Goal: Task Accomplishment & Management: Manage account settings

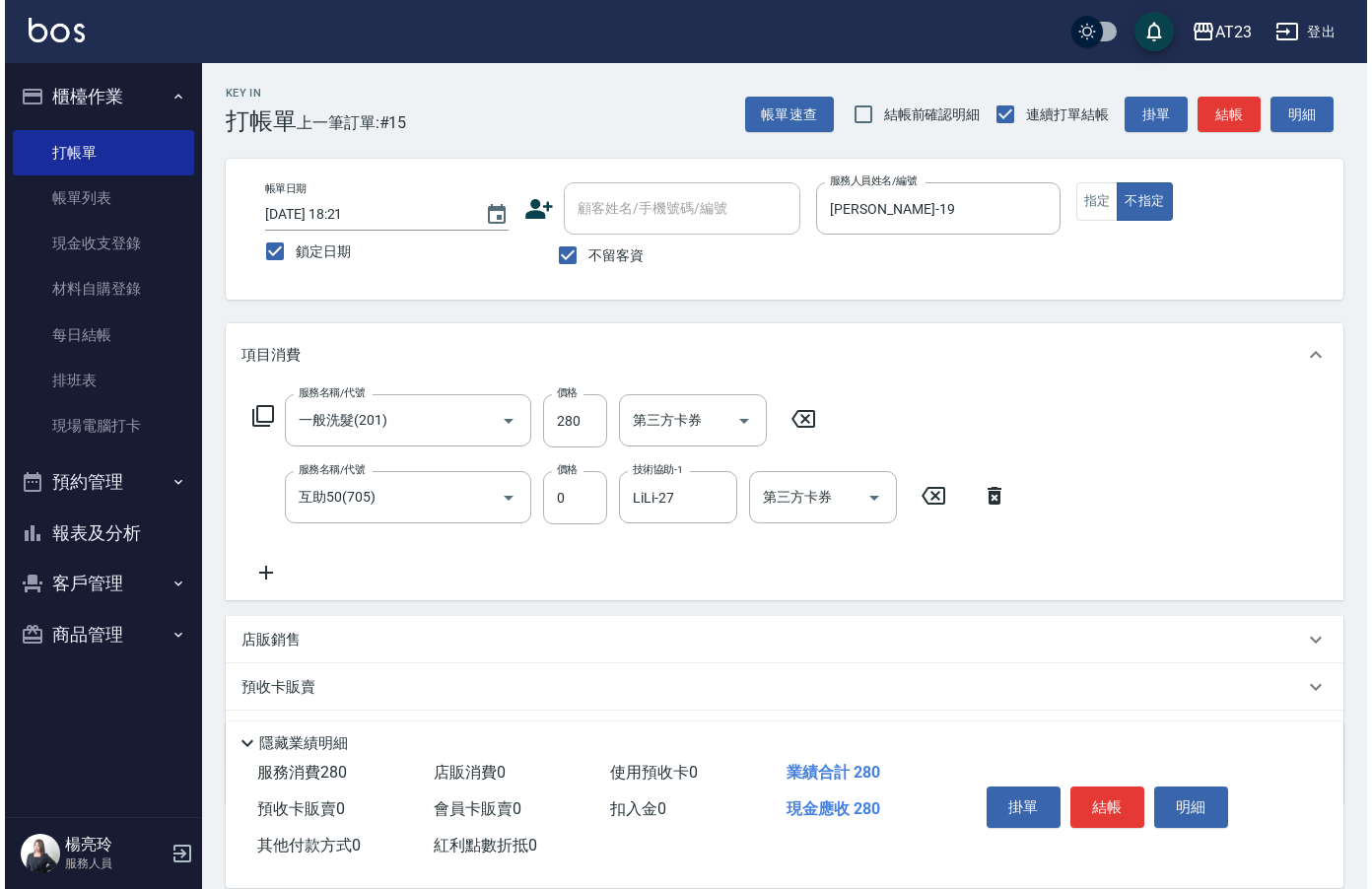
scroll to position [28, 0]
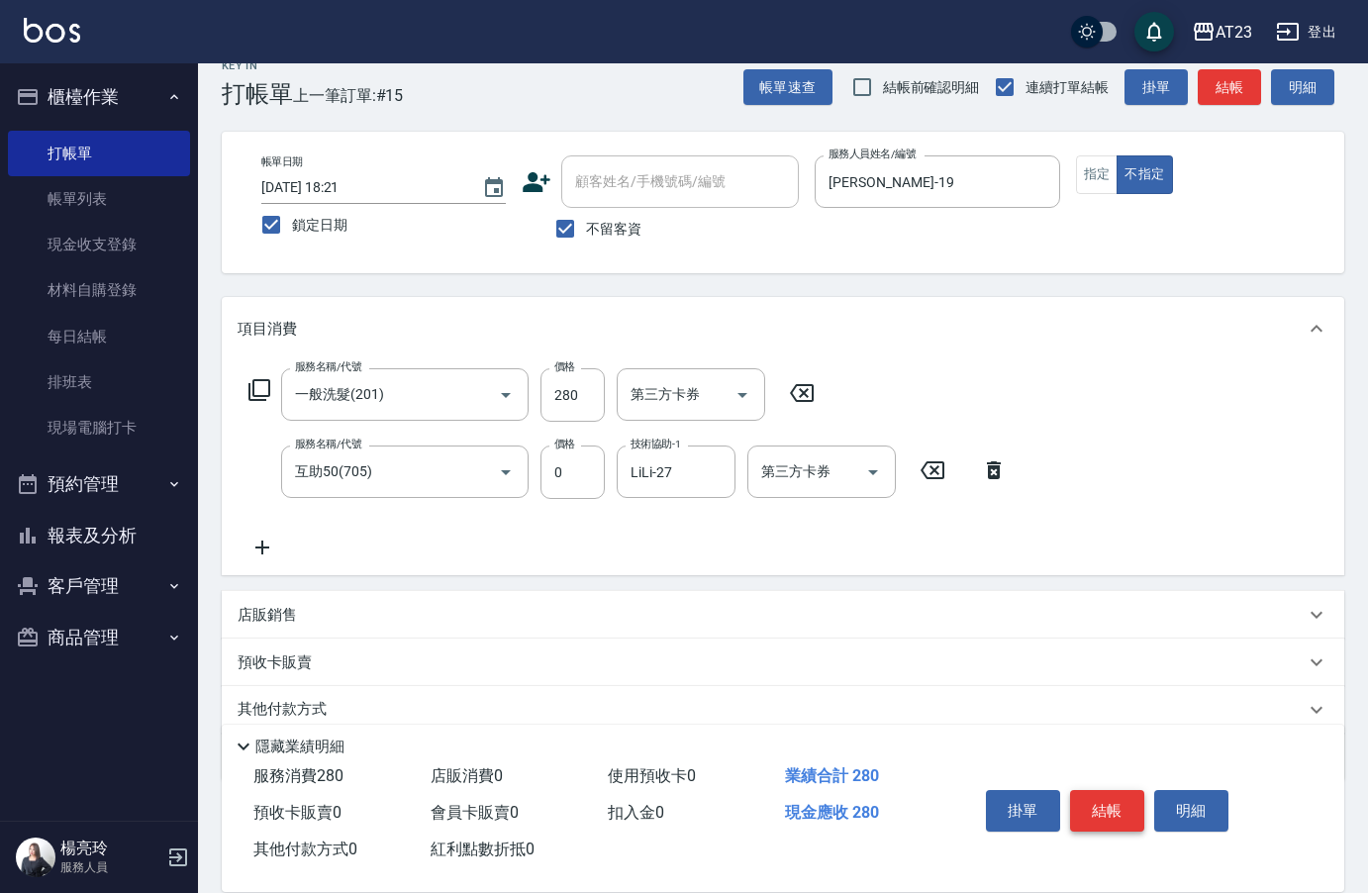
click at [1112, 815] on button "結帳" at bounding box center [1107, 811] width 74 height 42
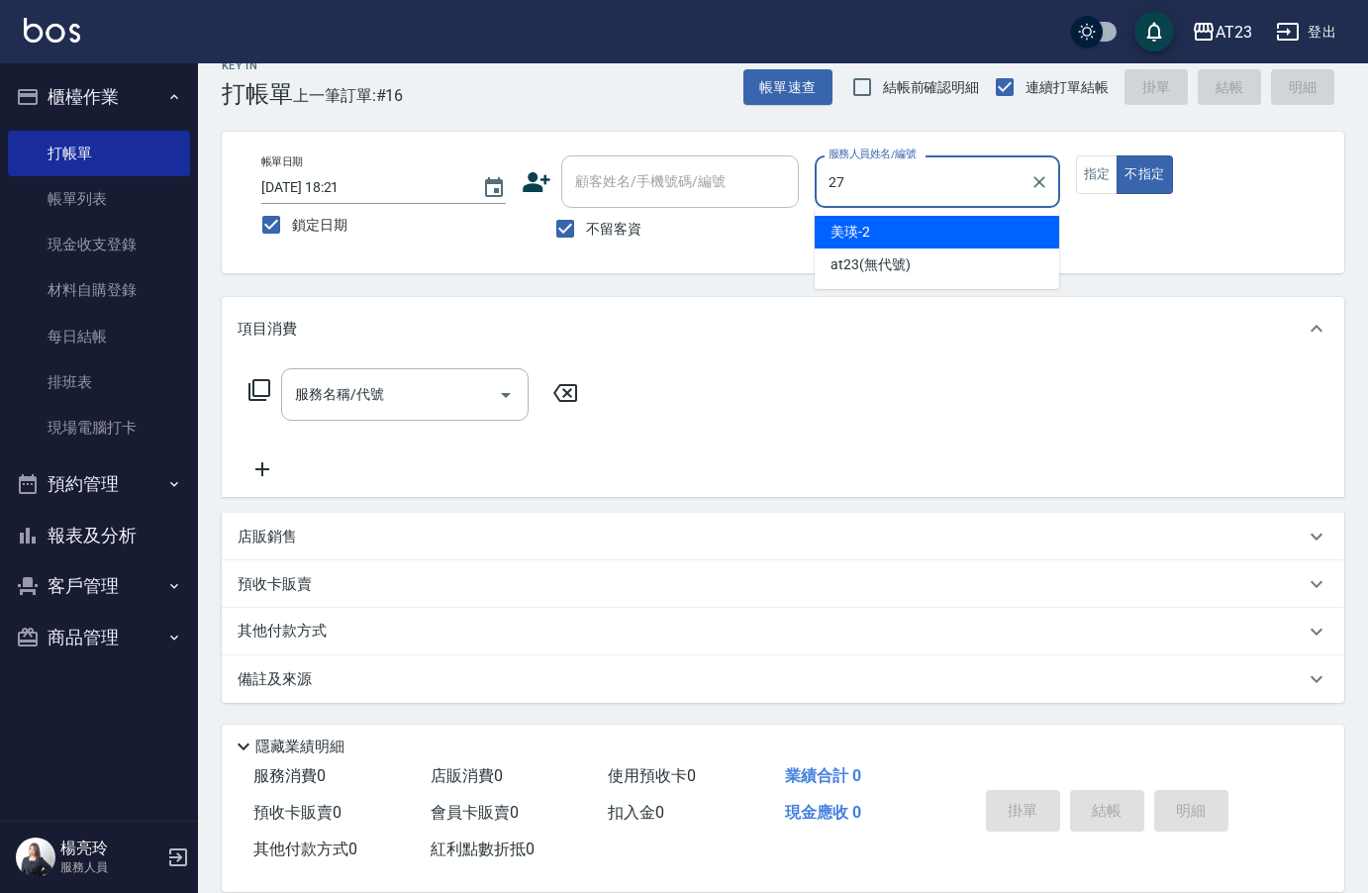
type input "LiLi-27"
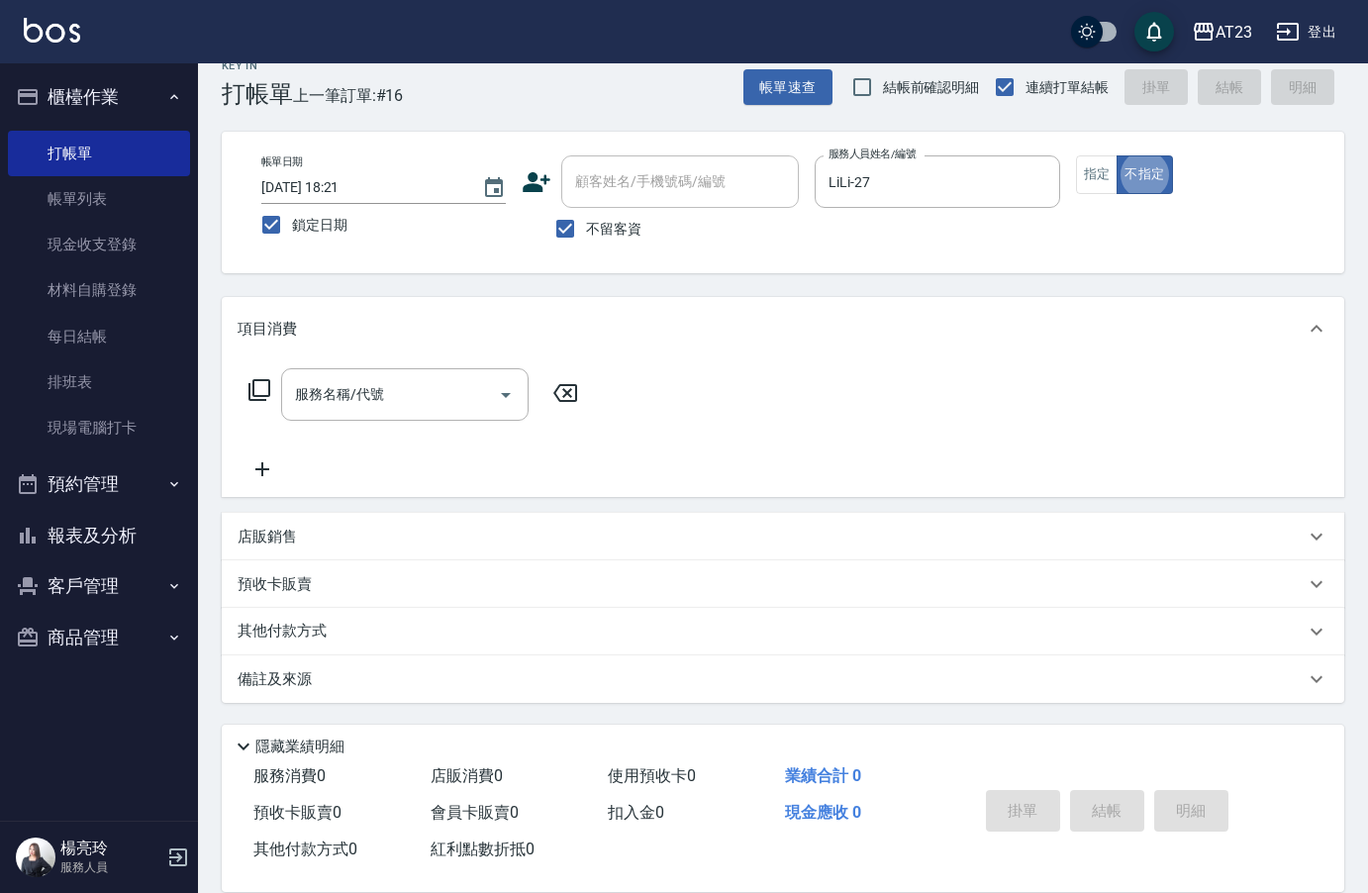
type button "false"
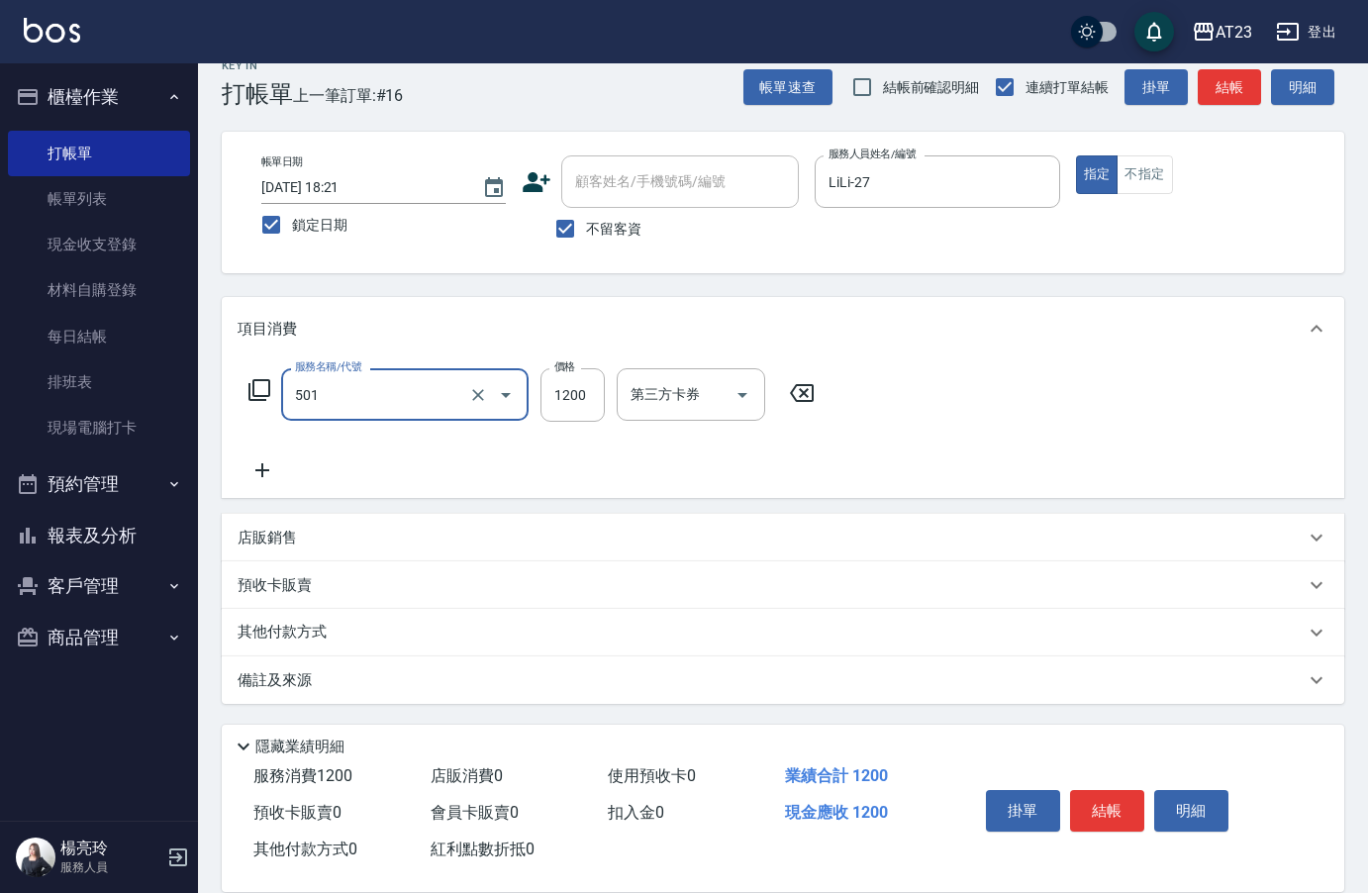
type input "染髮(501)"
type input "599"
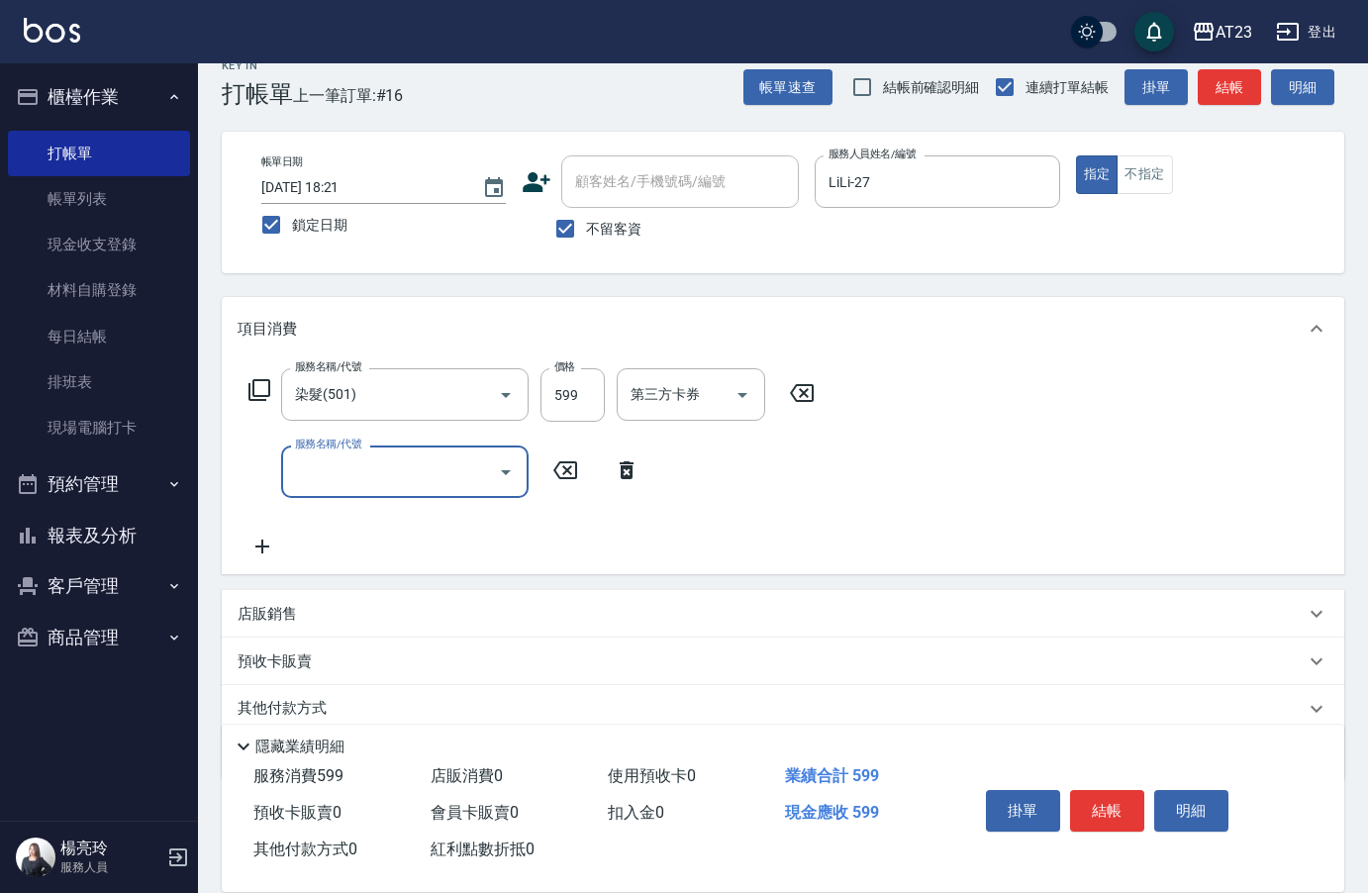
click at [270, 385] on icon at bounding box center [259, 390] width 22 height 22
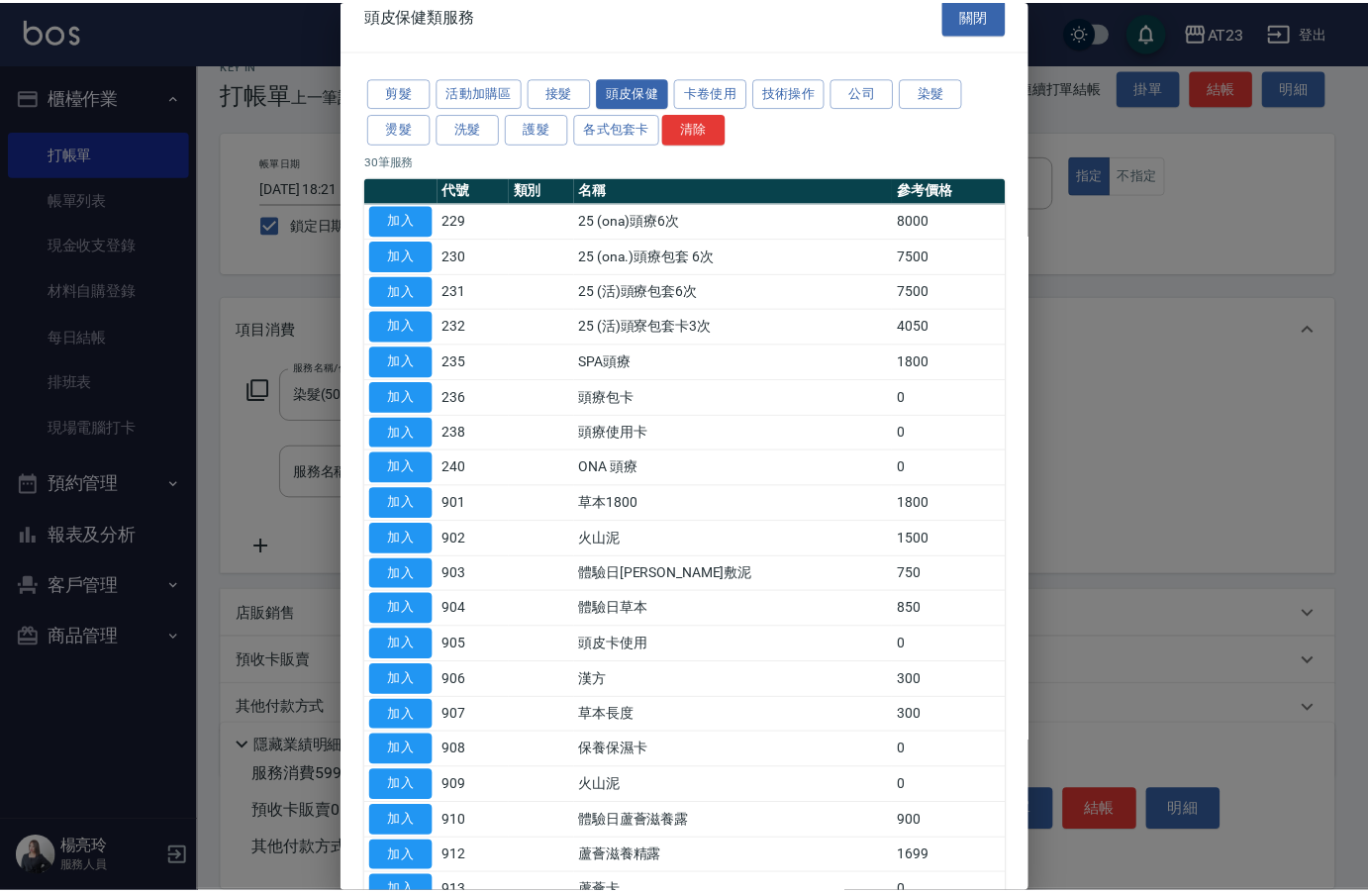
scroll to position [0, 0]
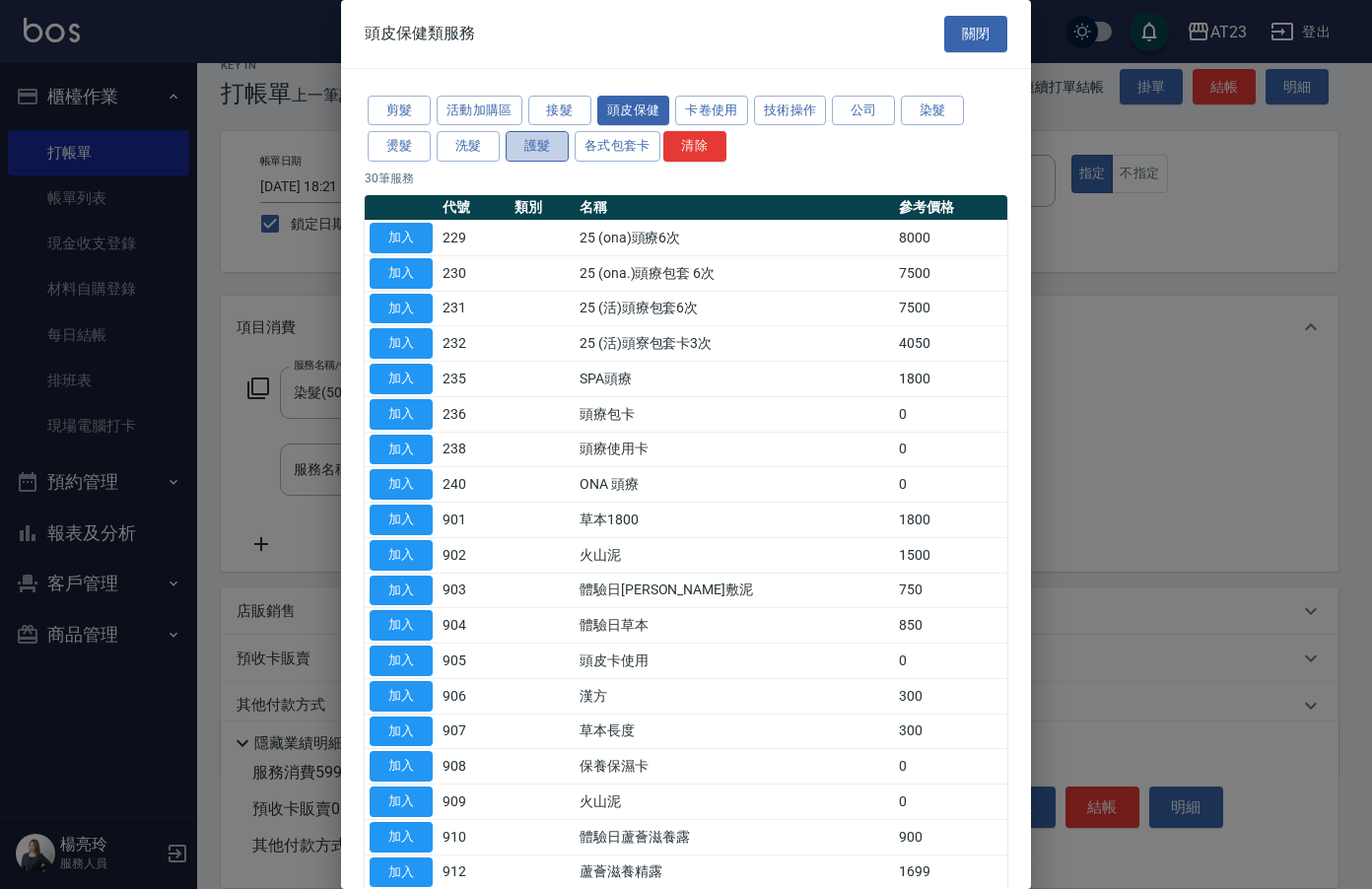
click at [536, 144] on button "護髮" at bounding box center [537, 146] width 63 height 31
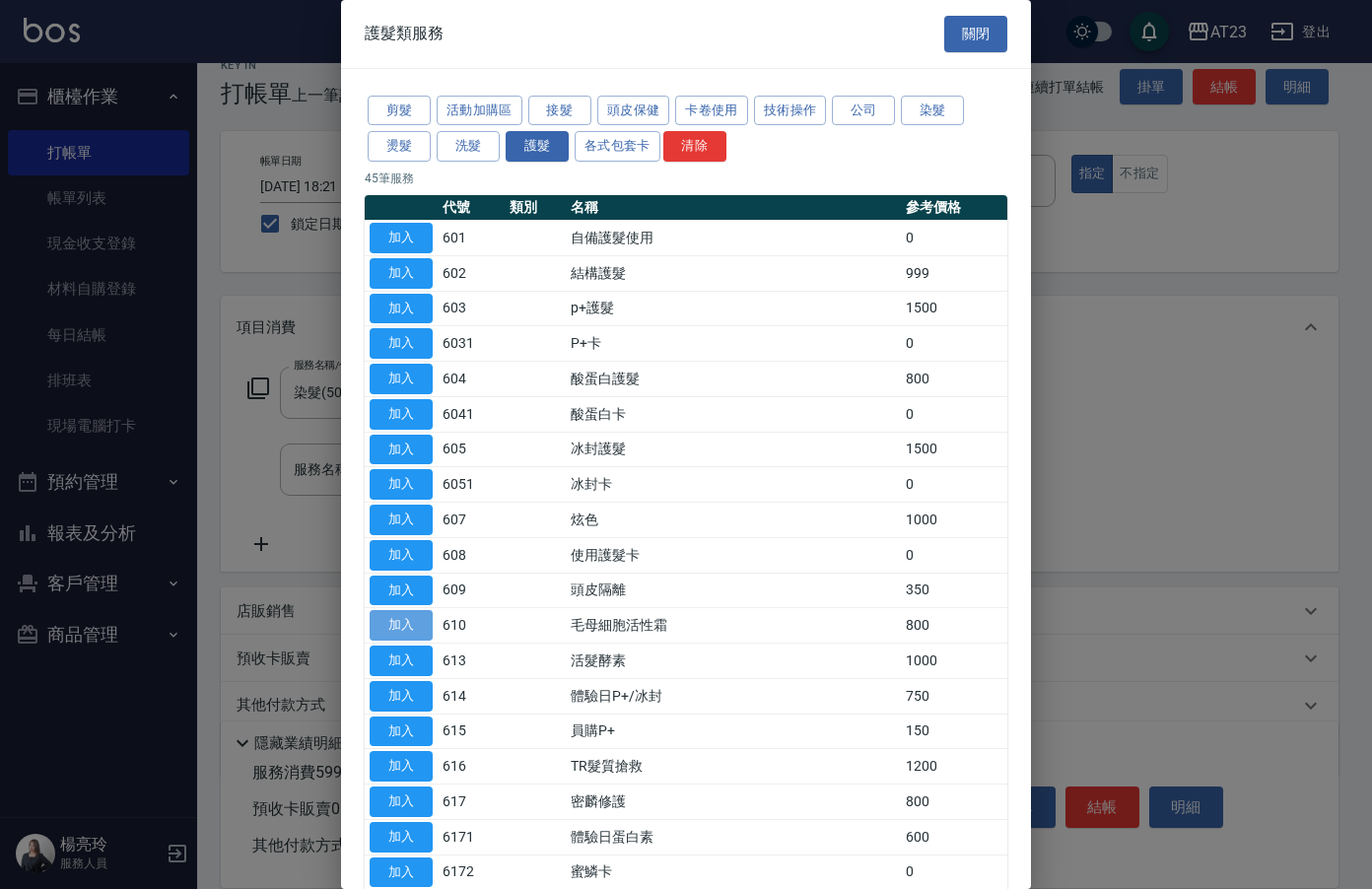
click at [398, 624] on button "加入" at bounding box center [400, 625] width 63 height 31
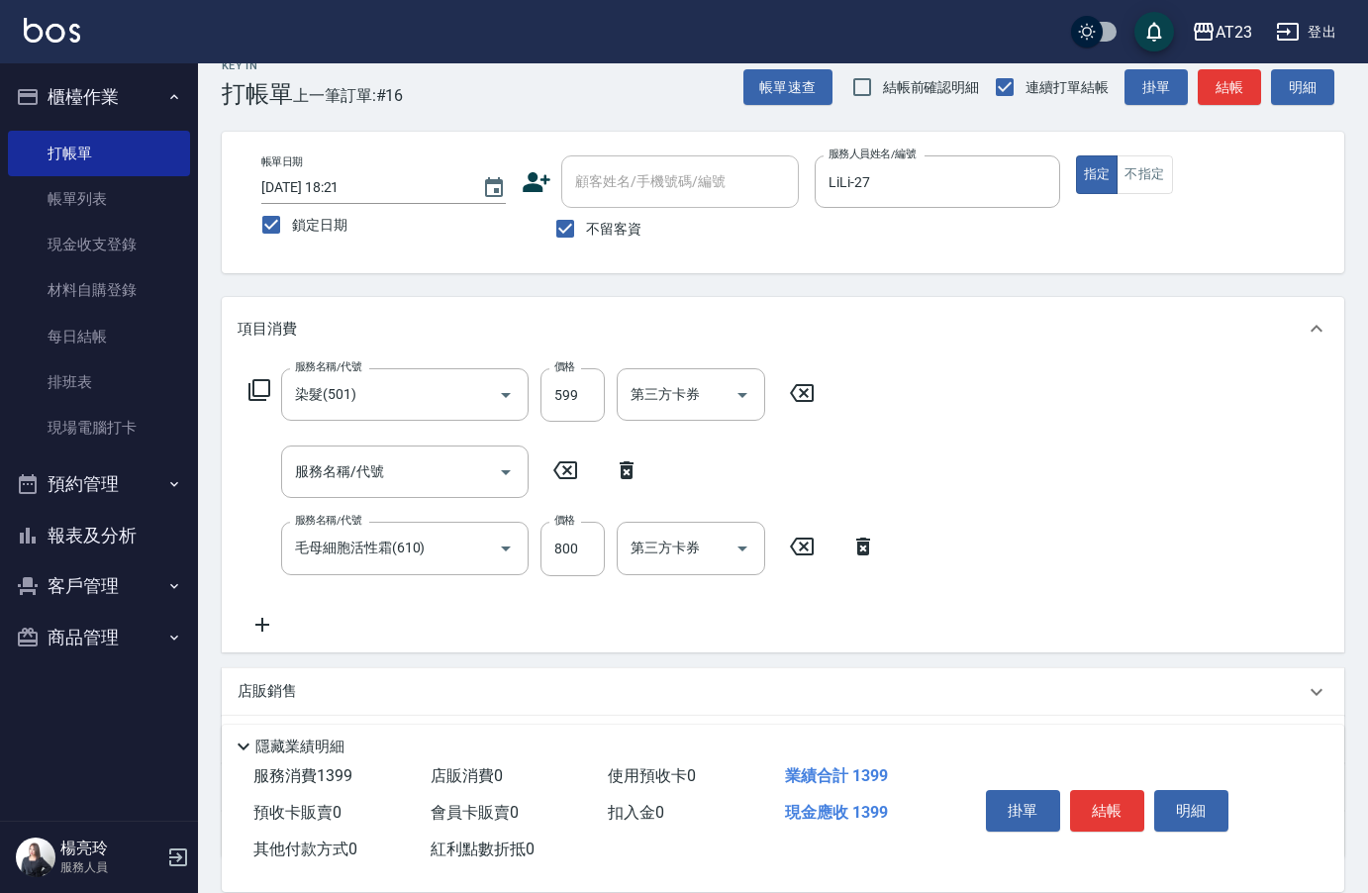
click at [630, 473] on icon at bounding box center [627, 470] width 14 height 18
type input "毛母細胞活性霜(610)"
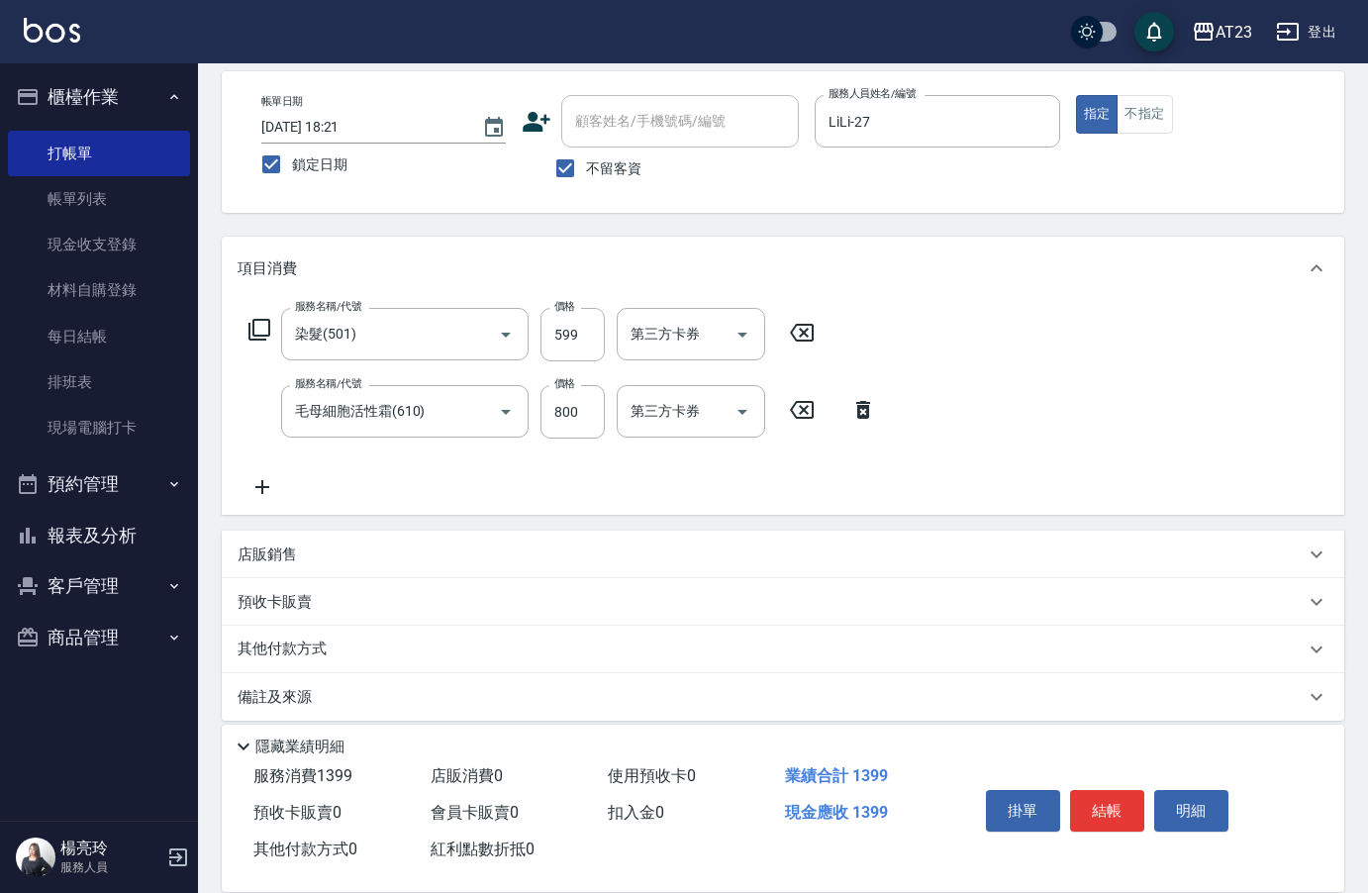
scroll to position [106, 0]
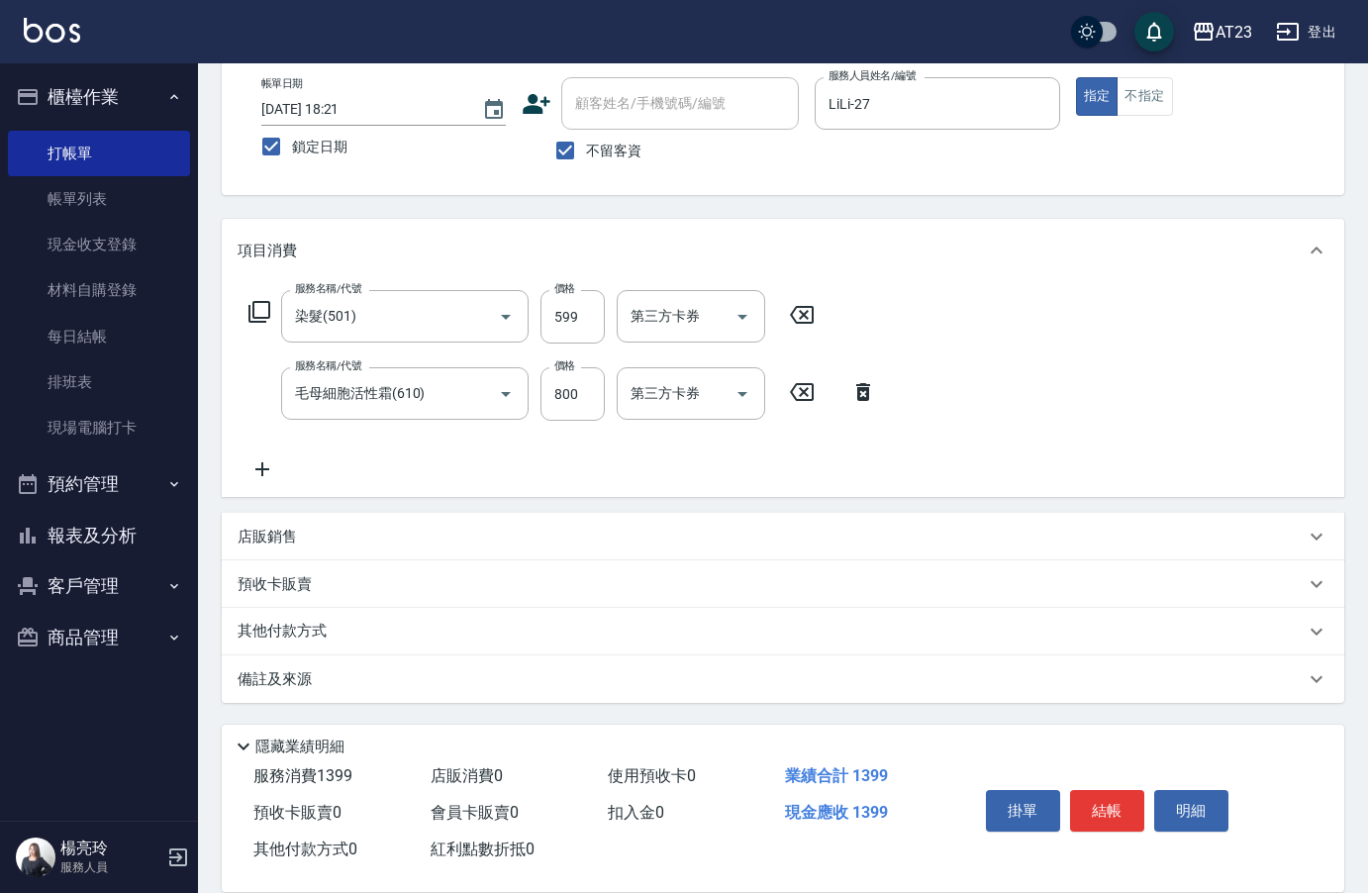
click at [262, 465] on icon at bounding box center [262, 469] width 49 height 24
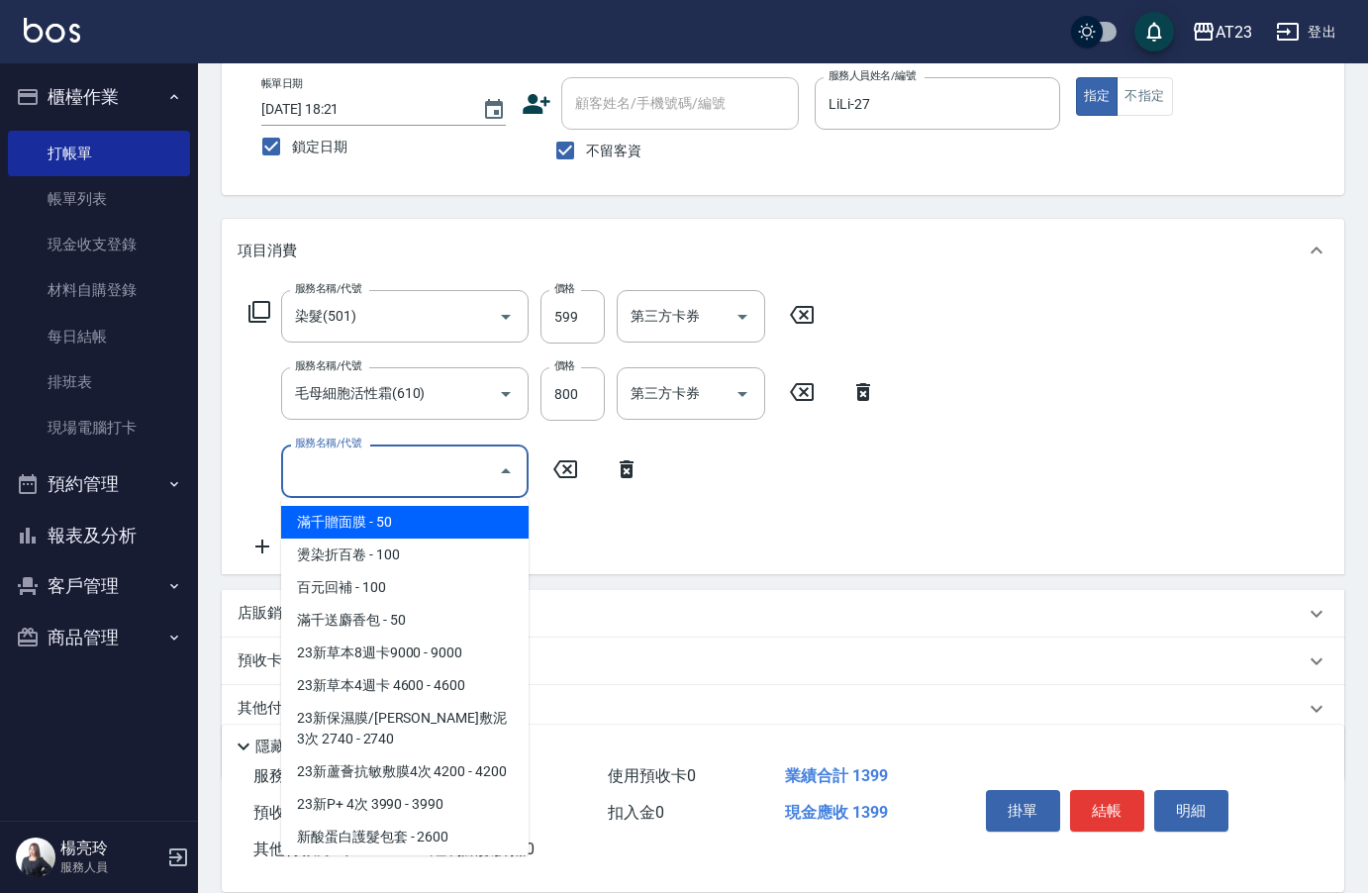
click at [310, 461] on input "服務名稱/代號" at bounding box center [390, 470] width 200 height 35
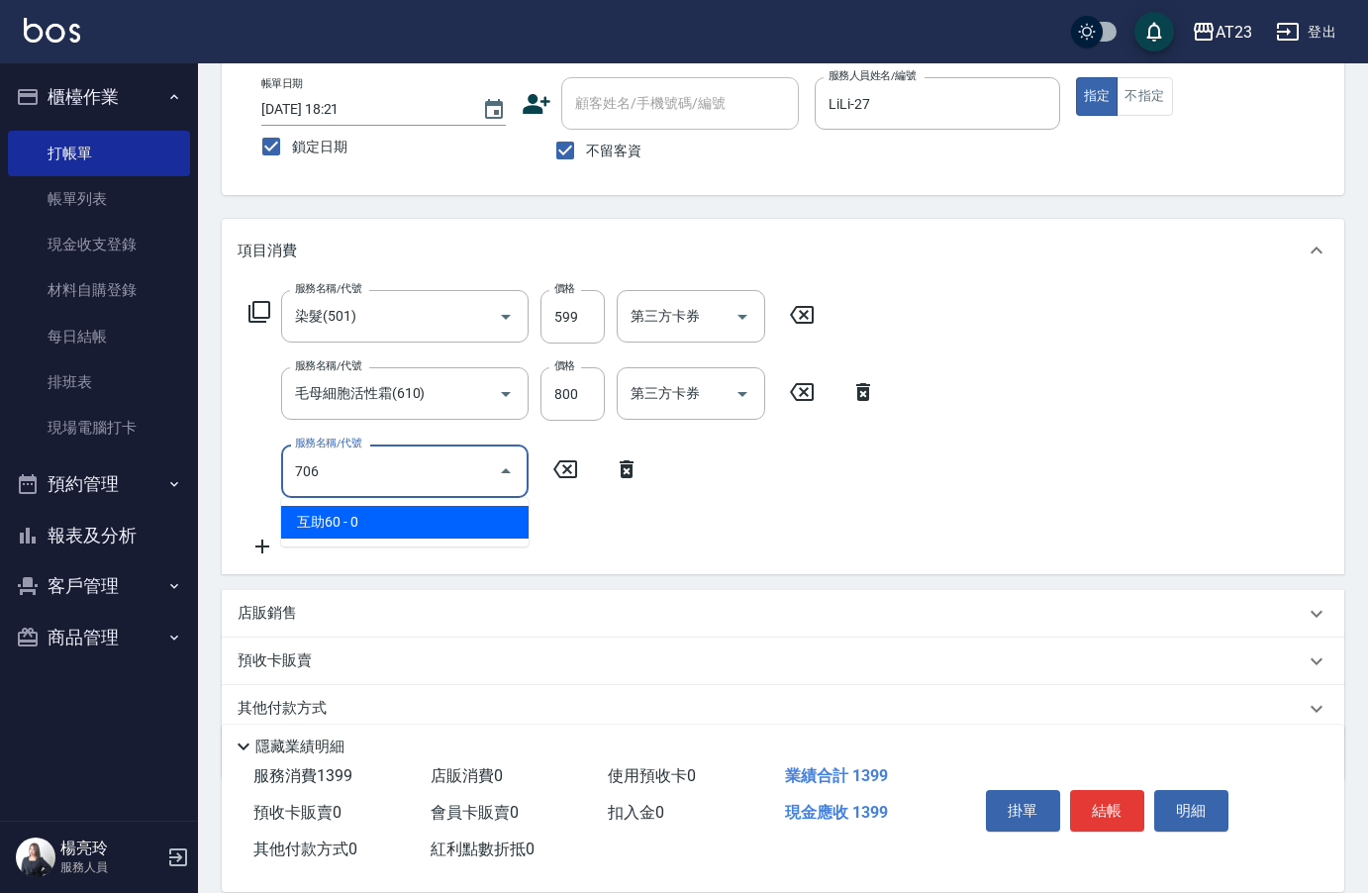
type input "互助60(706)"
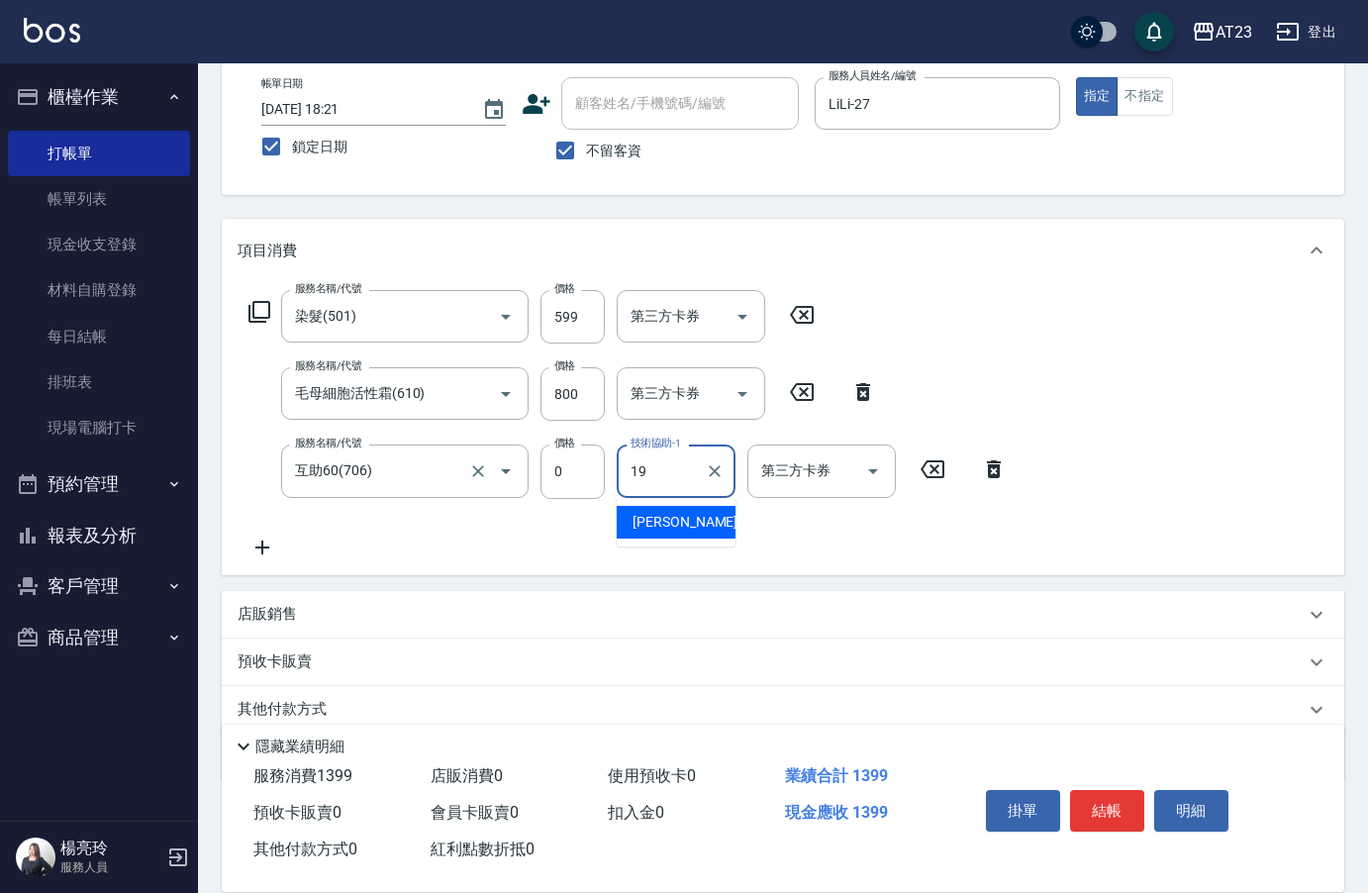
type input "[PERSON_NAME]-19"
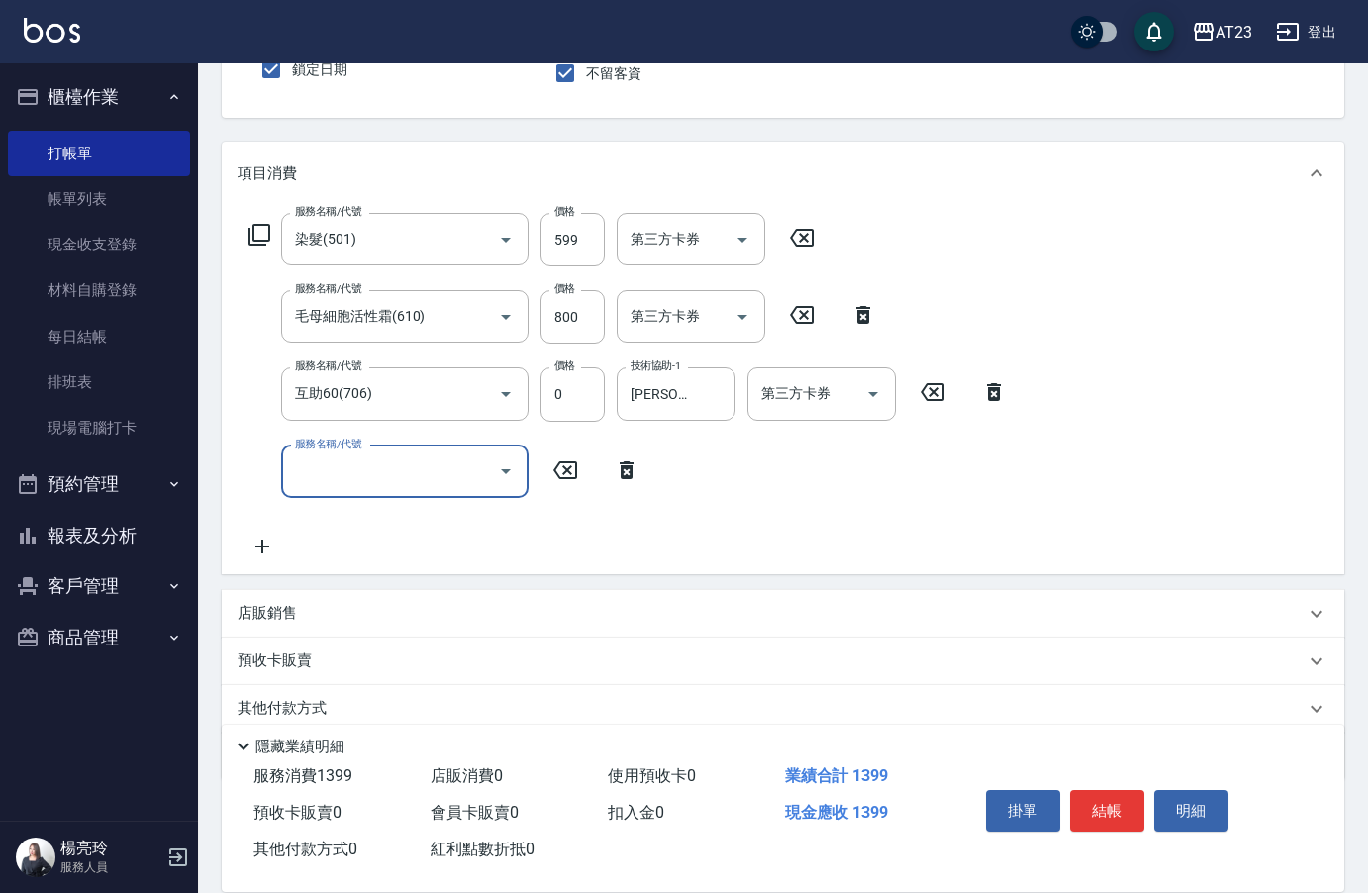
scroll to position [260, 0]
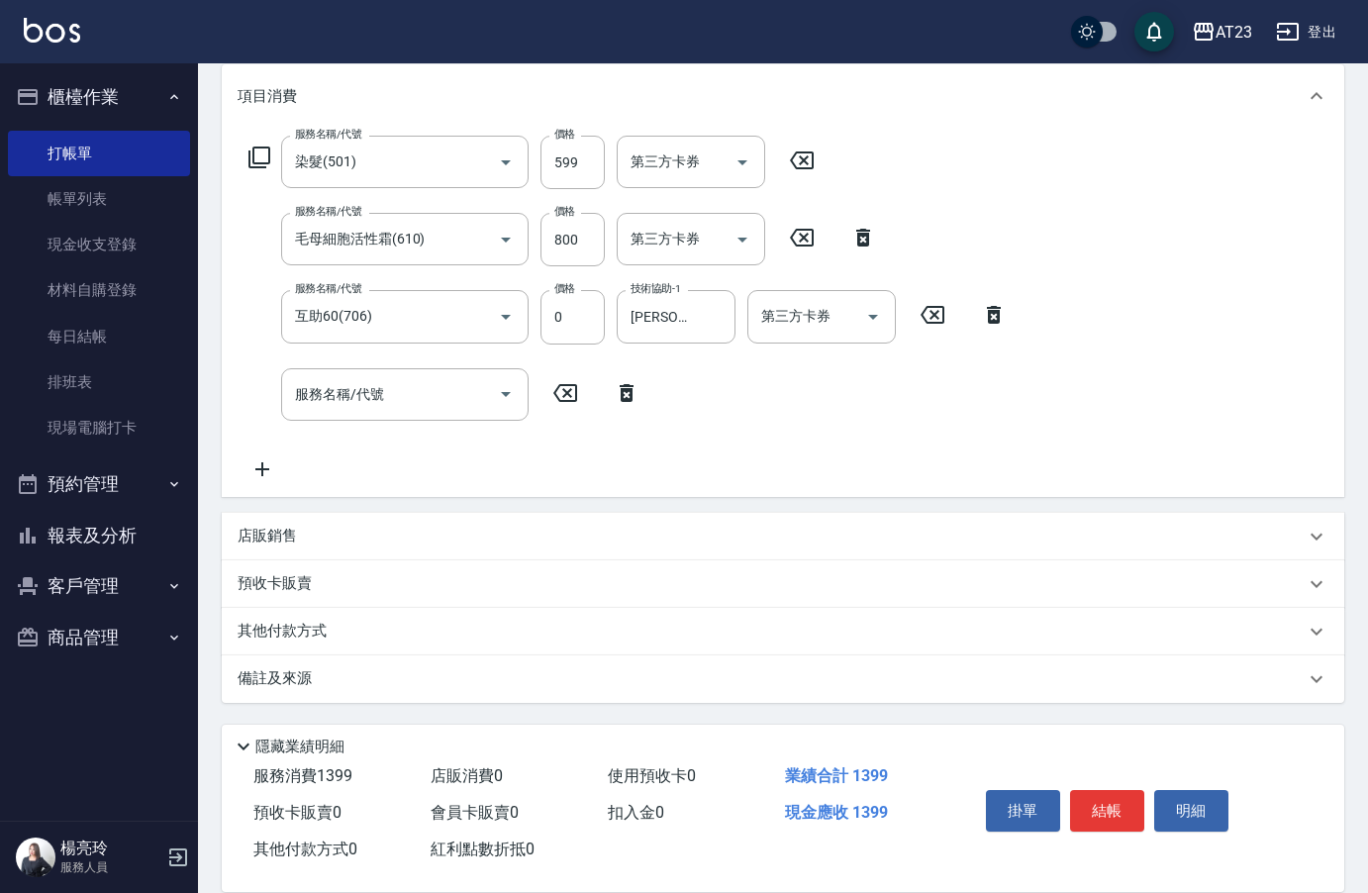
click at [323, 623] on p "其他付款方式" at bounding box center [287, 632] width 99 height 22
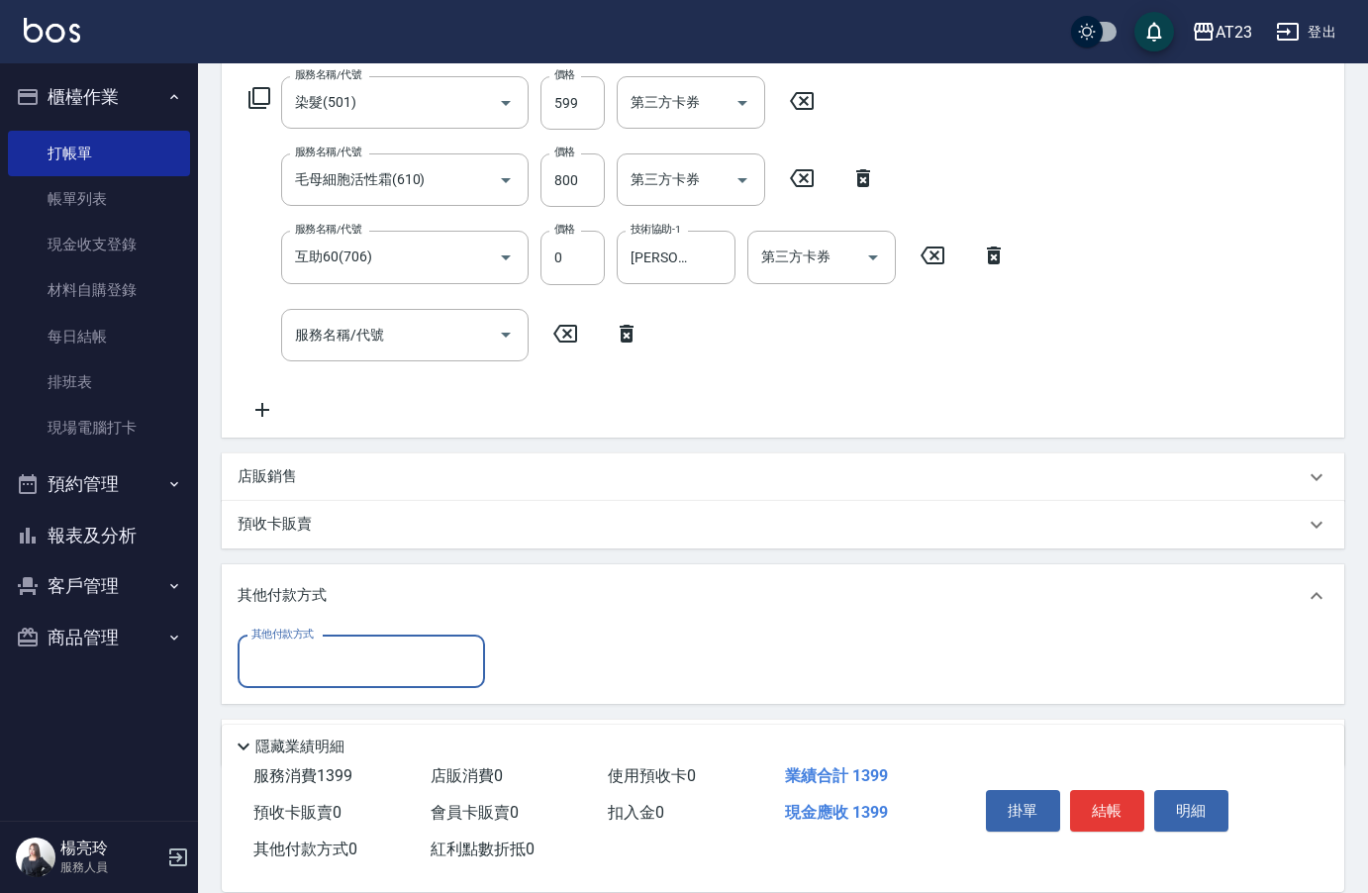
scroll to position [356, 0]
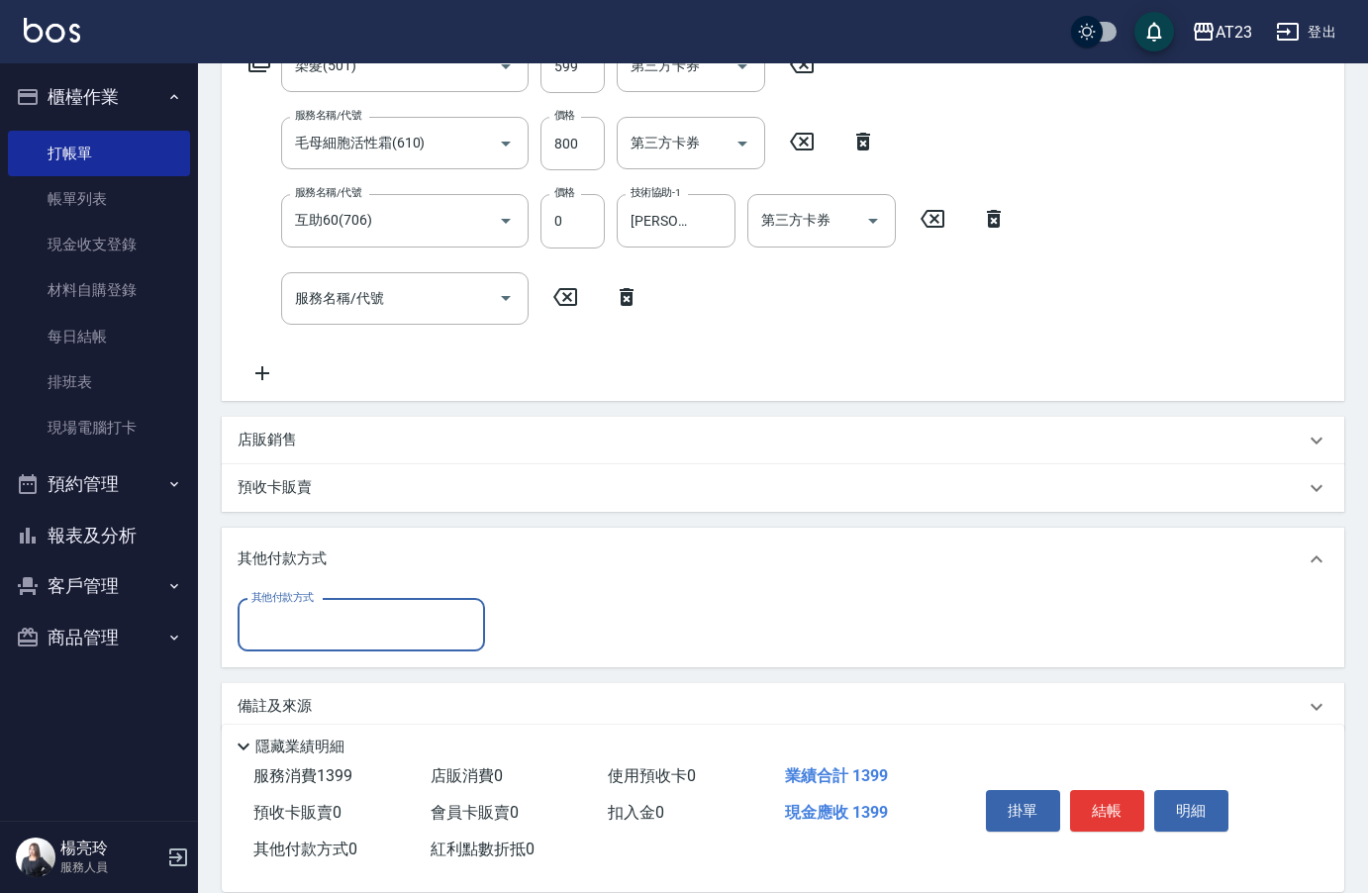
drag, startPoint x: 329, startPoint y: 634, endPoint x: 326, endPoint y: 624, distance: 11.3
click at [327, 631] on input "其他付款方式" at bounding box center [361, 625] width 230 height 35
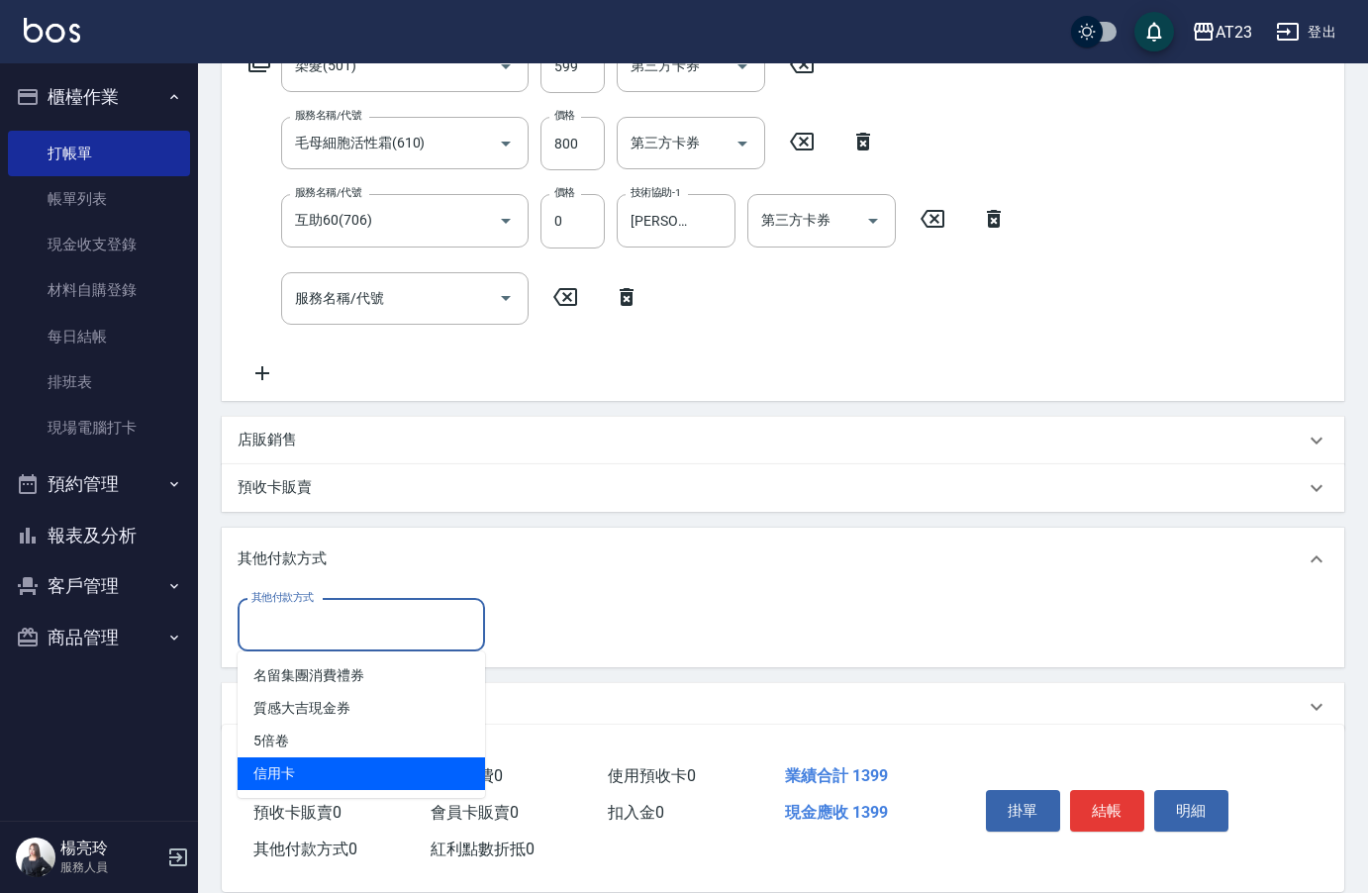
click at [278, 774] on span "信用卡" at bounding box center [361, 773] width 247 height 33
type input "信用卡"
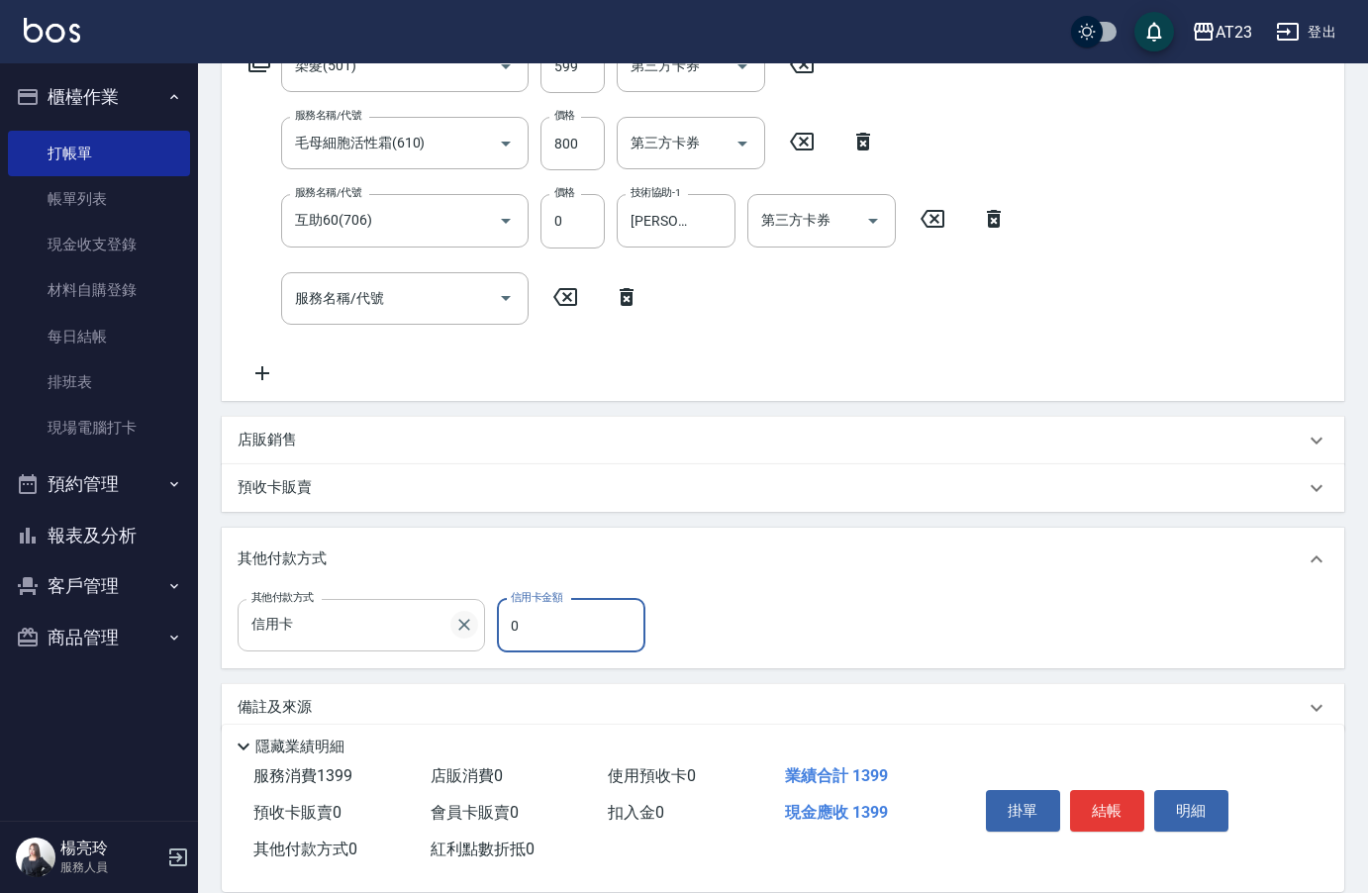
drag, startPoint x: 546, startPoint y: 628, endPoint x: 455, endPoint y: 621, distance: 91.3
click at [455, 621] on div "其他付款方式 信用卡 其他付款方式 信用卡金額 0 信用卡金額" at bounding box center [448, 625] width 420 height 53
type input "1399"
click at [391, 219] on input "互助60(706)" at bounding box center [377, 220] width 174 height 35
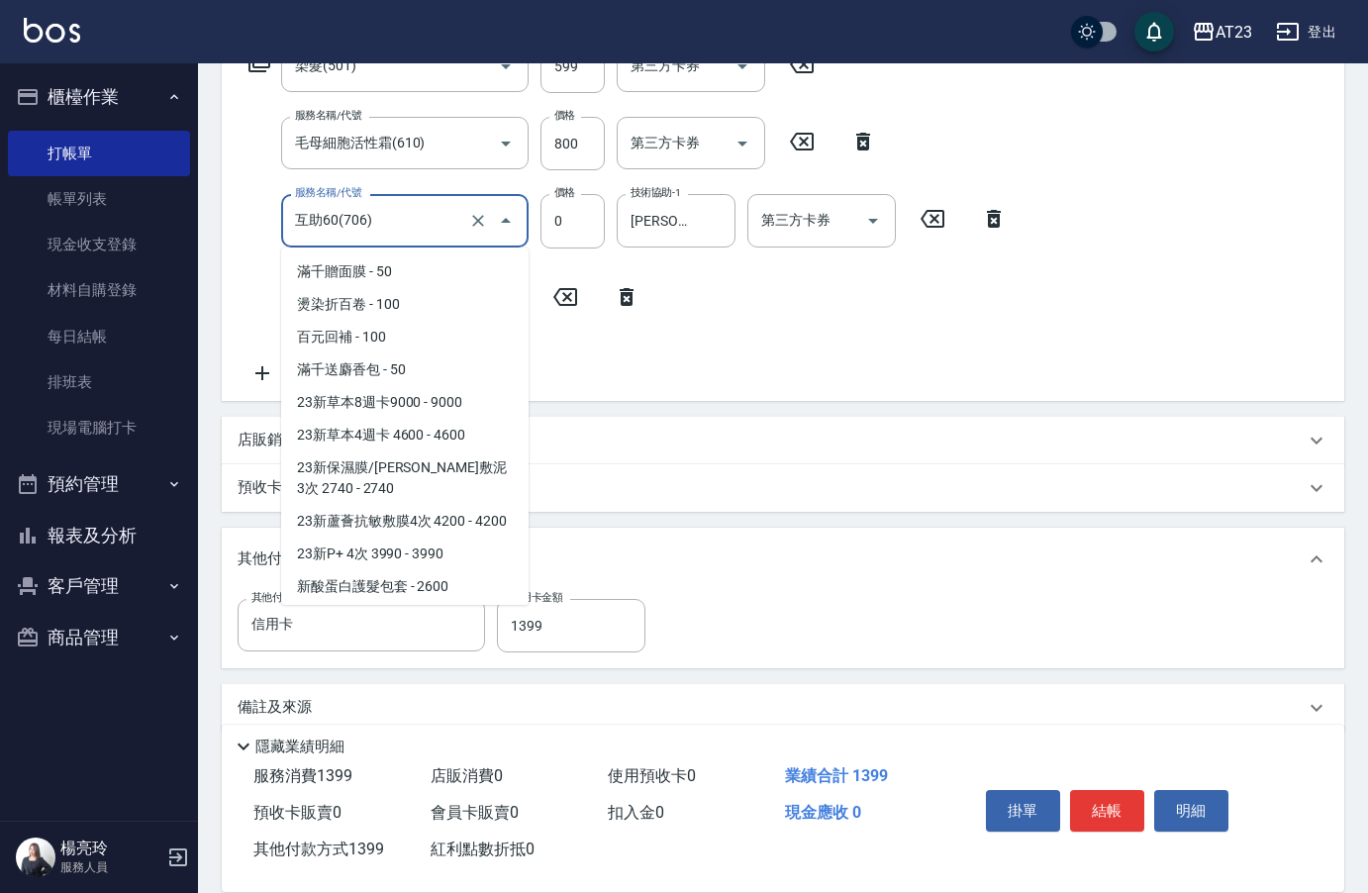
scroll to position [3710, 0]
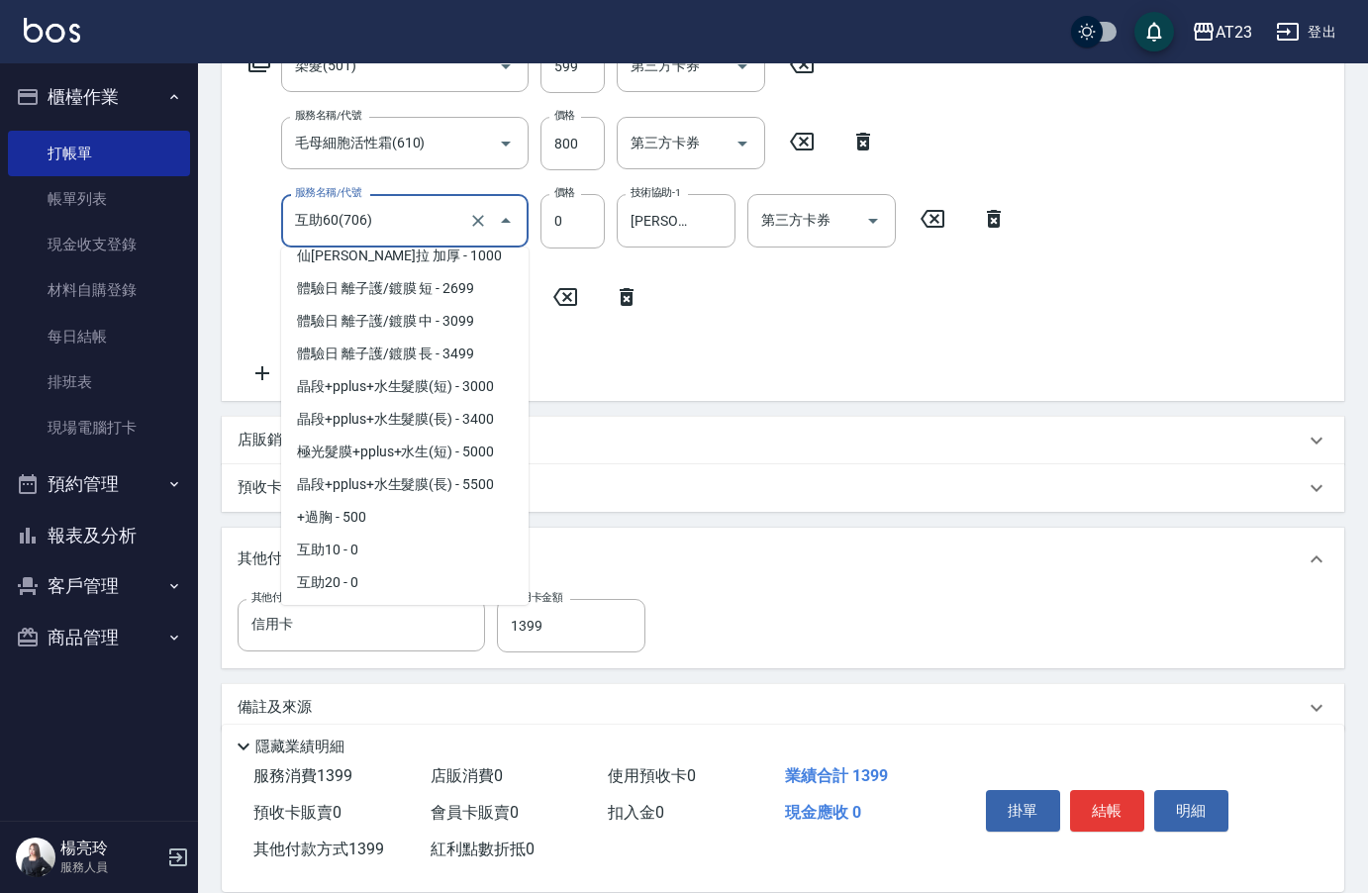
type input "1"
type input "0"
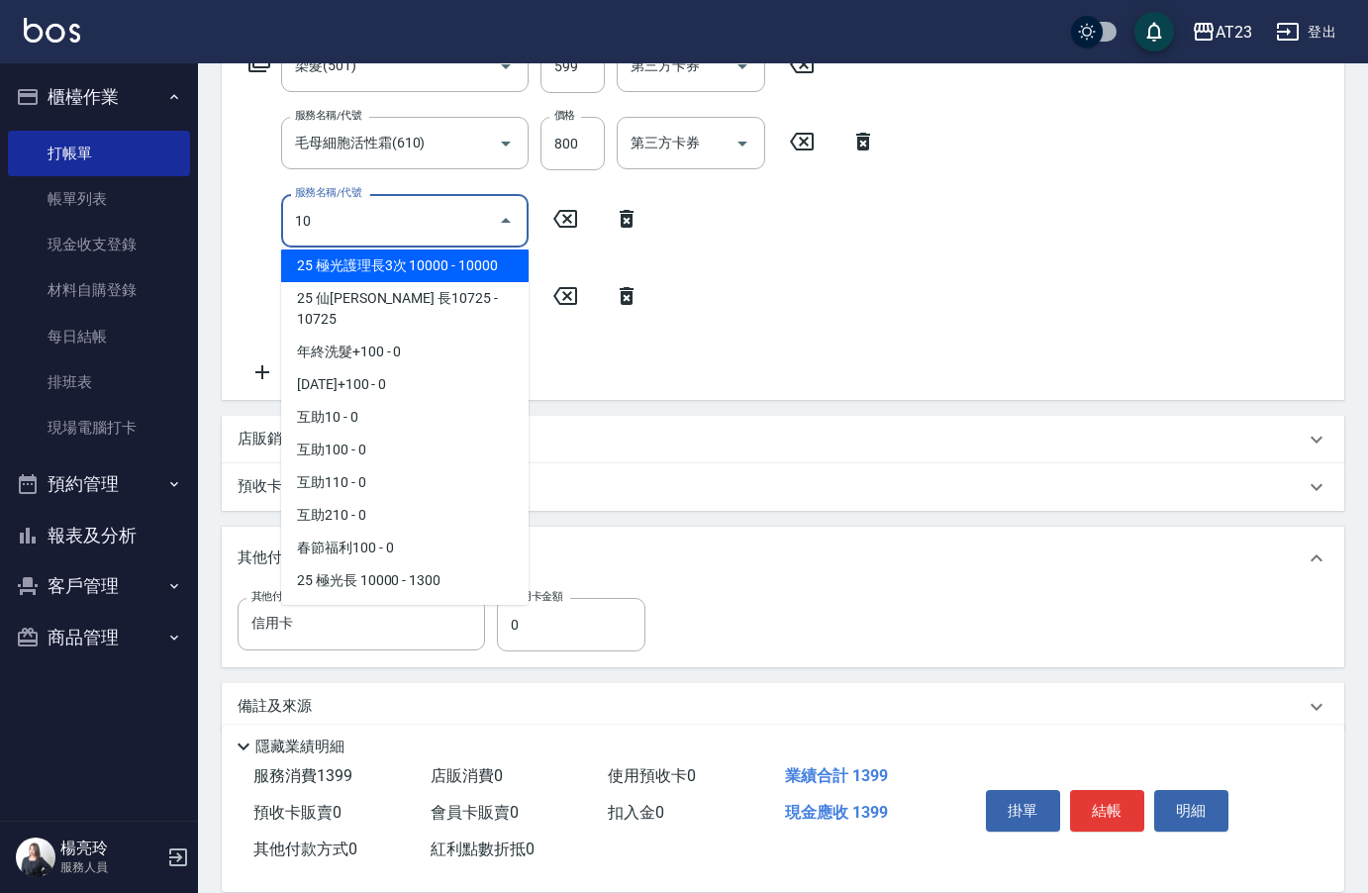
scroll to position [0, 0]
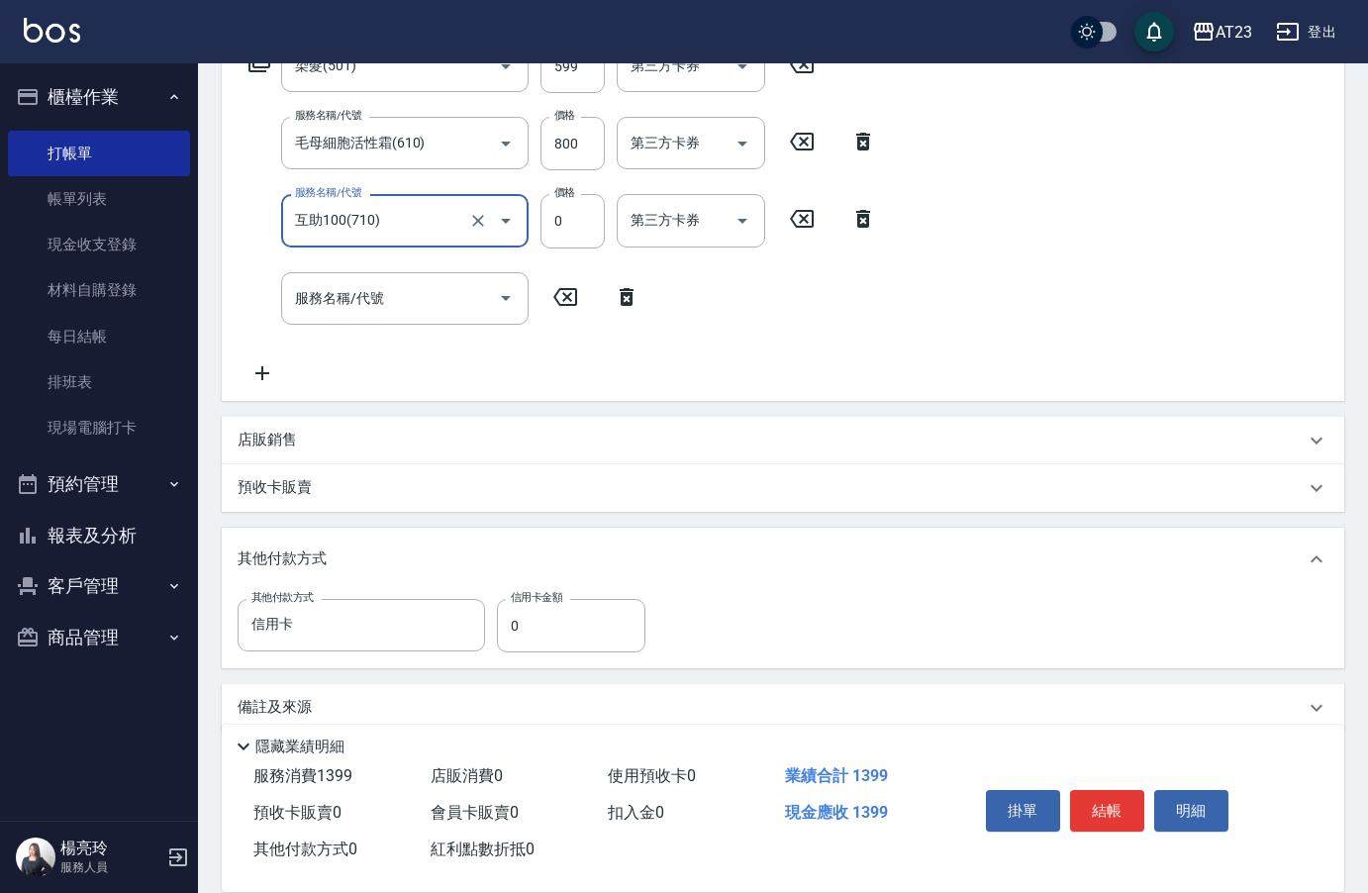
type input "互助100(710)"
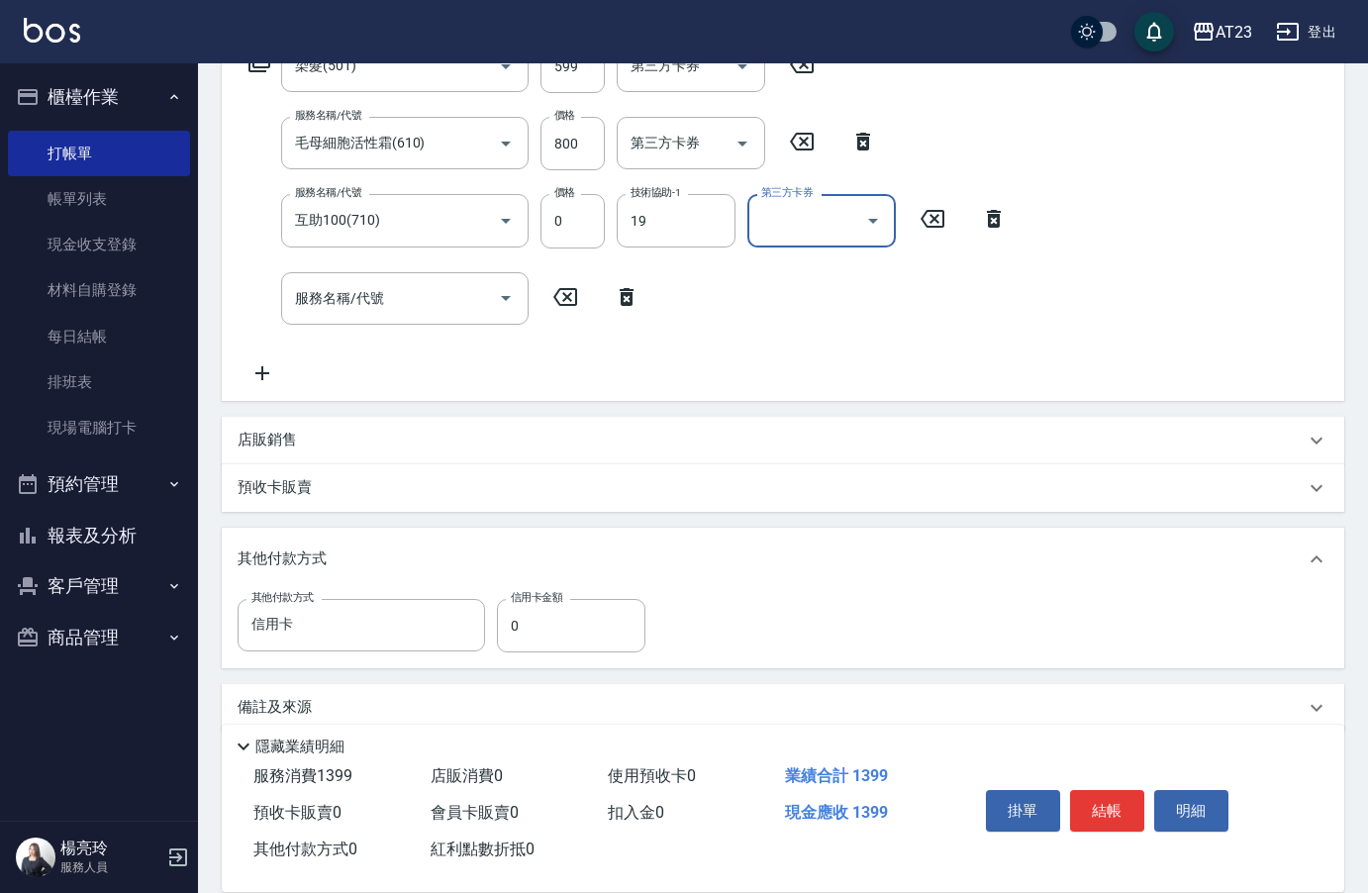
type input "[PERSON_NAME]-19"
click at [518, 628] on input "0" at bounding box center [571, 625] width 148 height 53
type input "1399"
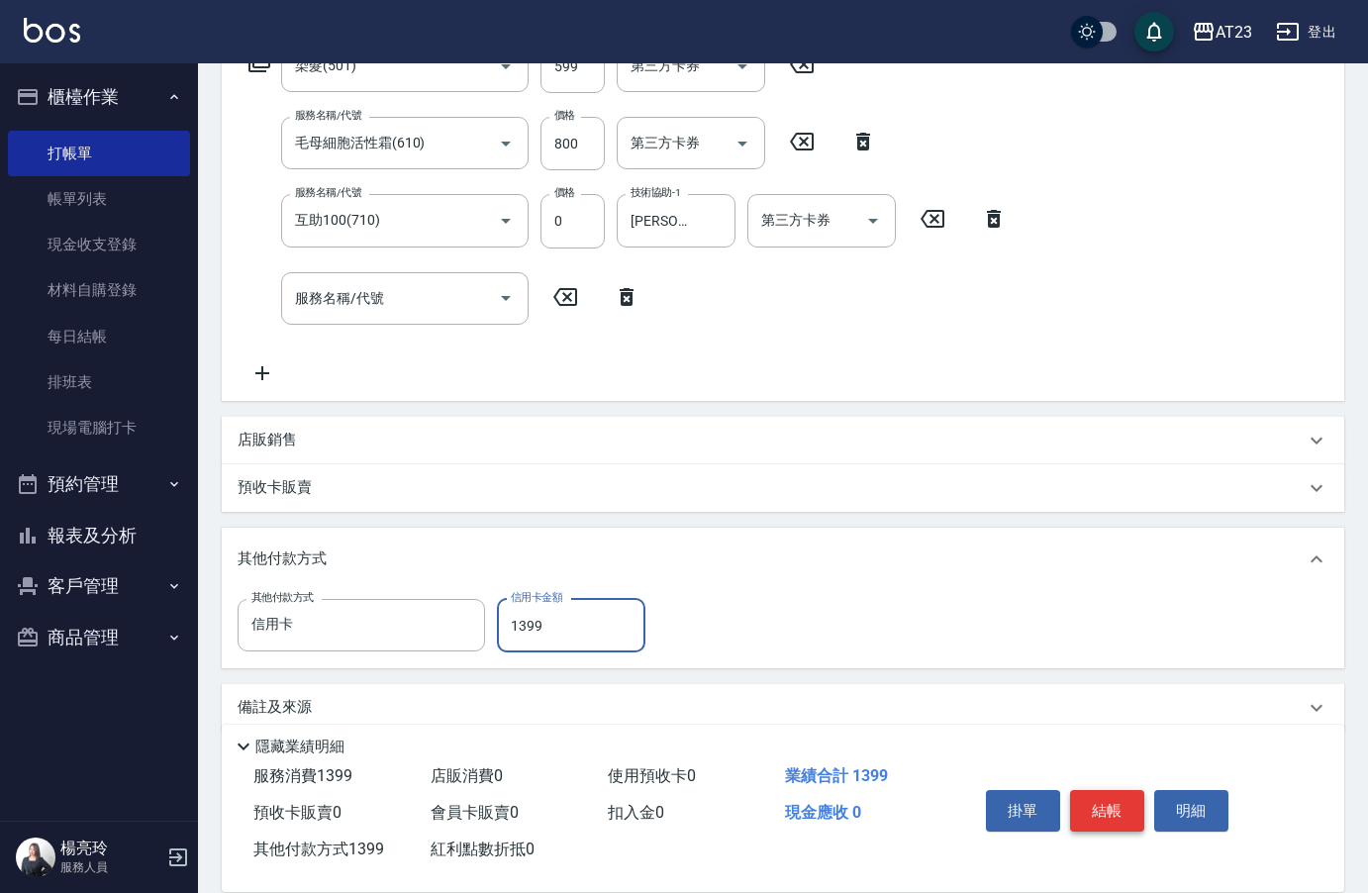
click at [1094, 797] on button "結帳" at bounding box center [1107, 811] width 74 height 42
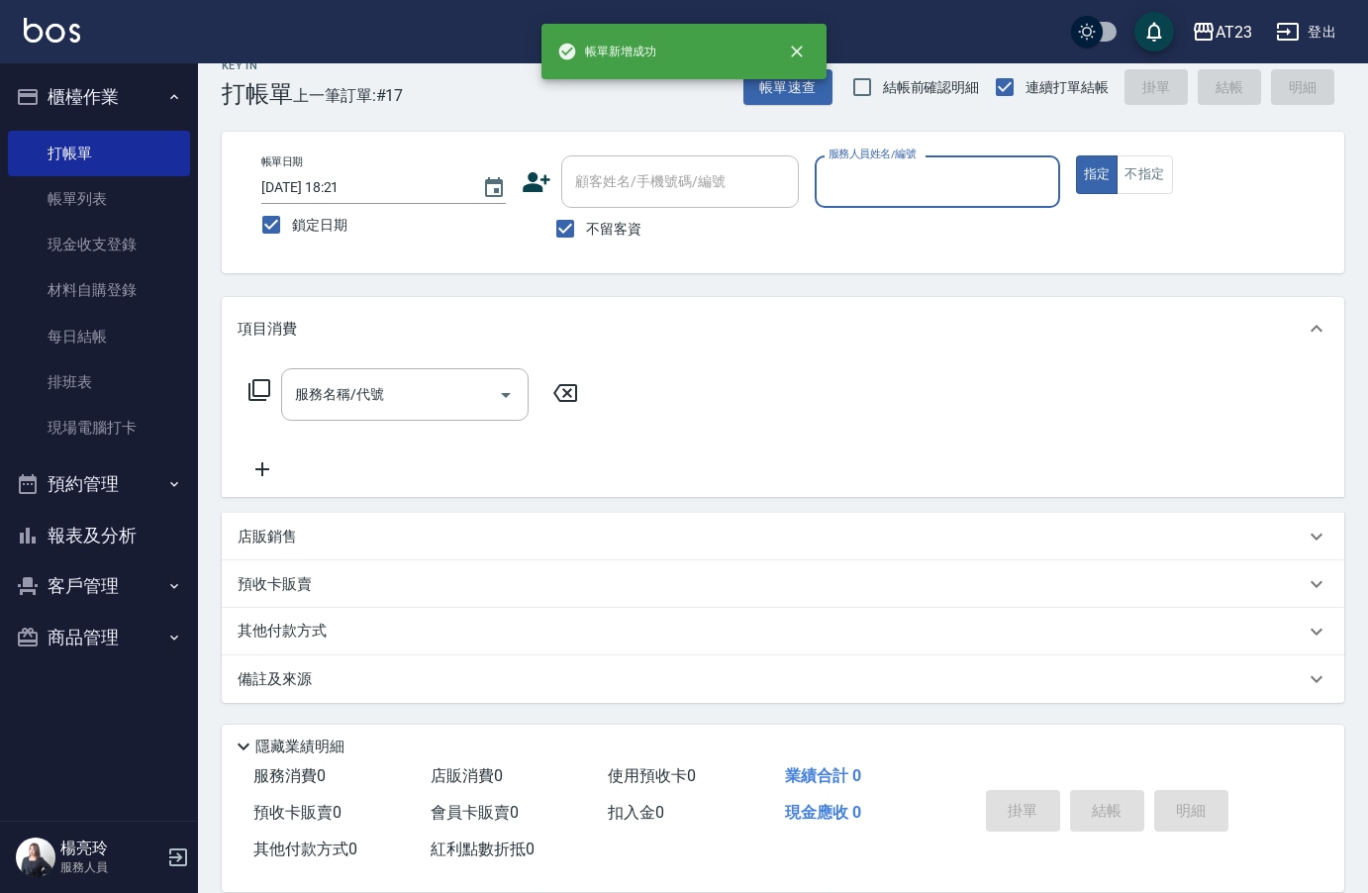
scroll to position [28, 0]
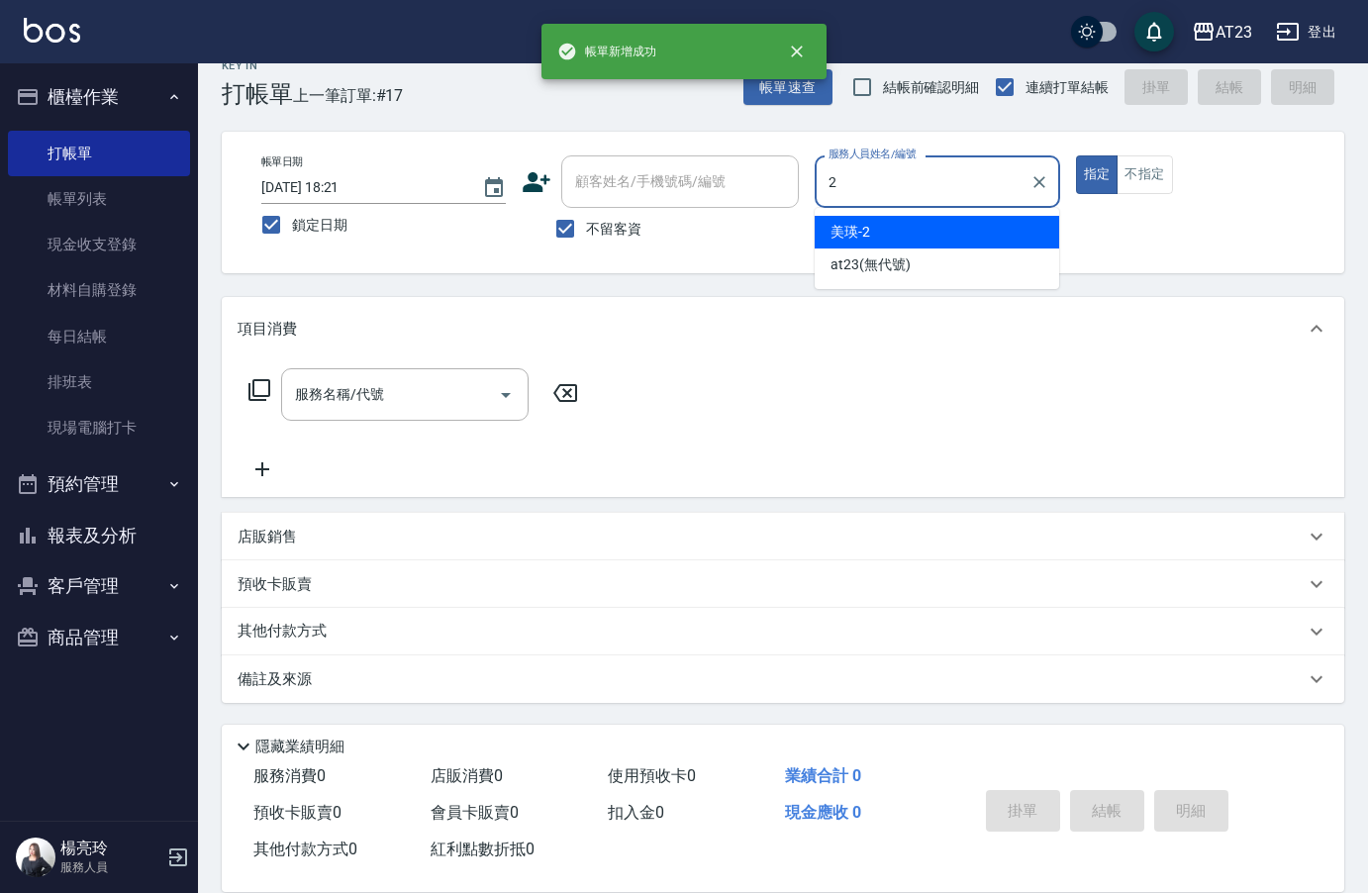
type input "美瑛-2"
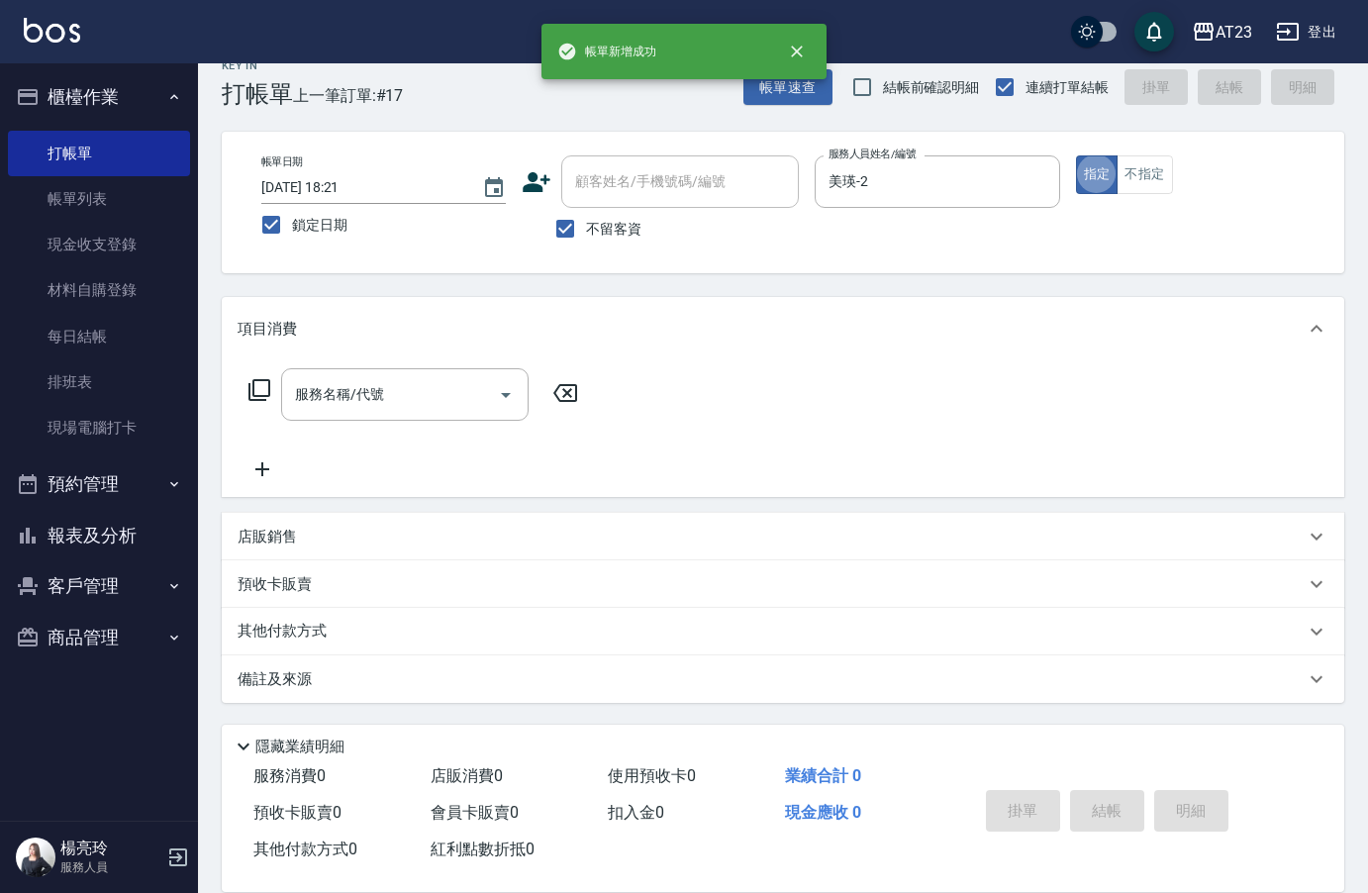
type button "true"
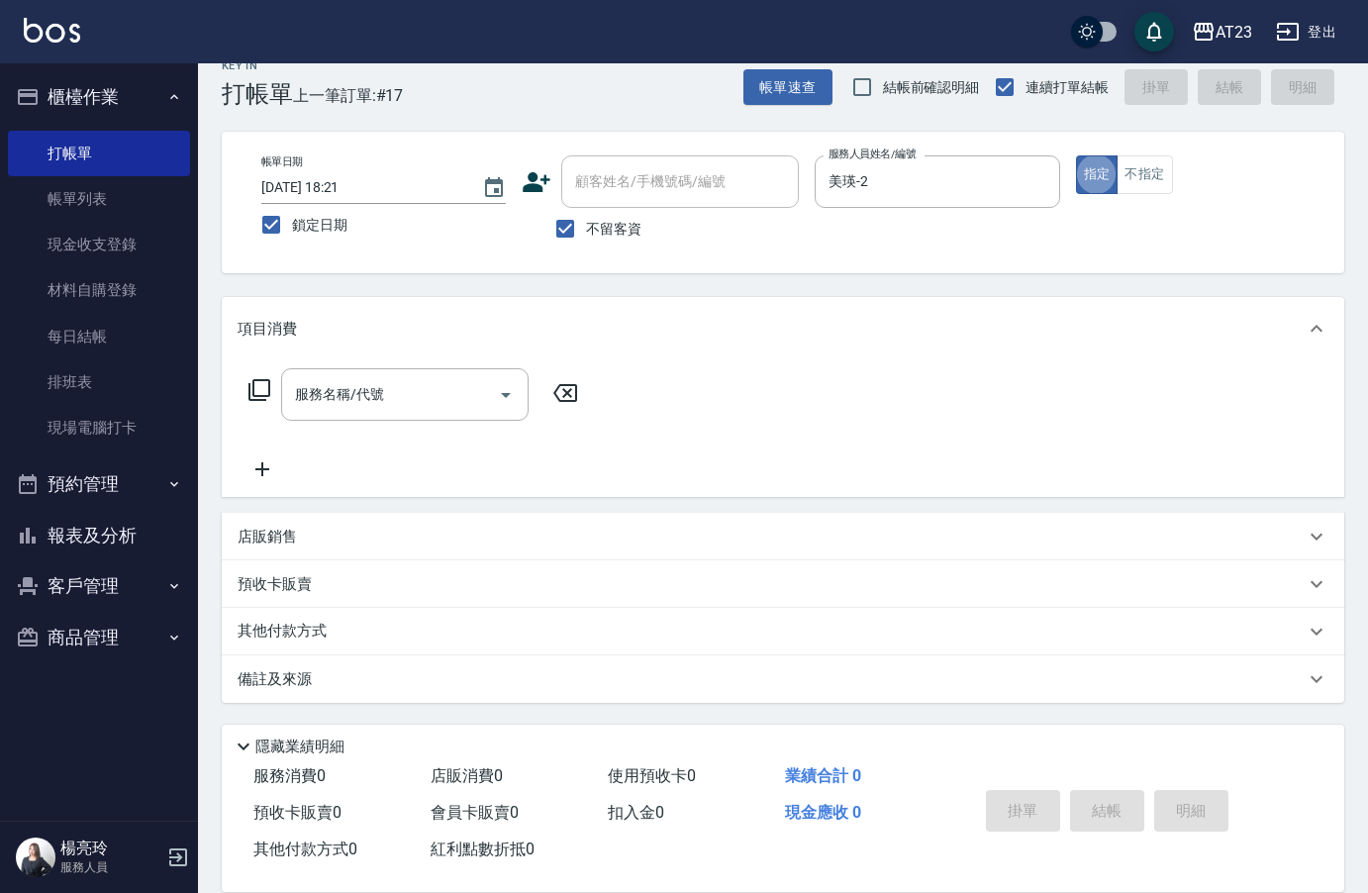
click at [268, 395] on icon at bounding box center [259, 390] width 22 height 22
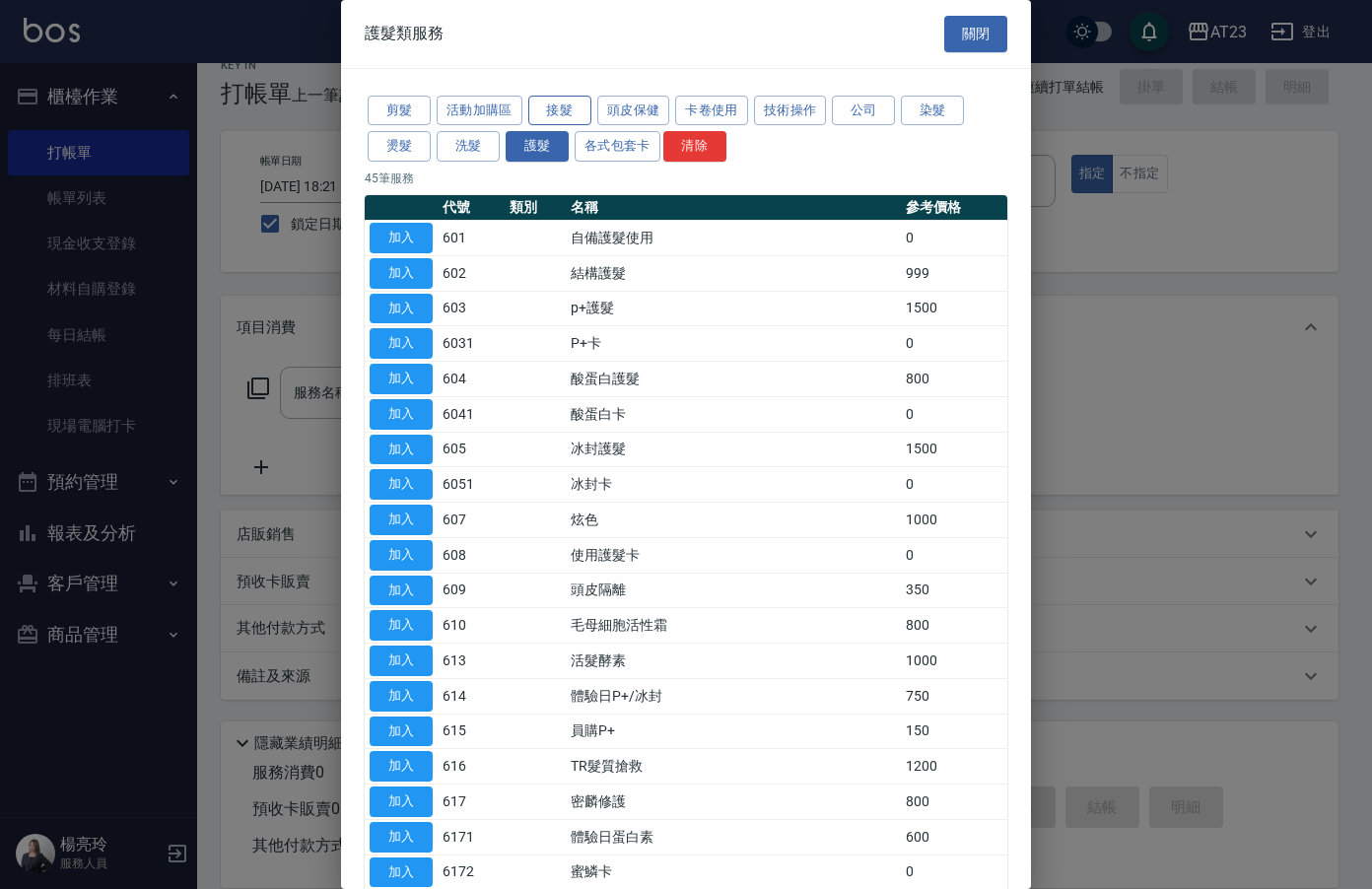
click at [558, 111] on button "接髮" at bounding box center [560, 111] width 63 height 31
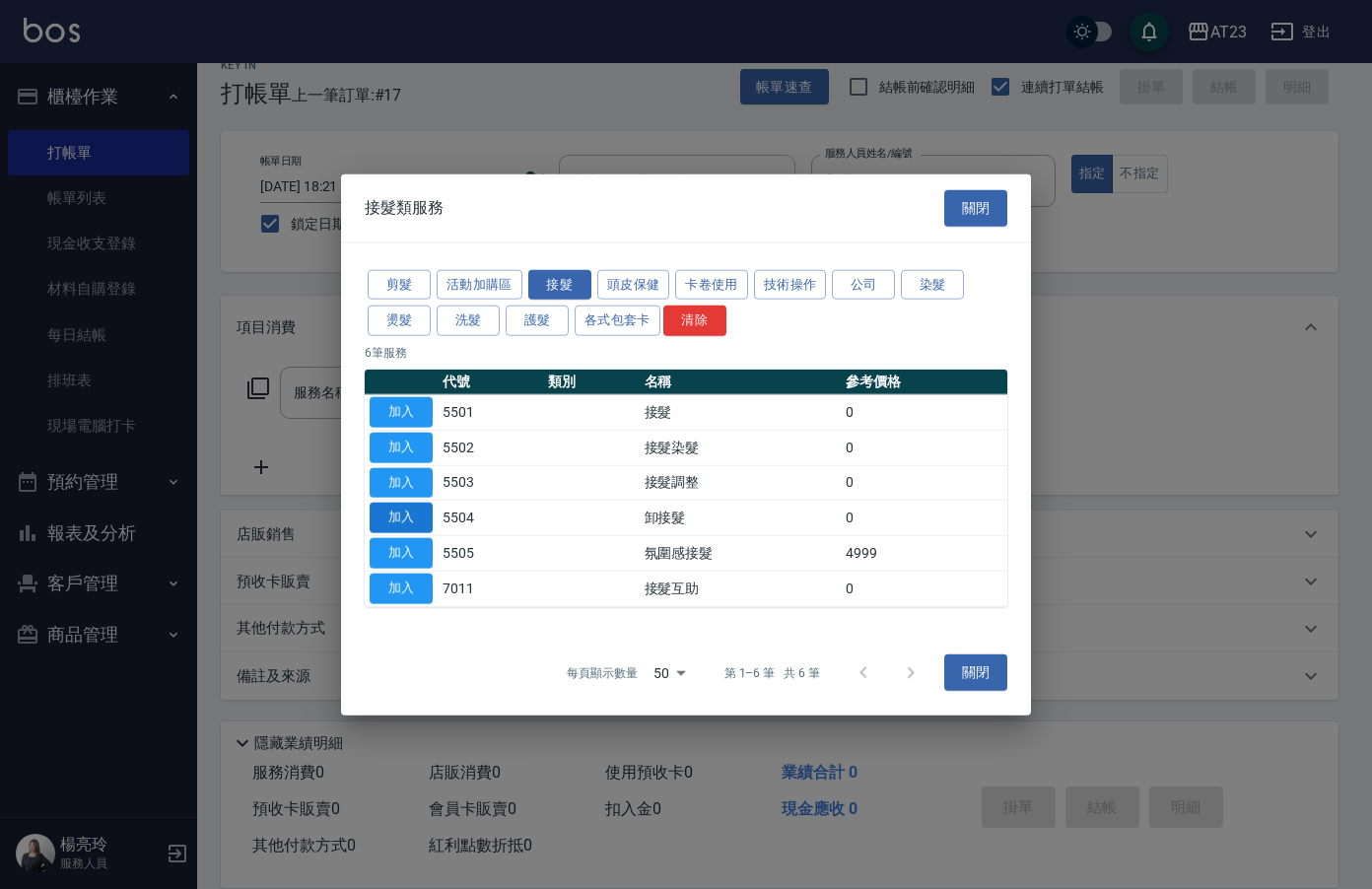
click at [412, 512] on button "加入" at bounding box center [400, 518] width 63 height 31
type input "卸接髮(5504)"
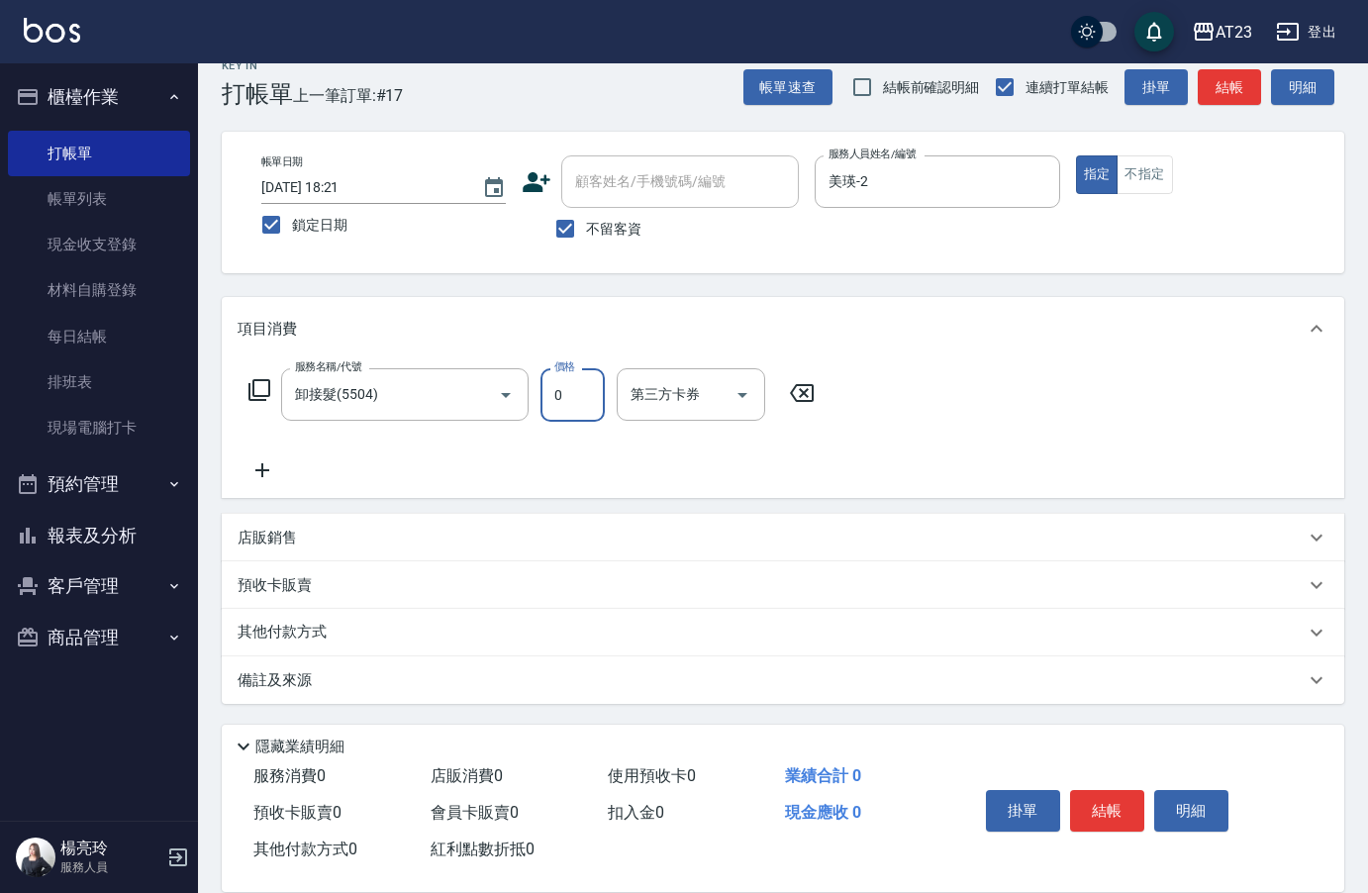
click at [559, 404] on input "0" at bounding box center [572, 394] width 64 height 53
type input "1600"
click at [1117, 803] on button "結帳" at bounding box center [1107, 811] width 74 height 42
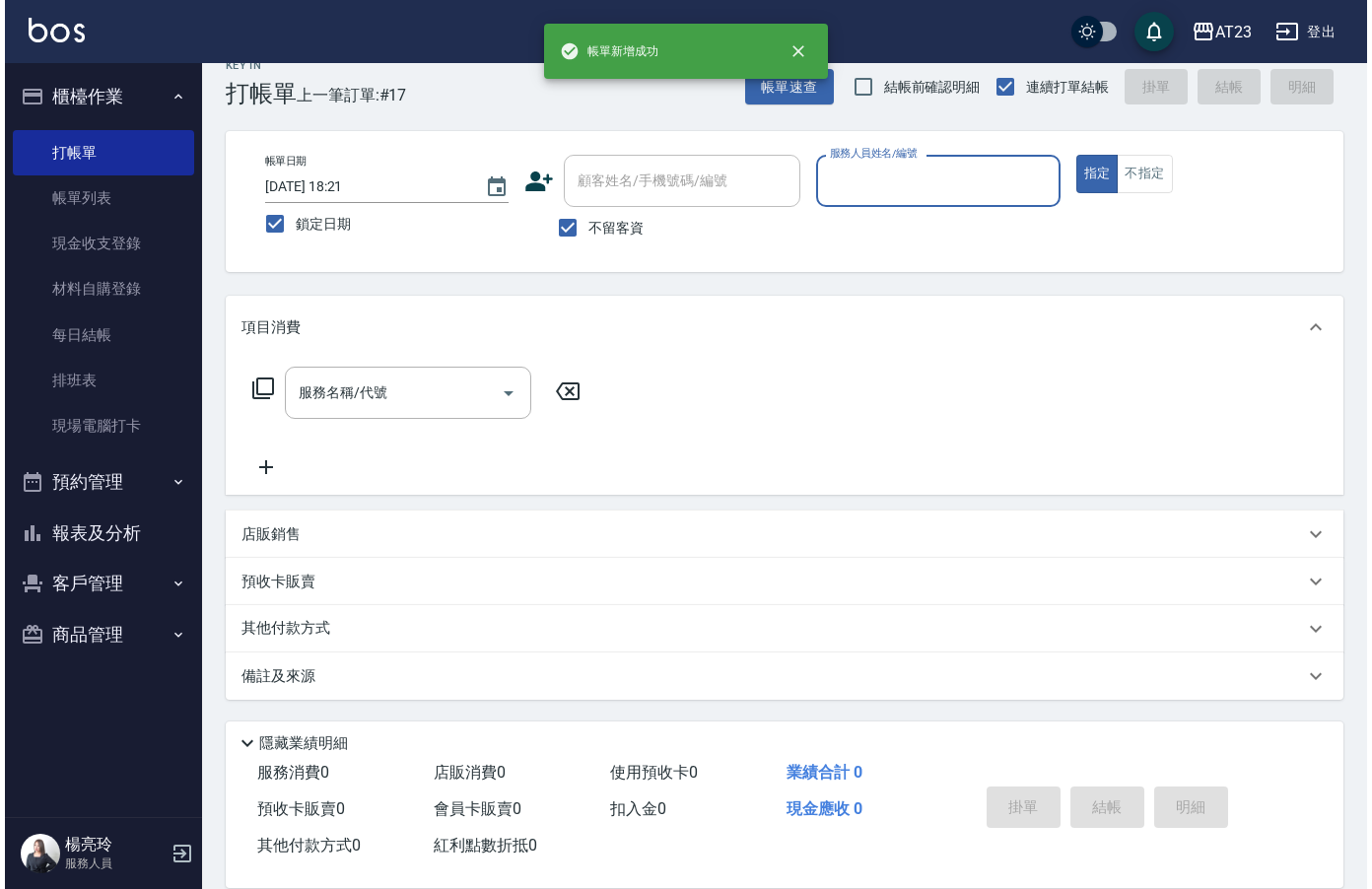
scroll to position [28, 0]
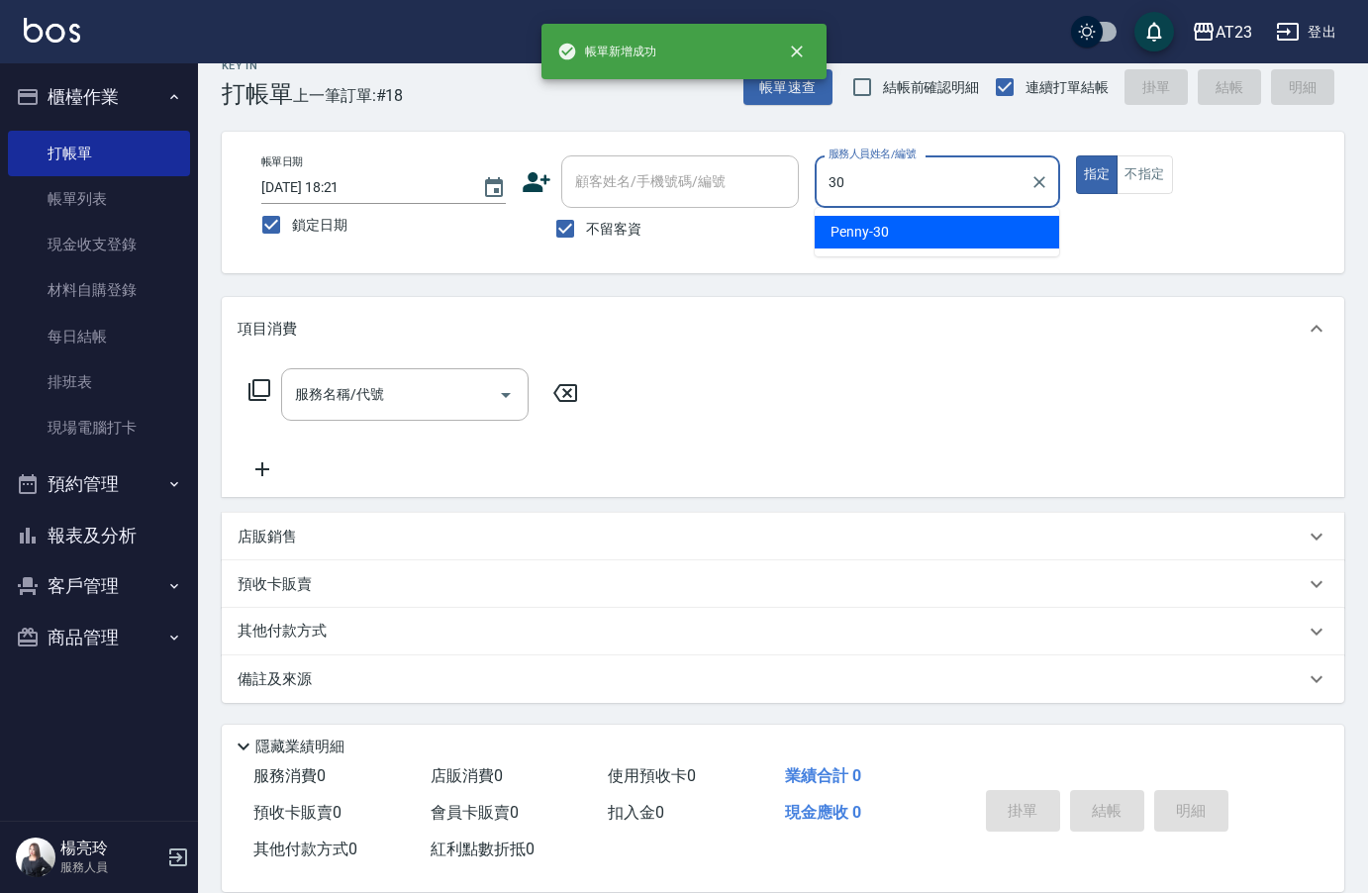
type input "Penny-30"
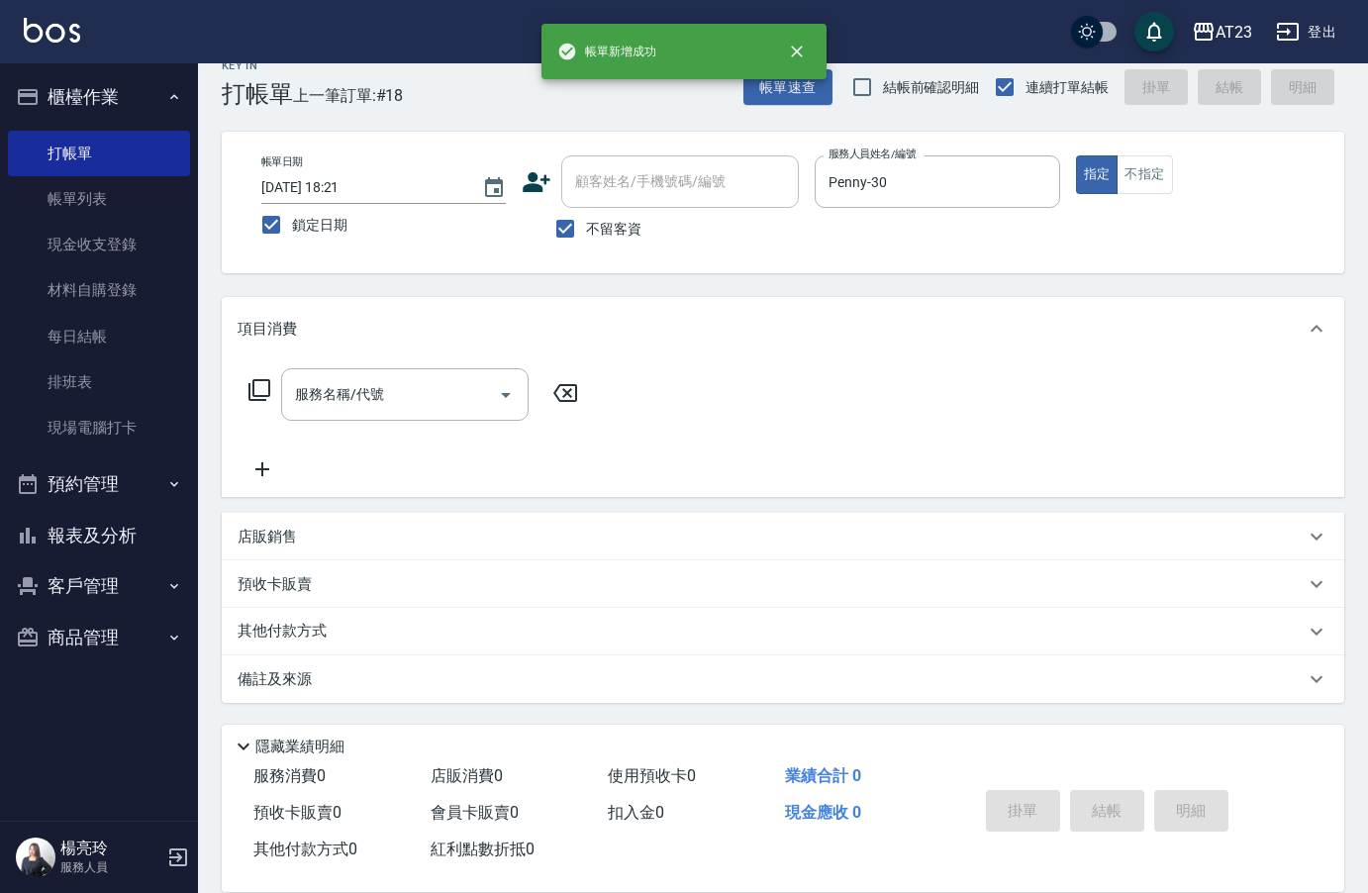
click at [260, 379] on icon at bounding box center [259, 390] width 24 height 24
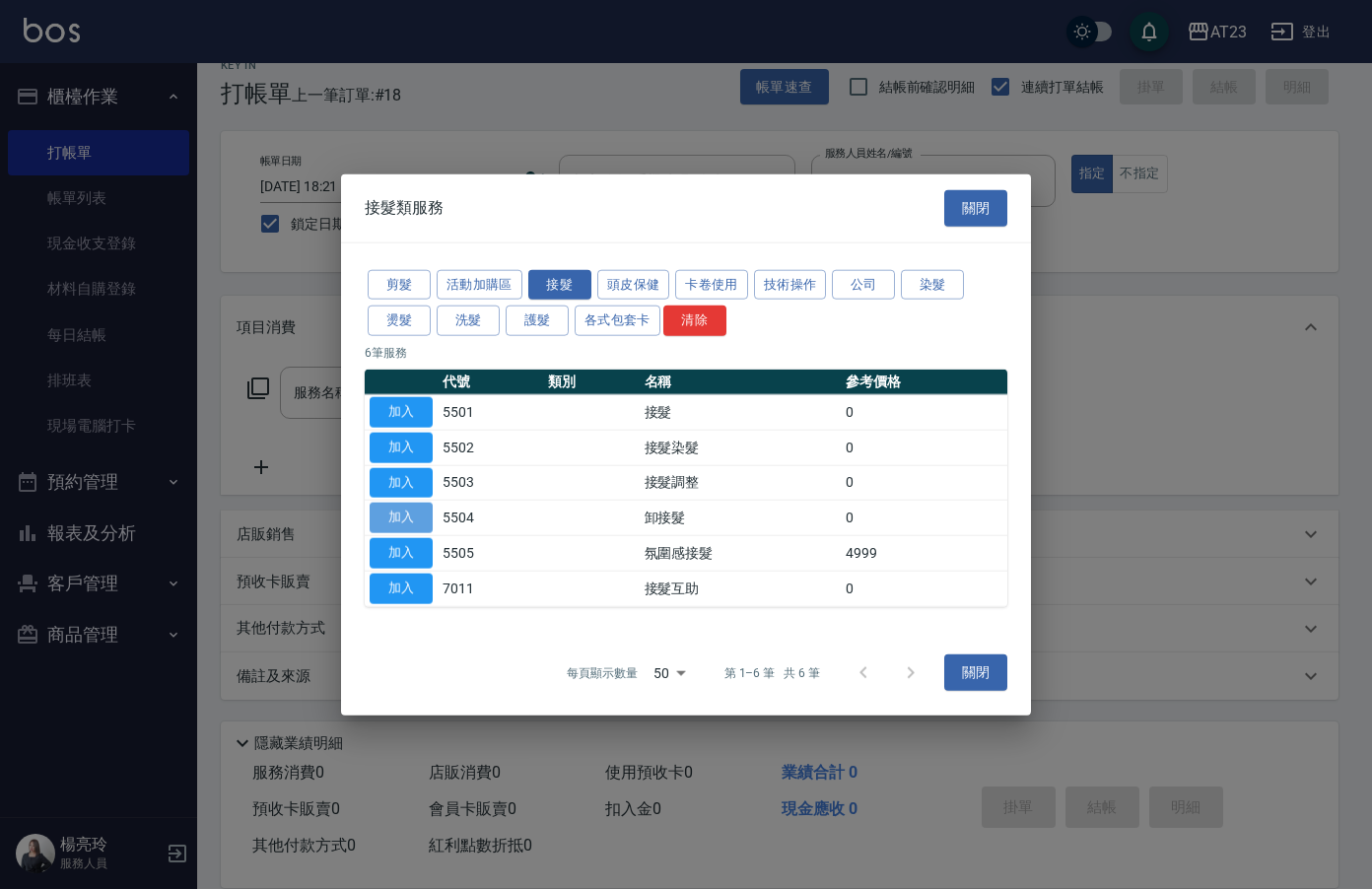
click at [413, 524] on button "加入" at bounding box center [400, 518] width 63 height 31
type input "卸接髮(5504)"
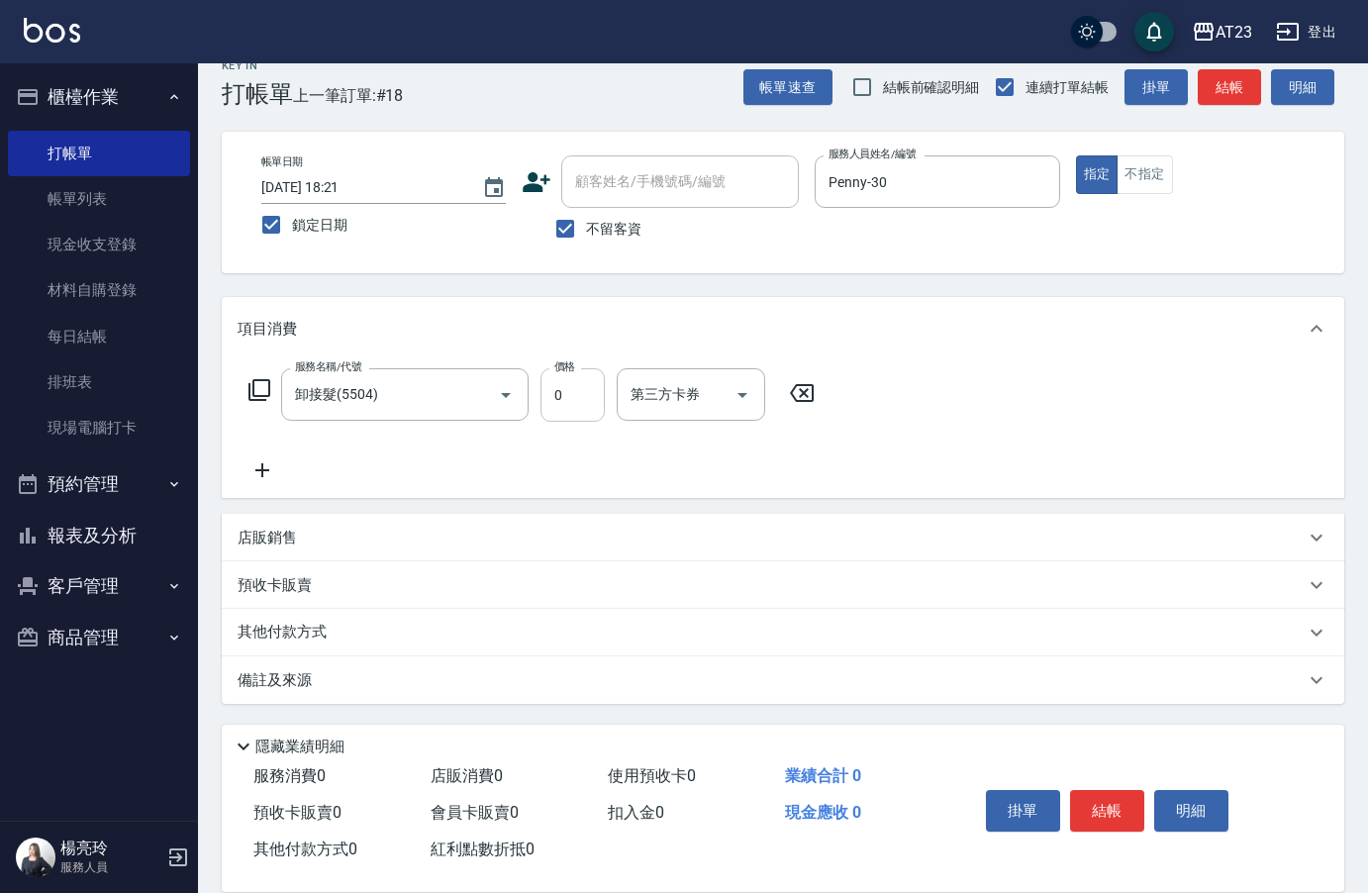
click at [590, 410] on input "0" at bounding box center [572, 394] width 64 height 53
type input "400"
click at [1076, 793] on button "結帳" at bounding box center [1107, 811] width 74 height 42
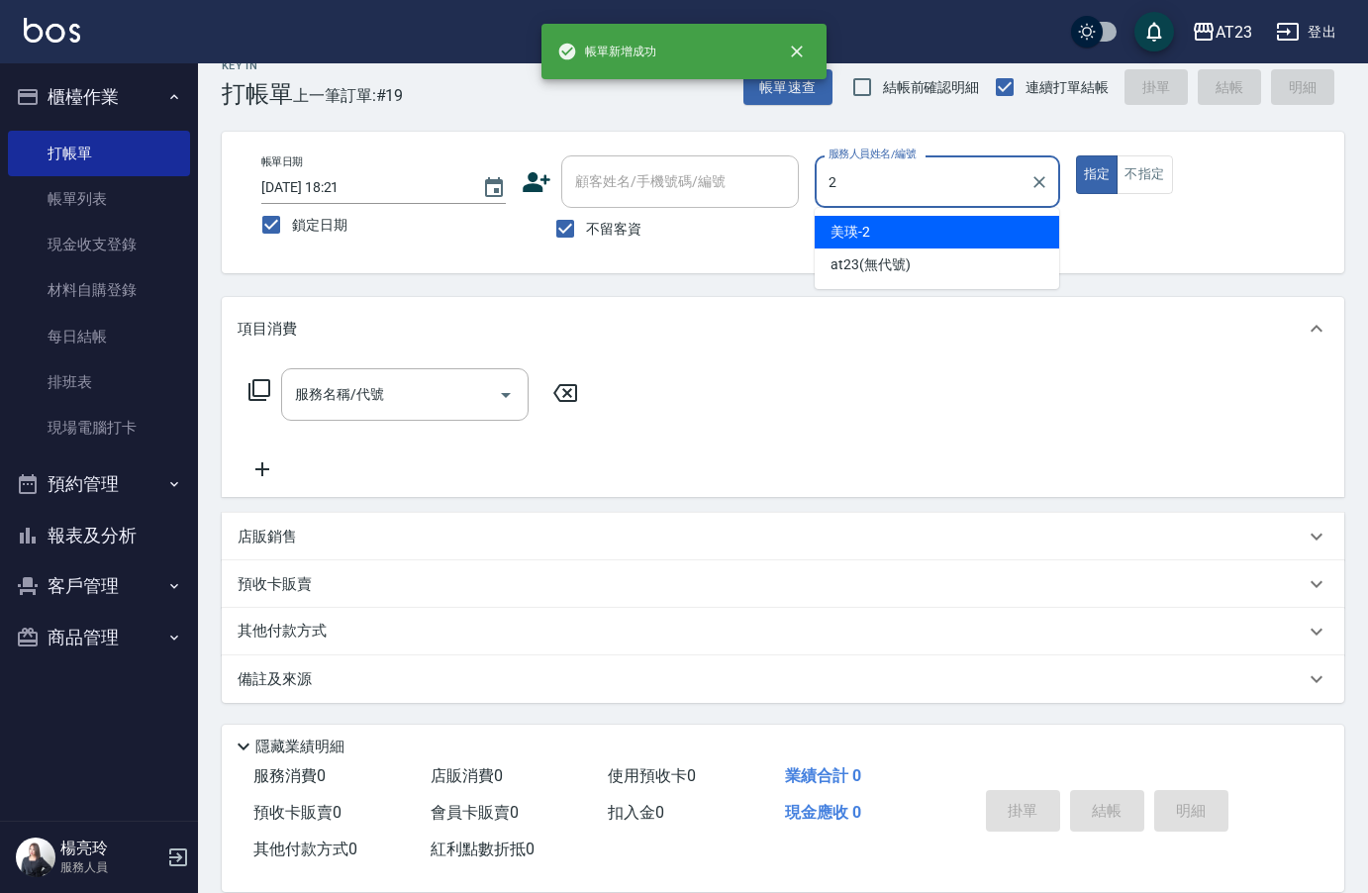
type input "美瑛-2"
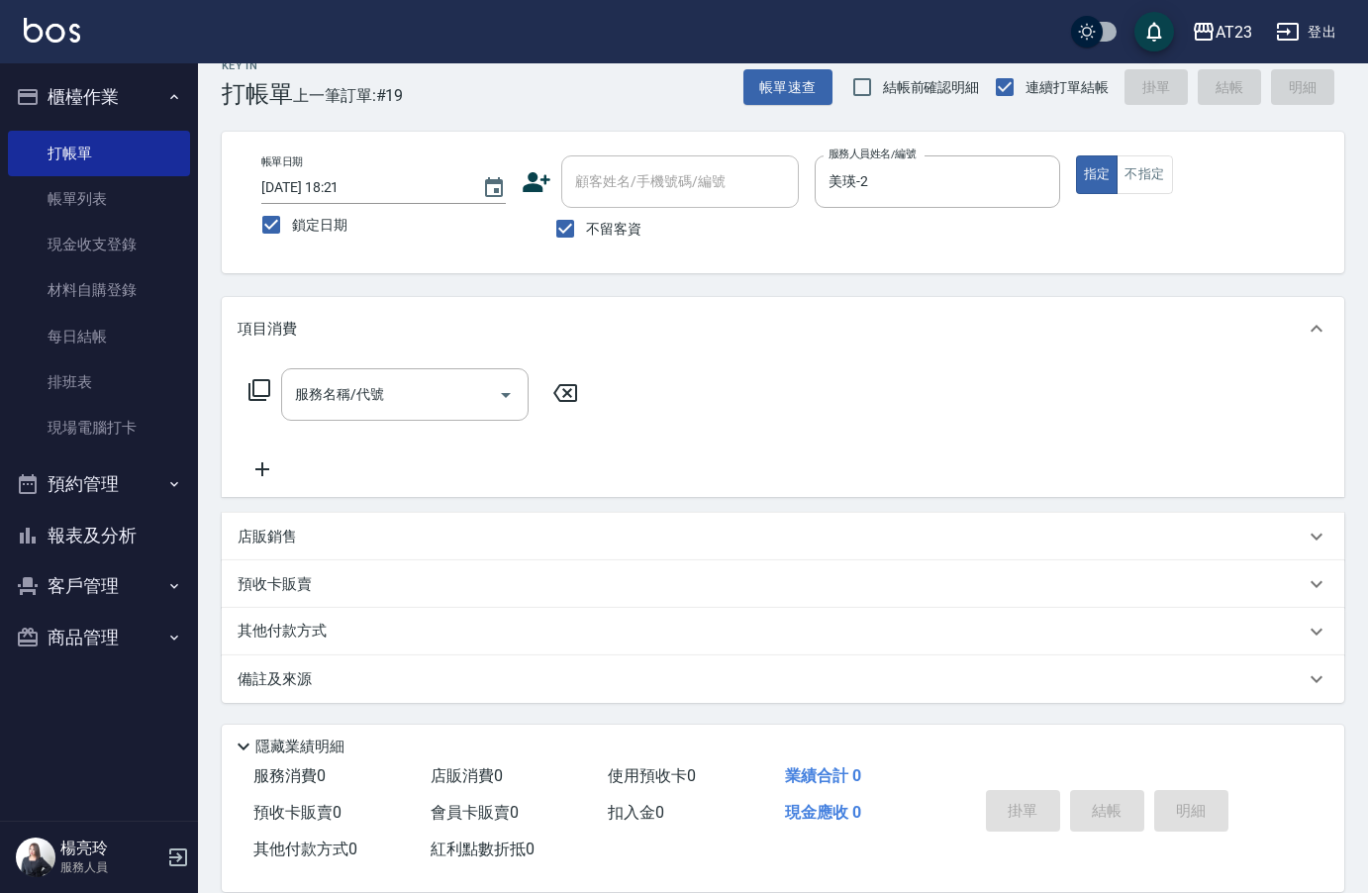
drag, startPoint x: 245, startPoint y: 401, endPoint x: 257, endPoint y: 401, distance: 11.9
click at [247, 401] on div "服務名稱/代號 服務名稱/代號" at bounding box center [414, 394] width 352 height 52
click at [252, 397] on icon at bounding box center [259, 390] width 24 height 24
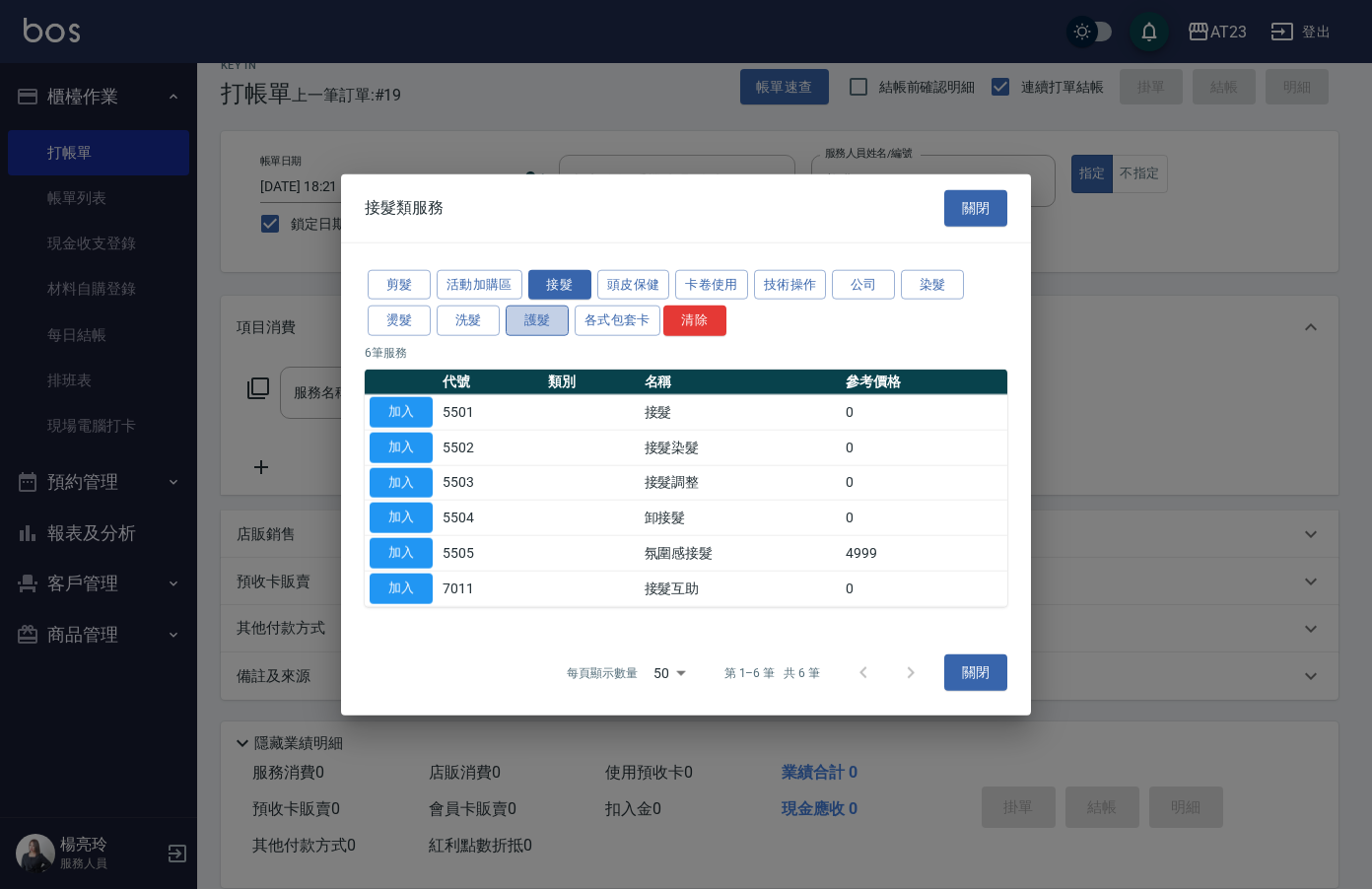
click at [534, 330] on button "護髮" at bounding box center [537, 321] width 63 height 31
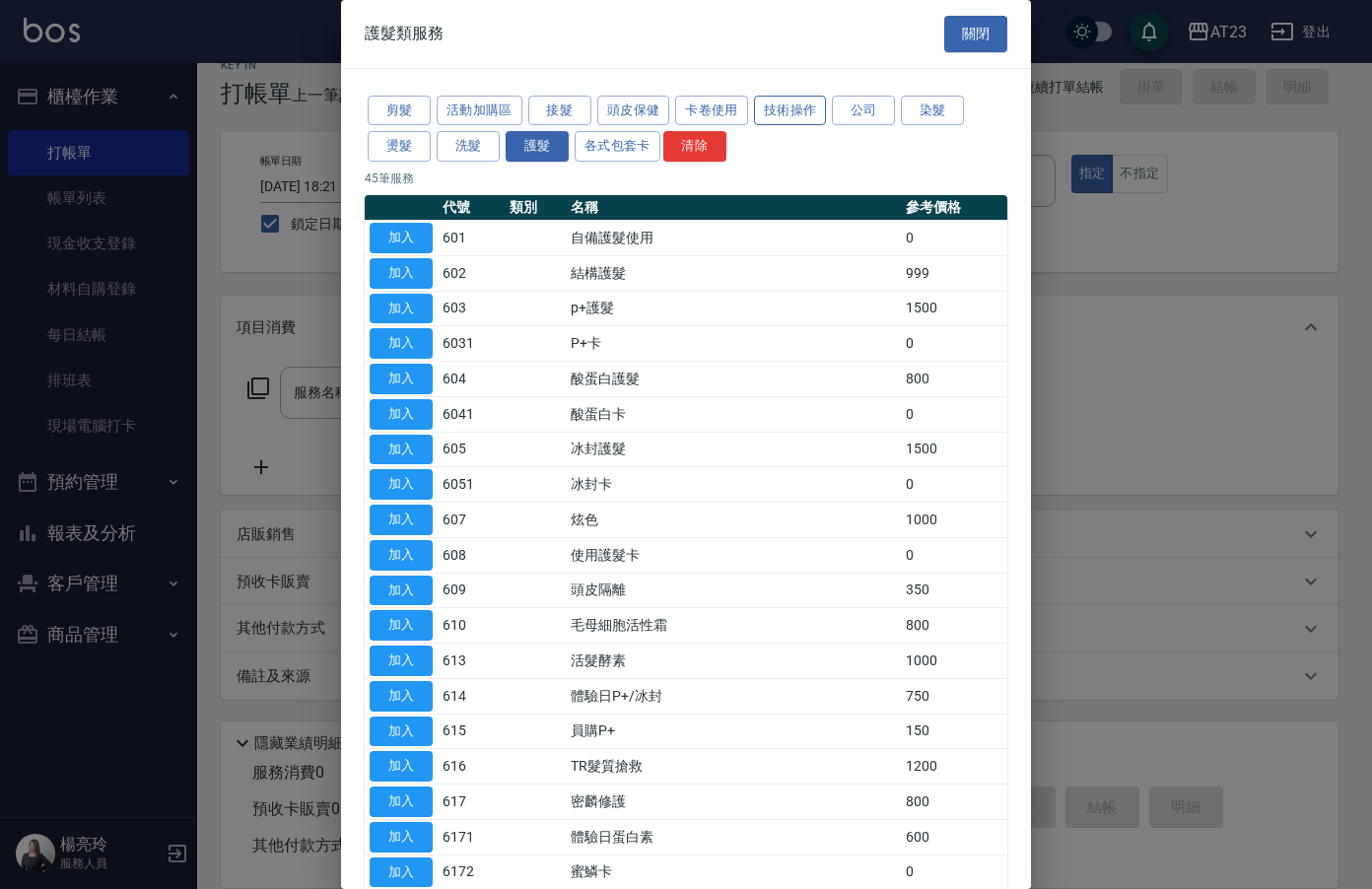
click at [754, 111] on button "技術操作" at bounding box center [790, 111] width 73 height 31
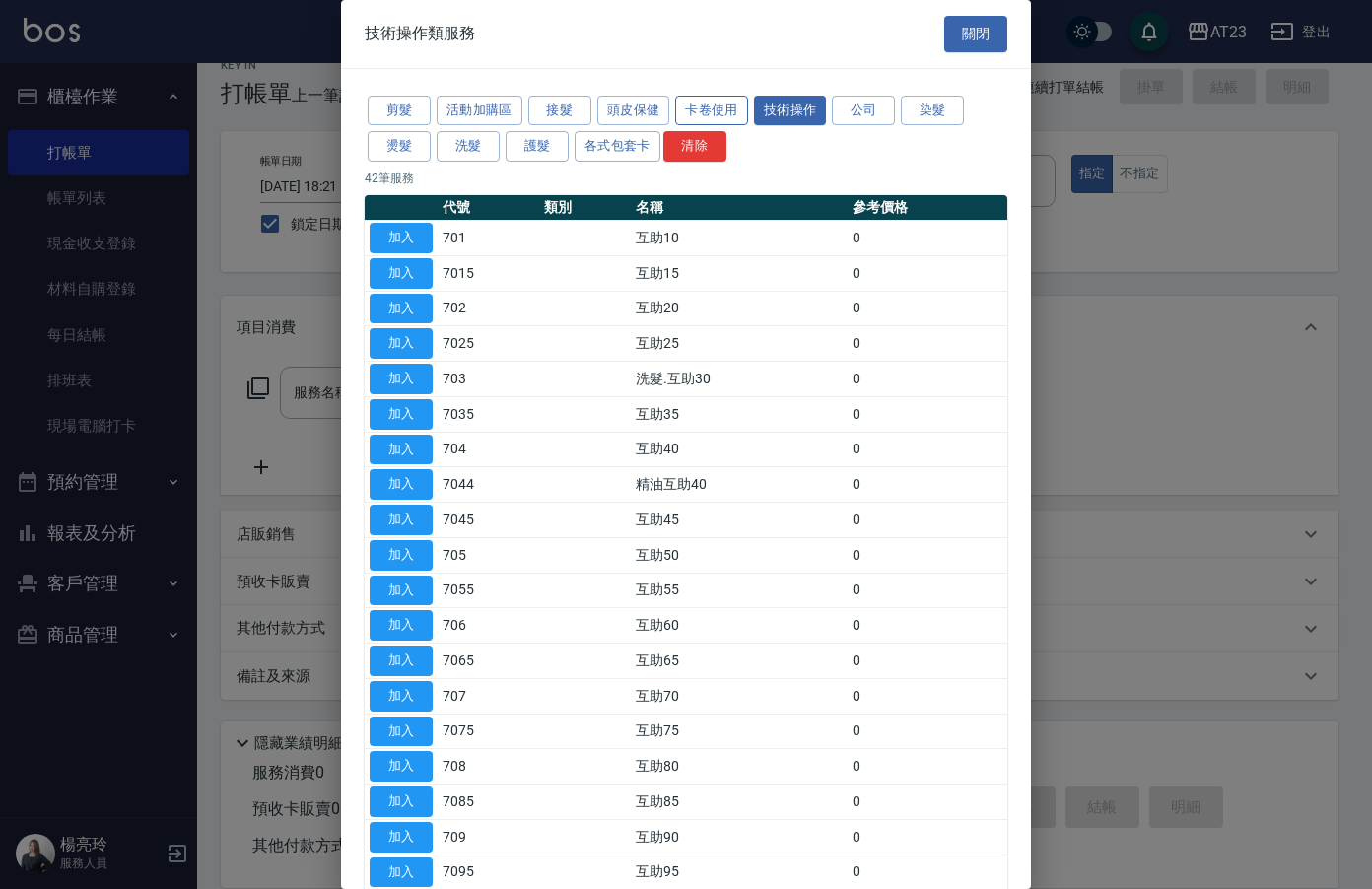
click at [704, 112] on button "卡卷使用" at bounding box center [711, 111] width 73 height 31
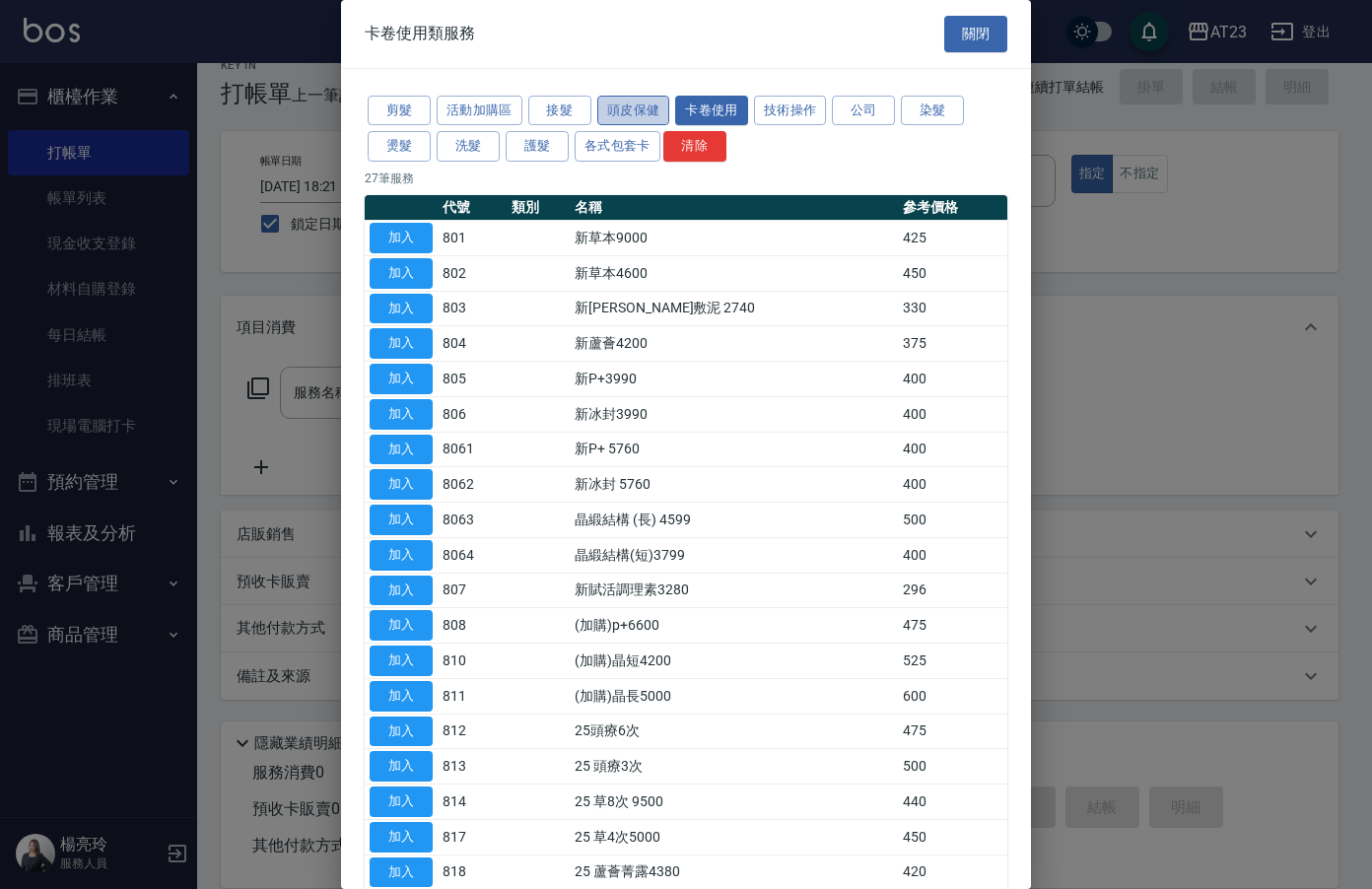
click at [608, 110] on button "頭皮保健" at bounding box center [633, 111] width 73 height 31
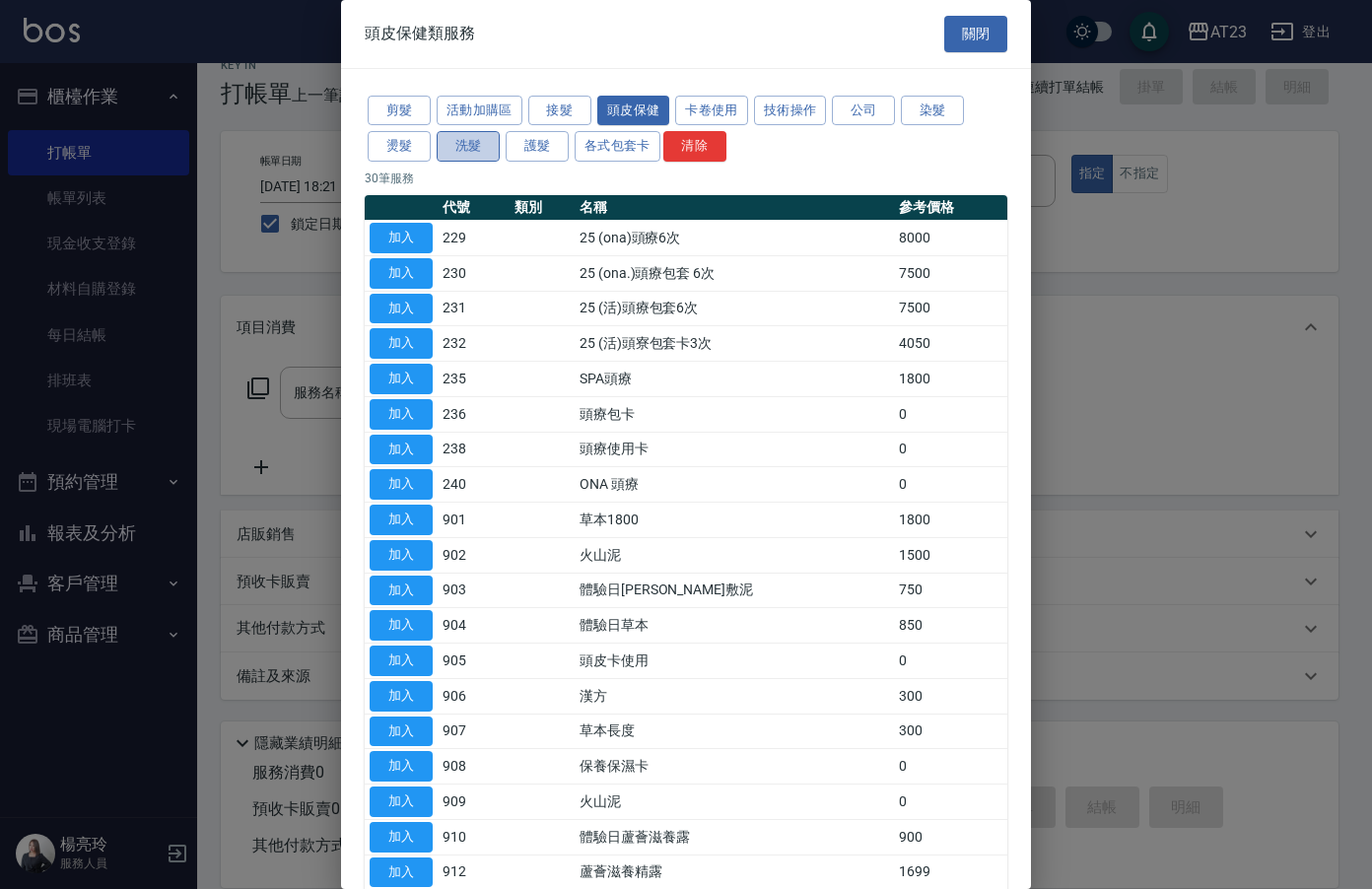
click at [483, 146] on button "洗髮" at bounding box center [467, 146] width 63 height 31
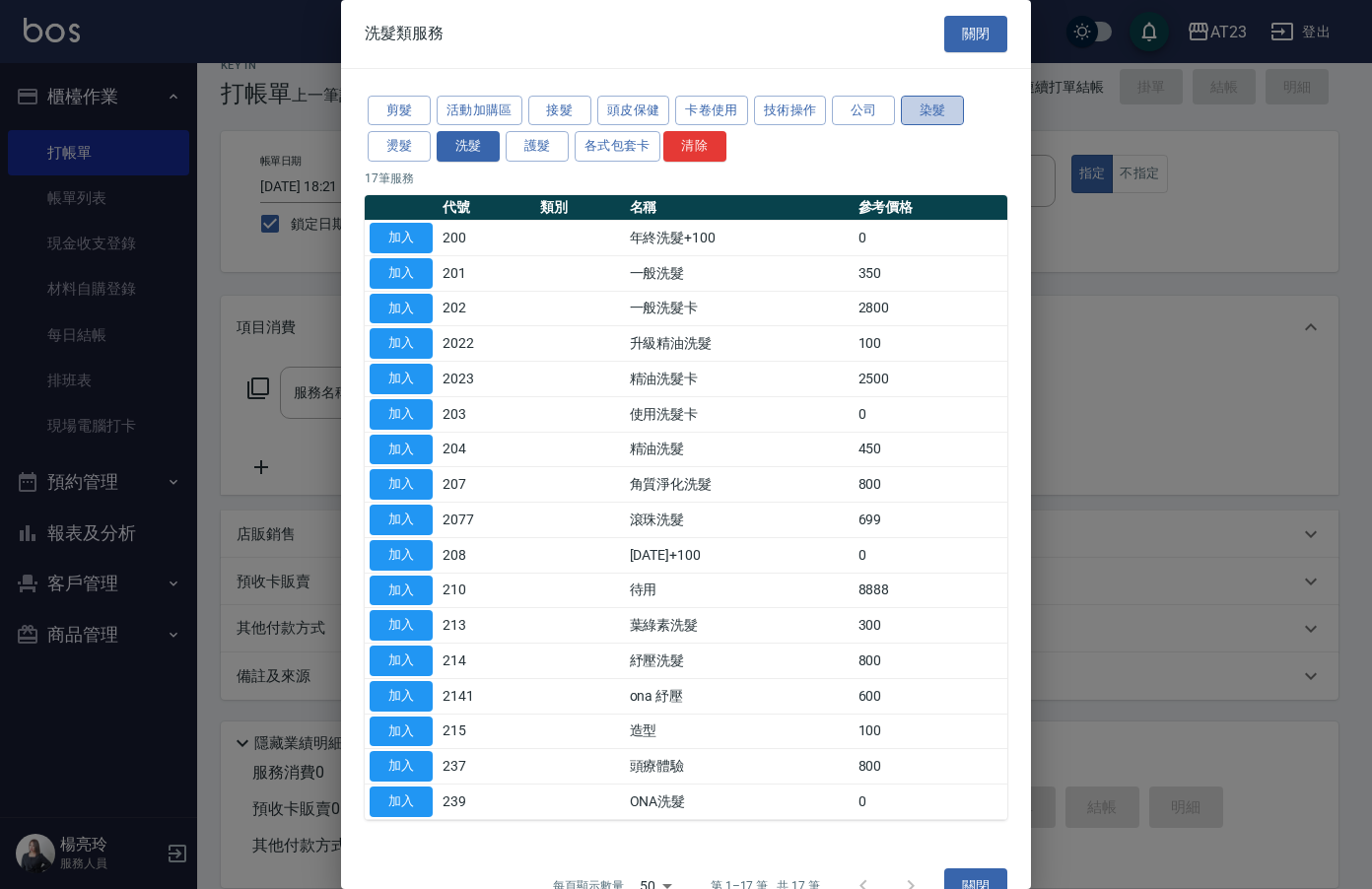
click at [947, 117] on button "染髮" at bounding box center [932, 111] width 63 height 31
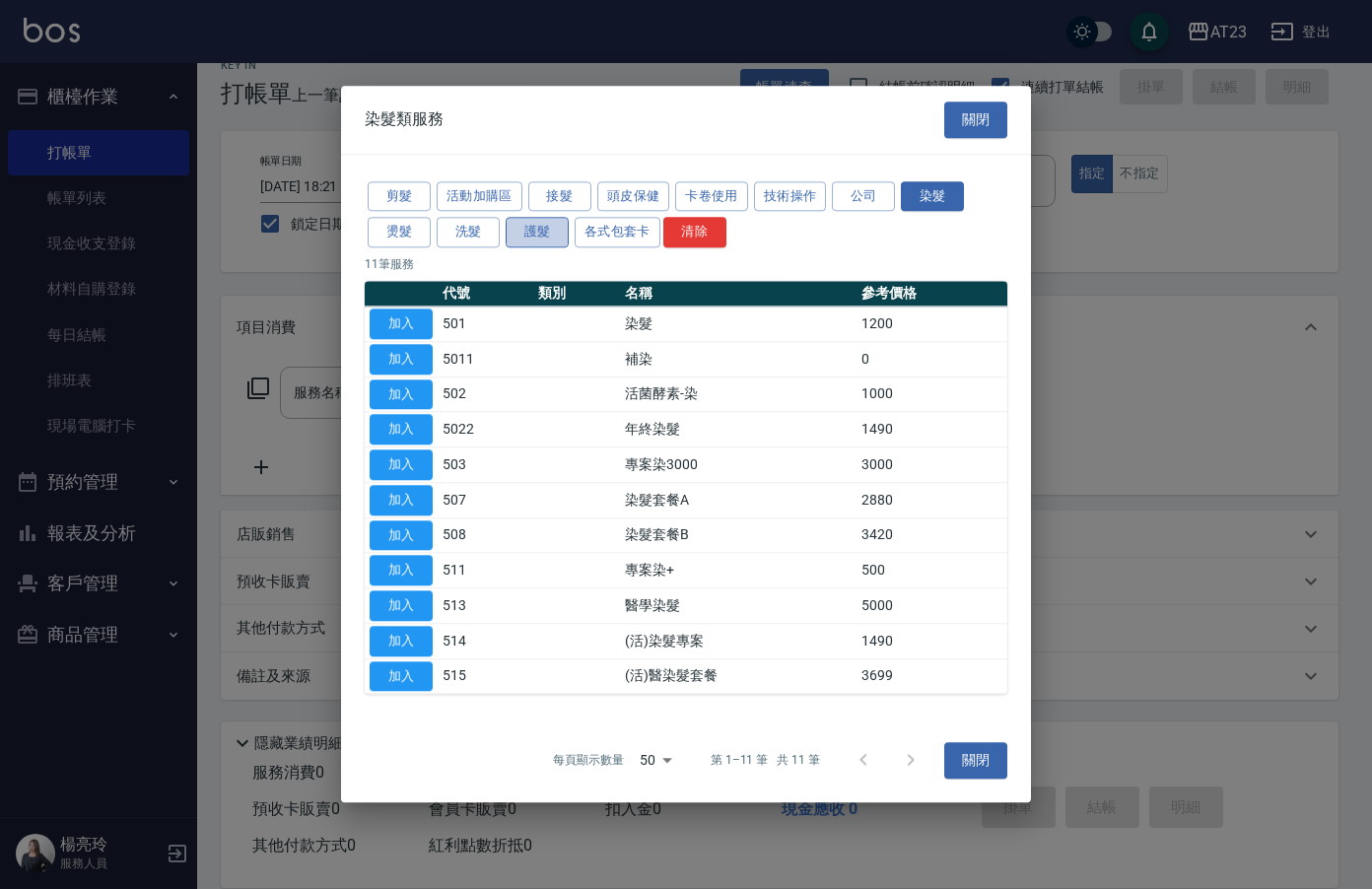
click at [541, 235] on button "護髮" at bounding box center [537, 233] width 63 height 31
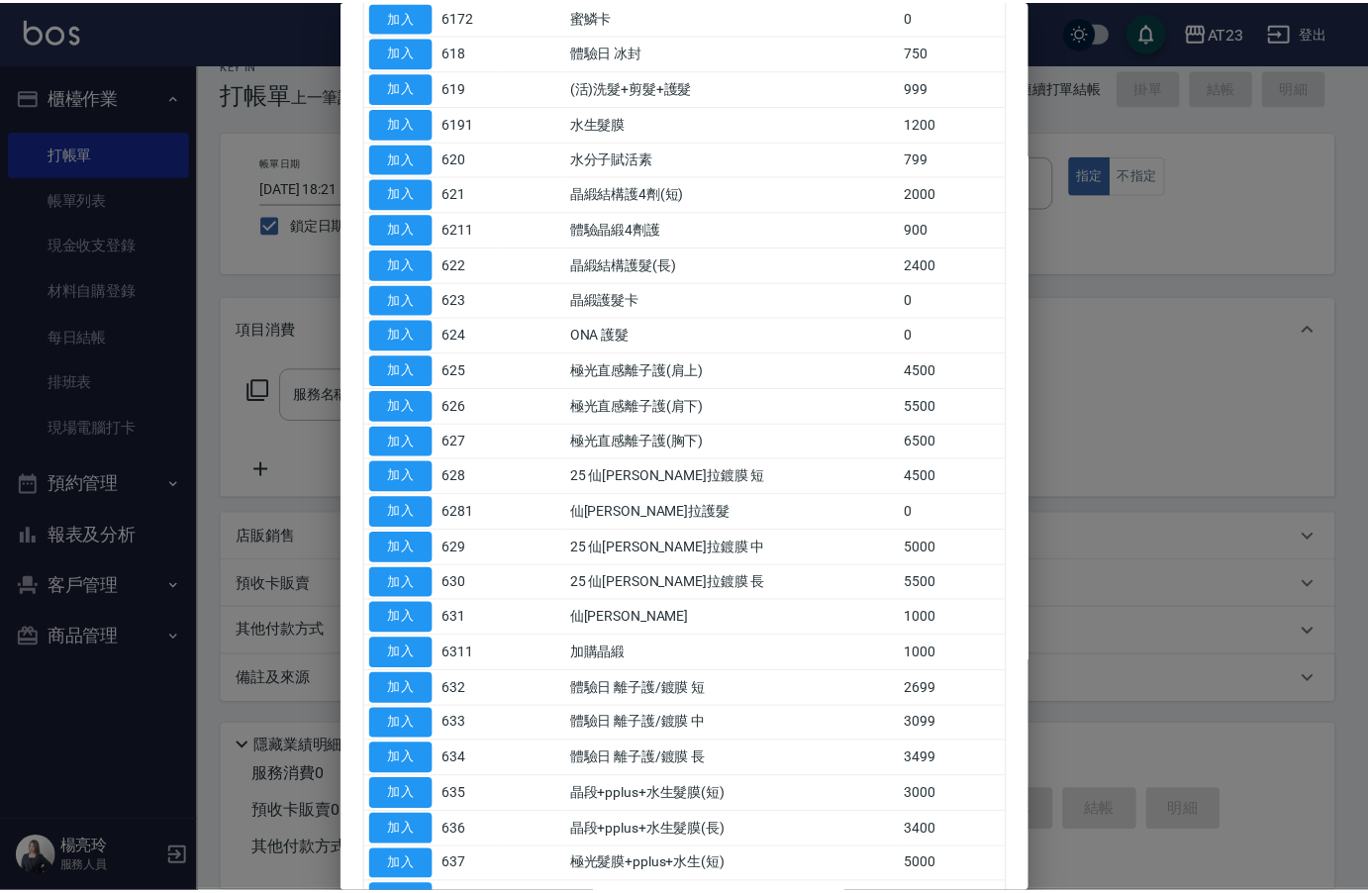
scroll to position [990, 0]
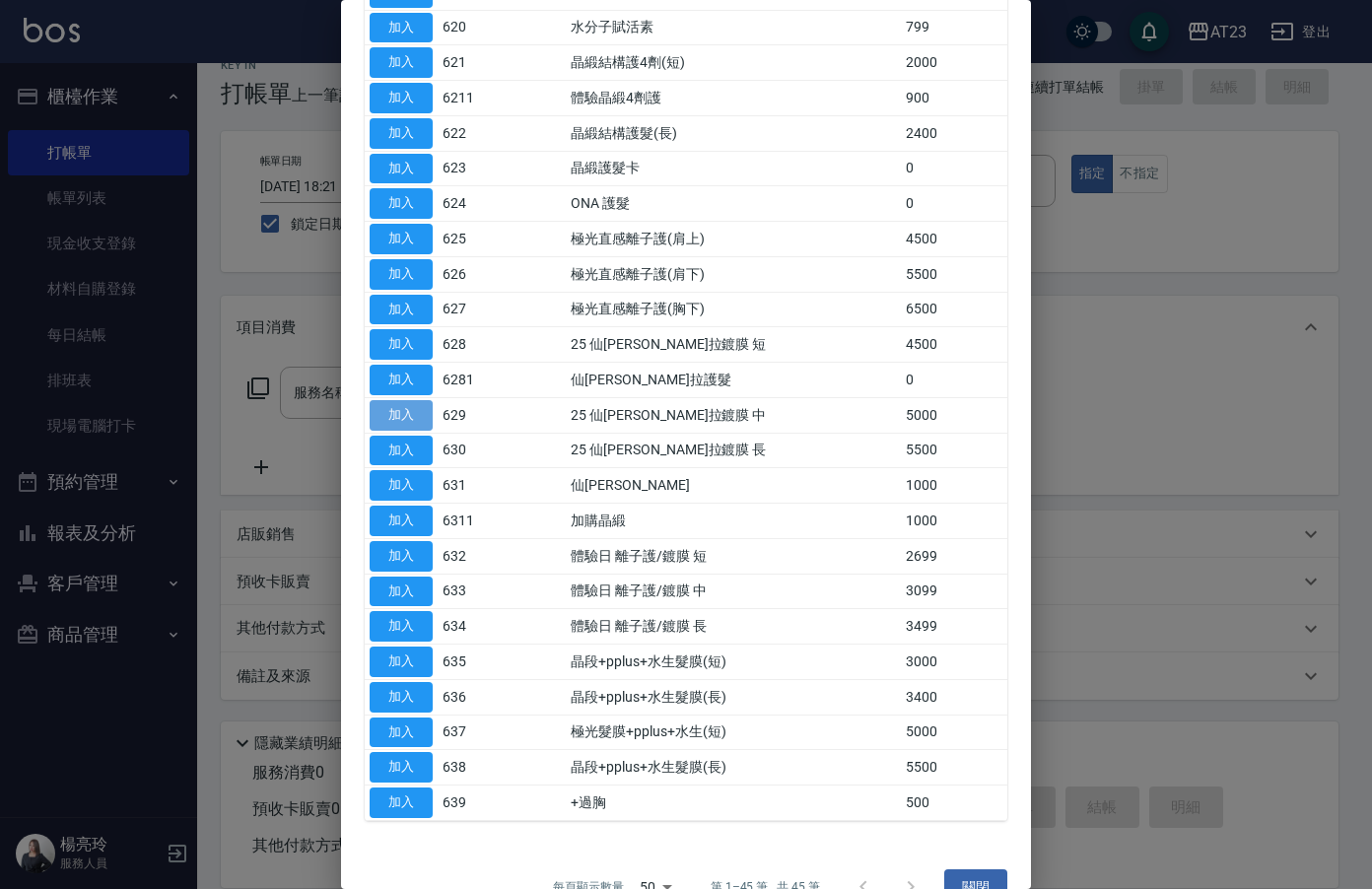
click at [408, 413] on button "加入" at bounding box center [400, 415] width 63 height 31
type input "25 仙[PERSON_NAME]拉鍍膜 中(629)"
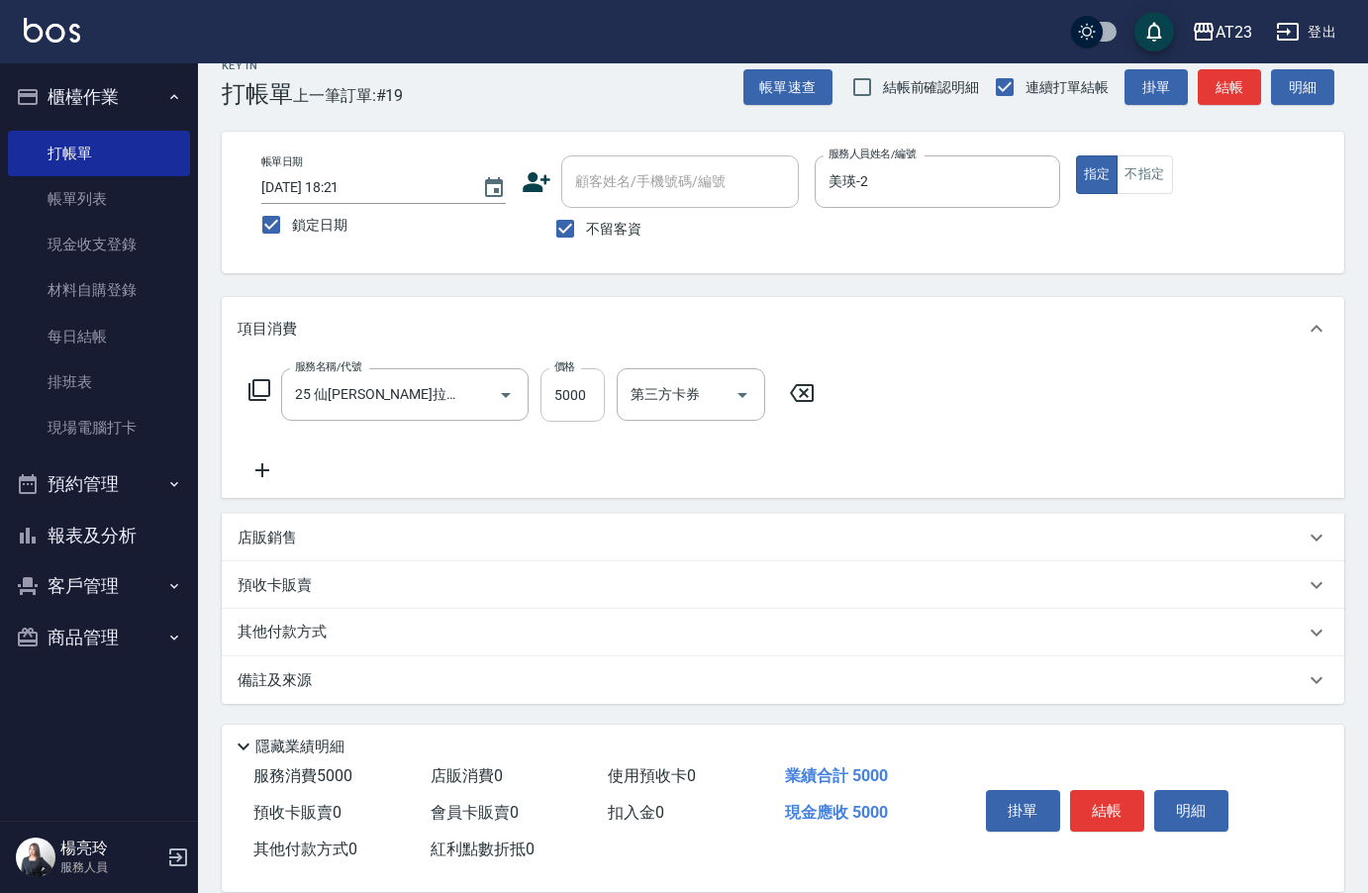
click at [569, 391] on input "5000" at bounding box center [572, 394] width 64 height 53
type input "2632"
click at [283, 627] on p "其他付款方式" at bounding box center [287, 632] width 99 height 22
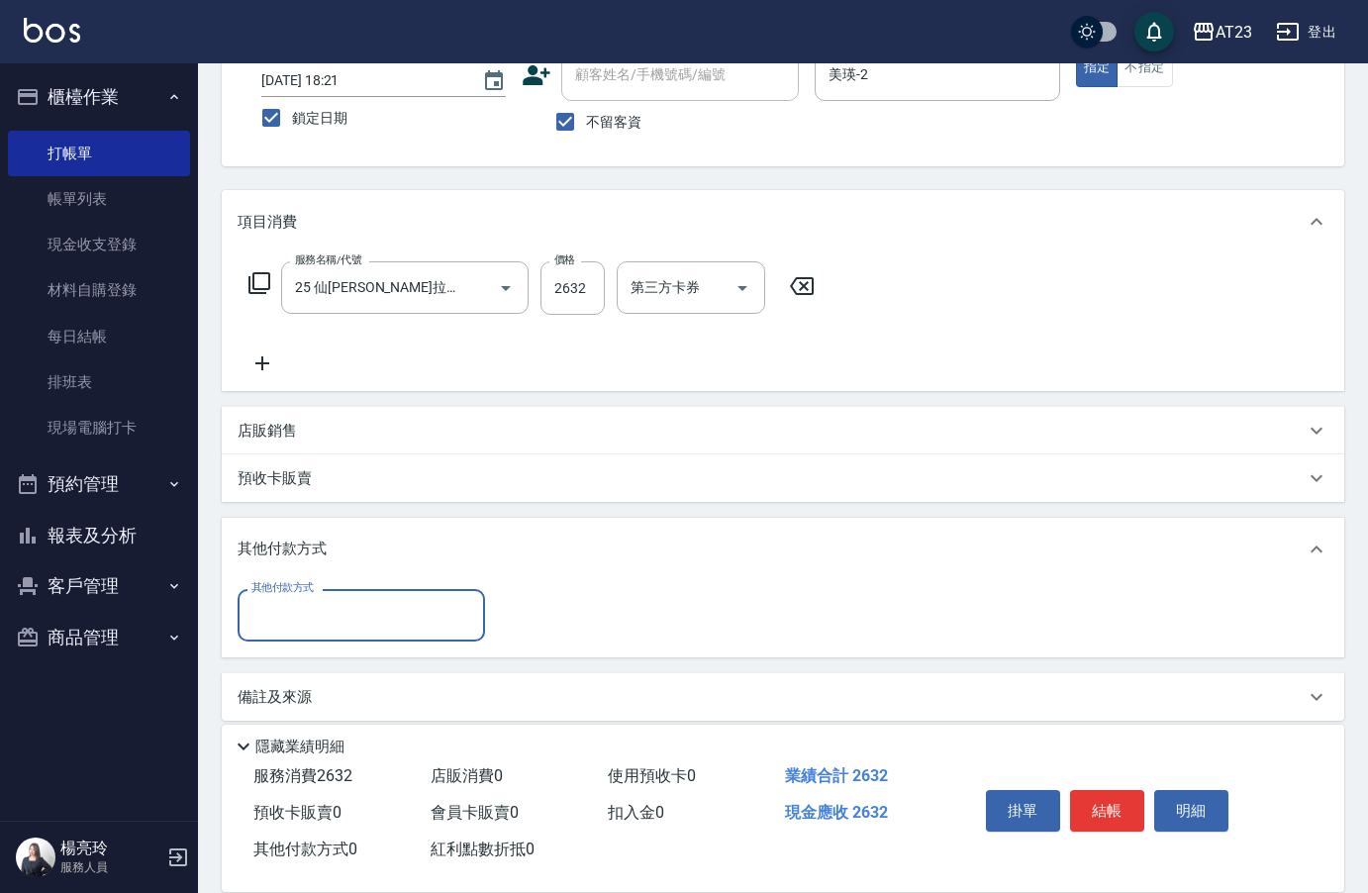
scroll to position [136, 0]
click at [315, 634] on div "其他付款方式" at bounding box center [361, 614] width 247 height 52
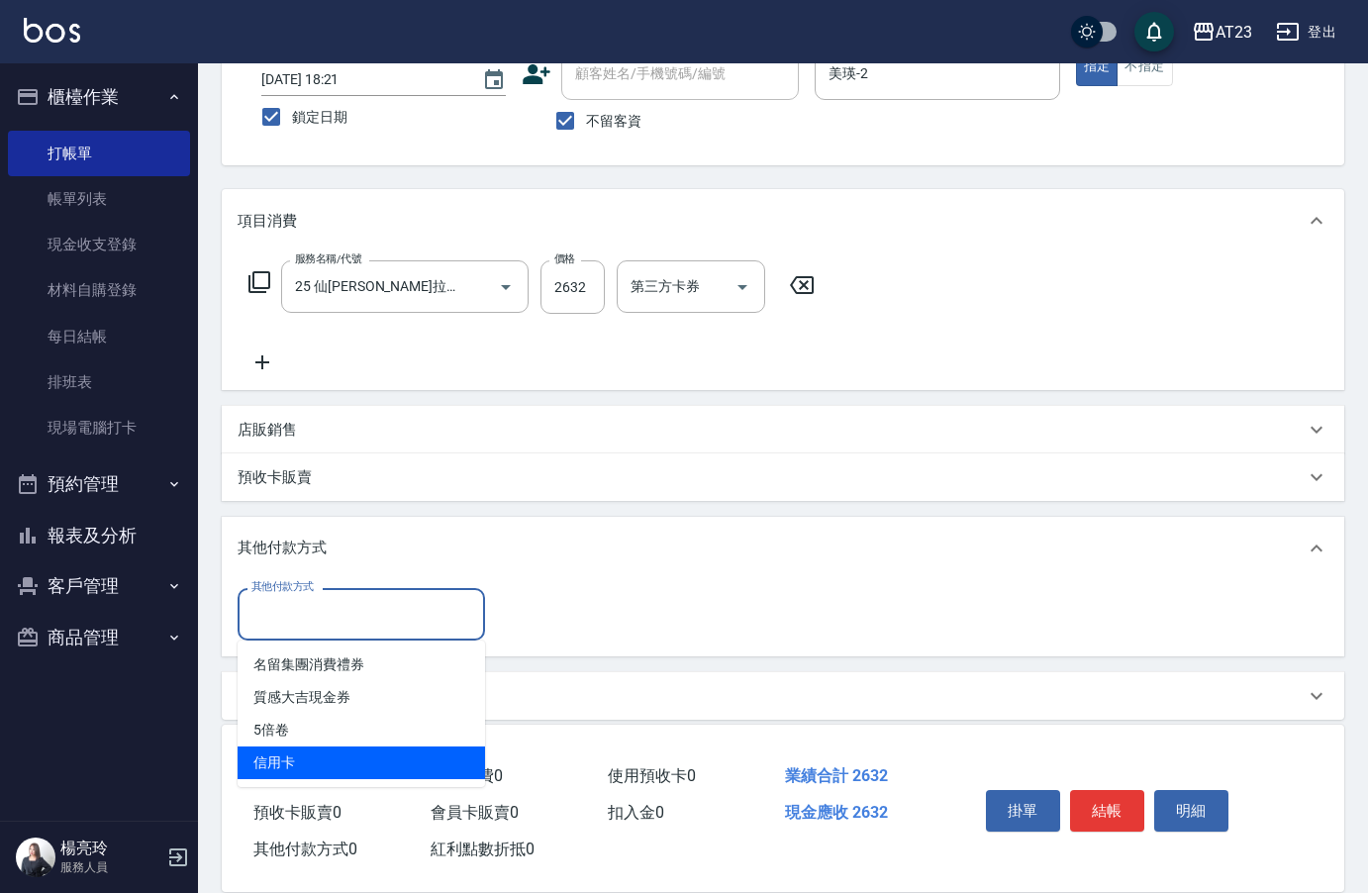
click at [333, 754] on span "信用卡" at bounding box center [361, 762] width 247 height 33
type input "信用卡"
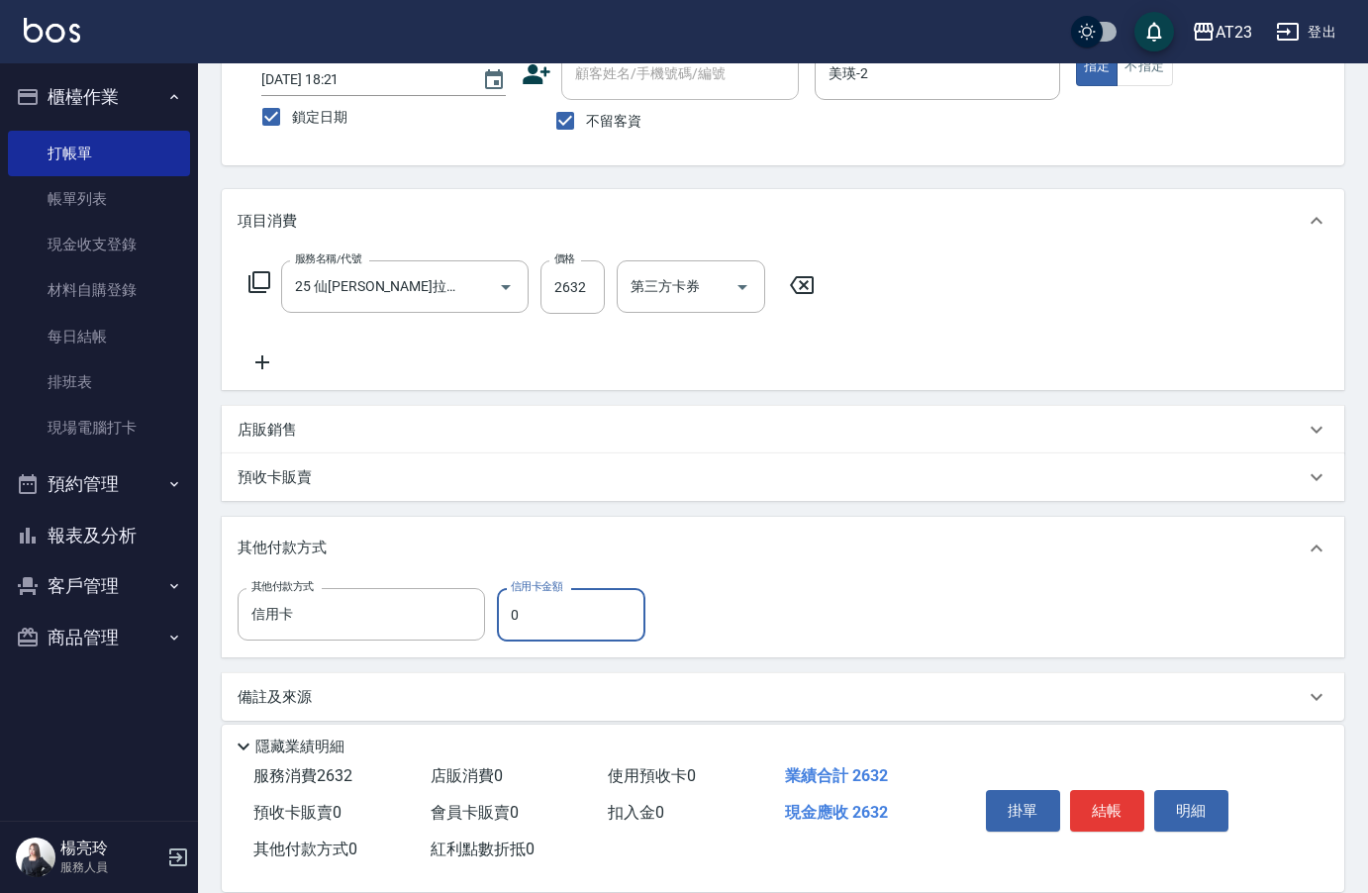
drag, startPoint x: 526, startPoint y: 606, endPoint x: 493, endPoint y: 612, distance: 33.2
click at [471, 617] on div "其他付款方式 信用卡 其他付款方式 信用卡金額 0 信用卡金額" at bounding box center [448, 614] width 420 height 53
type input "2632"
click at [1125, 806] on button "結帳" at bounding box center [1107, 811] width 74 height 42
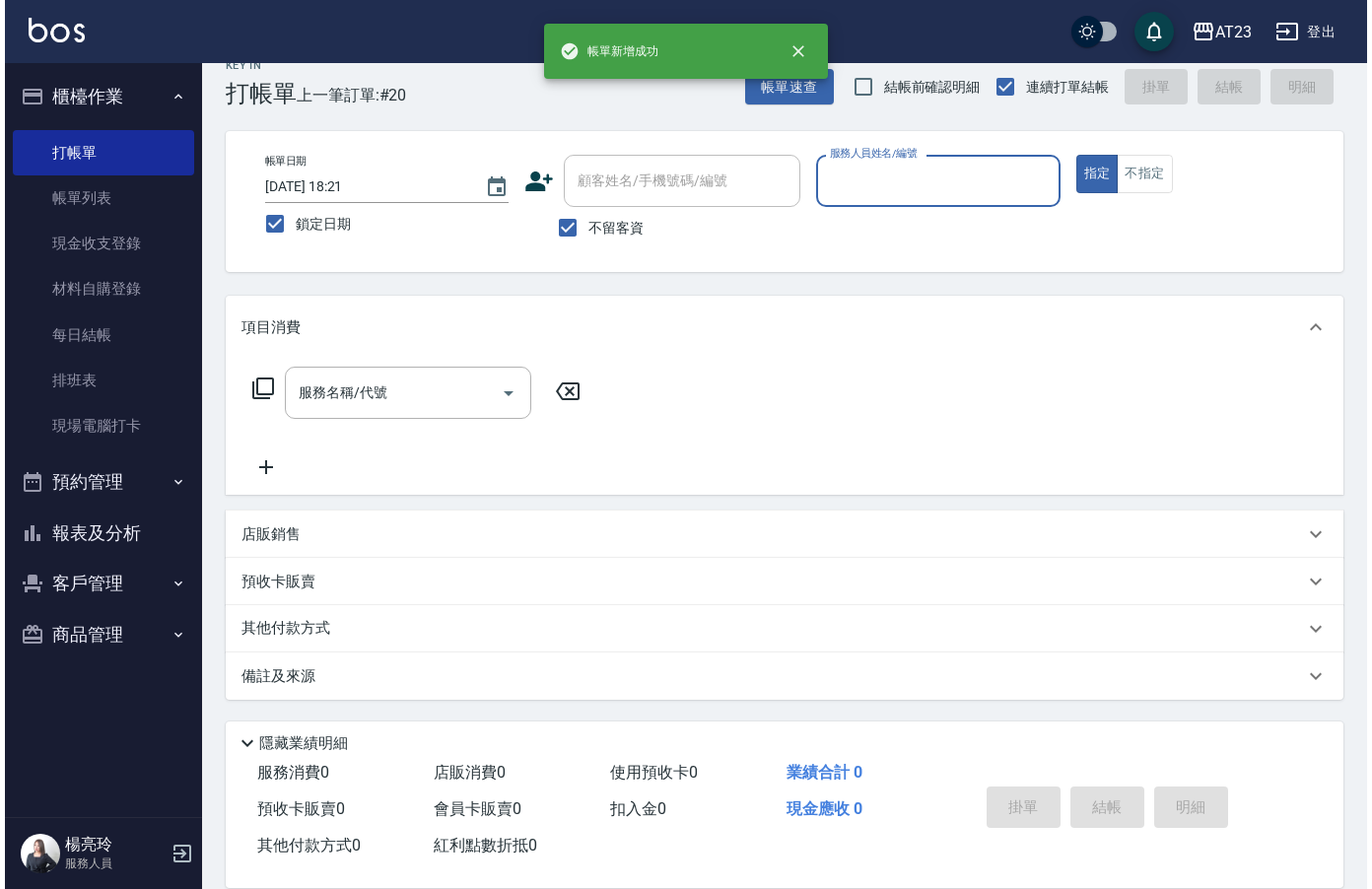
scroll to position [28, 0]
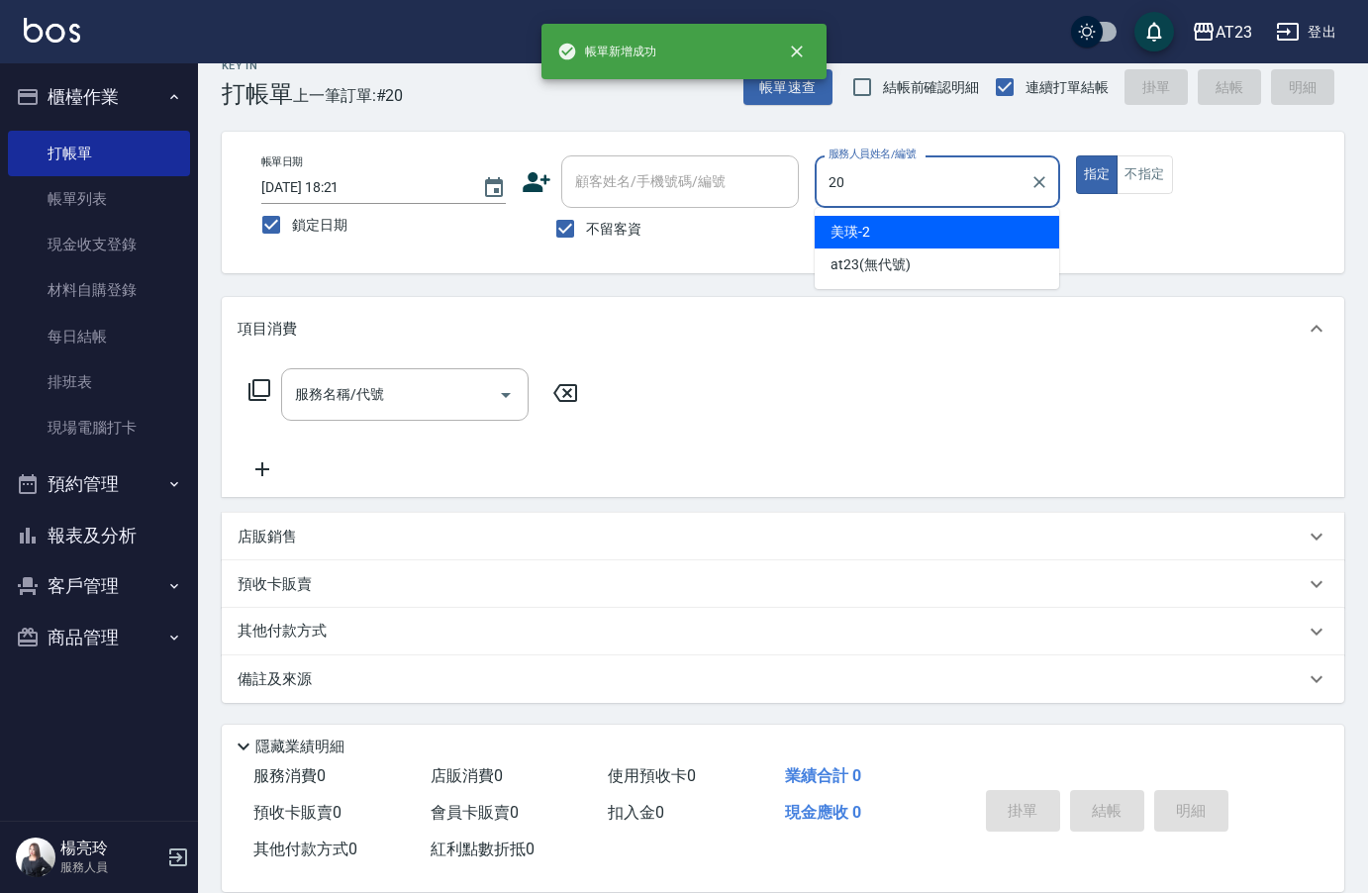
type input "棒棒-20"
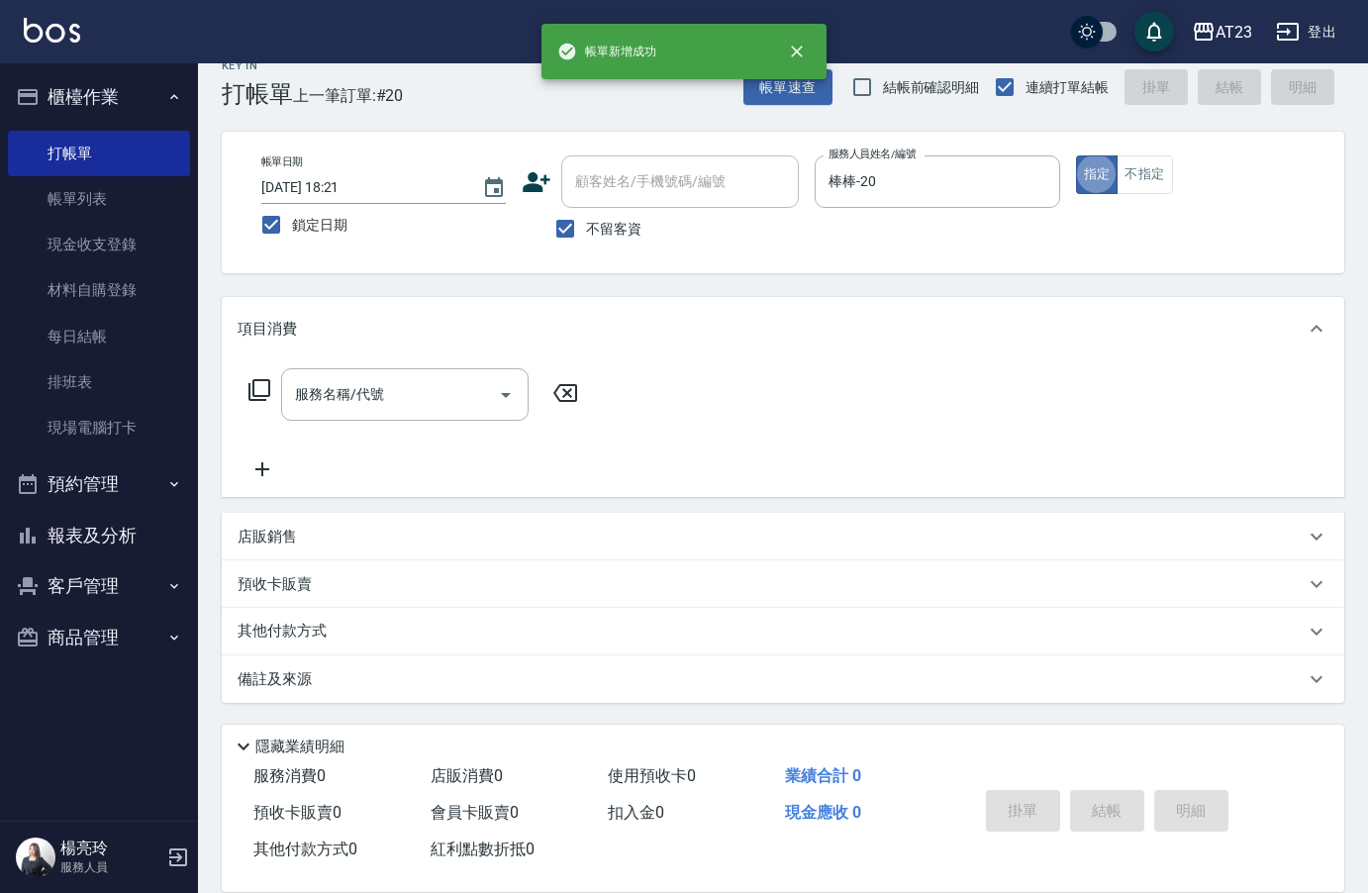
click at [254, 387] on icon at bounding box center [259, 390] width 22 height 22
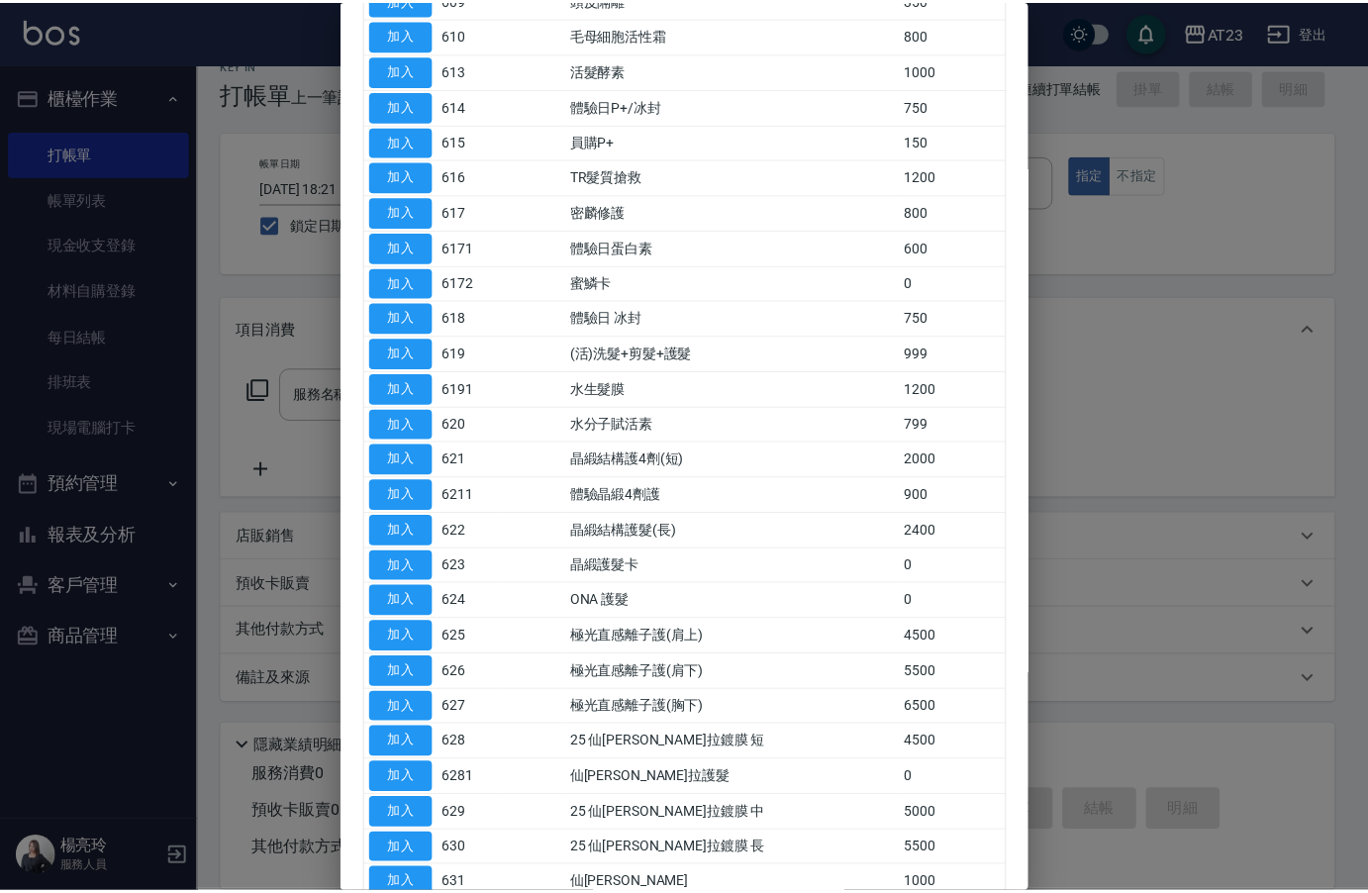
scroll to position [594, 0]
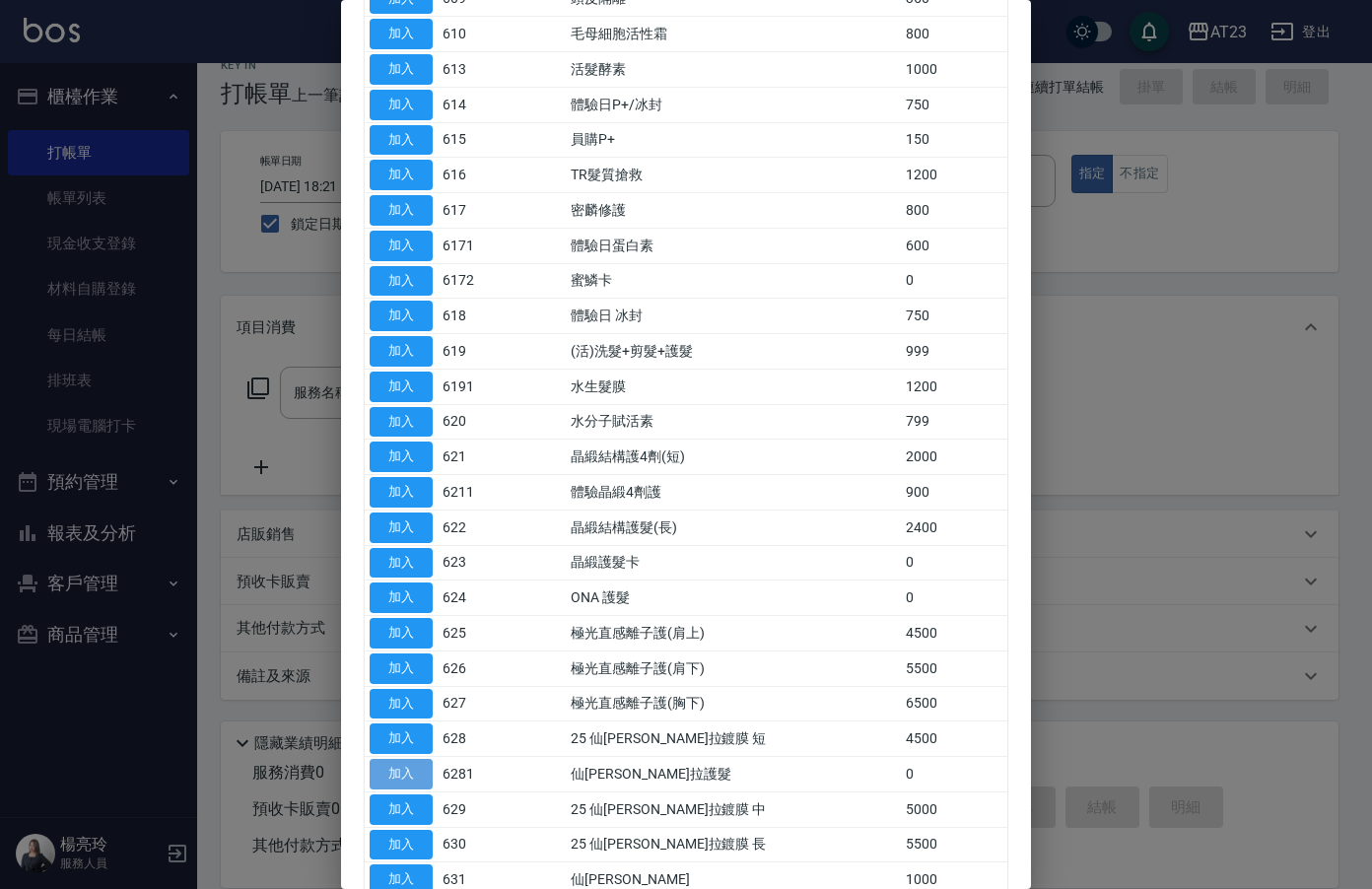
click at [419, 771] on button "加入" at bounding box center [400, 774] width 63 height 31
type input "仙[PERSON_NAME]拉護髮(6281)"
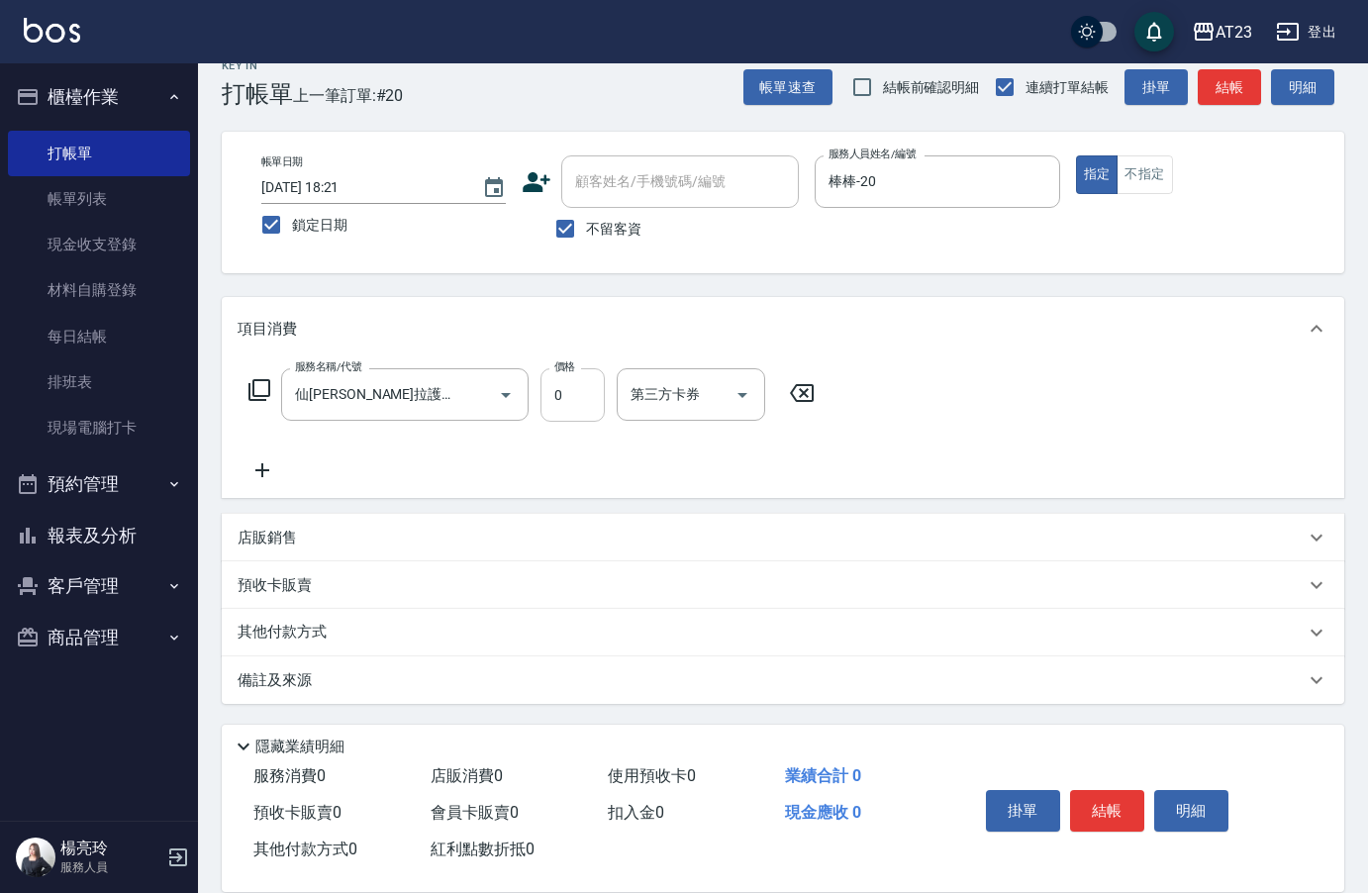
click at [548, 413] on input "0" at bounding box center [572, 394] width 64 height 53
type input "518"
drag, startPoint x: 300, startPoint y: 628, endPoint x: 310, endPoint y: 629, distance: 9.9
click at [300, 629] on p "其他付款方式" at bounding box center [287, 632] width 99 height 22
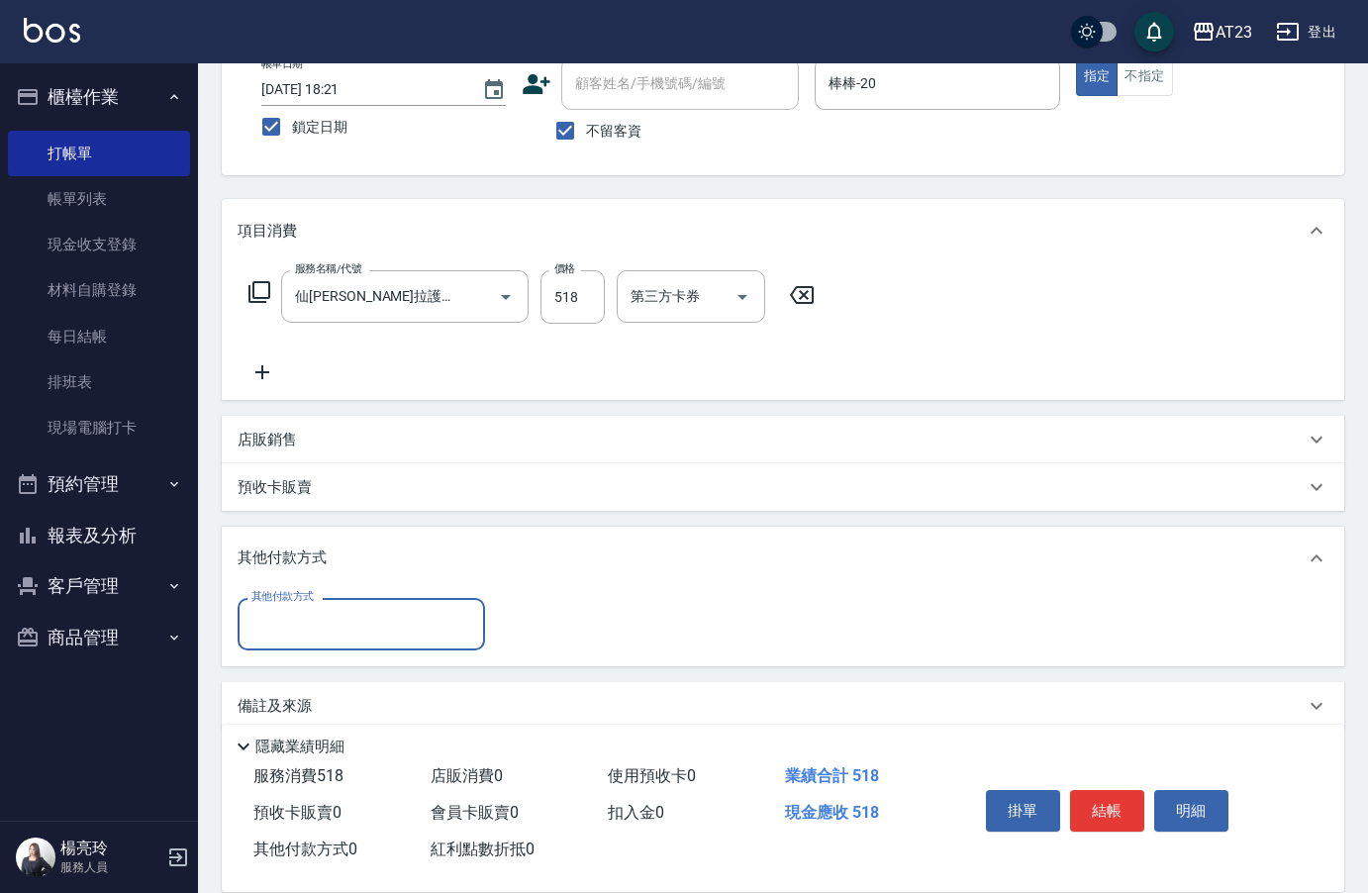
scroll to position [151, 0]
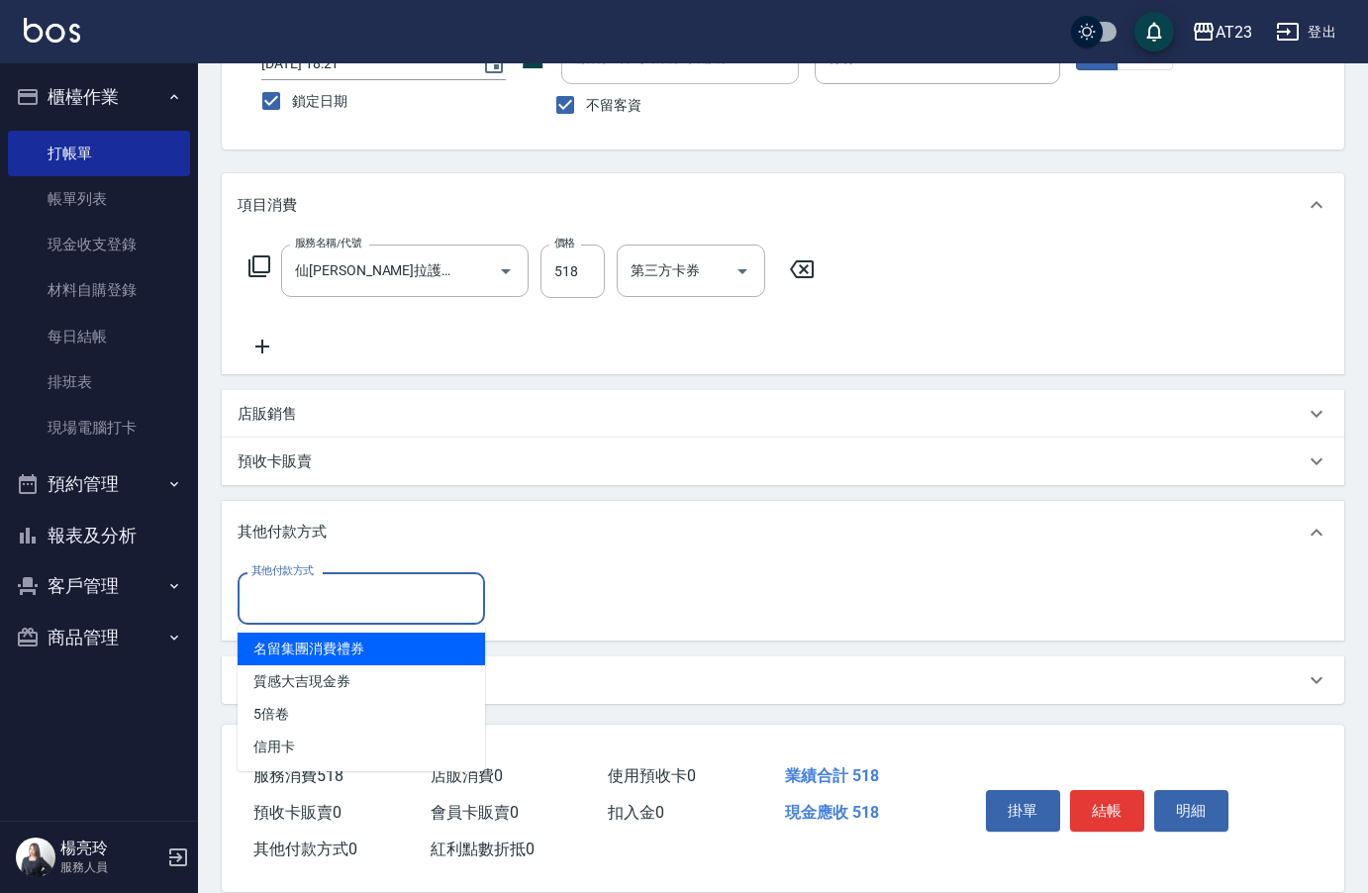
drag, startPoint x: 311, startPoint y: 601, endPoint x: 353, endPoint y: 727, distance: 132.7
click at [318, 611] on input "其他付款方式" at bounding box center [361, 598] width 230 height 35
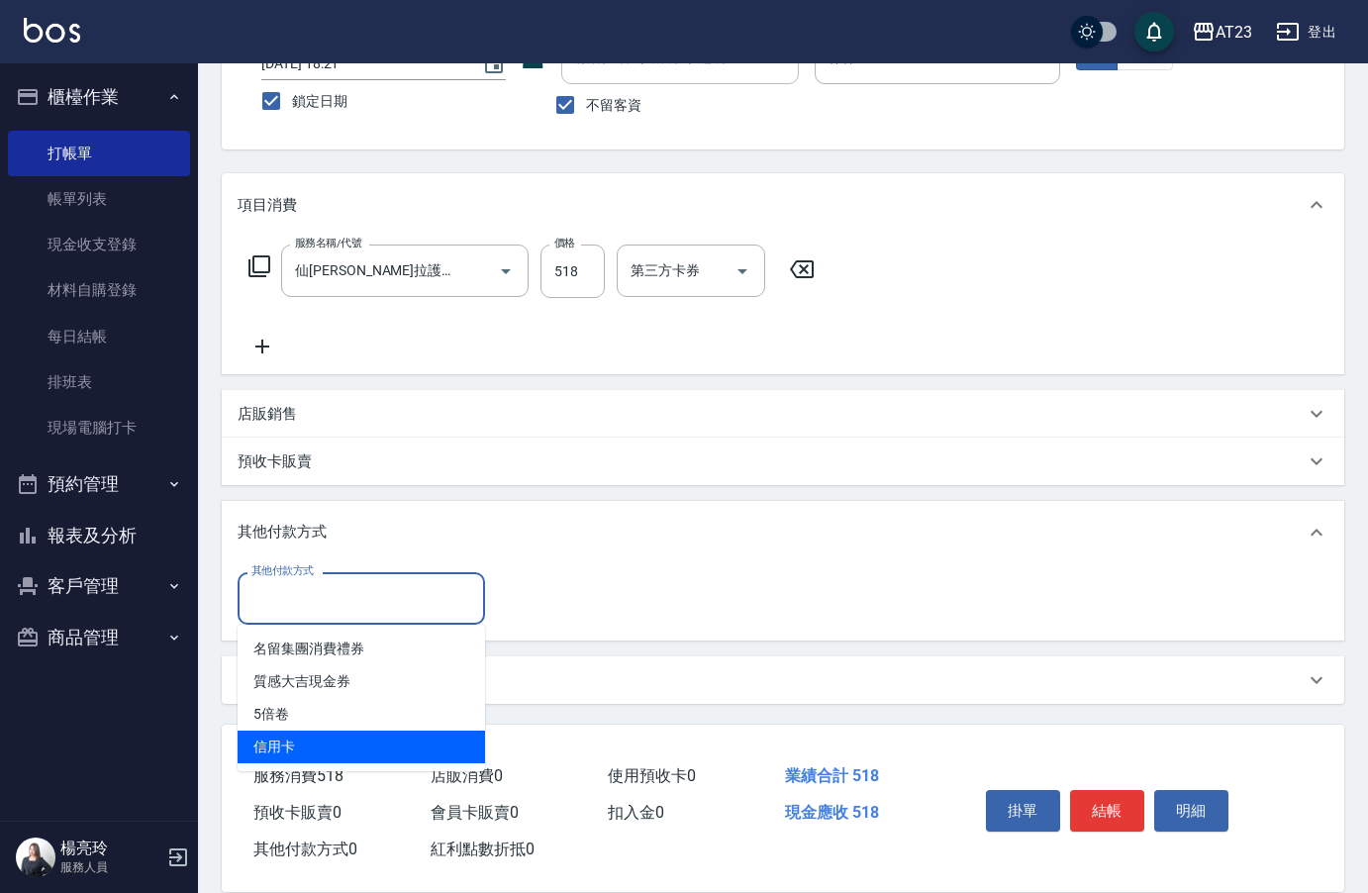
click at [342, 748] on span "信用卡" at bounding box center [361, 746] width 247 height 33
type input "信用卡"
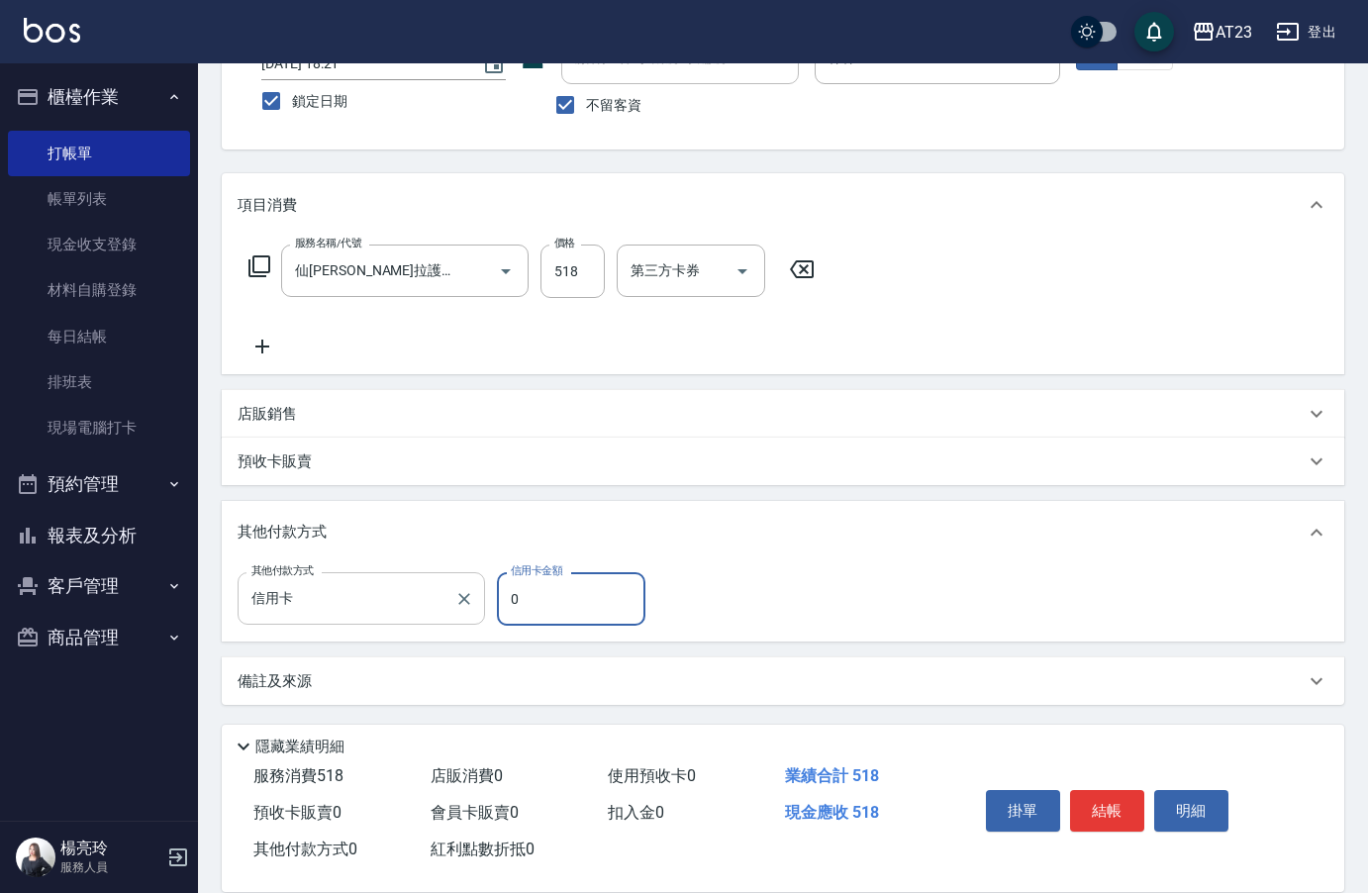
drag, startPoint x: 530, startPoint y: 579, endPoint x: 449, endPoint y: 584, distance: 80.3
click at [449, 584] on div "其他付款方式 信用卡 其他付款方式 信用卡金額 0 信用卡金額" at bounding box center [448, 598] width 420 height 53
type input "518"
click at [1121, 797] on button "結帳" at bounding box center [1107, 811] width 74 height 42
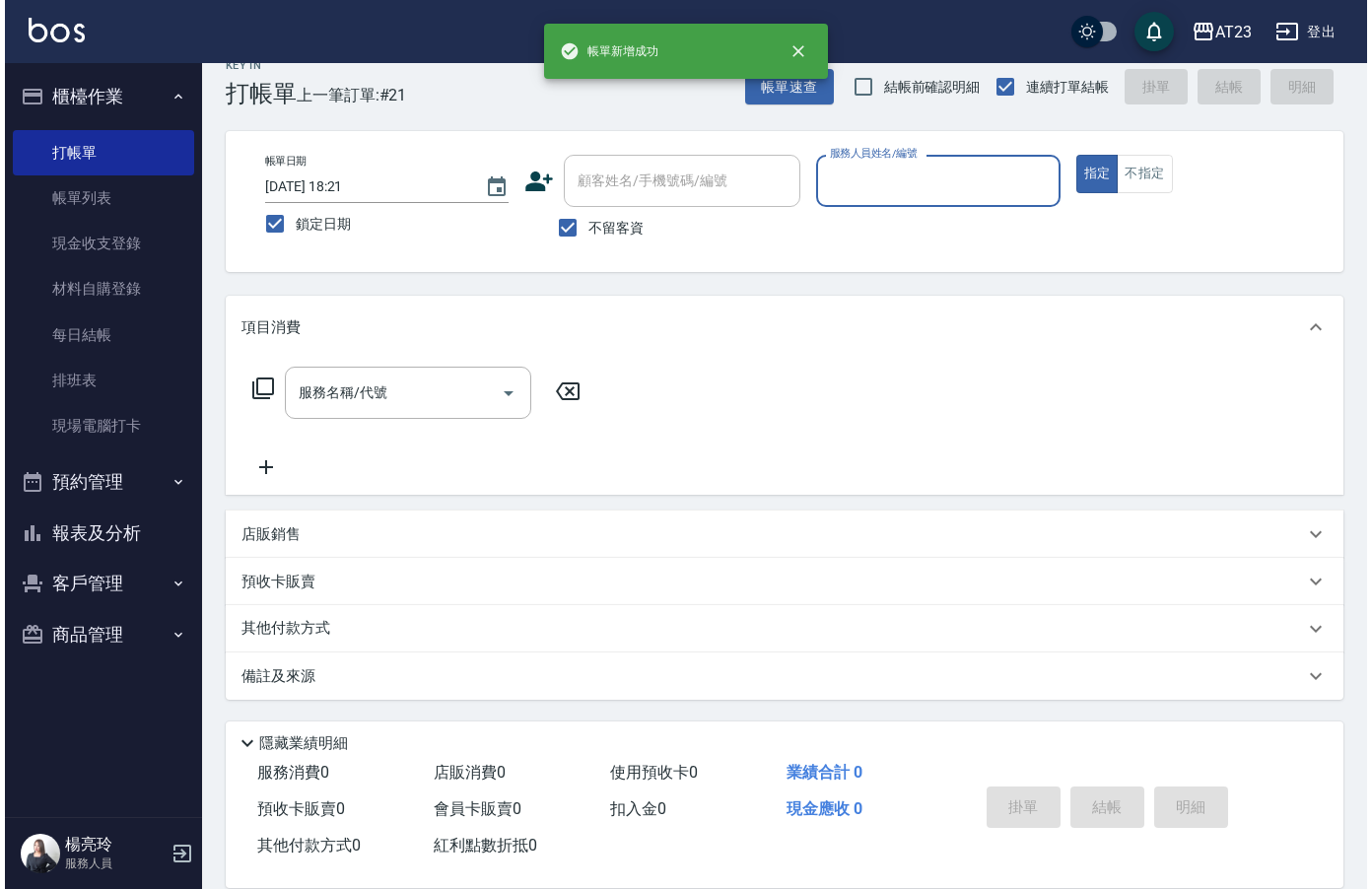
scroll to position [28, 0]
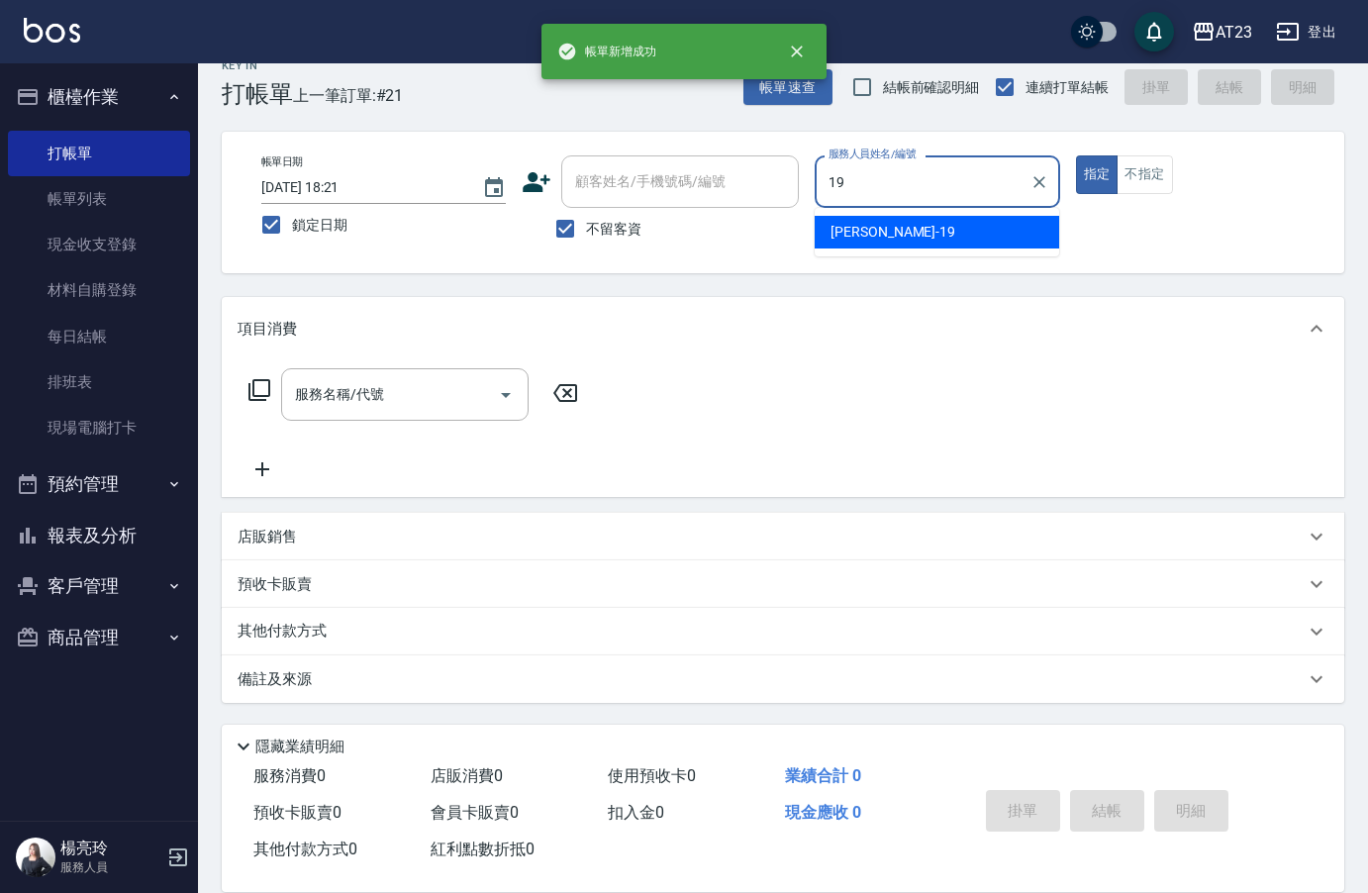
type input "[PERSON_NAME]-19"
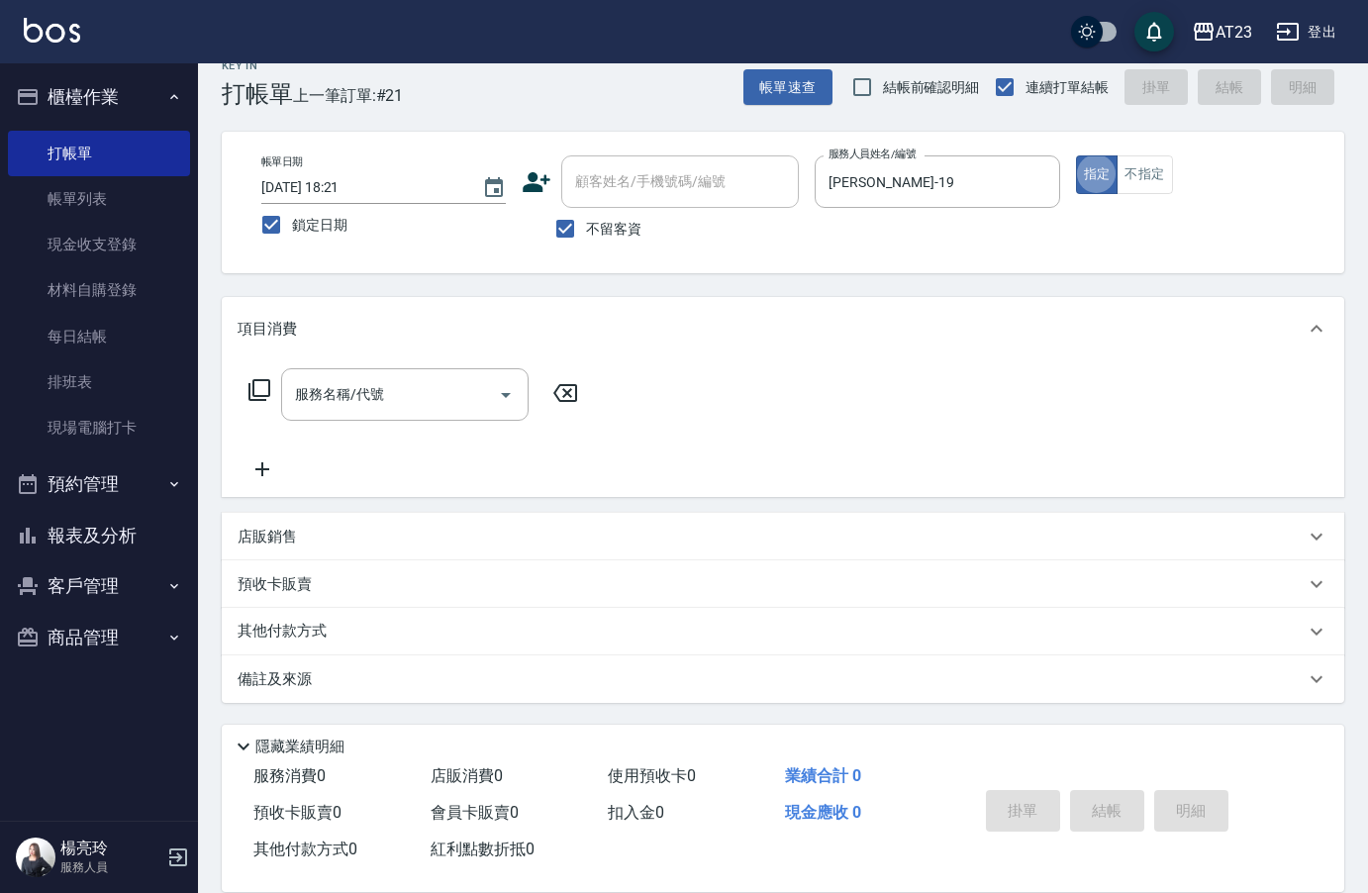
click at [260, 379] on icon at bounding box center [259, 390] width 24 height 24
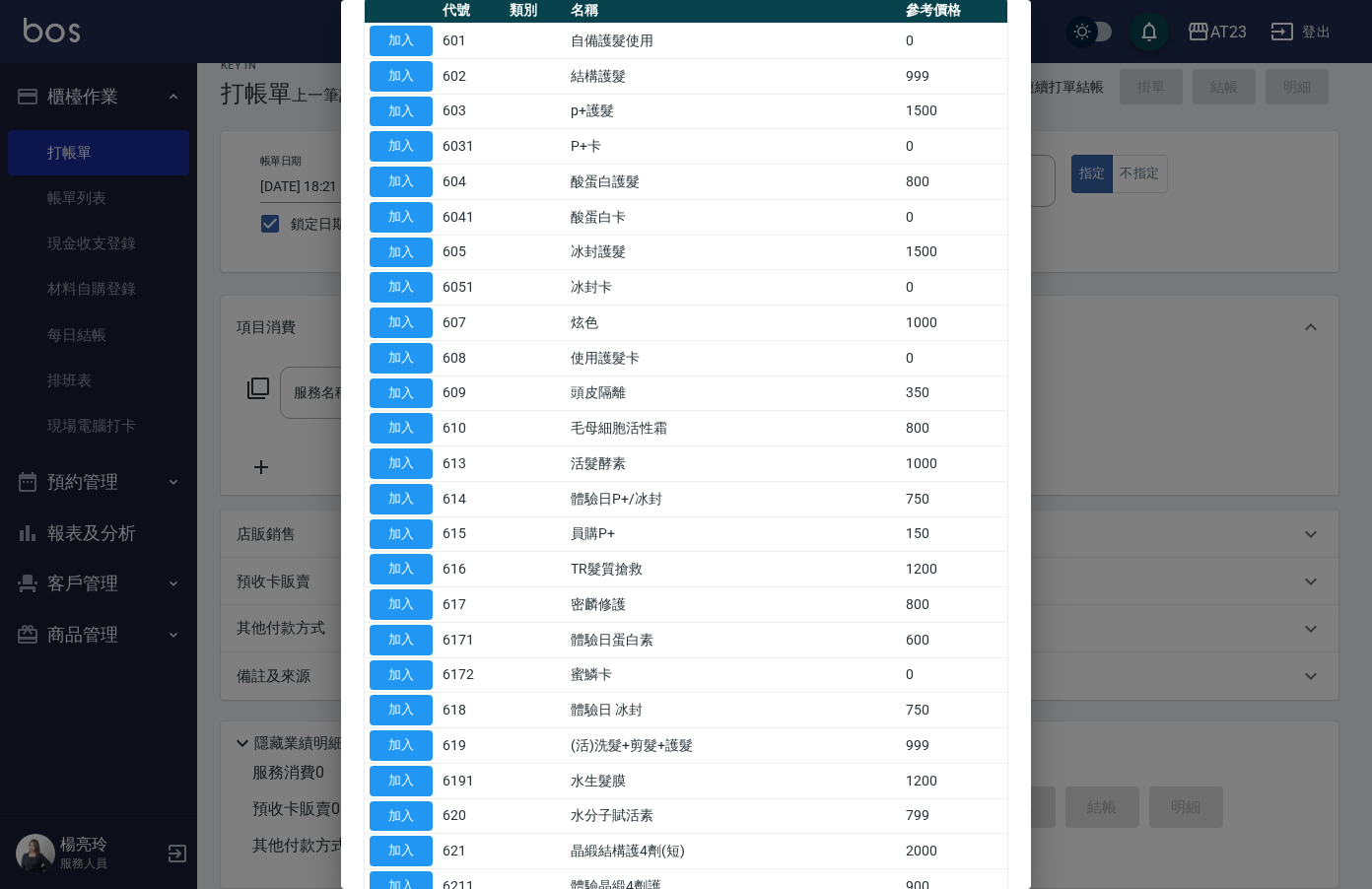
scroll to position [0, 0]
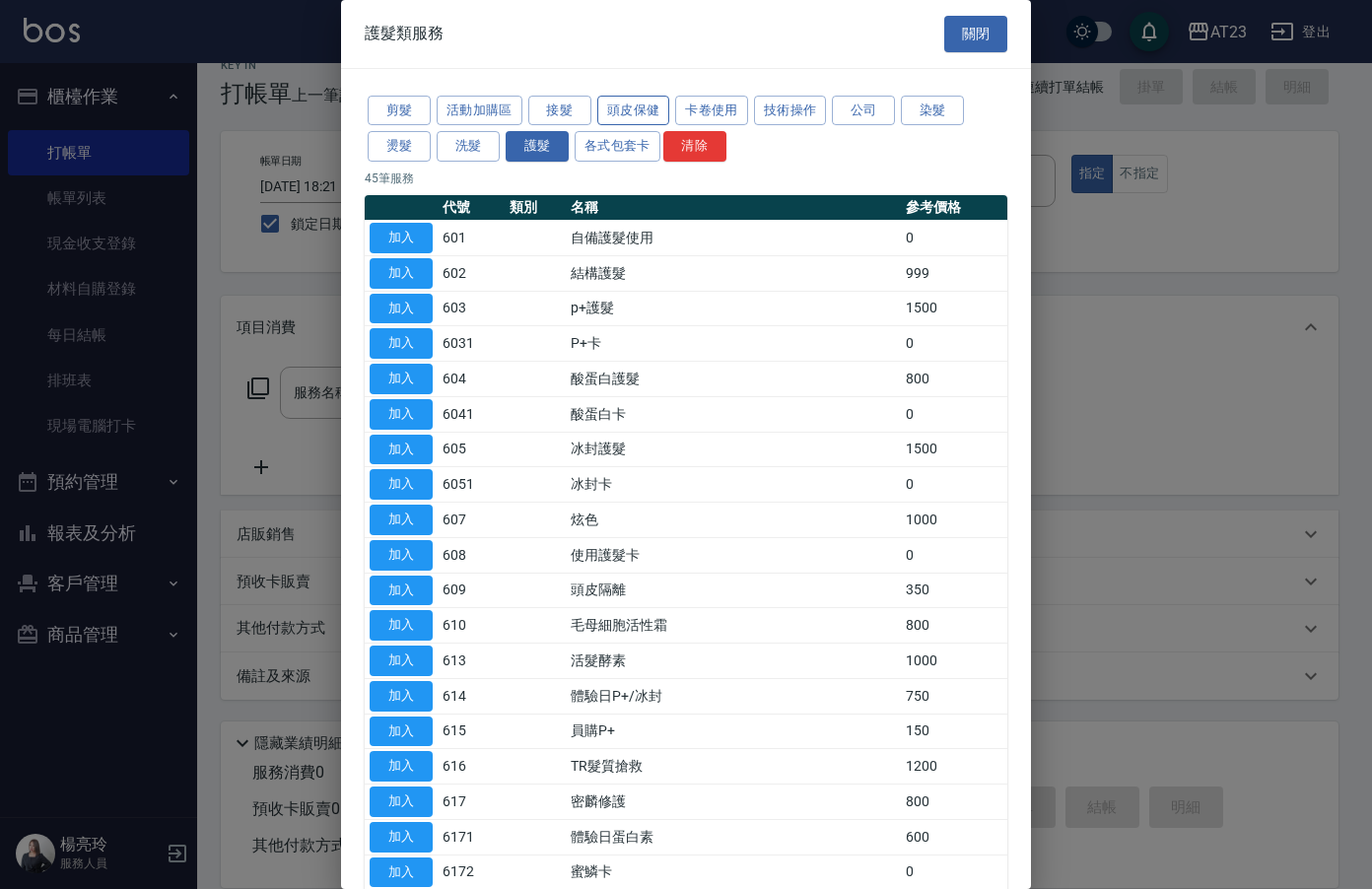
click at [644, 114] on button "頭皮保健" at bounding box center [633, 111] width 73 height 31
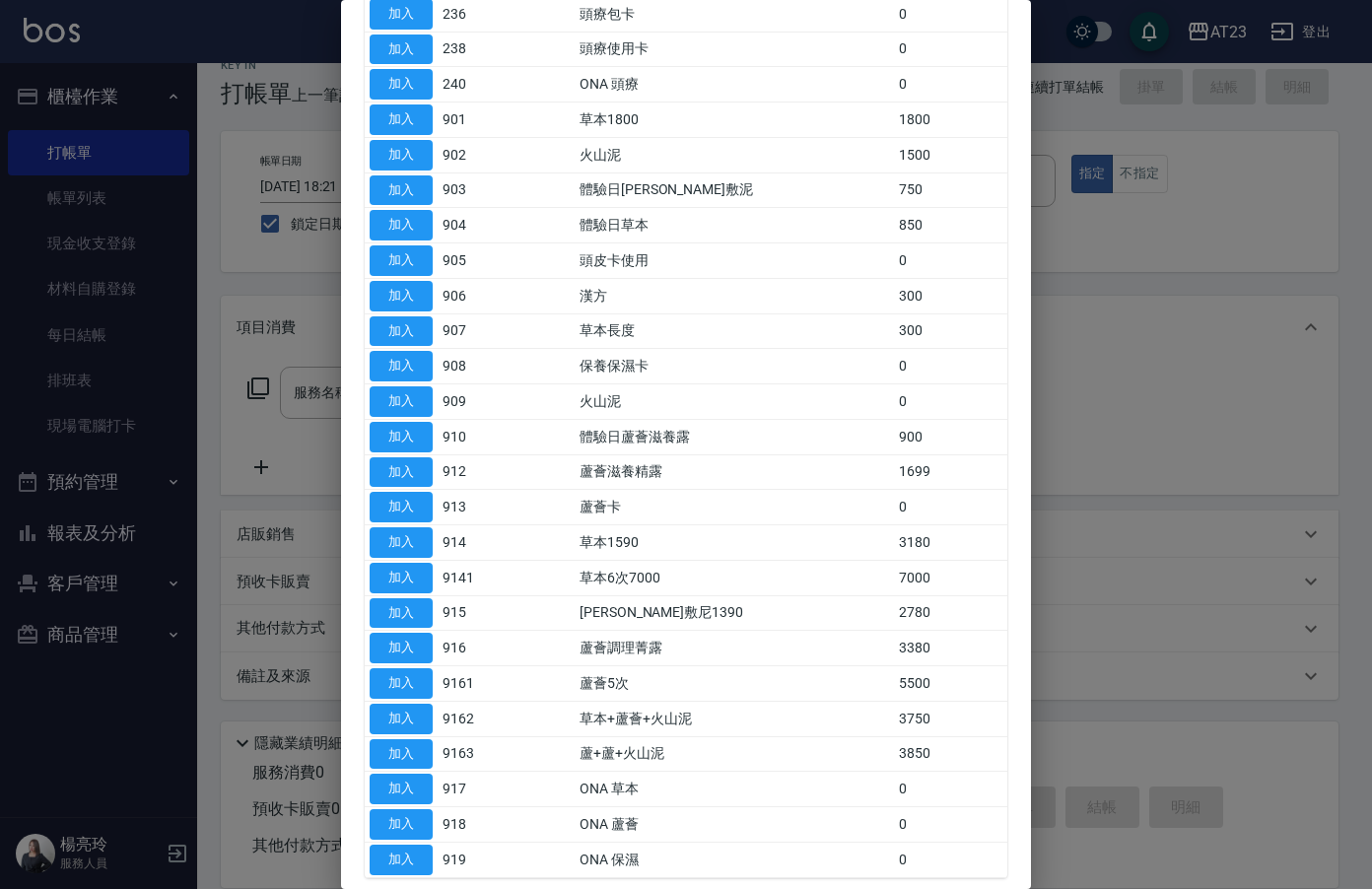
scroll to position [493, 0]
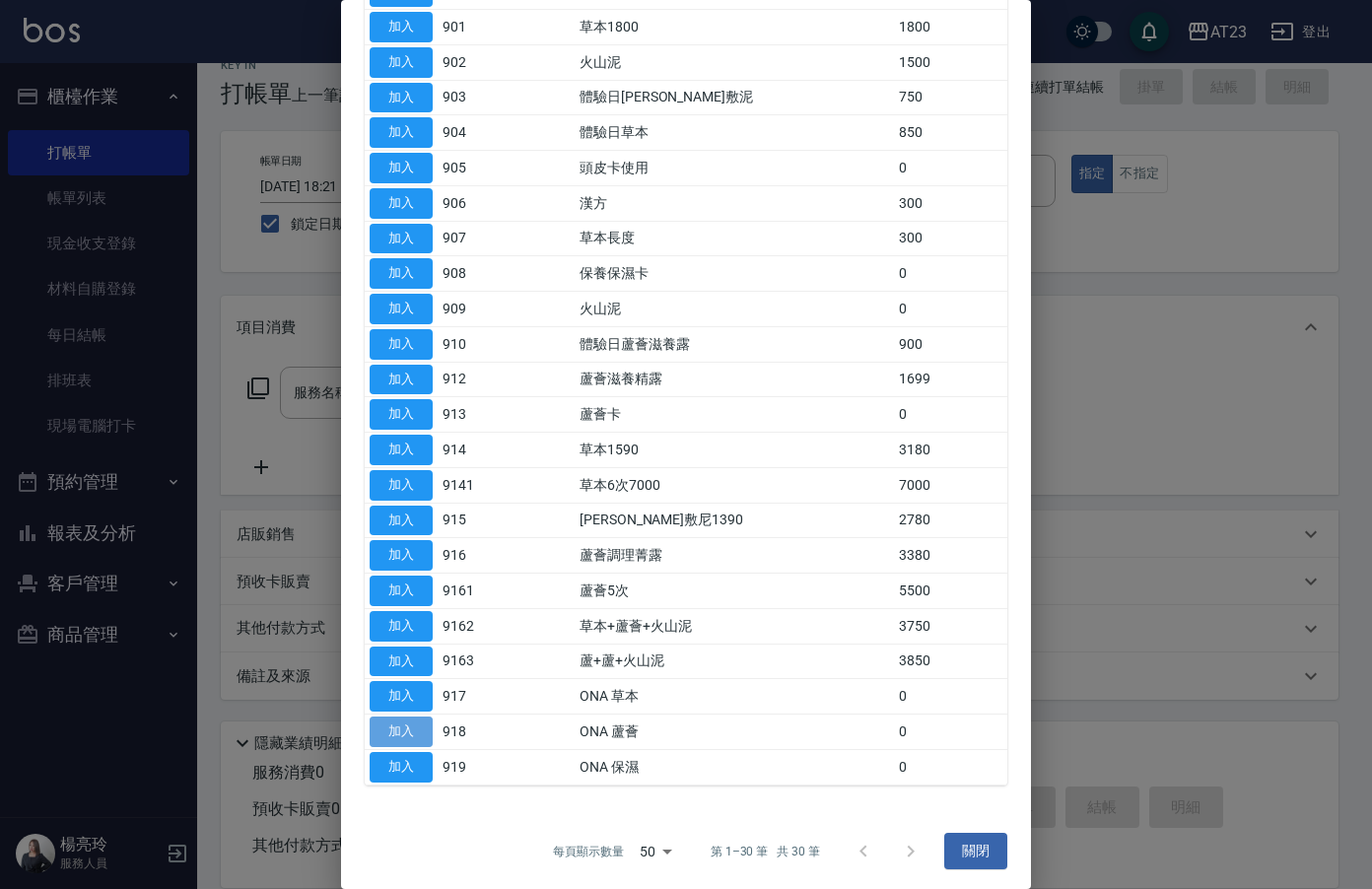
click at [414, 718] on button "加入" at bounding box center [400, 732] width 63 height 31
type input "ONA 蘆薈(918)"
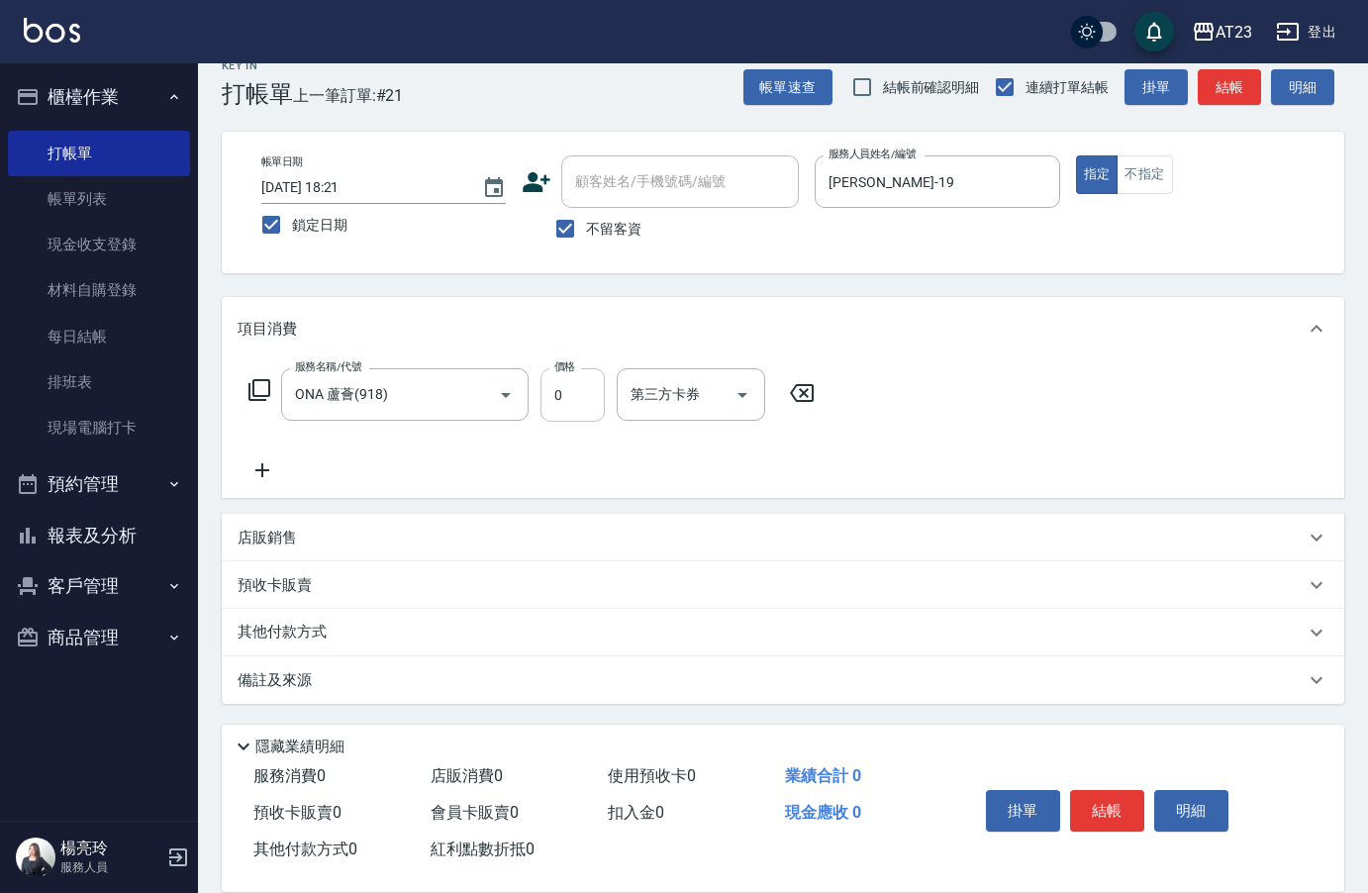
click at [582, 402] on input "0" at bounding box center [572, 394] width 64 height 53
type input "500"
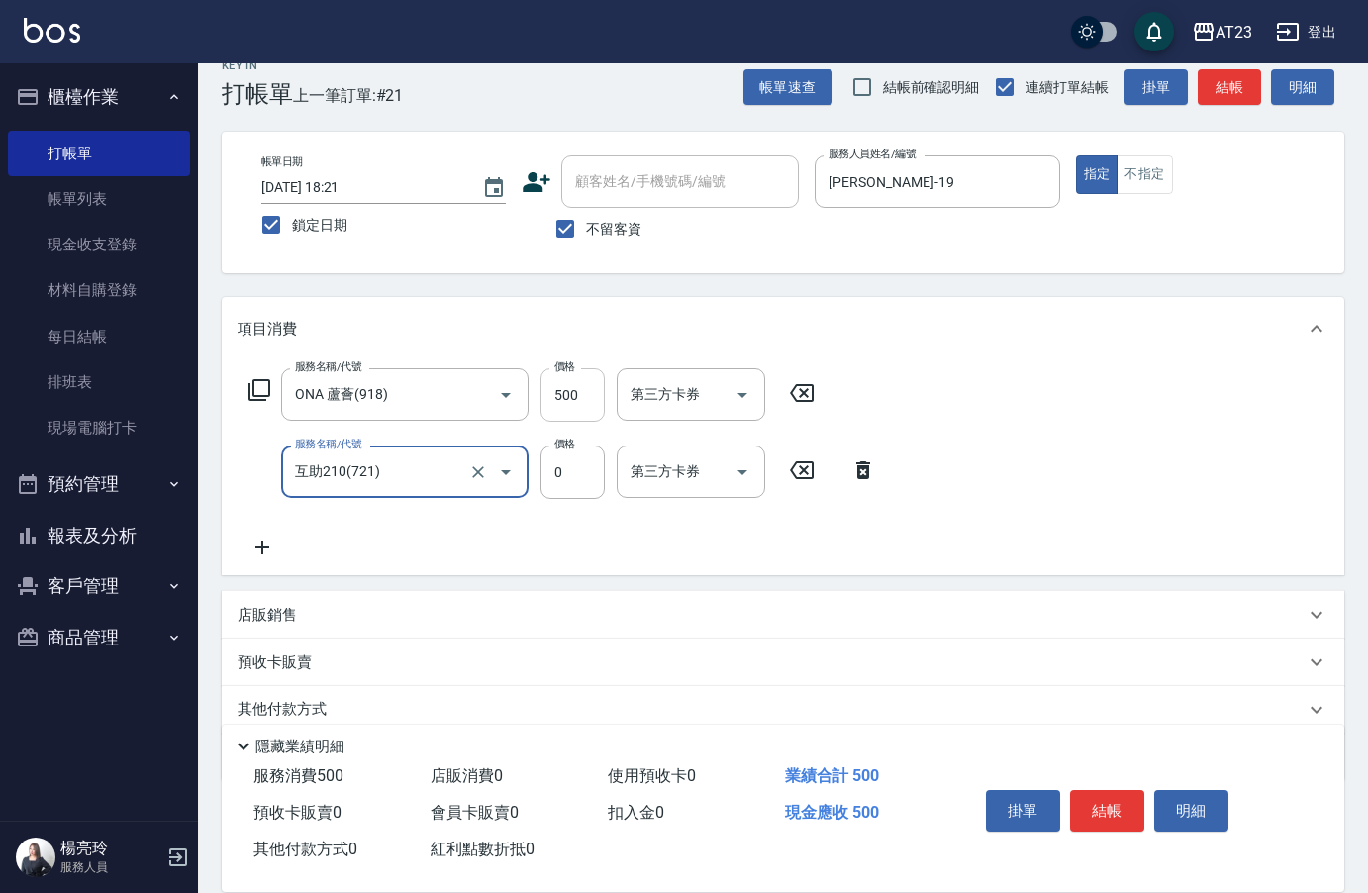
type input "互助210(721)"
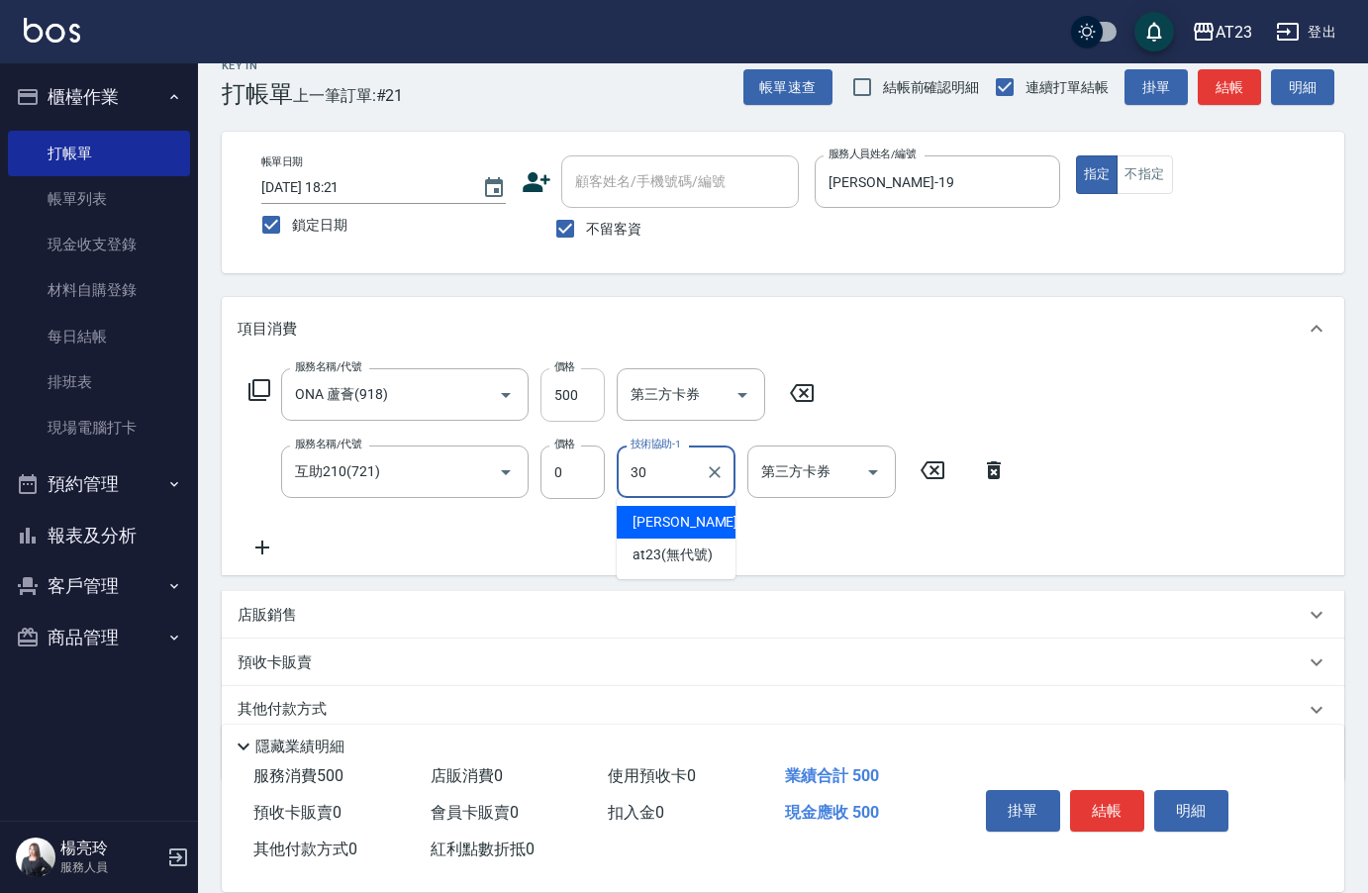
type input "Penny-30"
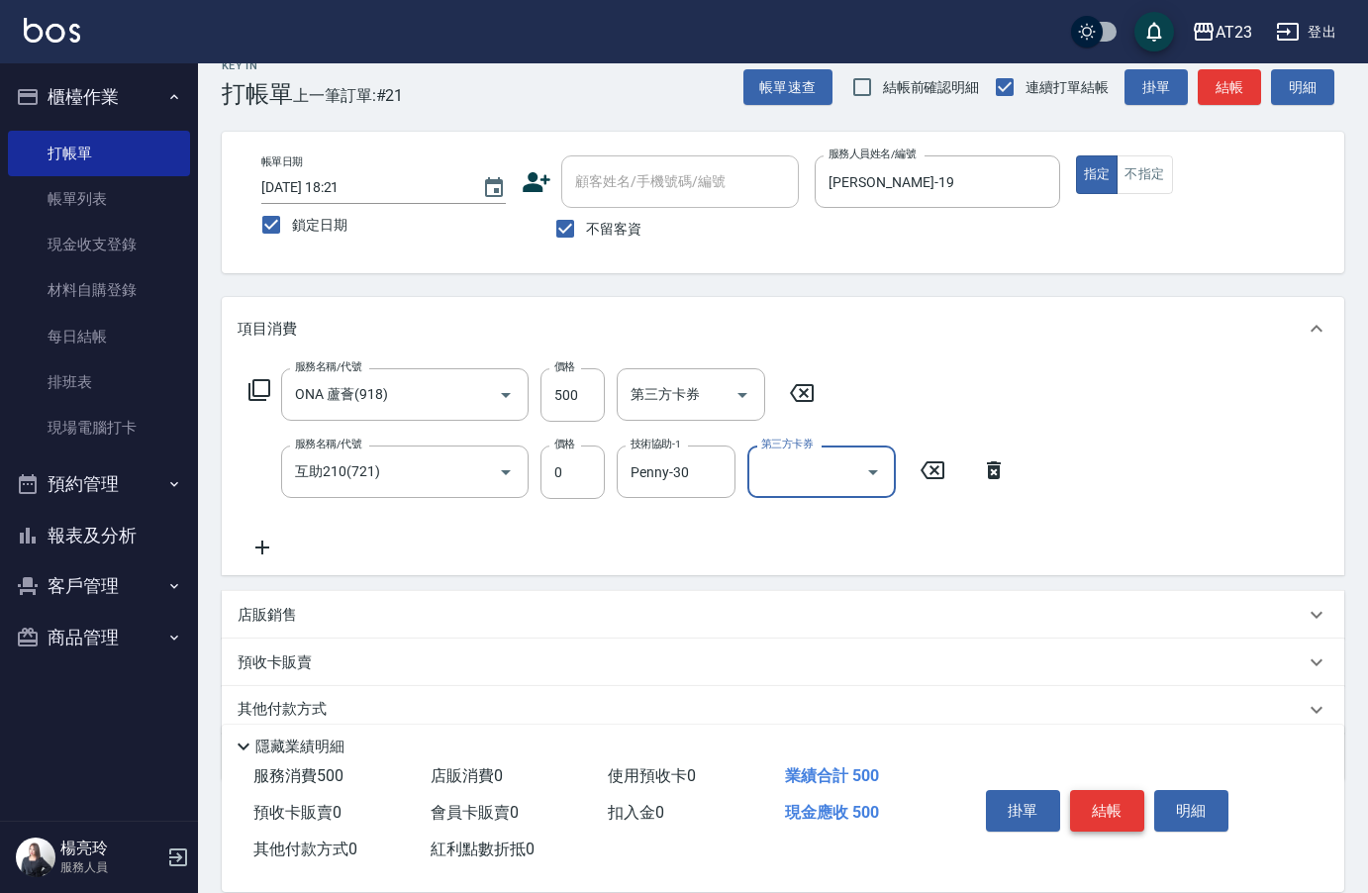
click at [1105, 809] on button "結帳" at bounding box center [1107, 811] width 74 height 42
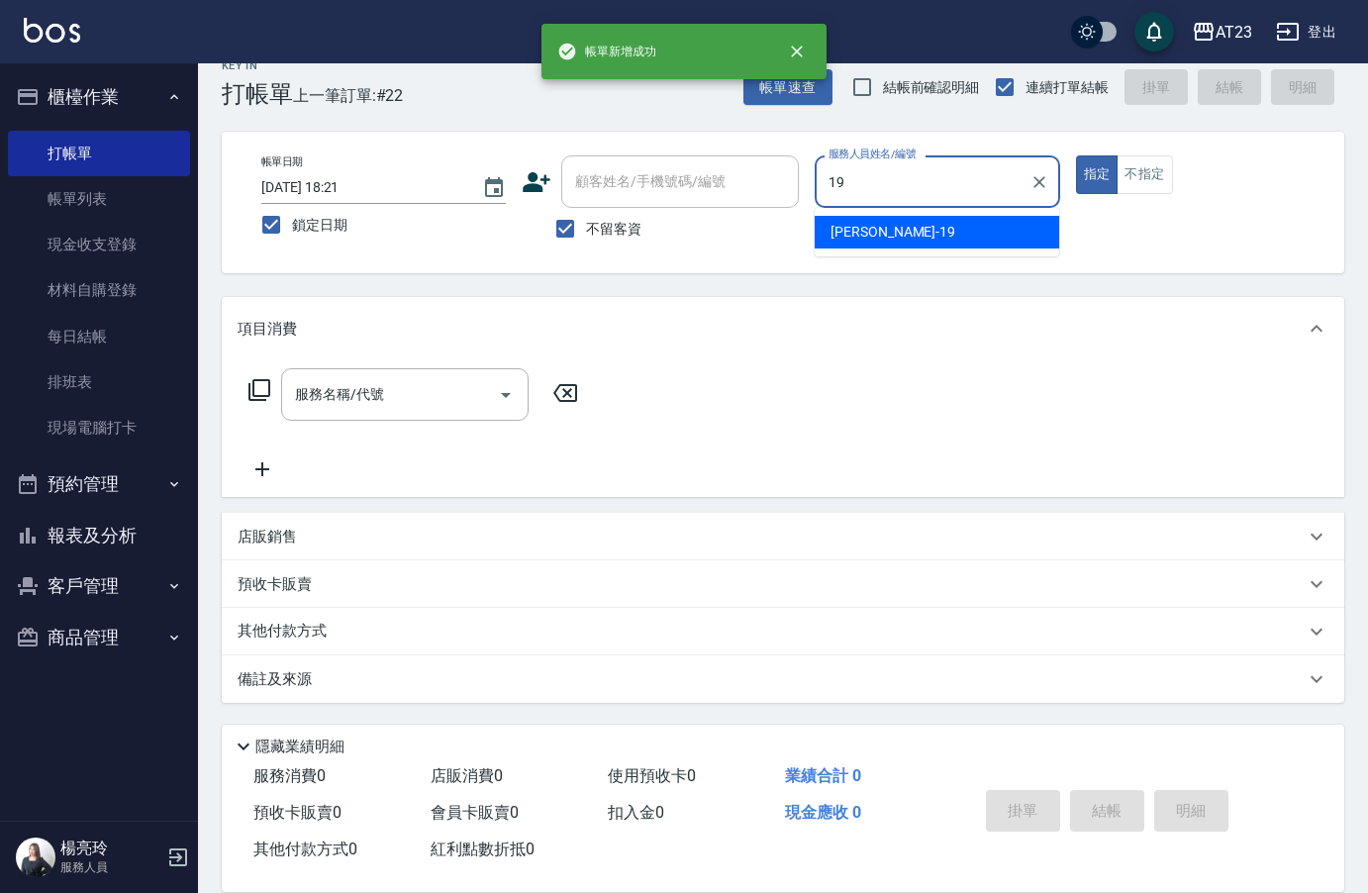
type input "[PERSON_NAME]-19"
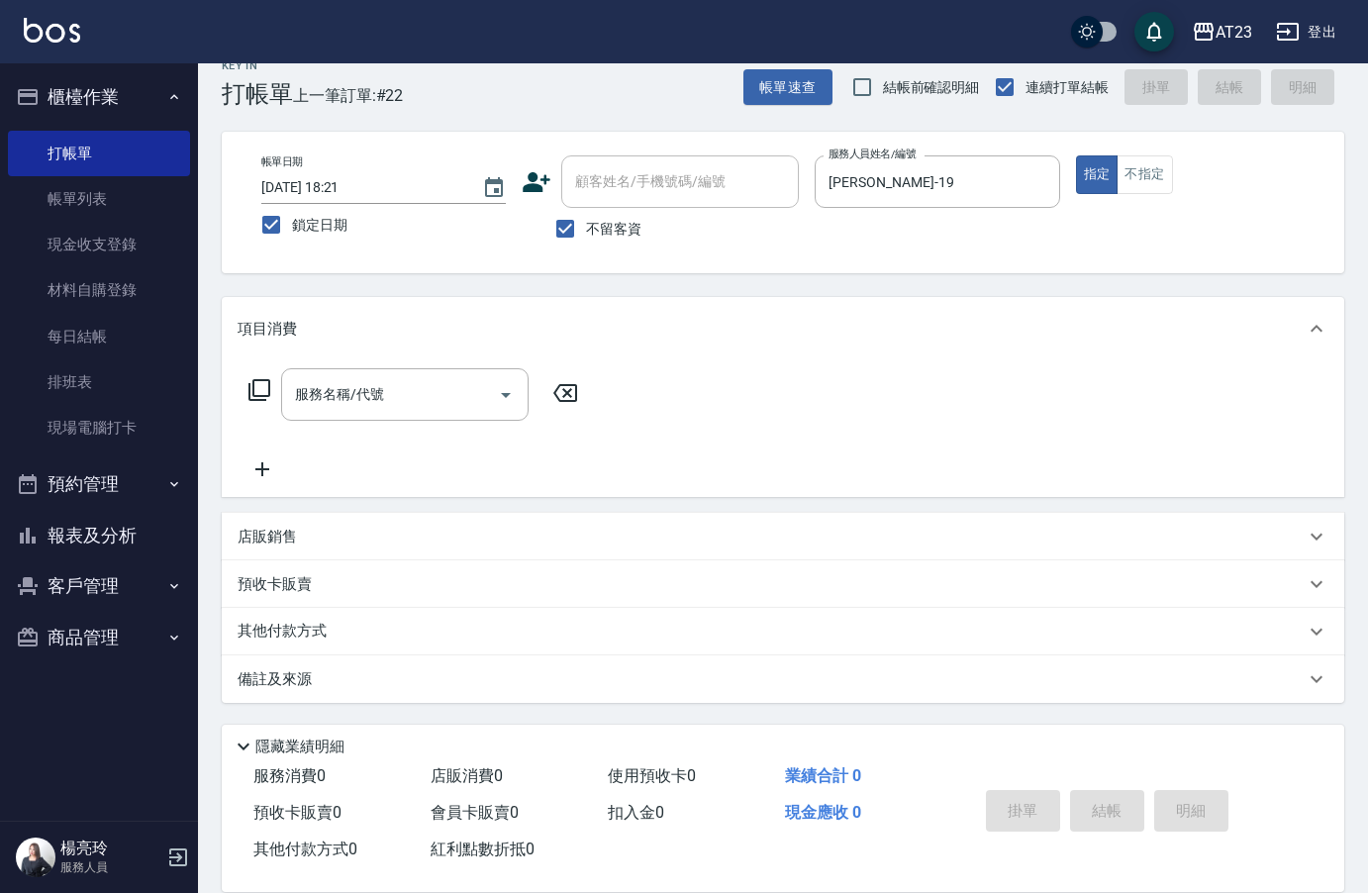
click at [255, 395] on icon at bounding box center [259, 390] width 24 height 24
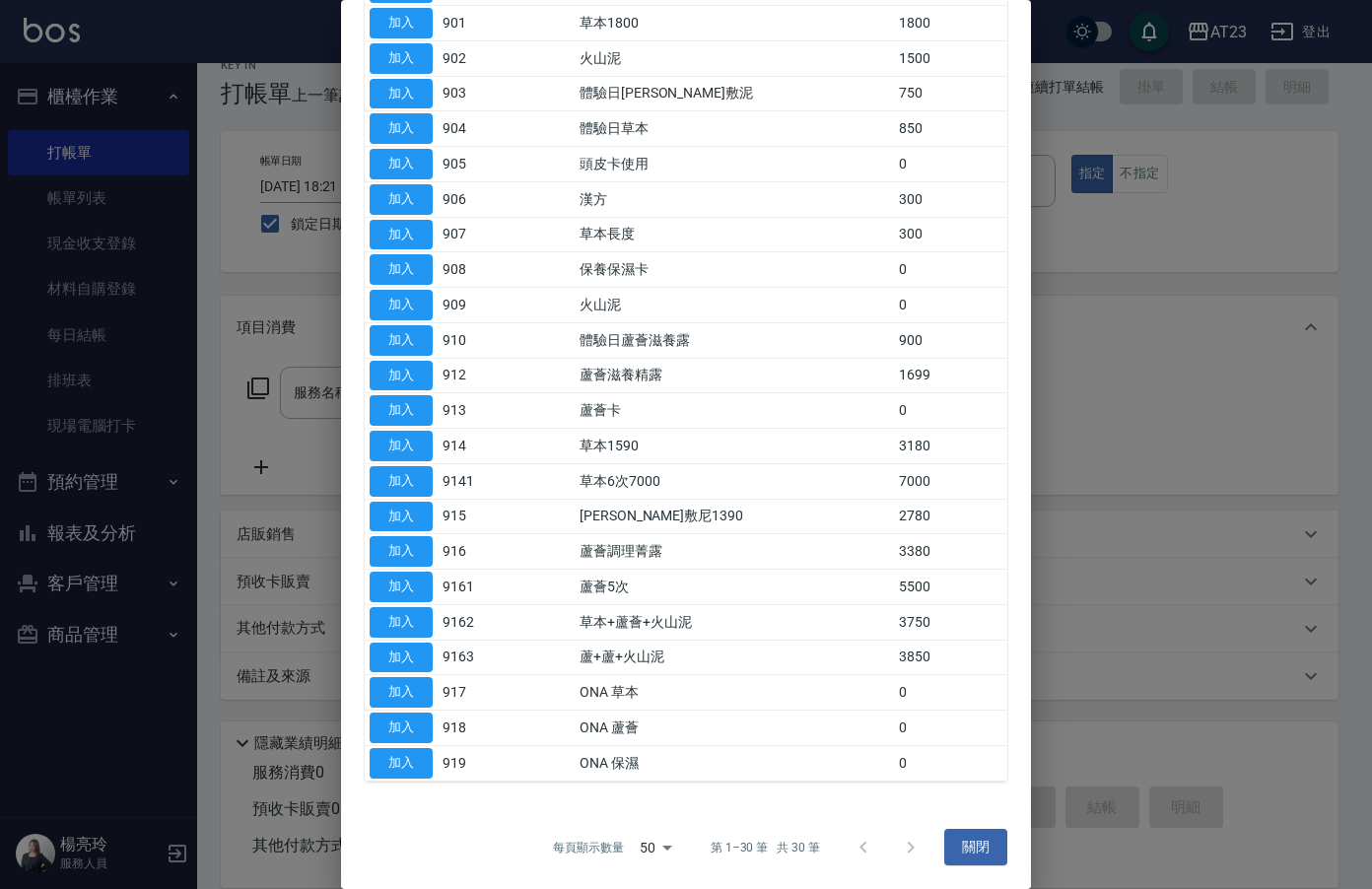
scroll to position [498, 0]
click at [423, 686] on button "加入" at bounding box center [400, 691] width 63 height 31
type input "ONA 草本(917)"
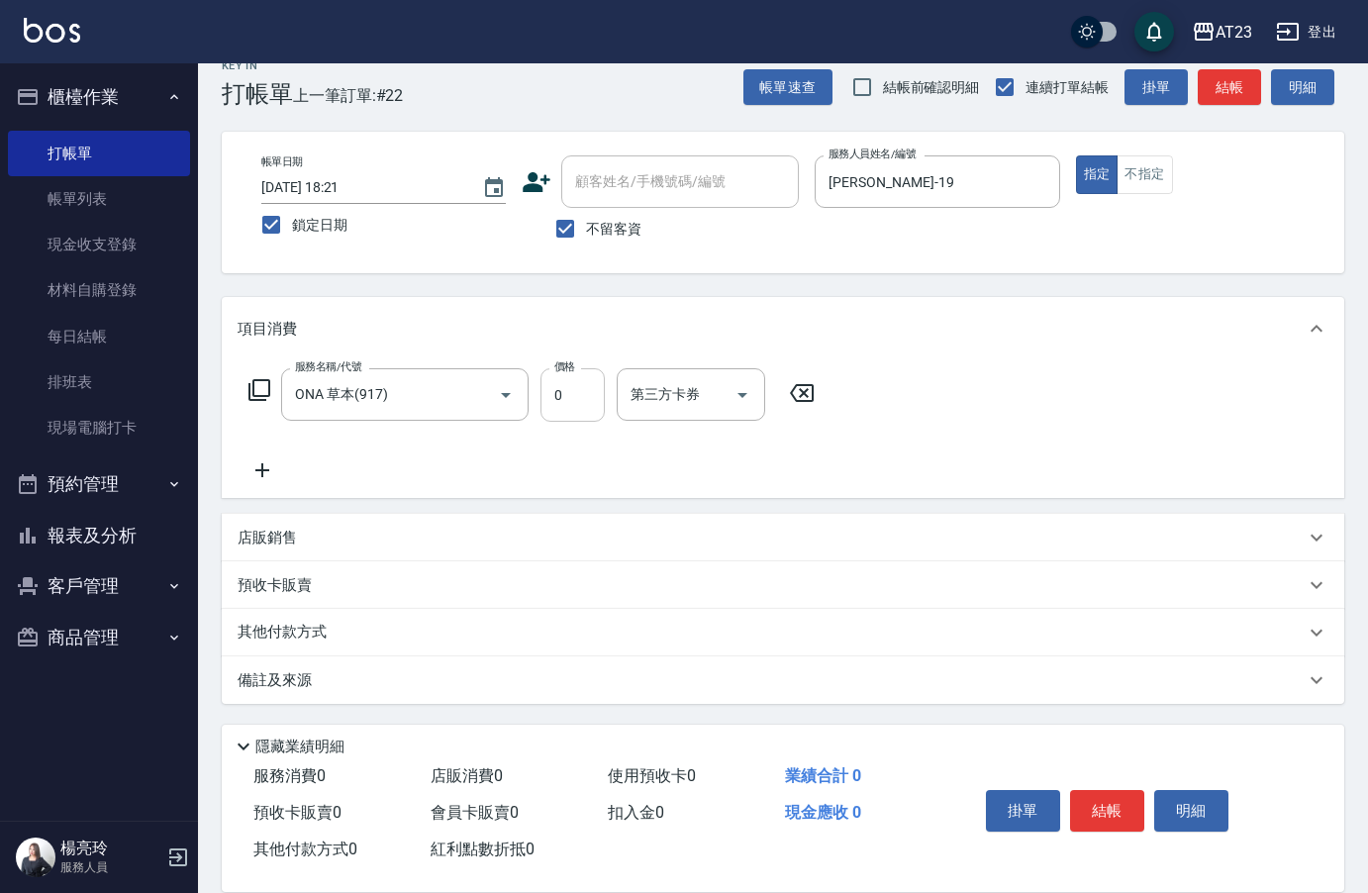
click at [585, 407] on input "0" at bounding box center [572, 394] width 64 height 53
type input "500"
click at [1077, 801] on button "結帳" at bounding box center [1107, 811] width 74 height 42
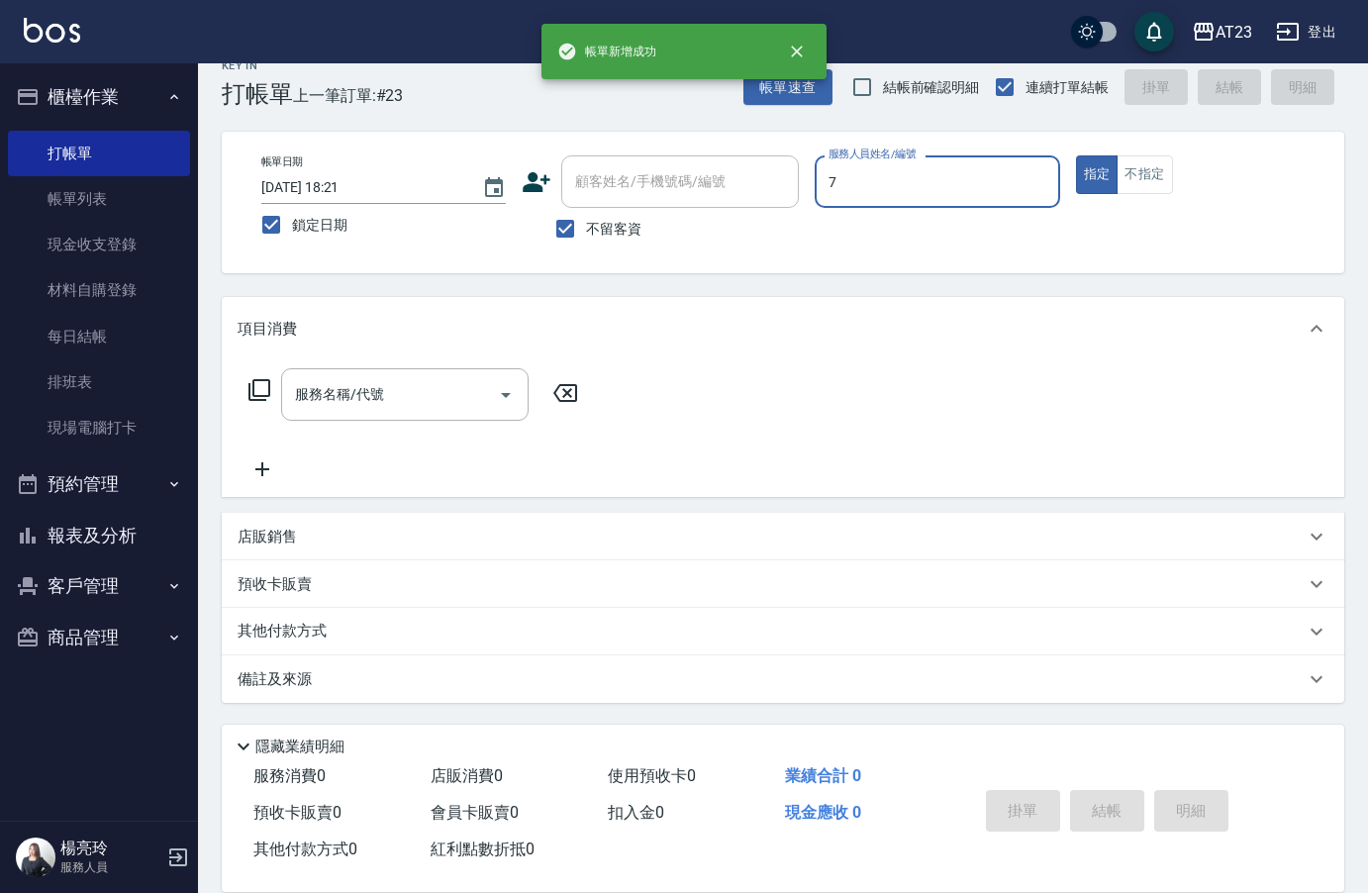
type input "Mandy-7"
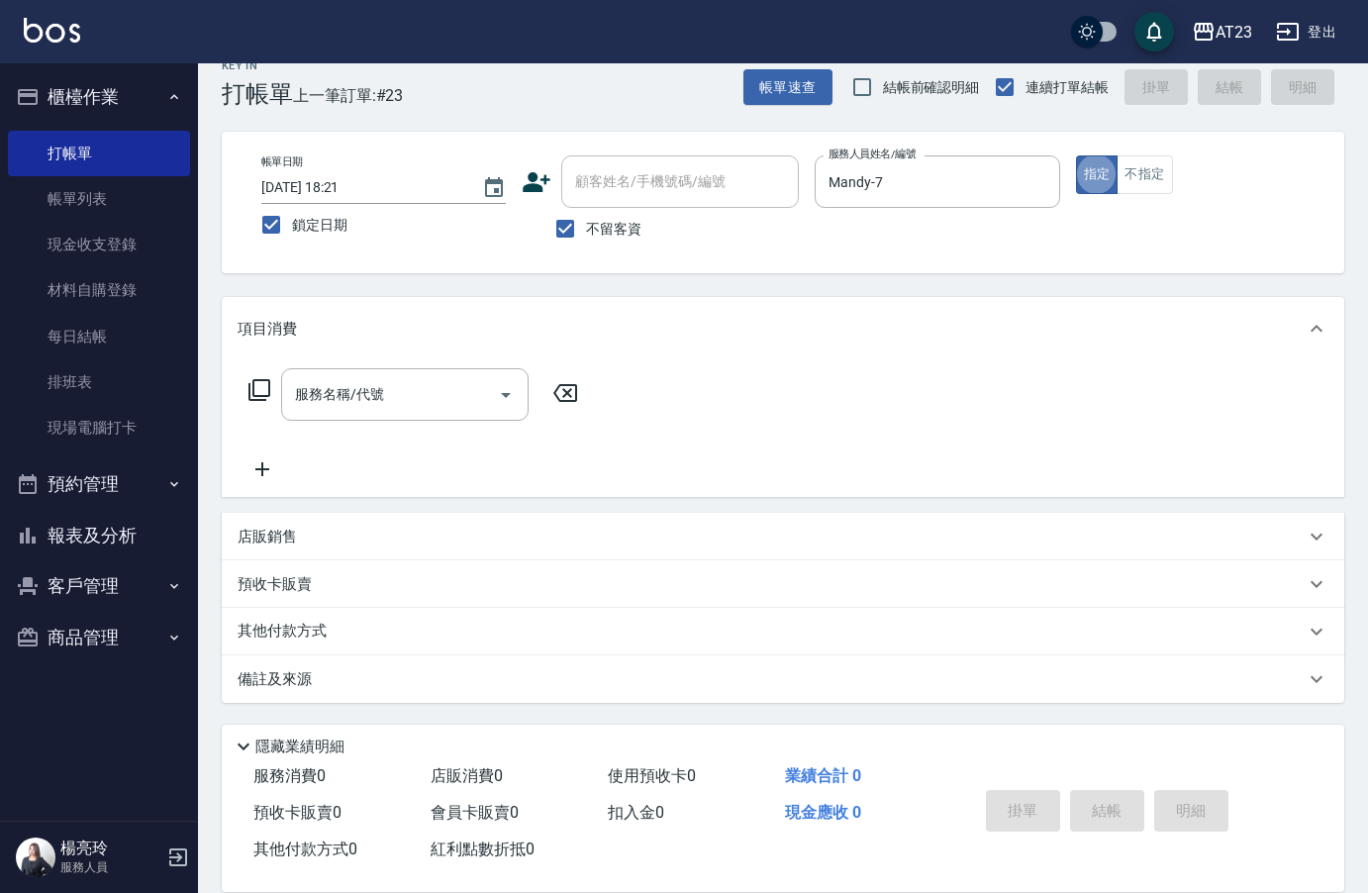
click at [249, 380] on icon at bounding box center [259, 390] width 24 height 24
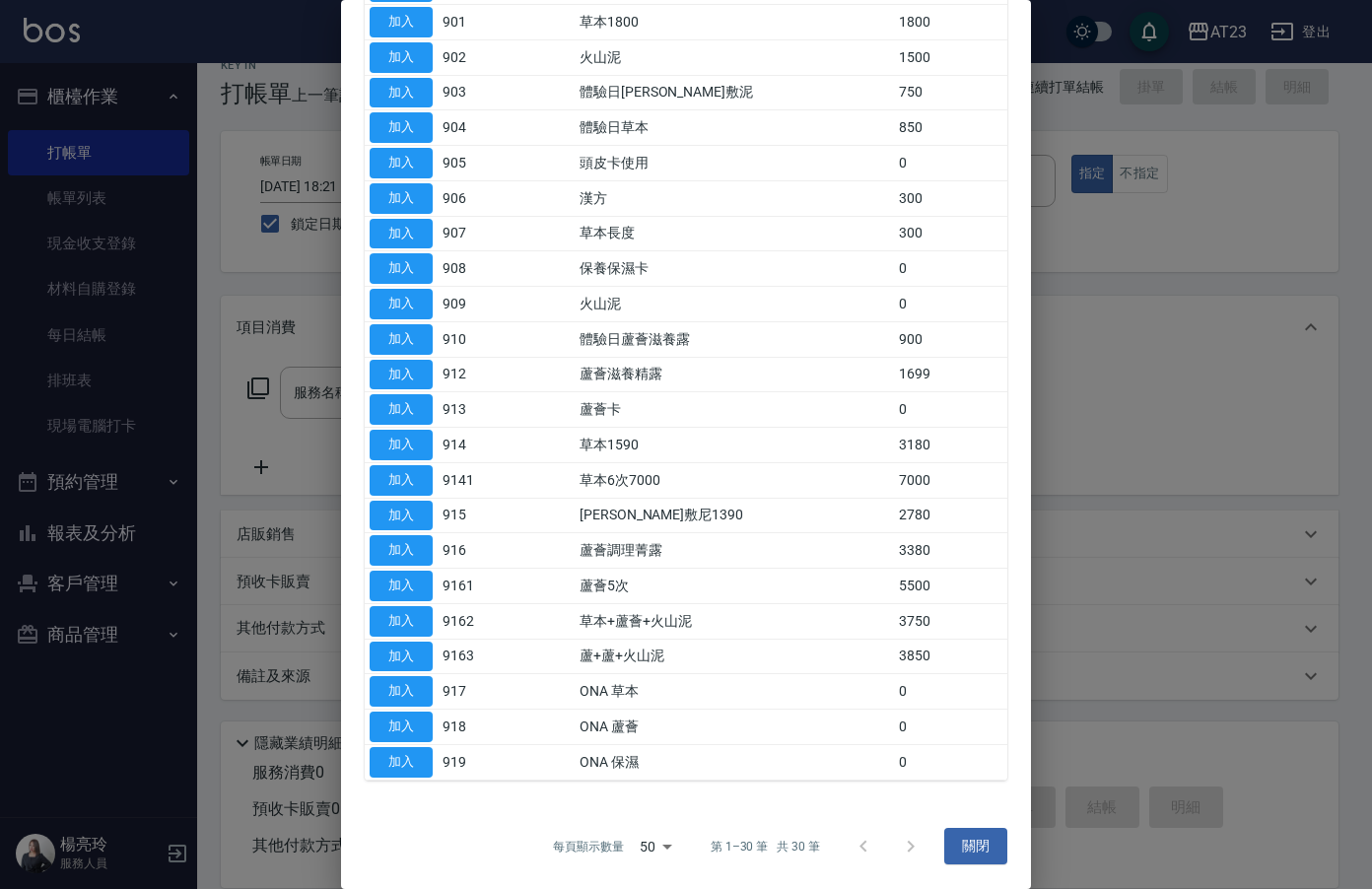
click at [434, 772] on tr "加入 919 ONA 保濕 0" at bounding box center [685, 762] width 642 height 36
click at [403, 762] on button "加入" at bounding box center [400, 762] width 63 height 31
type input "ONA 保濕(919)"
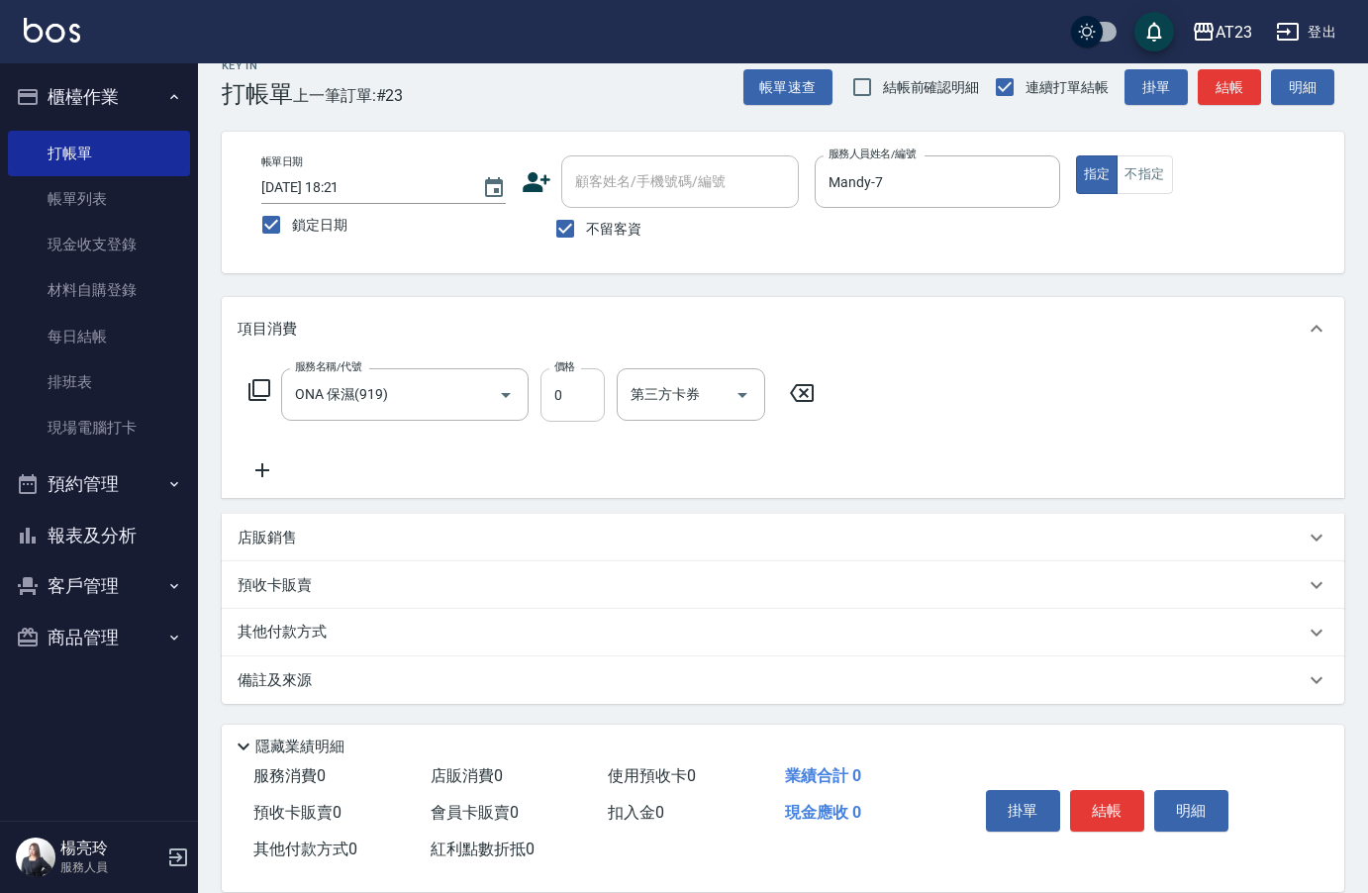
click at [585, 404] on input "0" at bounding box center [572, 394] width 64 height 53
type input "684"
click at [1123, 805] on button "結帳" at bounding box center [1107, 811] width 74 height 42
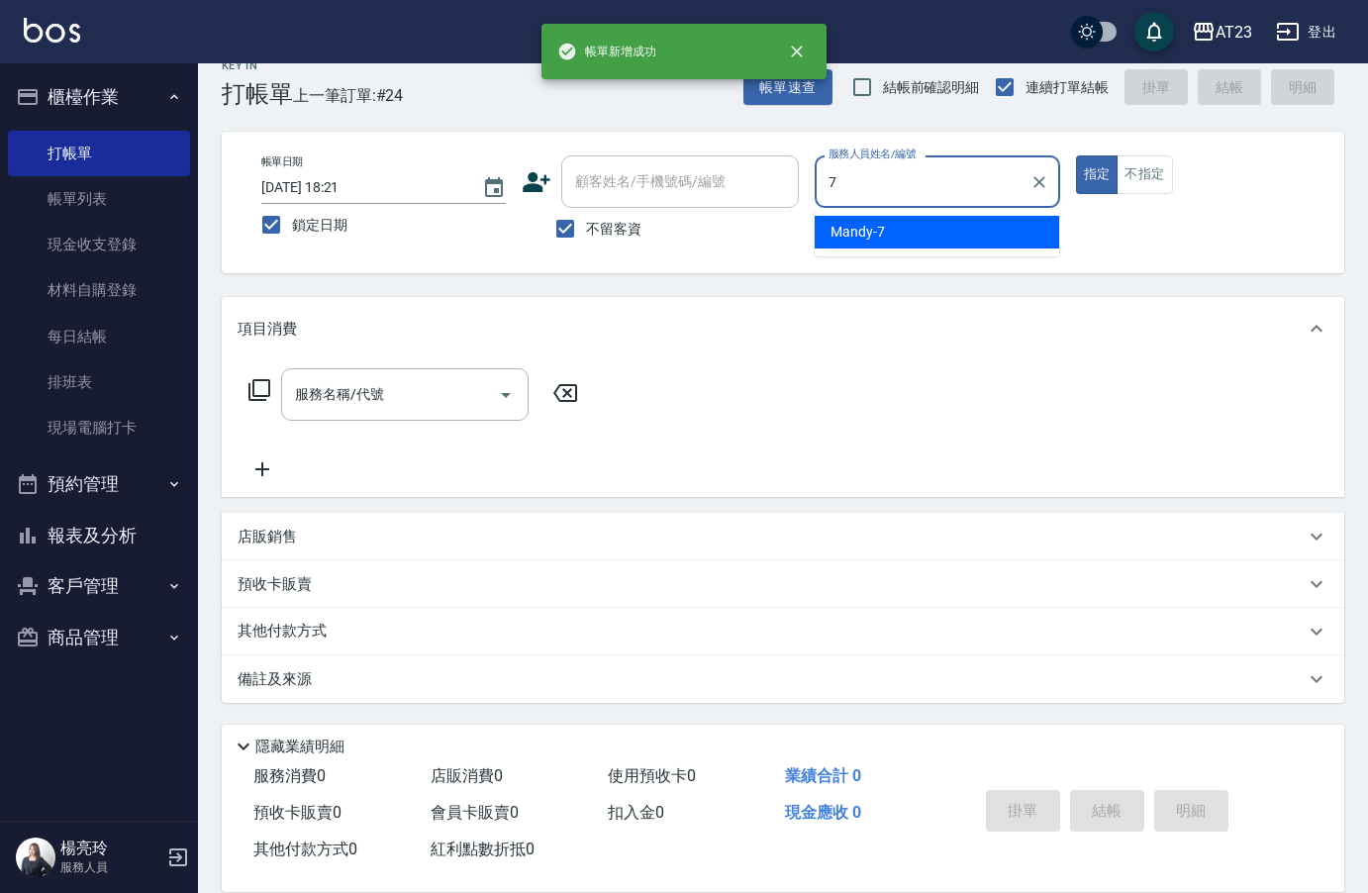
type input "Mandy-7"
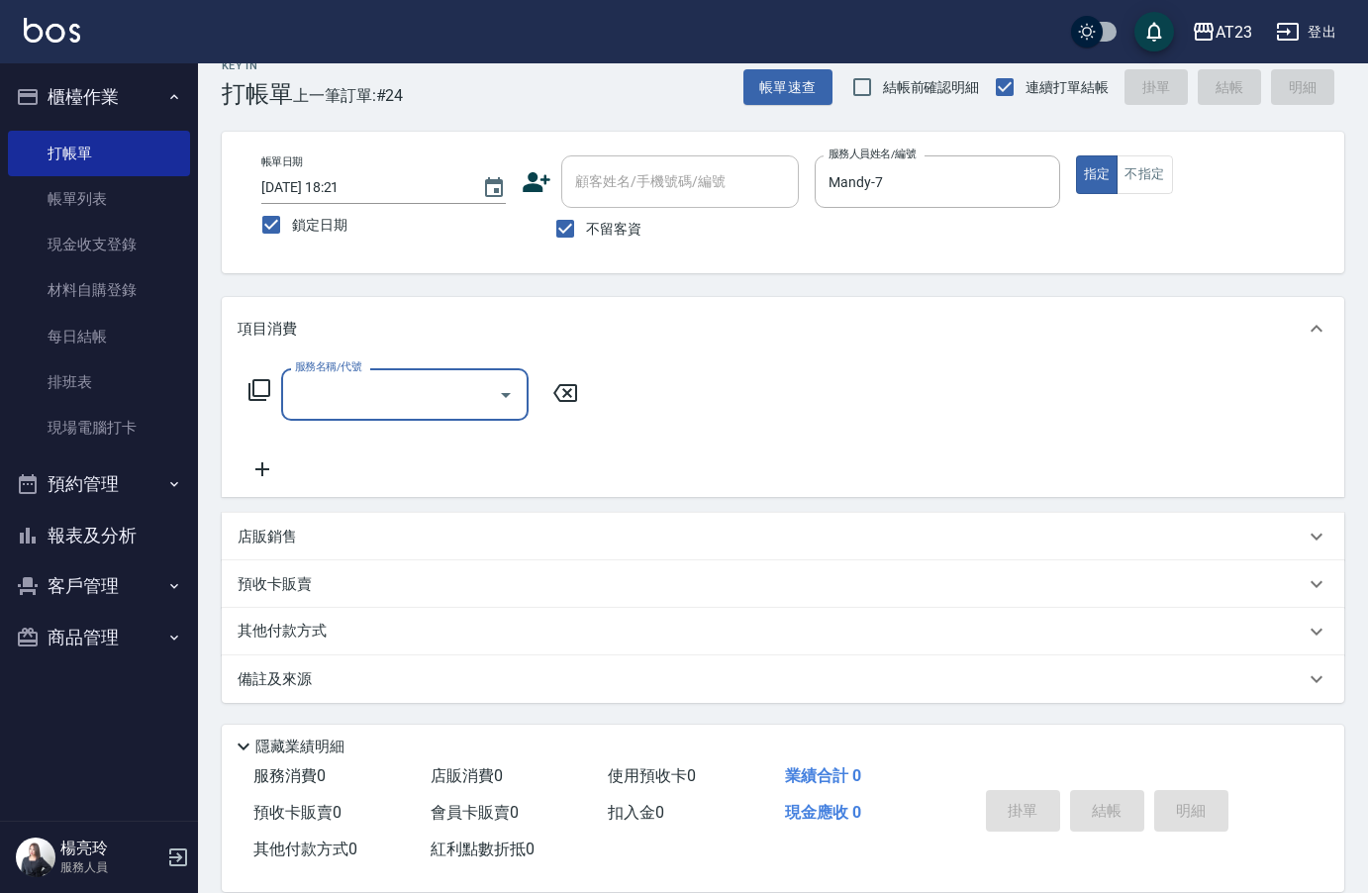
click at [256, 399] on icon at bounding box center [259, 390] width 24 height 24
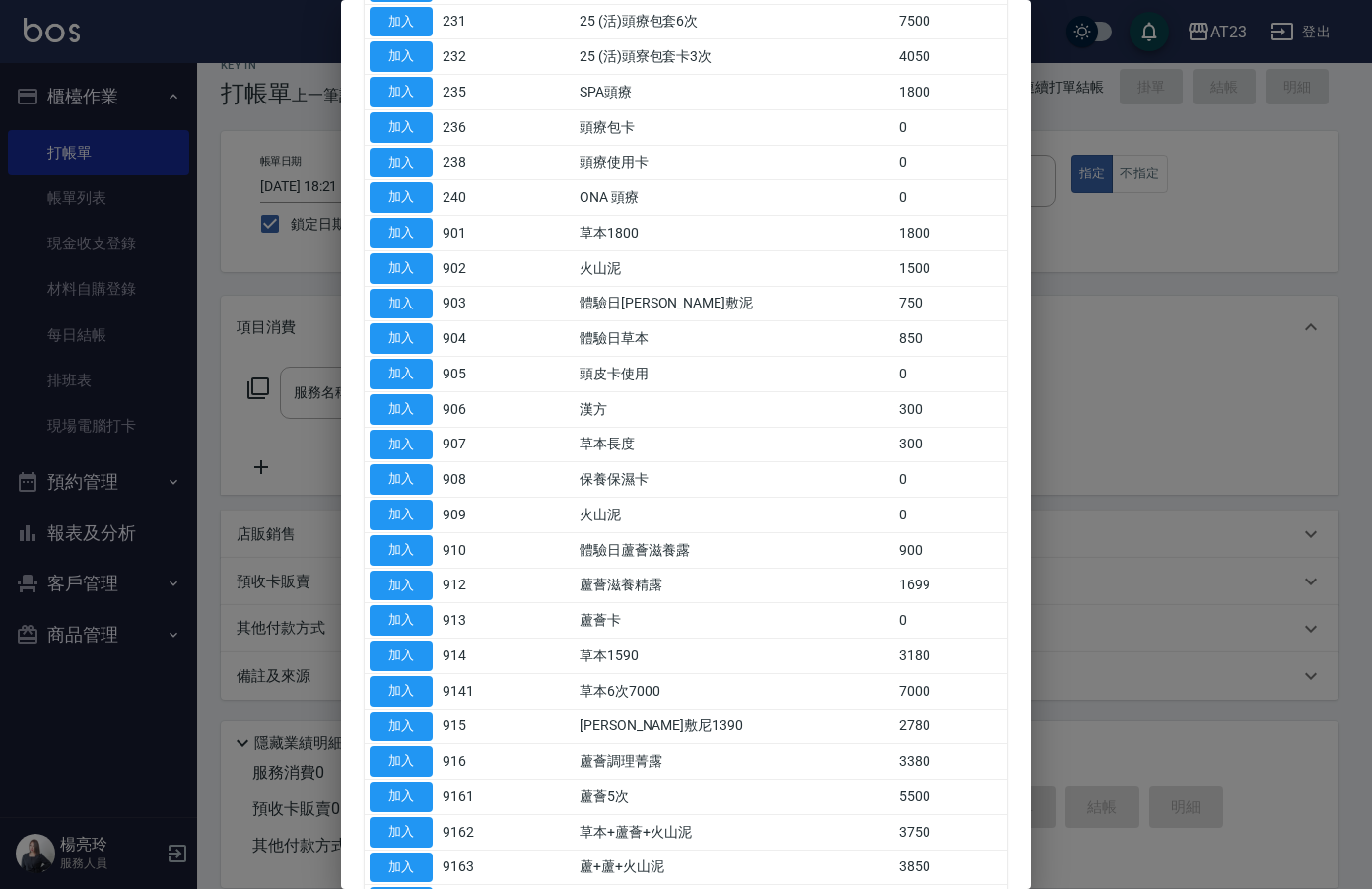
scroll to position [99, 0]
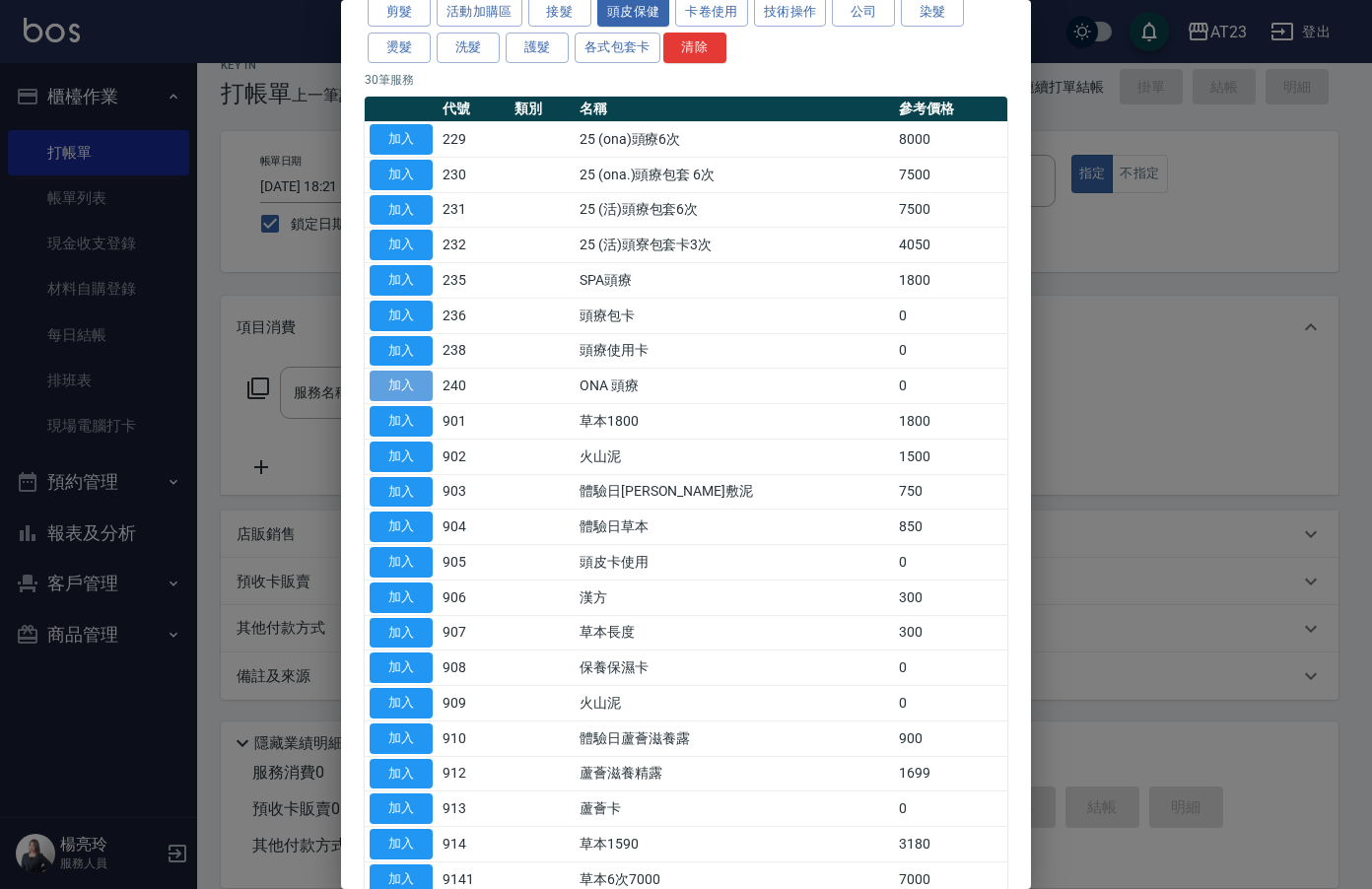
click at [381, 373] on button "加入" at bounding box center [400, 385] width 63 height 31
type input "ONA 頭療(240)"
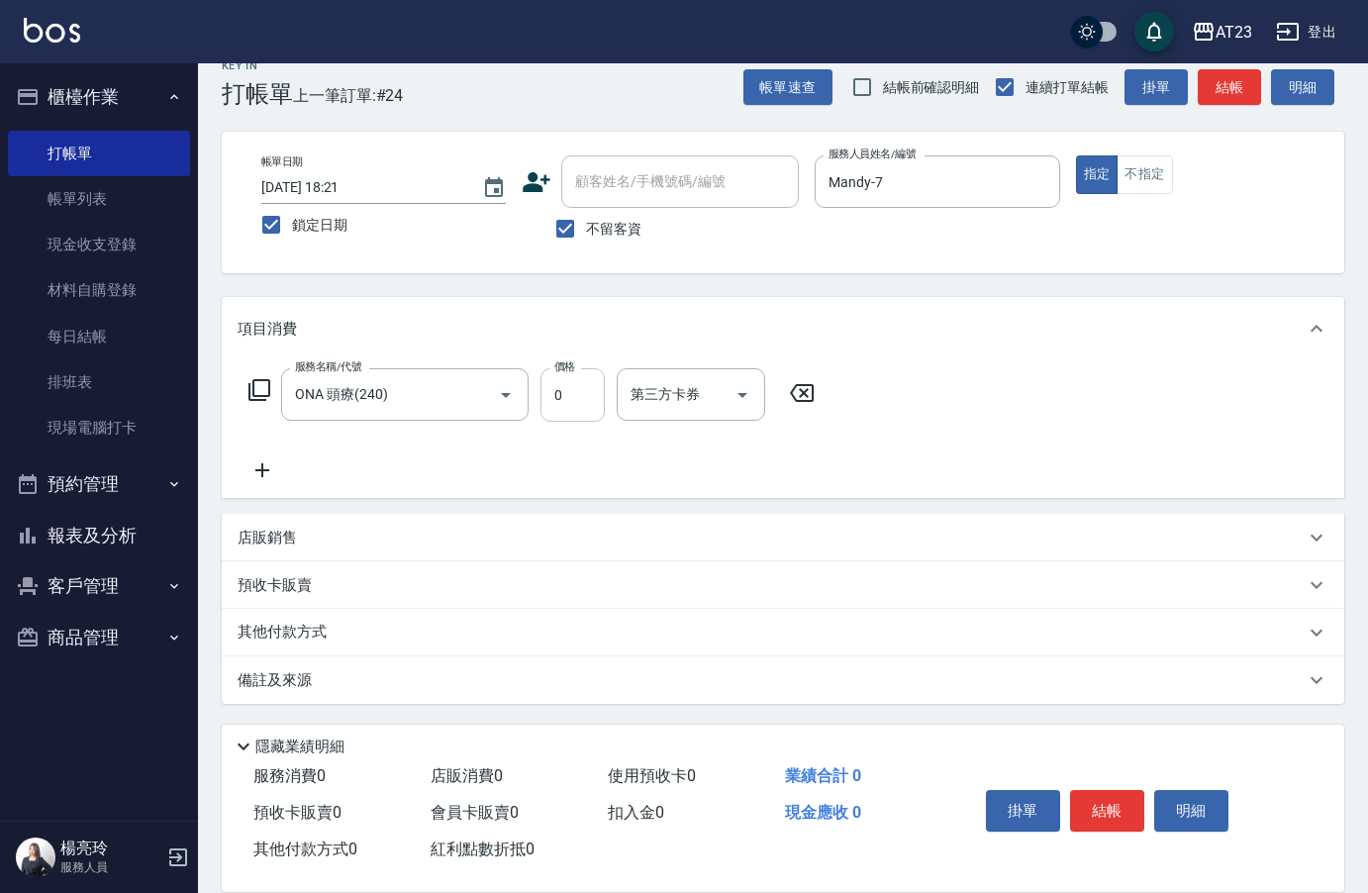
click at [559, 404] on input "0" at bounding box center [572, 394] width 64 height 53
type input "935"
click at [1123, 813] on button "結帳" at bounding box center [1107, 811] width 74 height 42
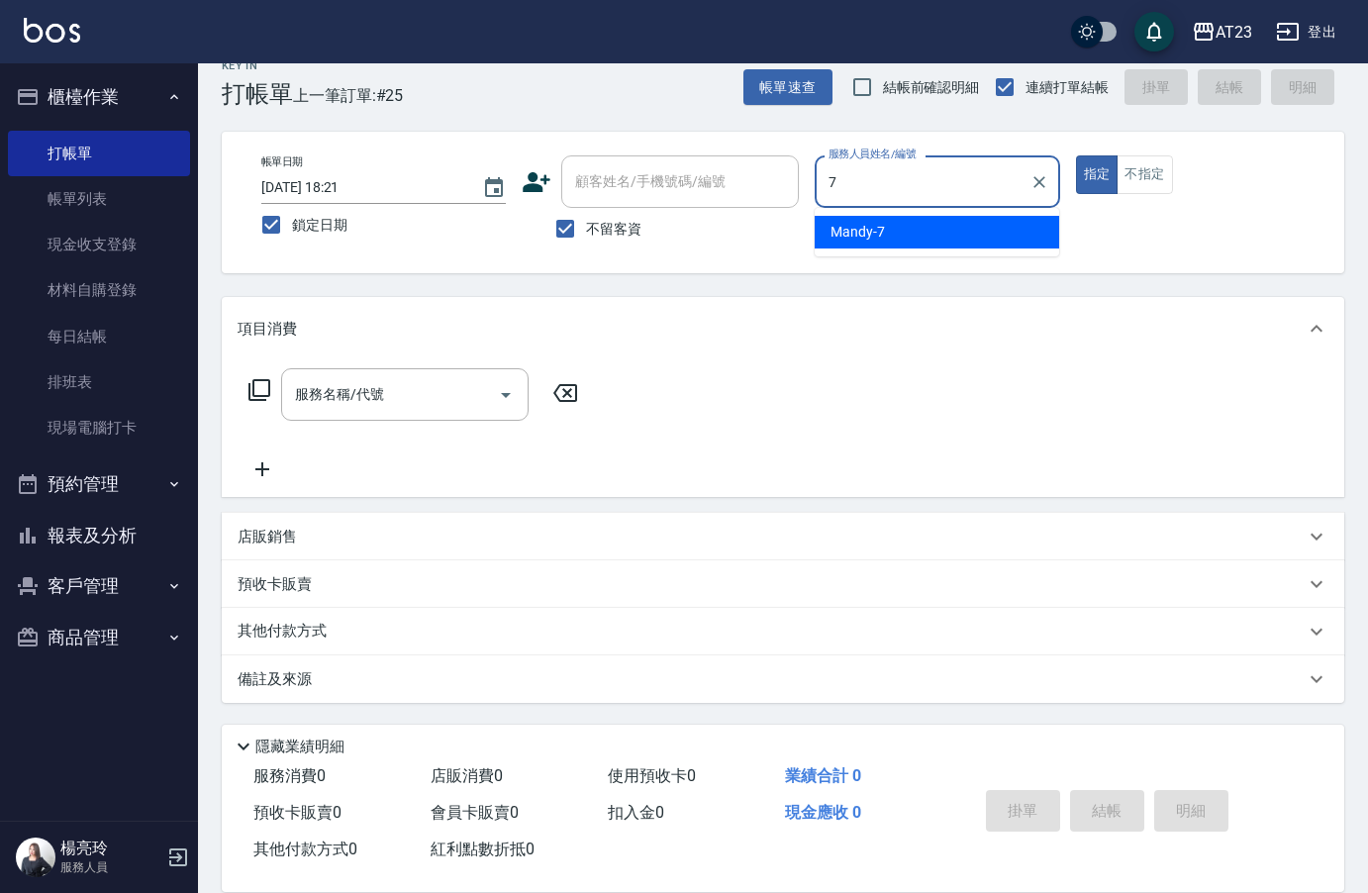
type input "Mandy-7"
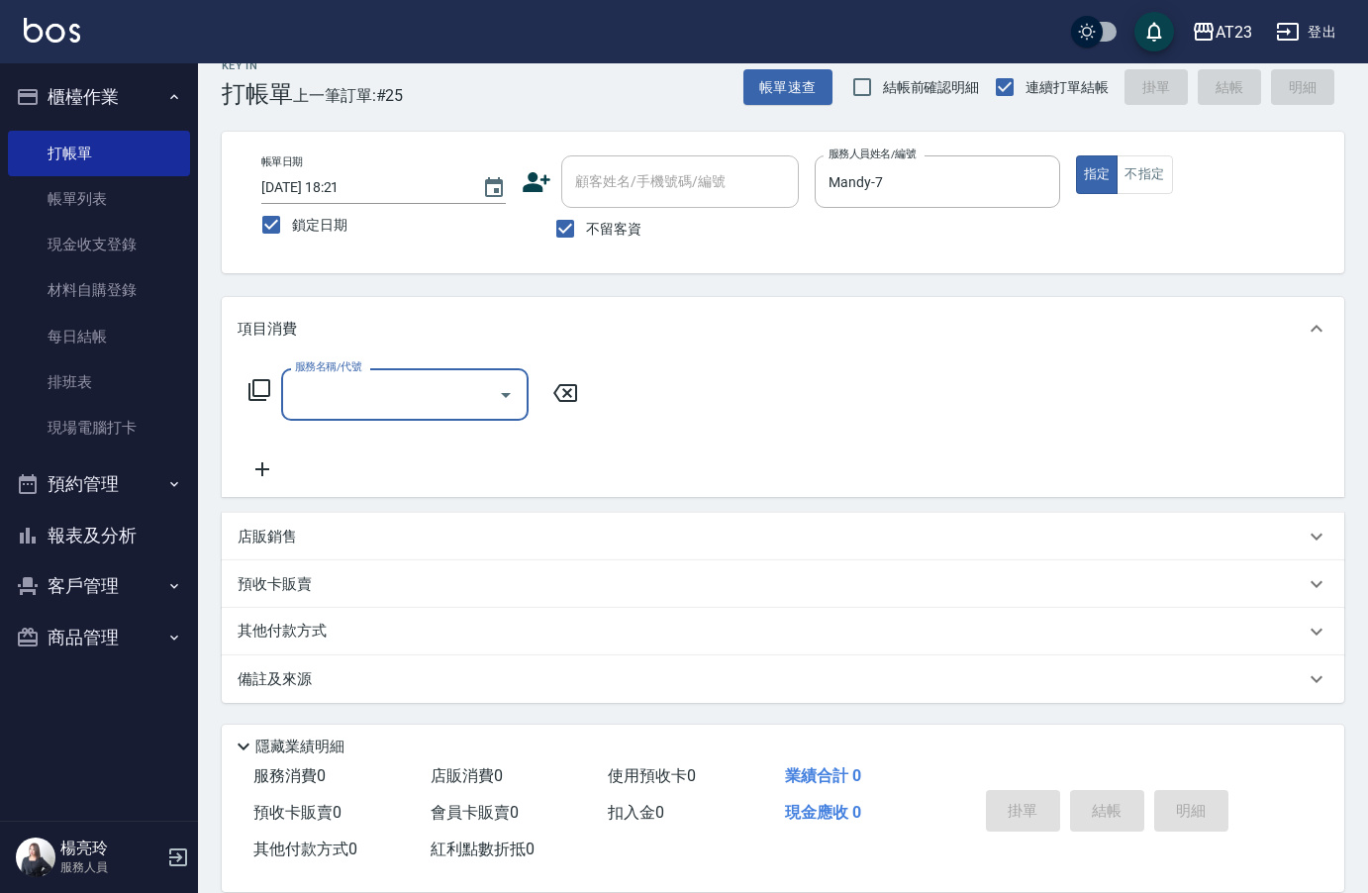
click at [247, 397] on icon at bounding box center [259, 390] width 24 height 24
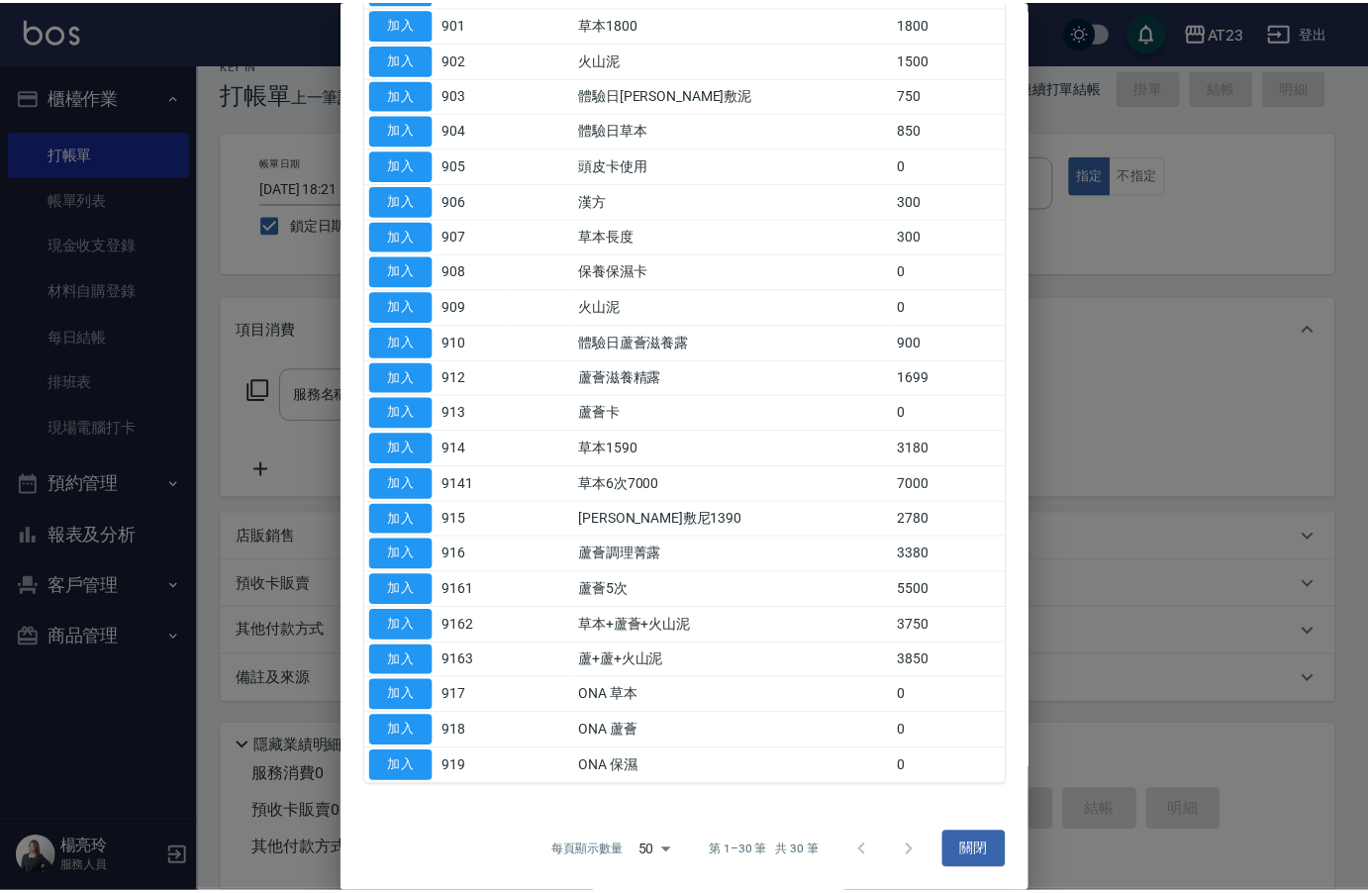
scroll to position [500, 0]
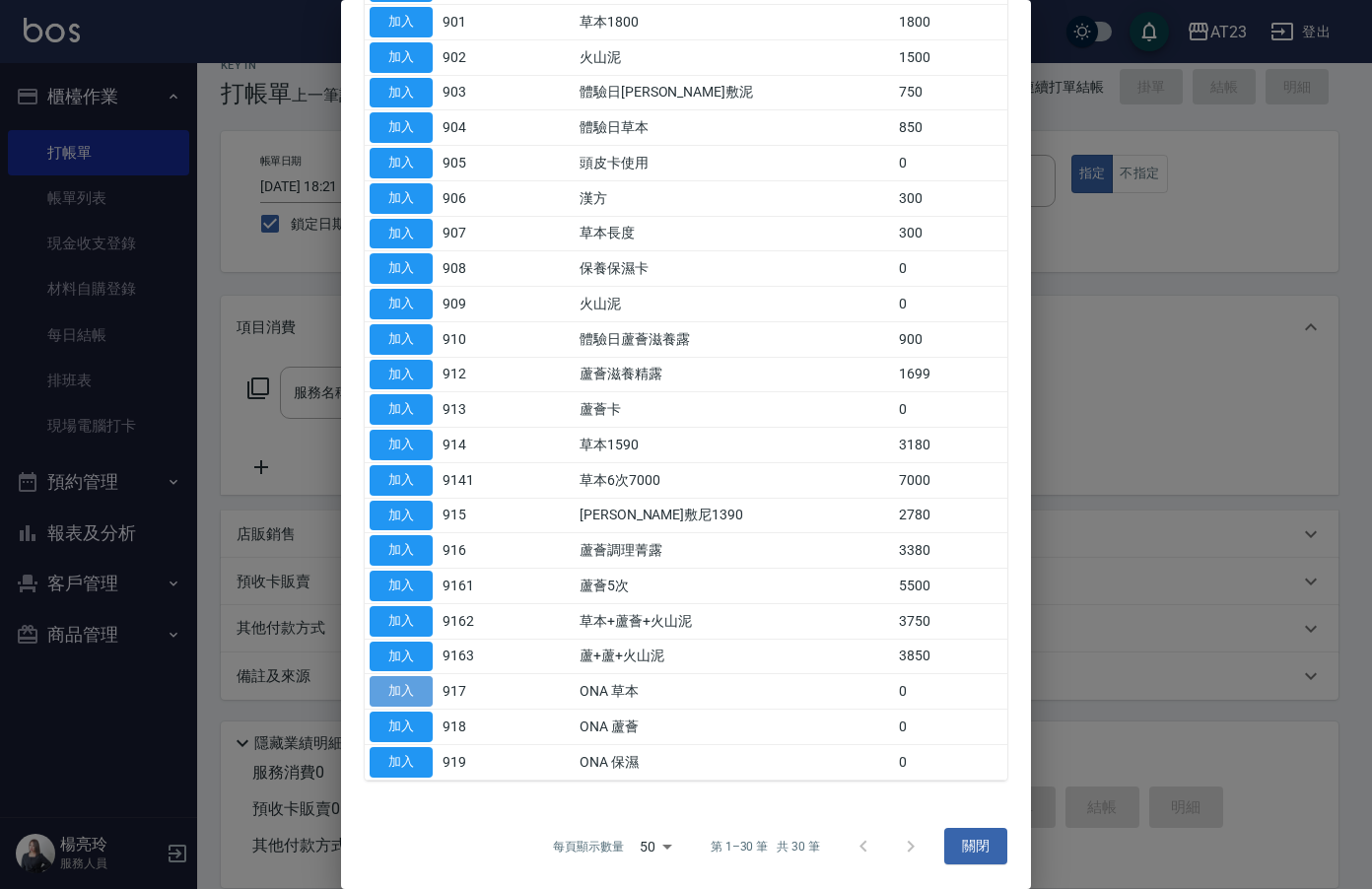
click at [402, 696] on button "加入" at bounding box center [400, 691] width 63 height 31
type input "ONA 草本(917)"
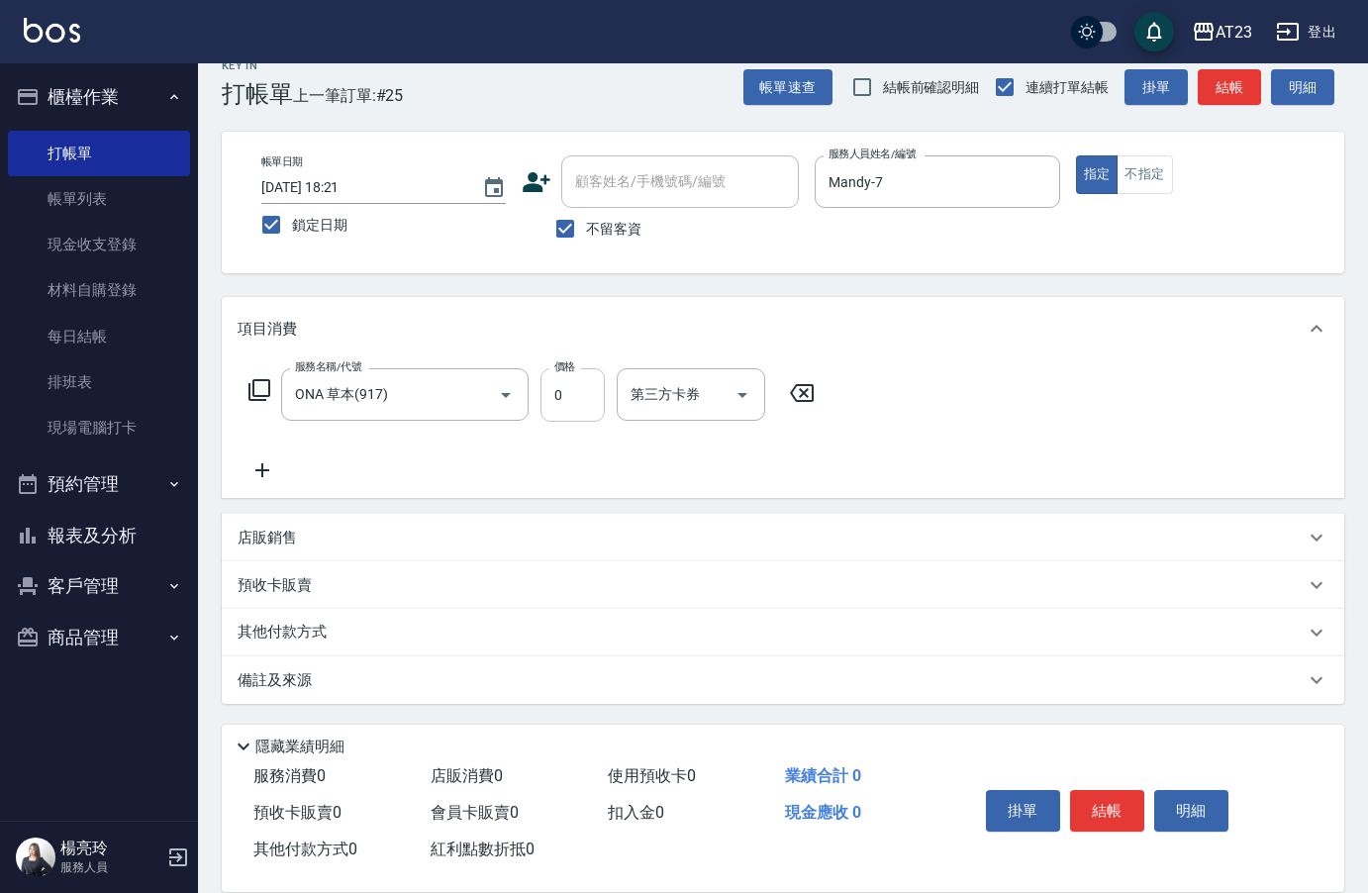
click at [555, 393] on input "0" at bounding box center [572, 394] width 64 height 53
type input "541"
click at [1089, 801] on button "結帳" at bounding box center [1107, 811] width 74 height 42
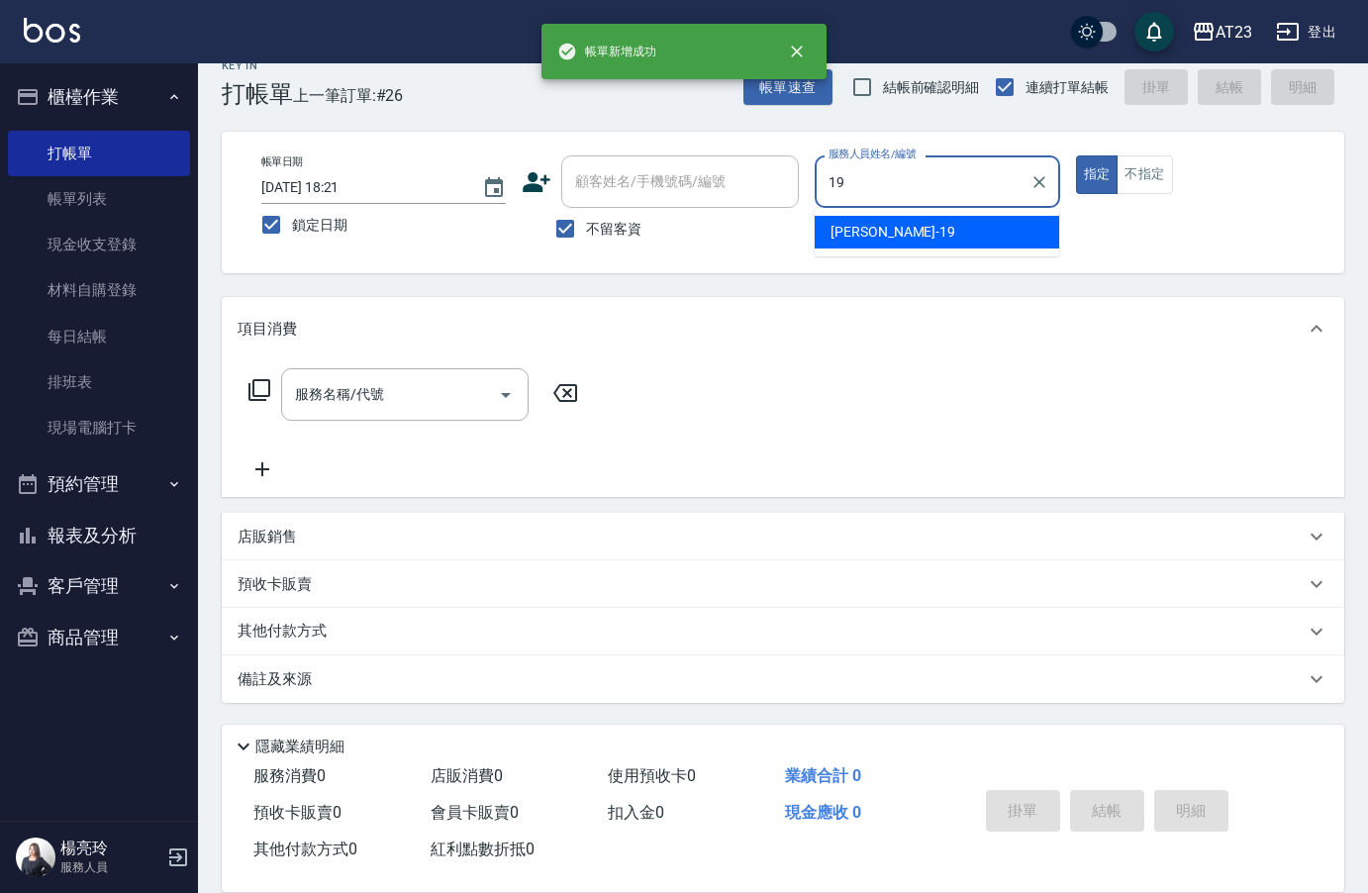
type input "[PERSON_NAME]-19"
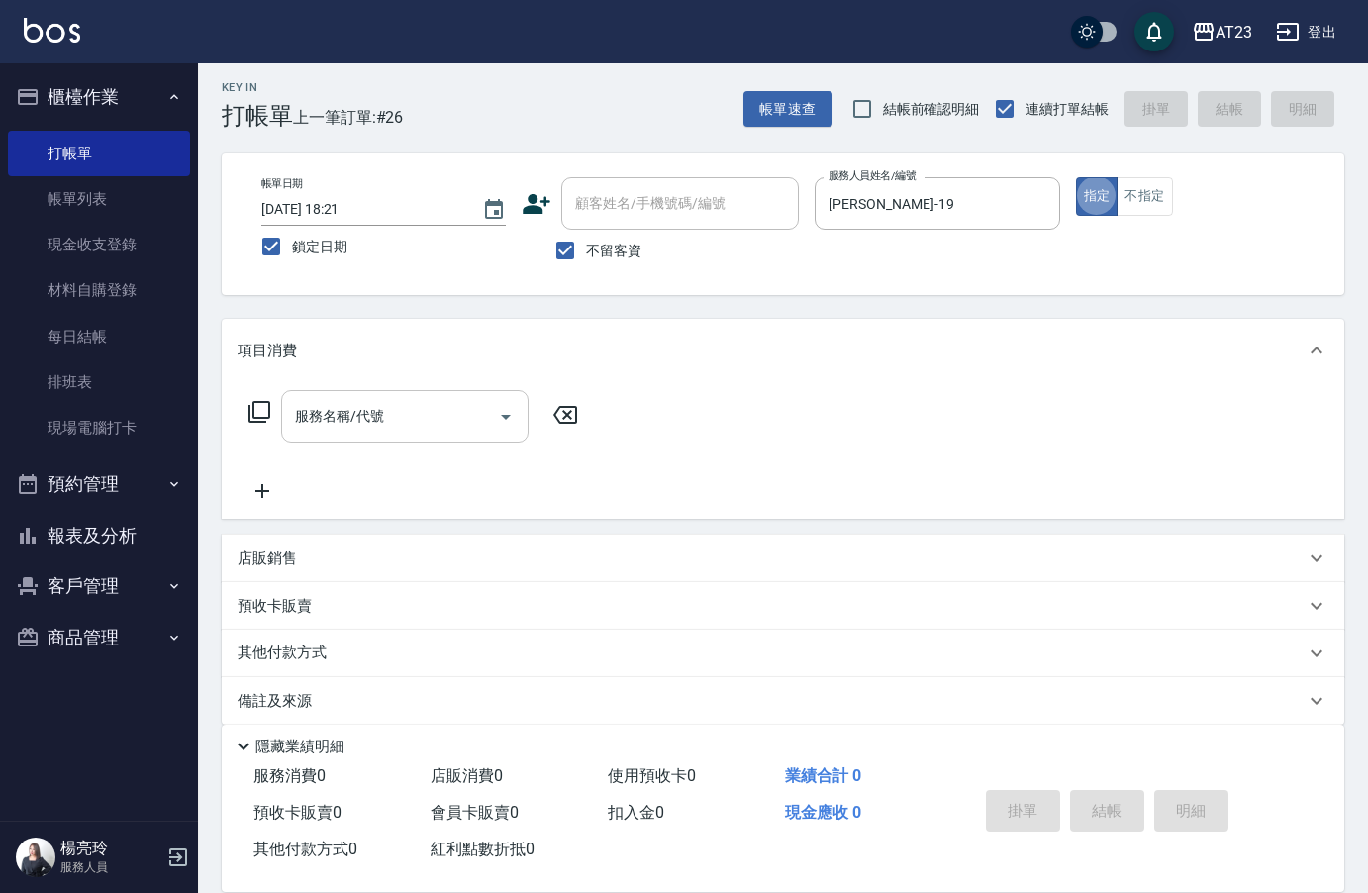
scroll to position [0, 0]
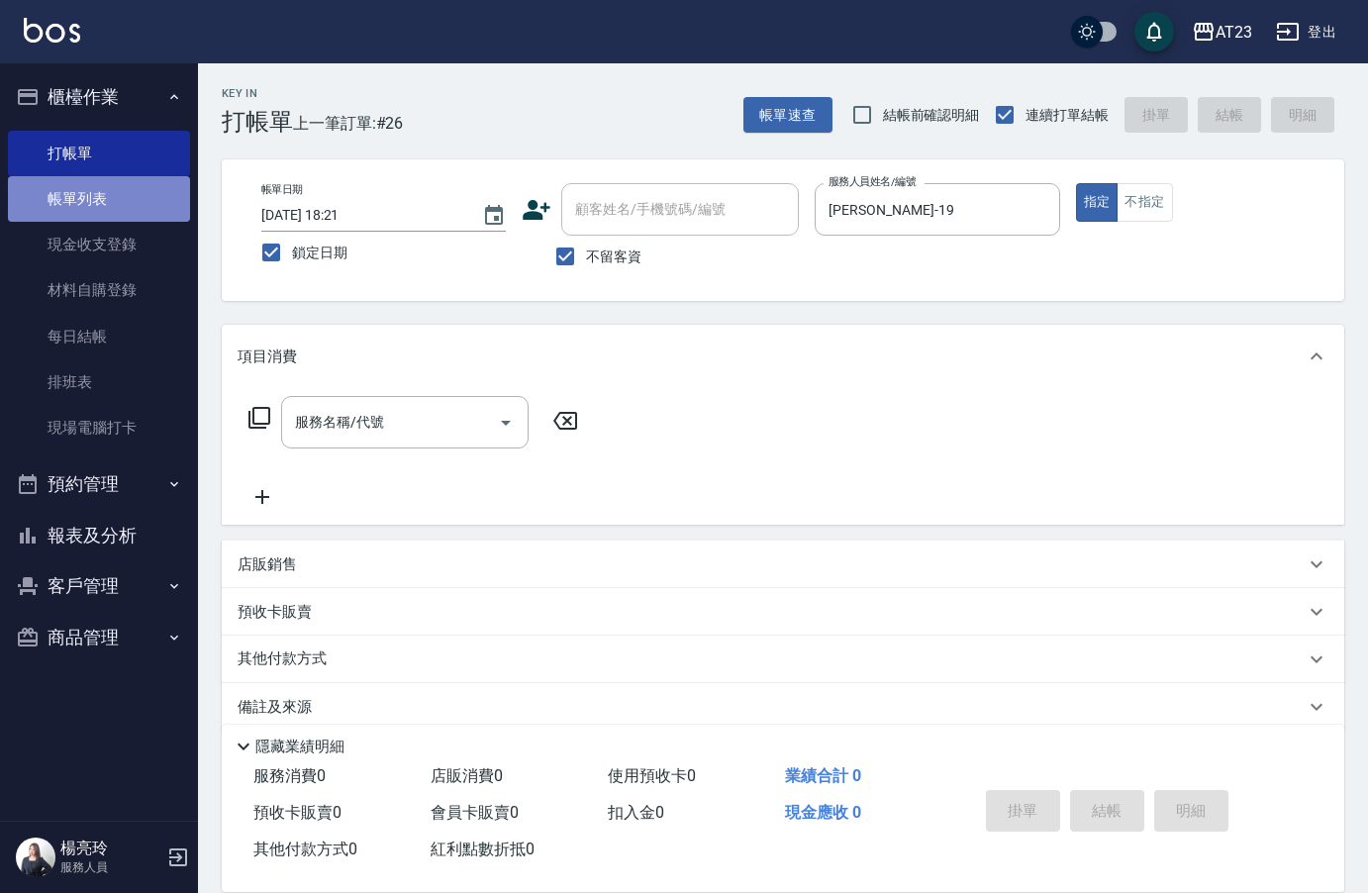
click at [139, 203] on link "帳單列表" at bounding box center [99, 199] width 182 height 46
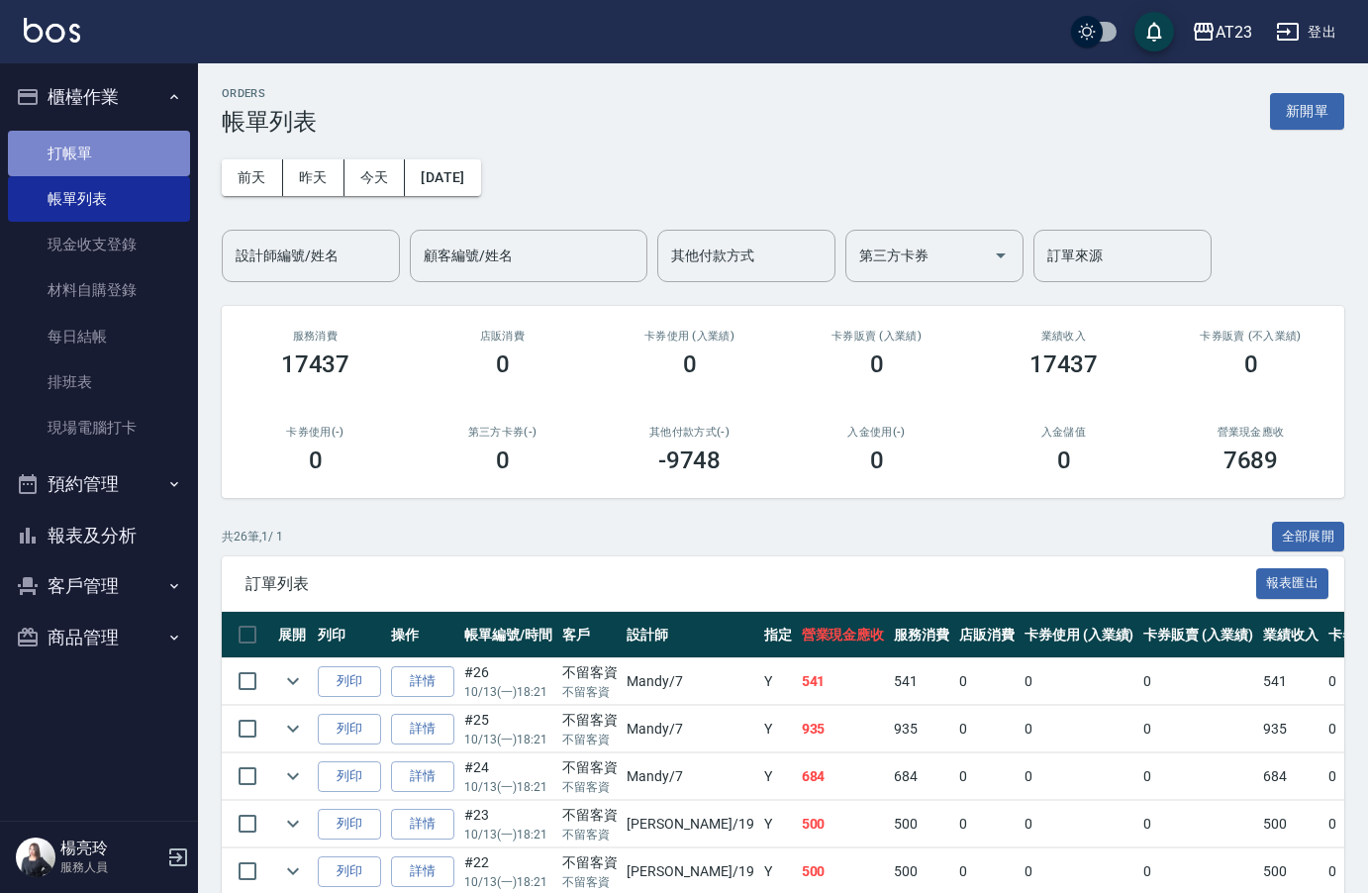
click at [95, 167] on link "打帳單" at bounding box center [99, 154] width 182 height 46
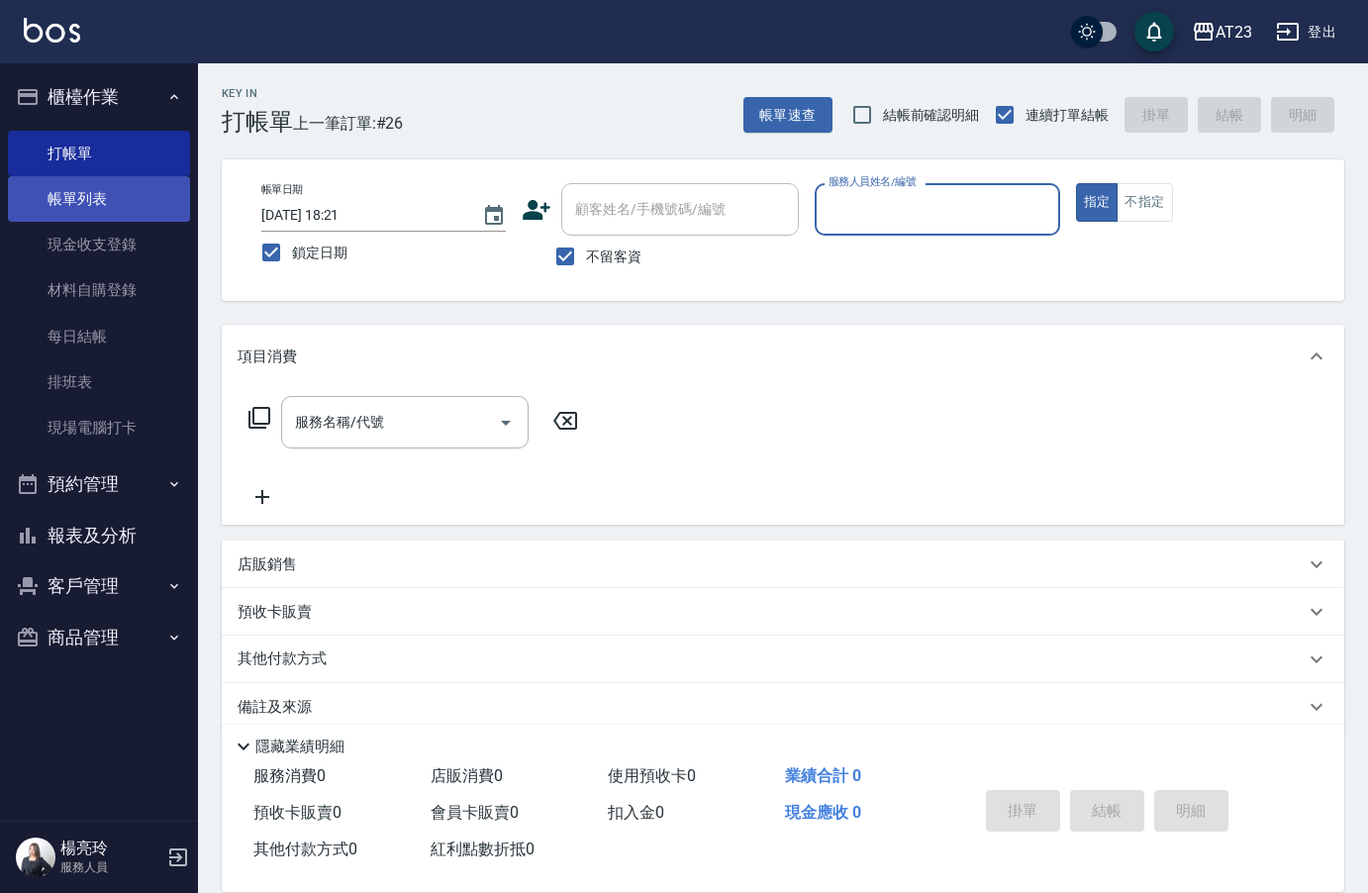
click at [61, 186] on link "帳單列表" at bounding box center [99, 199] width 182 height 46
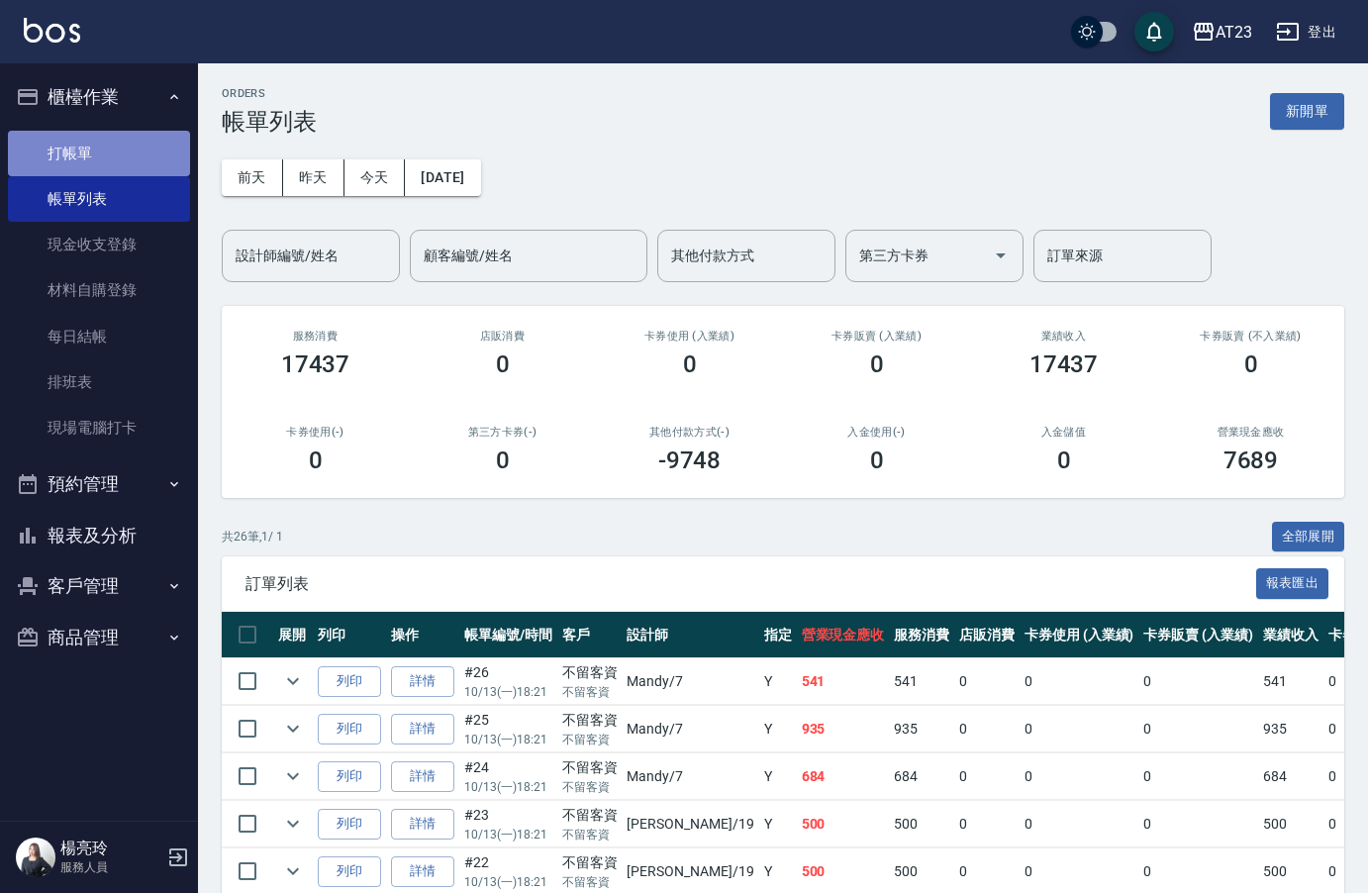
click at [114, 142] on link "打帳單" at bounding box center [99, 154] width 182 height 46
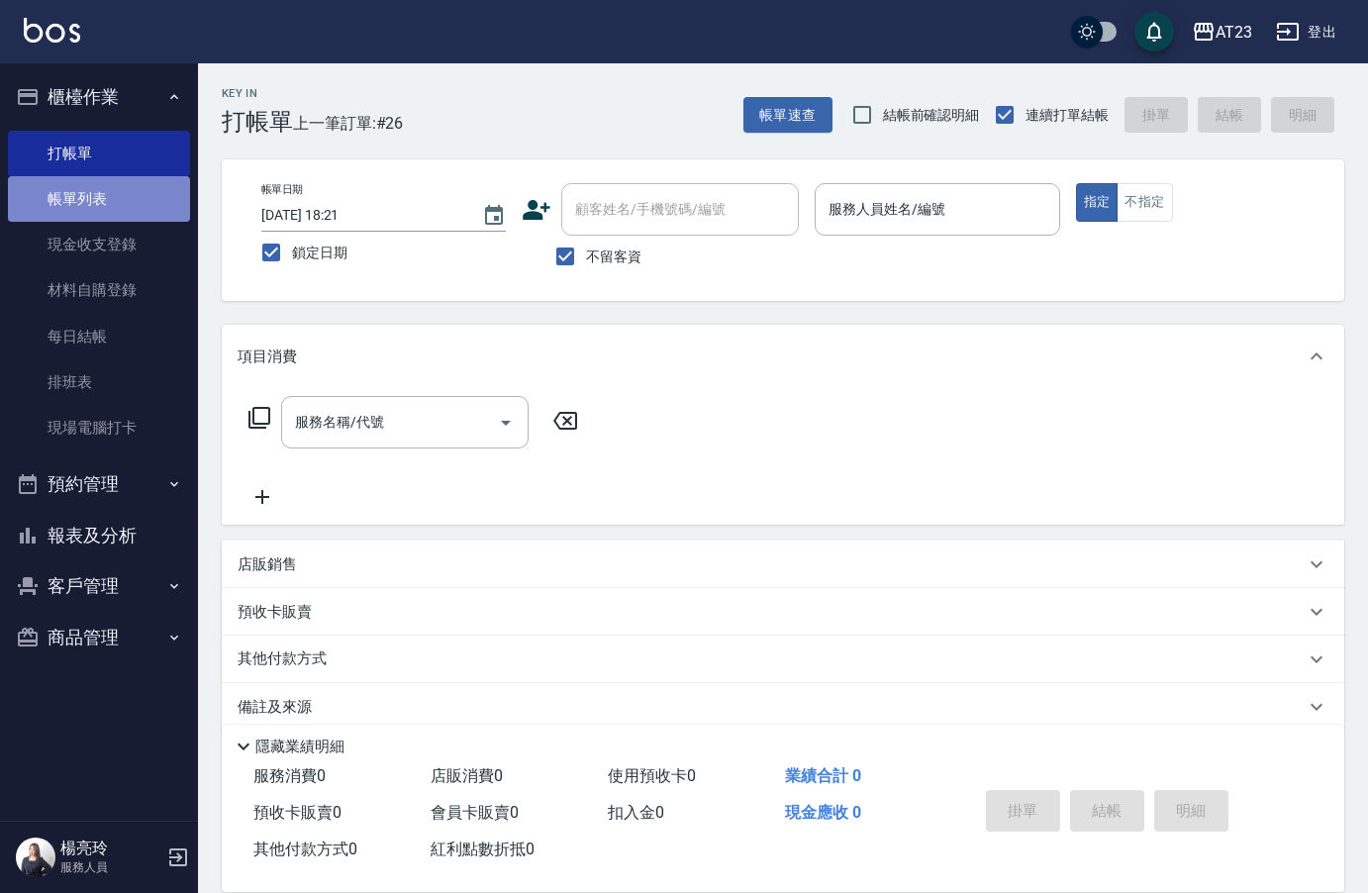
click at [121, 202] on link "帳單列表" at bounding box center [99, 199] width 182 height 46
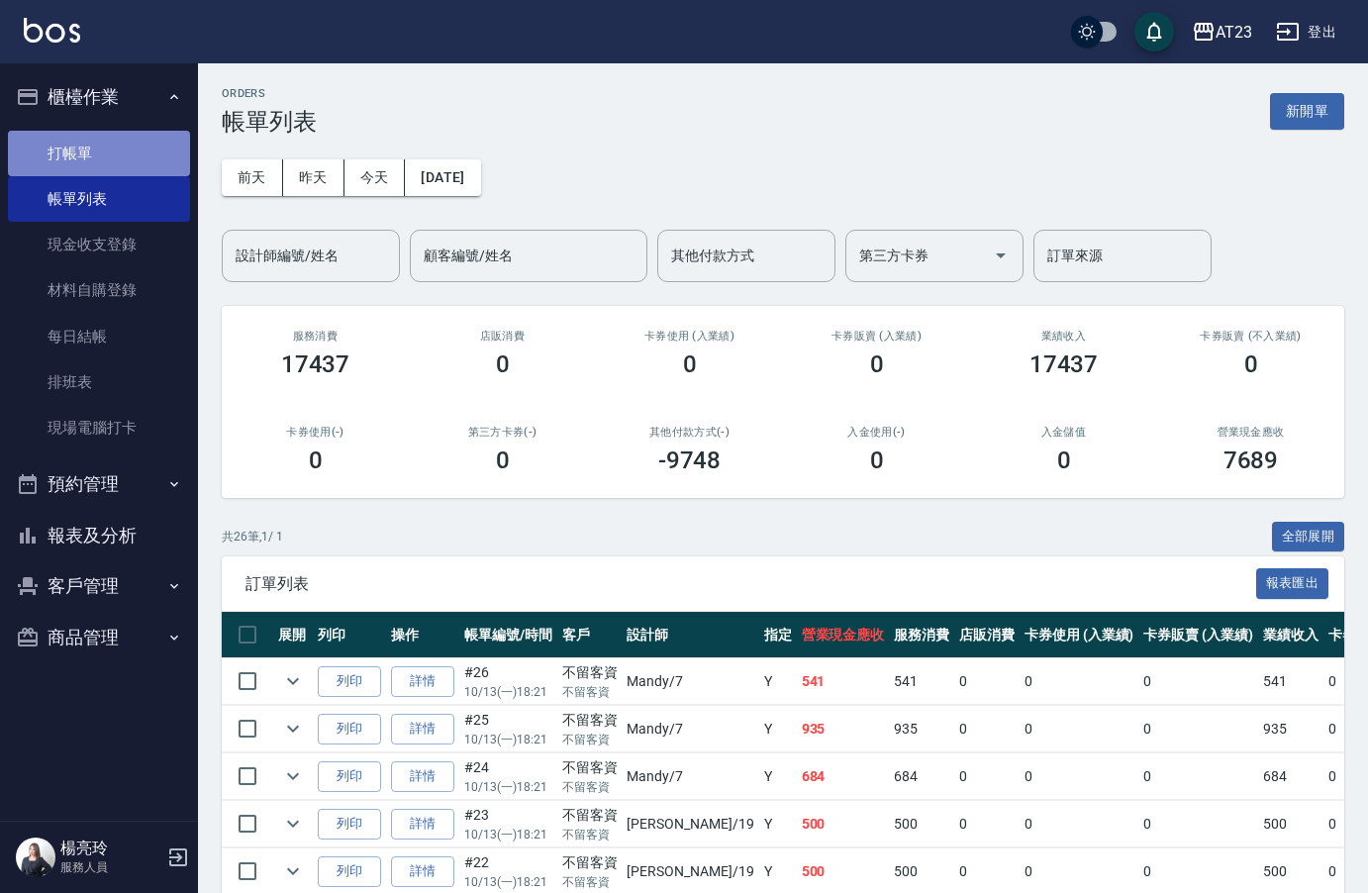
click at [74, 150] on link "打帳單" at bounding box center [99, 154] width 182 height 46
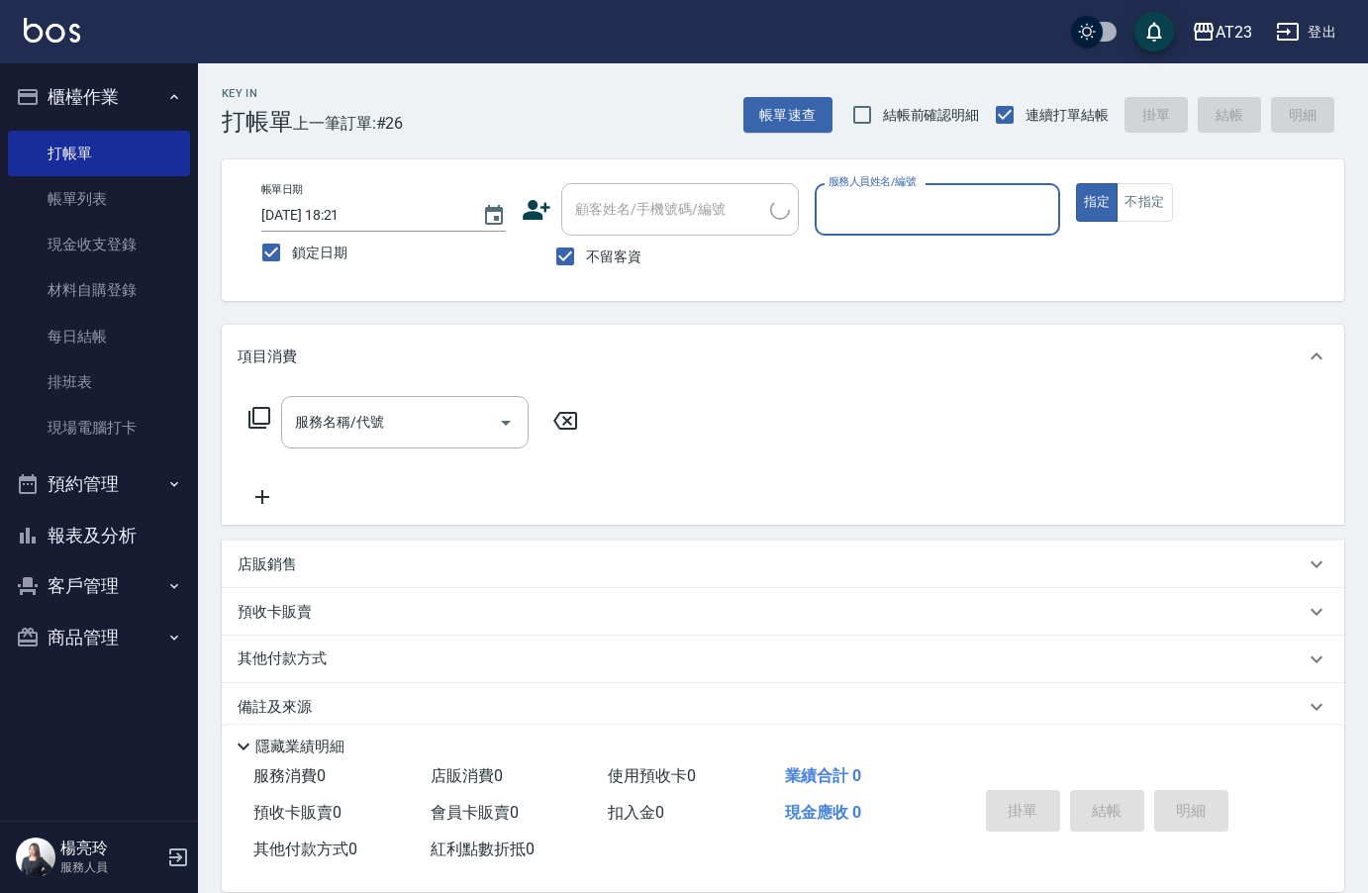
click at [913, 201] on input "服務人員姓名/編號" at bounding box center [937, 209] width 227 height 35
type input "[PERSON_NAME]-19"
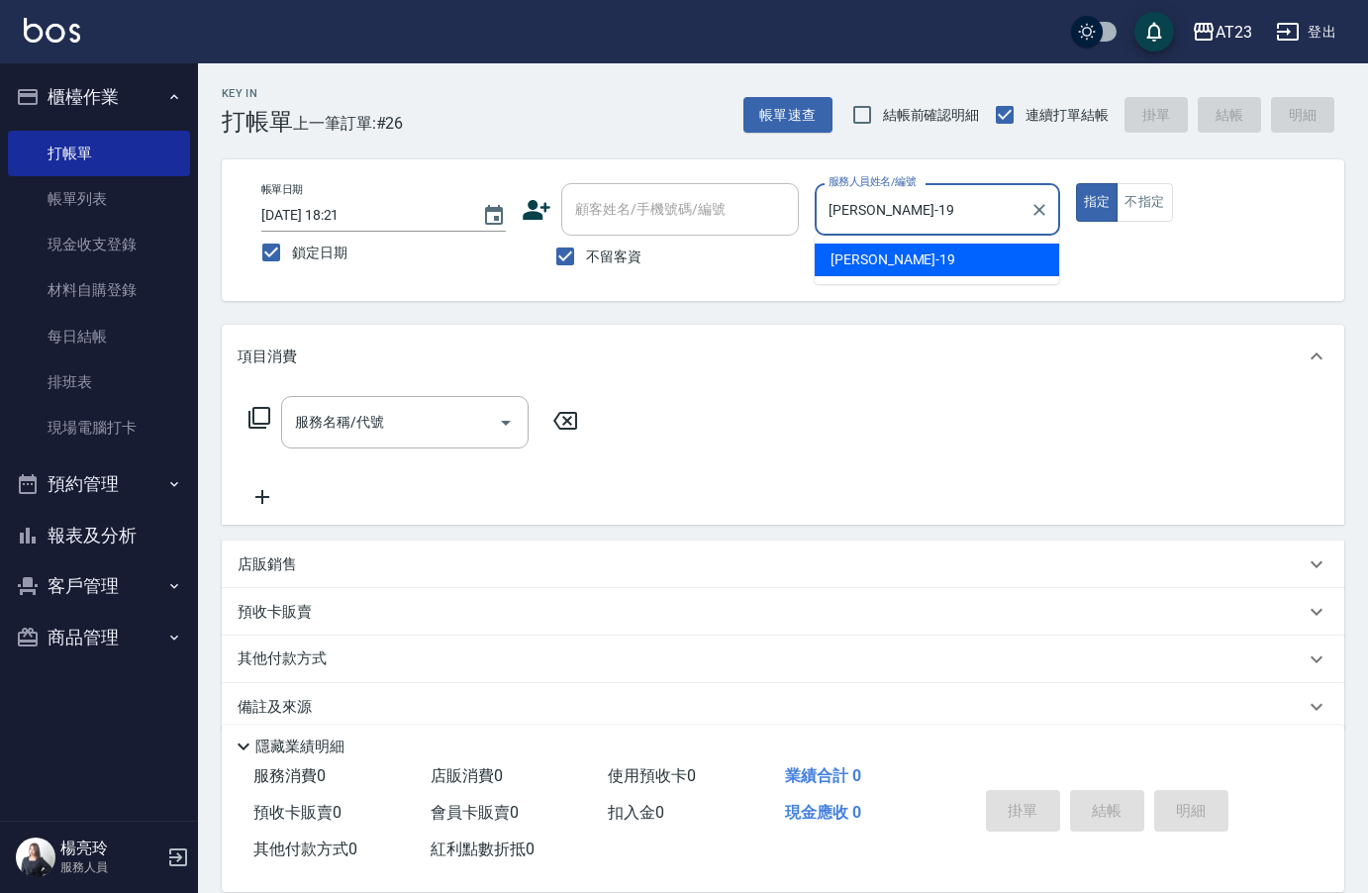
type button "true"
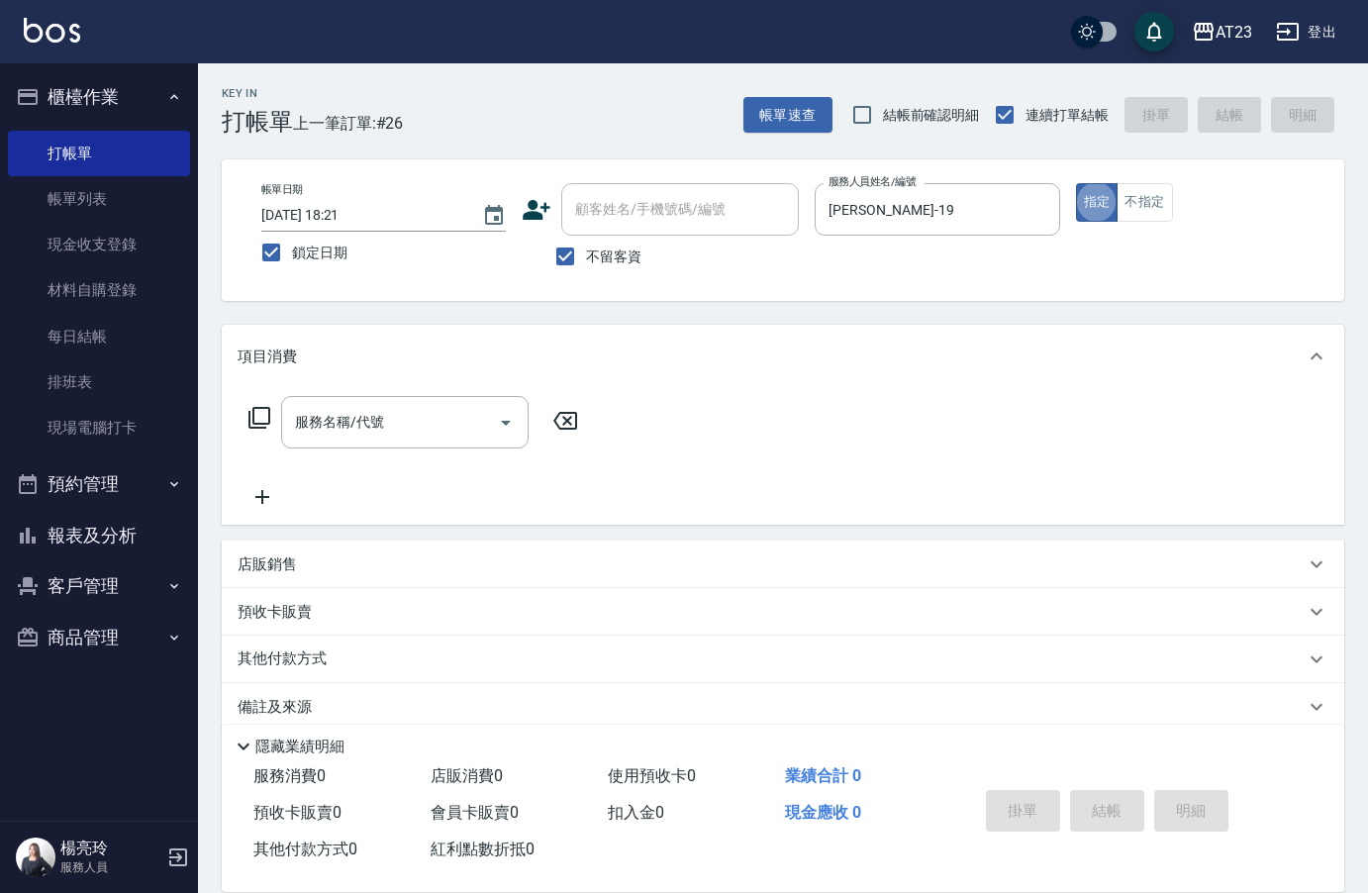
click at [269, 410] on icon at bounding box center [259, 418] width 22 height 22
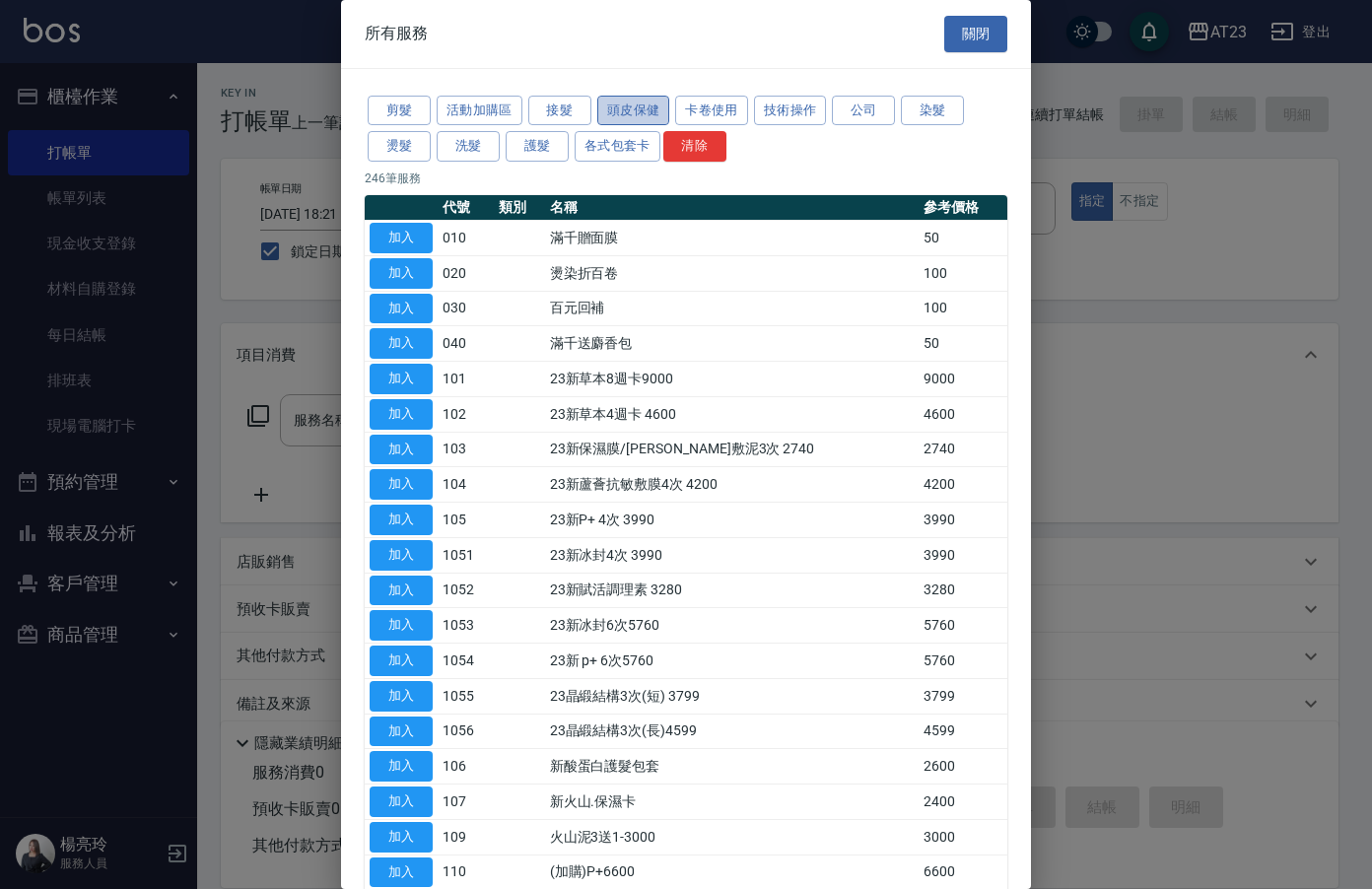
click at [651, 110] on button "頭皮保健" at bounding box center [633, 111] width 73 height 31
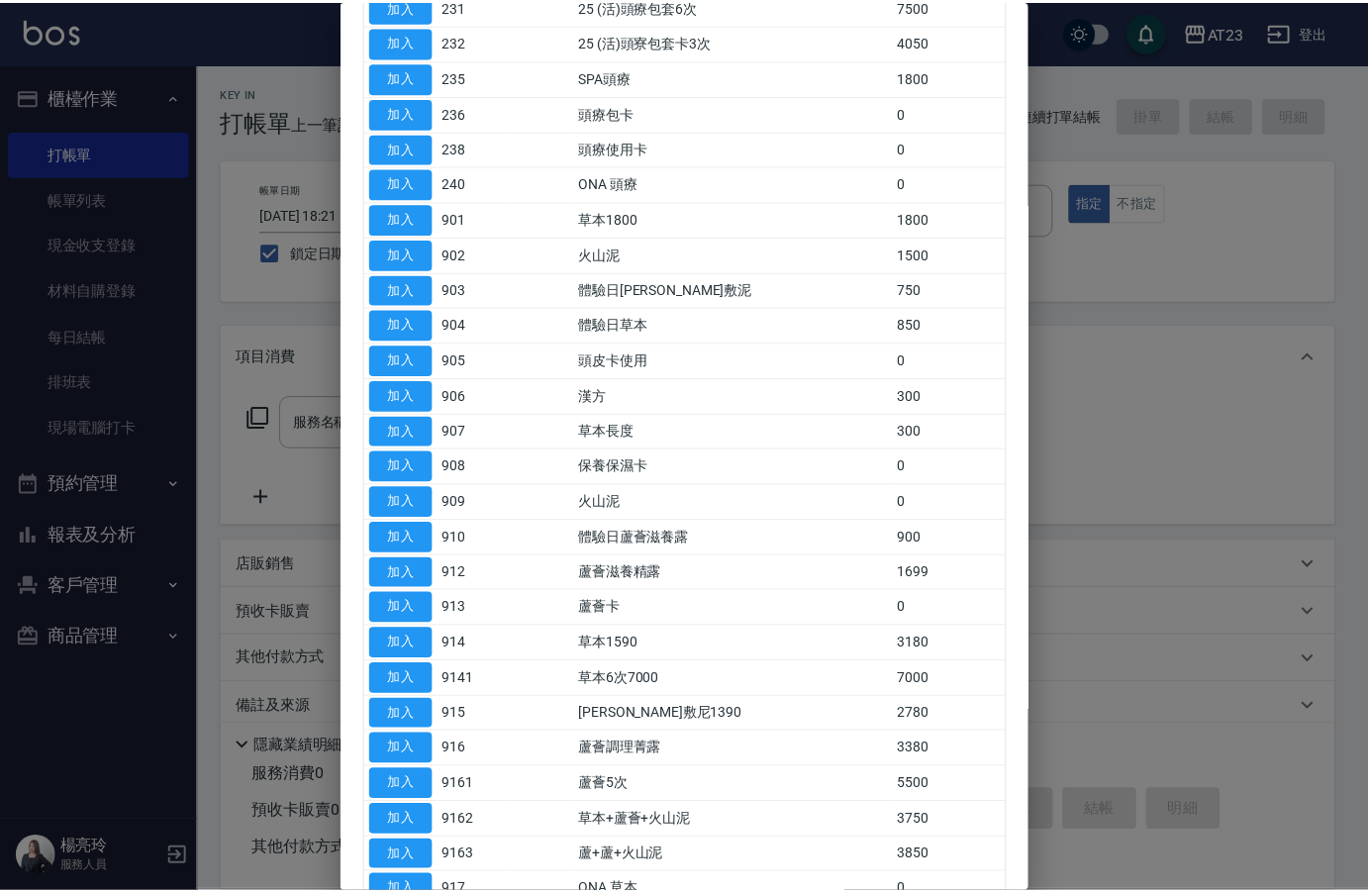
scroll to position [302, 0]
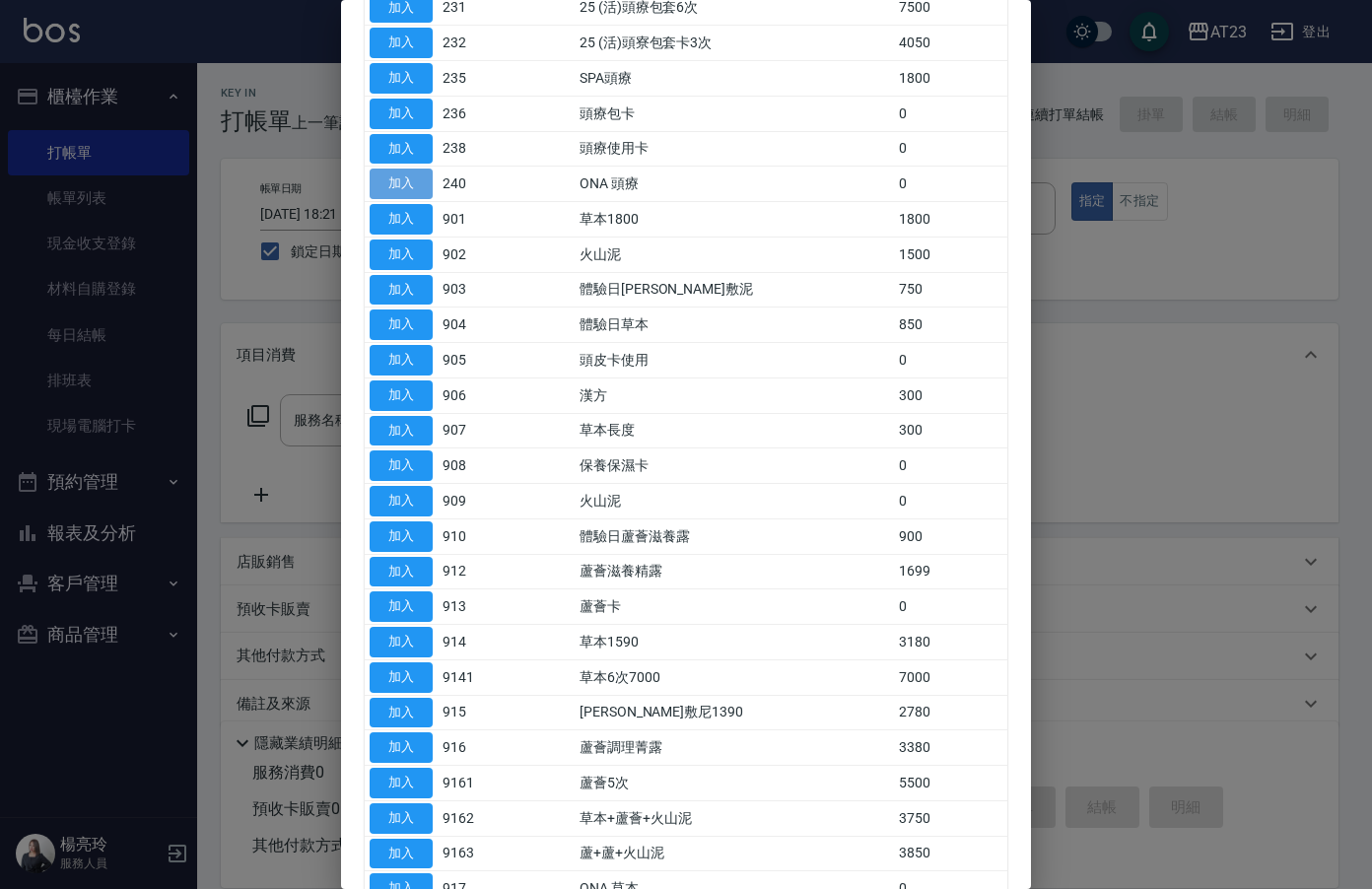
click at [426, 182] on button "加入" at bounding box center [400, 183] width 63 height 31
type input "ONA 頭療(240)"
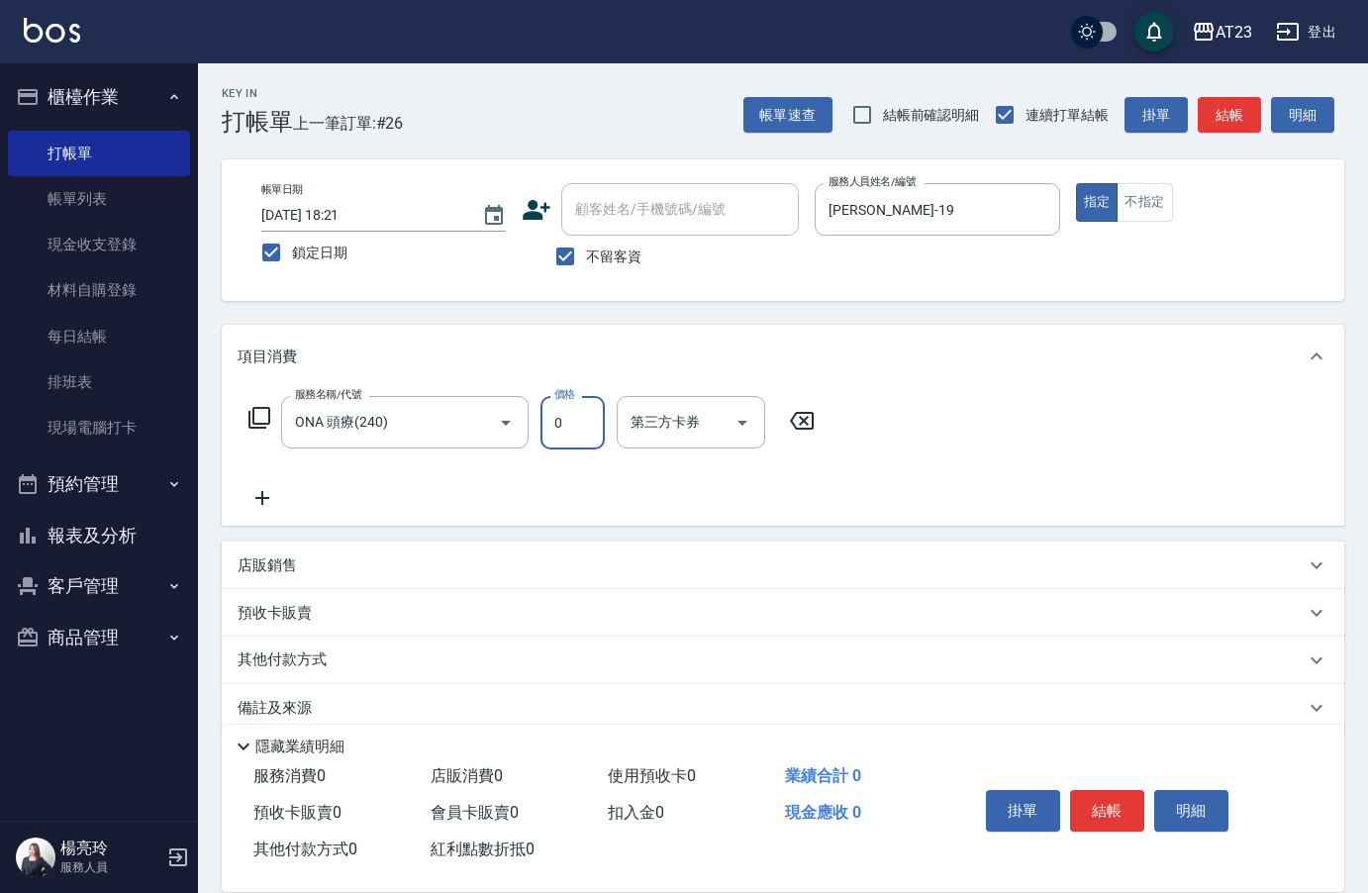
click at [561, 435] on input "0" at bounding box center [572, 422] width 64 height 53
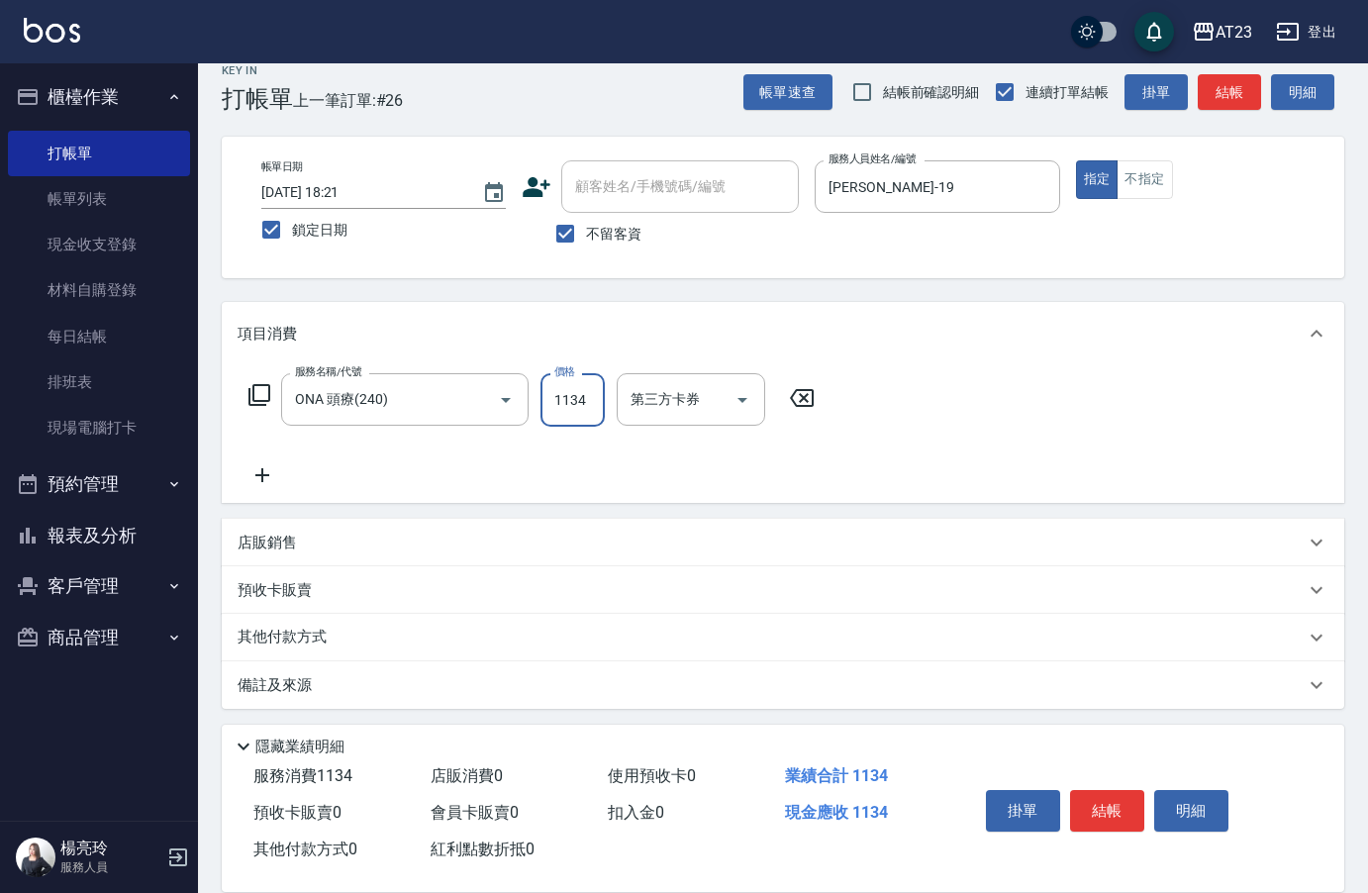
scroll to position [29, 0]
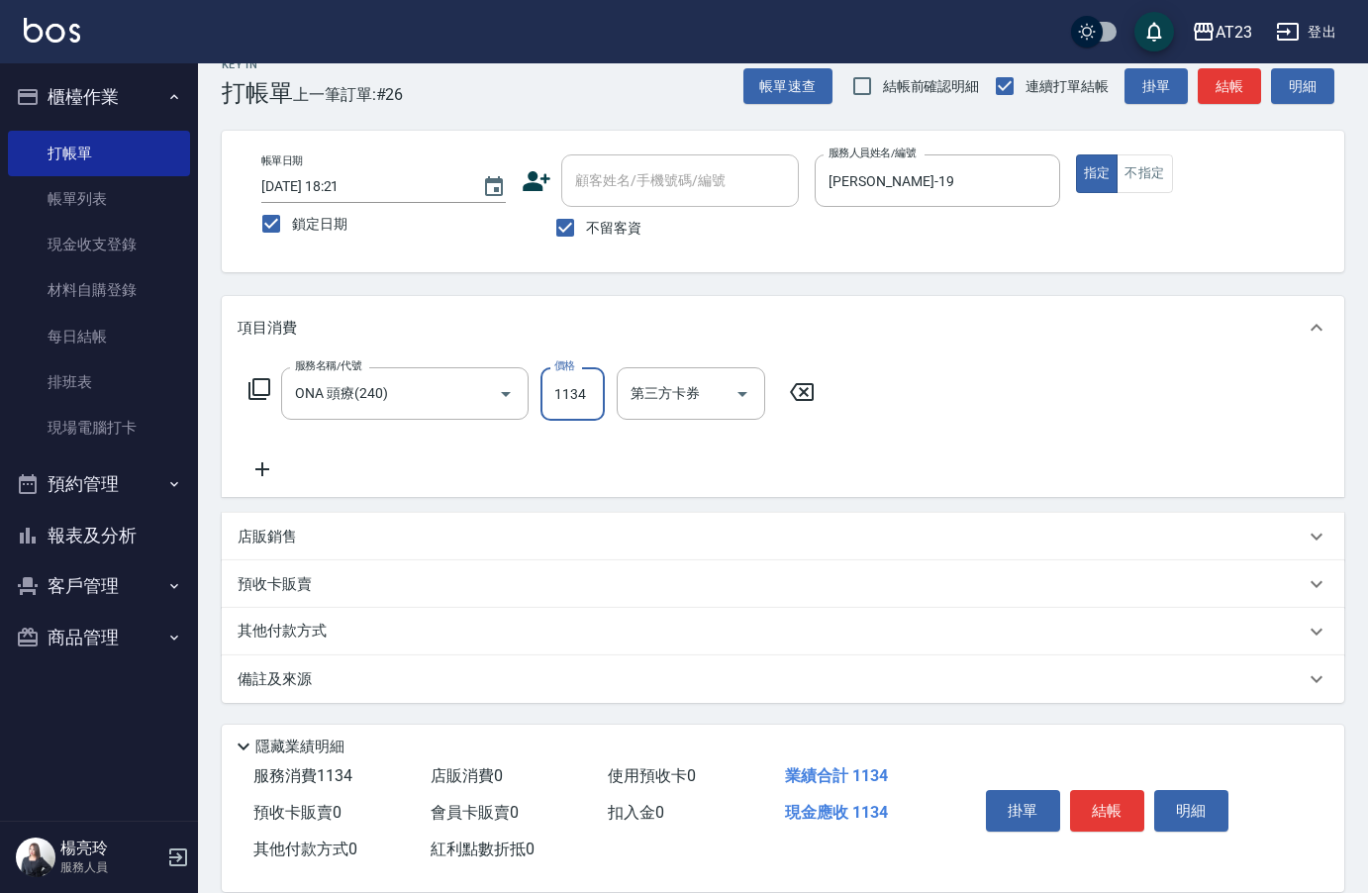
type input "1134"
click at [316, 625] on p "其他付款方式" at bounding box center [287, 632] width 99 height 22
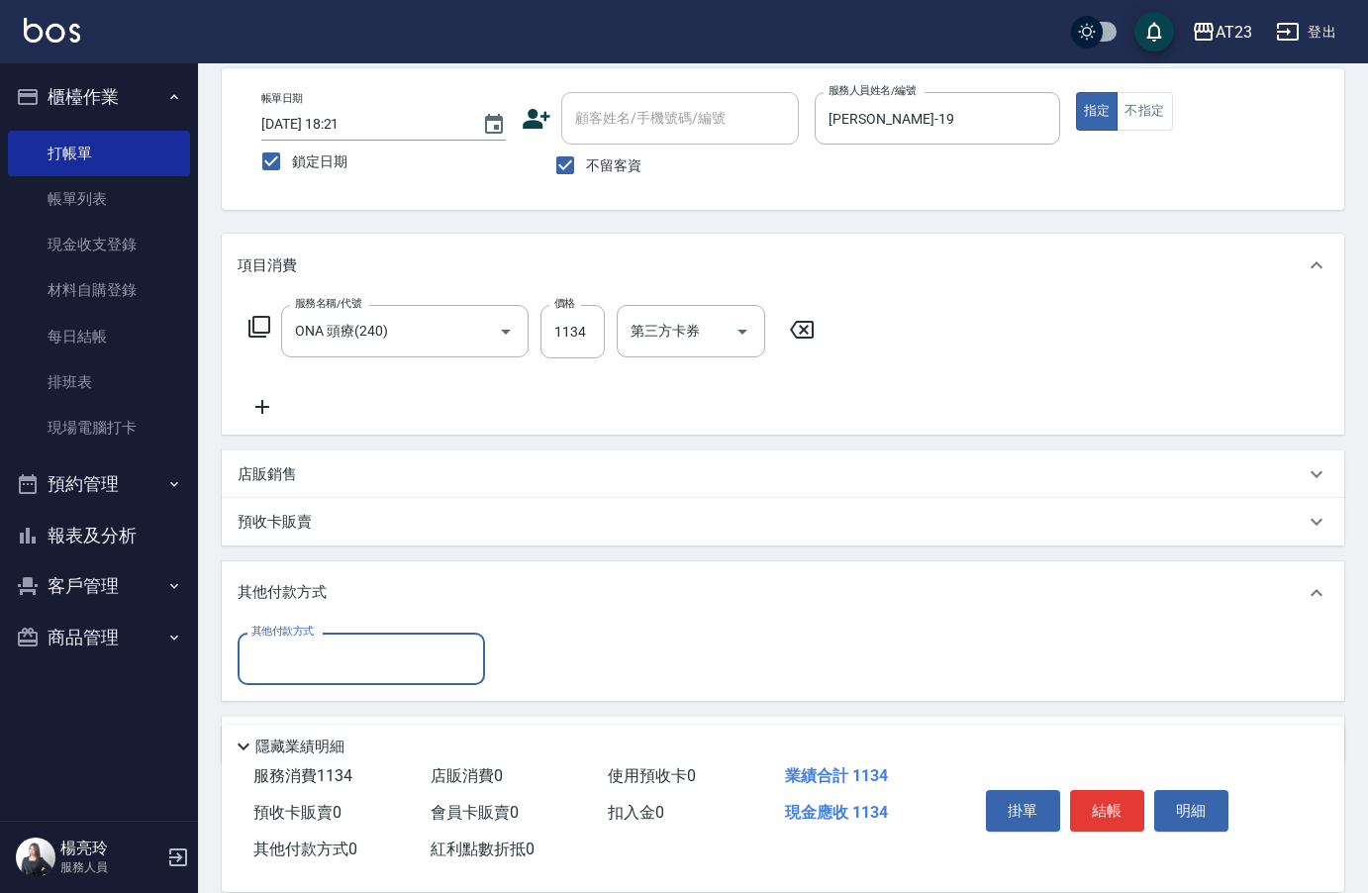
scroll to position [152, 0]
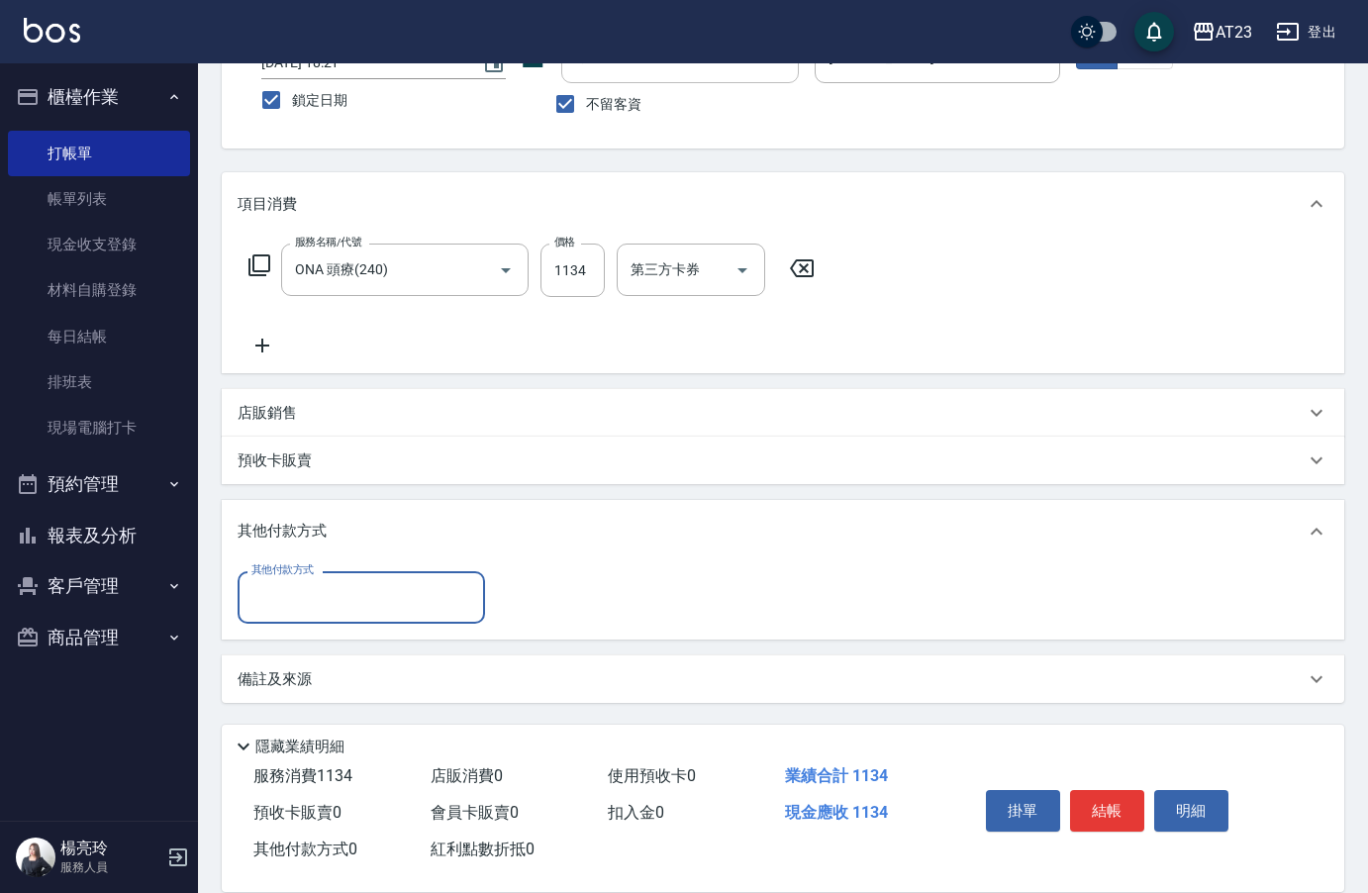
click at [329, 605] on input "其他付款方式" at bounding box center [361, 597] width 230 height 35
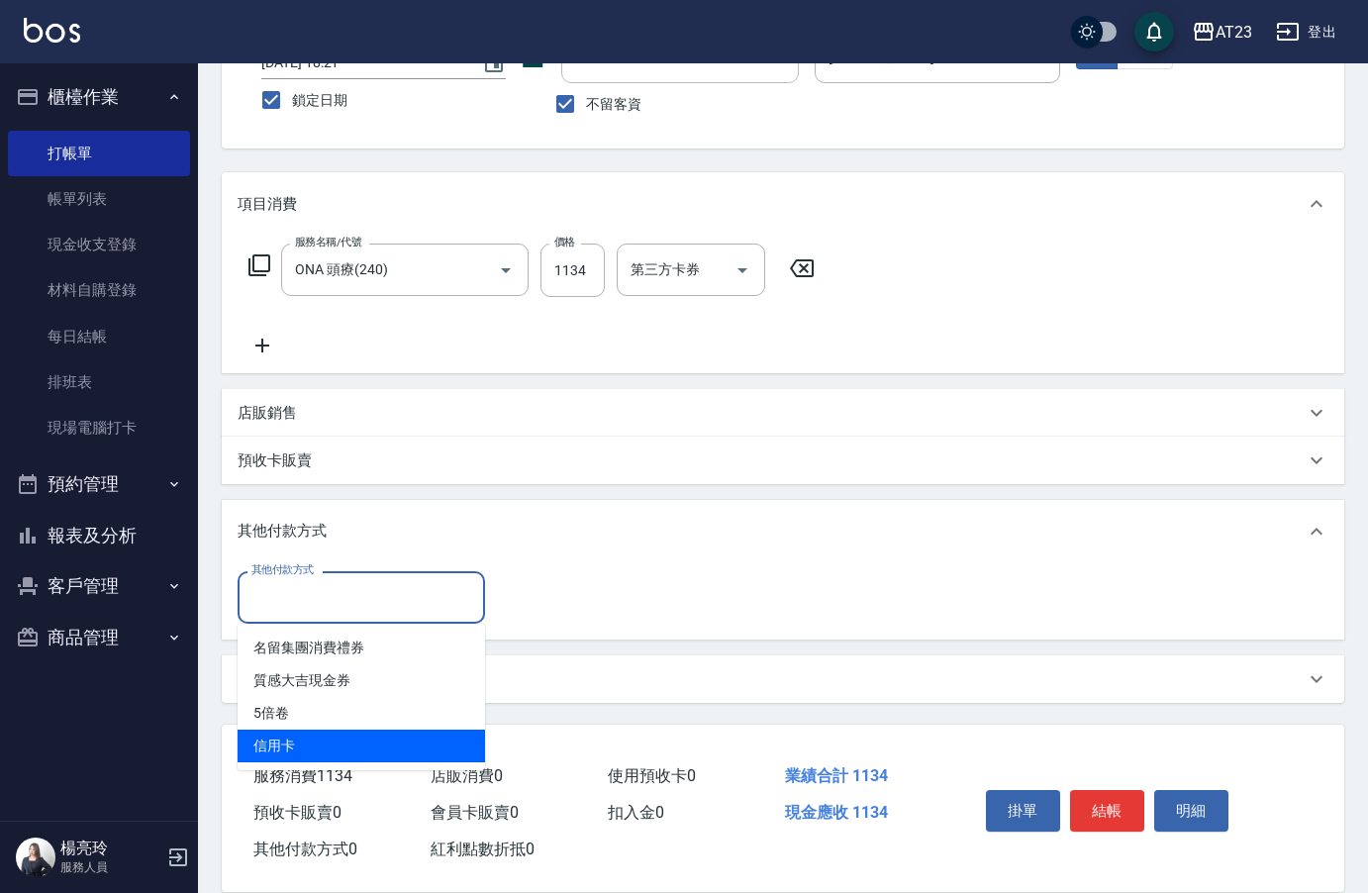
click at [324, 749] on span "信用卡" at bounding box center [361, 745] width 247 height 33
type input "信用卡"
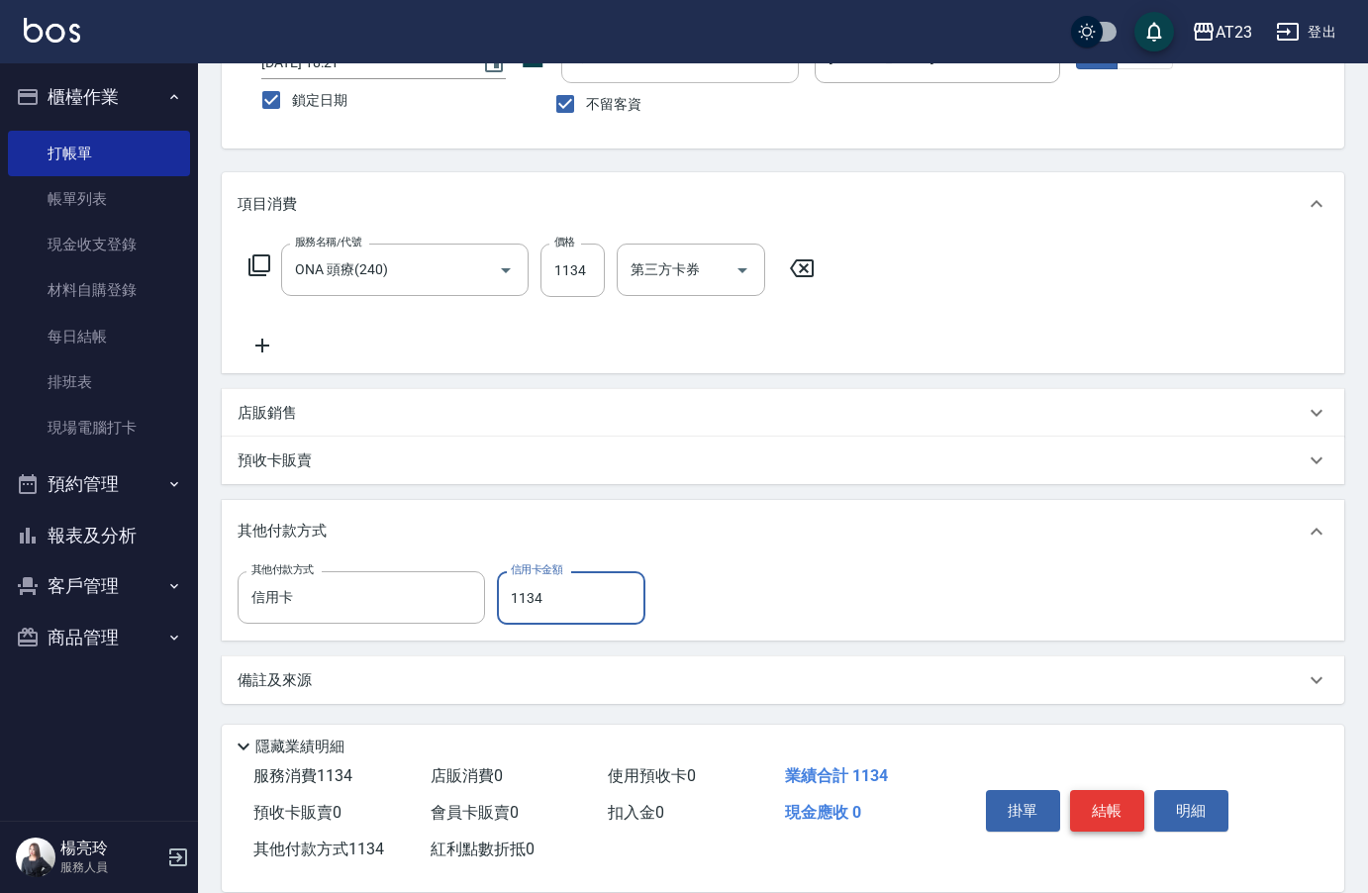
type input "1134"
click at [1110, 791] on button "結帳" at bounding box center [1107, 811] width 74 height 42
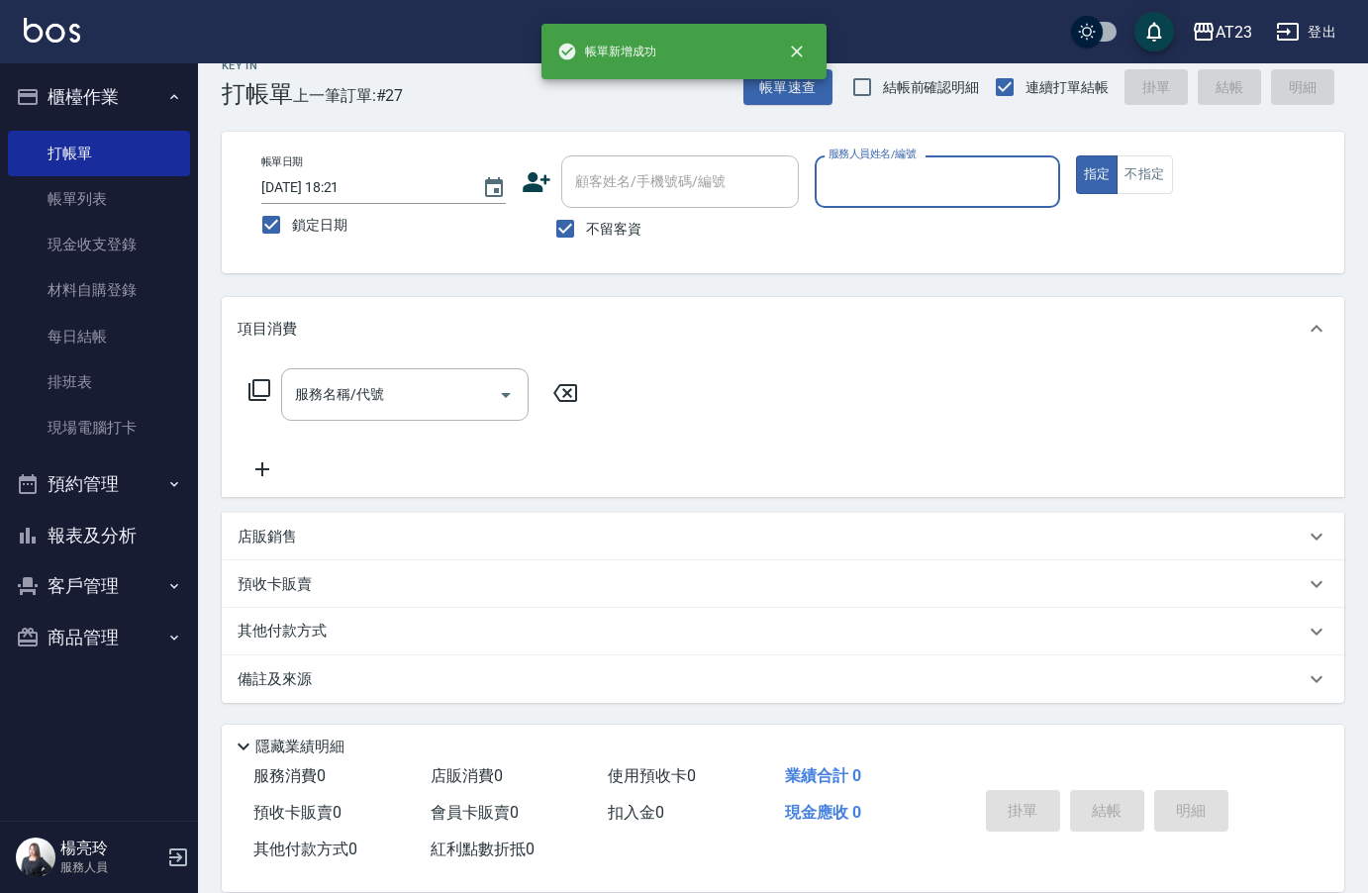
scroll to position [28, 0]
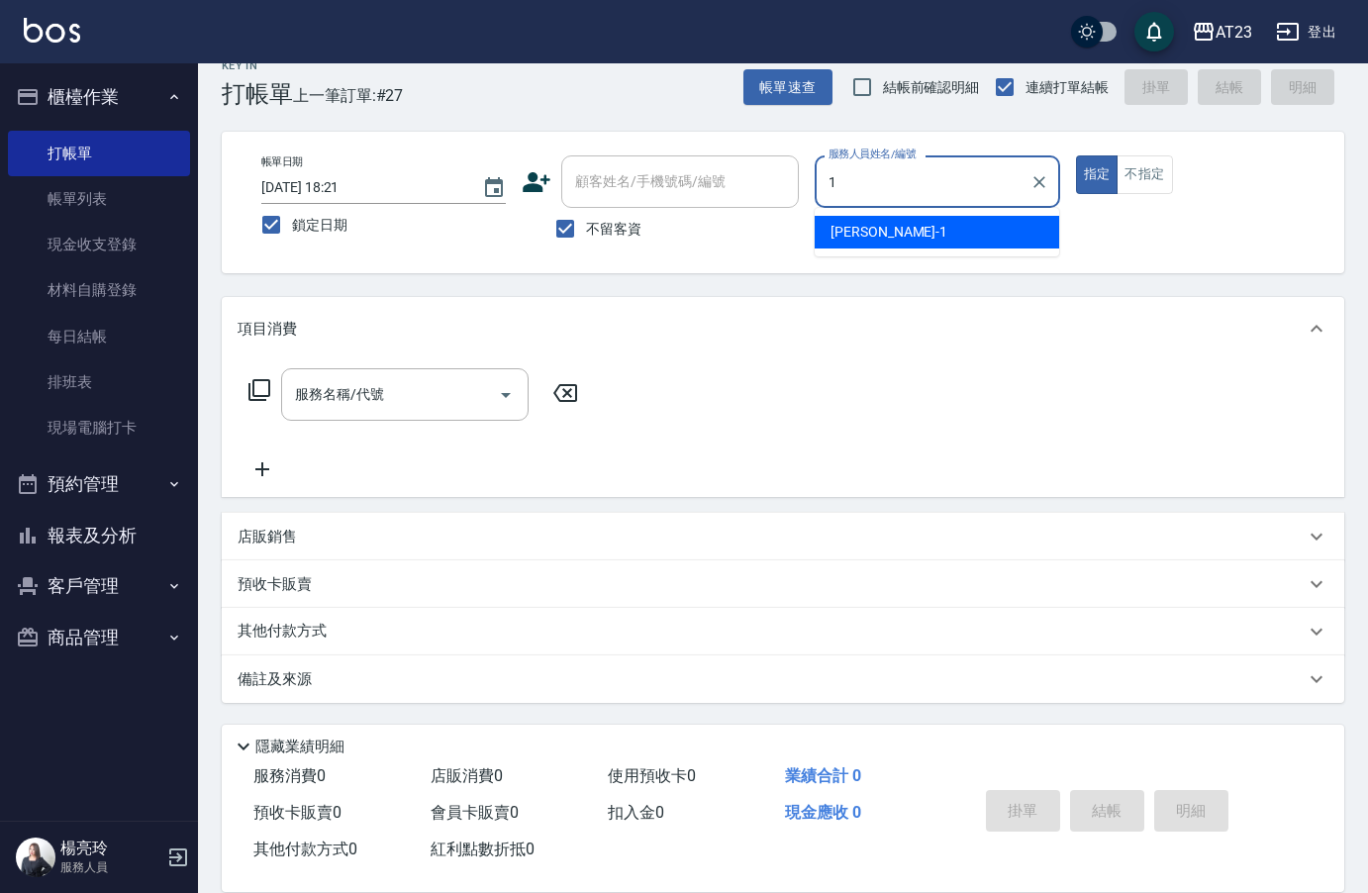
type input "[PERSON_NAME]-1"
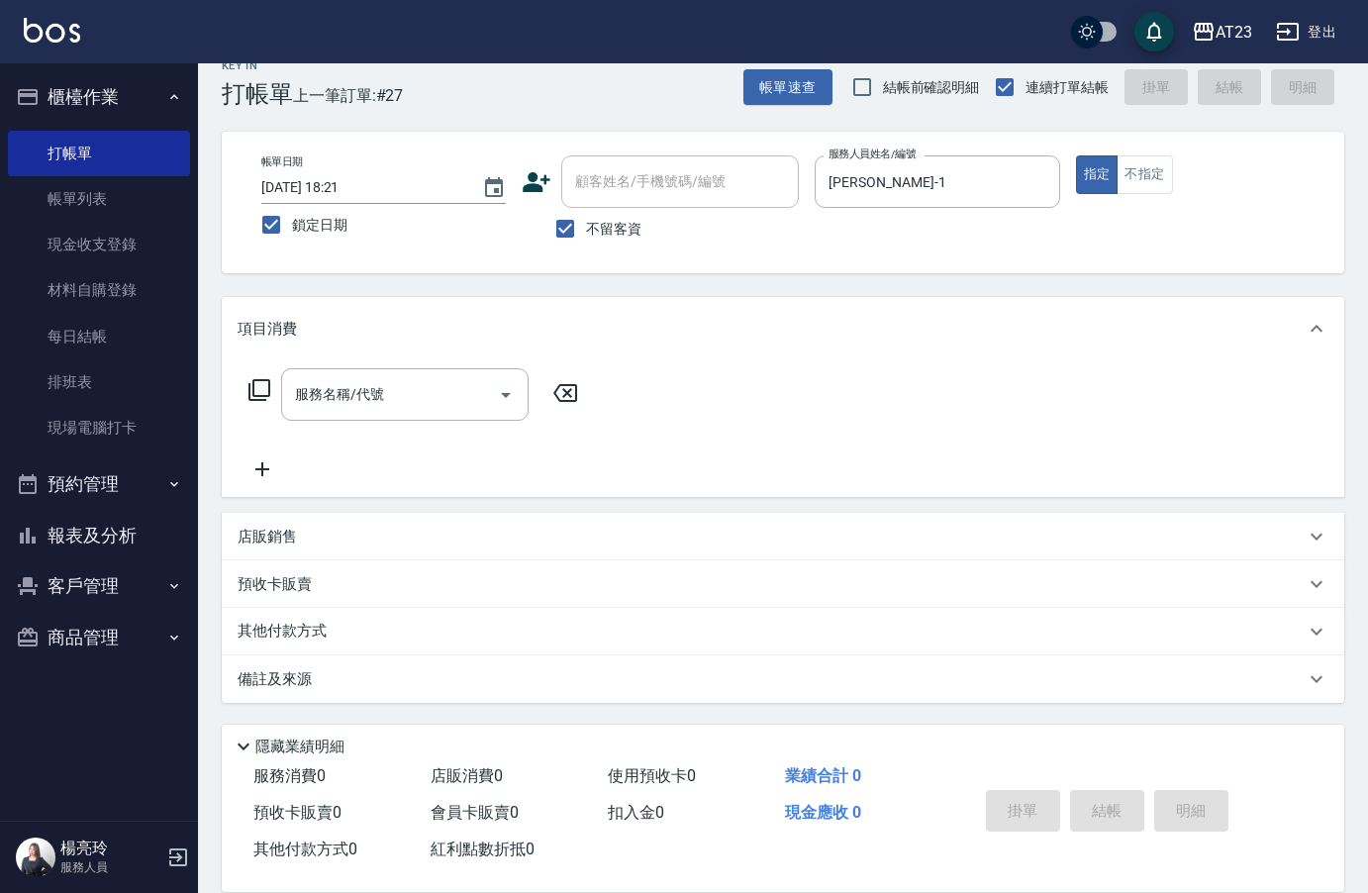
click at [255, 389] on icon at bounding box center [259, 390] width 24 height 24
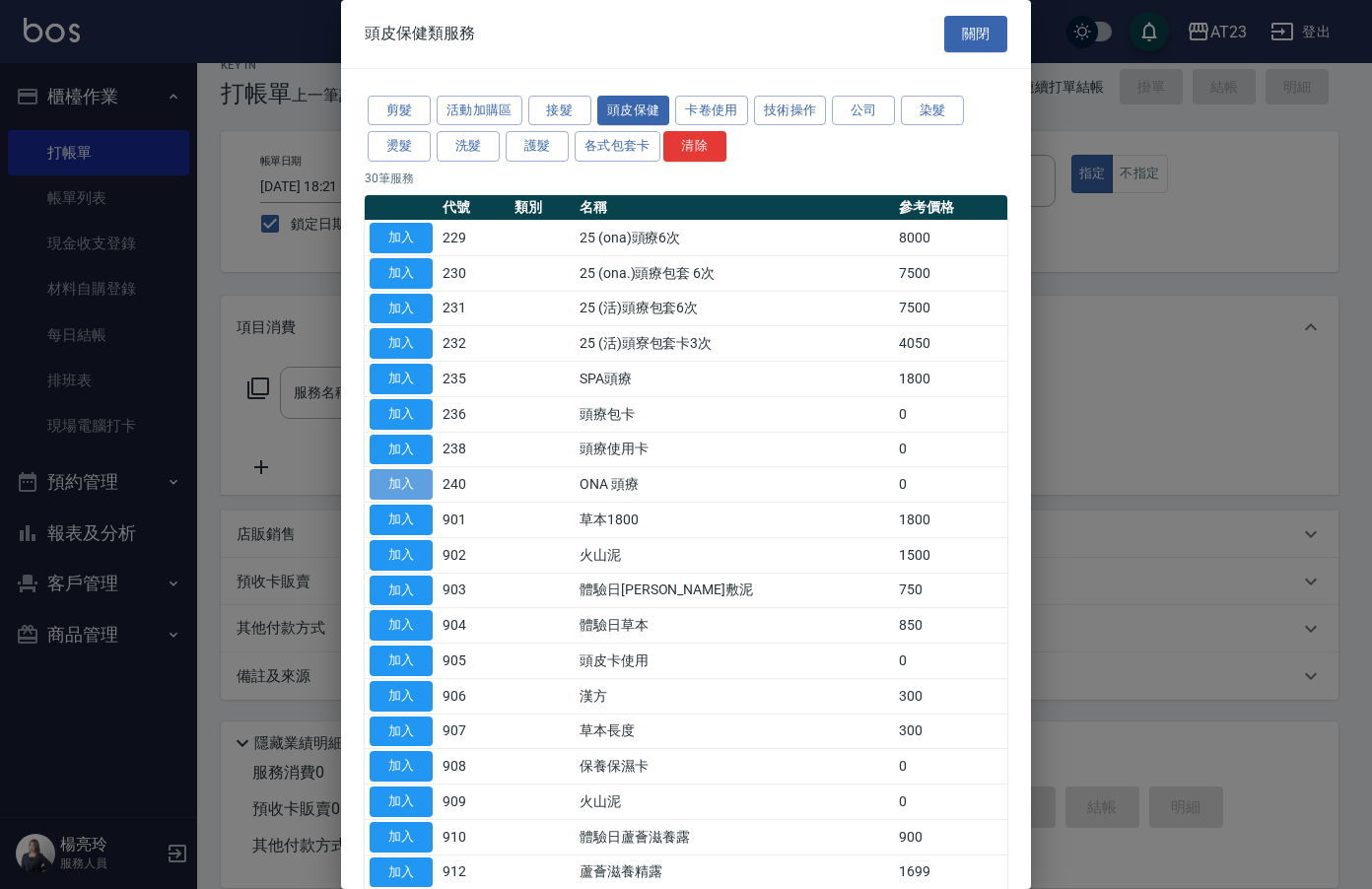
click at [410, 487] on button "加入" at bounding box center [400, 484] width 63 height 31
type input "ONA 頭療(240)"
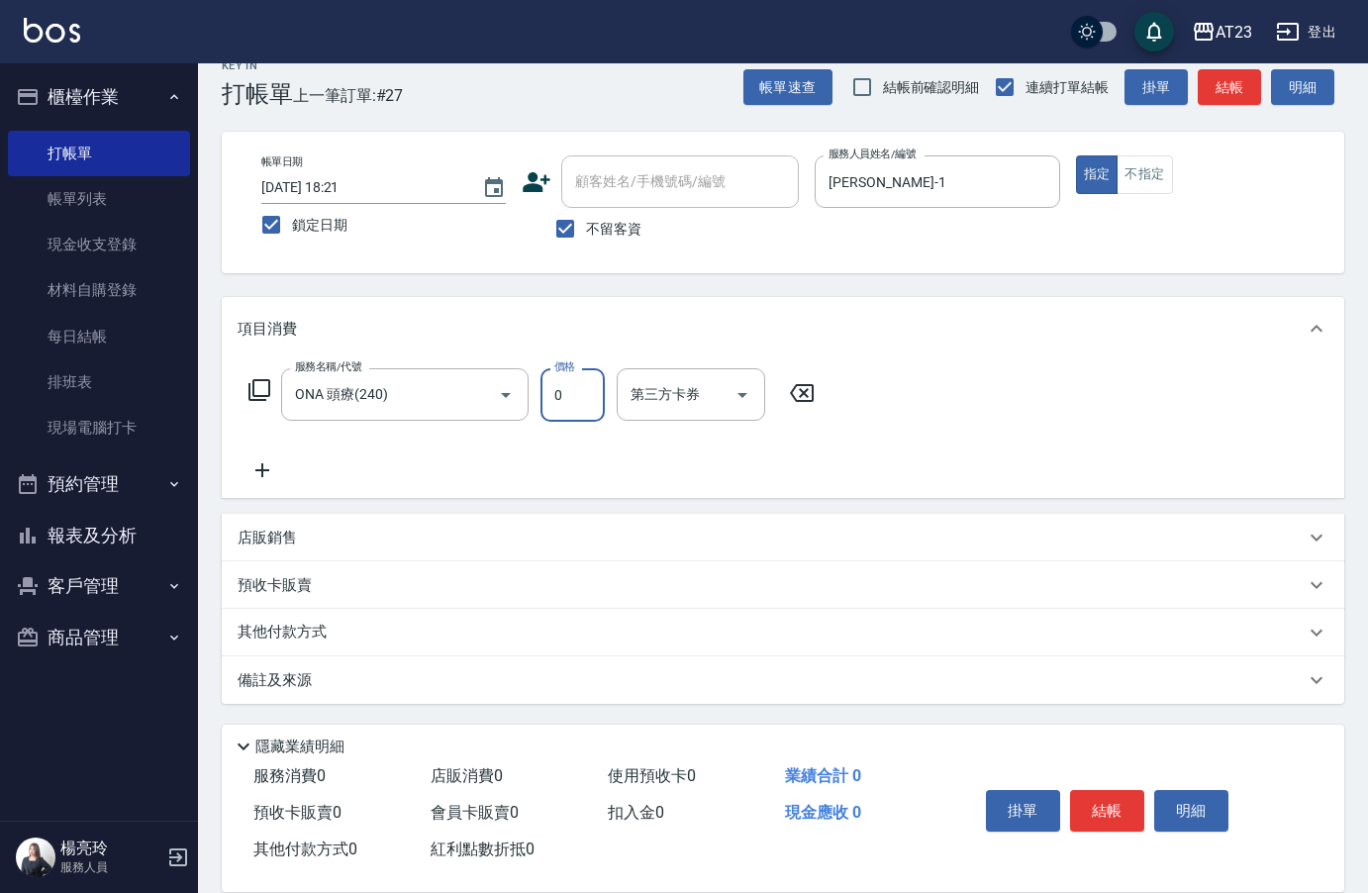
click at [563, 401] on input "0" at bounding box center [572, 394] width 64 height 53
type input "6366"
click at [327, 639] on p "其他付款方式" at bounding box center [287, 633] width 99 height 22
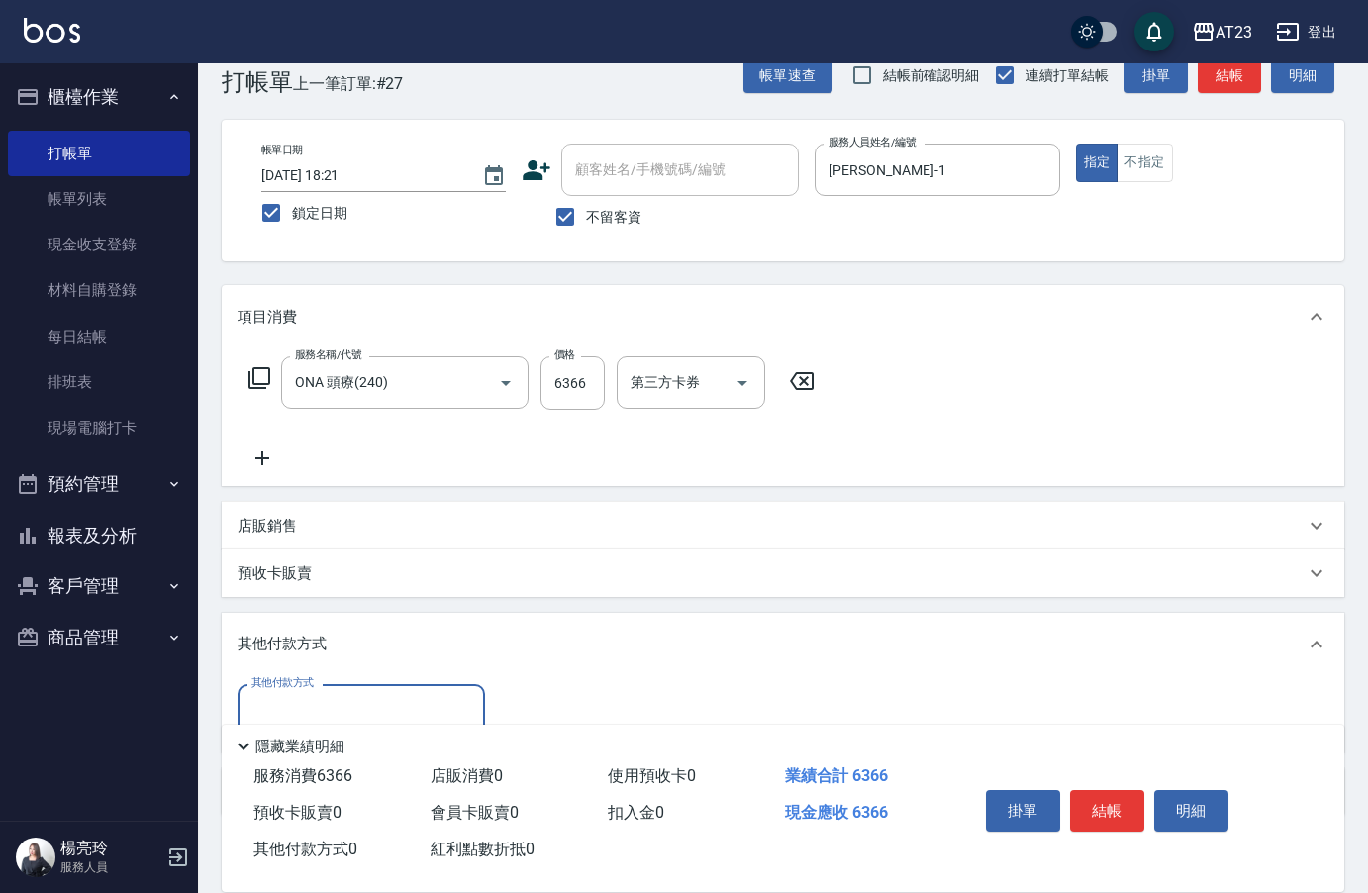
scroll to position [151, 0]
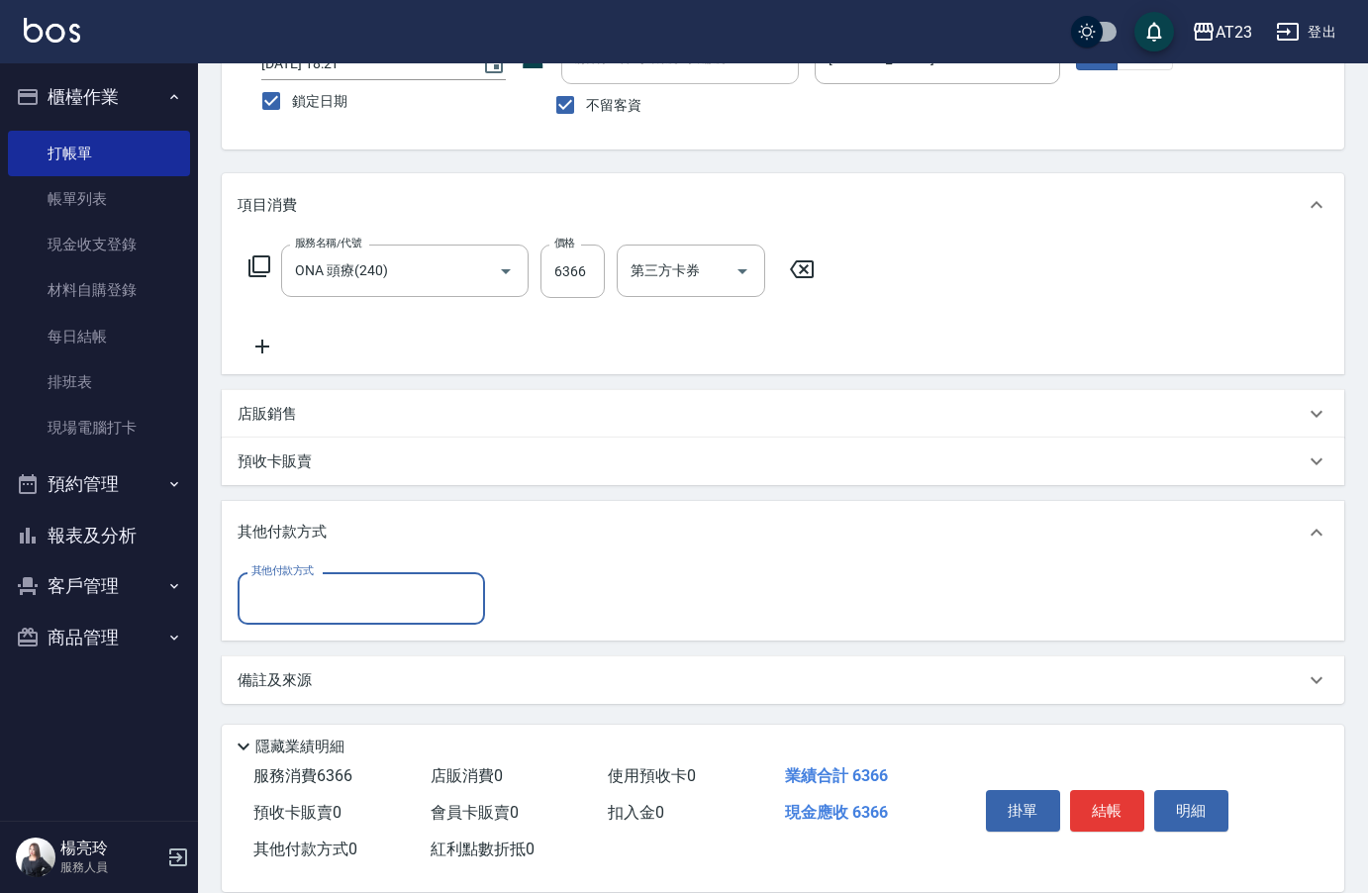
click at [275, 604] on input "其他付款方式" at bounding box center [361, 598] width 230 height 35
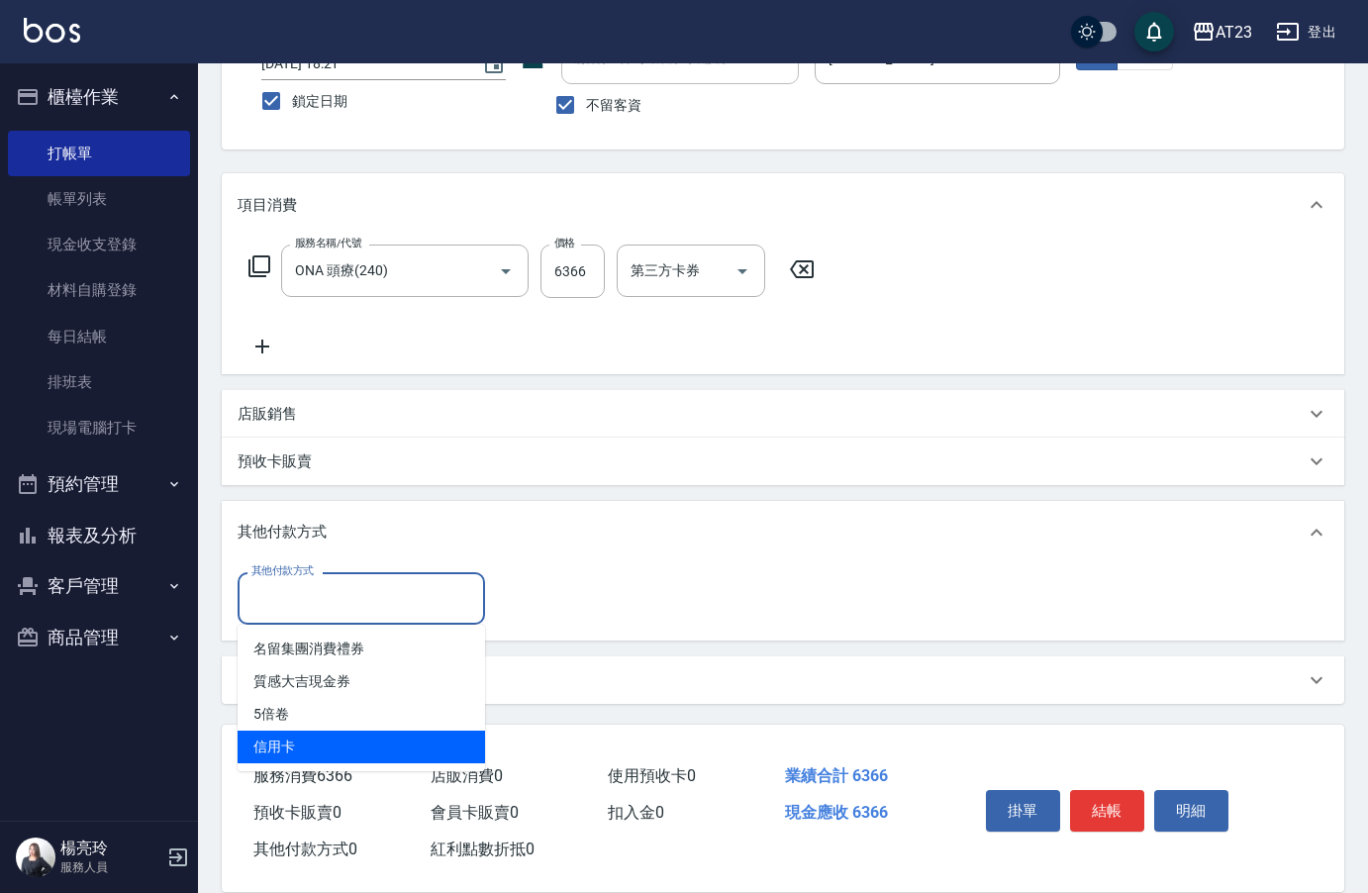
click at [310, 752] on span "信用卡" at bounding box center [361, 746] width 247 height 33
type input "信用卡"
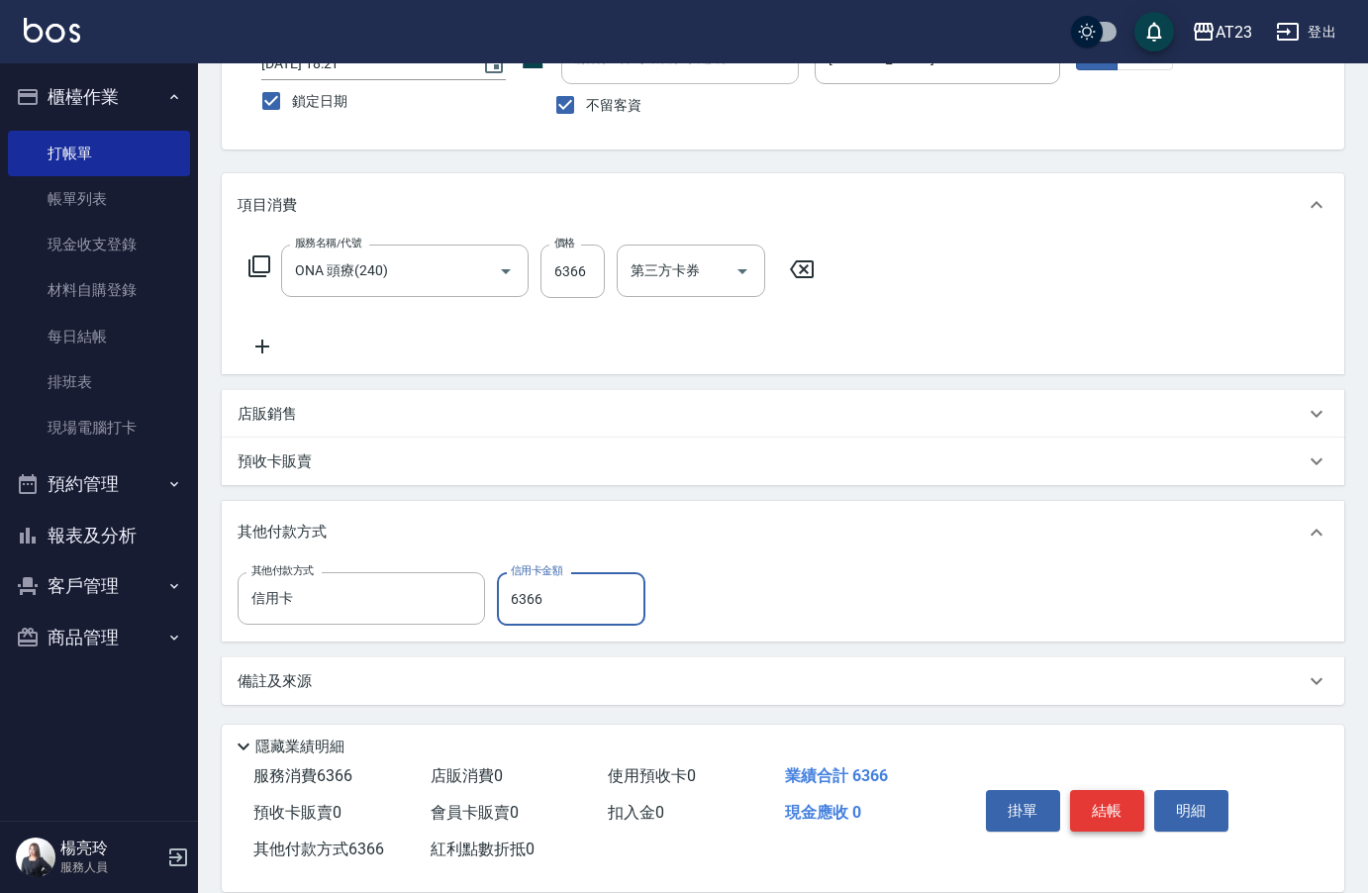
type input "6366"
click at [1113, 796] on button "結帳" at bounding box center [1107, 811] width 74 height 42
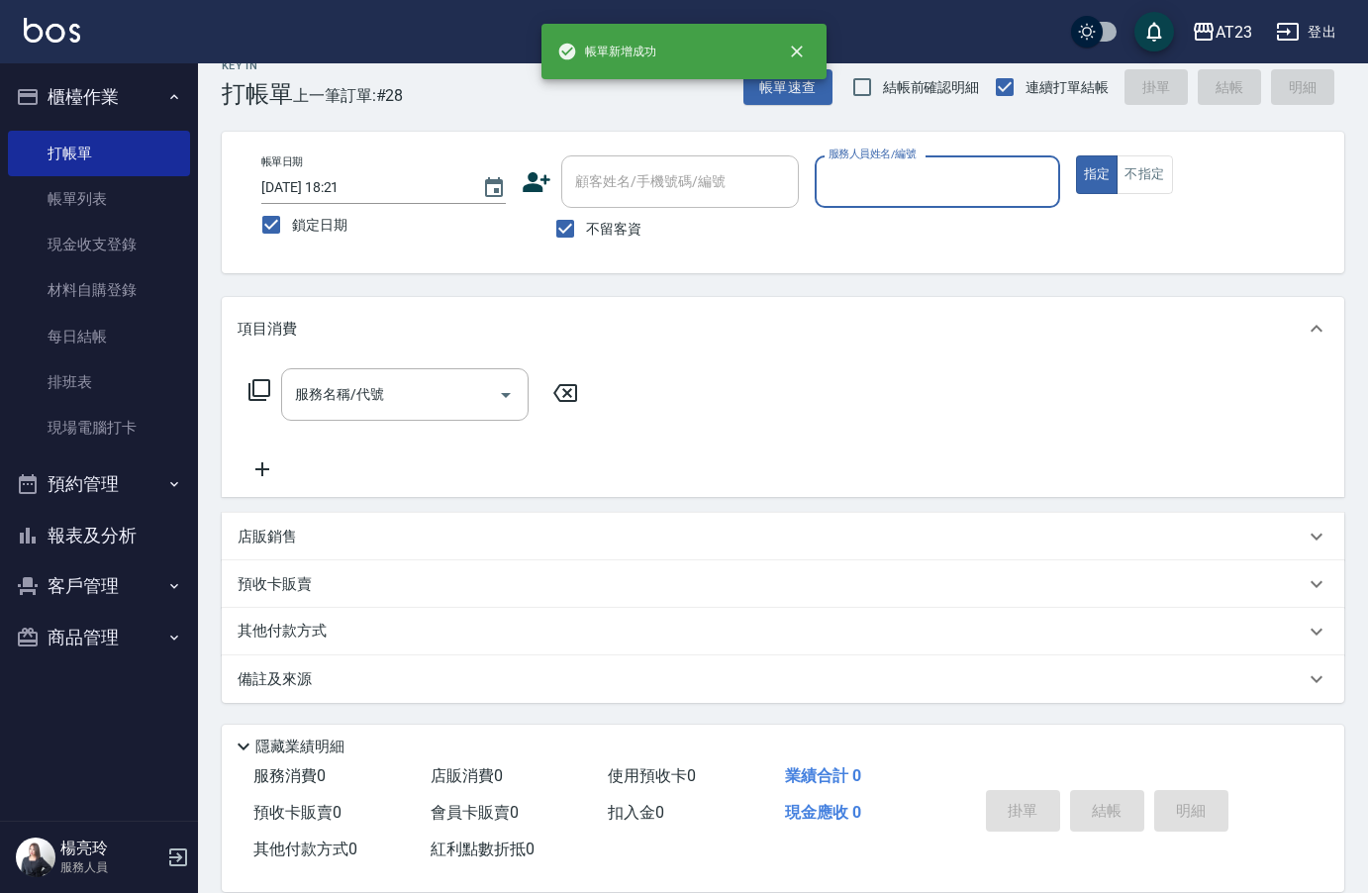
scroll to position [28, 0]
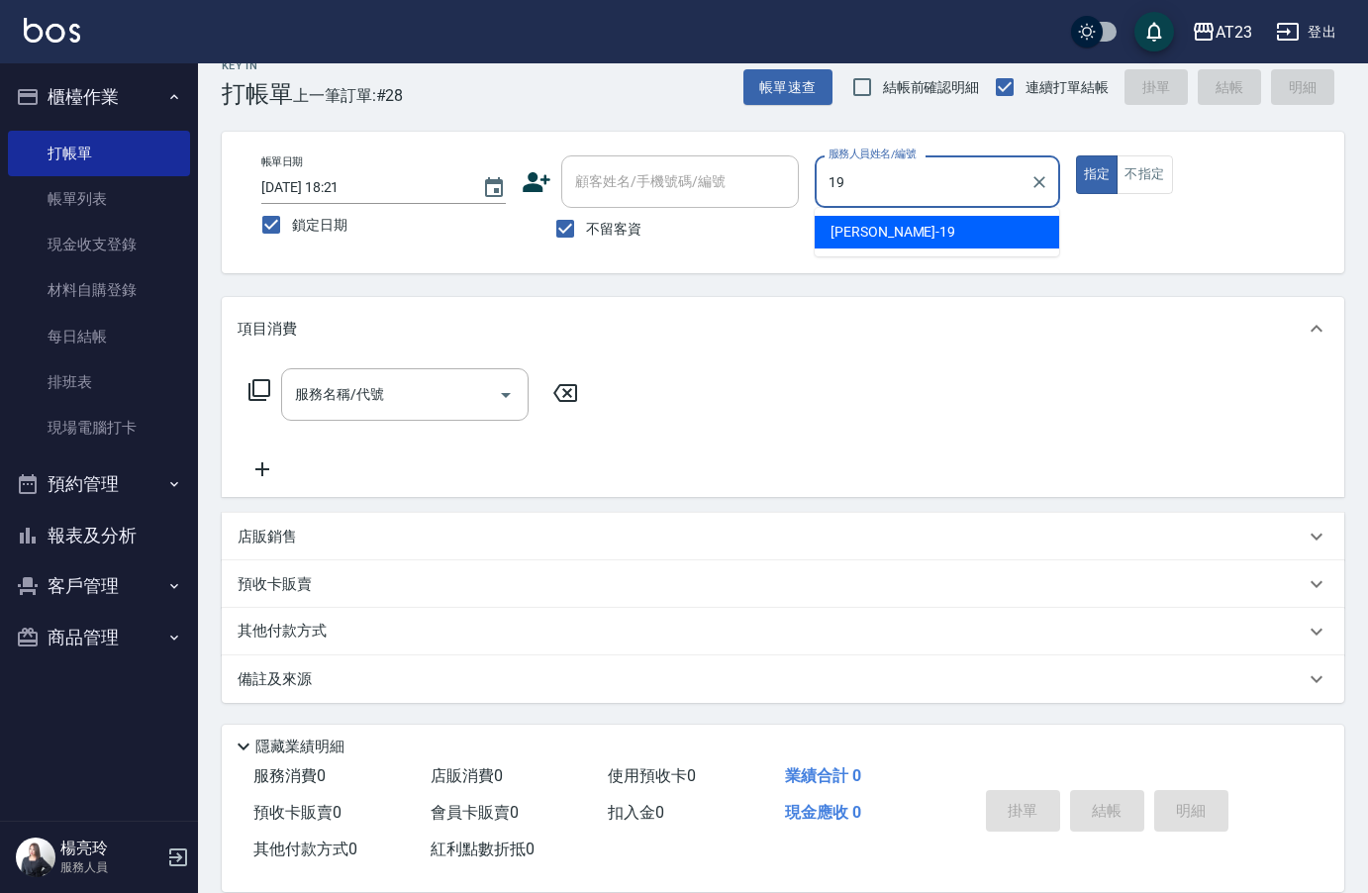
type input "[PERSON_NAME]-19"
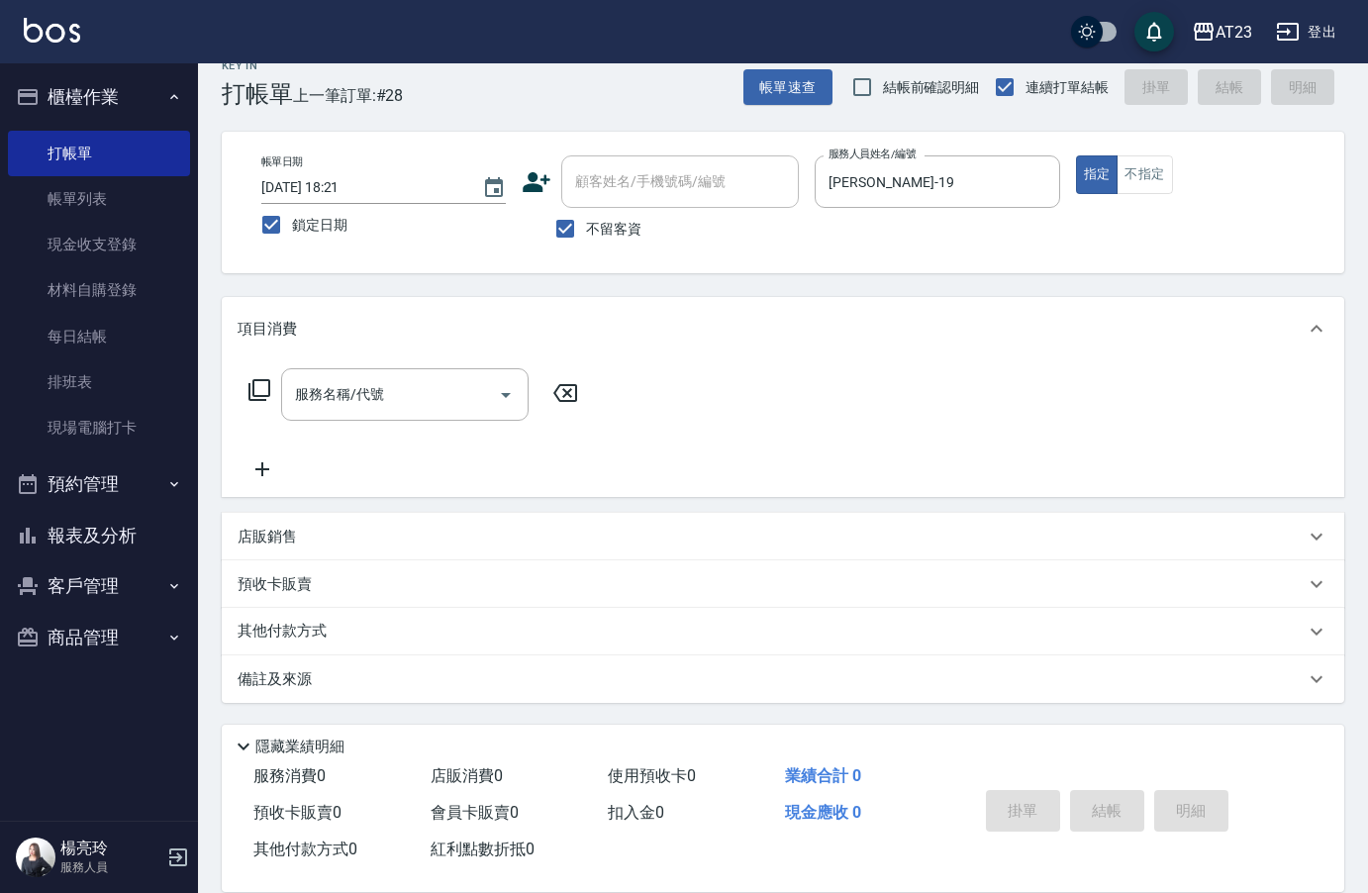
click at [256, 384] on icon at bounding box center [259, 390] width 24 height 24
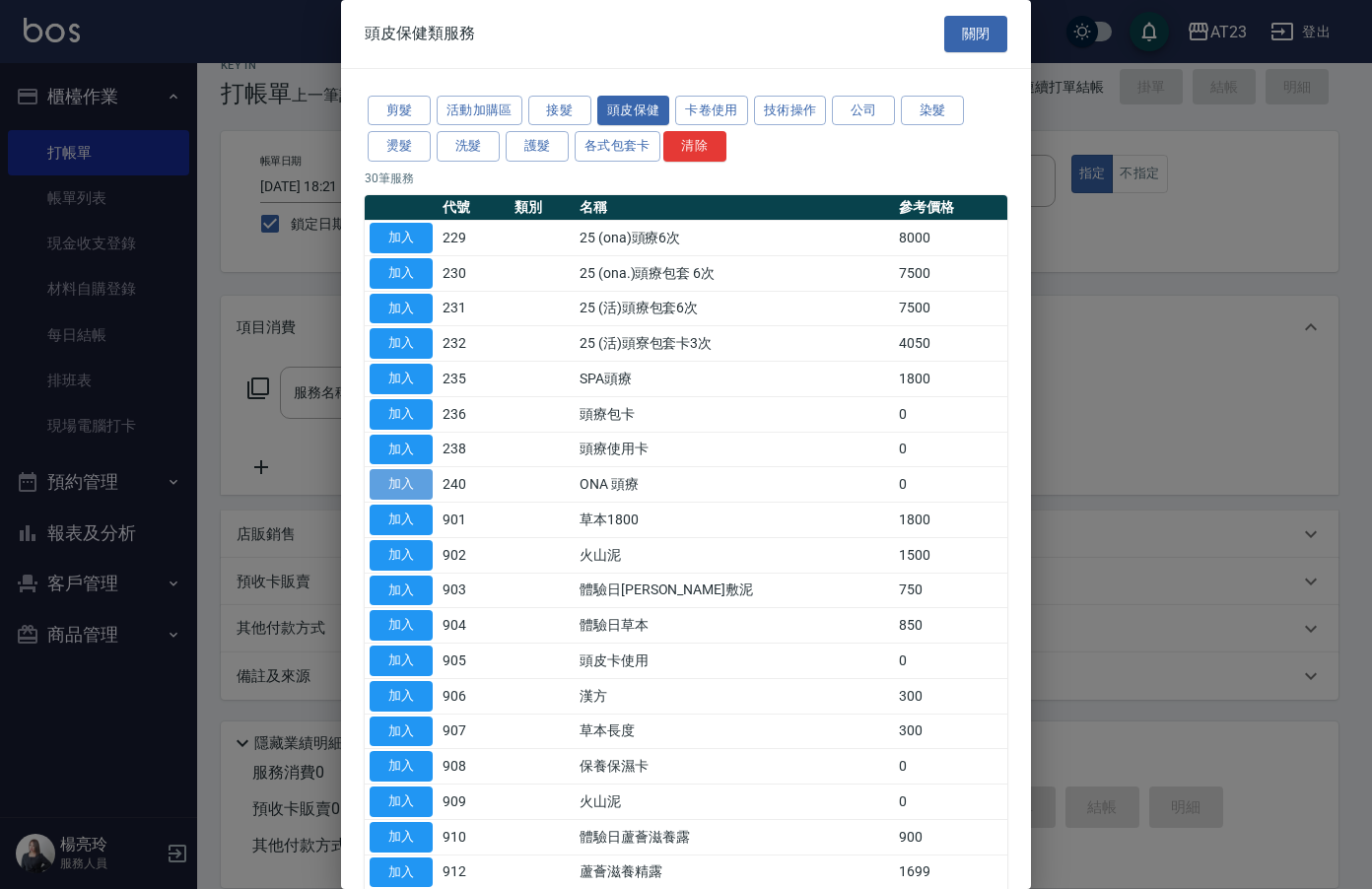
click at [414, 484] on button "加入" at bounding box center [400, 484] width 63 height 31
type input "ONA 頭療(240)"
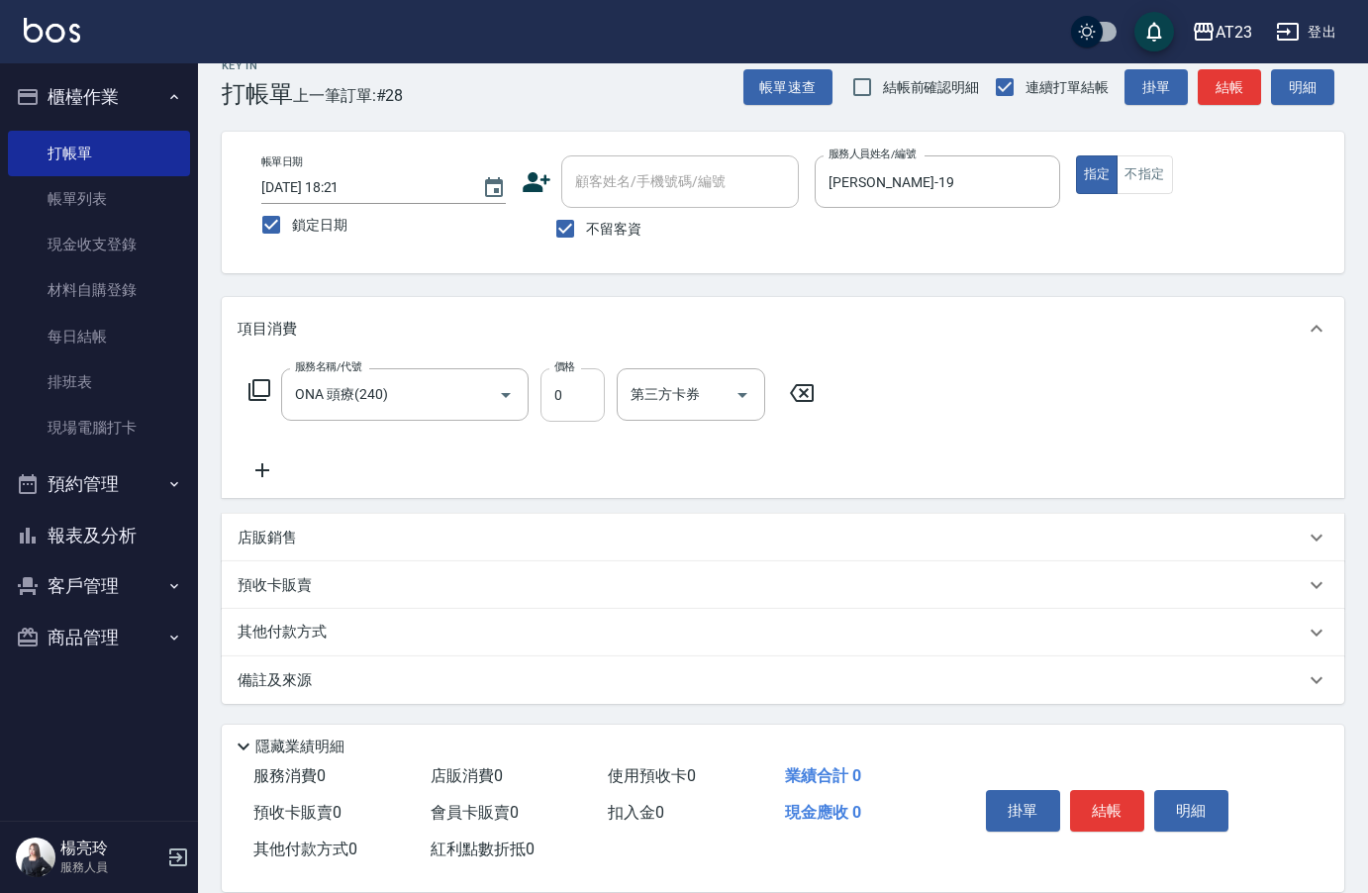
click at [581, 394] on input "0" at bounding box center [572, 394] width 64 height 53
type input "1320"
click at [377, 636] on div "其他付款方式" at bounding box center [771, 632] width 1067 height 22
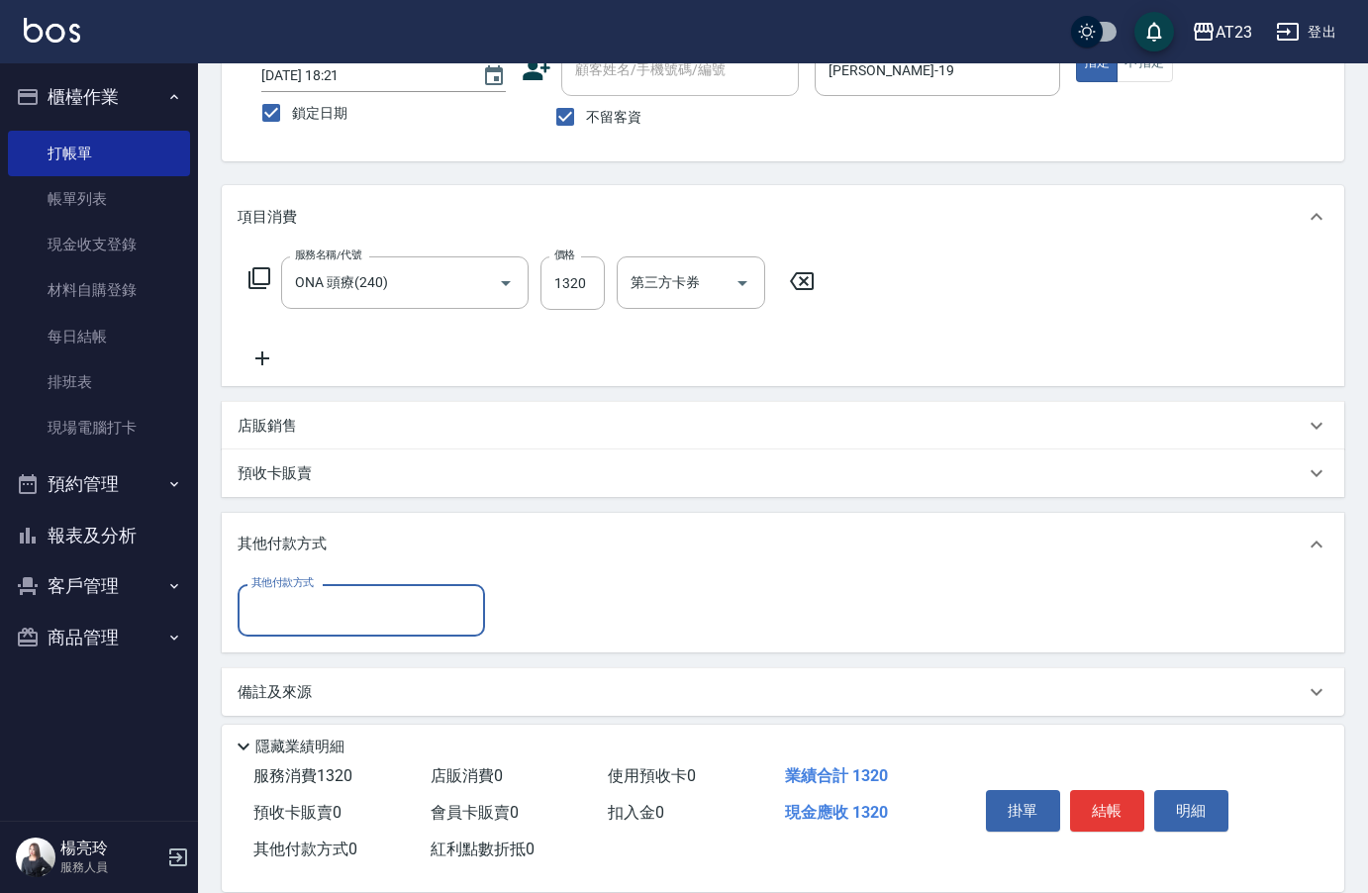
scroll to position [151, 0]
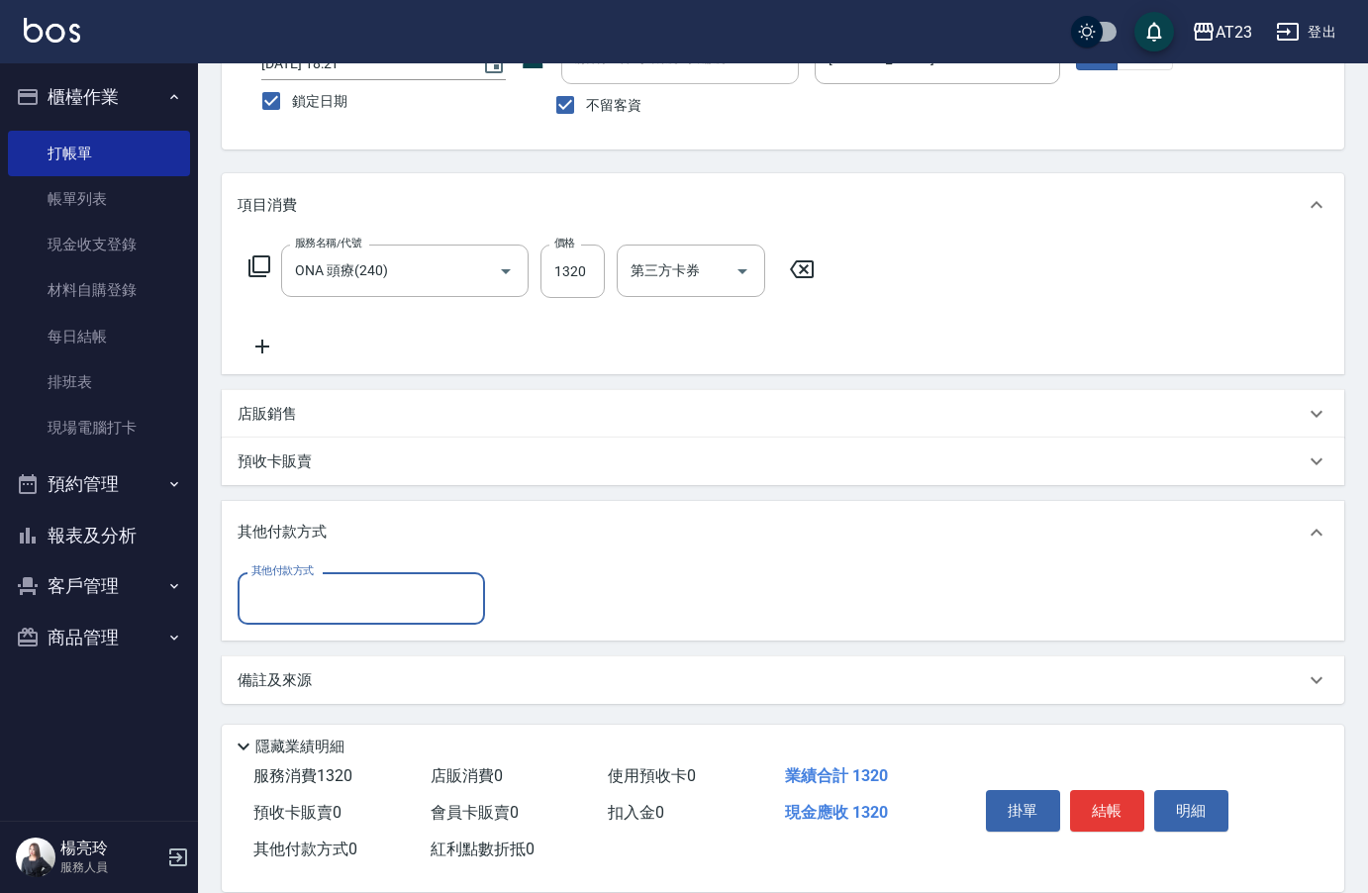
click at [374, 613] on input "其他付款方式" at bounding box center [361, 598] width 230 height 35
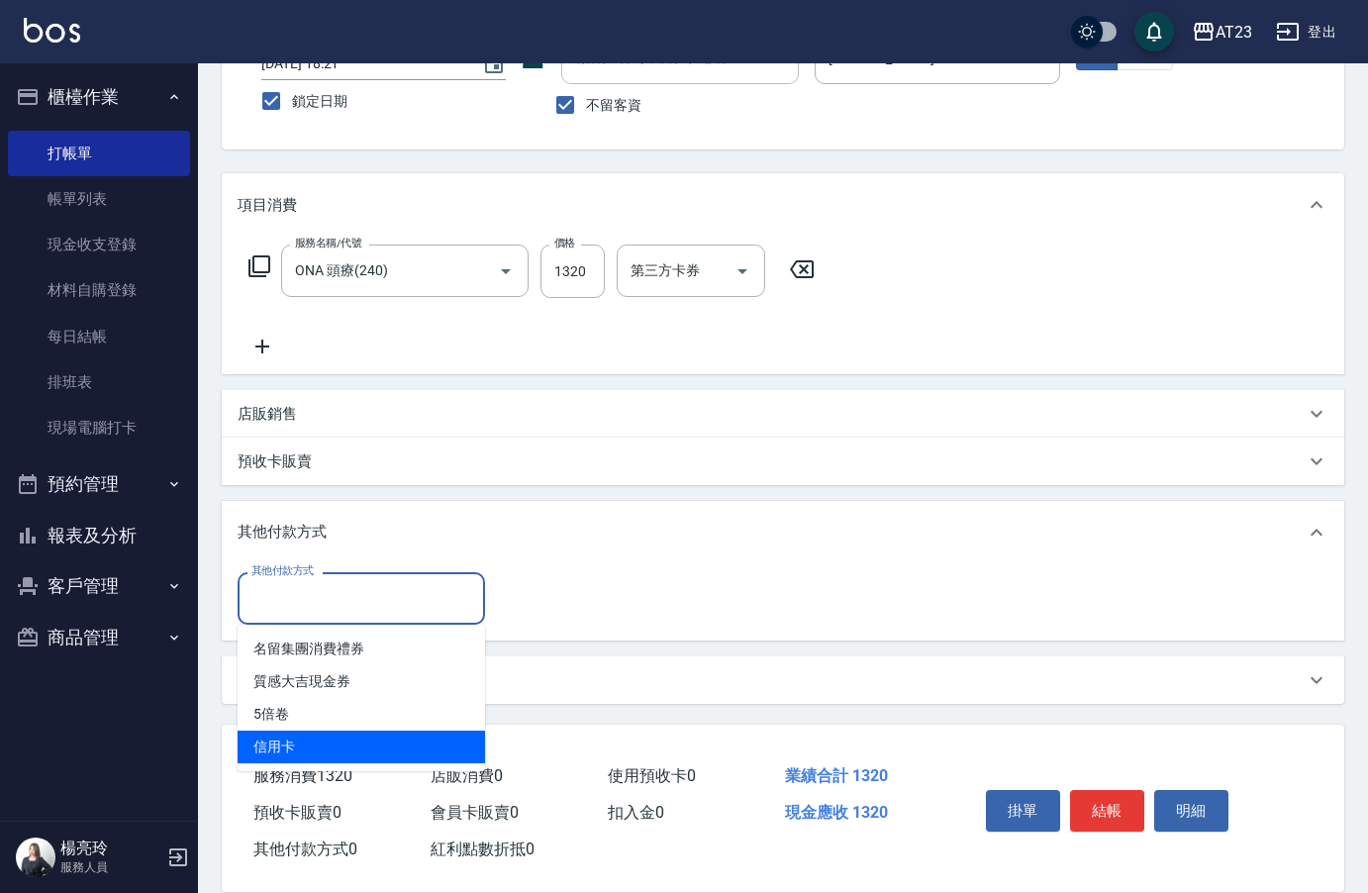
click at [331, 738] on span "信用卡" at bounding box center [361, 746] width 247 height 33
type input "信用卡"
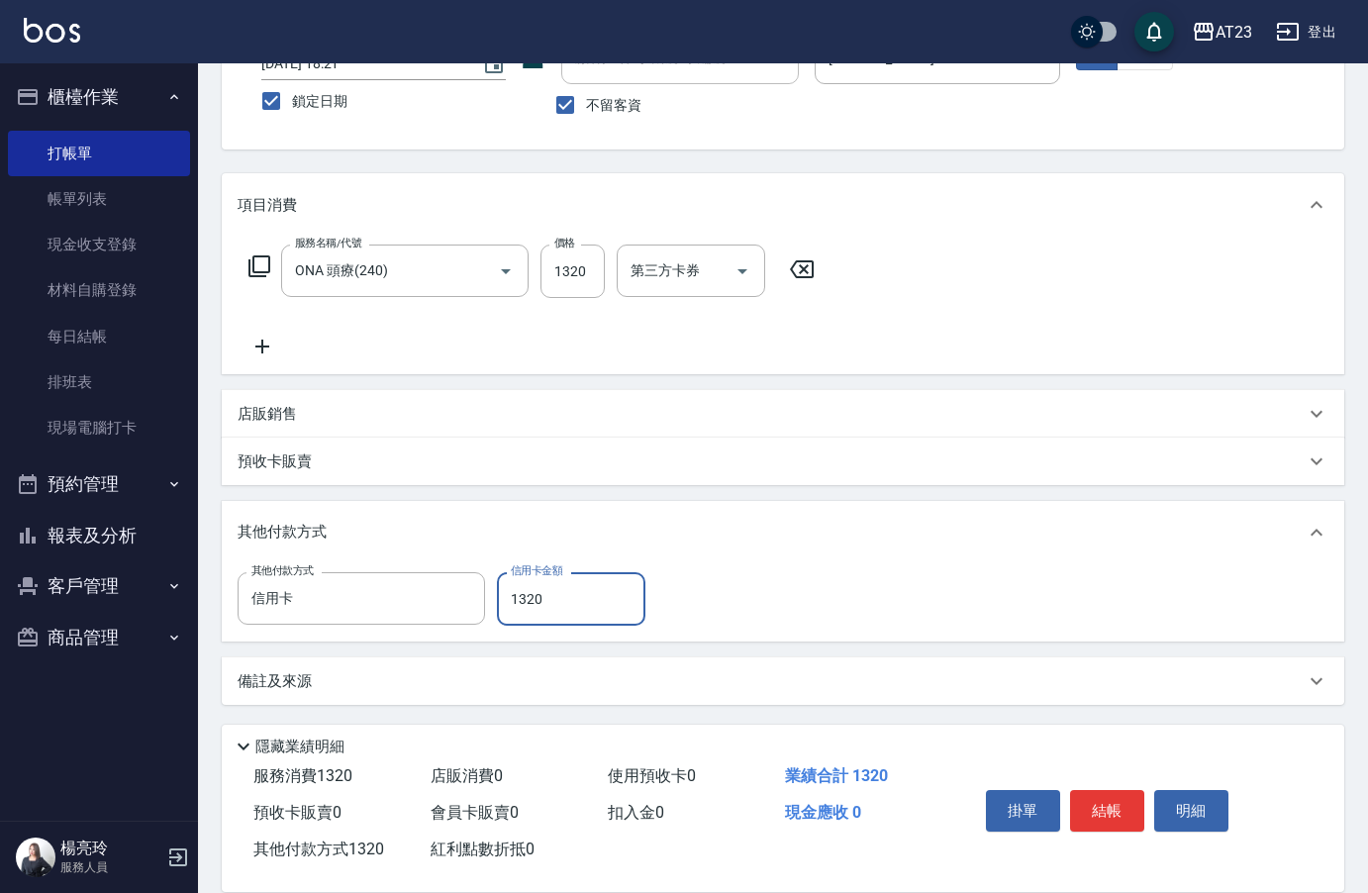
type input "1320"
click at [262, 337] on icon at bounding box center [262, 347] width 49 height 24
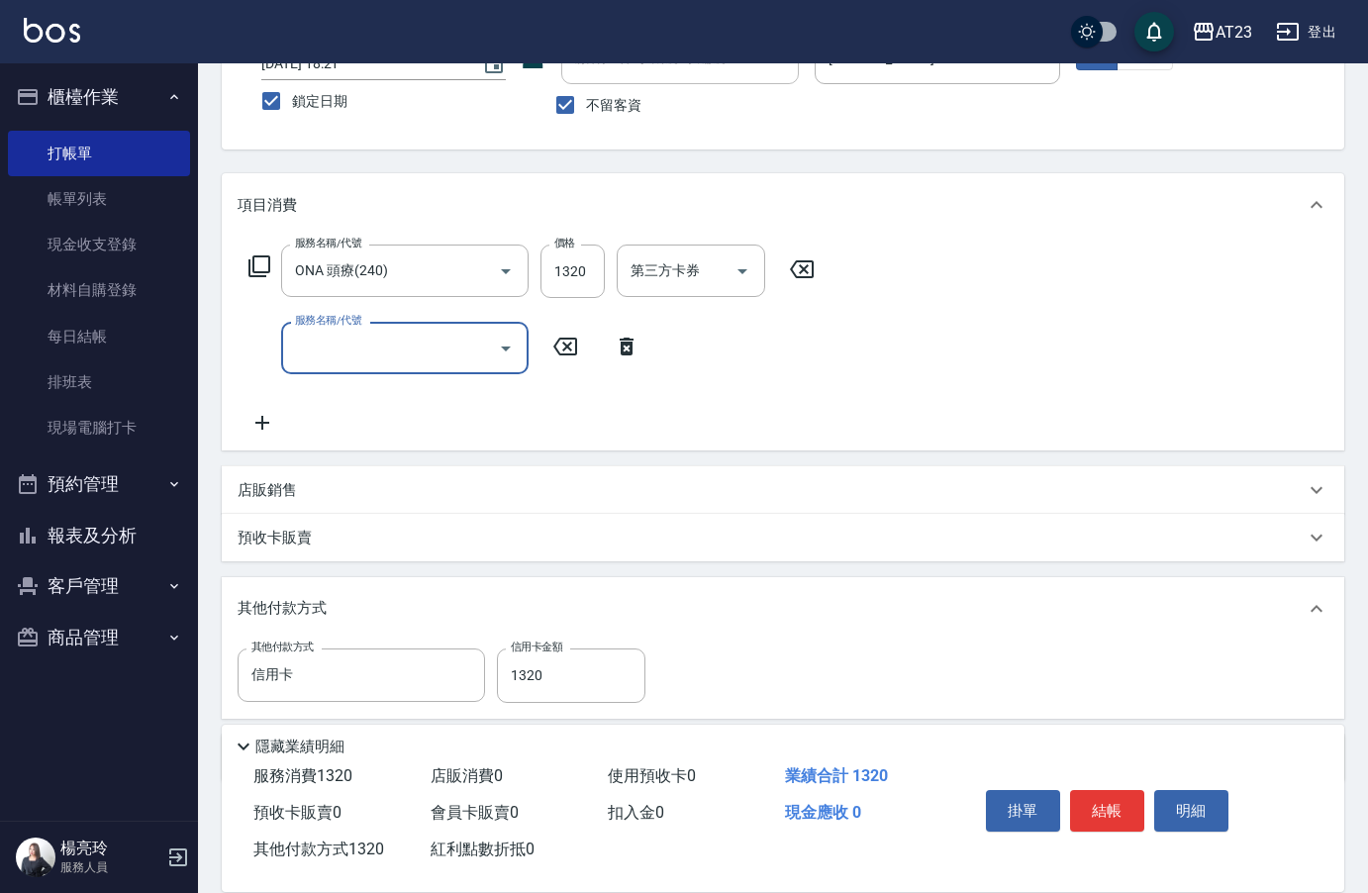
type input "7"
type input "0"
type input "互助50(705)"
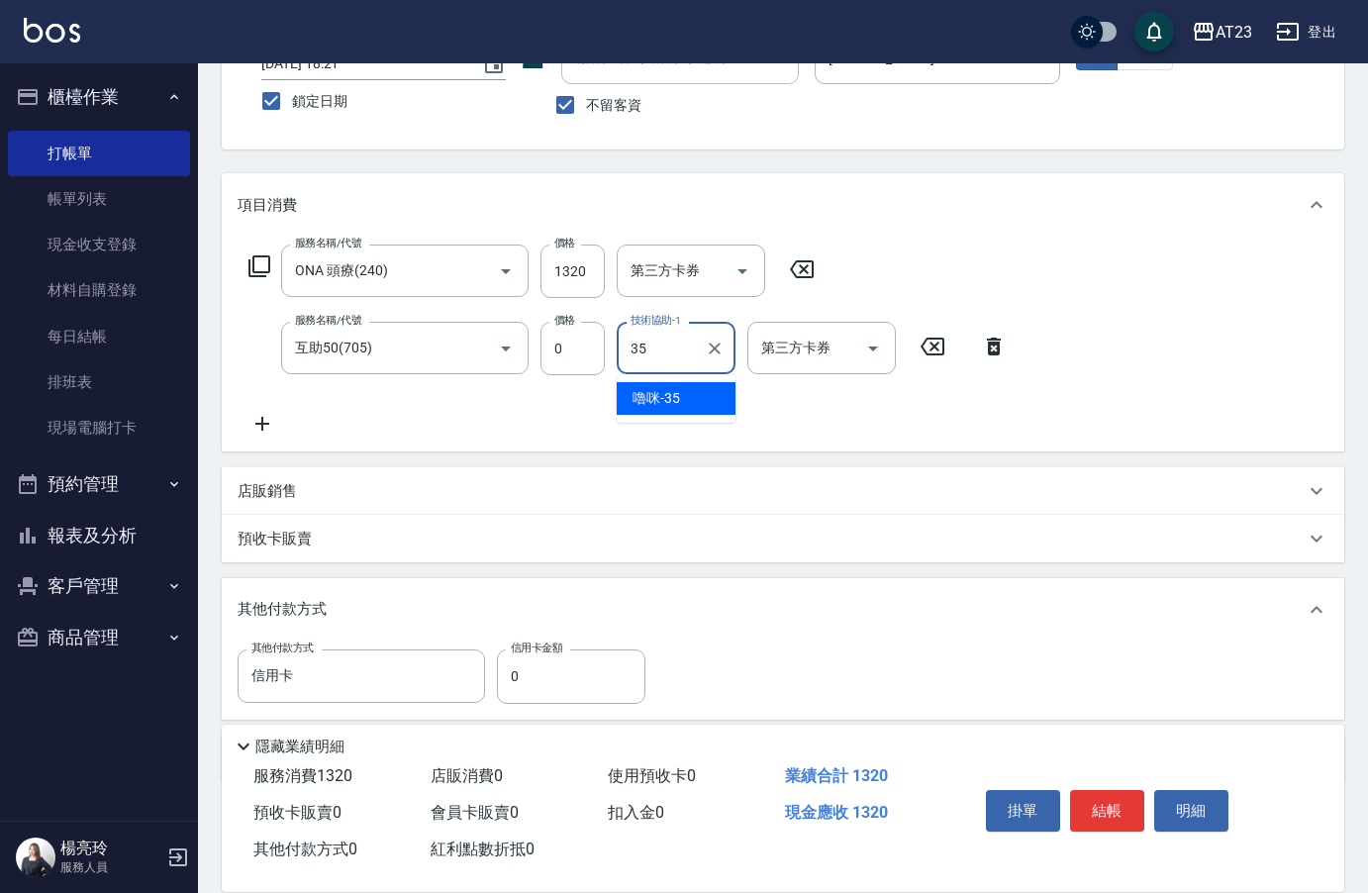
type input "嚕咪-35"
click at [1119, 806] on button "結帳" at bounding box center [1107, 811] width 74 height 42
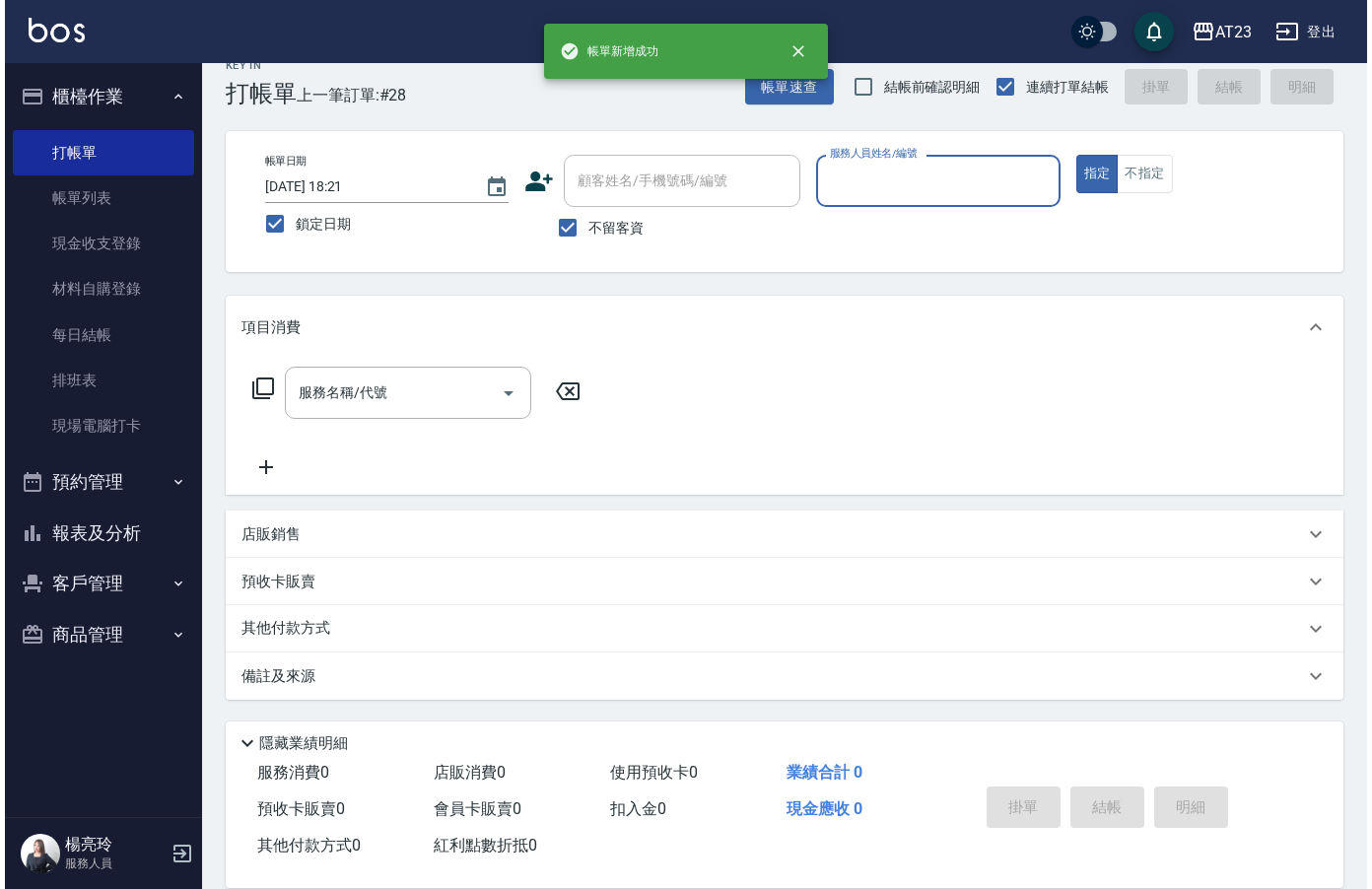
scroll to position [28, 0]
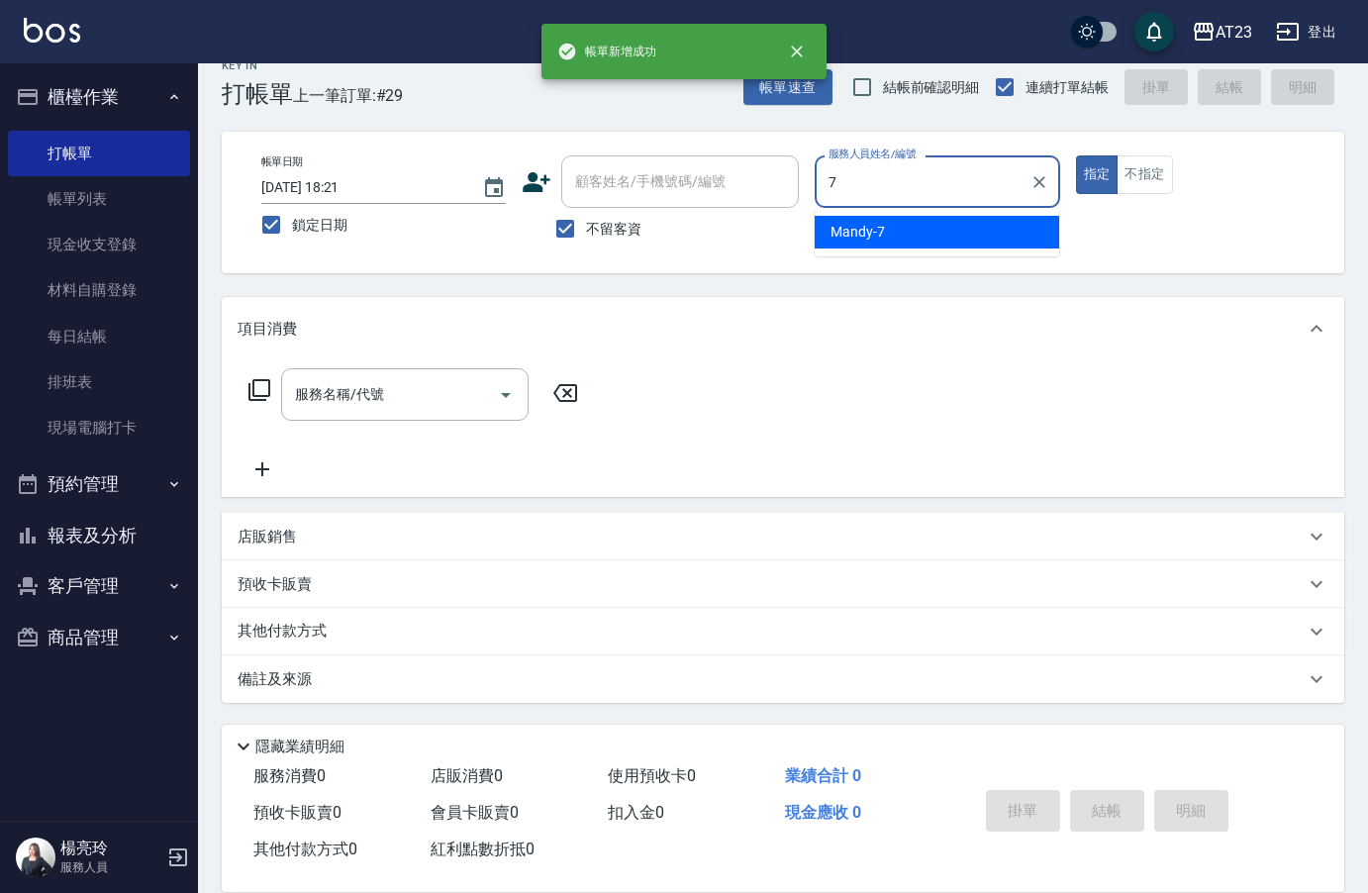
type input "Mandy-7"
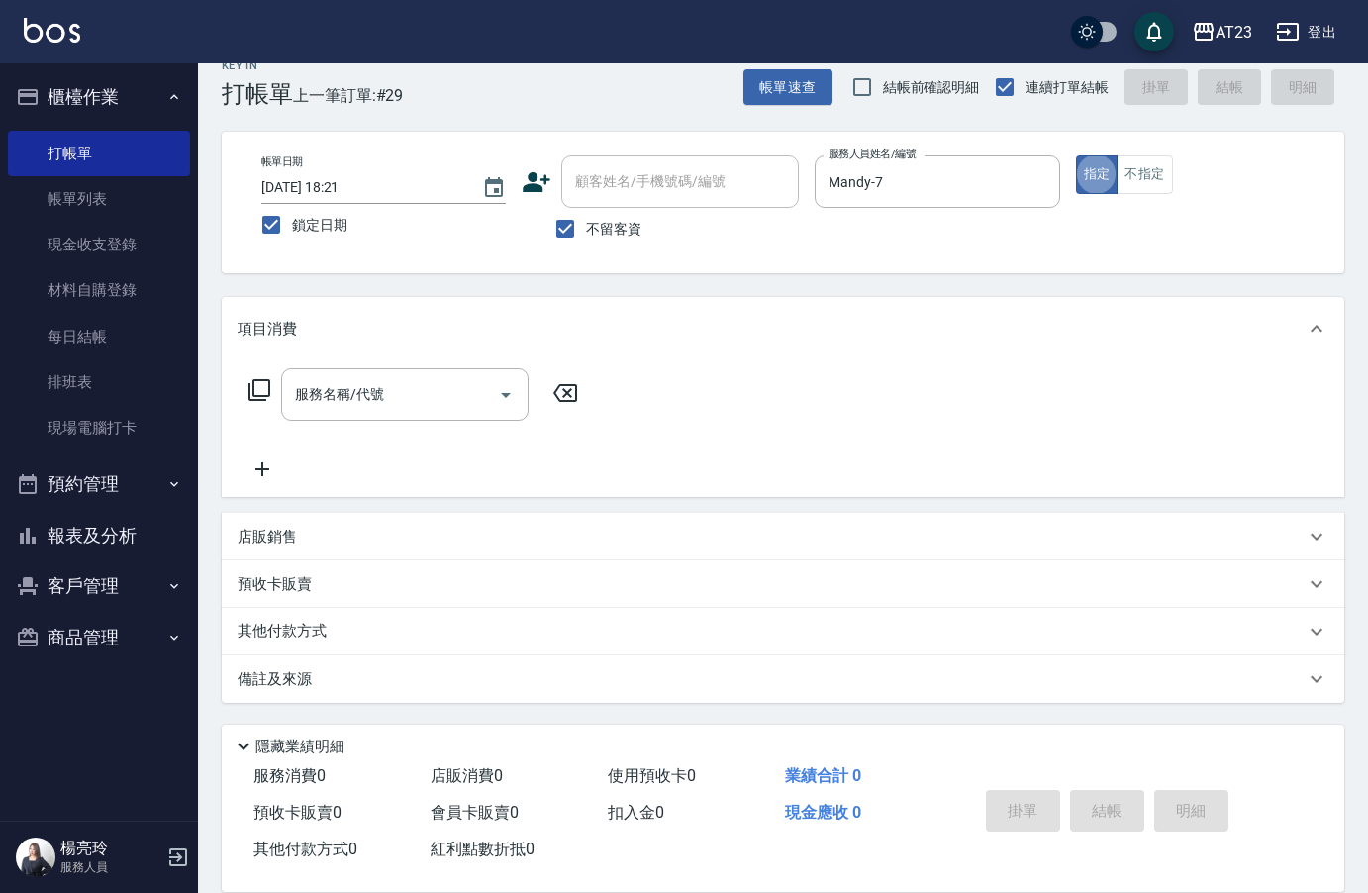
click at [257, 390] on icon at bounding box center [259, 390] width 24 height 24
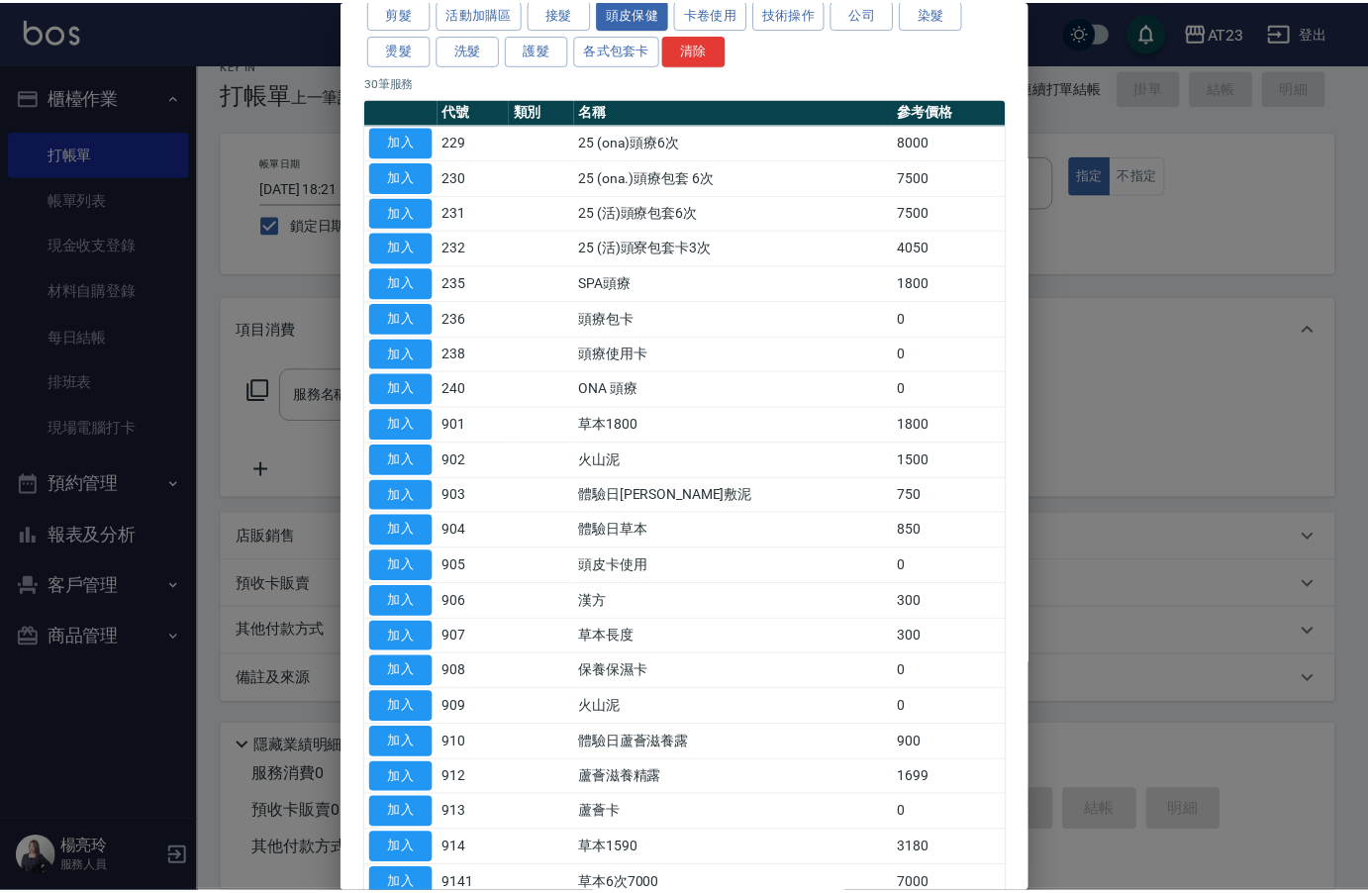
scroll to position [495, 0]
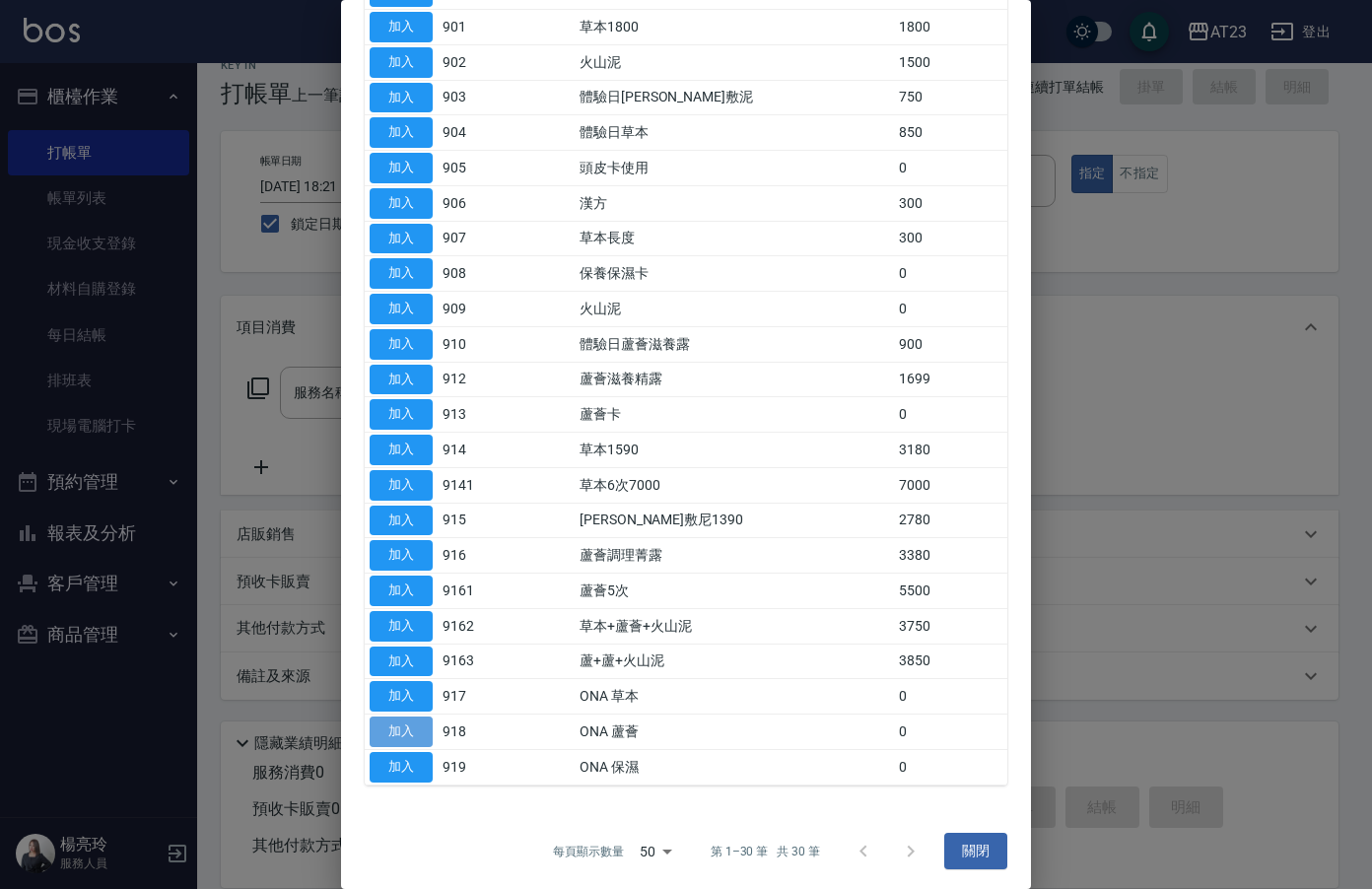
click at [410, 733] on button "加入" at bounding box center [400, 732] width 63 height 31
type input "ONA 蘆薈(918)"
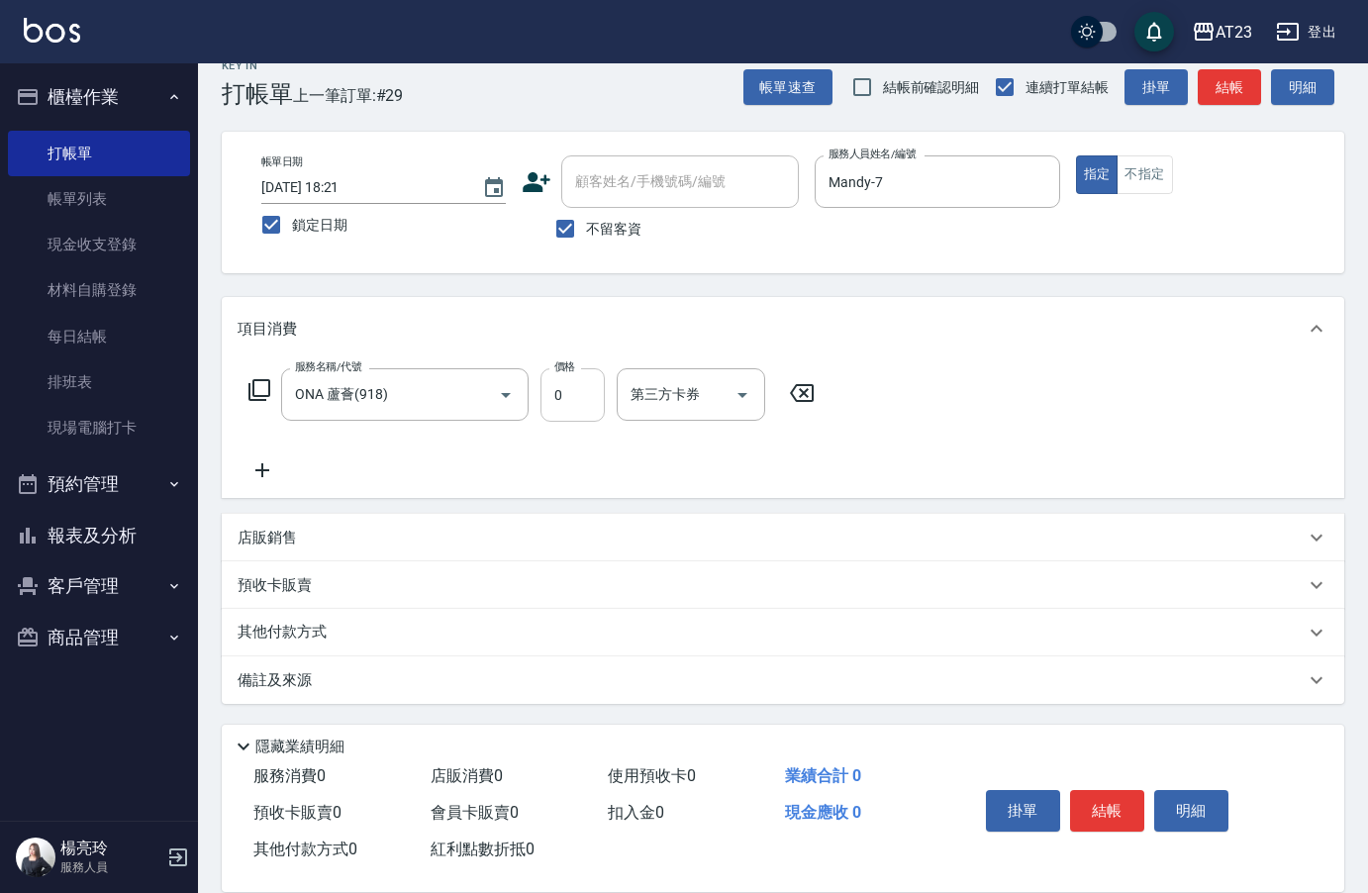
click at [564, 388] on input "0" at bounding box center [572, 394] width 64 height 53
type input "839"
click at [296, 535] on p "店販銷售" at bounding box center [267, 538] width 59 height 21
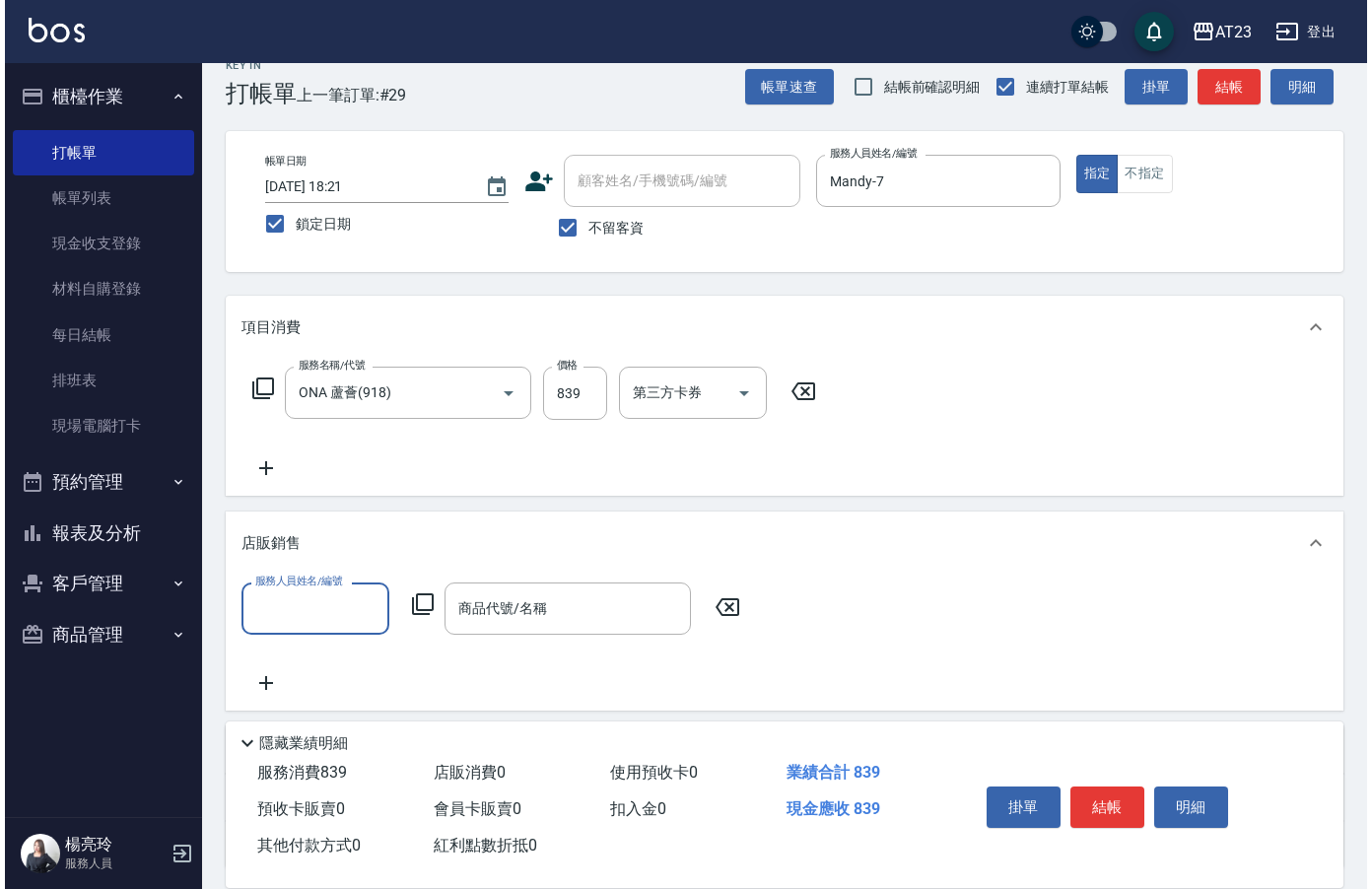
scroll to position [0, 0]
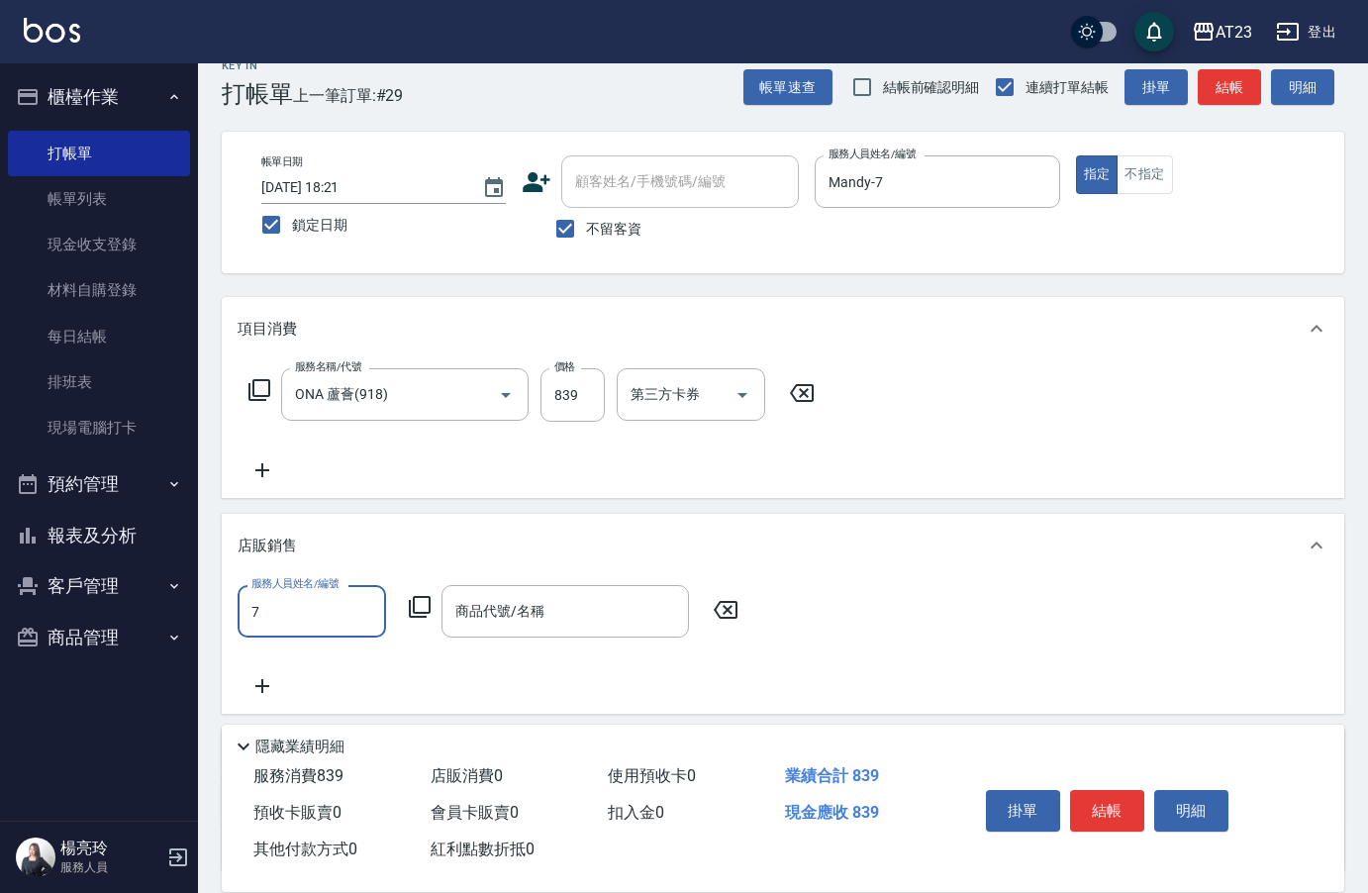
type input "Mandy-7"
click at [417, 605] on icon at bounding box center [420, 607] width 24 height 24
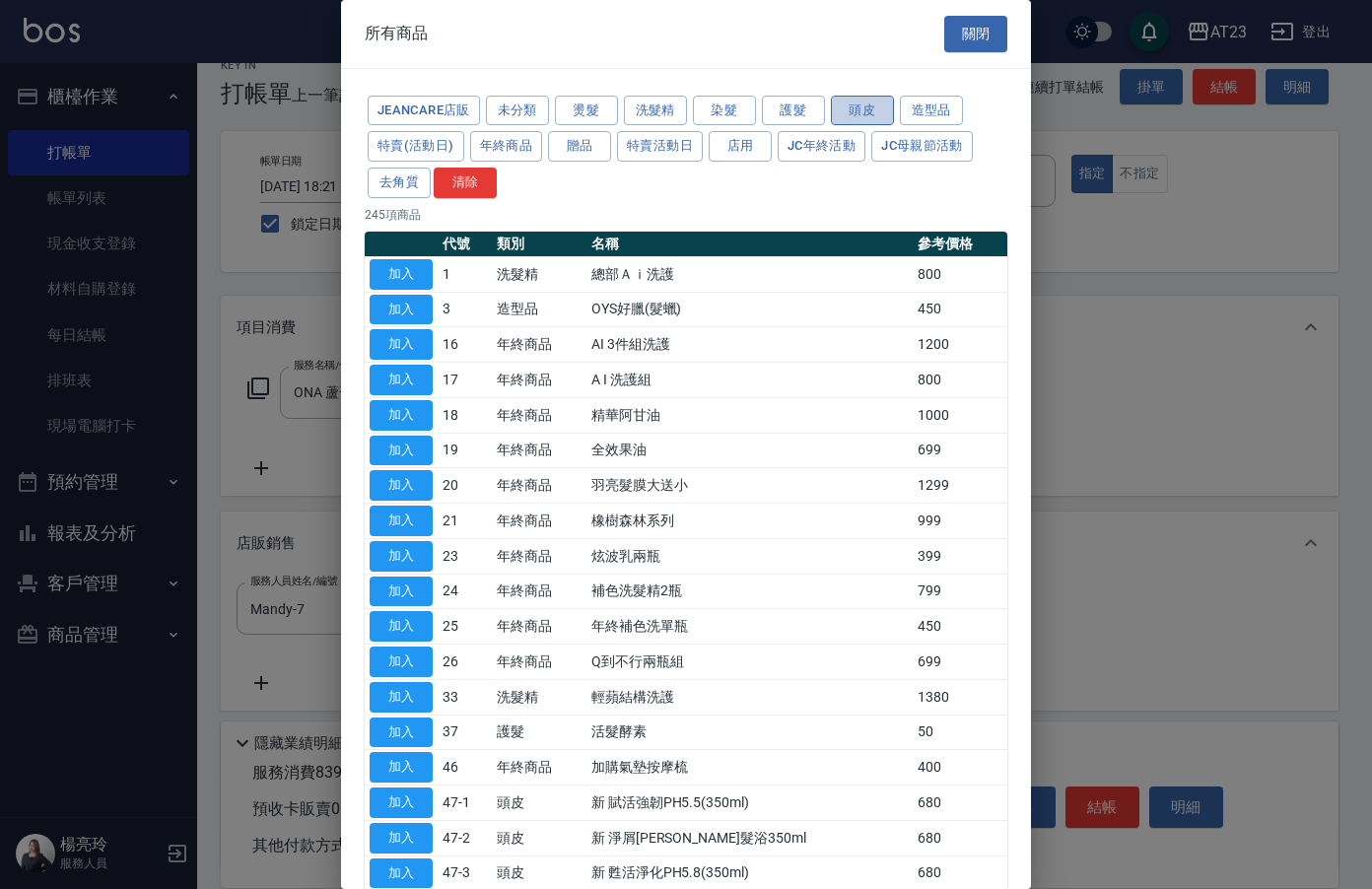
click at [858, 105] on button "頭皮" at bounding box center [861, 111] width 63 height 31
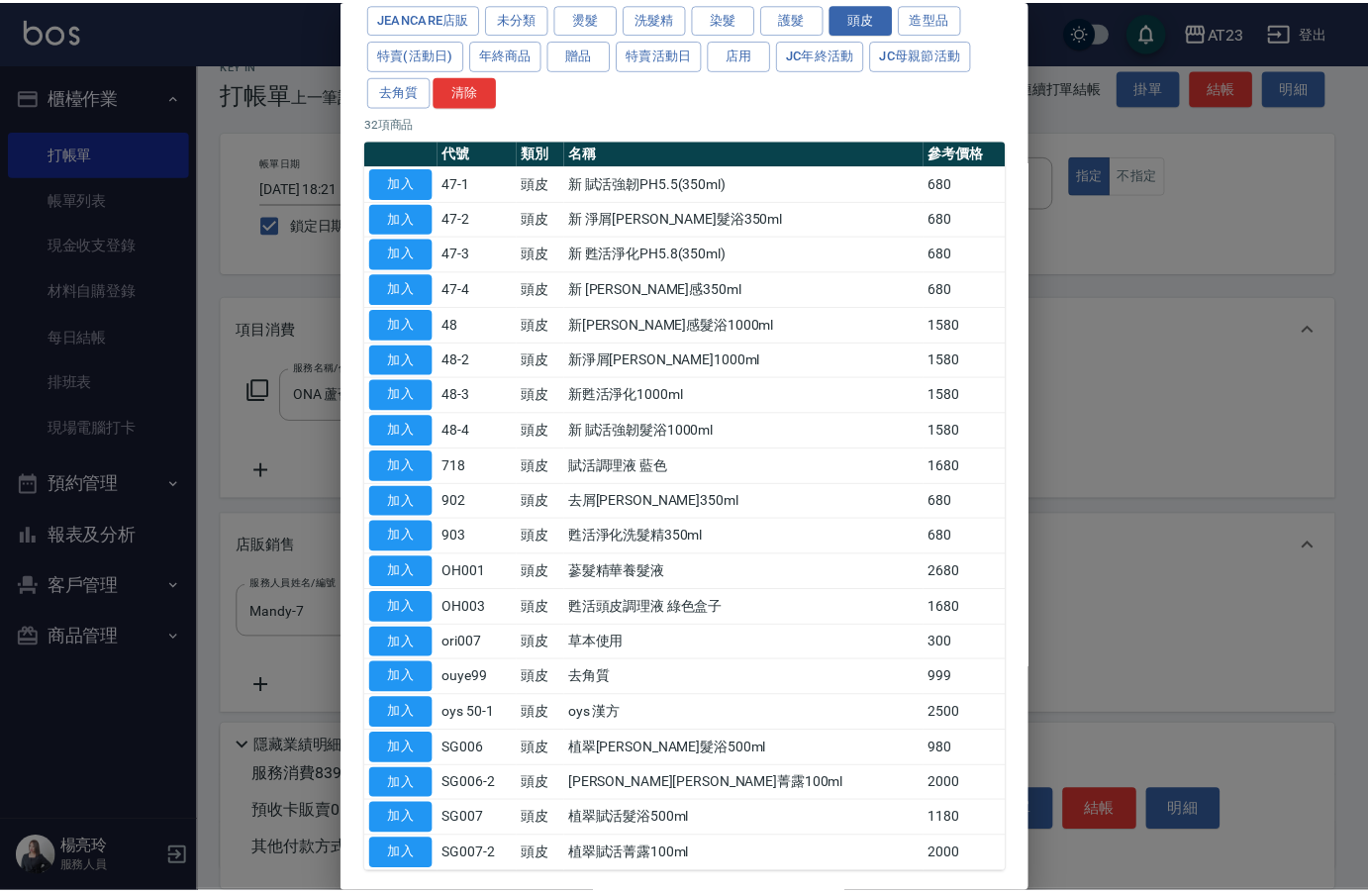
scroll to position [182, 0]
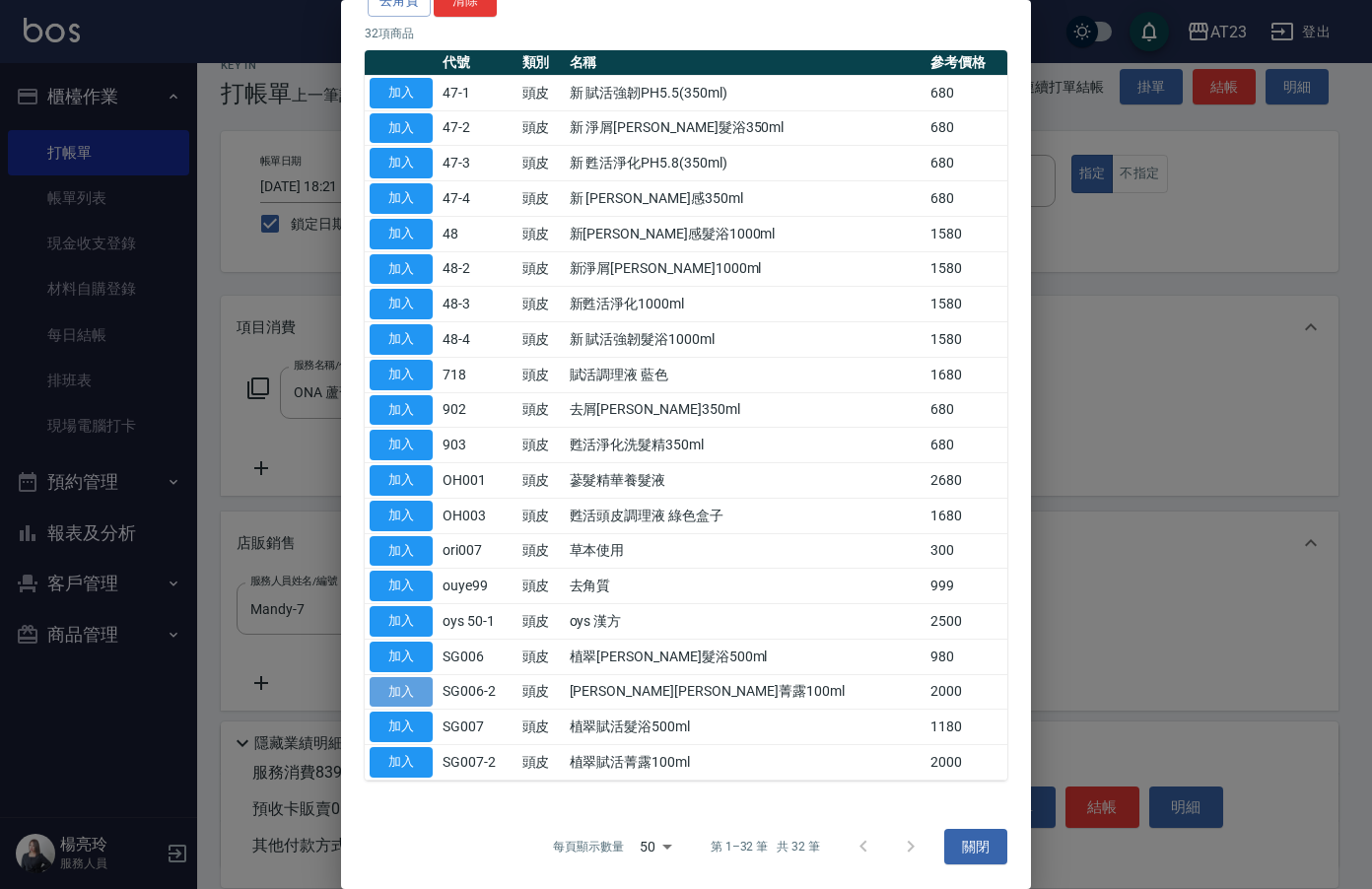
click at [400, 690] on button "加入" at bounding box center [400, 692] width 63 height 31
type input "[PERSON_NAME][PERSON_NAME]菁露100ml"
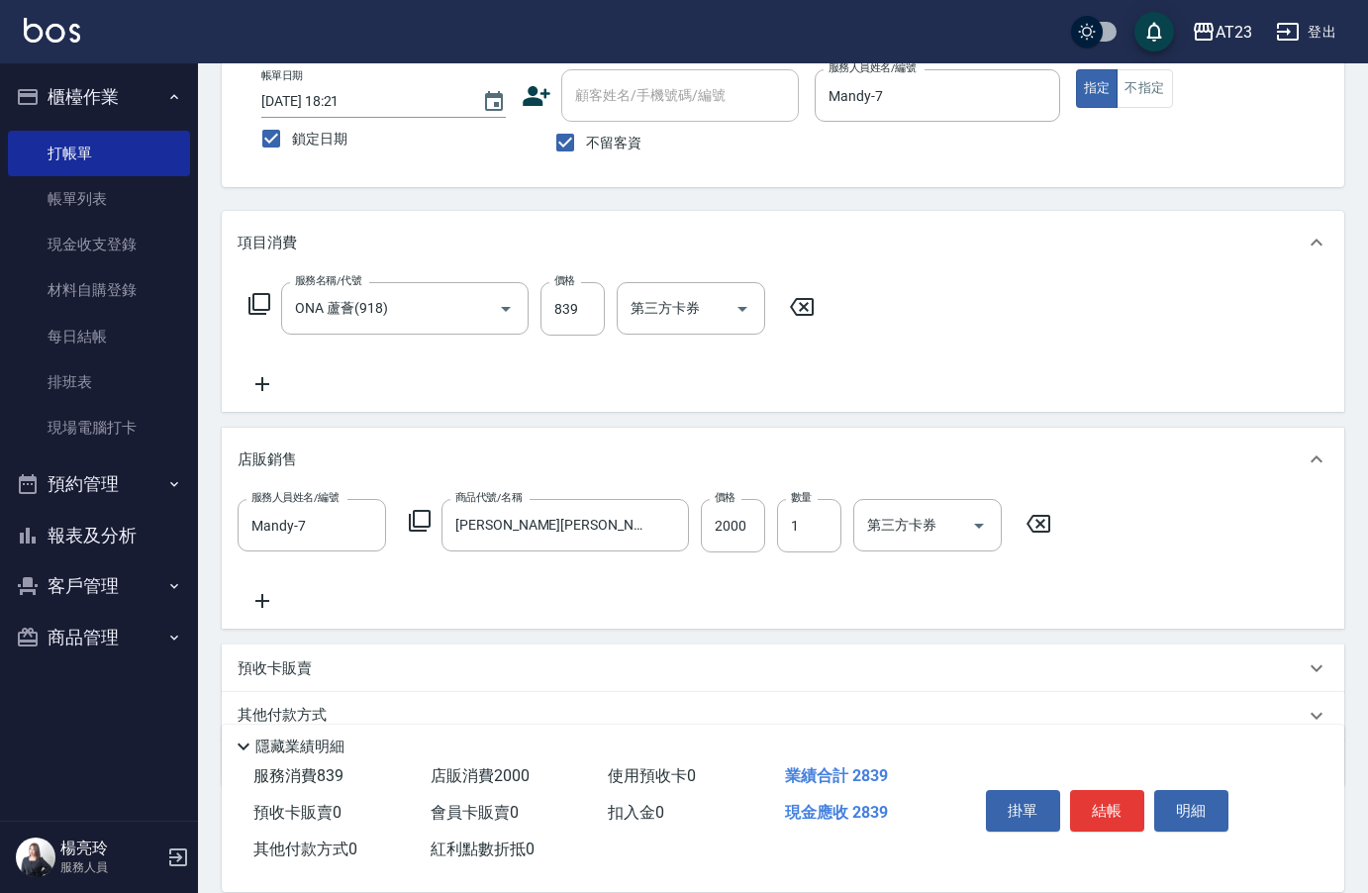
scroll to position [198, 0]
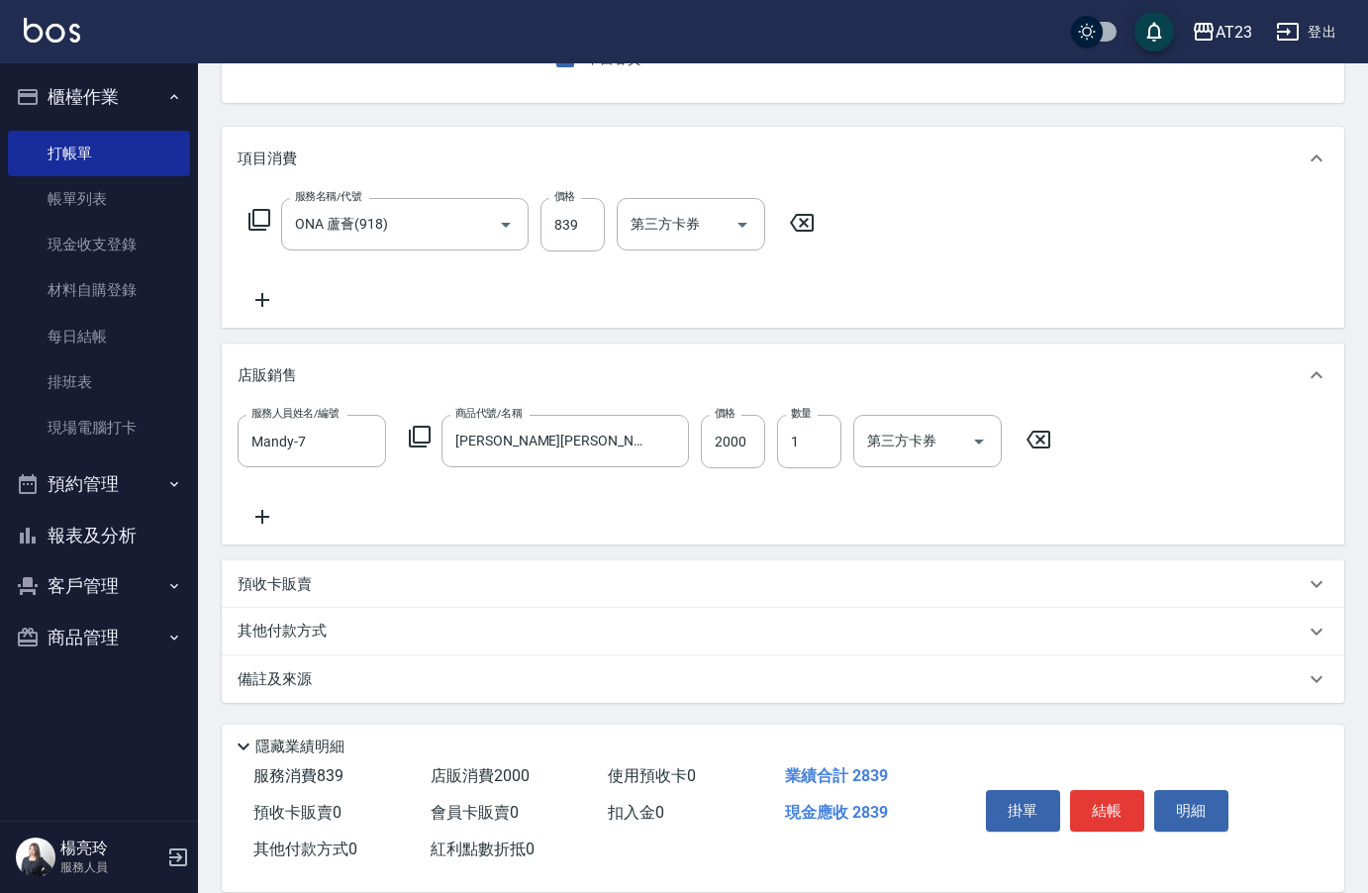
click at [292, 638] on p "其他付款方式" at bounding box center [287, 632] width 99 height 22
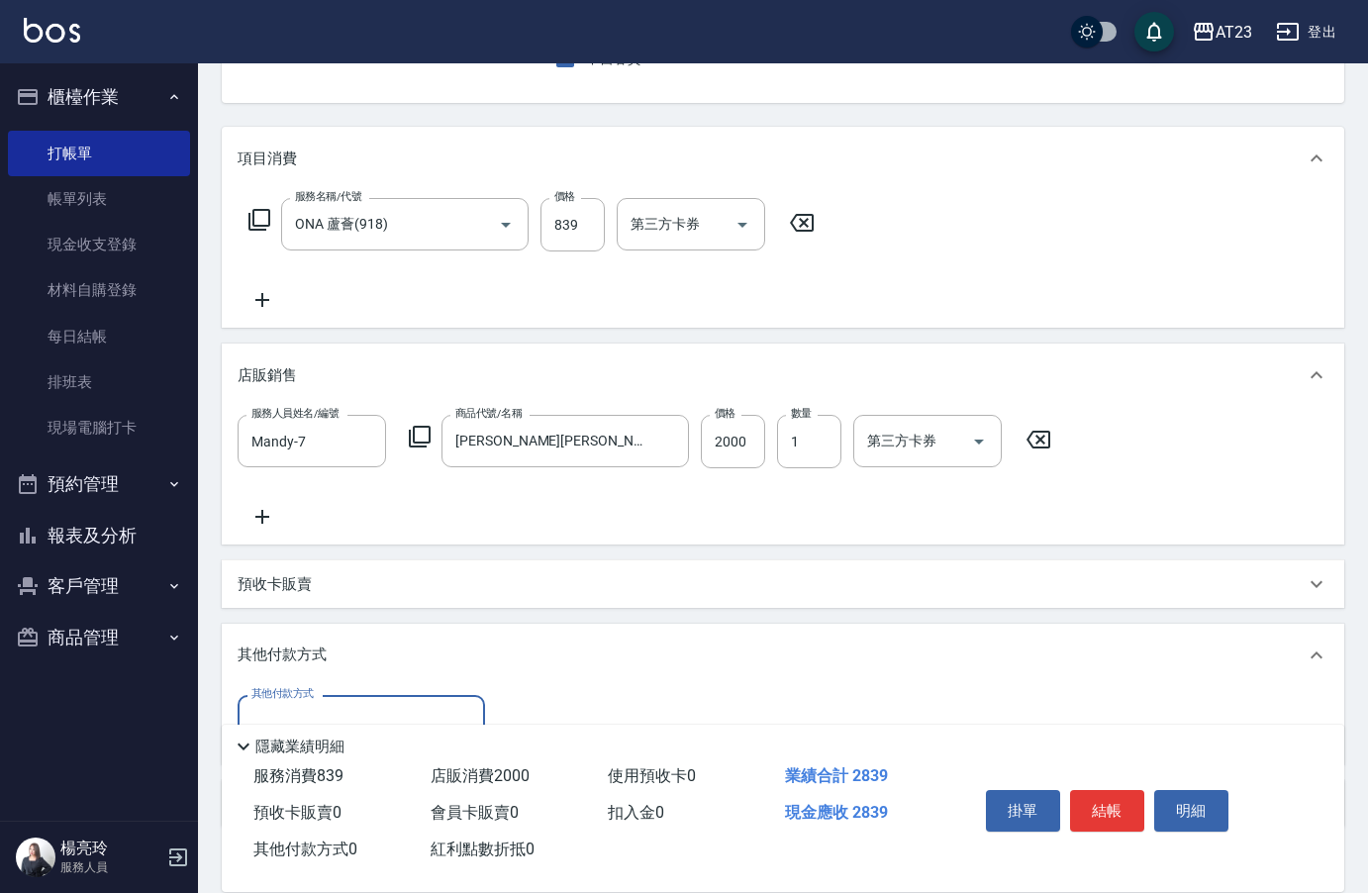
scroll to position [0, 0]
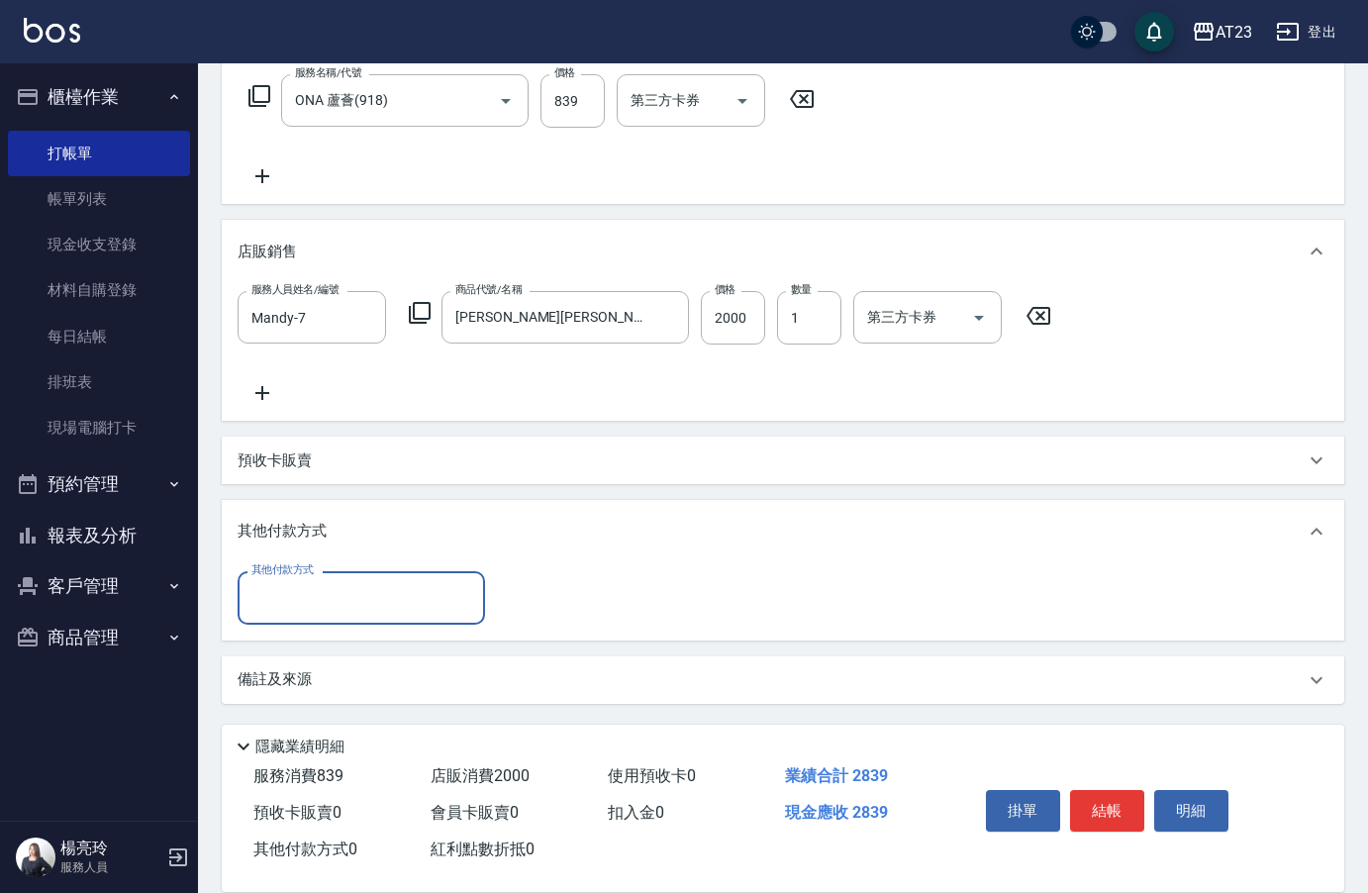
click at [314, 606] on input "其他付款方式" at bounding box center [361, 597] width 230 height 35
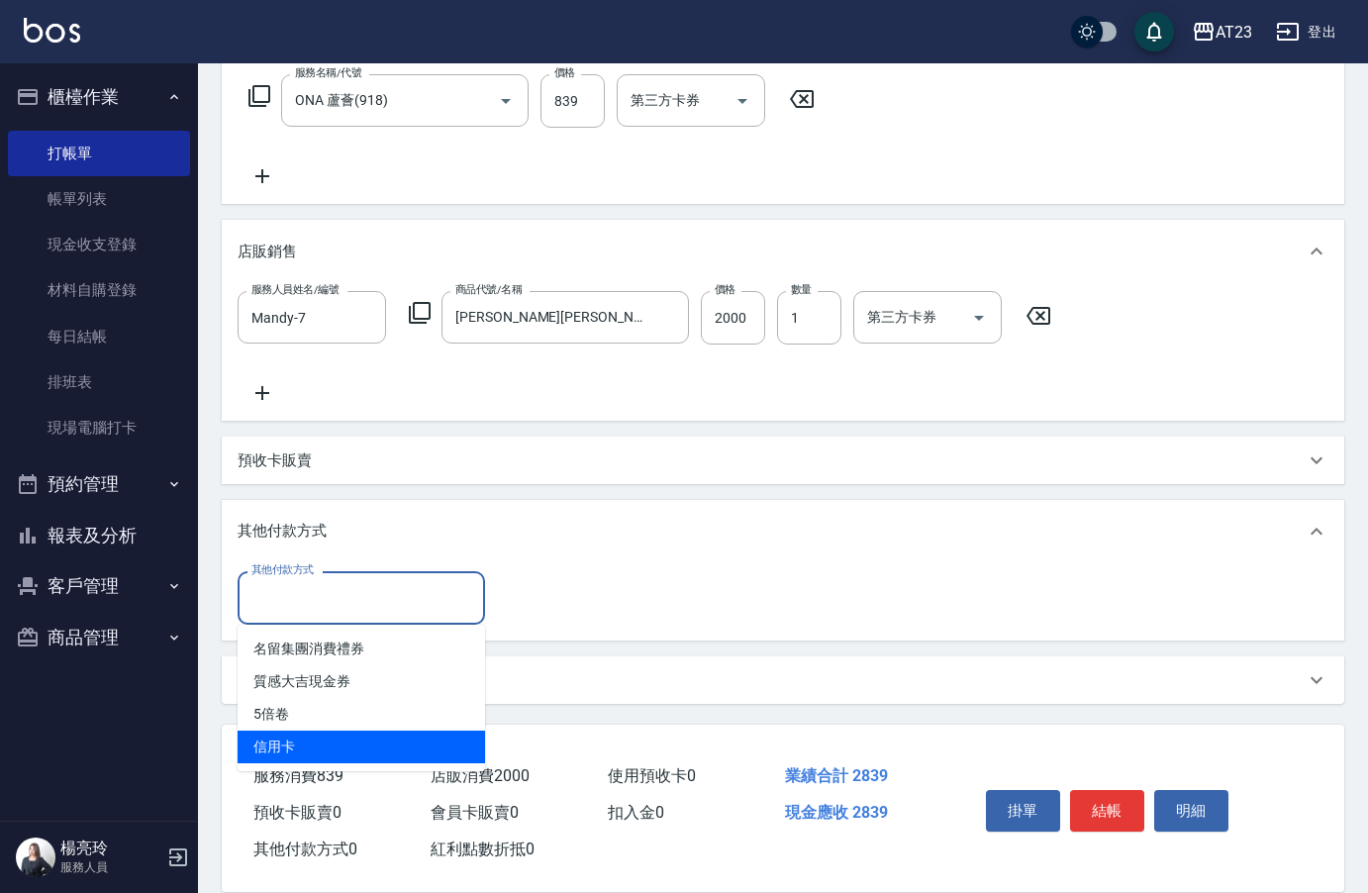
click at [366, 736] on span "信用卡" at bounding box center [361, 746] width 247 height 33
type input "信用卡"
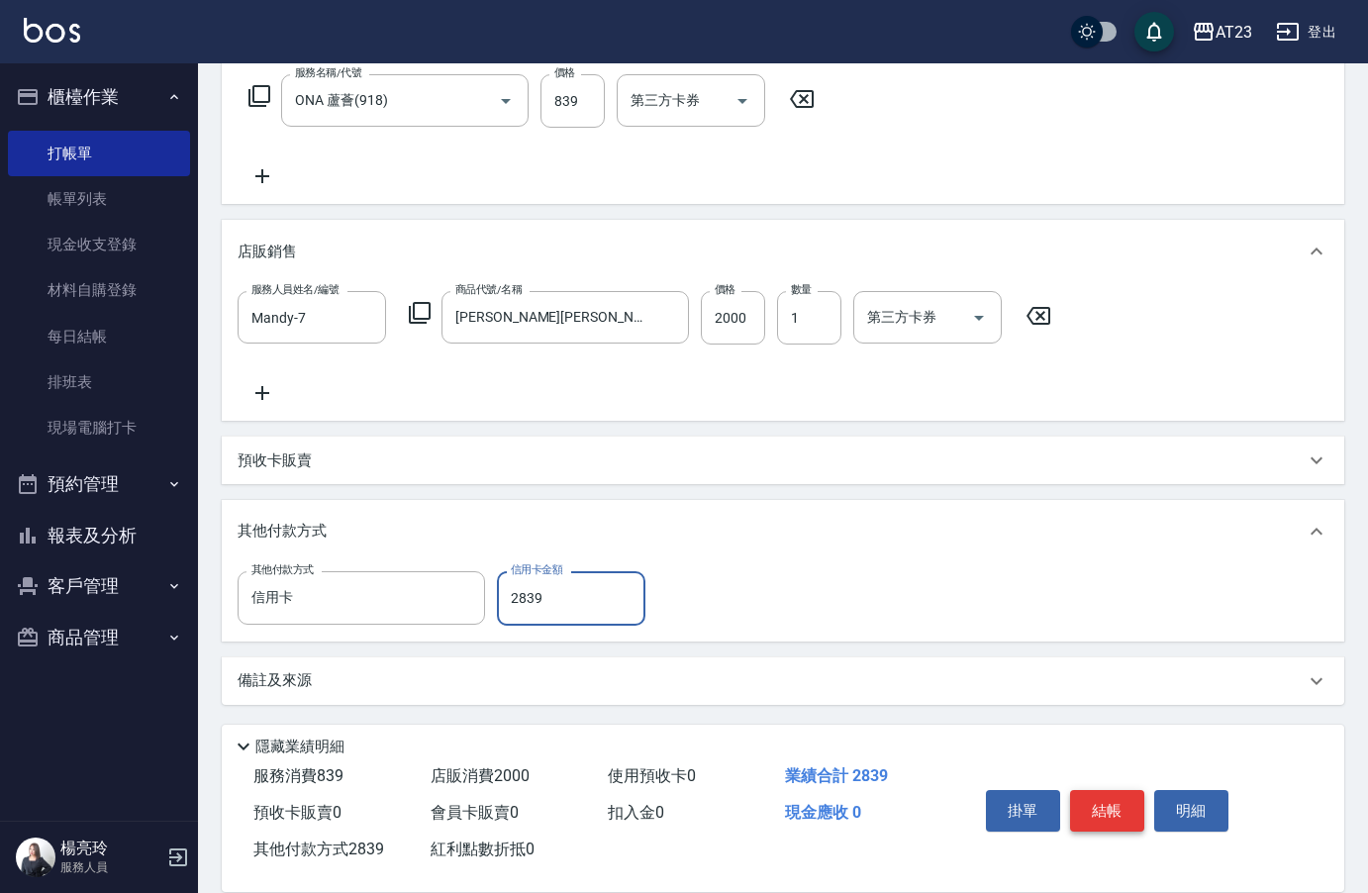
type input "2839"
click at [1097, 801] on button "結帳" at bounding box center [1107, 811] width 74 height 42
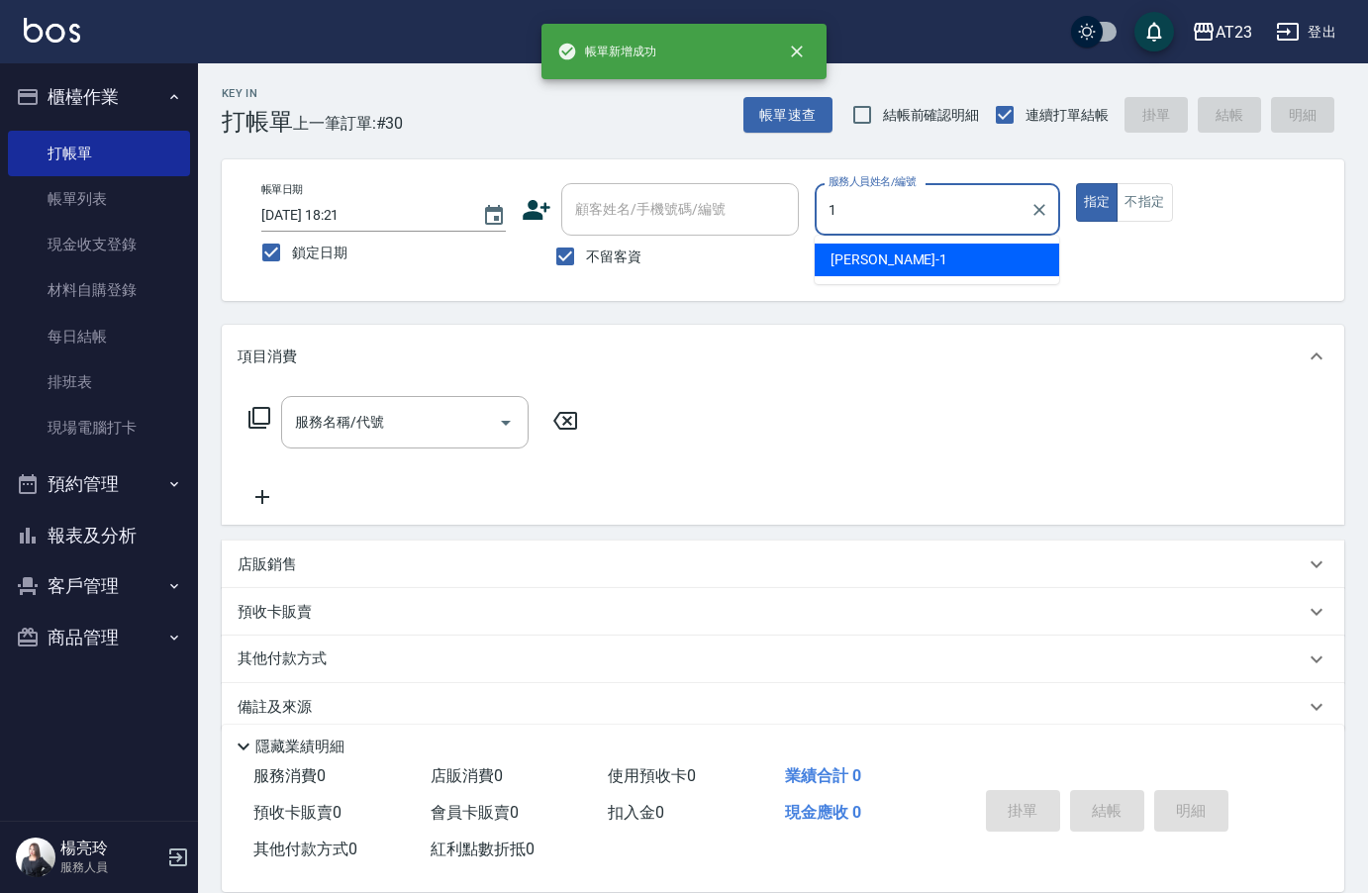
type input "[PERSON_NAME]-1"
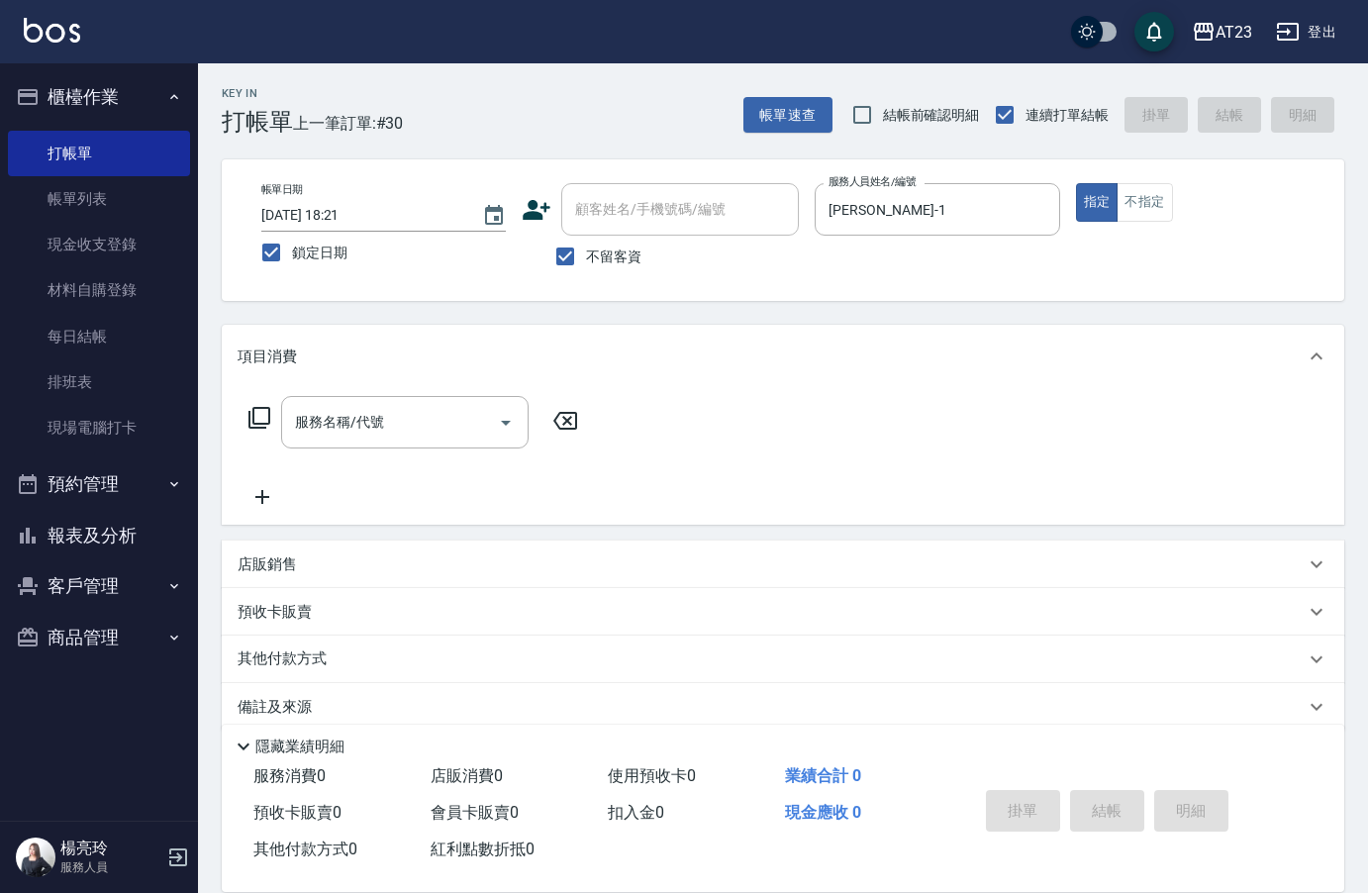
click at [257, 426] on icon at bounding box center [259, 418] width 24 height 24
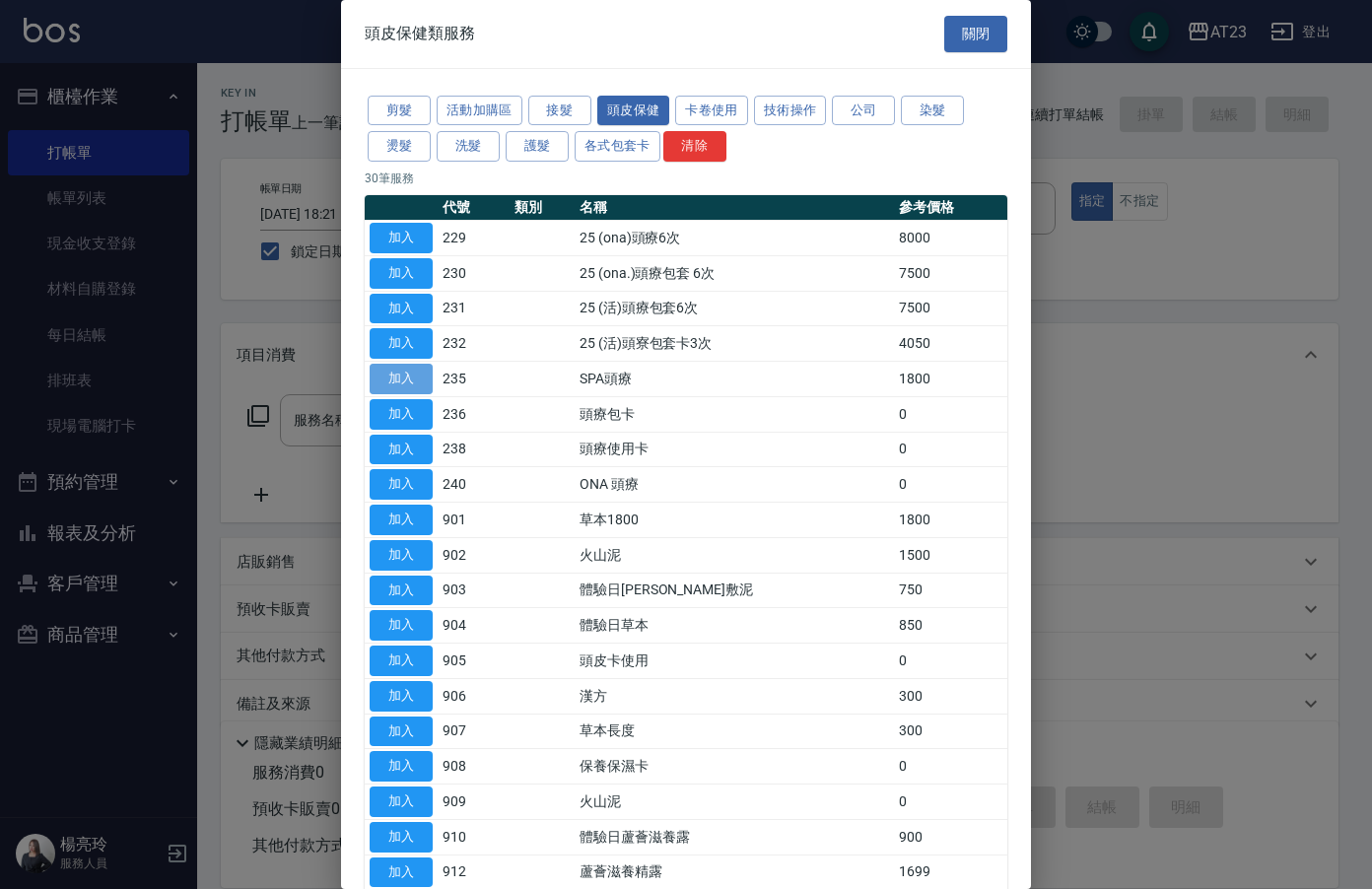
click at [407, 384] on button "加入" at bounding box center [400, 378] width 63 height 31
type input "SPA頭療(235)"
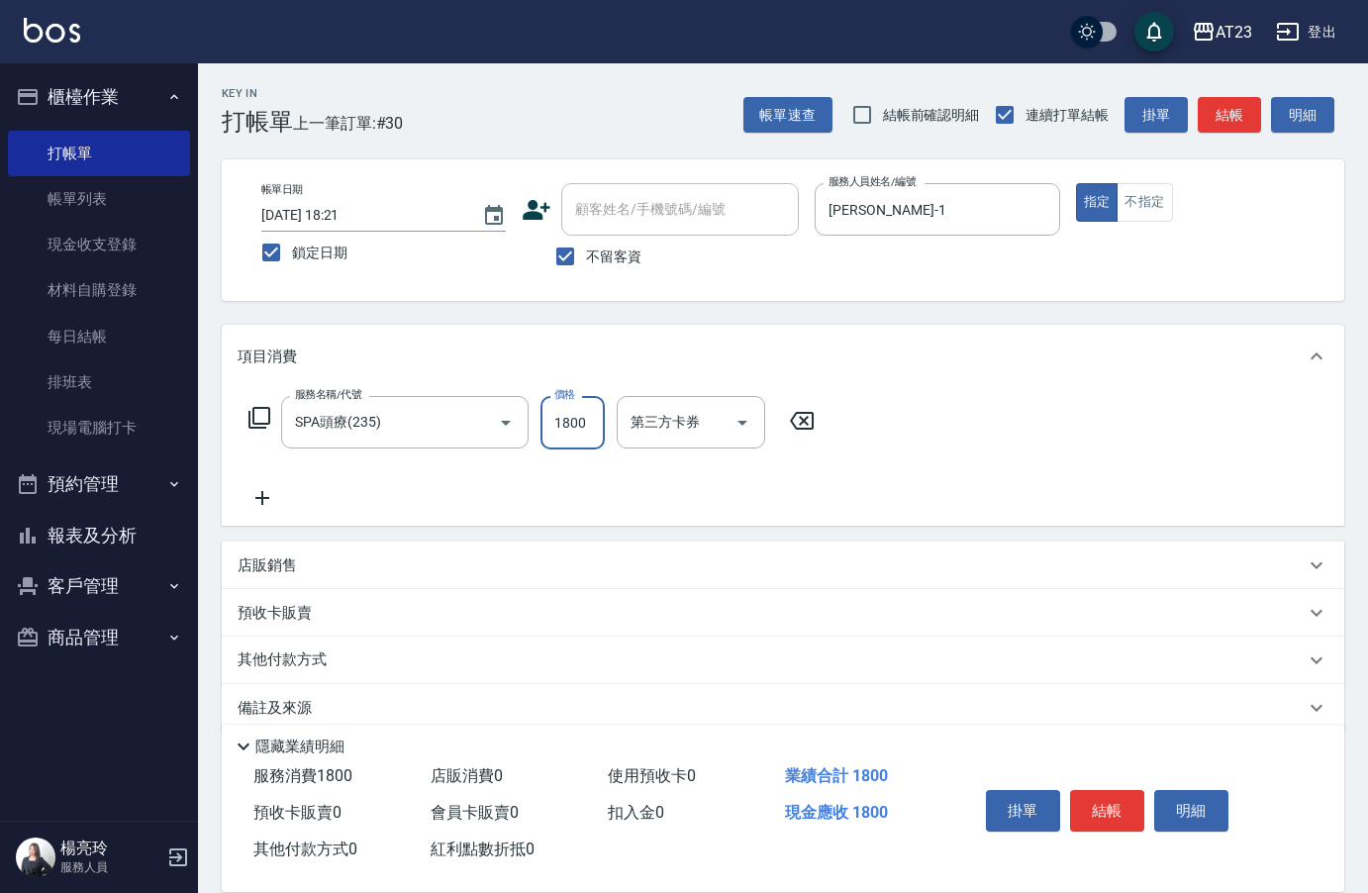
click at [576, 429] on input "1800" at bounding box center [572, 422] width 64 height 53
type input "880"
click at [254, 419] on icon at bounding box center [259, 418] width 22 height 22
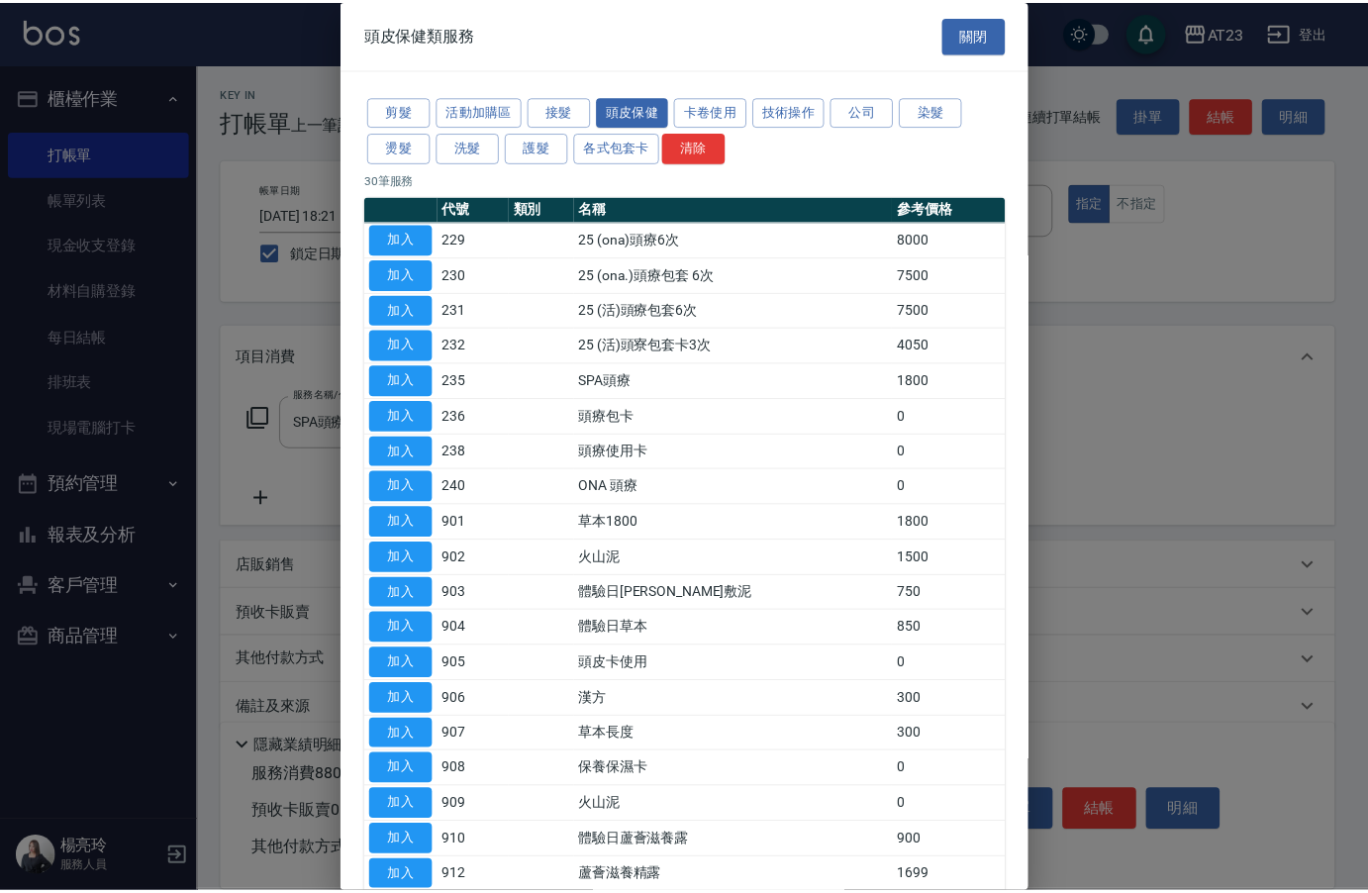
scroll to position [198, 0]
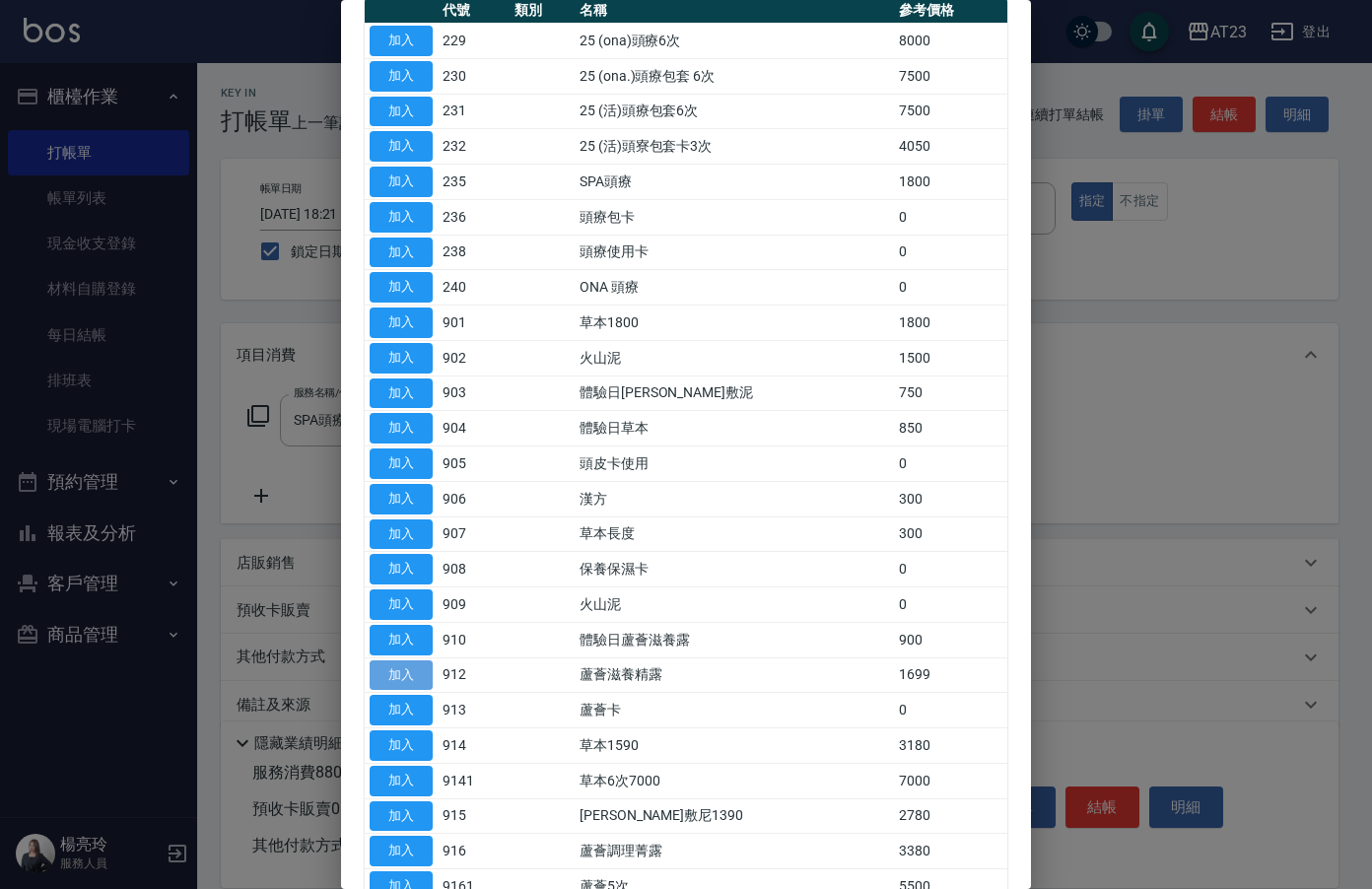
click at [407, 678] on button "加入" at bounding box center [400, 675] width 63 height 31
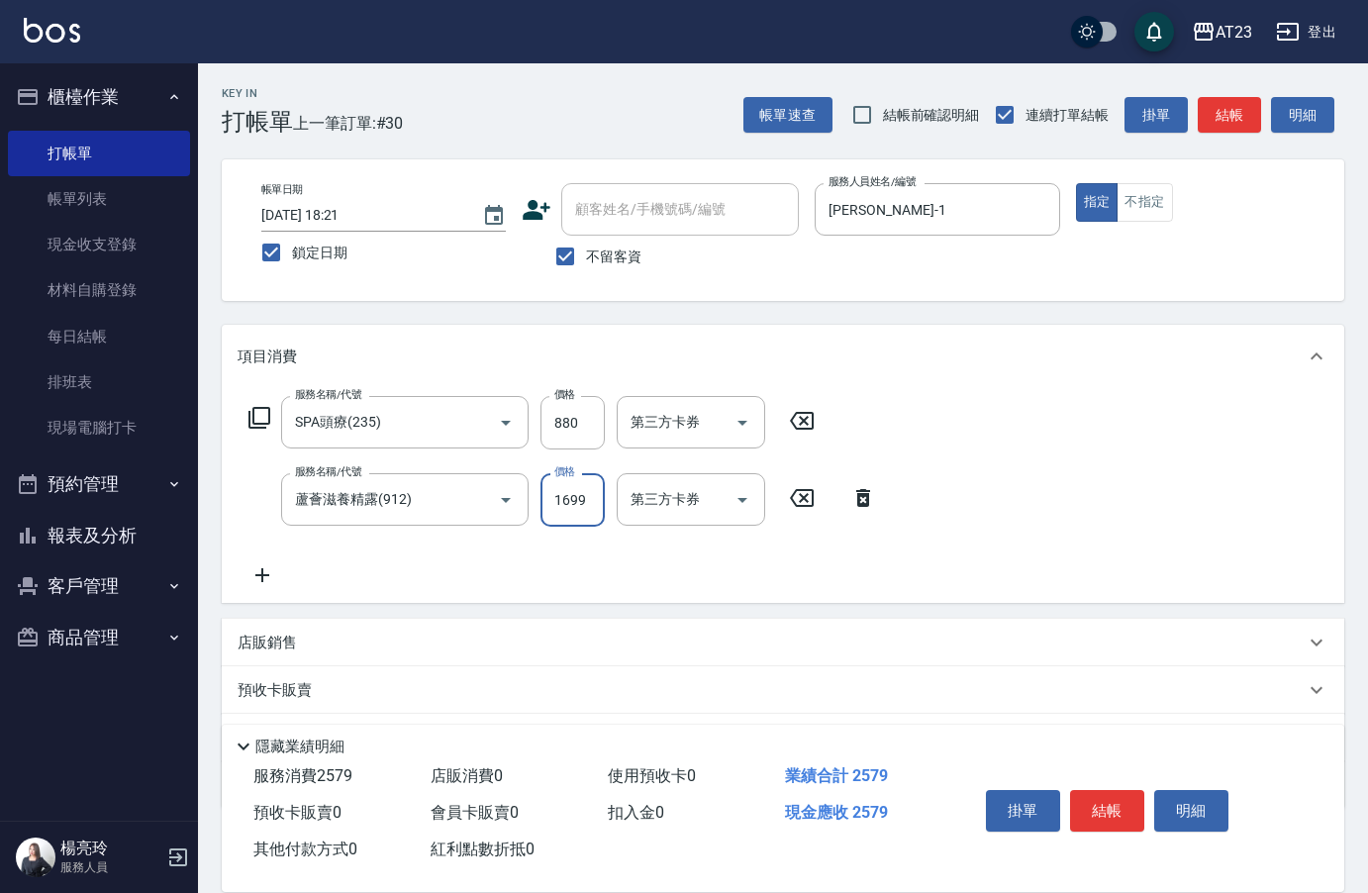
click at [576, 504] on input "1699" at bounding box center [572, 499] width 64 height 53
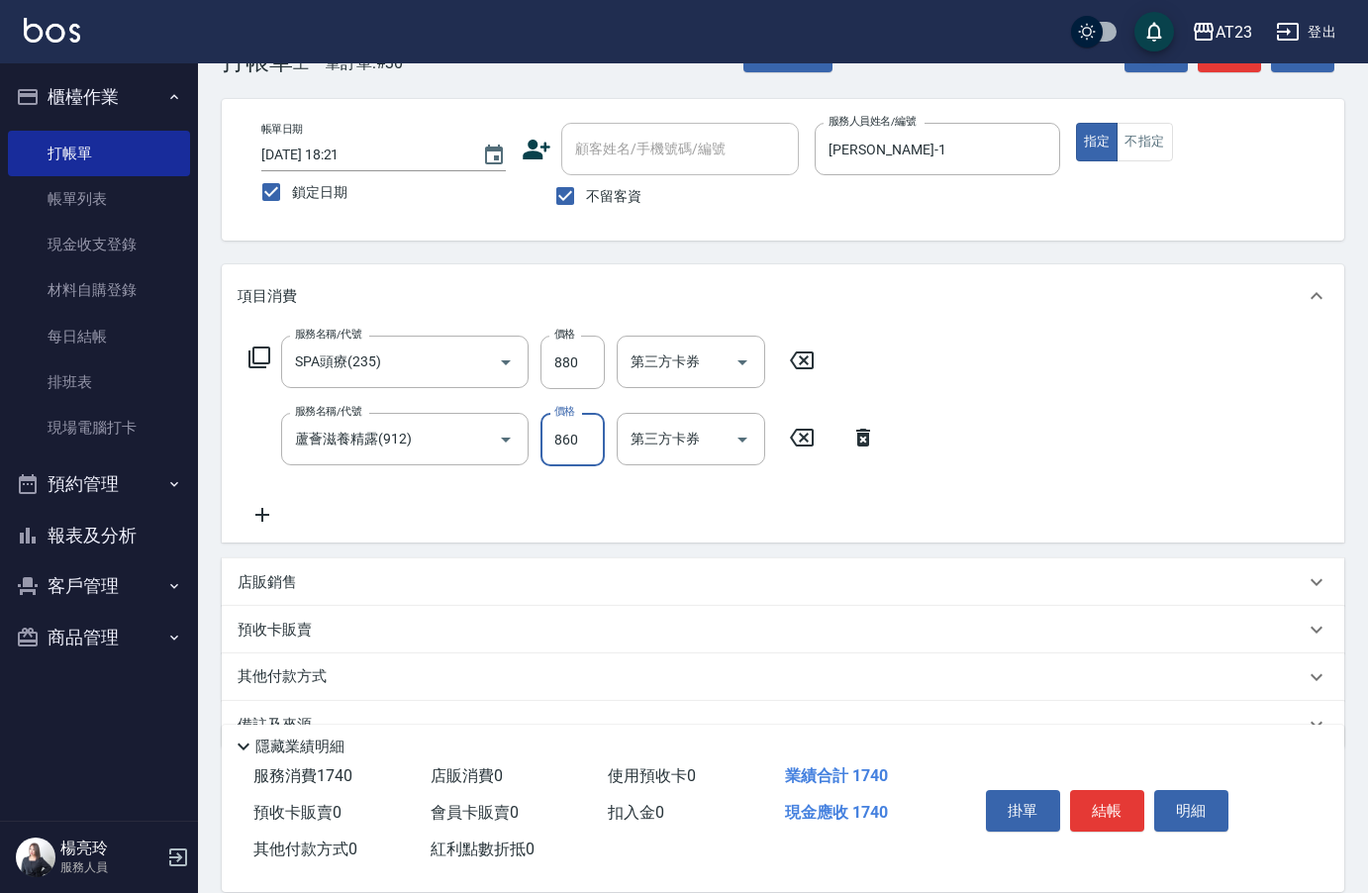
scroll to position [106, 0]
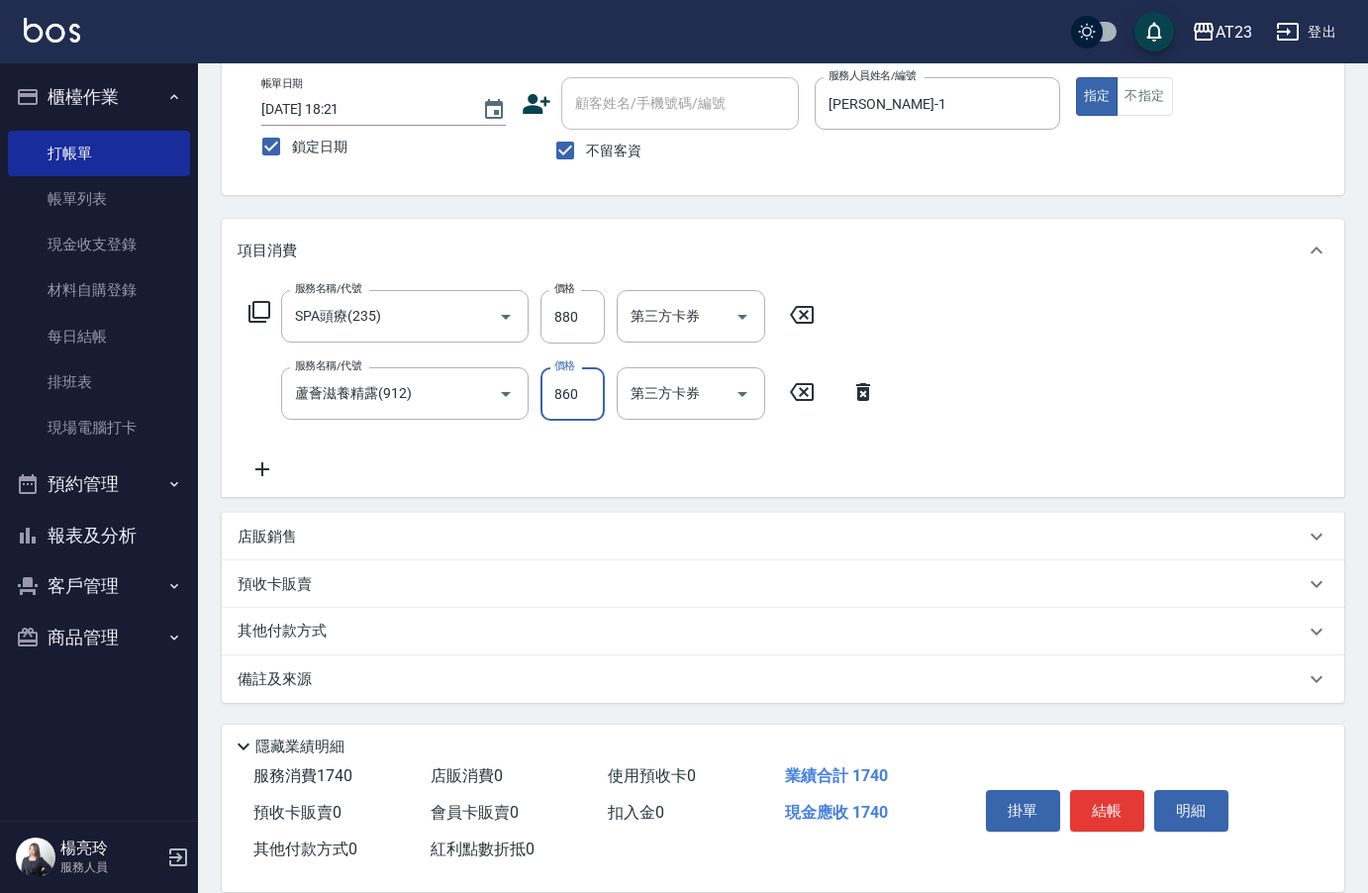
type input "860"
click at [300, 632] on p "其他付款方式" at bounding box center [287, 632] width 99 height 22
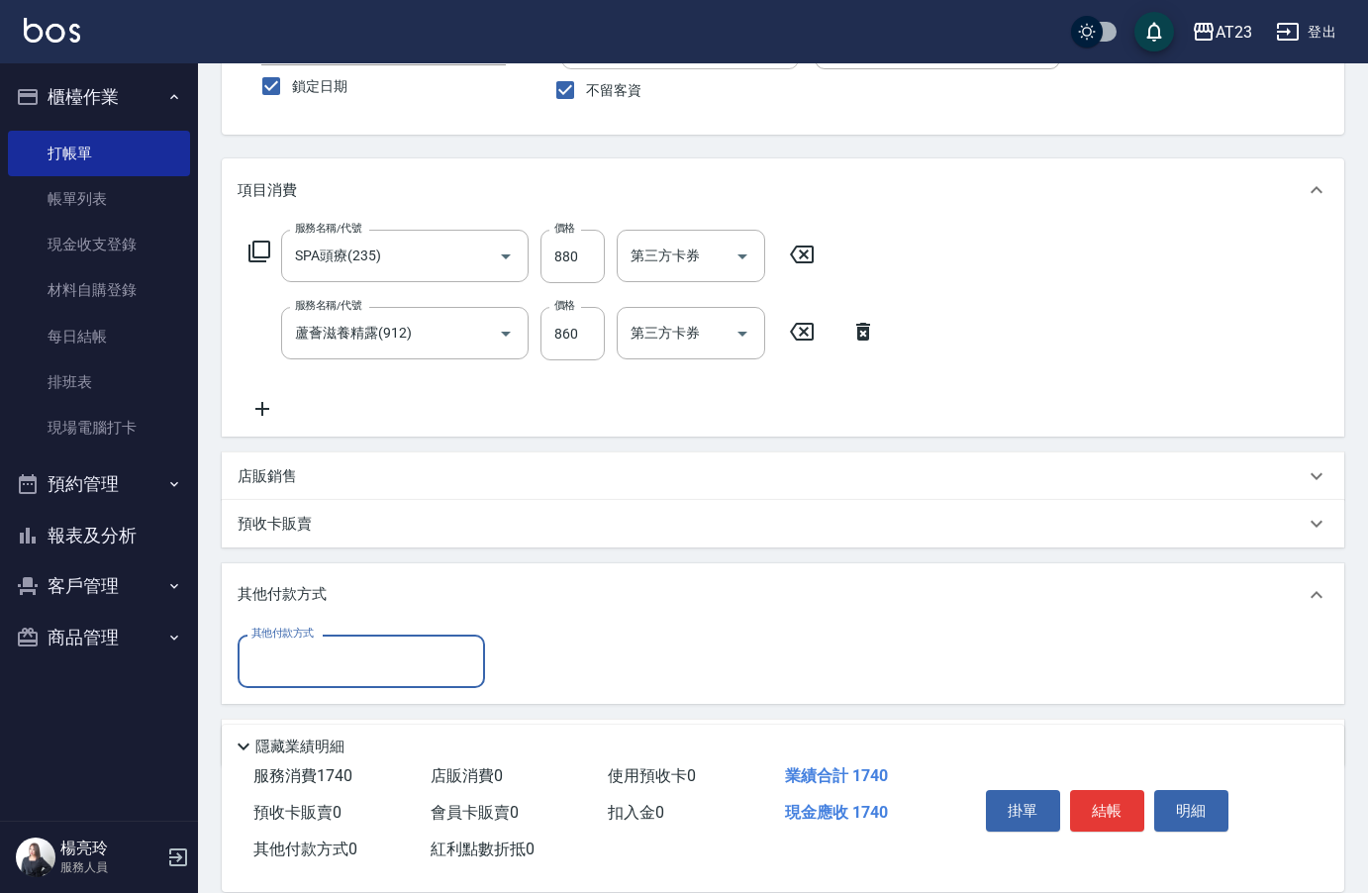
scroll to position [231, 0]
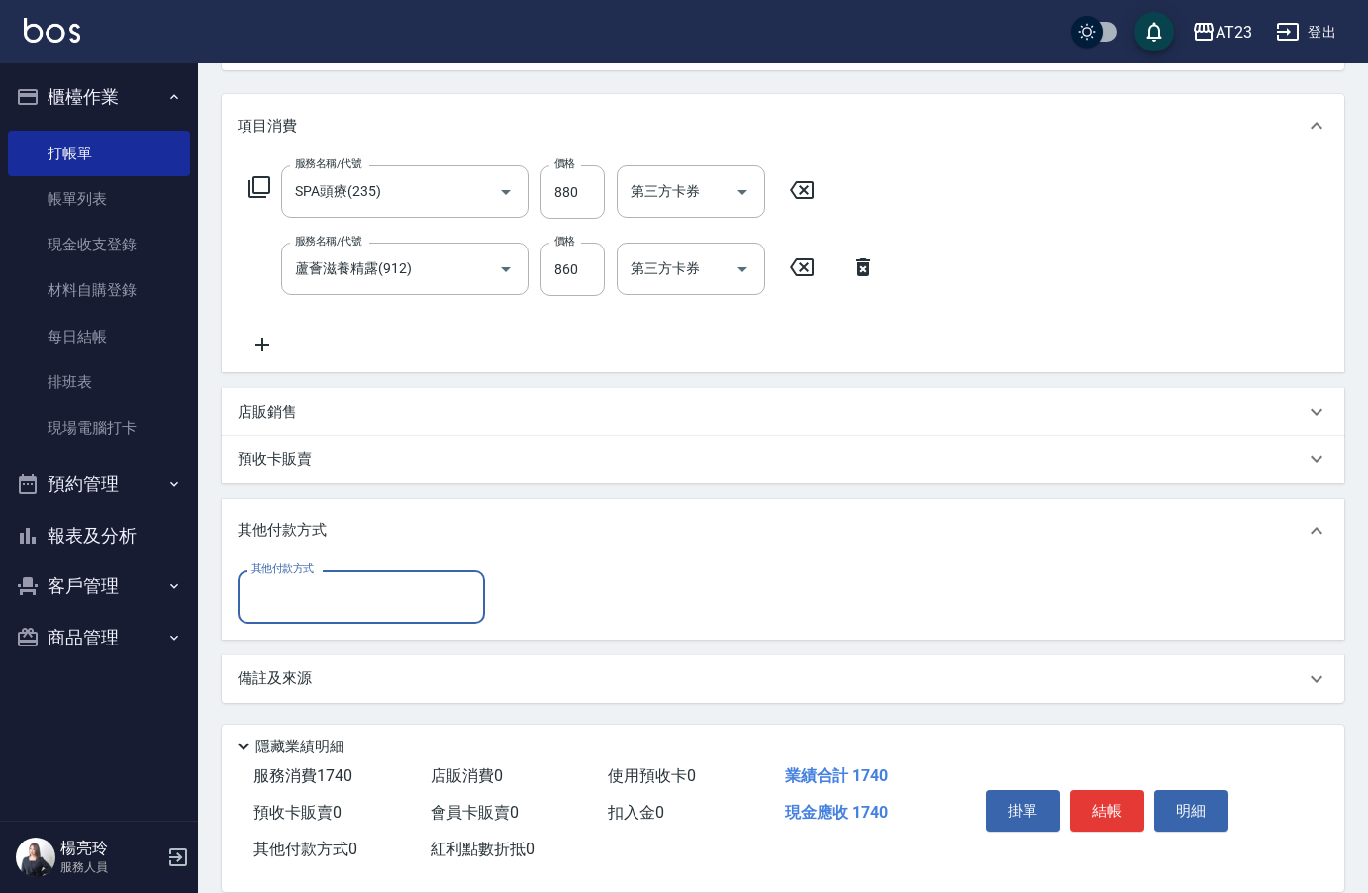
click at [319, 597] on input "其他付款方式" at bounding box center [361, 596] width 230 height 35
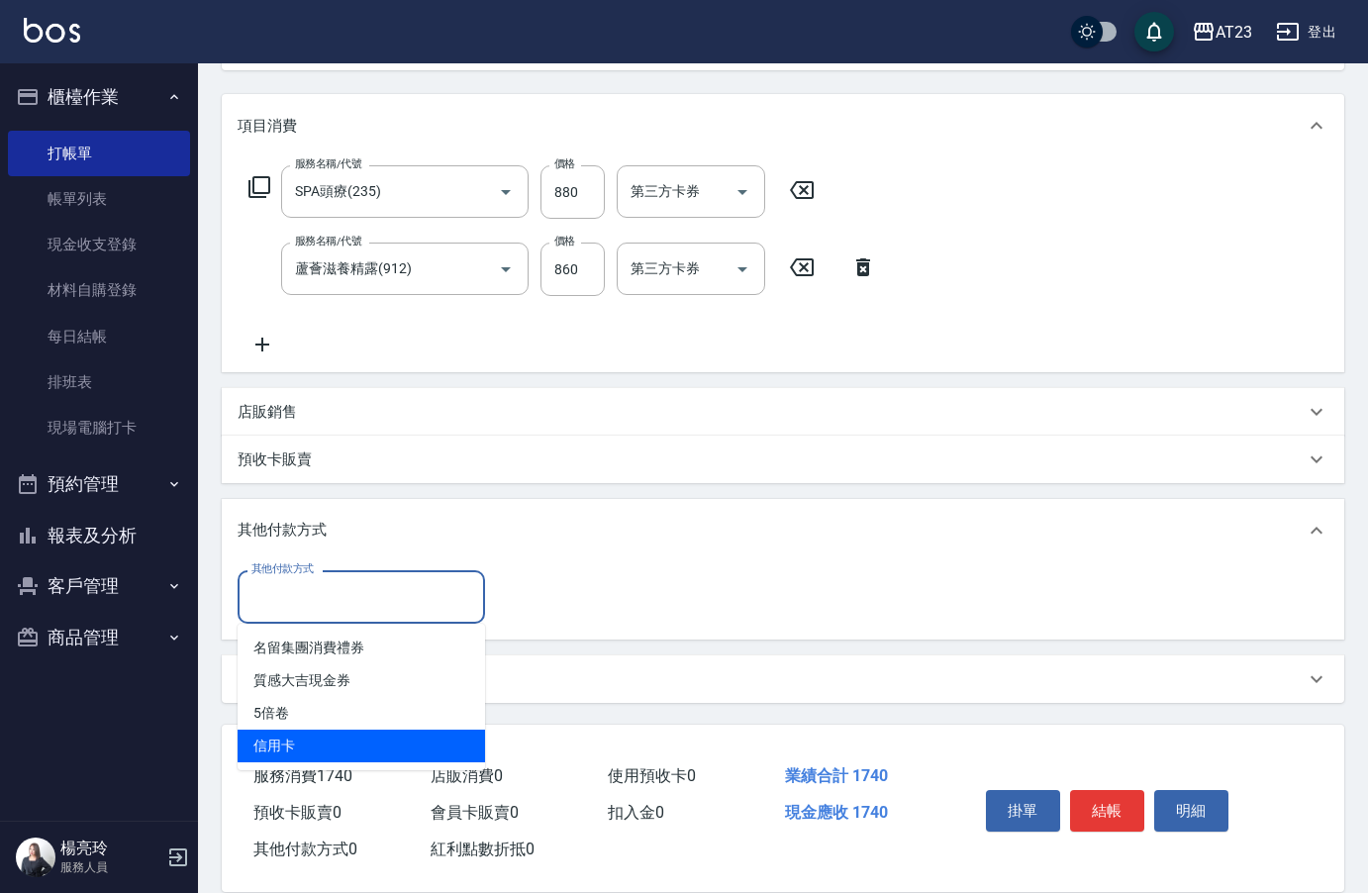
click at [309, 744] on span "信用卡" at bounding box center [361, 745] width 247 height 33
type input "信用卡"
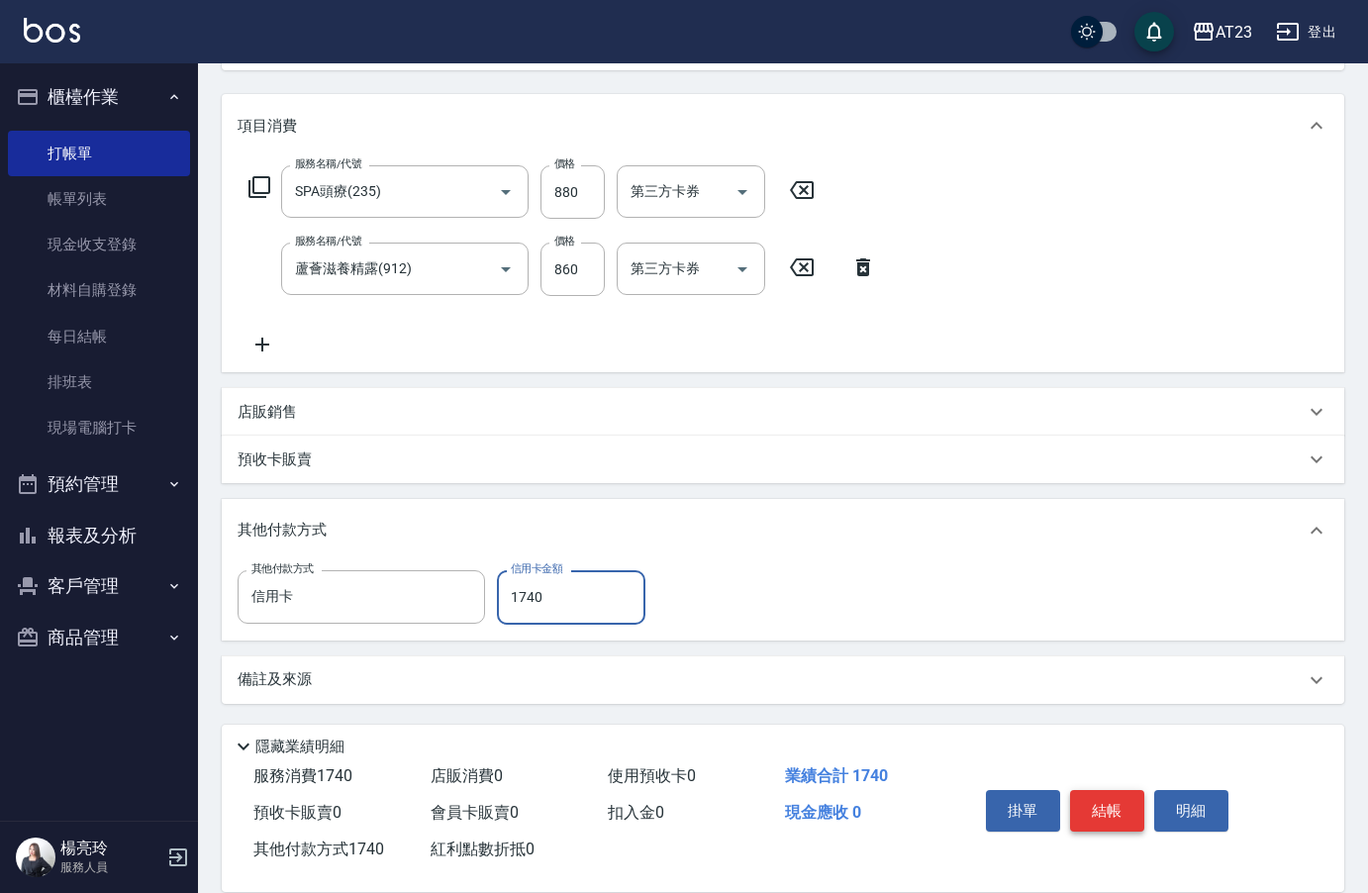
type input "1740"
click at [1103, 797] on button "結帳" at bounding box center [1107, 811] width 74 height 42
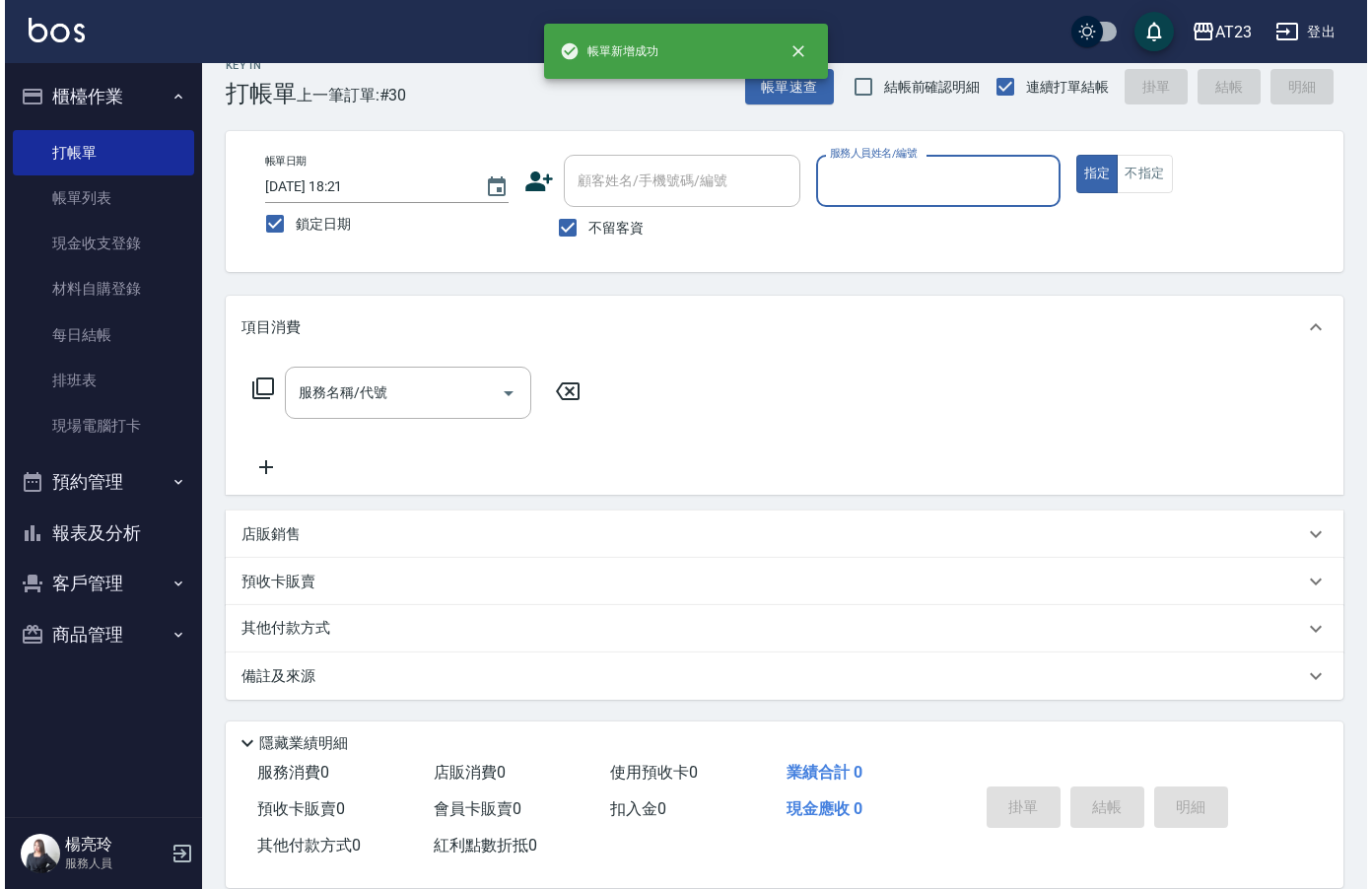
scroll to position [28, 0]
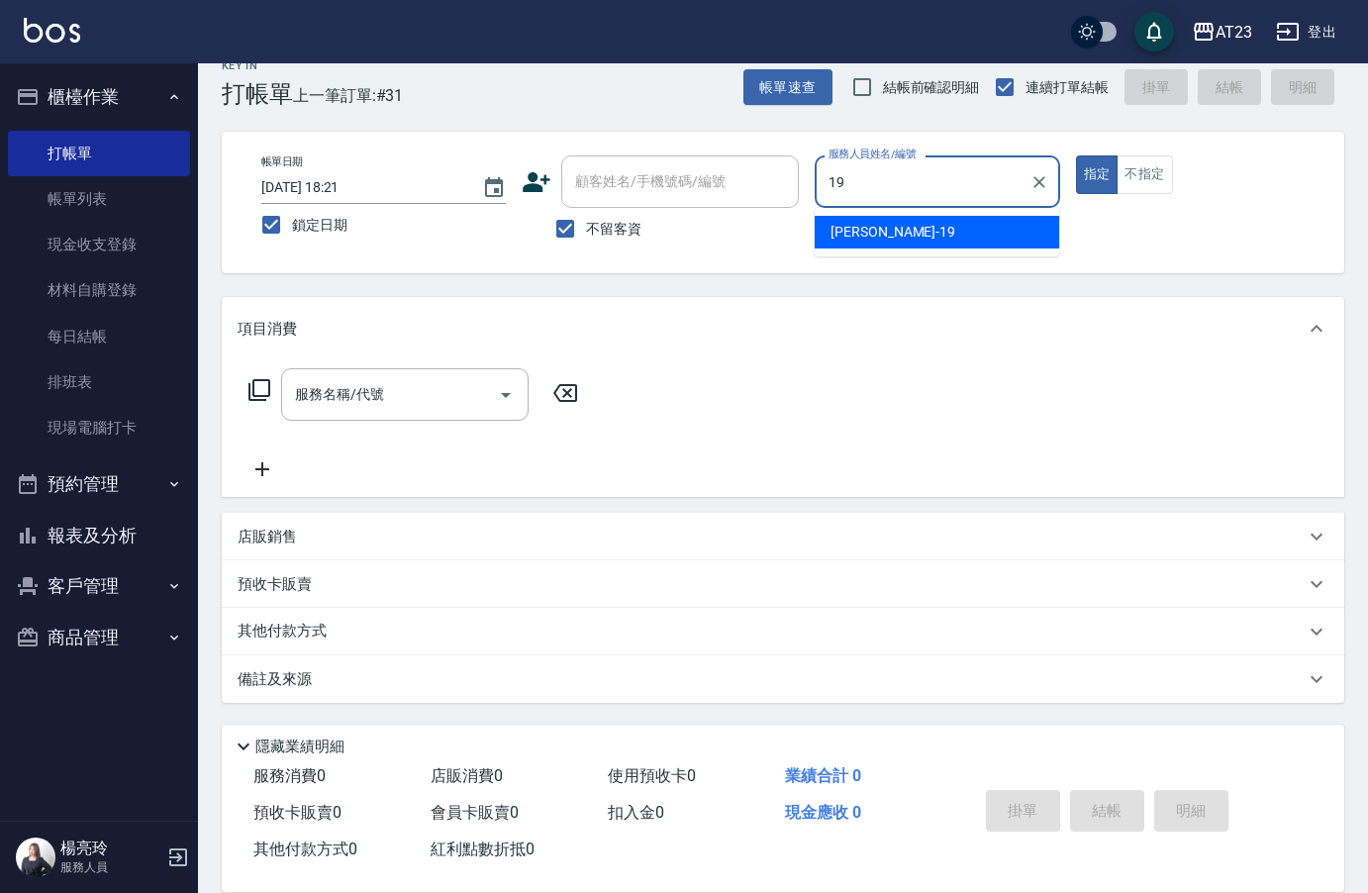
type input "[PERSON_NAME]-19"
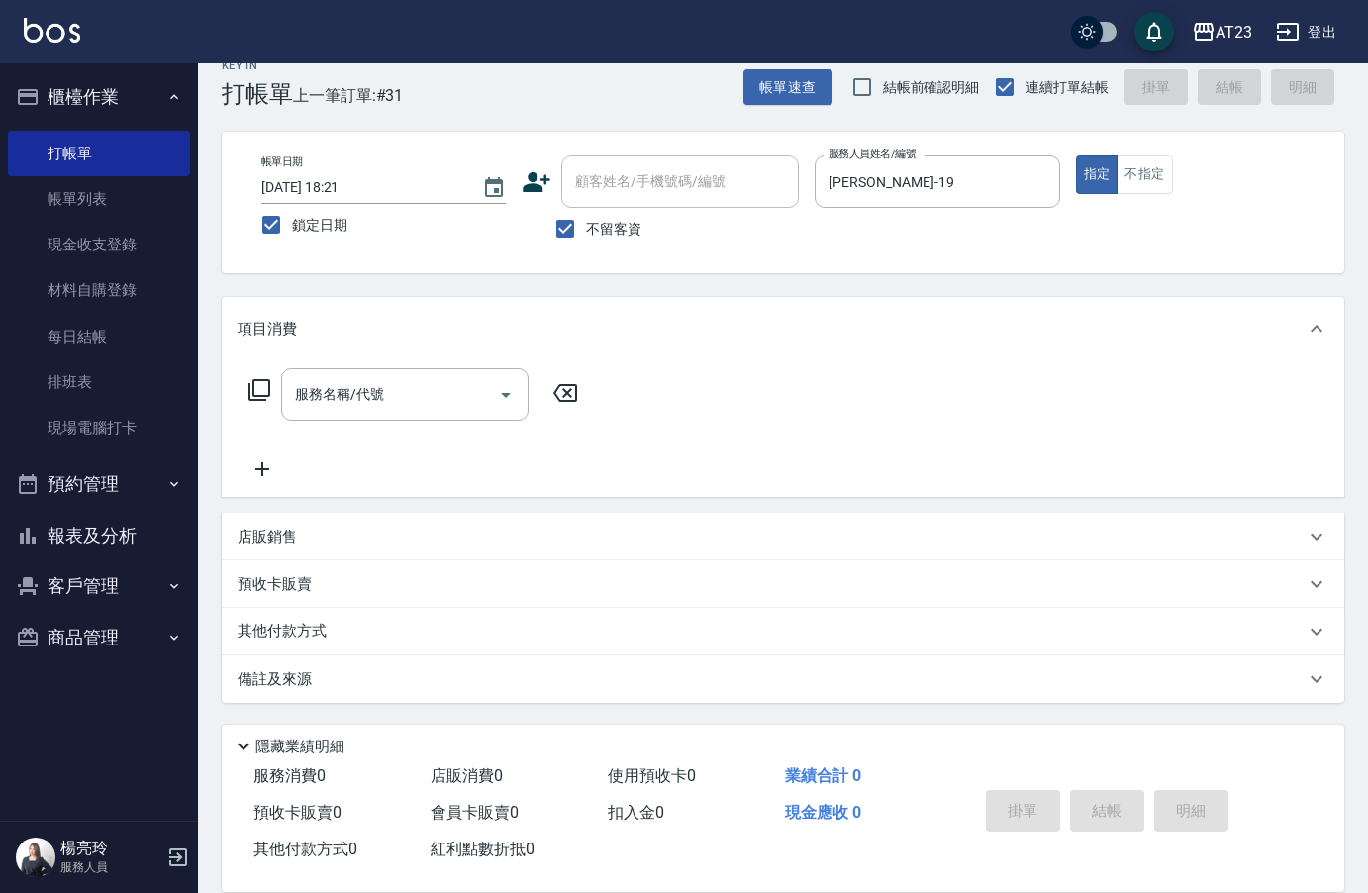
click at [252, 385] on icon at bounding box center [259, 390] width 22 height 22
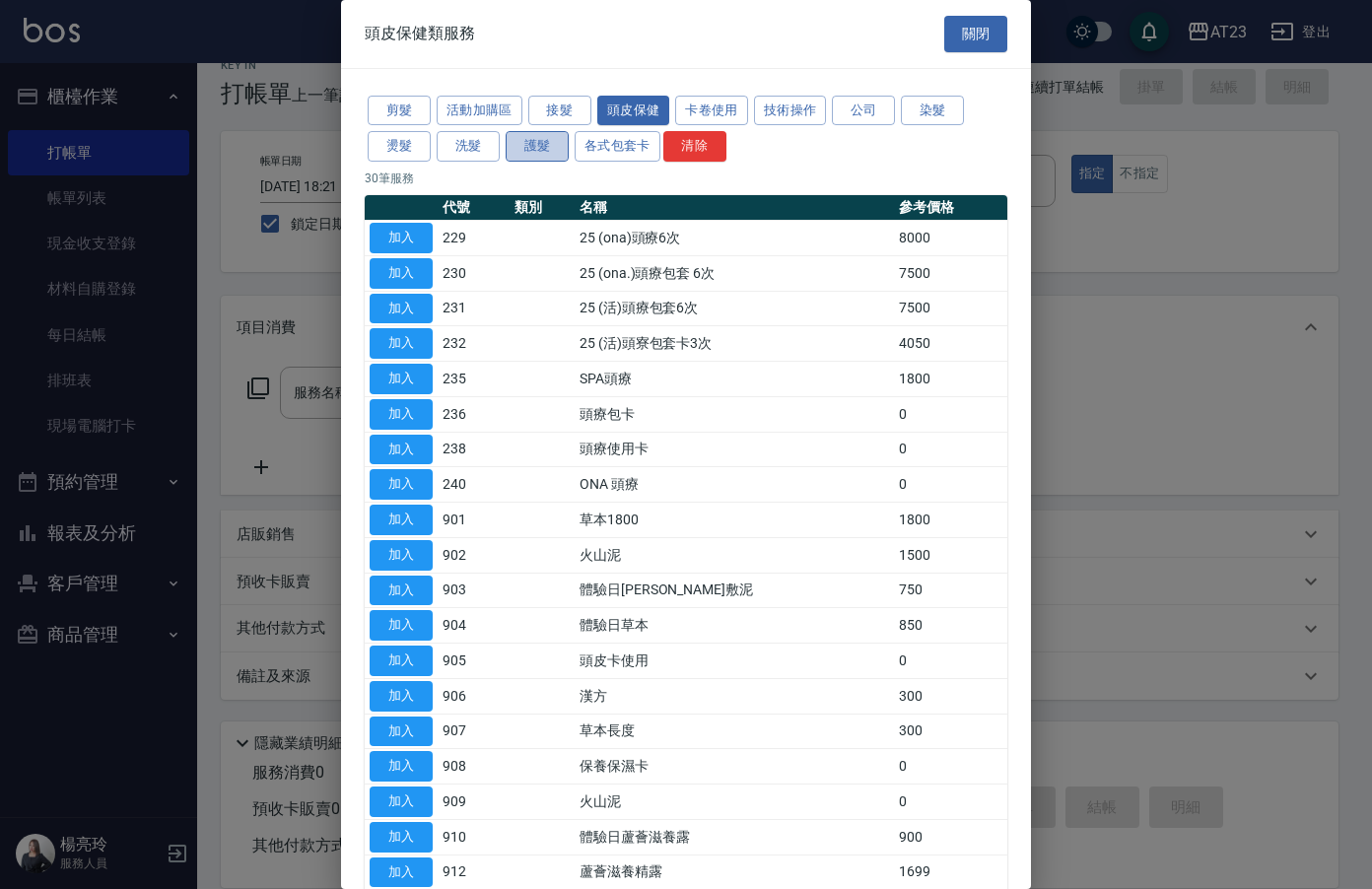
click at [531, 149] on button "護髮" at bounding box center [537, 146] width 63 height 31
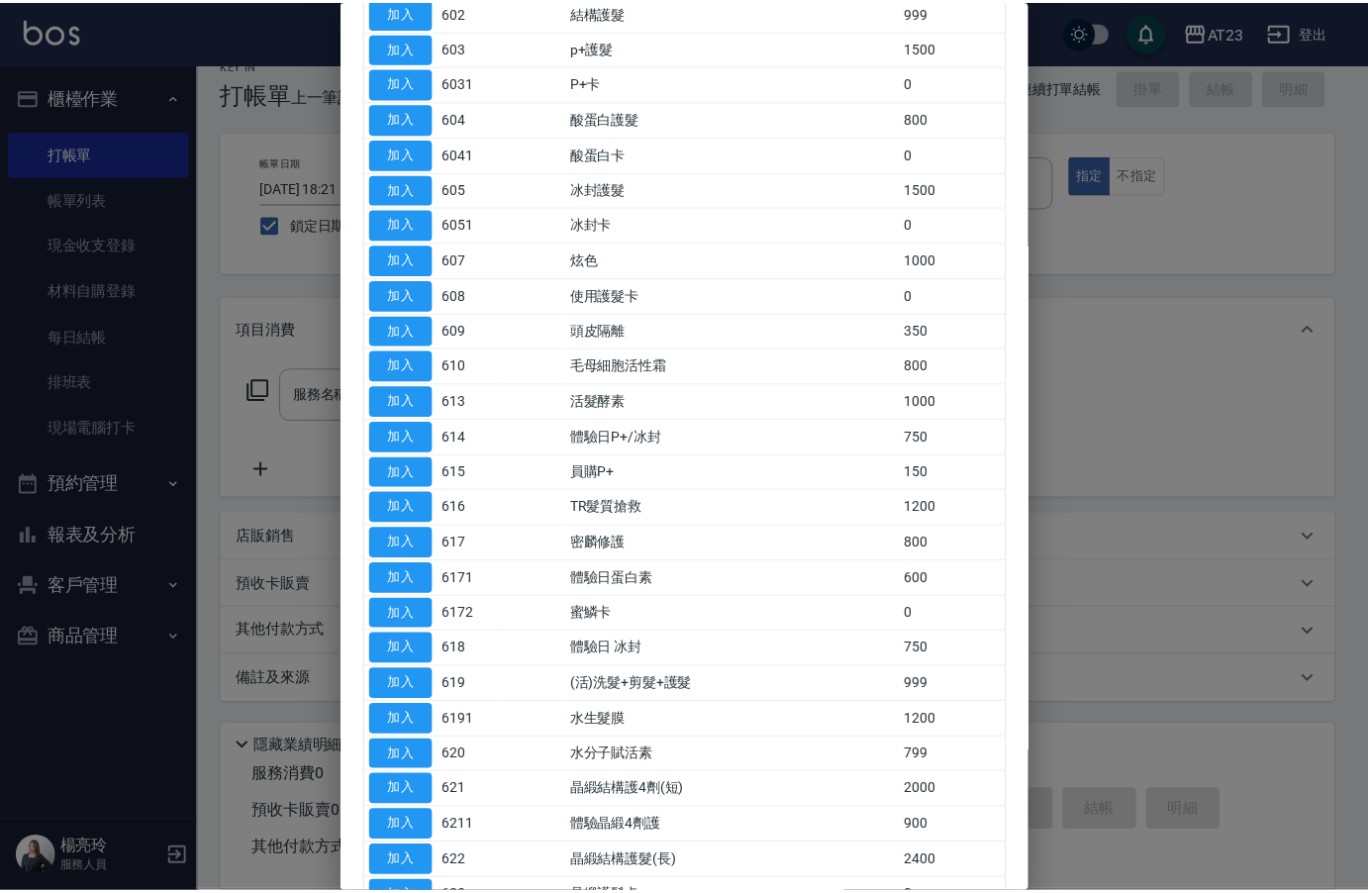
scroll to position [297, 0]
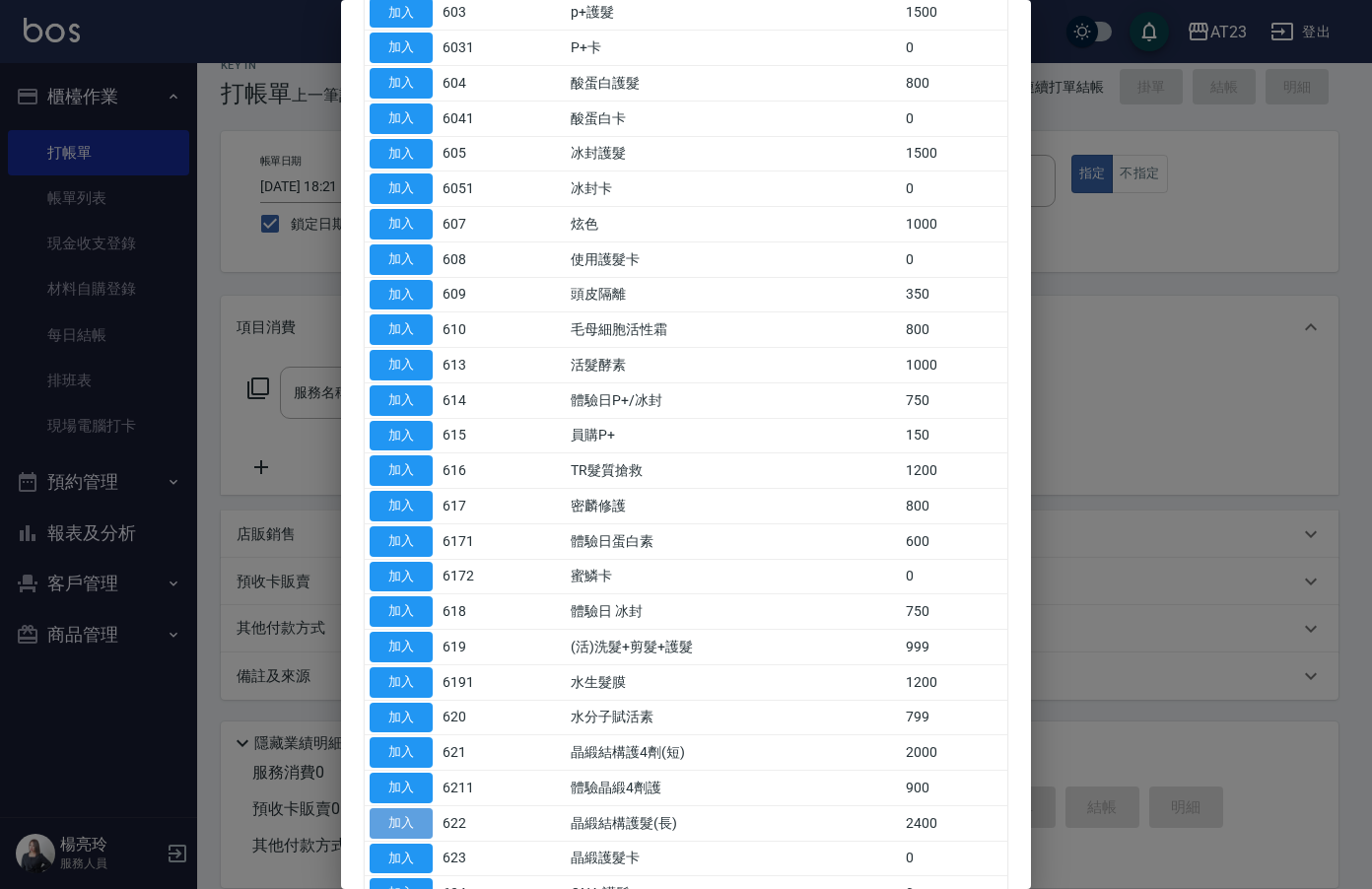
click at [394, 823] on button "加入" at bounding box center [400, 823] width 63 height 31
type input "晶緞結構護髮(長)(622)"
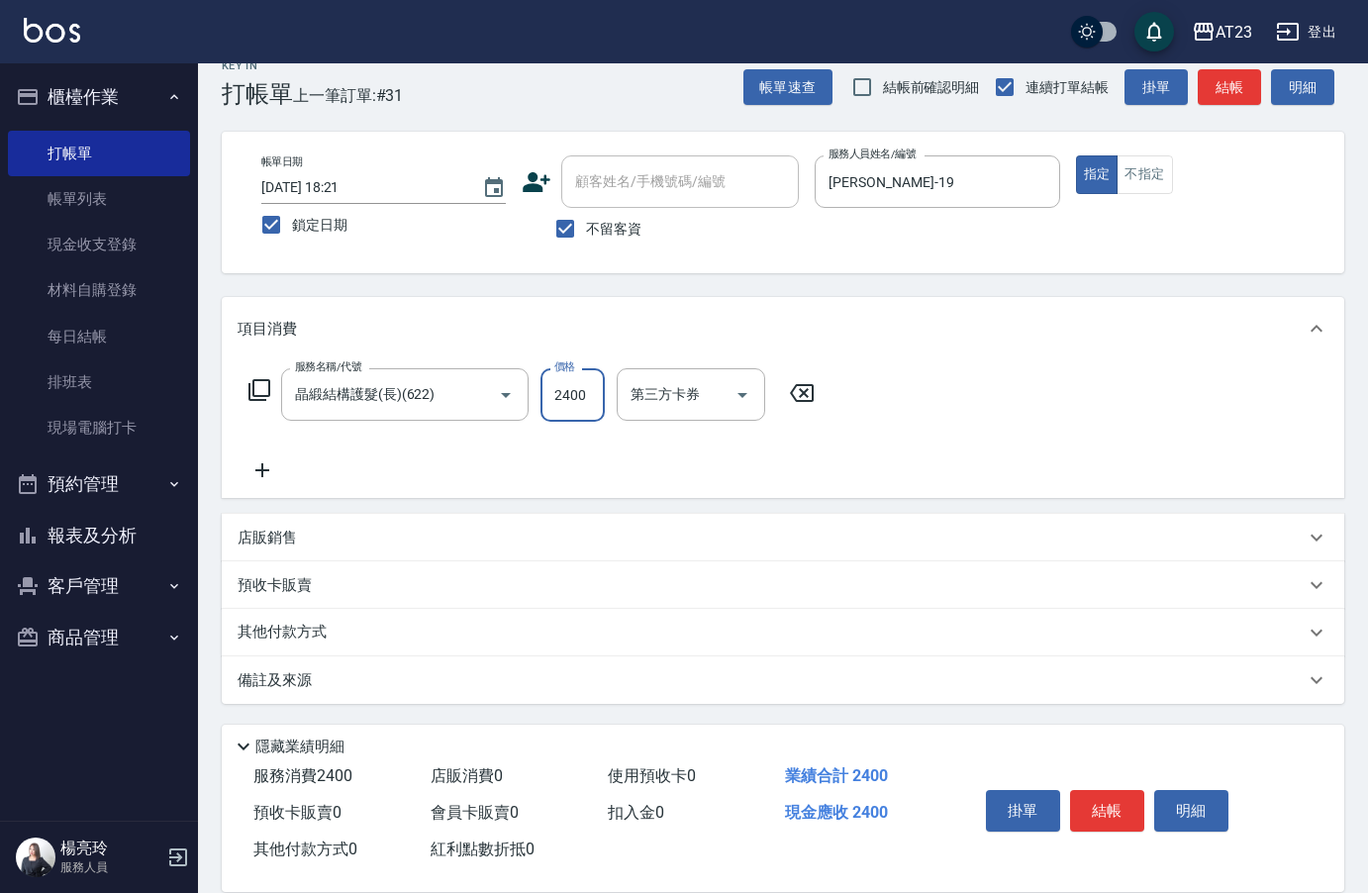
click at [583, 401] on input "2400" at bounding box center [572, 394] width 64 height 53
type input "3437"
click at [289, 552] on div "店販銷售" at bounding box center [783, 538] width 1122 height 48
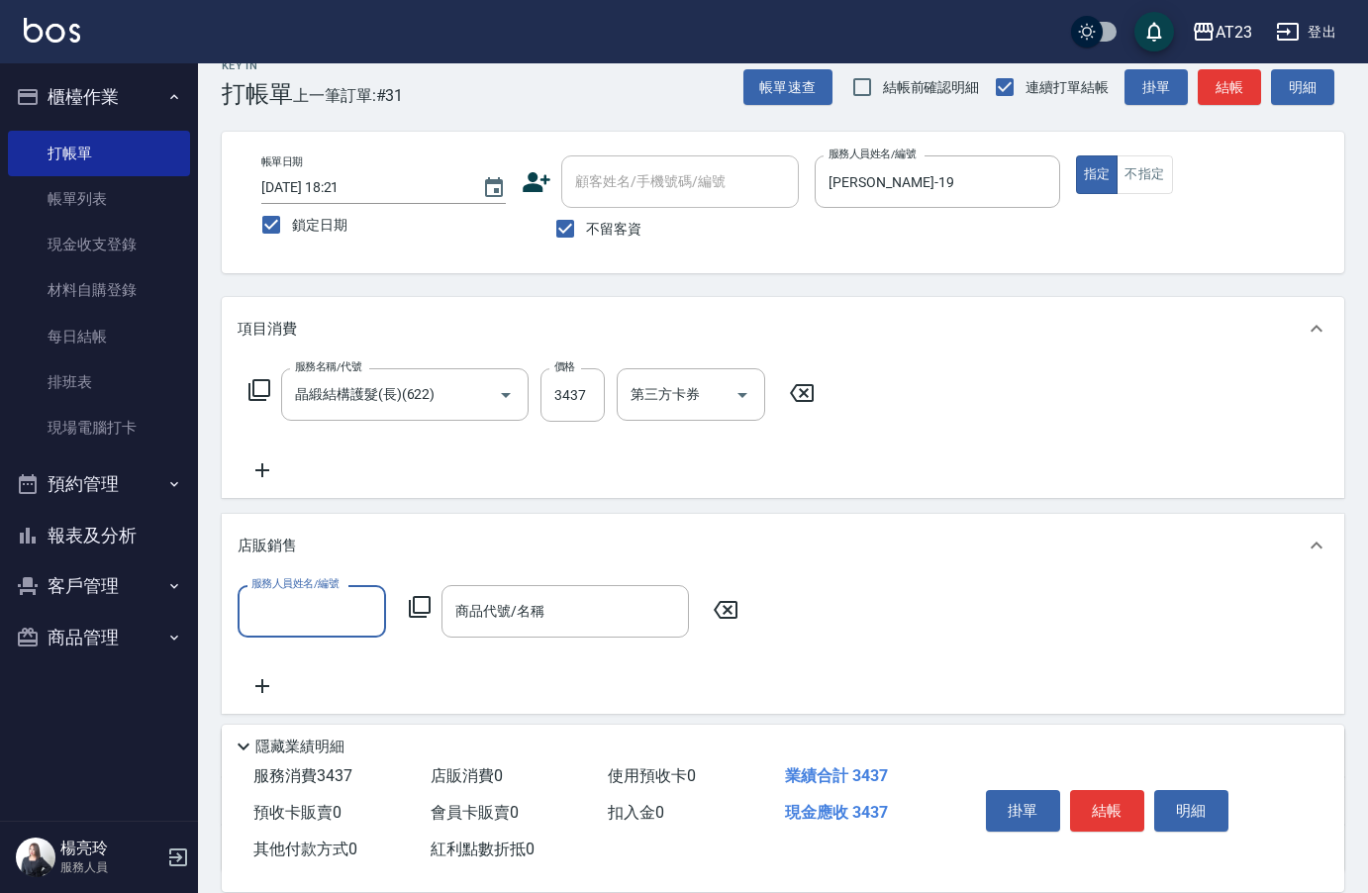
scroll to position [0, 0]
type input "[PERSON_NAME]-19"
click at [417, 608] on icon at bounding box center [420, 607] width 24 height 24
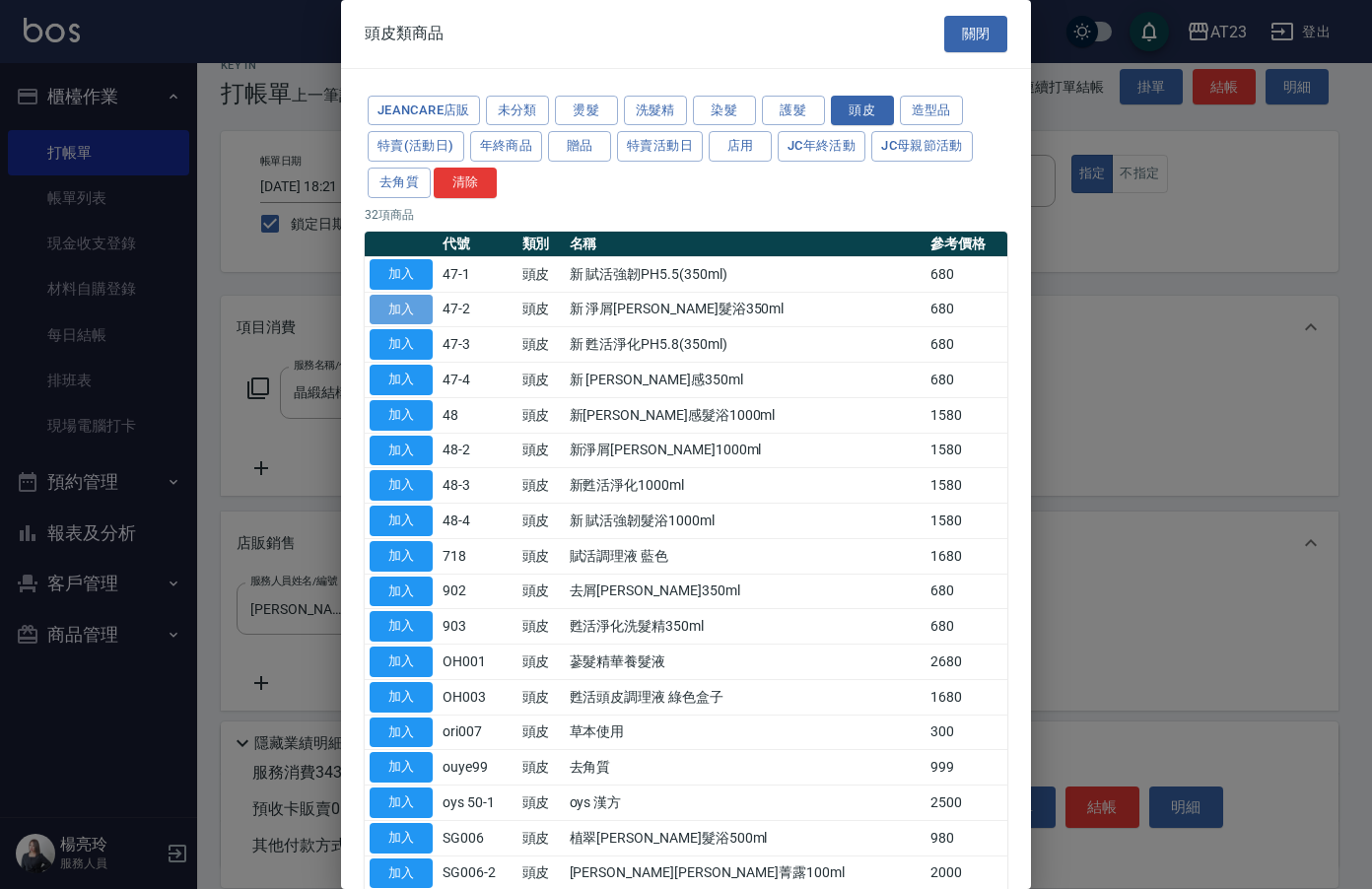
click at [418, 310] on button "加入" at bounding box center [400, 310] width 63 height 31
type input "新 淨屑[PERSON_NAME]髮浴350ml"
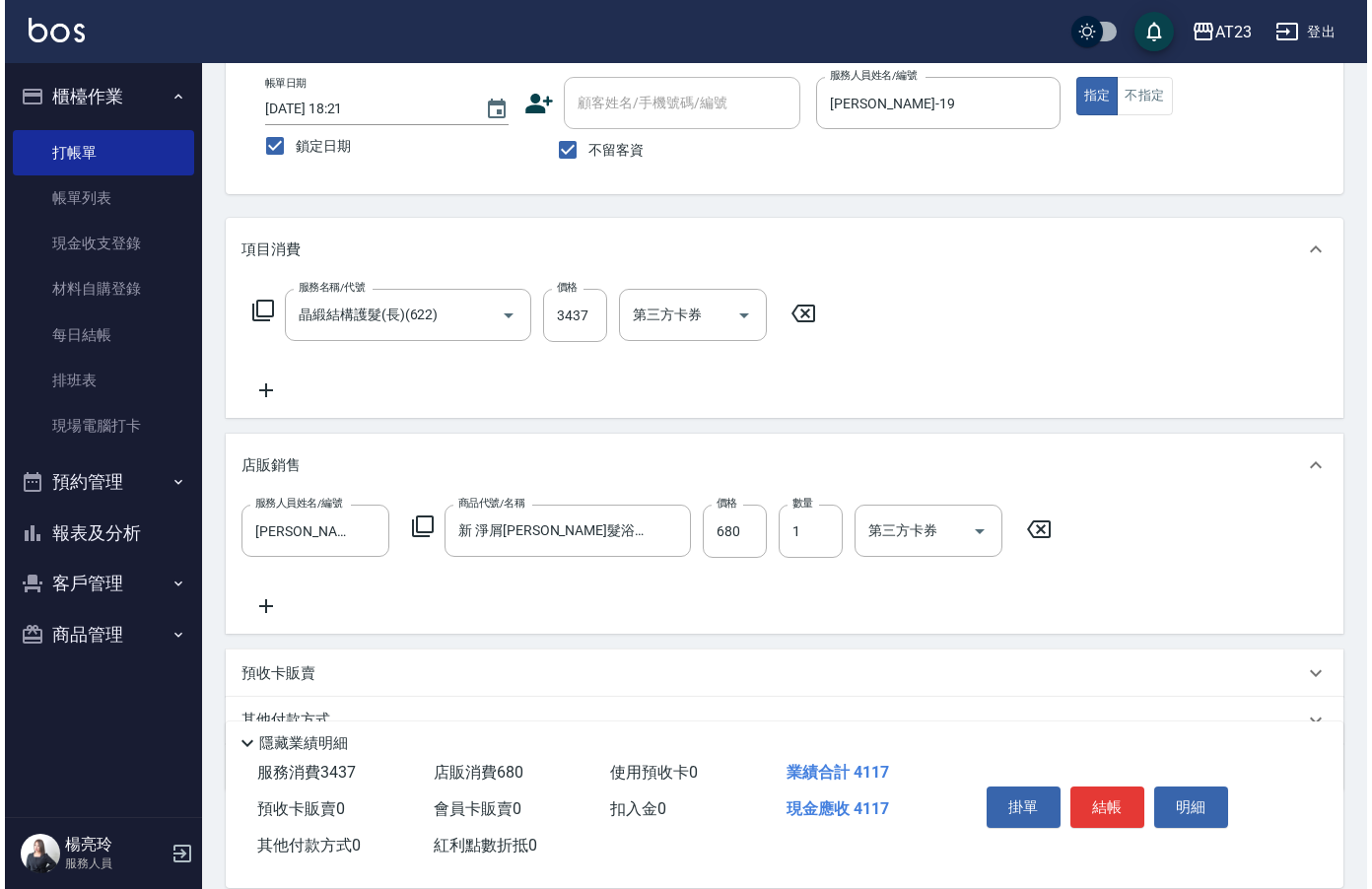
scroll to position [197, 0]
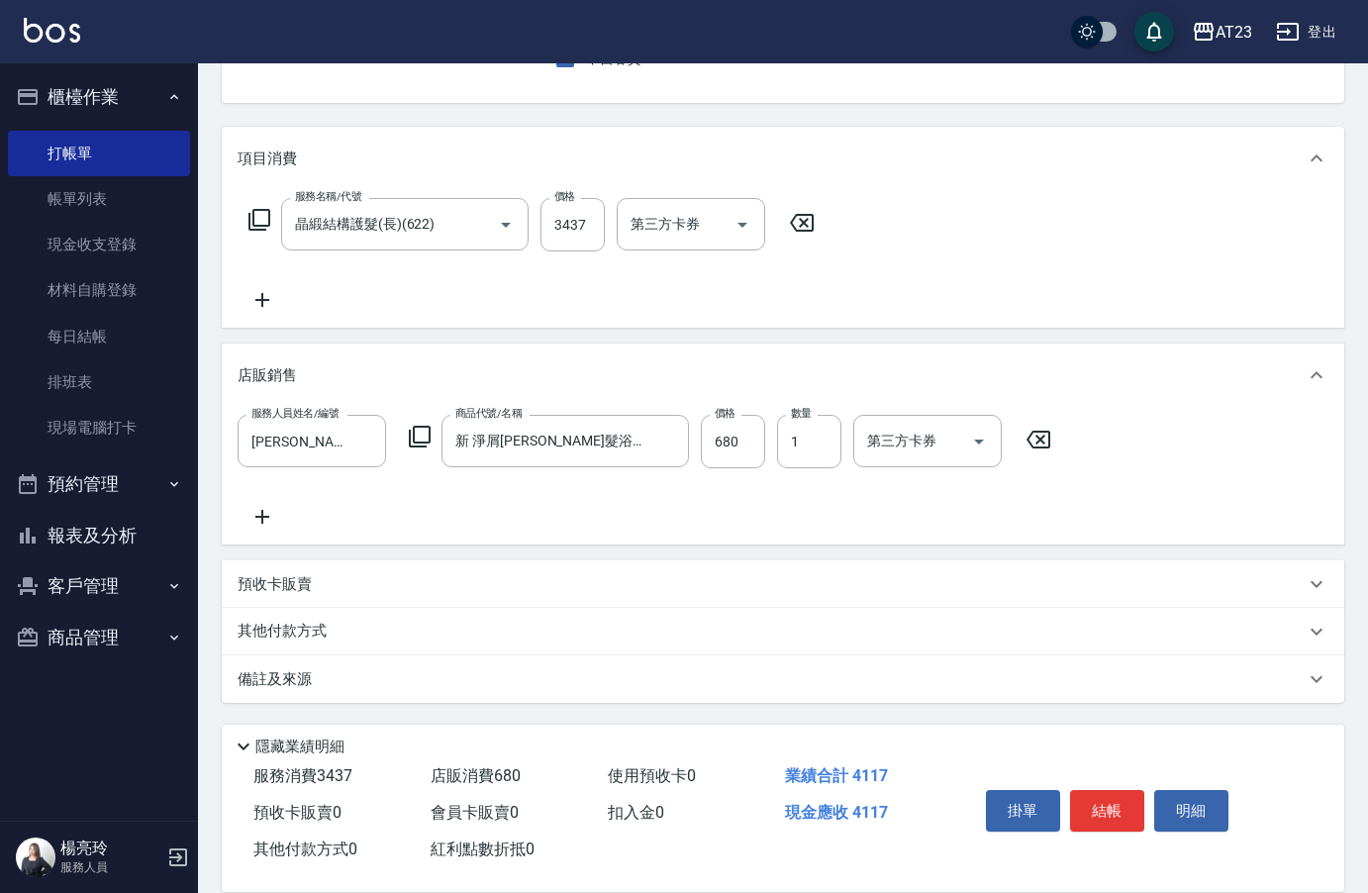
click at [257, 300] on icon at bounding box center [262, 300] width 14 height 14
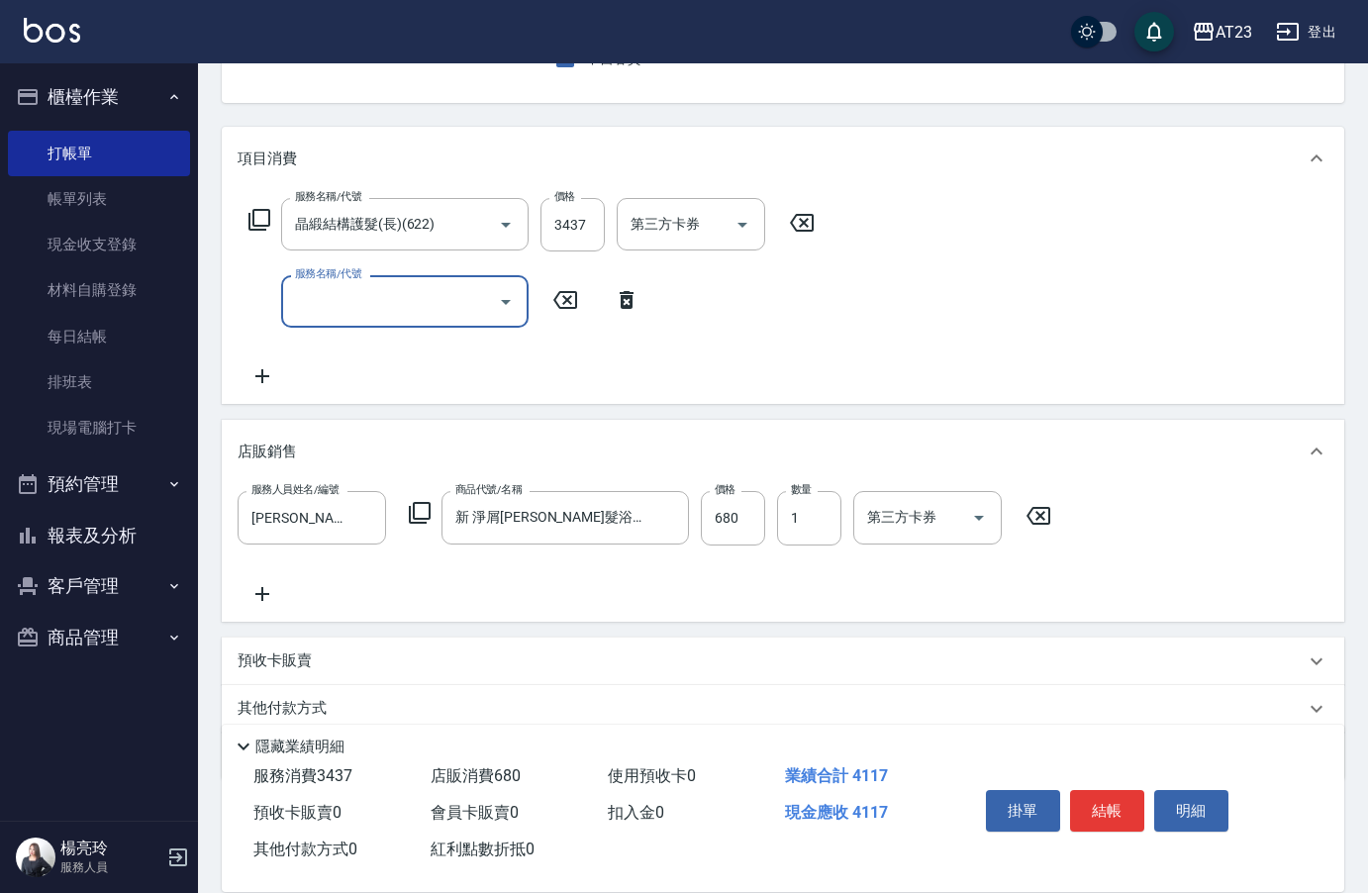
click at [321, 292] on input "服務名稱/代號" at bounding box center [390, 301] width 200 height 35
type input "互助100(710)"
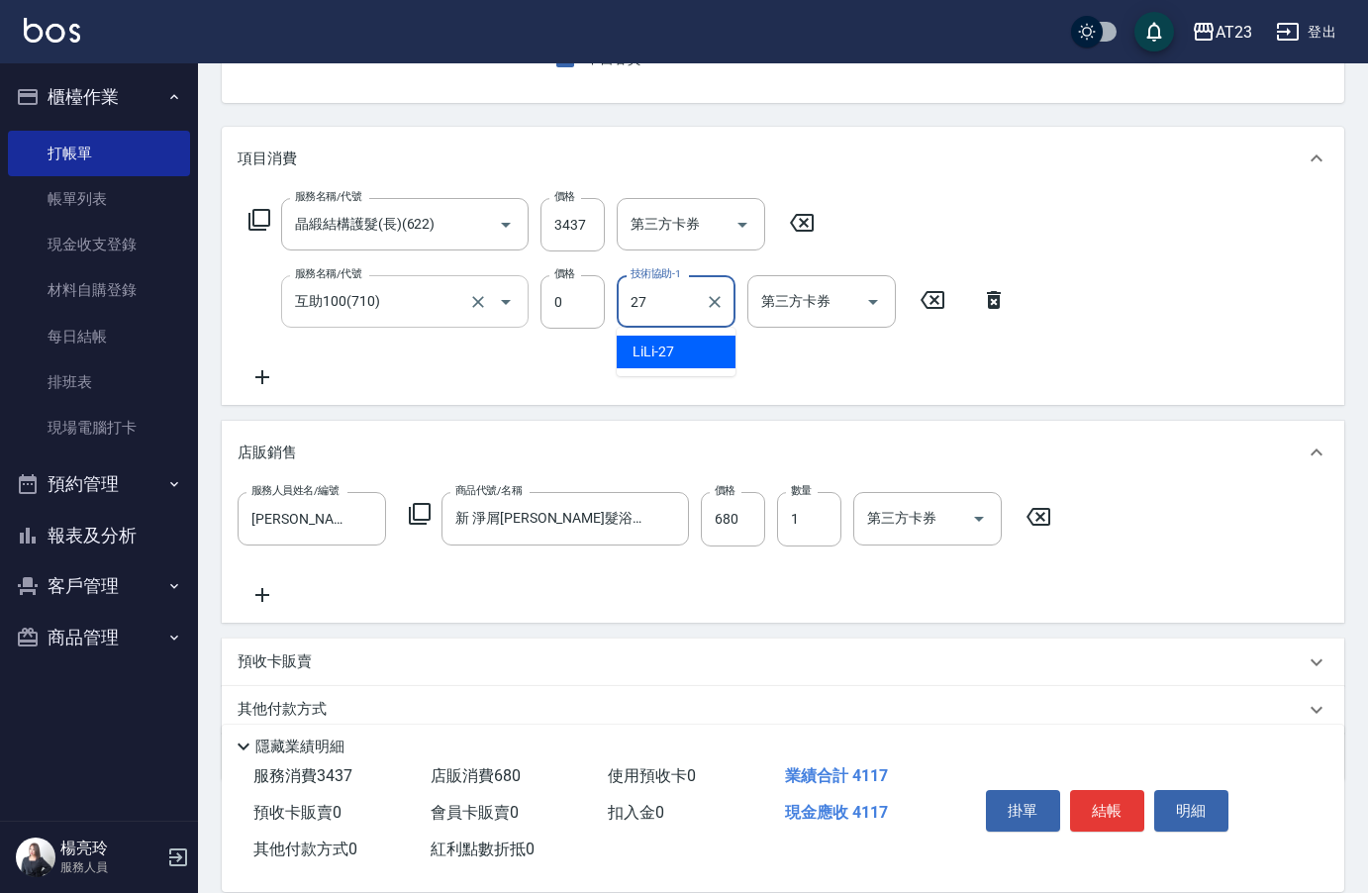
type input "LiLi-27"
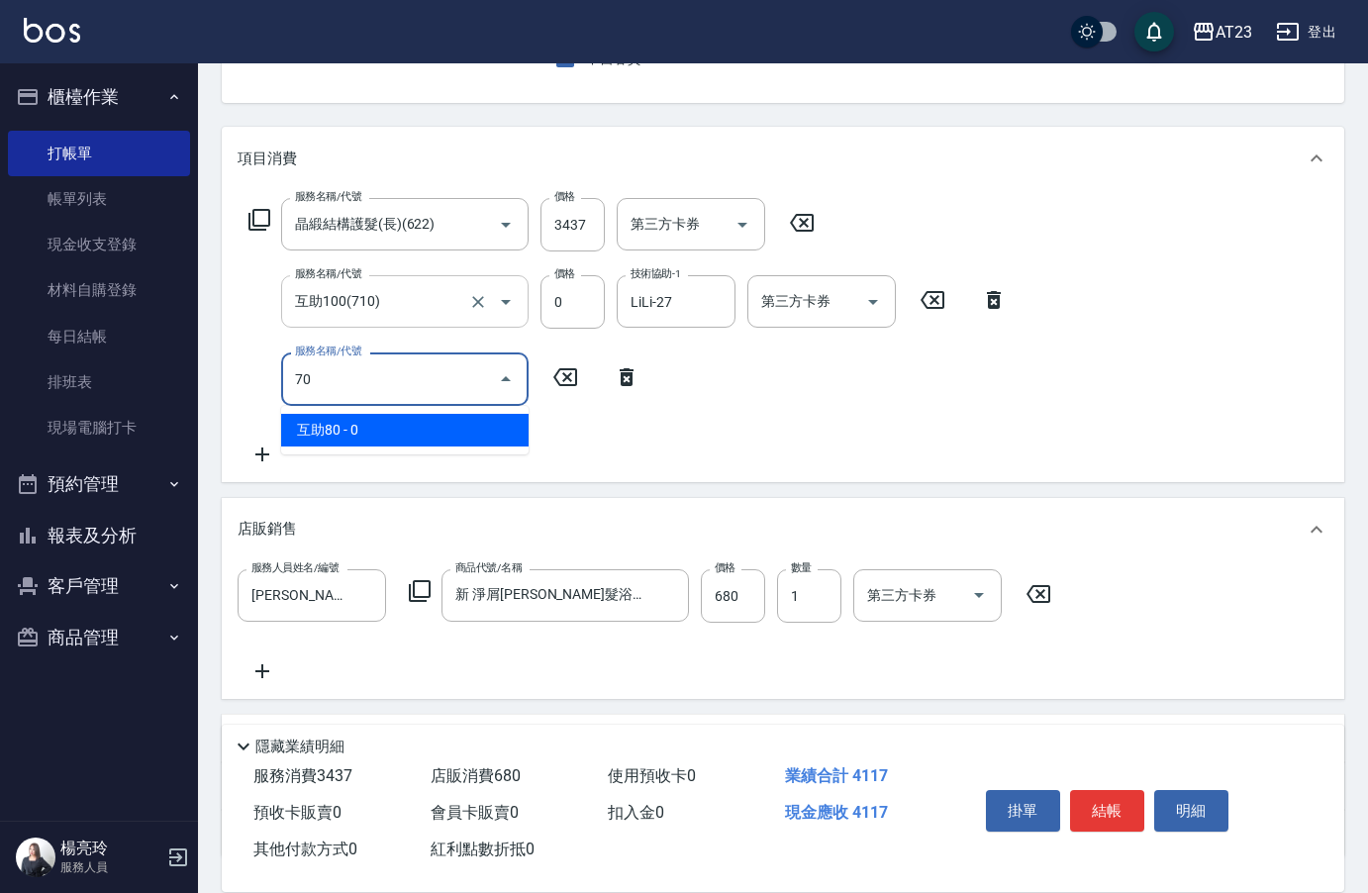
type input "7"
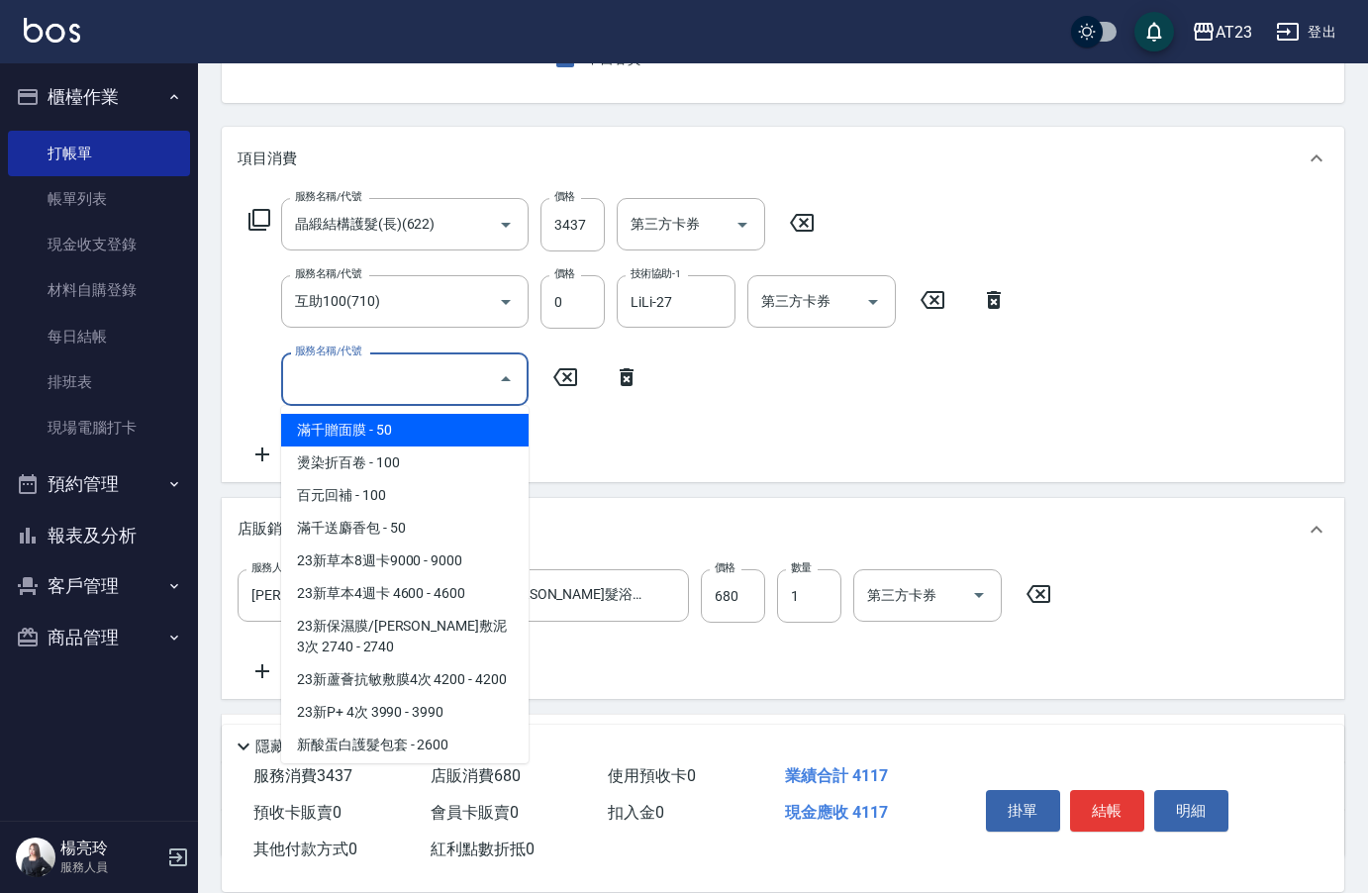
click at [250, 219] on icon at bounding box center [259, 220] width 22 height 22
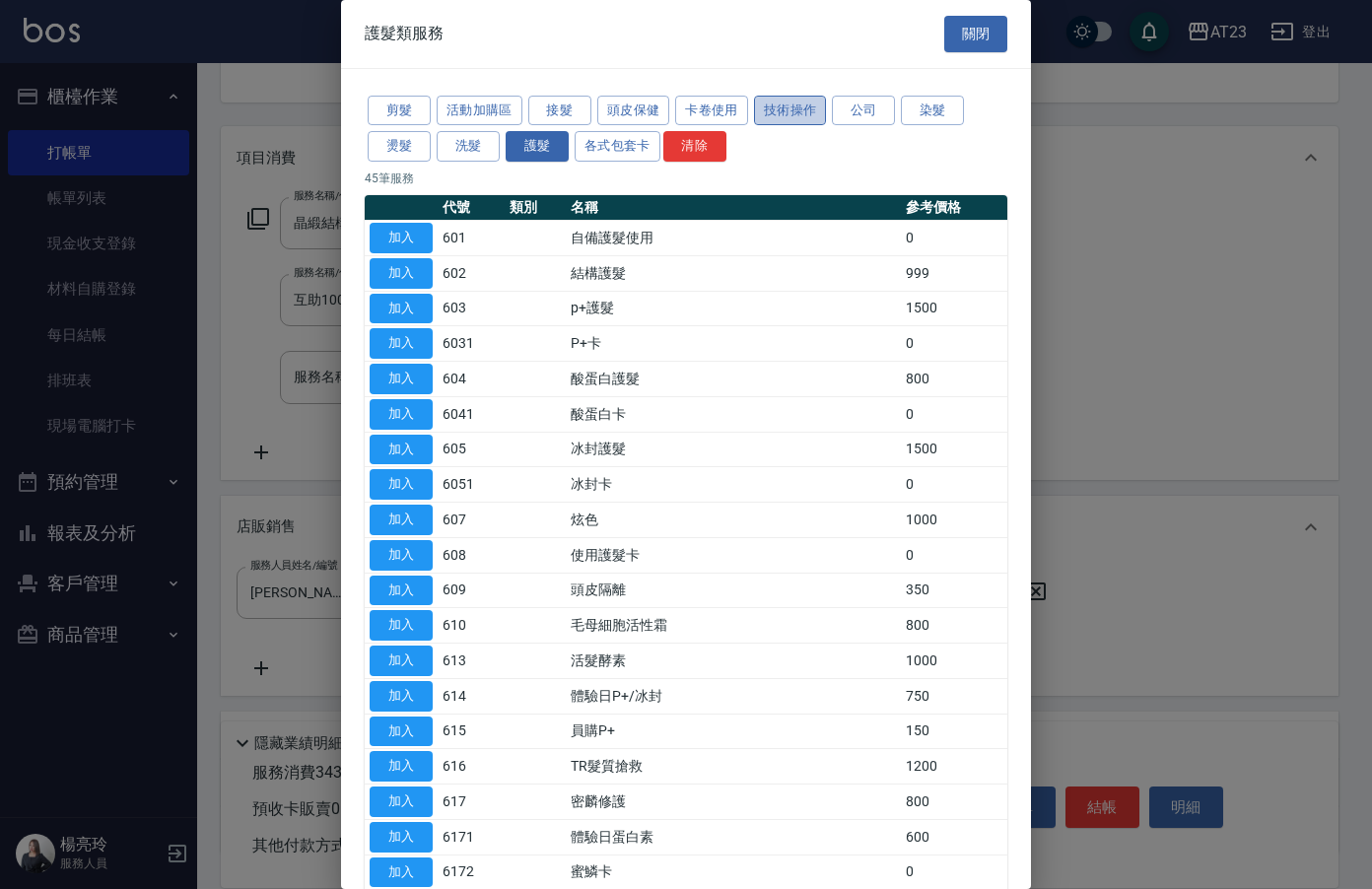
click at [779, 116] on button "技術操作" at bounding box center [790, 111] width 73 height 31
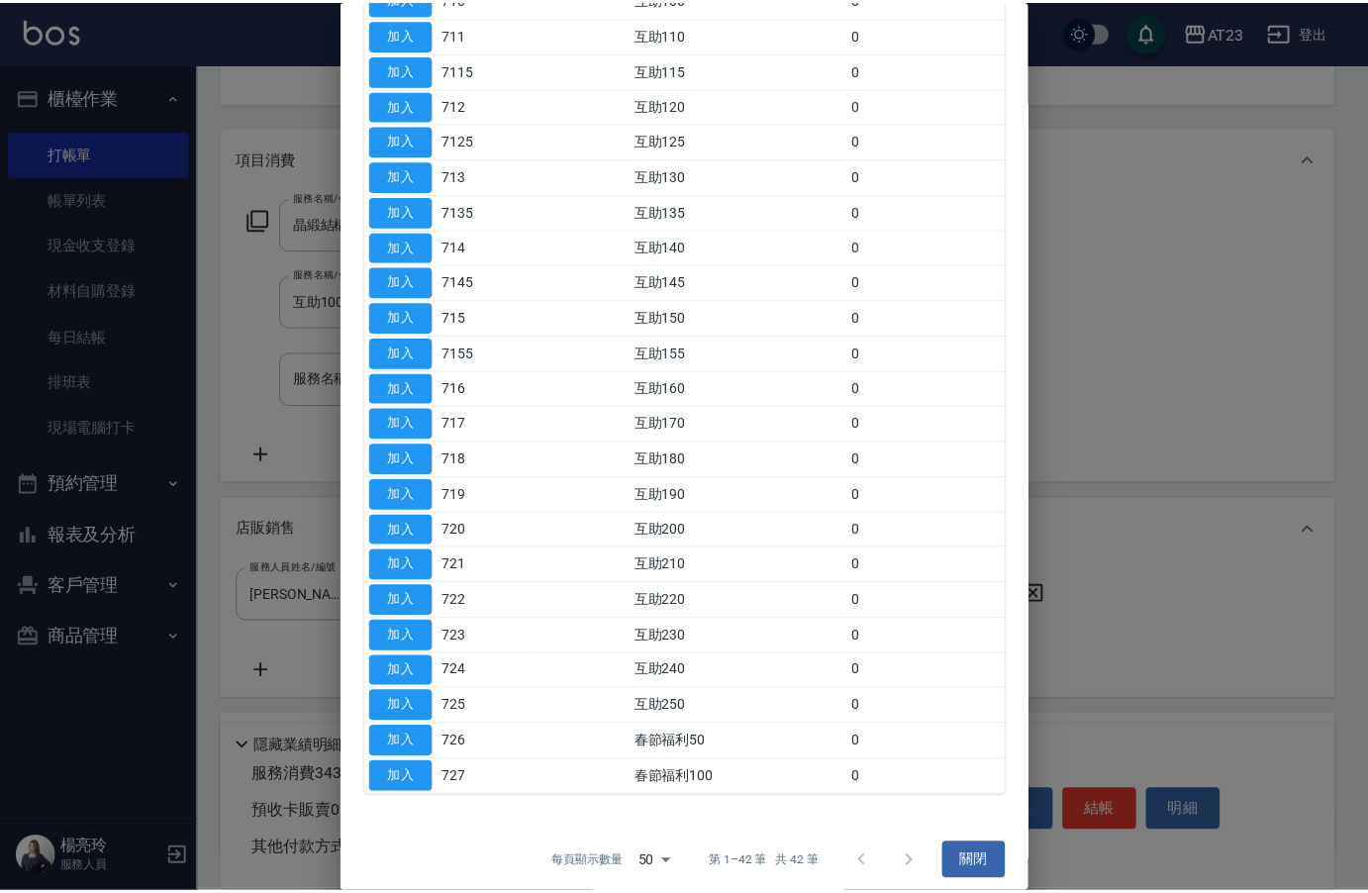
scroll to position [924, 0]
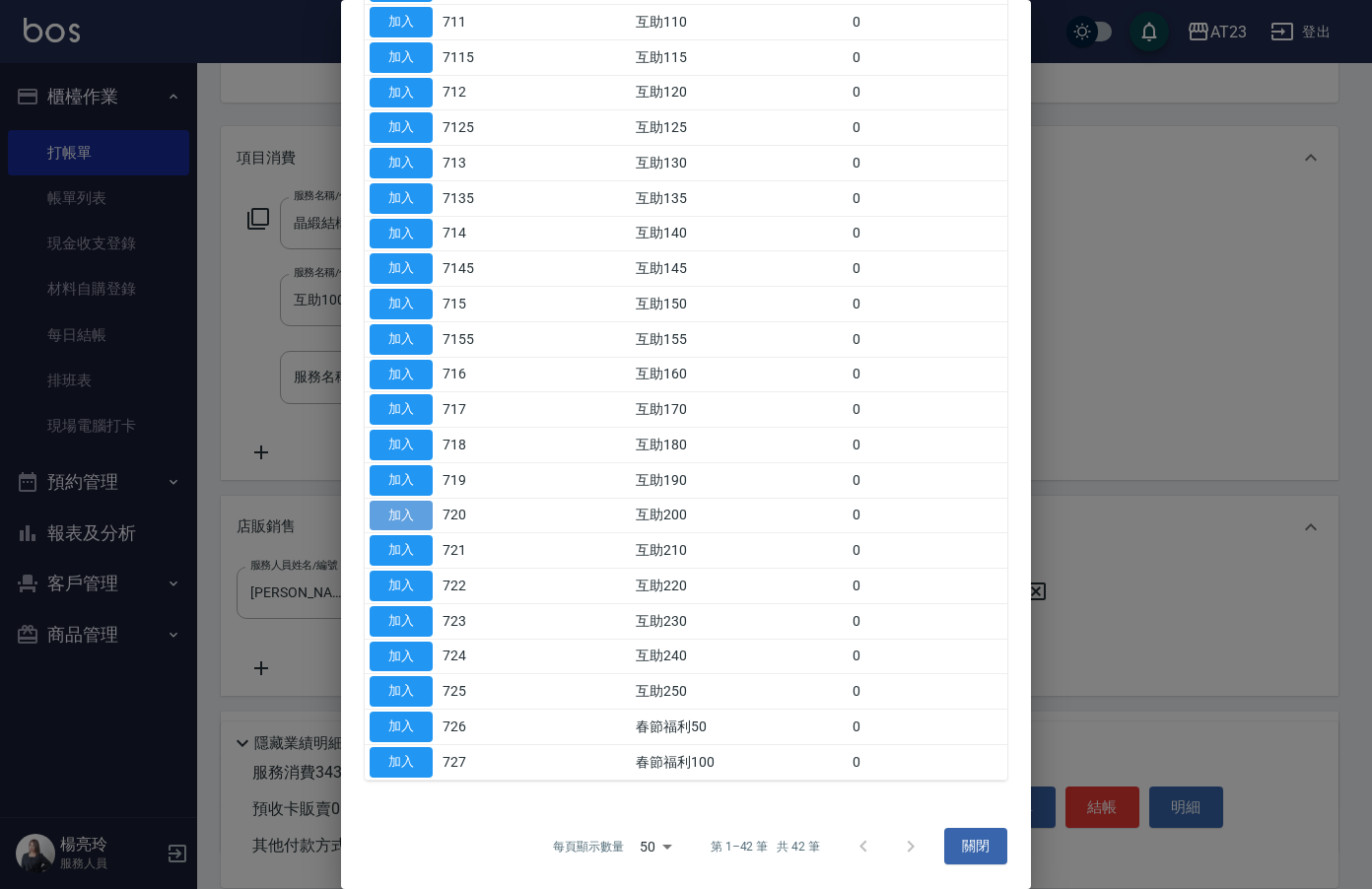
click at [416, 520] on button "加入" at bounding box center [400, 516] width 63 height 31
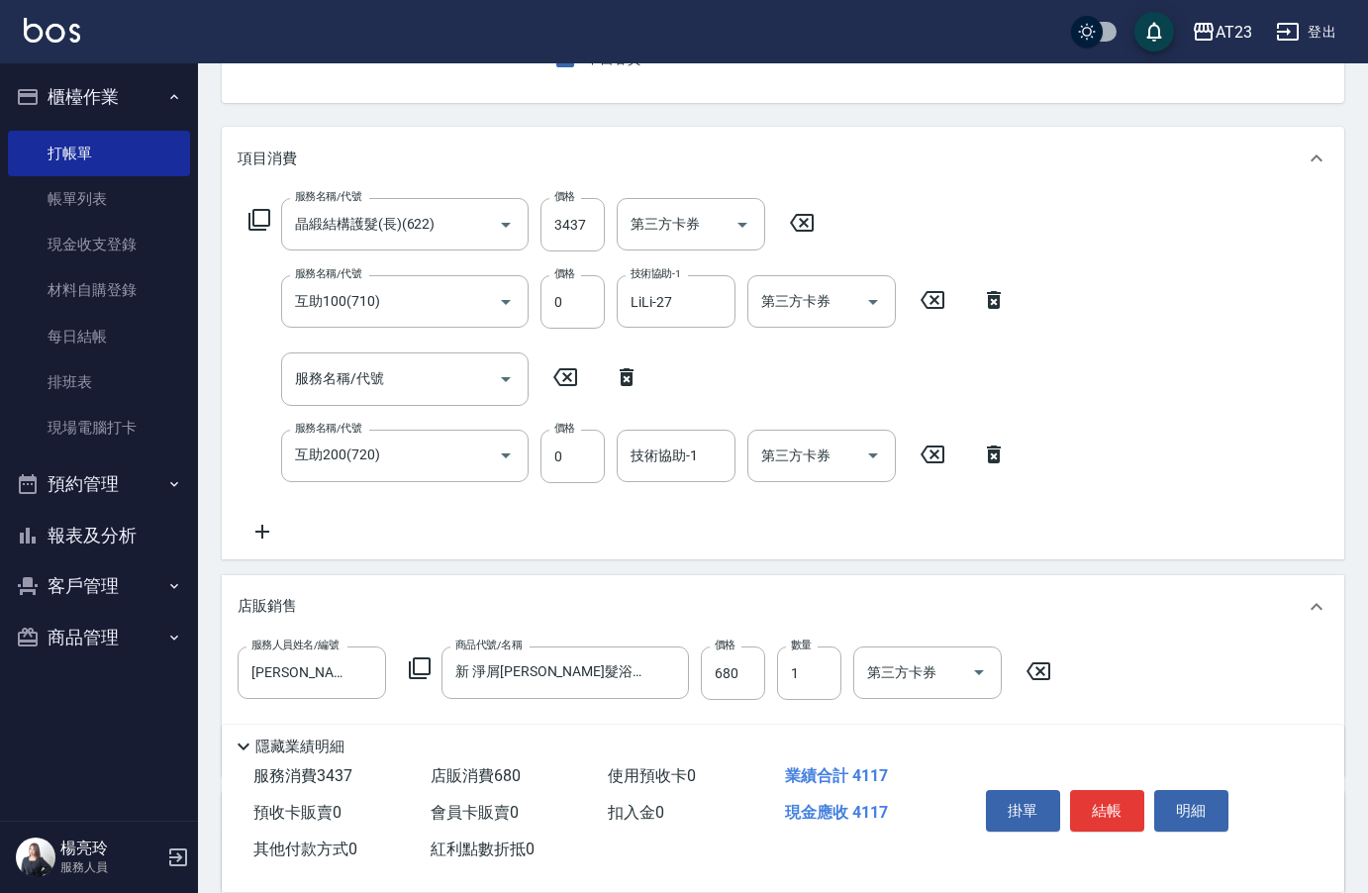
click at [625, 373] on icon at bounding box center [627, 377] width 14 height 18
type input "互助200(720)"
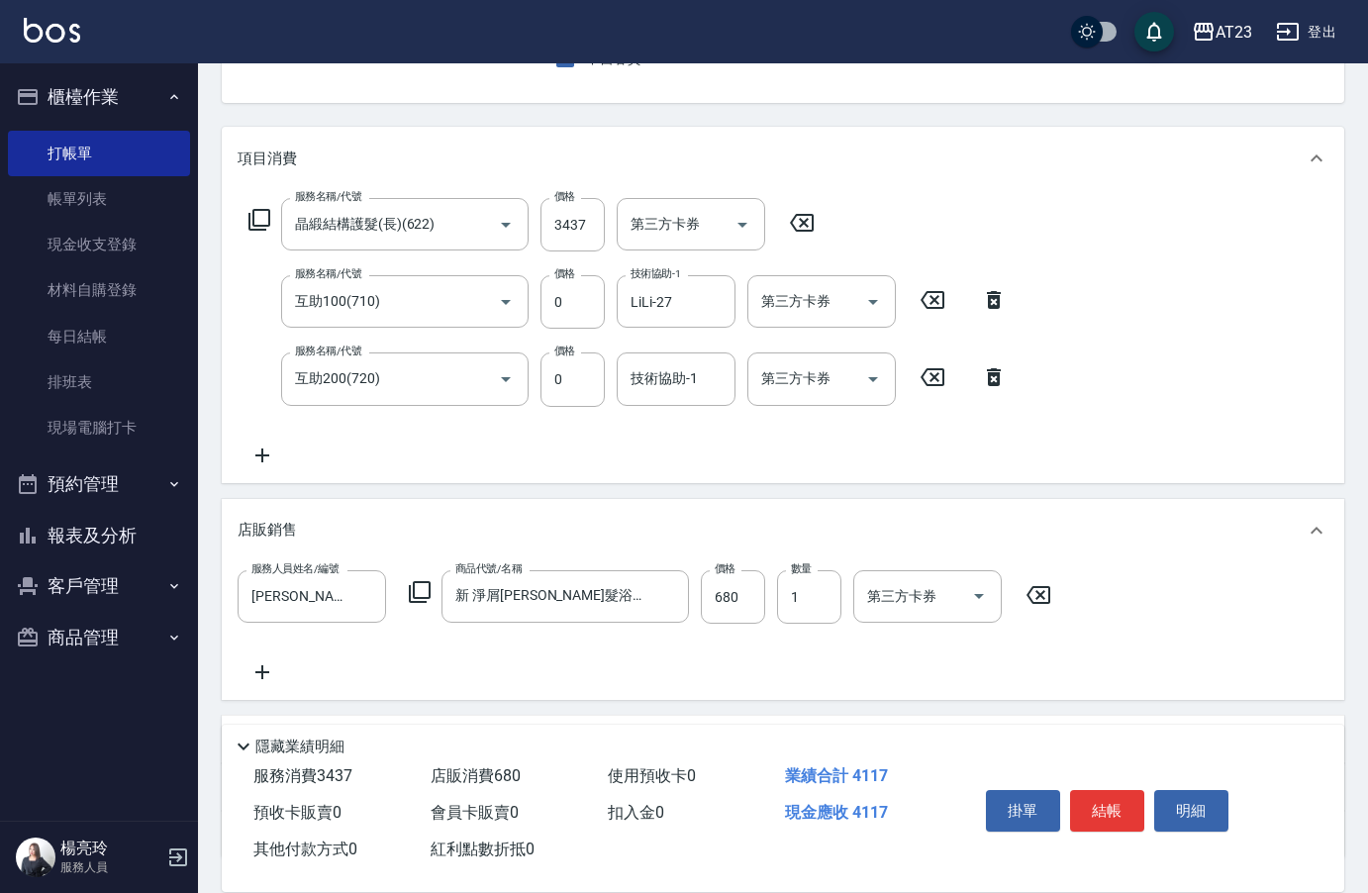
drag, startPoint x: 650, startPoint y: 394, endPoint x: 641, endPoint y: 382, distance: 14.8
click at [649, 391] on input "技術協助-1" at bounding box center [676, 378] width 101 height 35
type input "Penny-30"
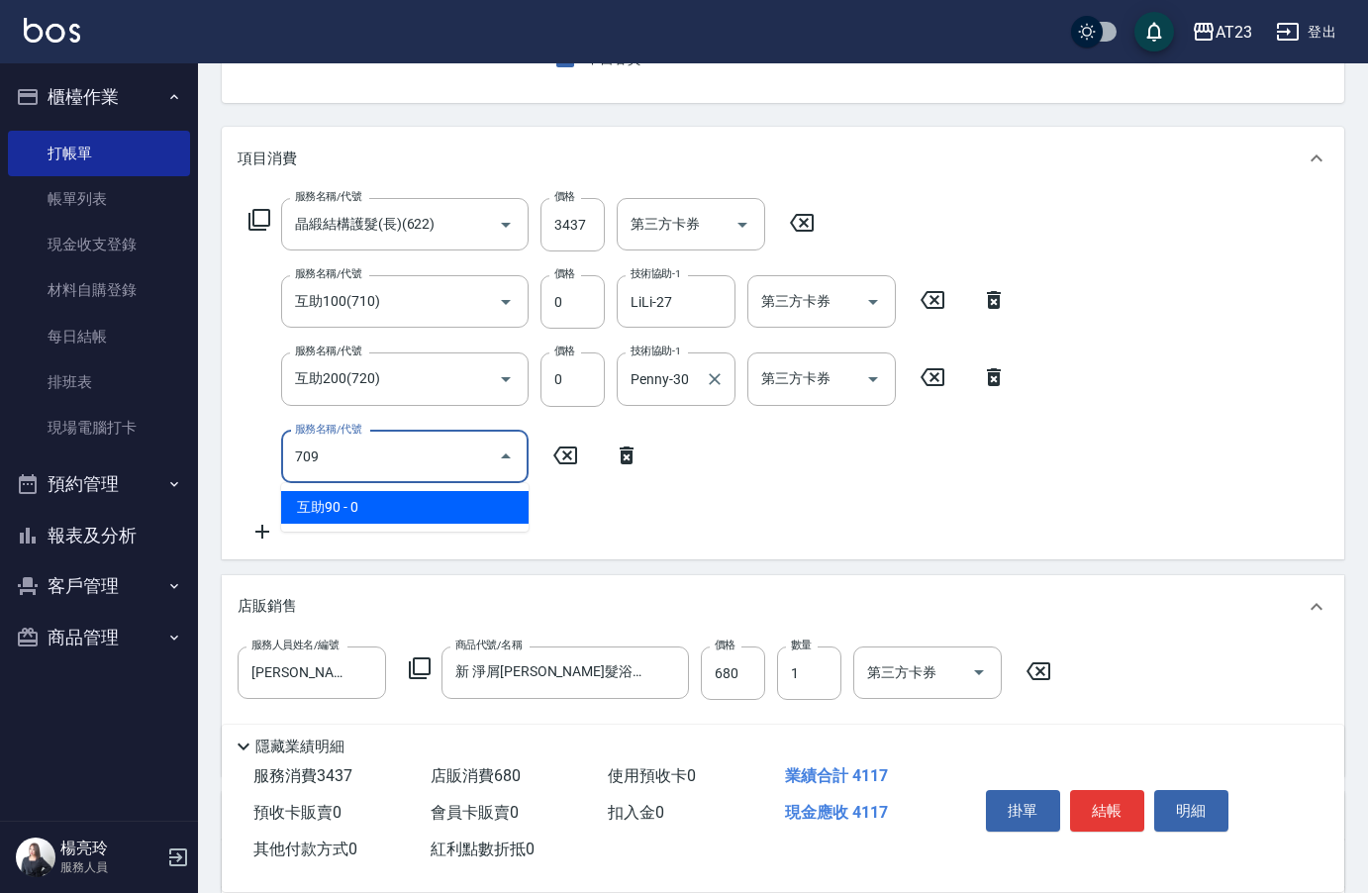
type input "互助90(709)"
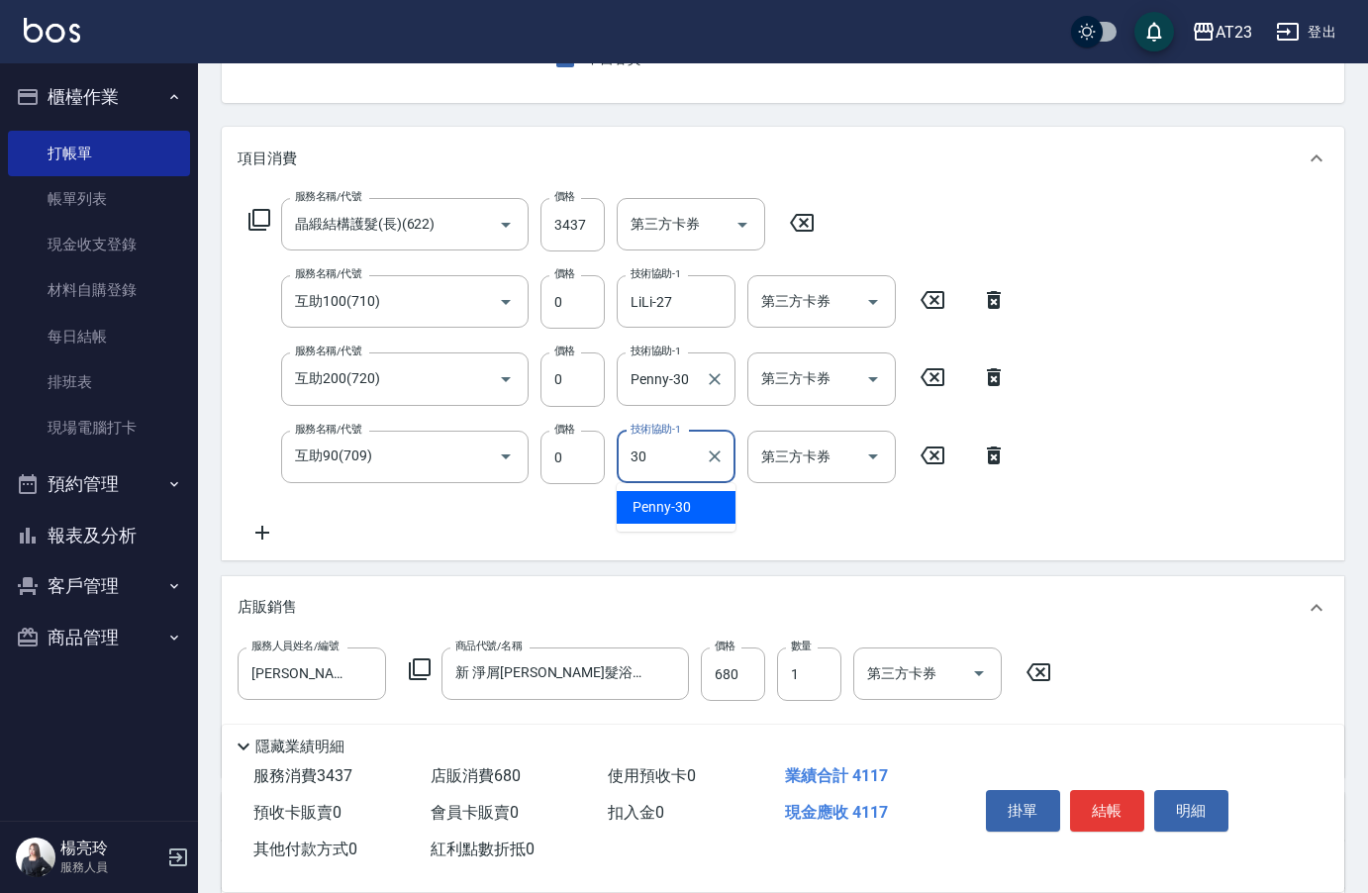
type input "Penny-30"
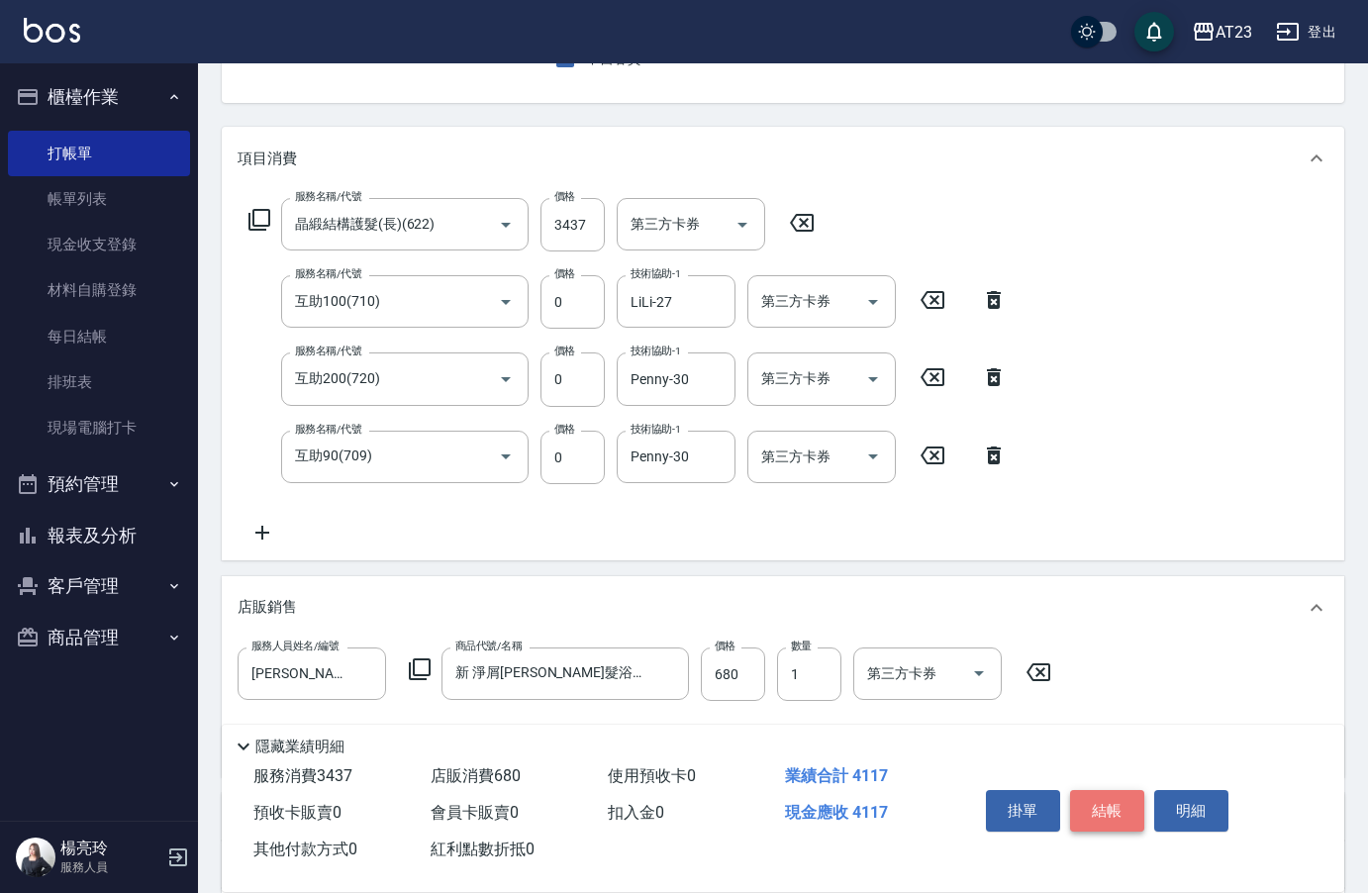
click at [1106, 795] on button "結帳" at bounding box center [1107, 811] width 74 height 42
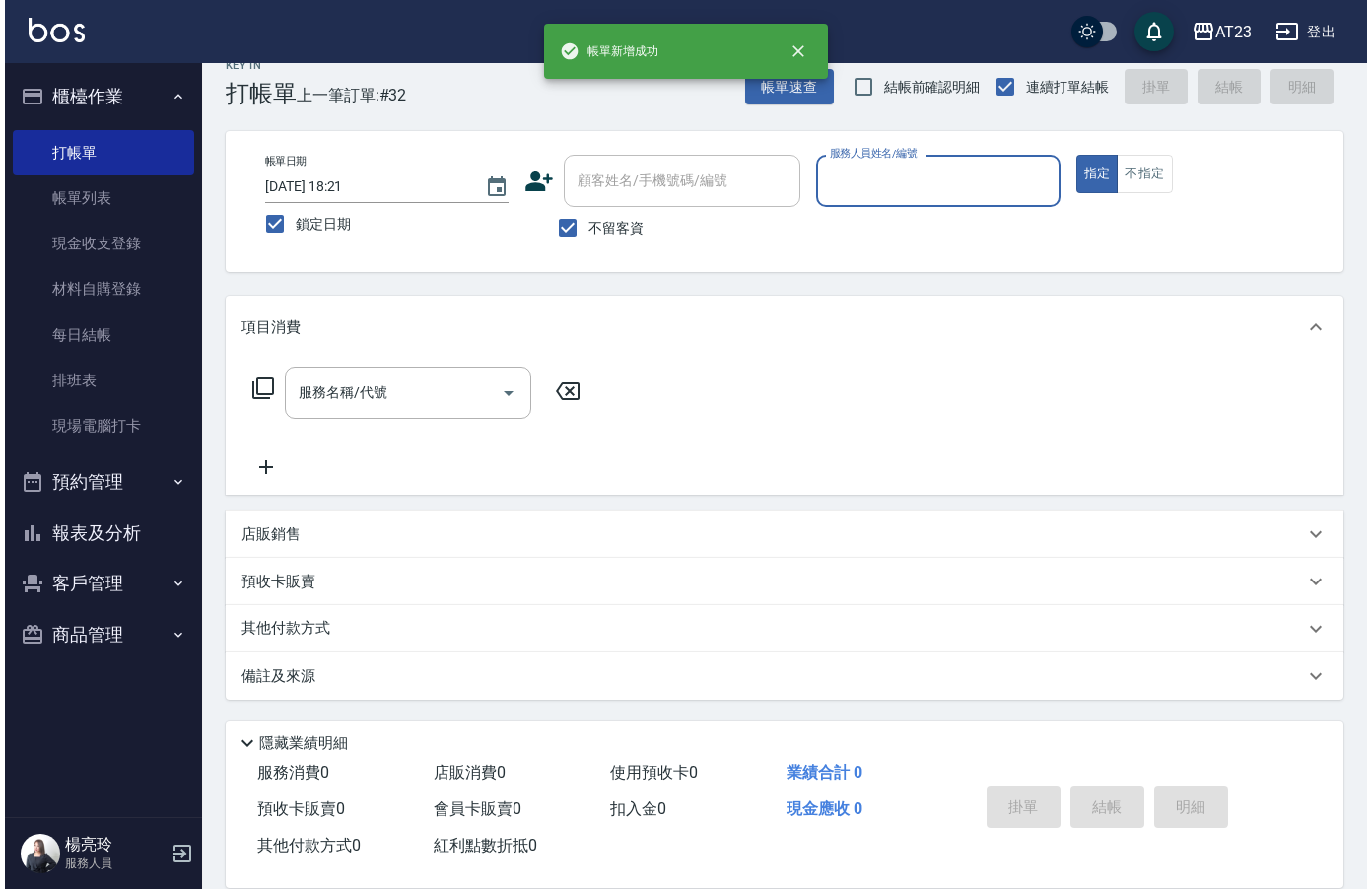
scroll to position [28, 0]
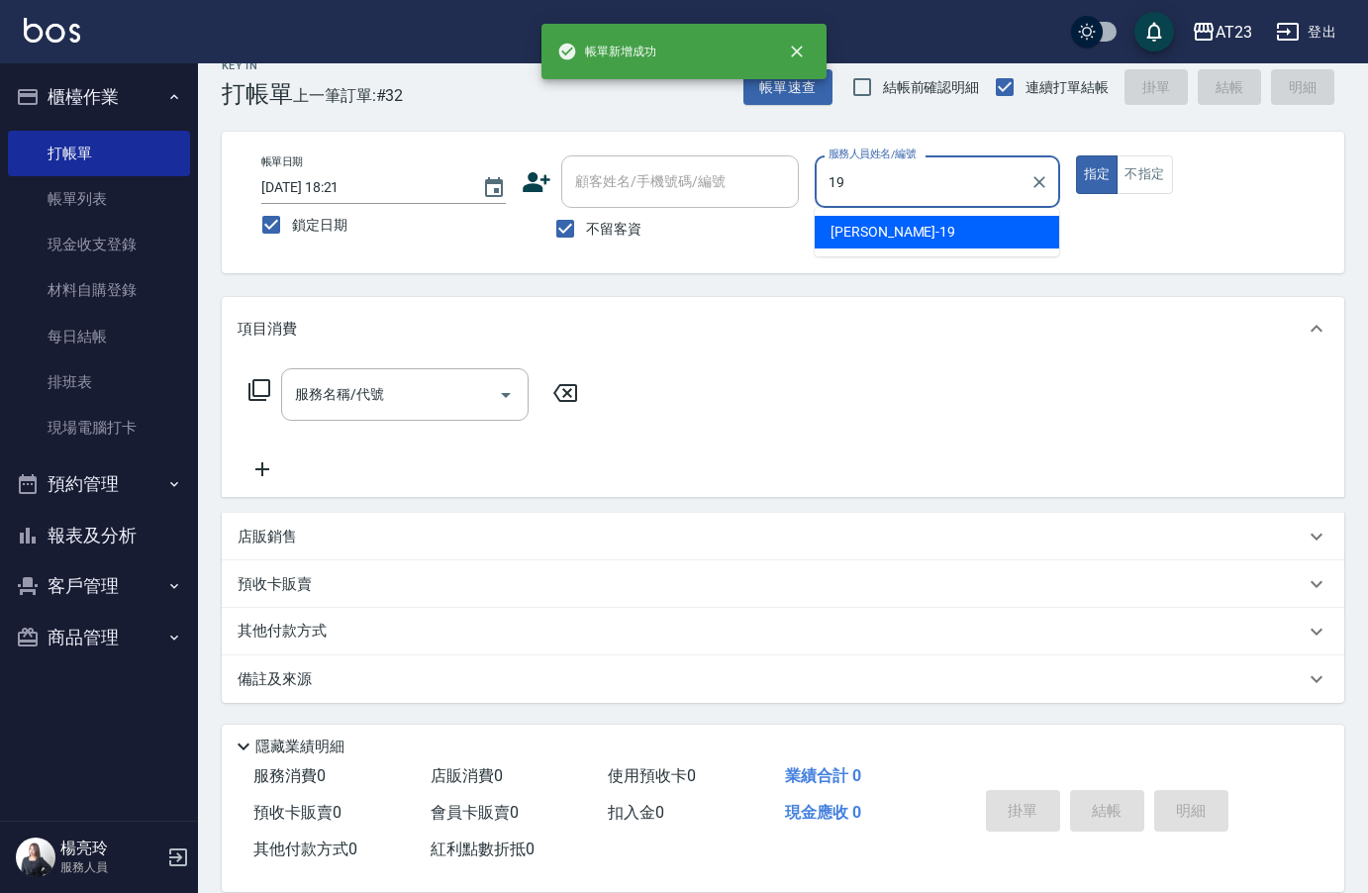
type input "[PERSON_NAME]-19"
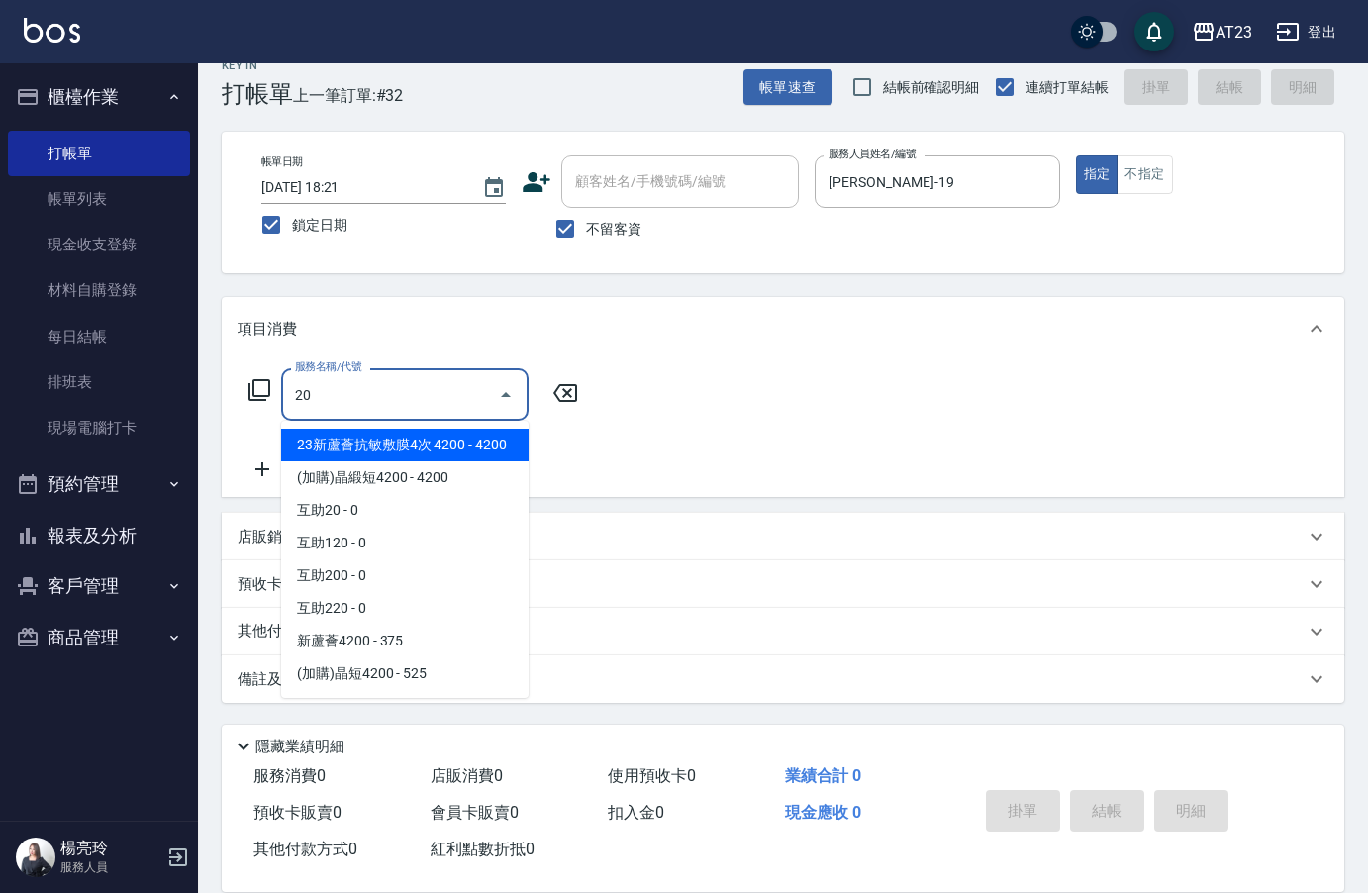
type input "2"
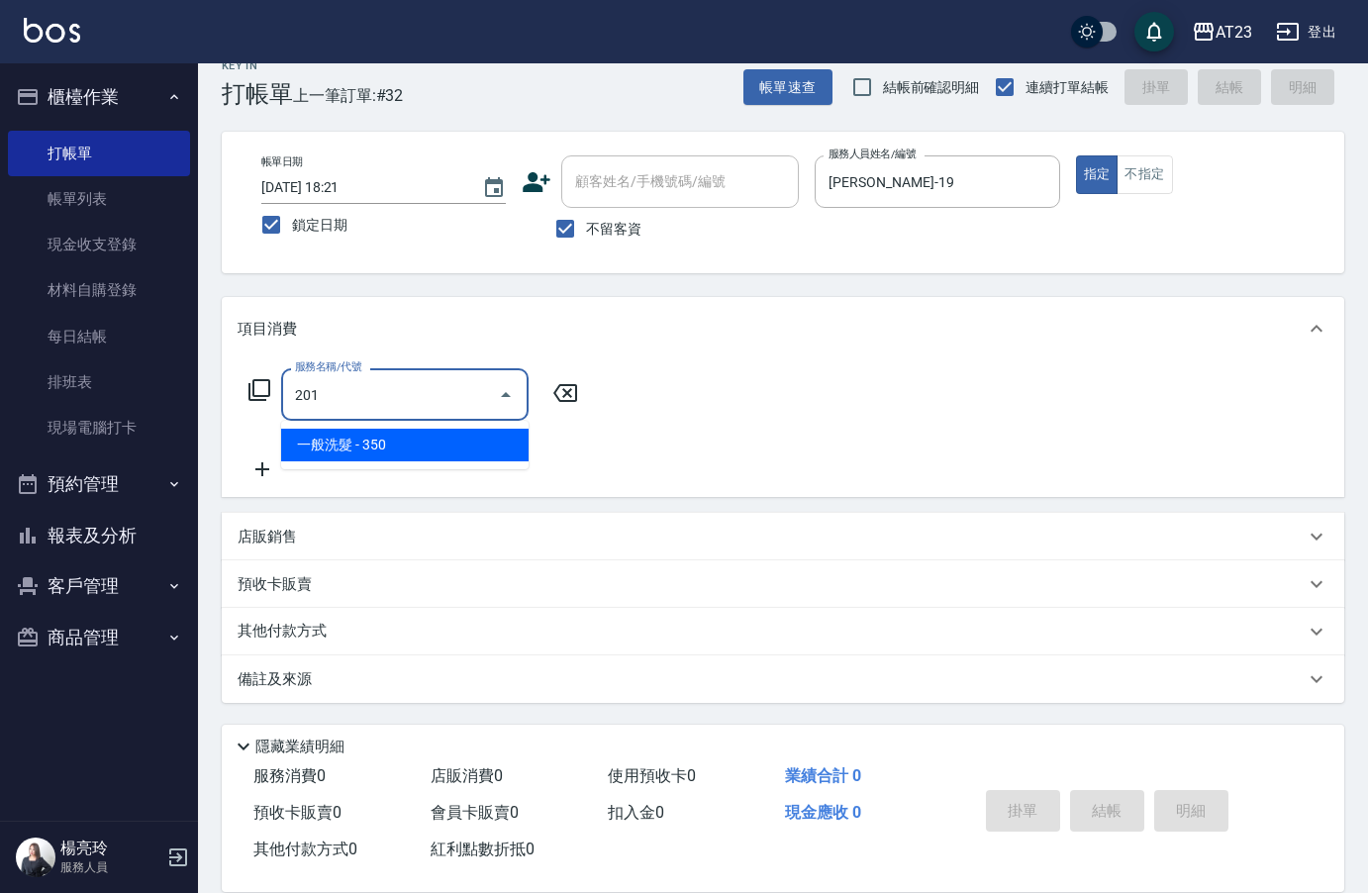
type input "一般洗髮(201)"
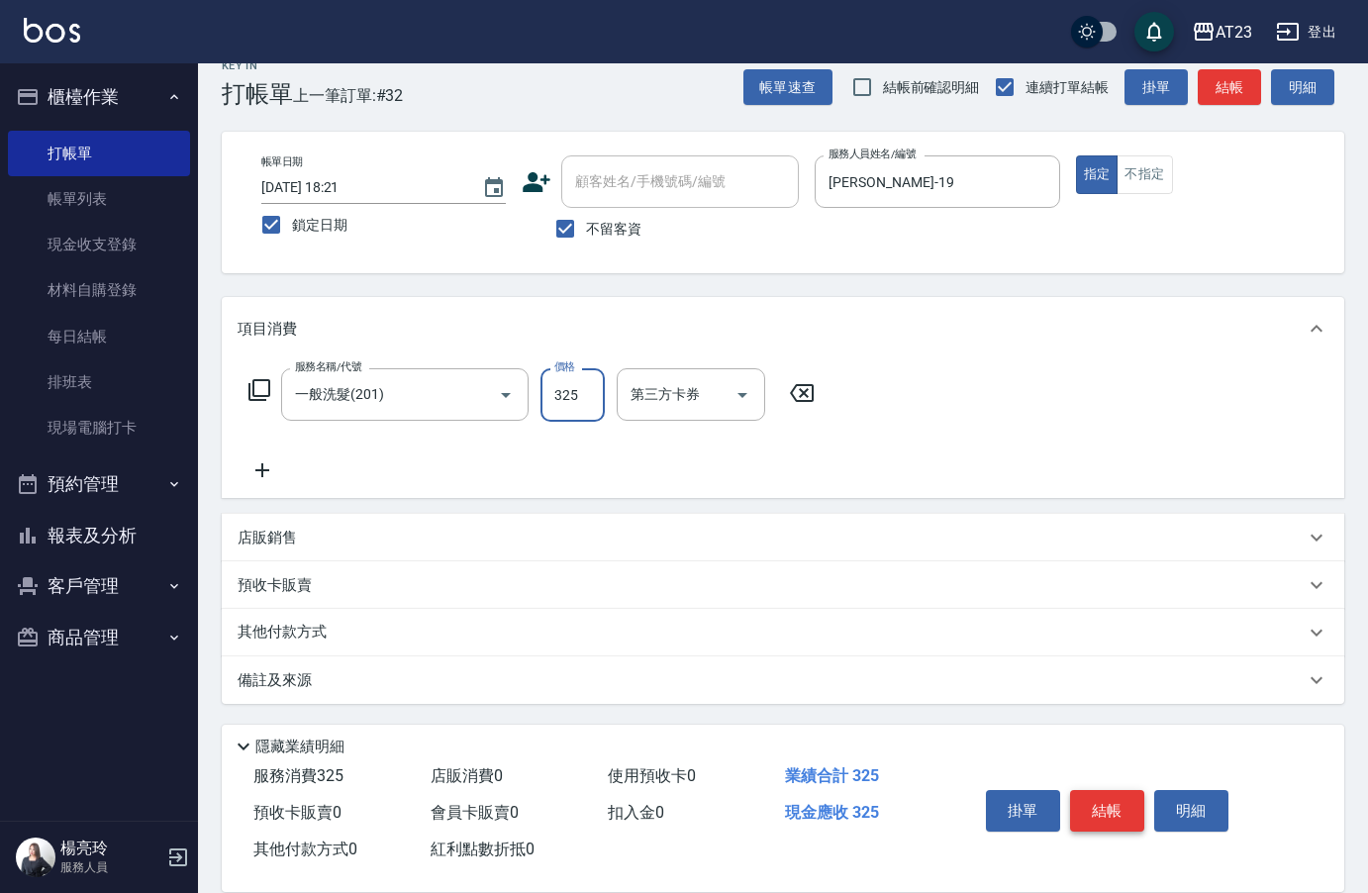
type input "325"
click at [252, 388] on icon at bounding box center [259, 390] width 22 height 22
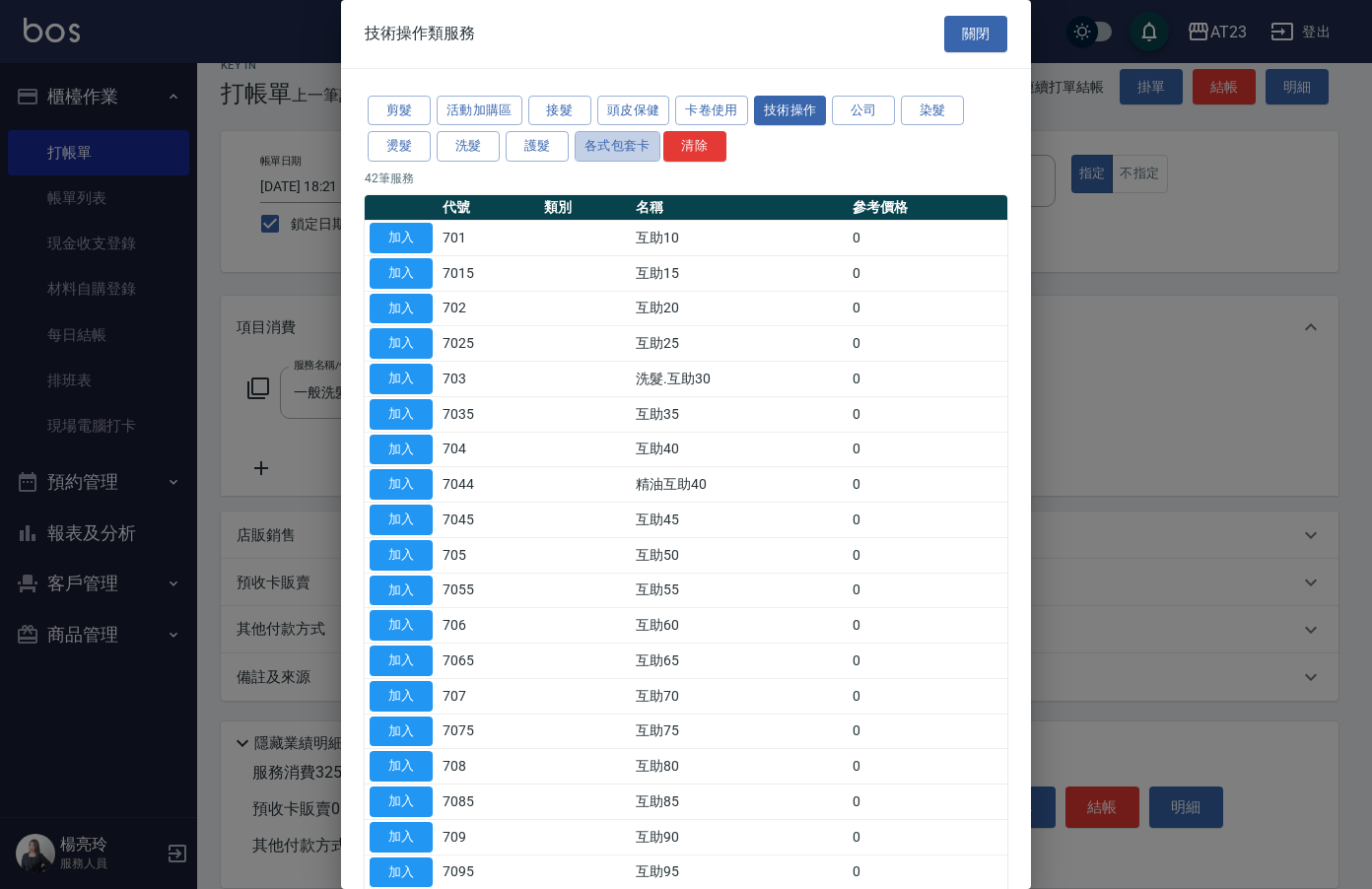
drag, startPoint x: 594, startPoint y: 146, endPoint x: 613, endPoint y: 127, distance: 26.9
click at [611, 128] on div "剪髮 活動加購區 接髮 頭皮保健 卡卷使用 技術操作 公司 染髮 燙髮 洗髮 護髮 各式包套卡 清除" at bounding box center [685, 128] width 642 height 73
click at [567, 143] on button "護髮" at bounding box center [537, 146] width 63 height 31
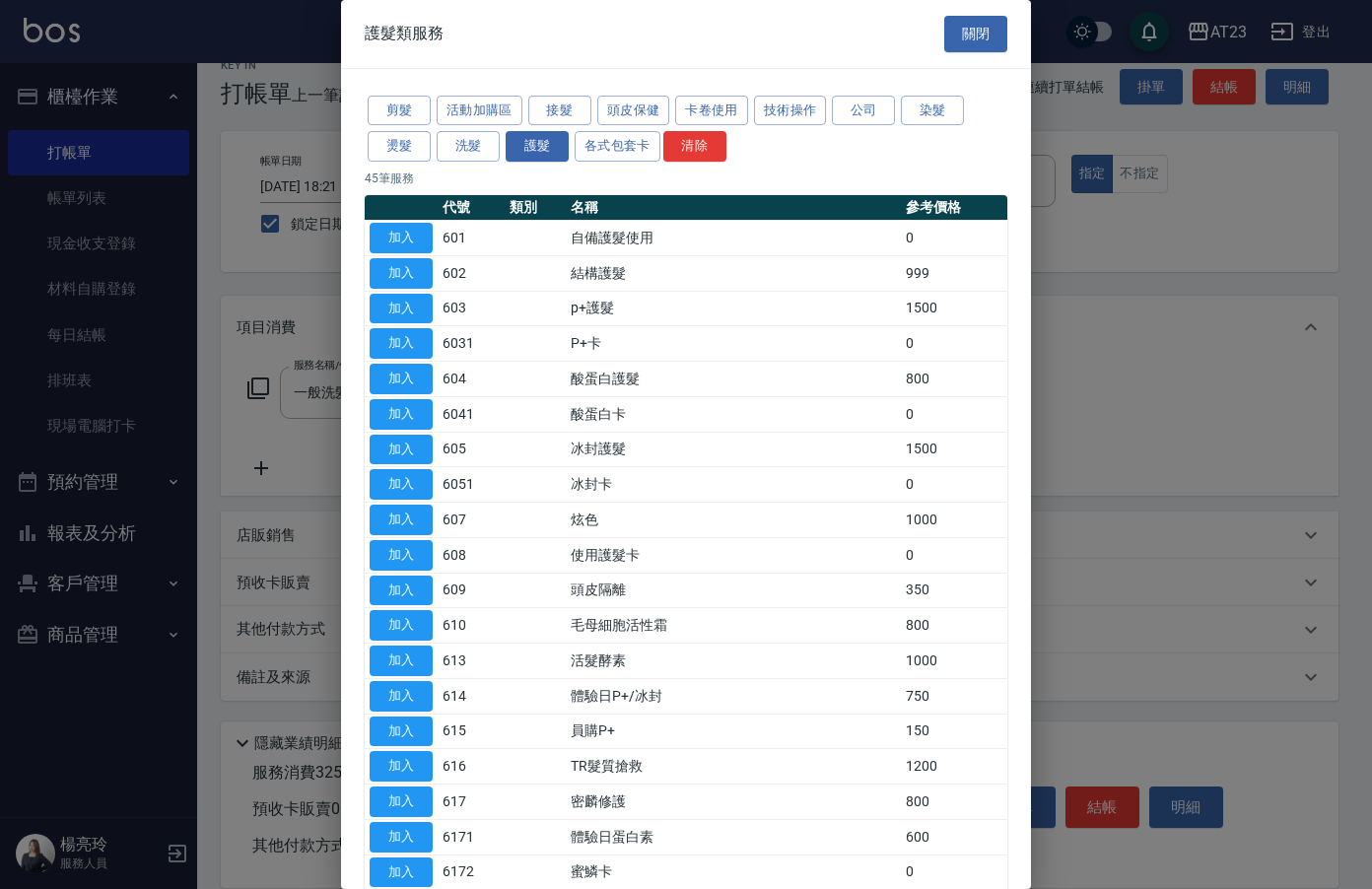
scroll to position [591, 0]
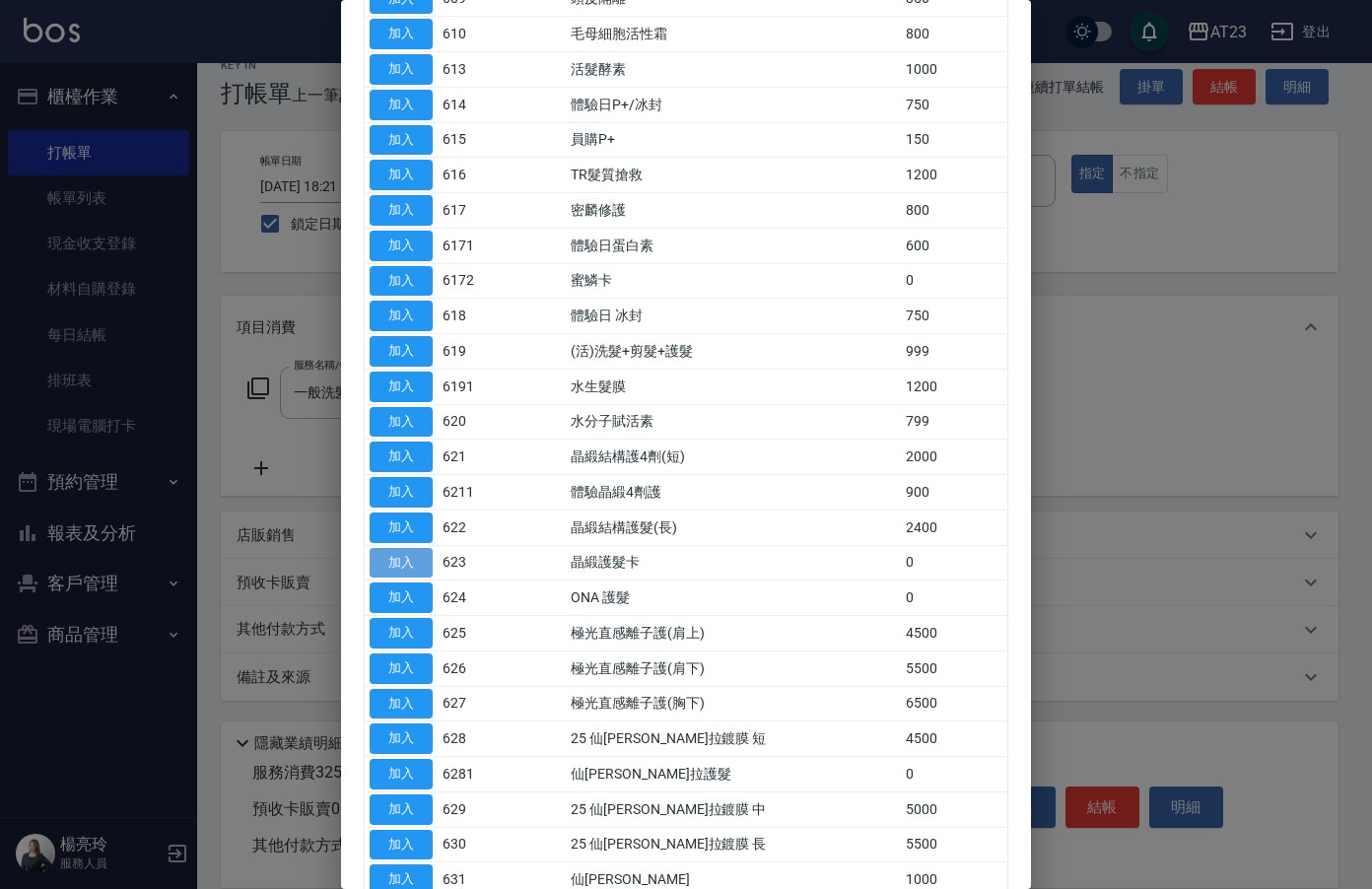
drag, startPoint x: 403, startPoint y: 556, endPoint x: 578, endPoint y: 497, distance: 184.7
click at [405, 556] on button "加入" at bounding box center [400, 562] width 63 height 31
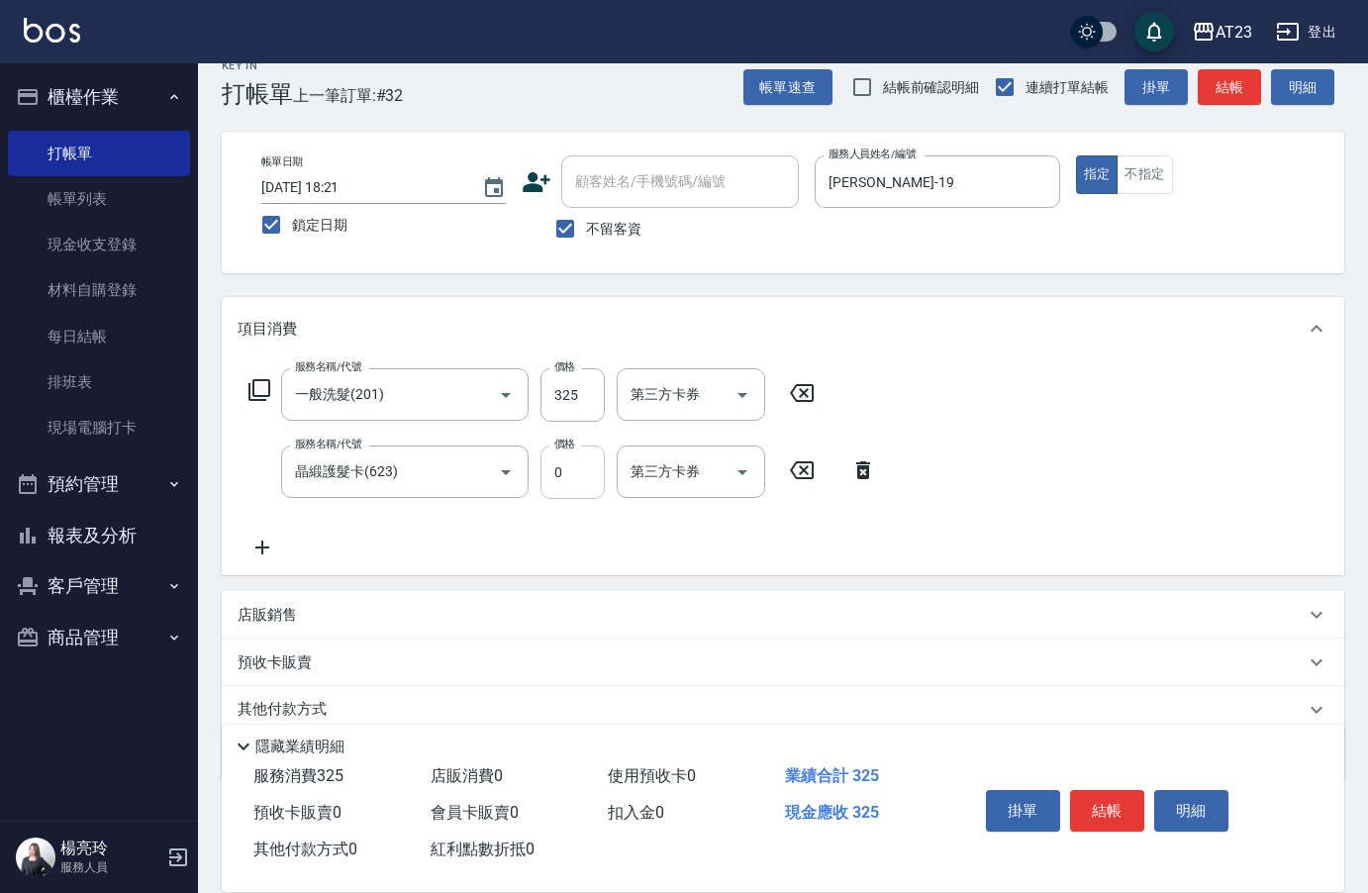
click at [584, 480] on input "0" at bounding box center [572, 471] width 64 height 53
type input "990"
click at [1097, 811] on button "結帳" at bounding box center [1107, 811] width 74 height 42
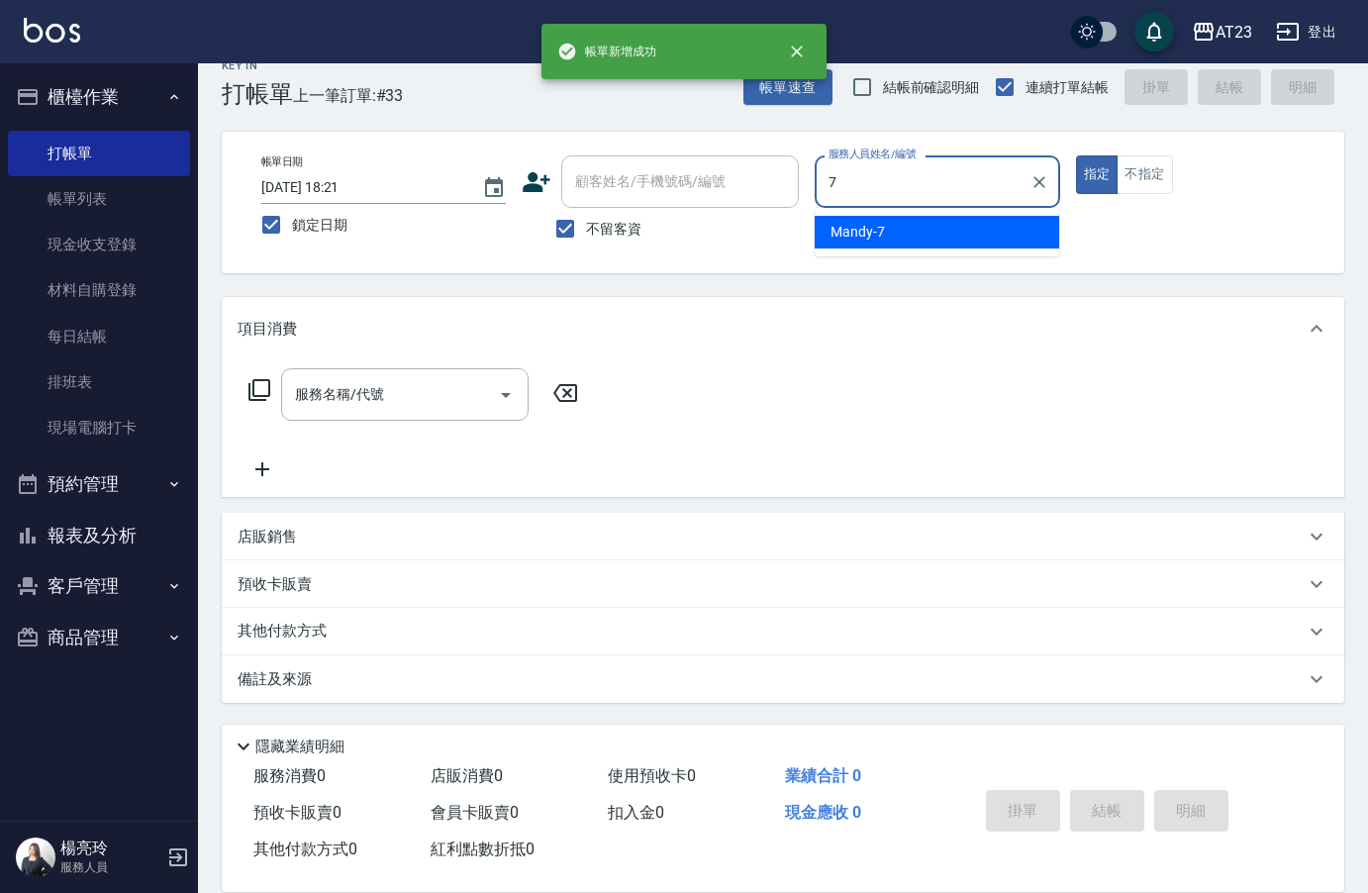
type input "Mandy-7"
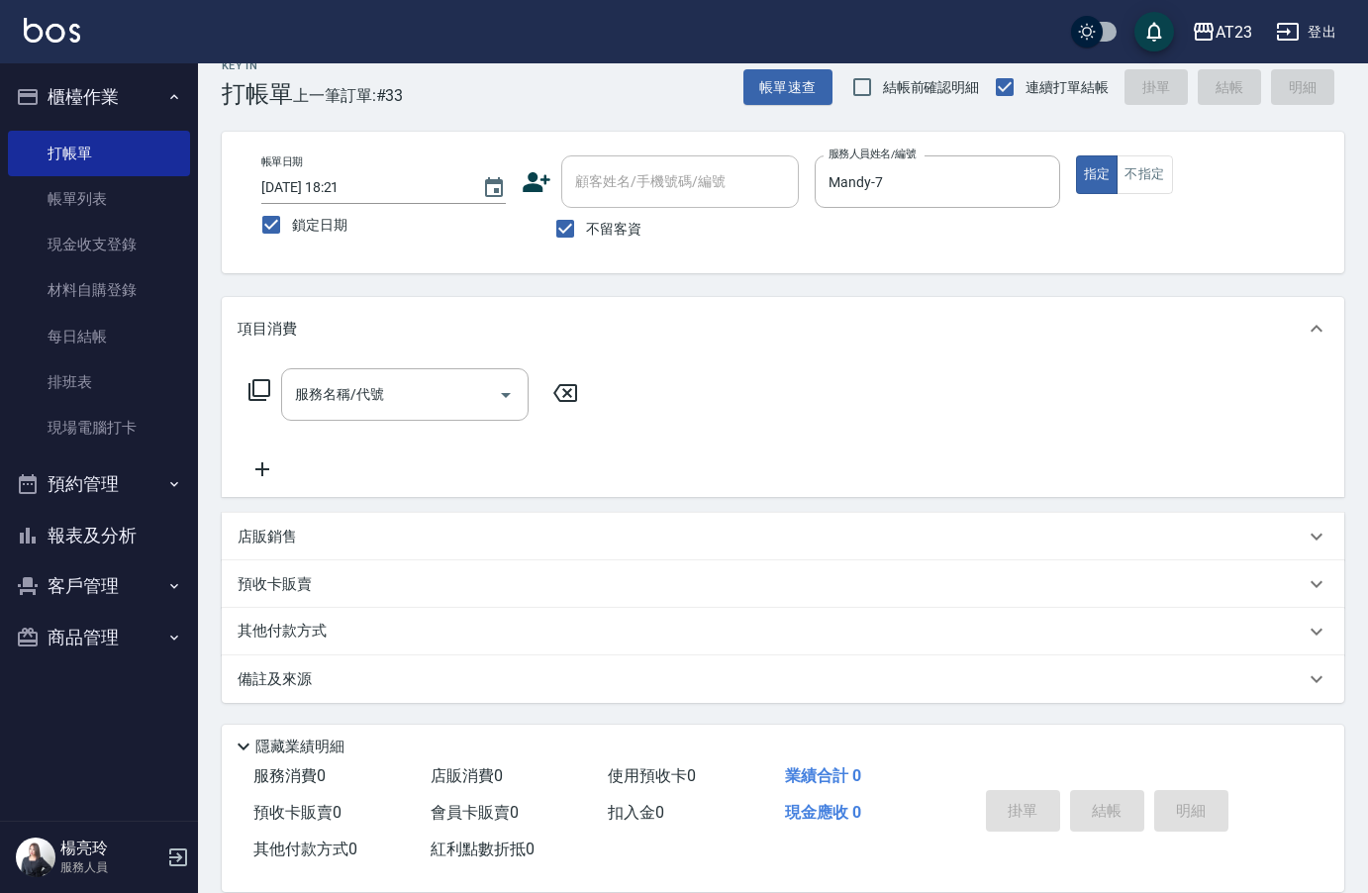
click at [260, 394] on icon at bounding box center [259, 390] width 24 height 24
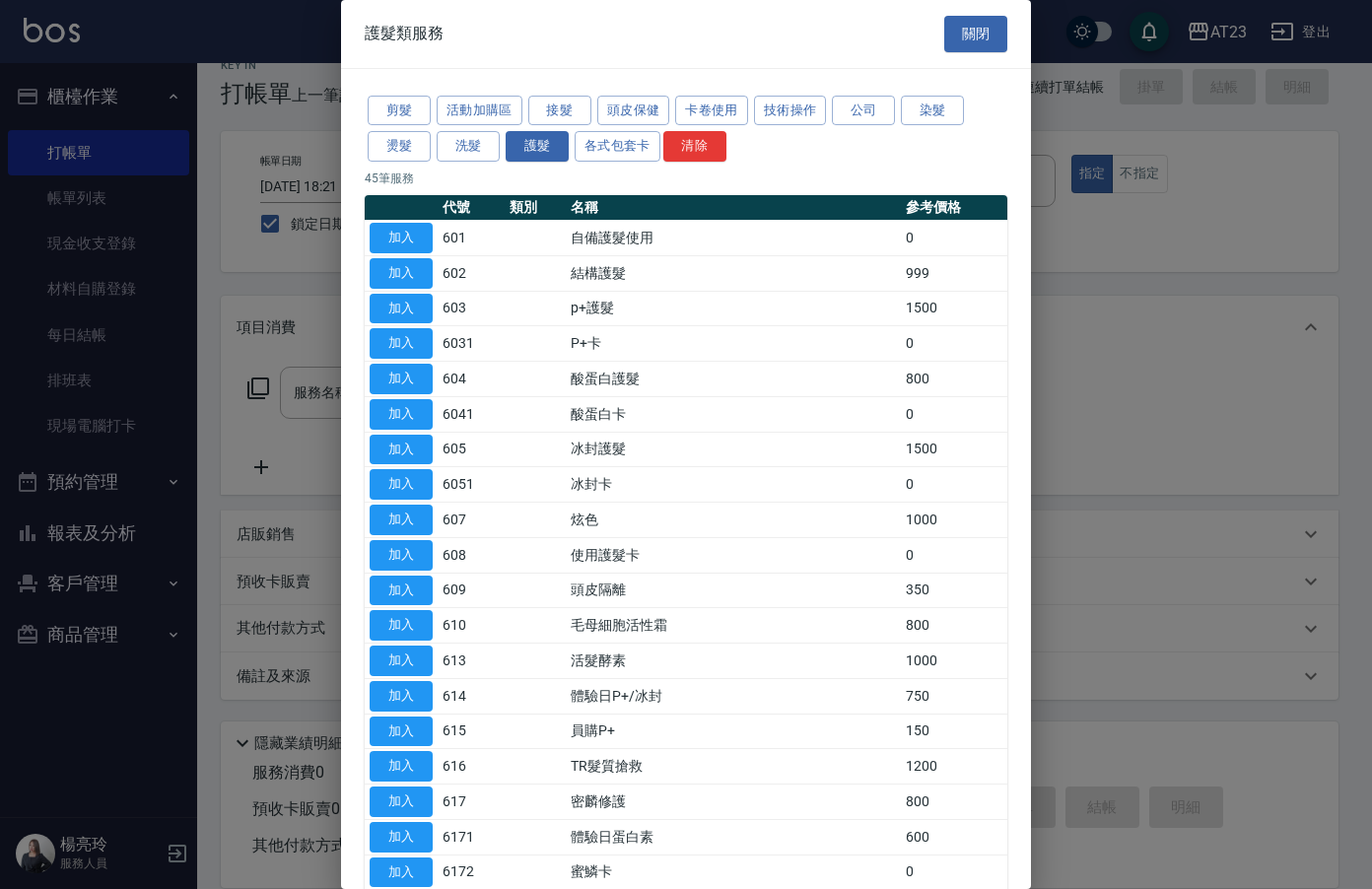
drag, startPoint x: 630, startPoint y: 106, endPoint x: 613, endPoint y: 176, distance: 72.0
click at [628, 106] on button "頭皮保健" at bounding box center [633, 111] width 73 height 31
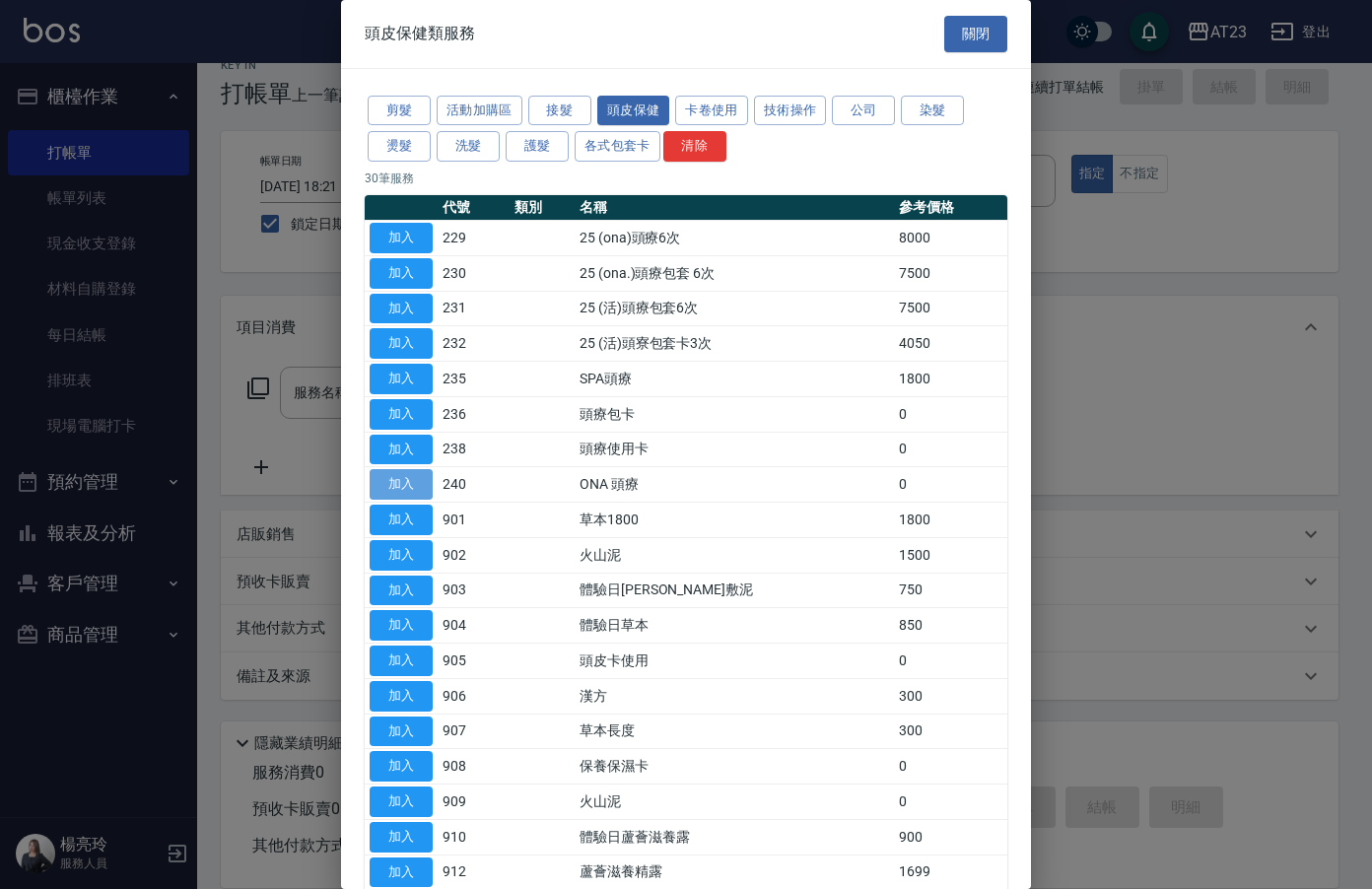
click at [410, 488] on button "加入" at bounding box center [400, 484] width 63 height 31
type input "ONA 頭療(240)"
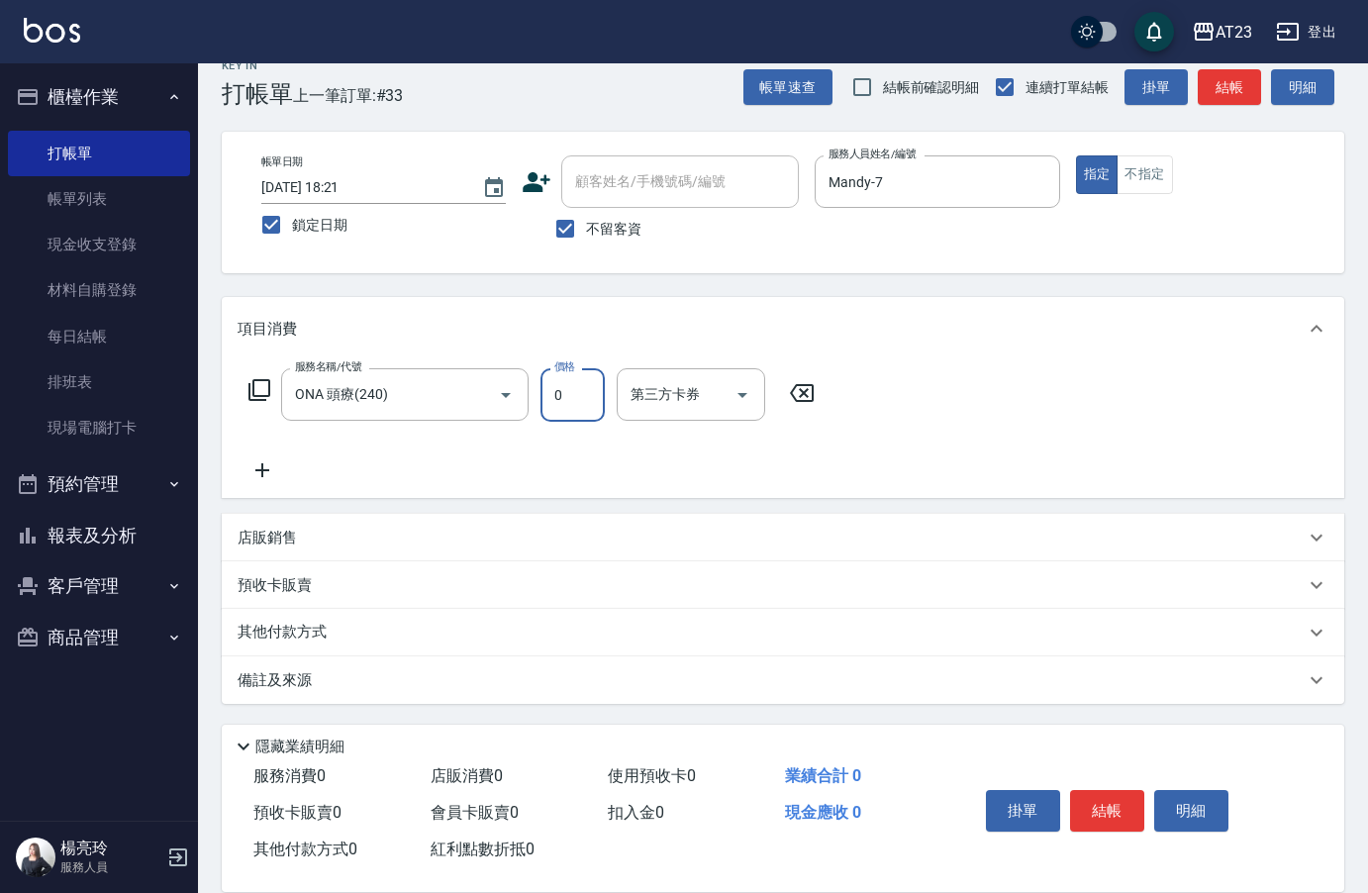
click at [588, 402] on input "0" at bounding box center [572, 394] width 64 height 53
type input "1134"
click at [1126, 805] on button "結帳" at bounding box center [1107, 811] width 74 height 42
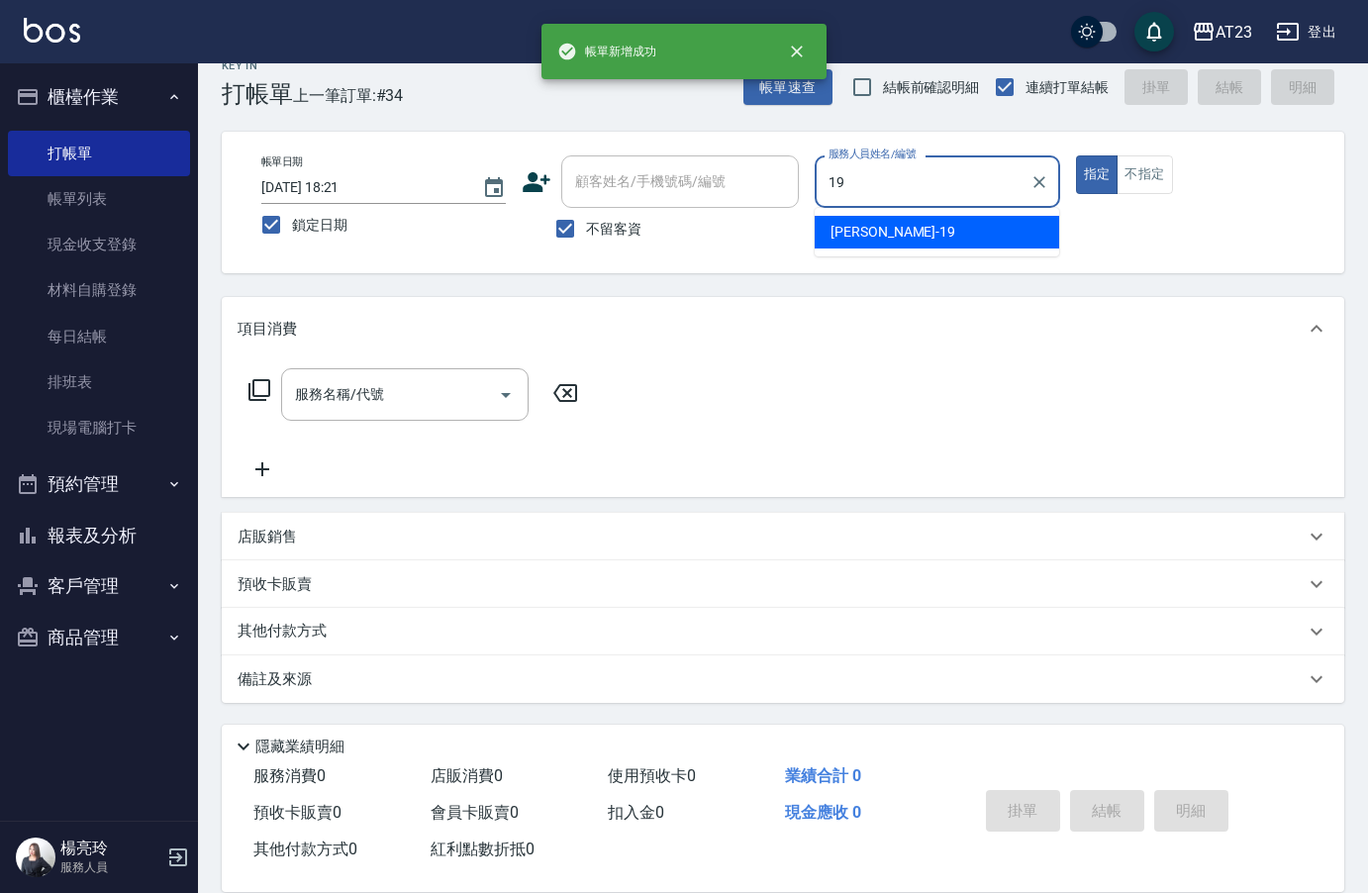
type input "[PERSON_NAME]-19"
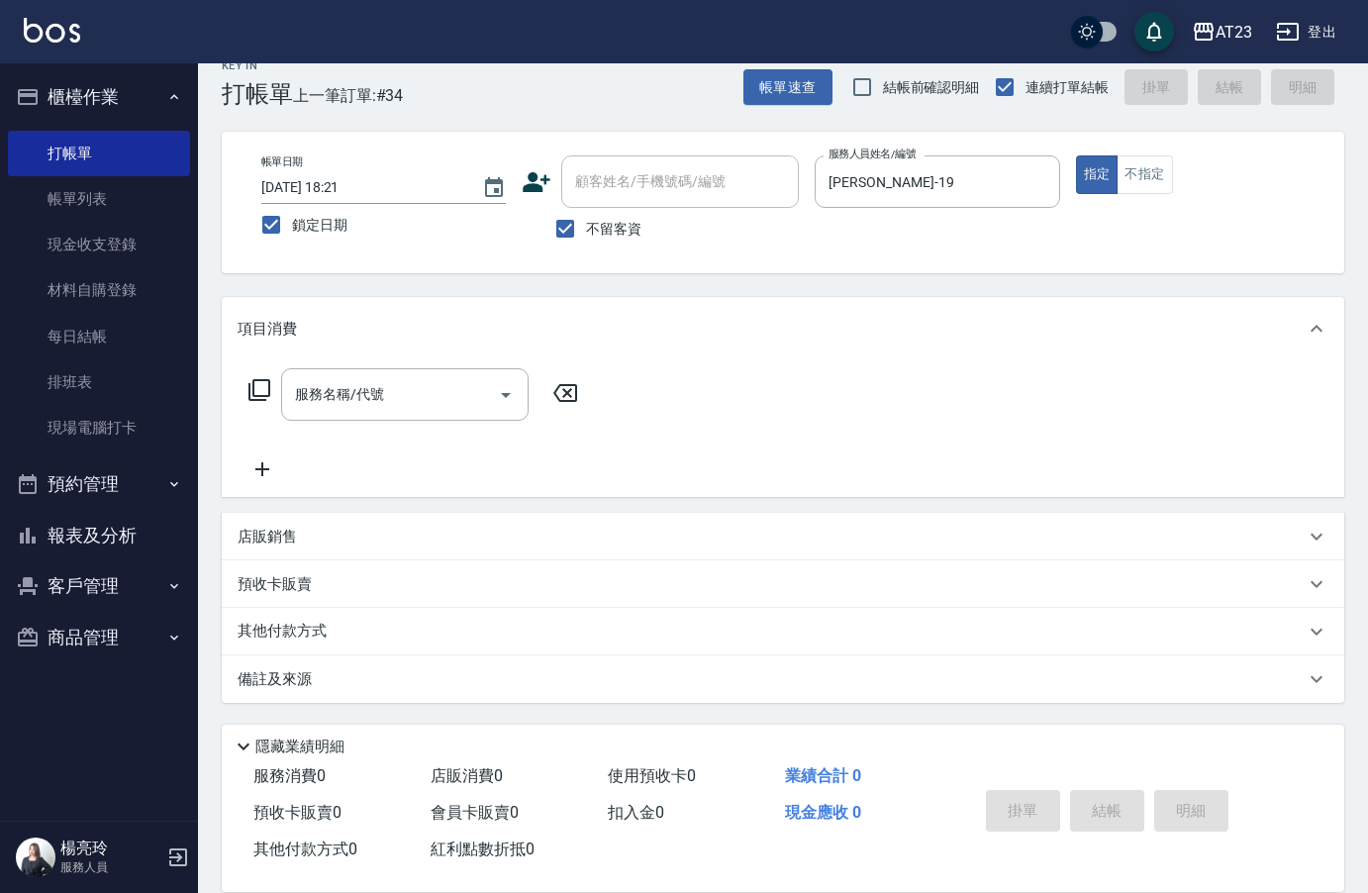
click at [263, 380] on icon at bounding box center [259, 390] width 22 height 22
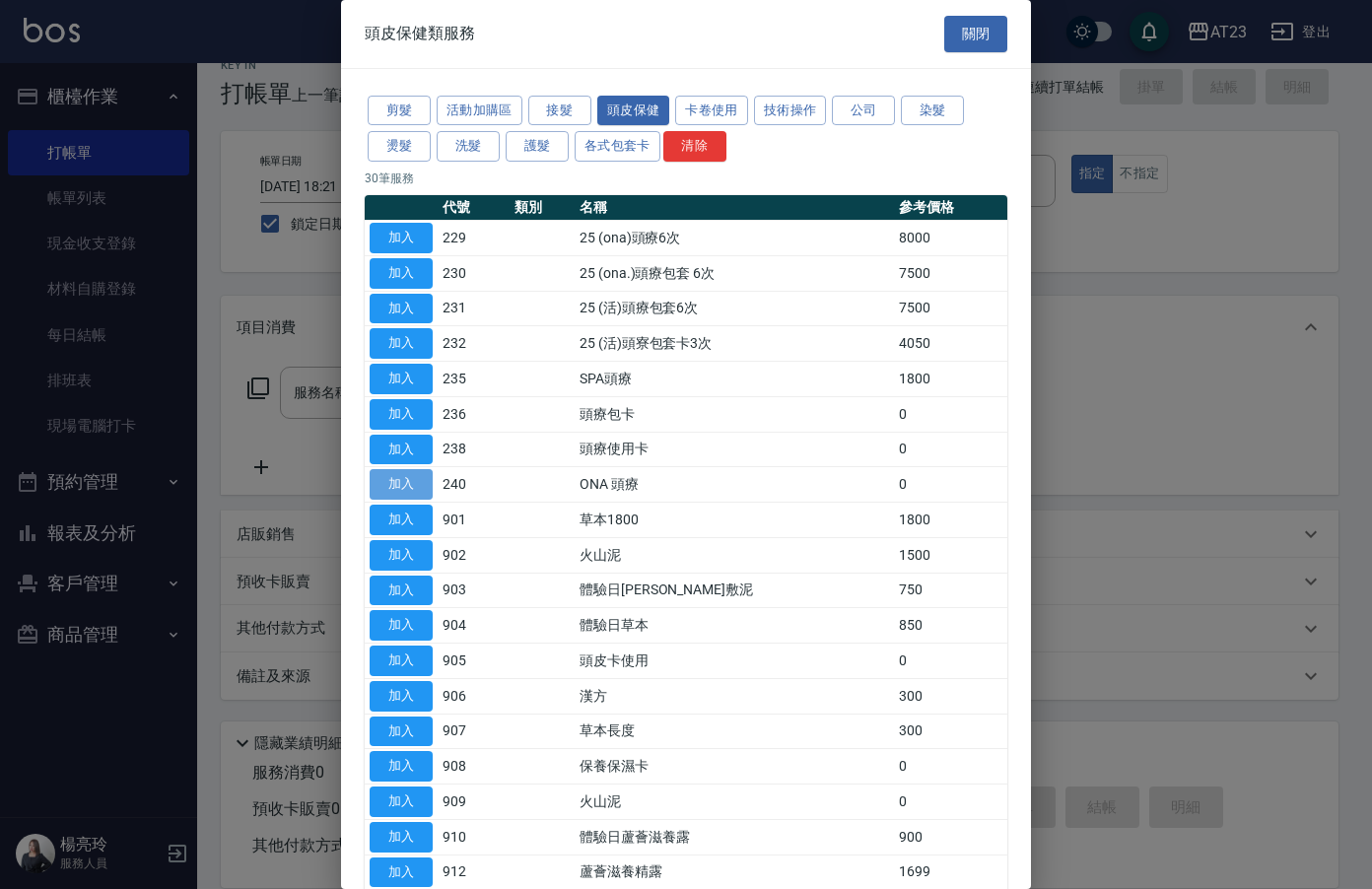
click at [420, 493] on button "加入" at bounding box center [400, 484] width 63 height 31
type input "ONA 頭療(240)"
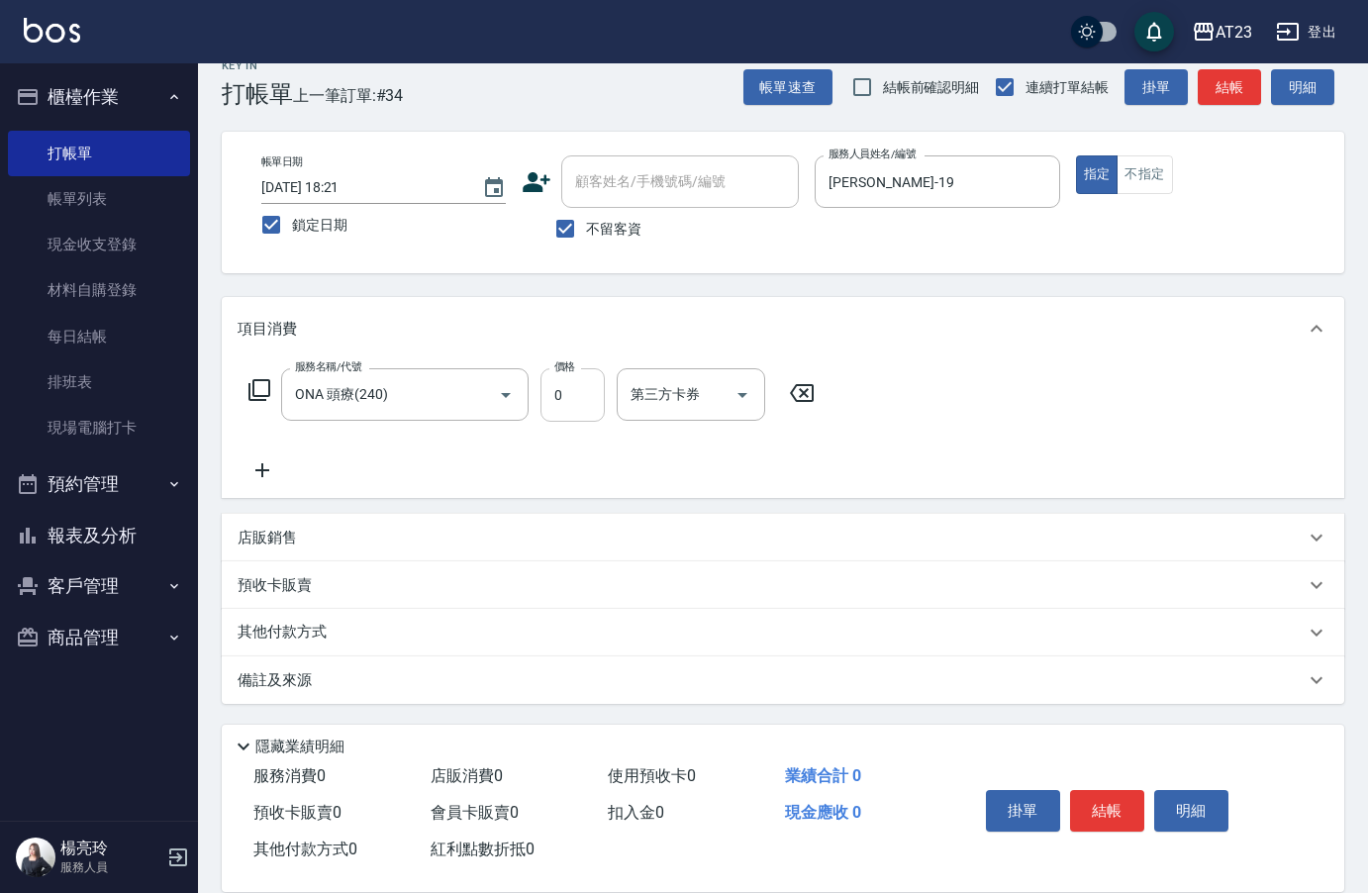
click at [575, 411] on input "0" at bounding box center [572, 394] width 64 height 53
type input "1134"
click at [1130, 791] on button "結帳" at bounding box center [1107, 811] width 74 height 42
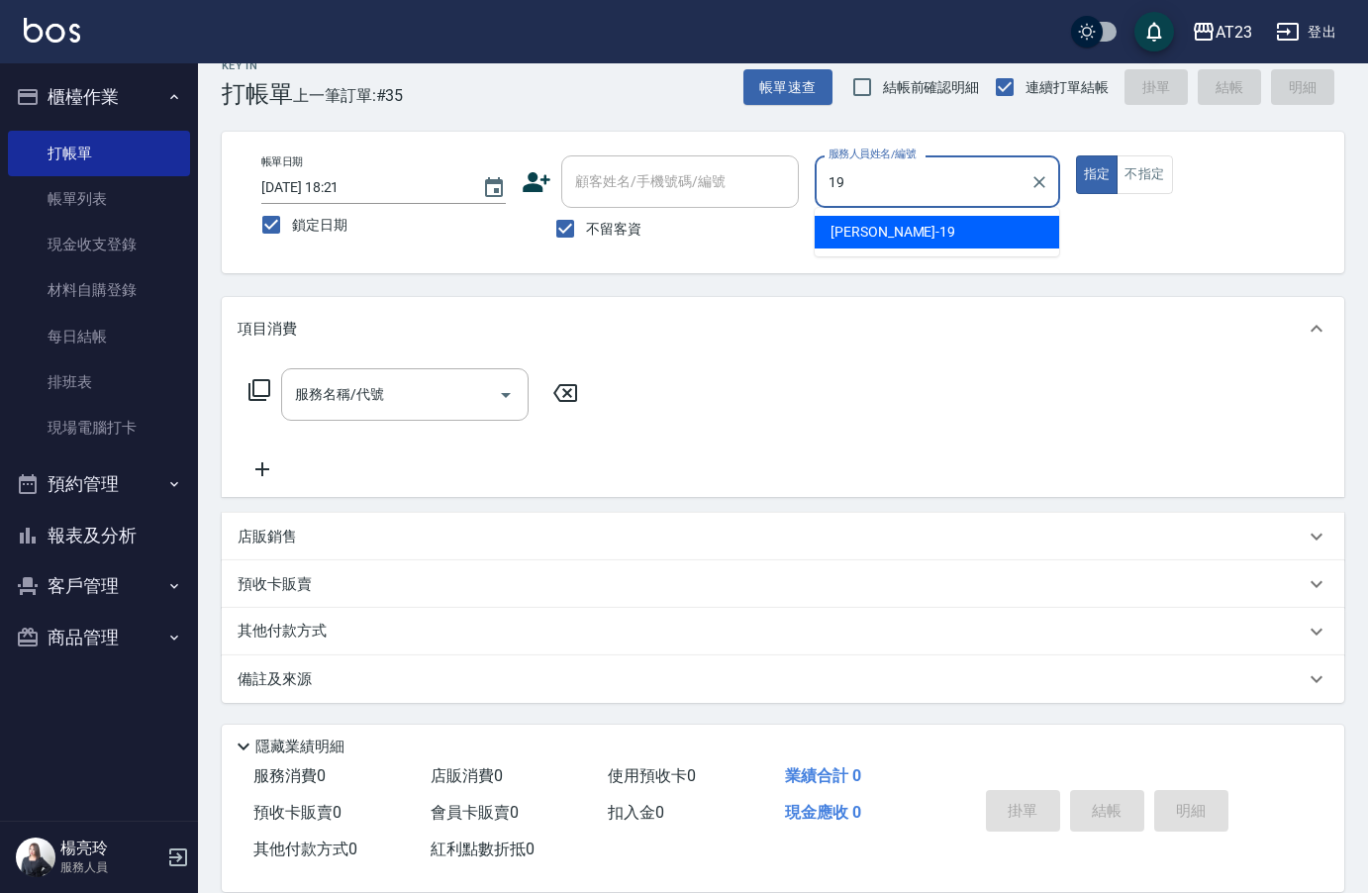
type input "[PERSON_NAME]-19"
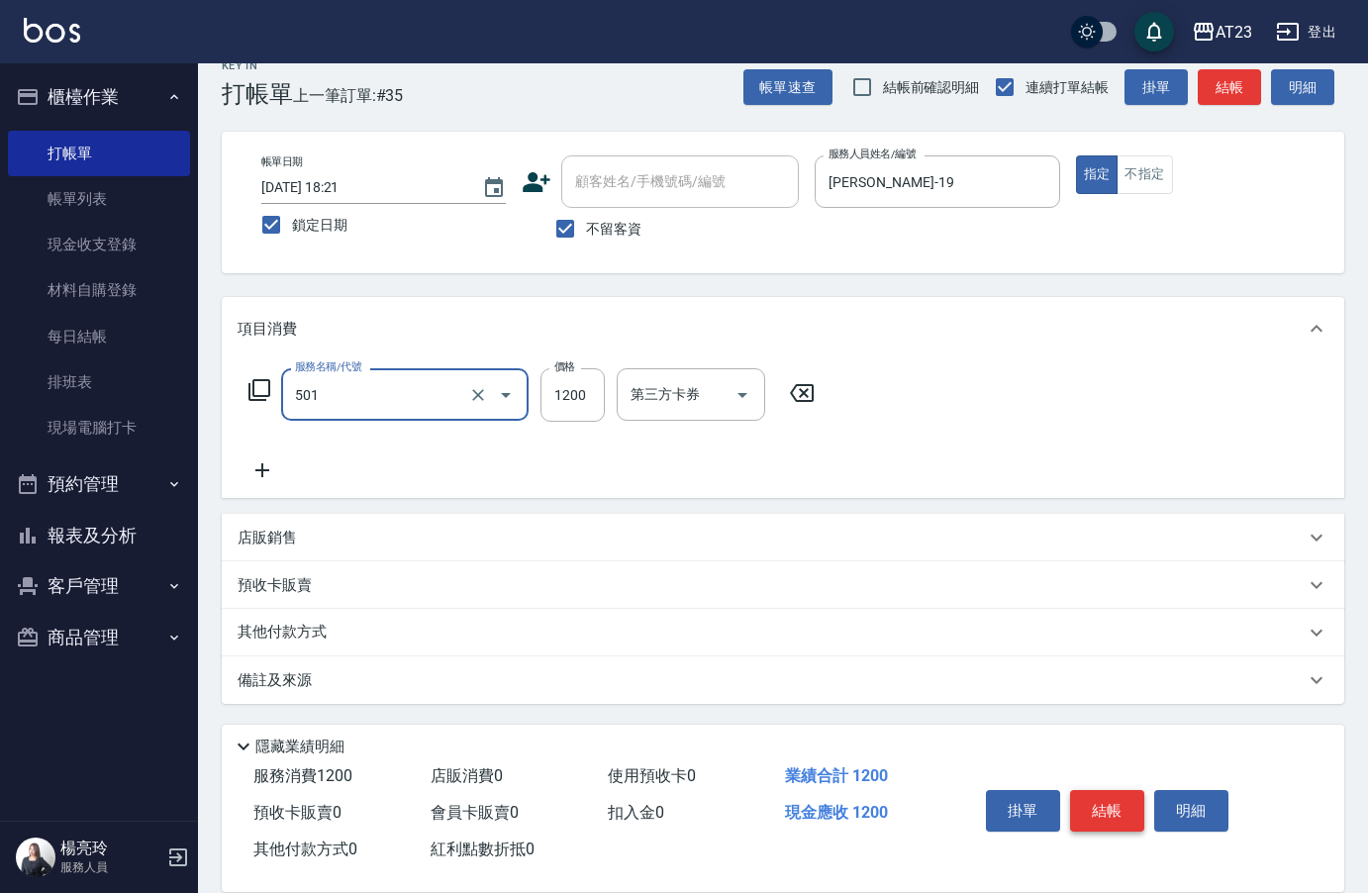
type input "染髮(501)"
type input "1300"
click at [1096, 809] on button "結帳" at bounding box center [1107, 811] width 74 height 42
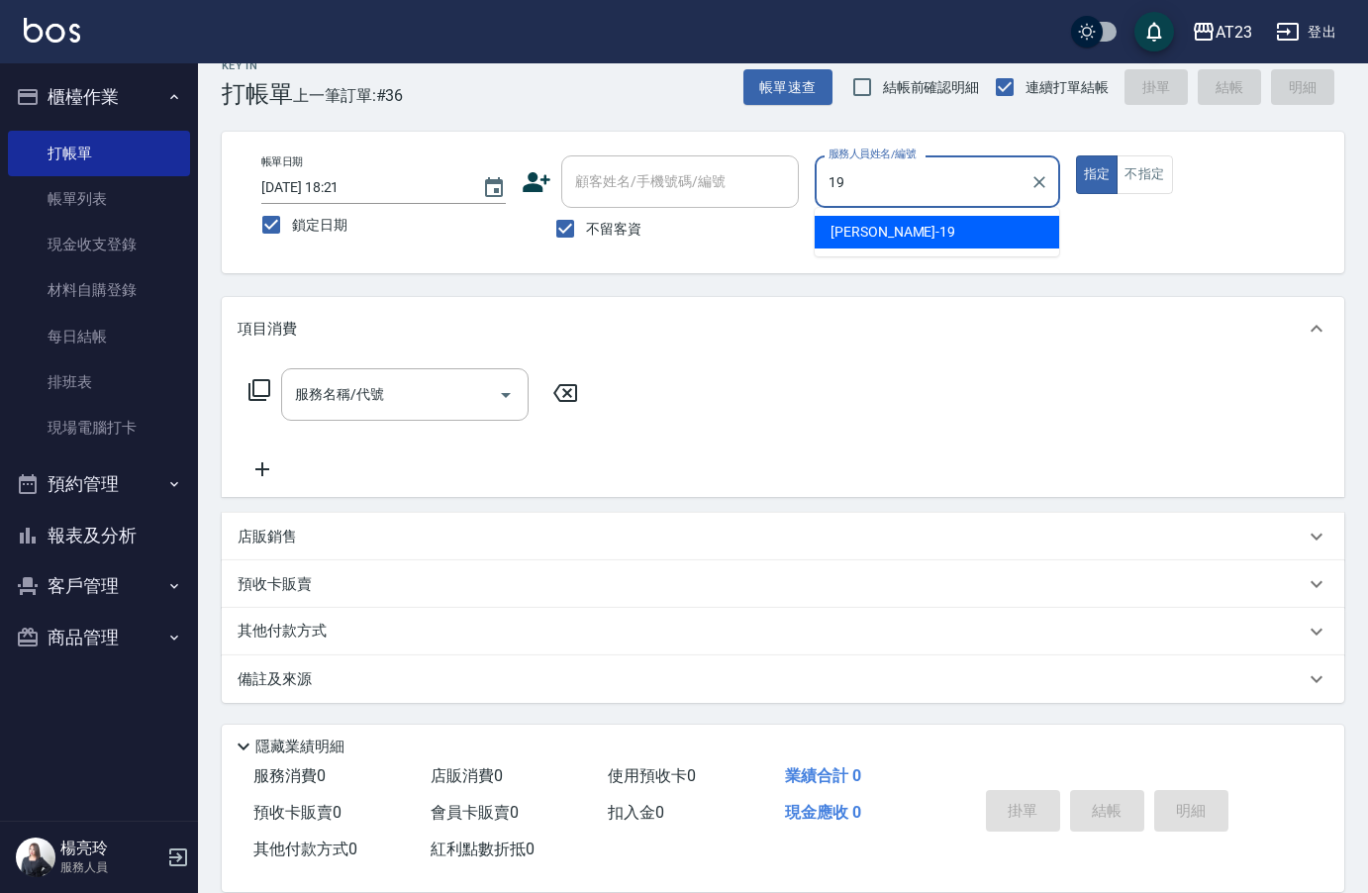
type input "[PERSON_NAME]-19"
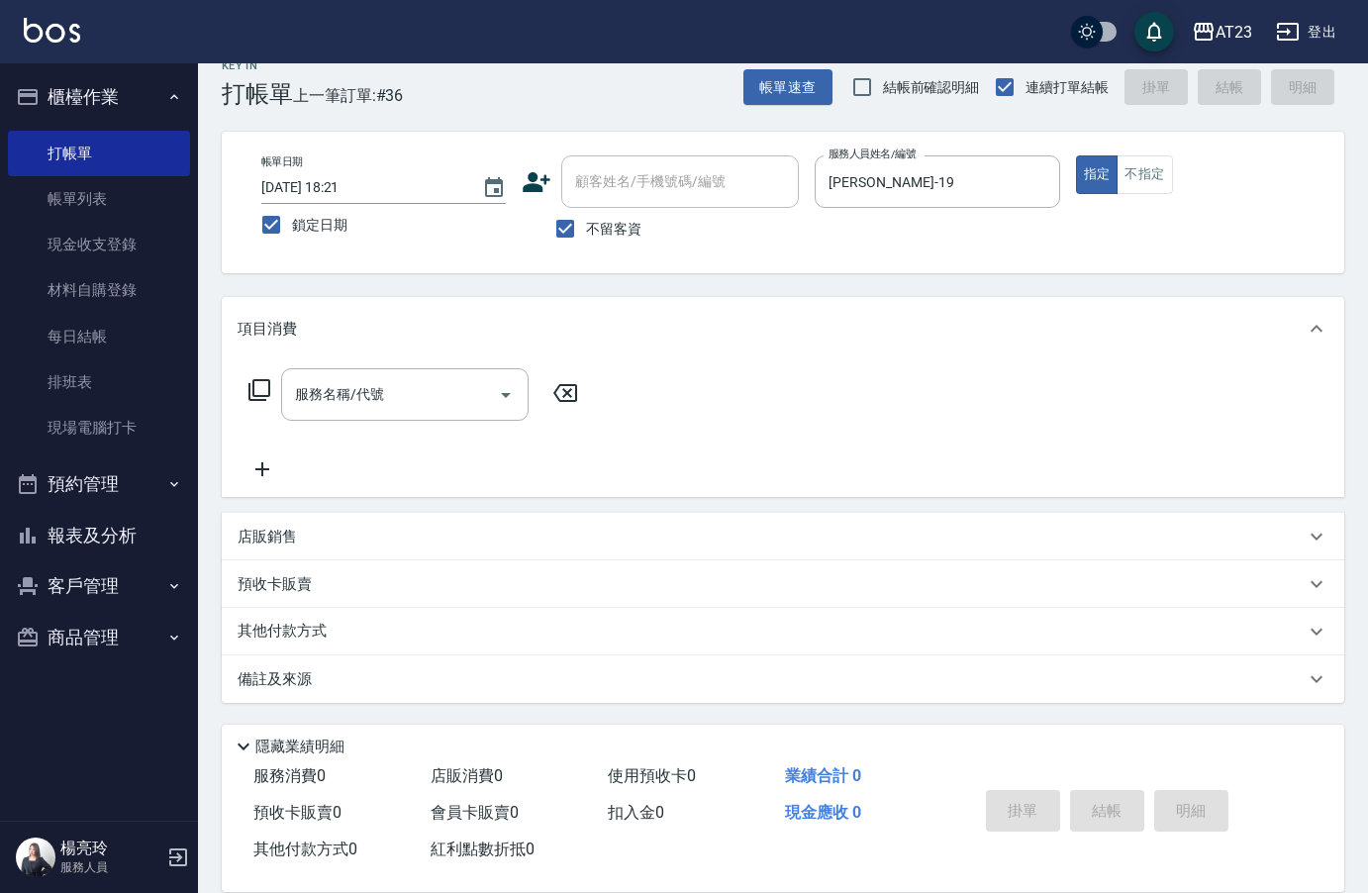
click at [266, 387] on icon at bounding box center [259, 390] width 24 height 24
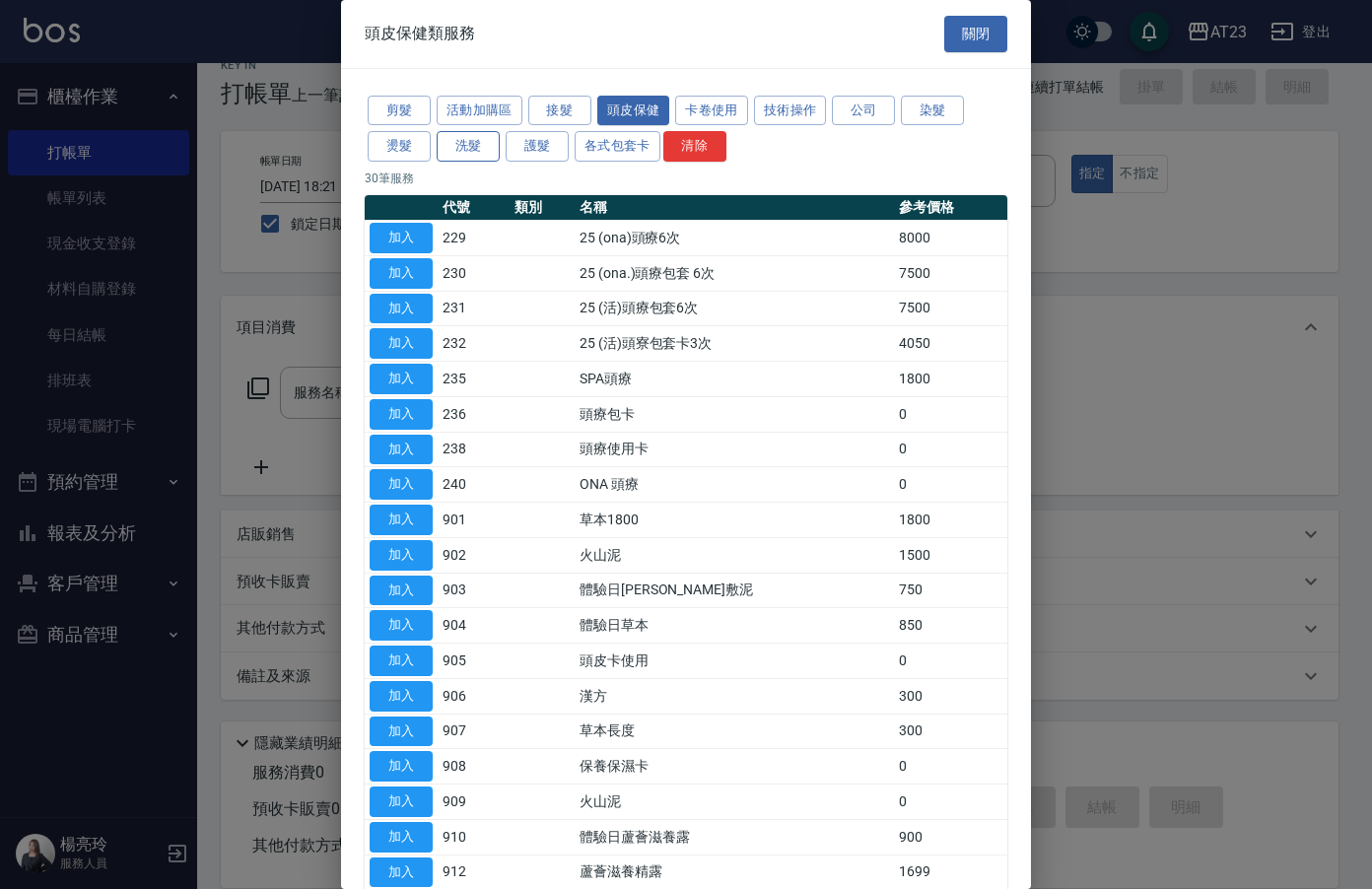
click at [483, 143] on button "洗髮" at bounding box center [467, 146] width 63 height 31
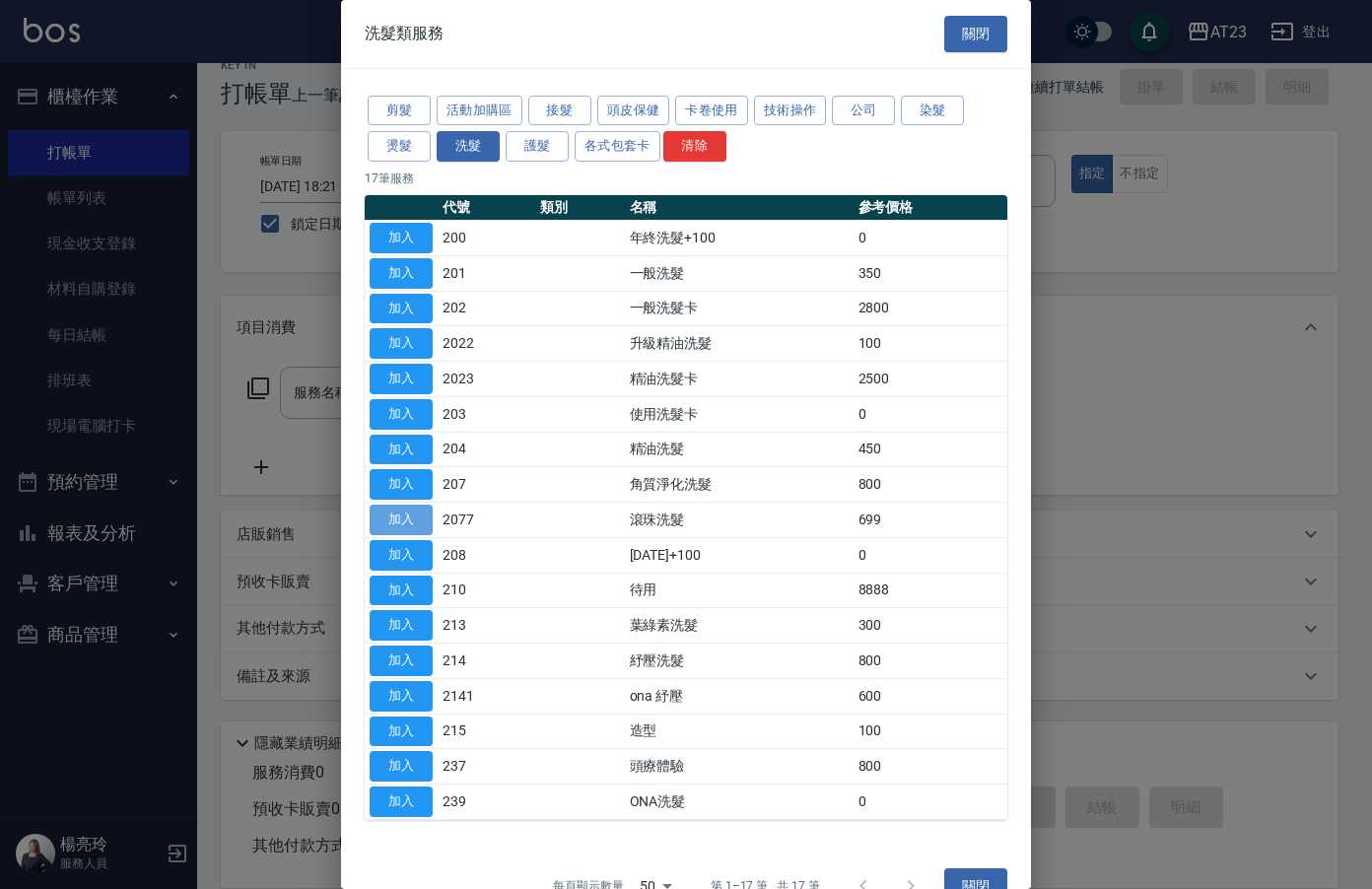
click at [403, 528] on button "加入" at bounding box center [400, 520] width 63 height 31
type input "滾珠洗髮(2077)"
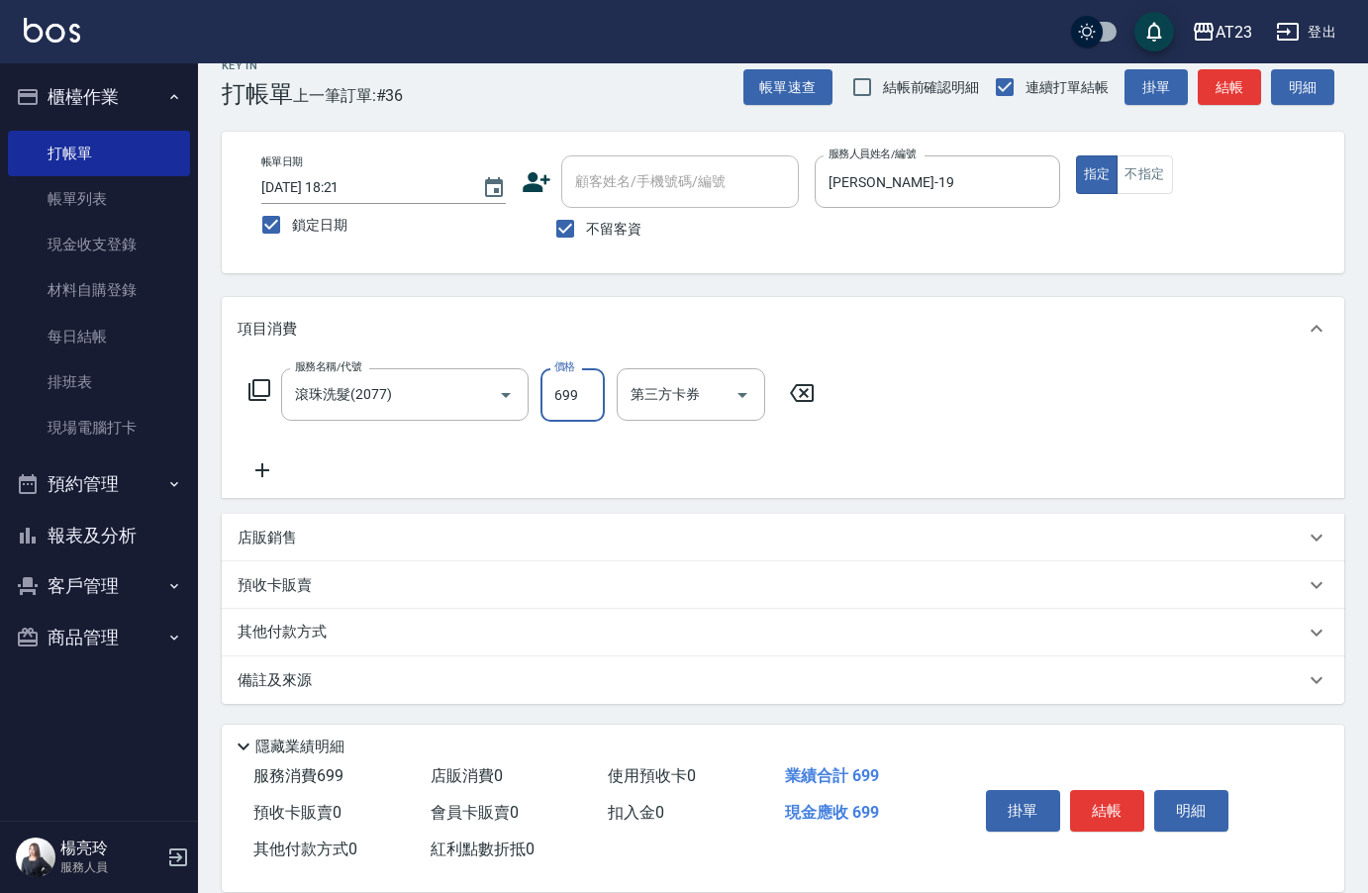
click at [557, 377] on input "699" at bounding box center [572, 394] width 64 height 53
type input "569"
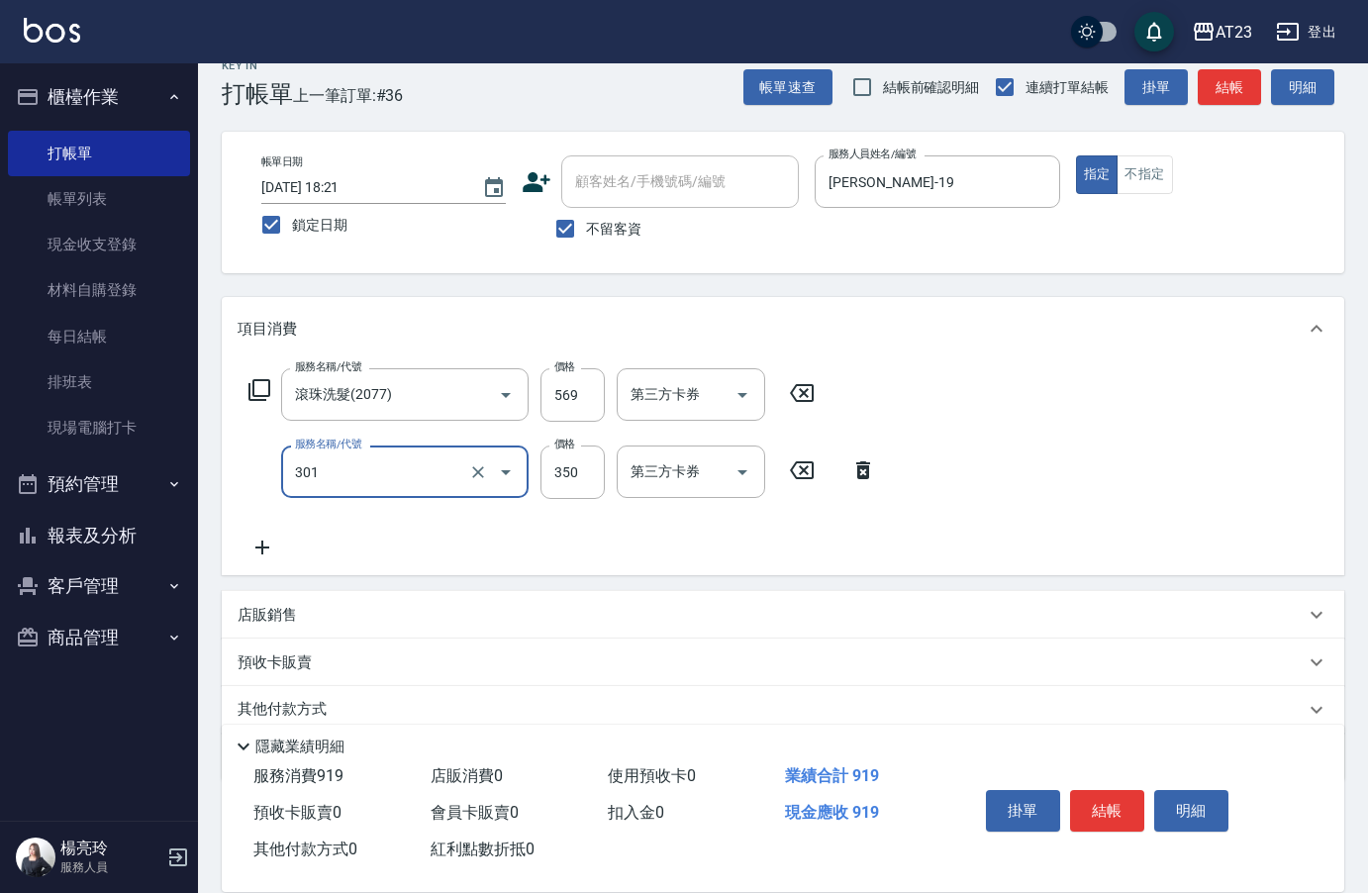
type input "造型剪髮(301)"
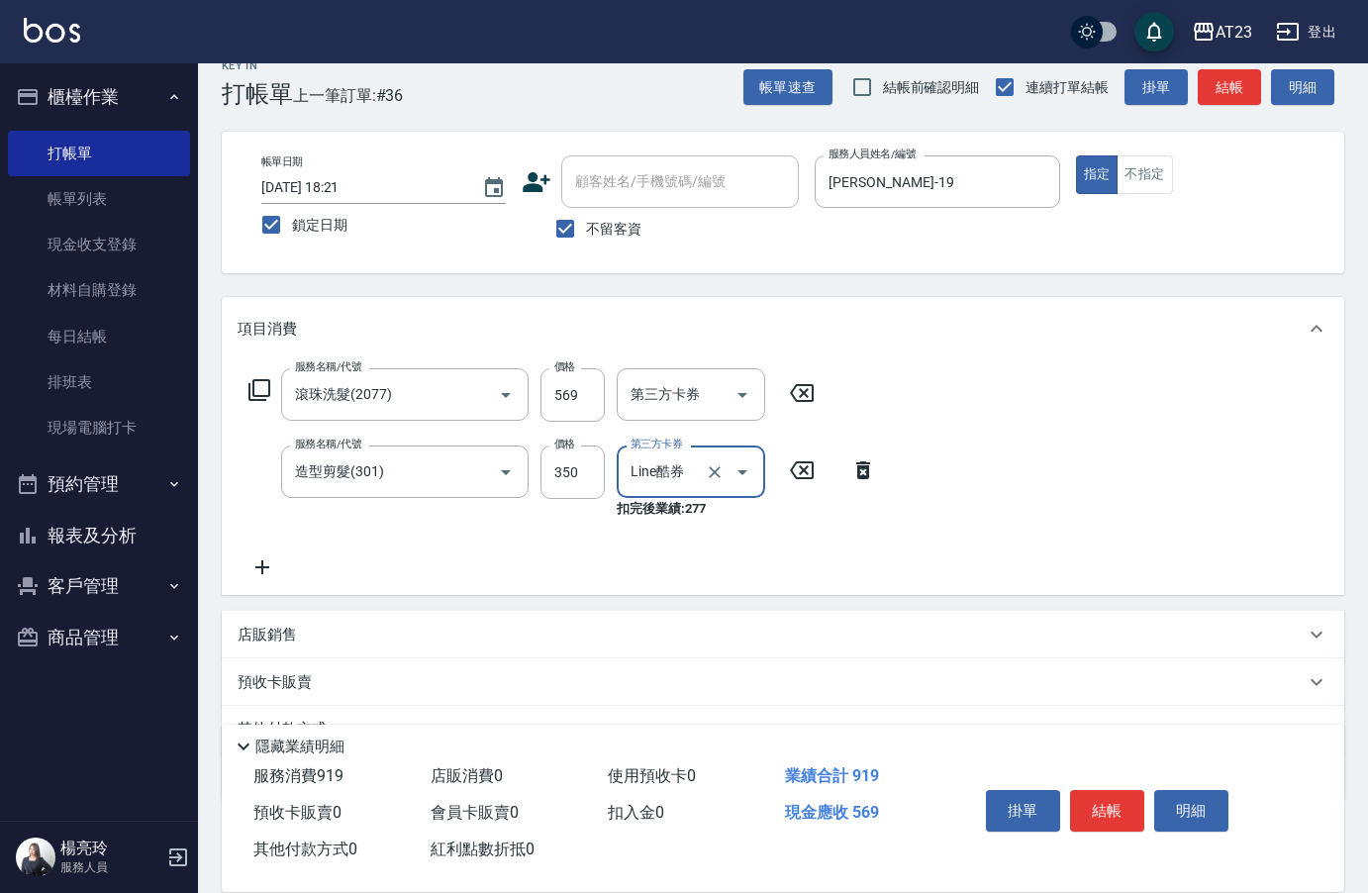
type input "Line酷券"
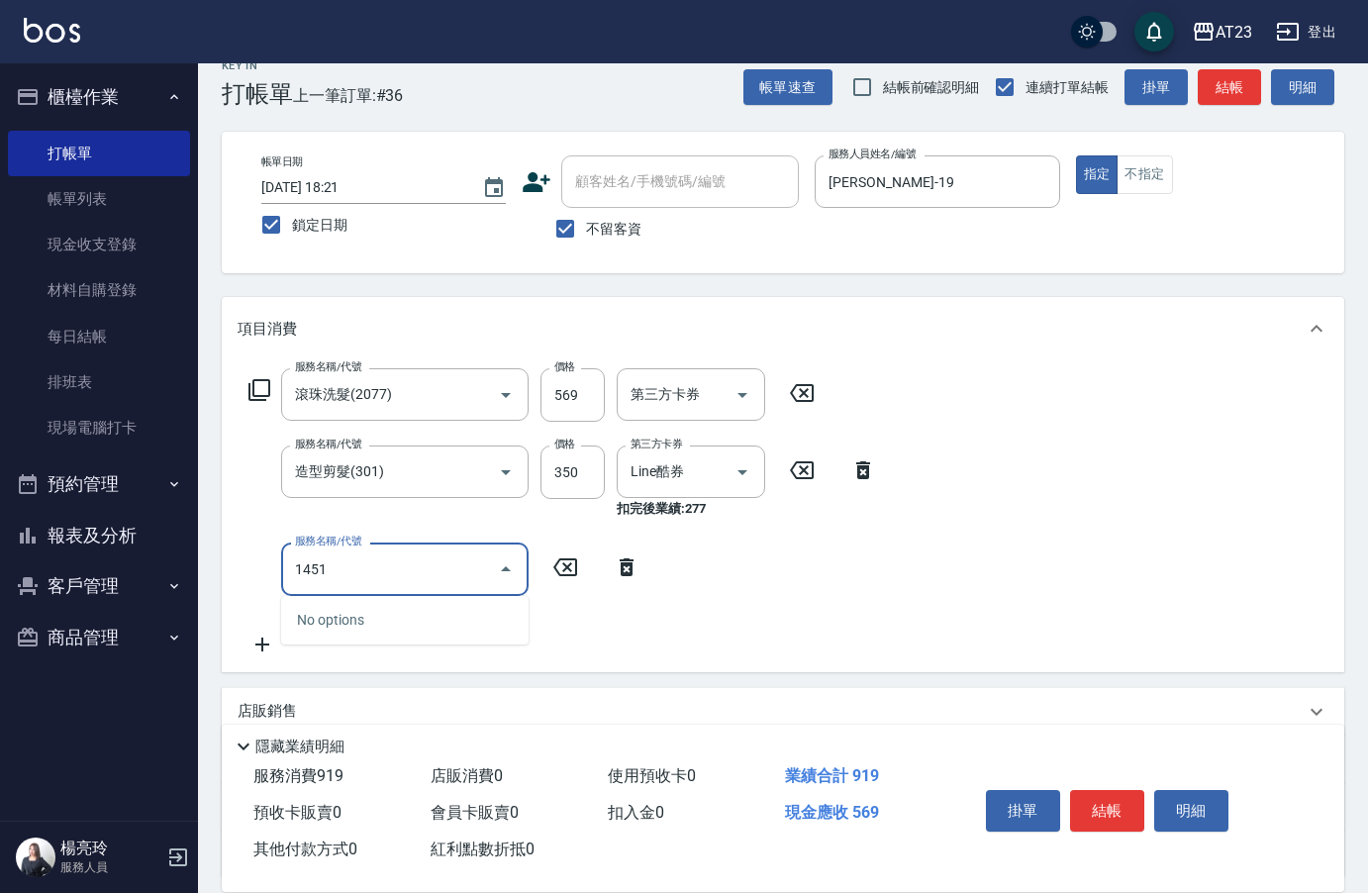
type input "1451"
click at [630, 562] on icon at bounding box center [626, 567] width 49 height 24
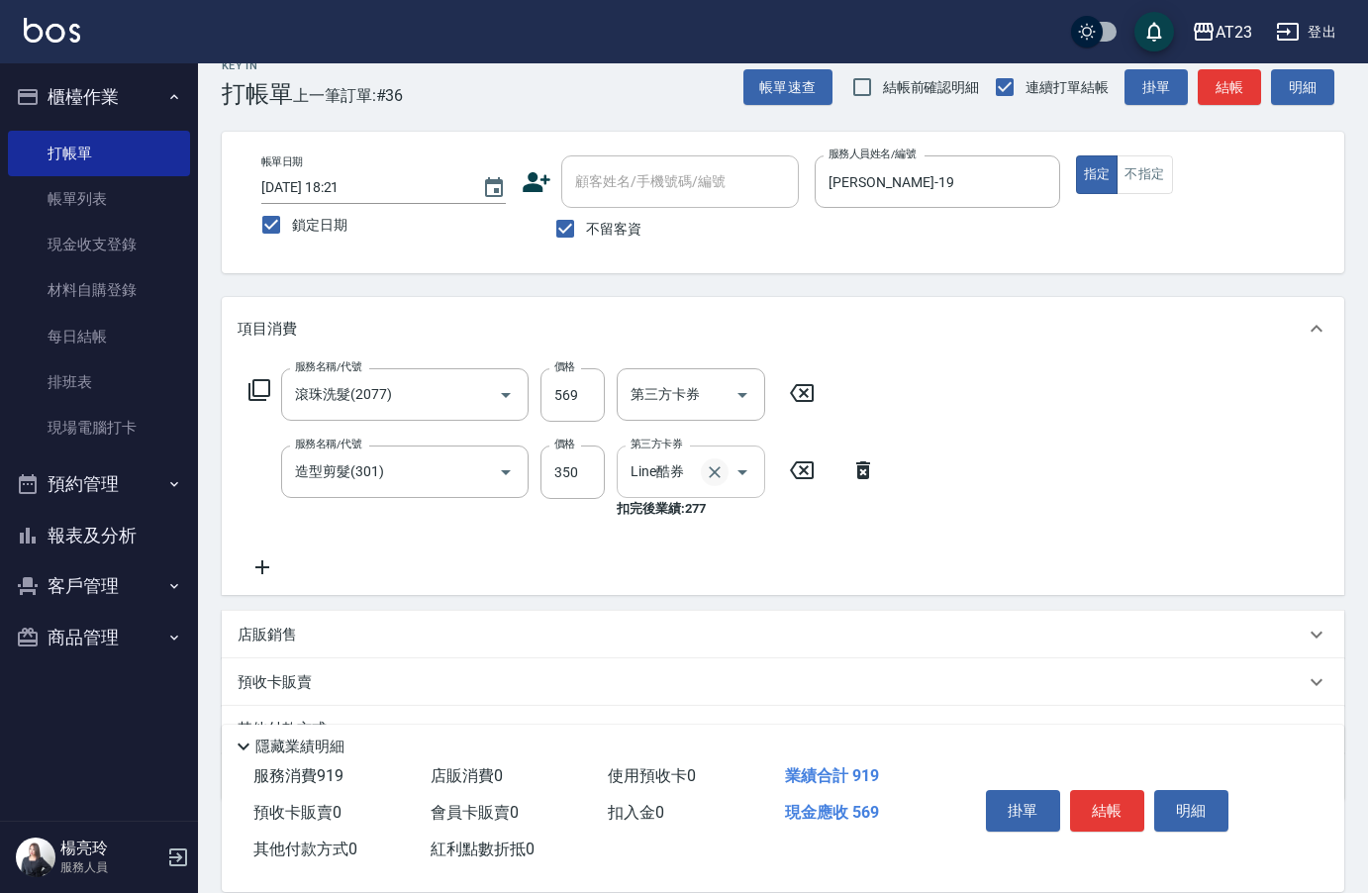
click at [722, 473] on icon "Clear" at bounding box center [715, 472] width 20 height 20
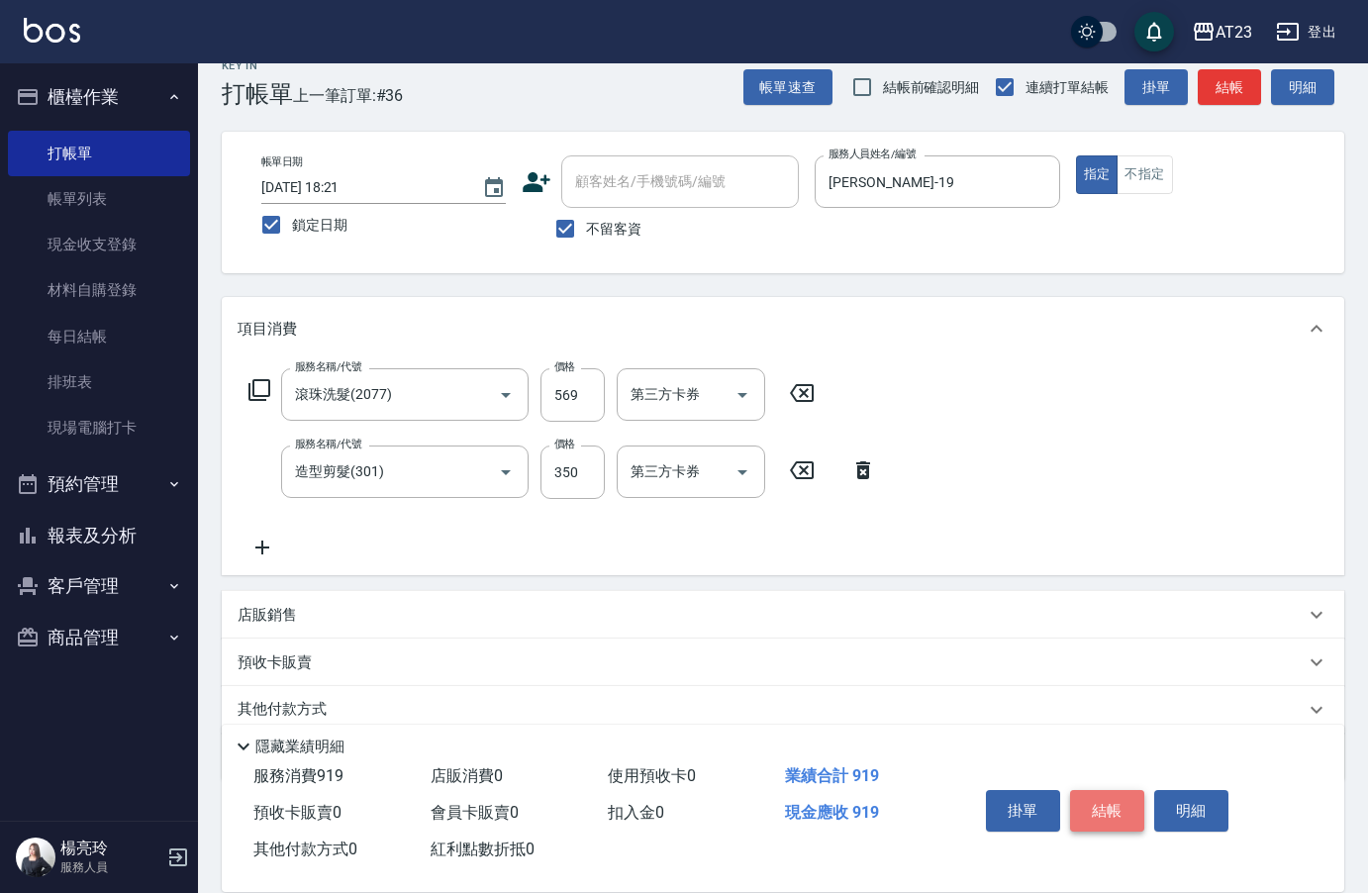
click at [1131, 812] on button "結帳" at bounding box center [1107, 811] width 74 height 42
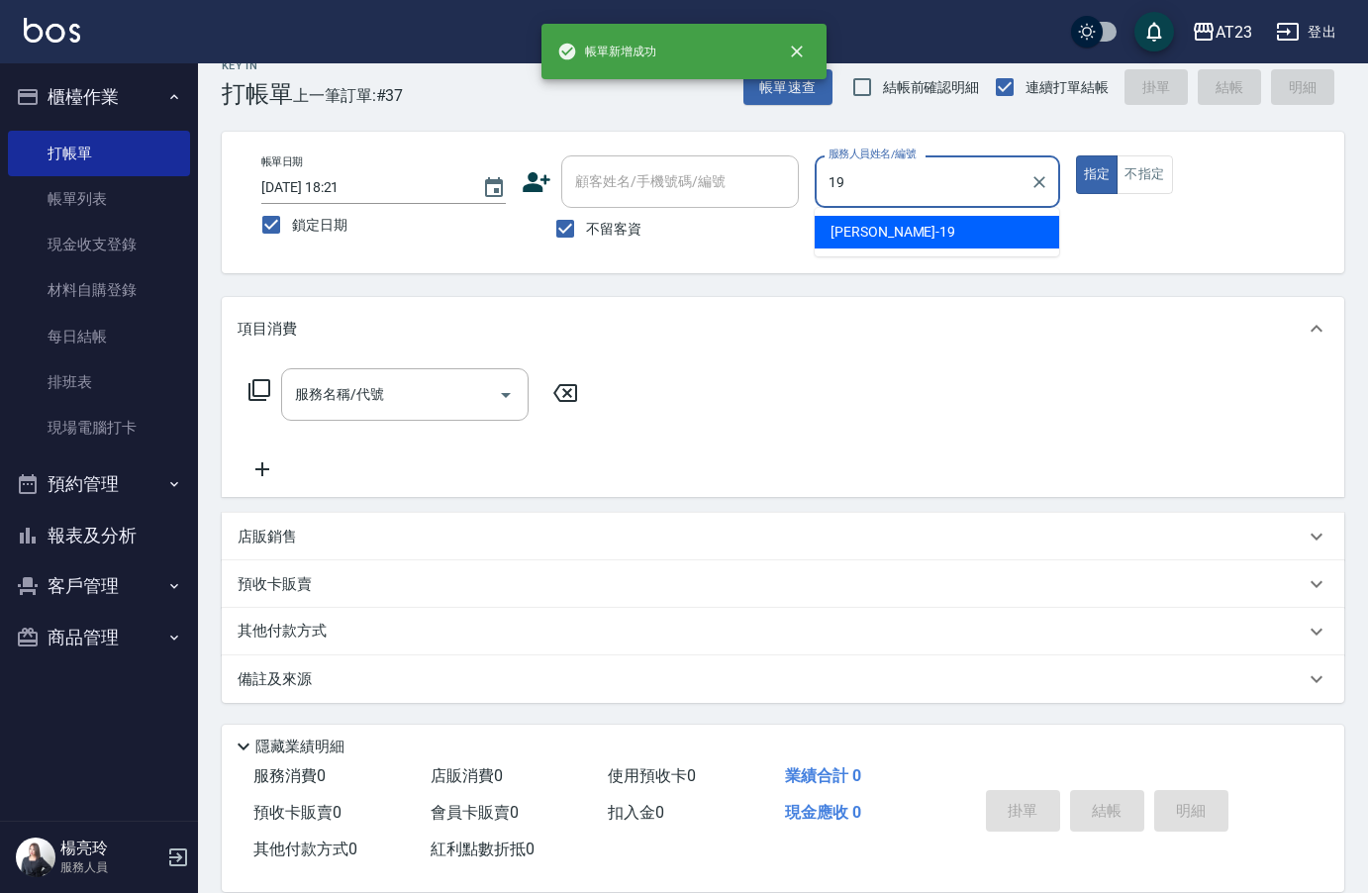
type input "[PERSON_NAME]-19"
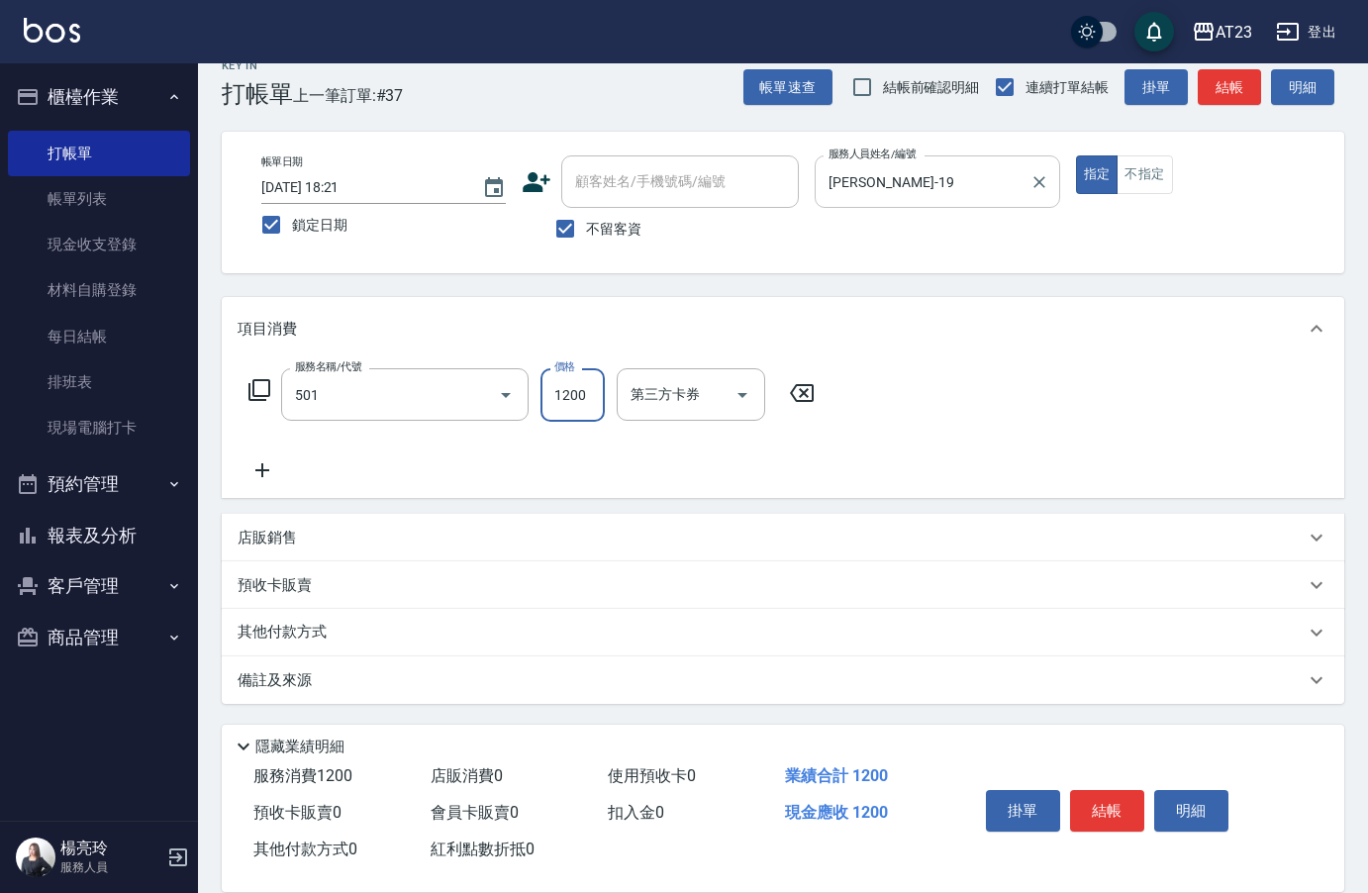
type input "染髮(501)"
type input "1451"
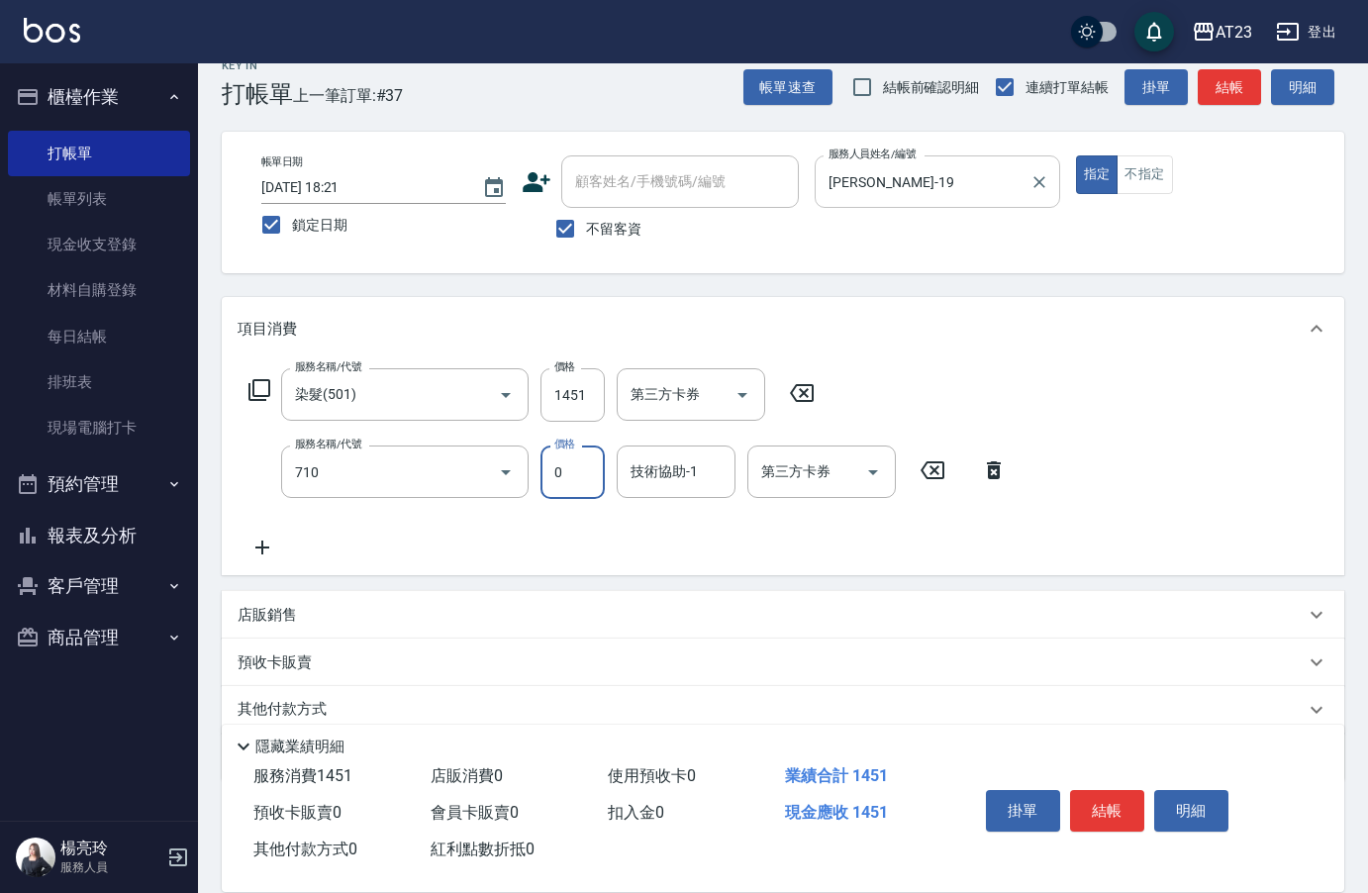
type input "互助100(710)"
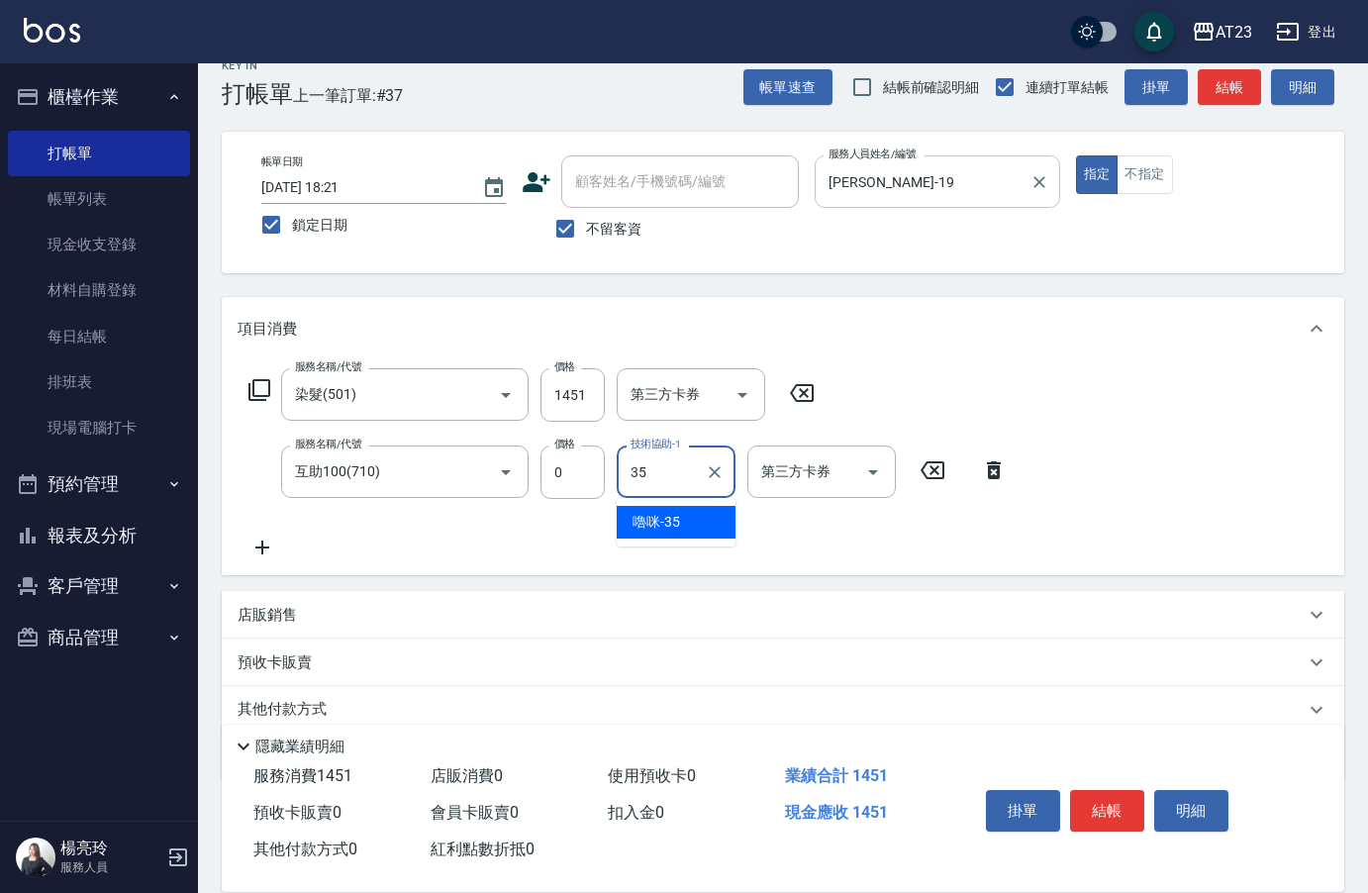
type input "嚕咪-35"
click at [1100, 798] on button "結帳" at bounding box center [1107, 811] width 74 height 42
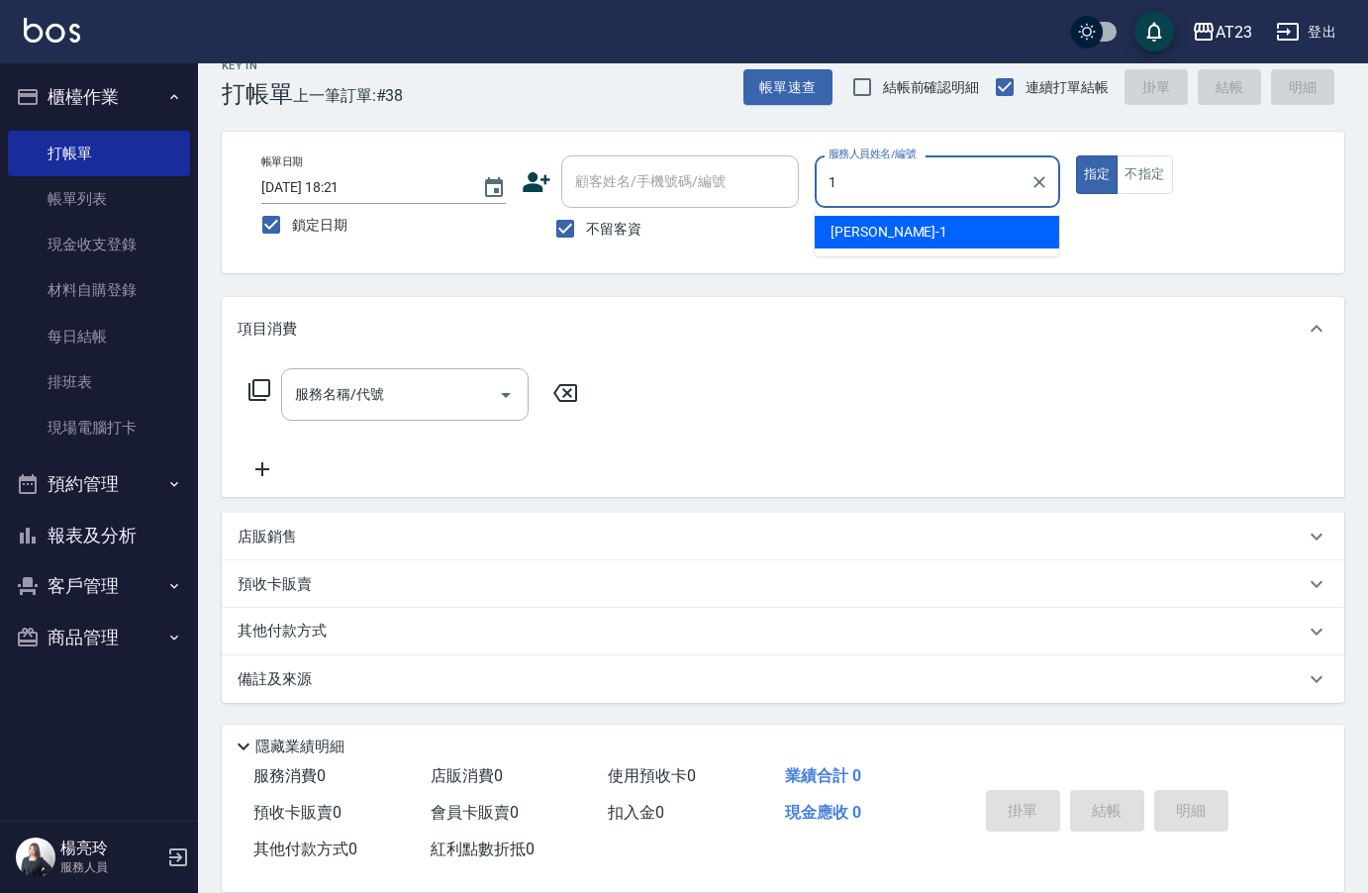
type input "[PERSON_NAME]-1"
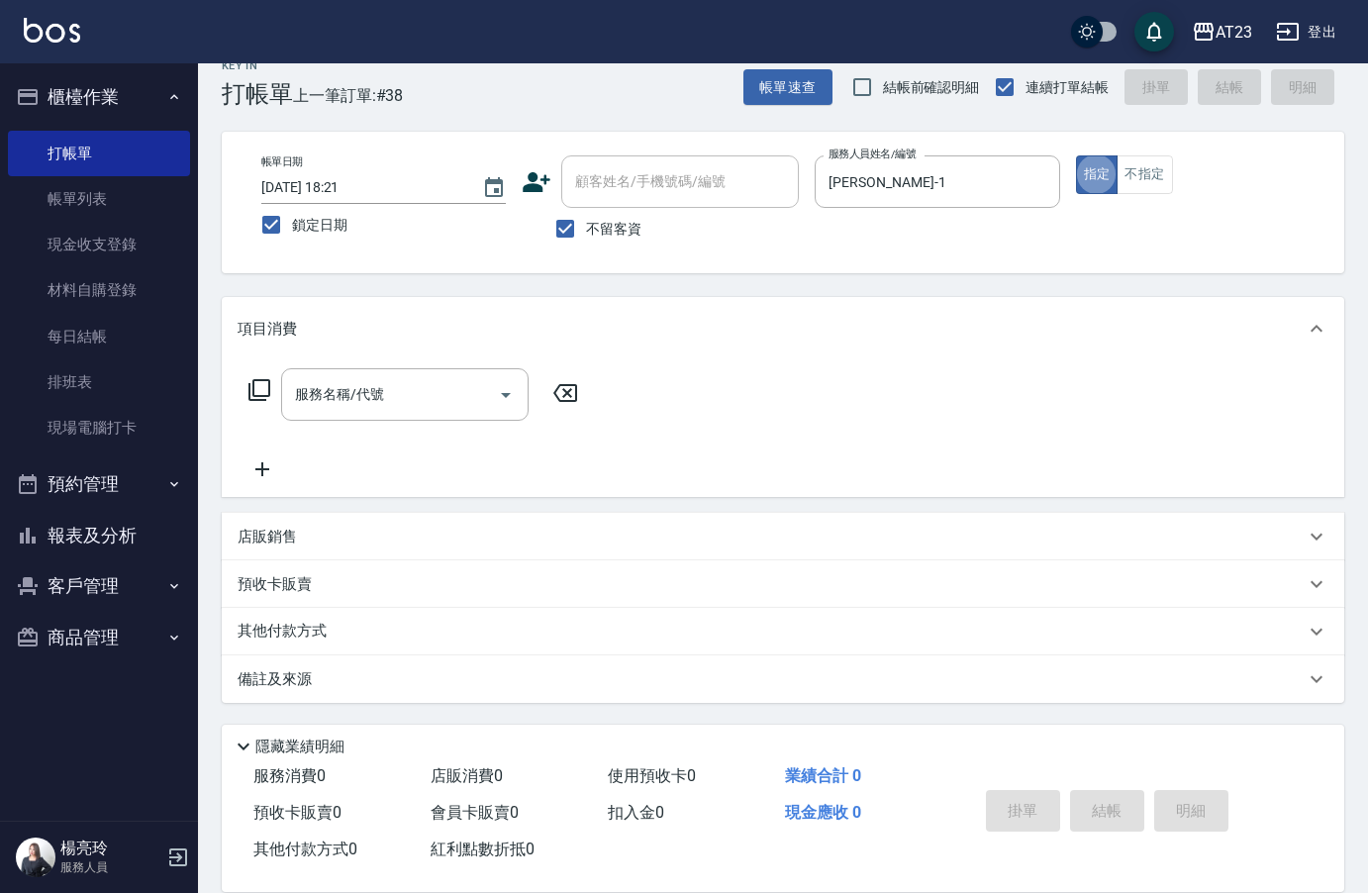
click at [257, 397] on icon at bounding box center [259, 390] width 22 height 22
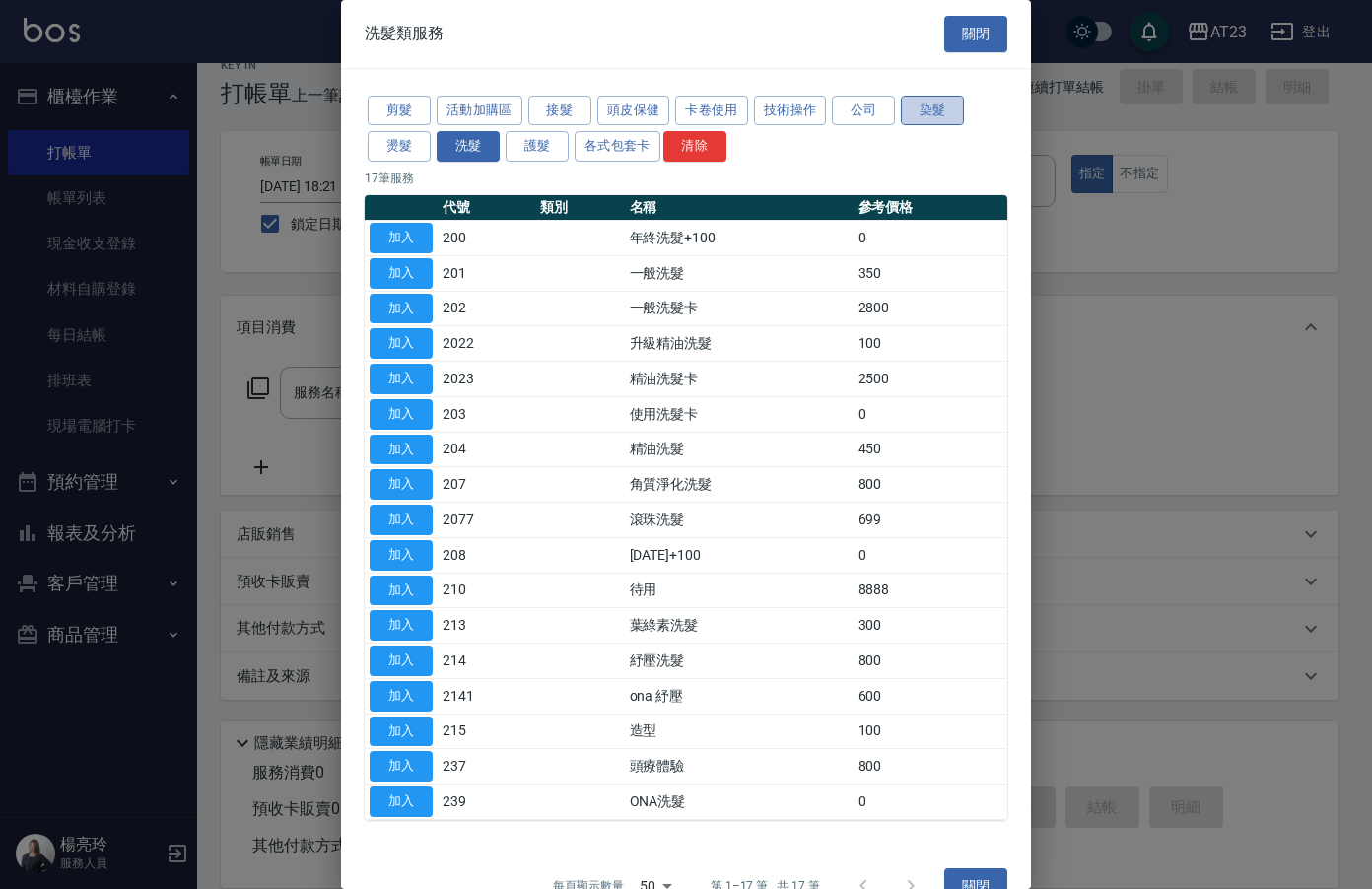
click at [931, 108] on button "染髮" at bounding box center [932, 111] width 63 height 31
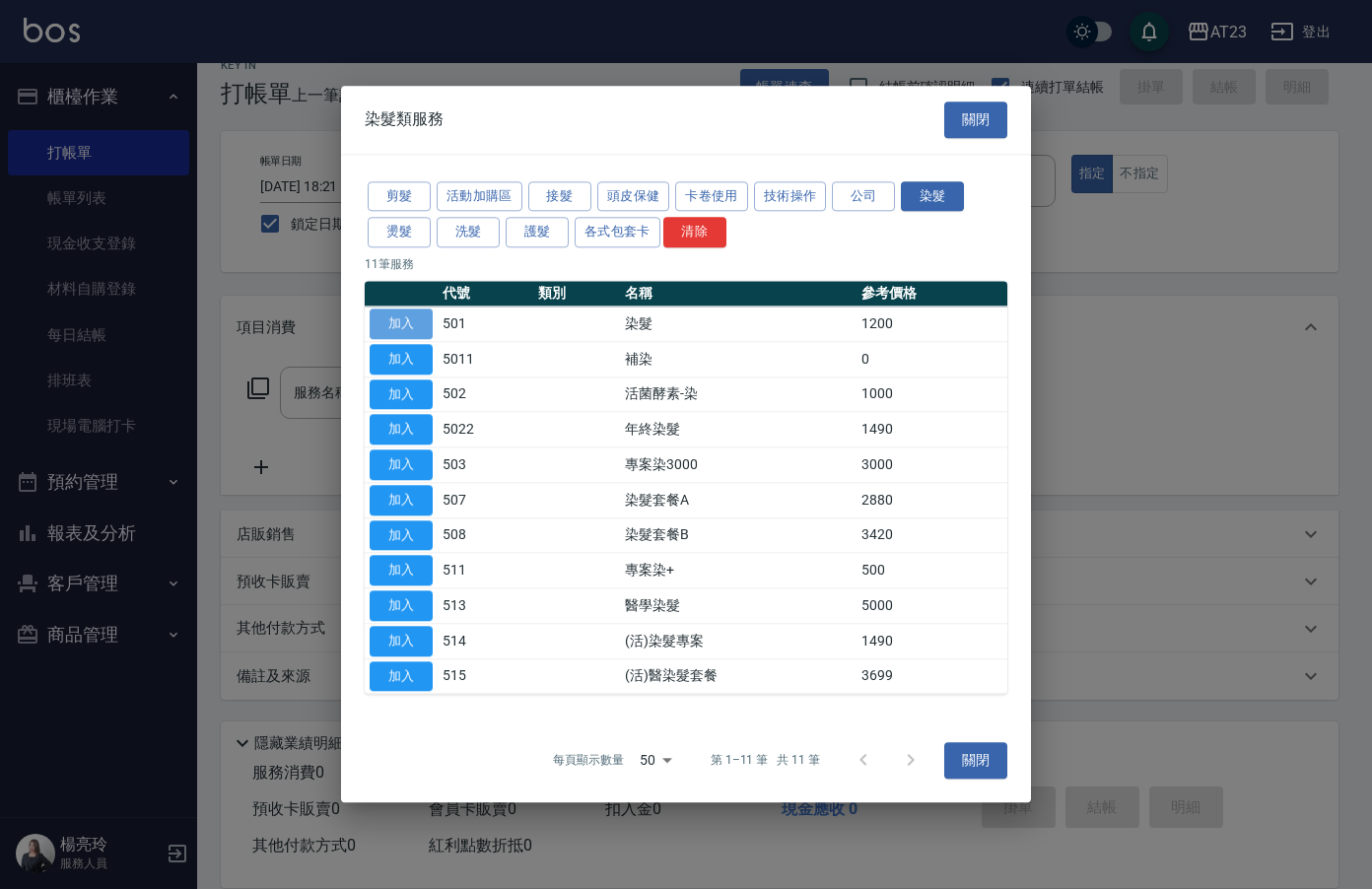
click at [392, 310] on button "加入" at bounding box center [400, 324] width 63 height 31
type input "染髮(501)"
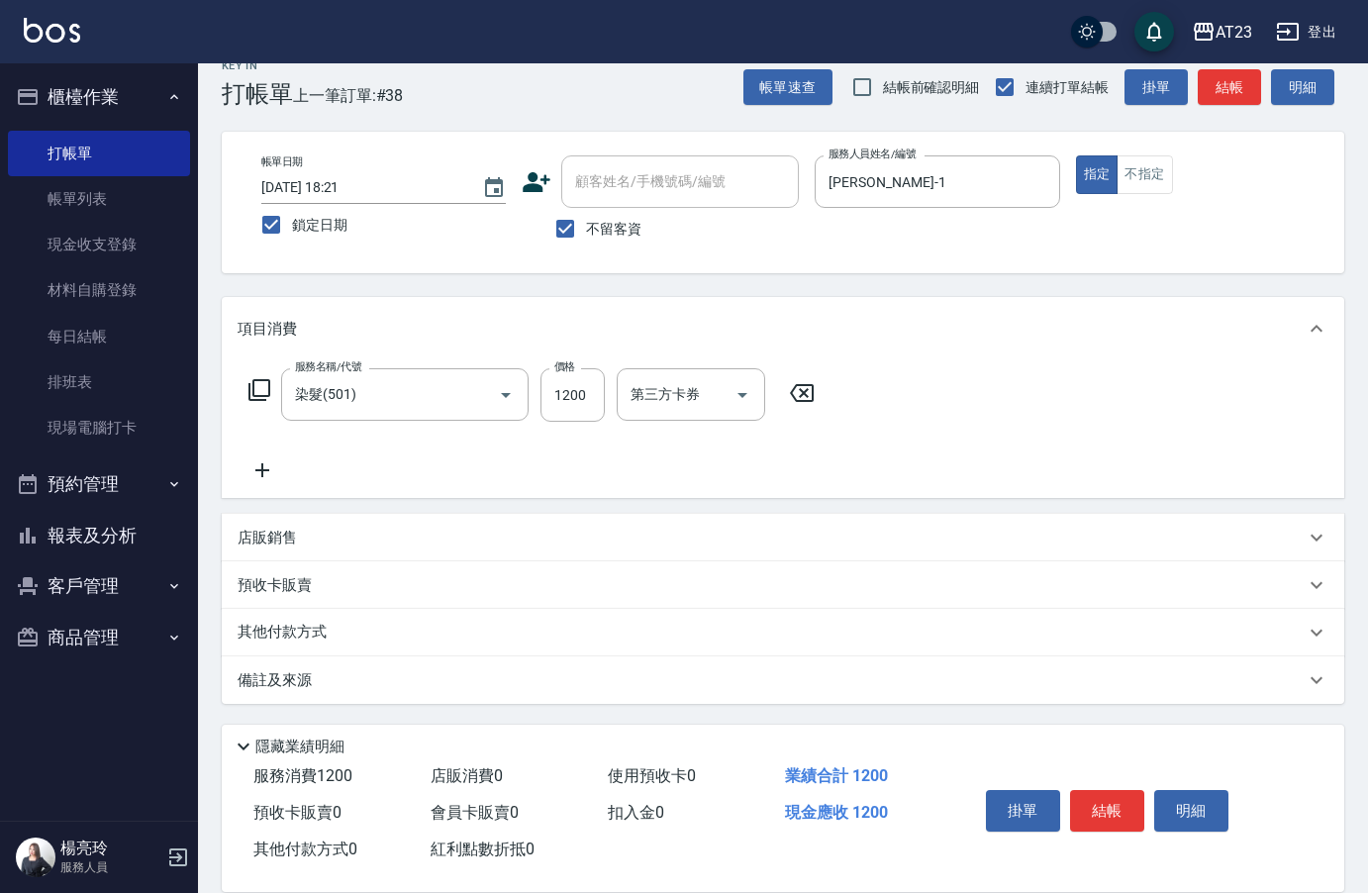
click at [247, 387] on icon at bounding box center [259, 390] width 24 height 24
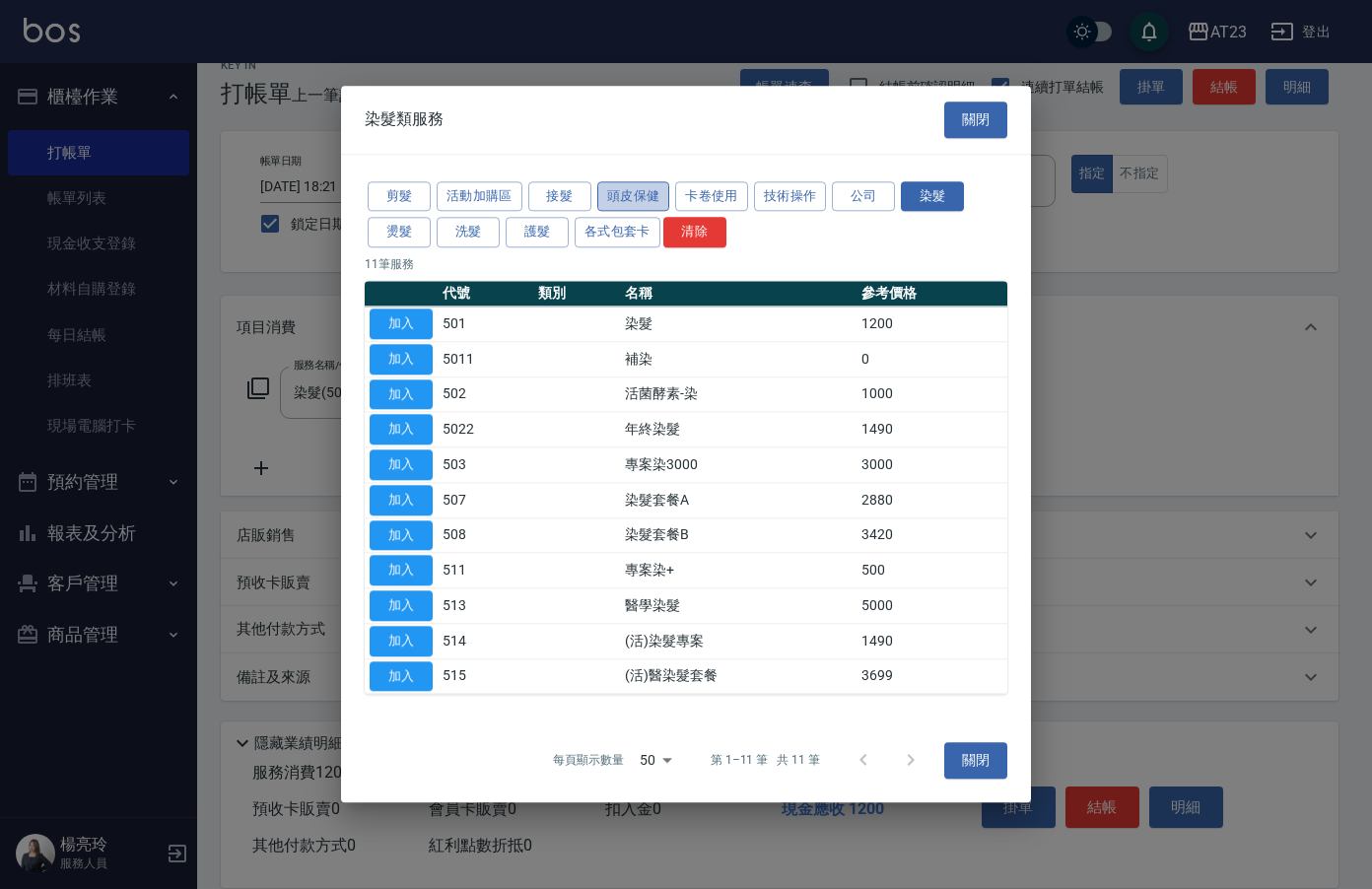
click at [634, 200] on button "頭皮保健" at bounding box center [633, 196] width 73 height 31
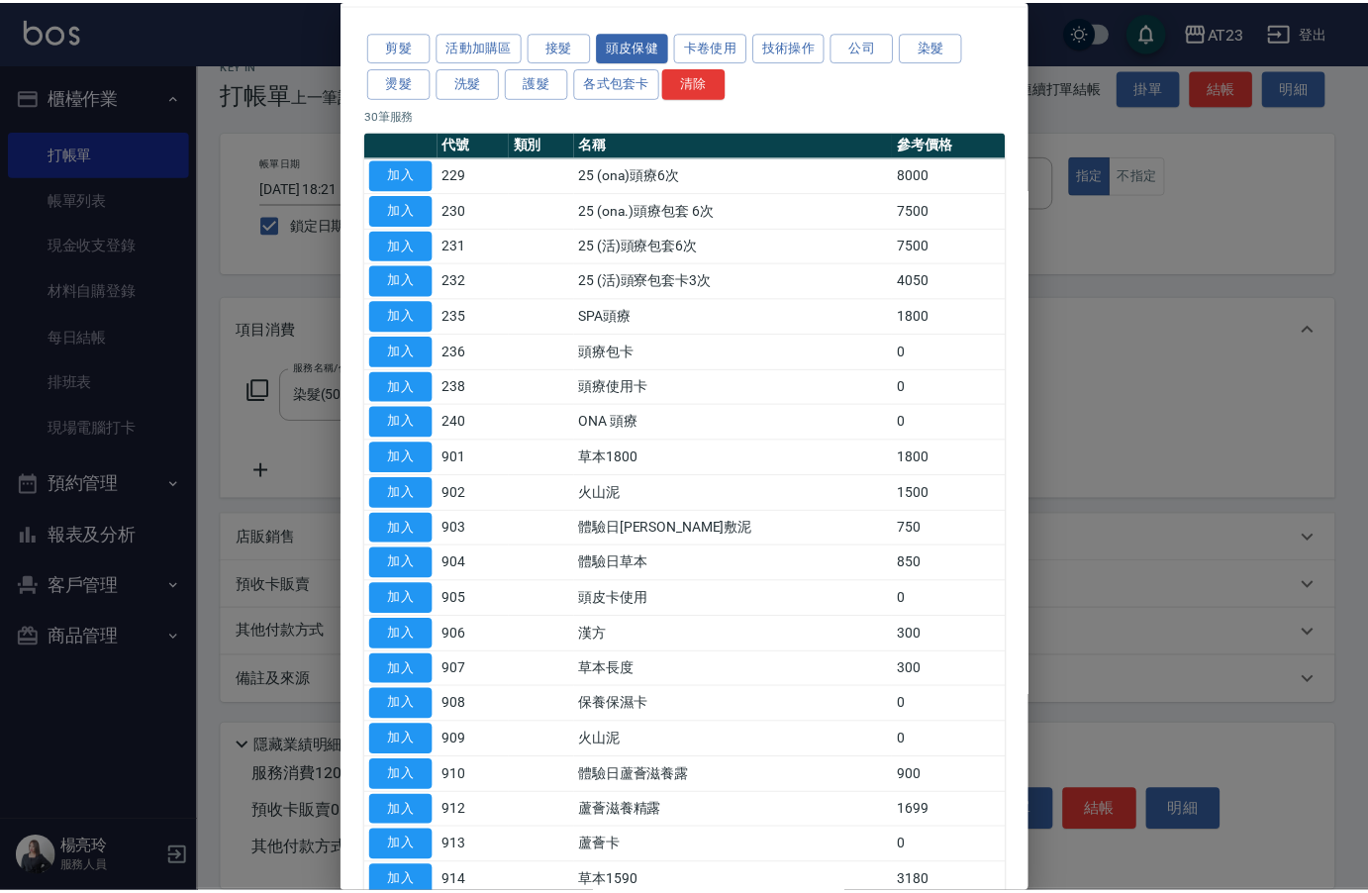
scroll to position [99, 0]
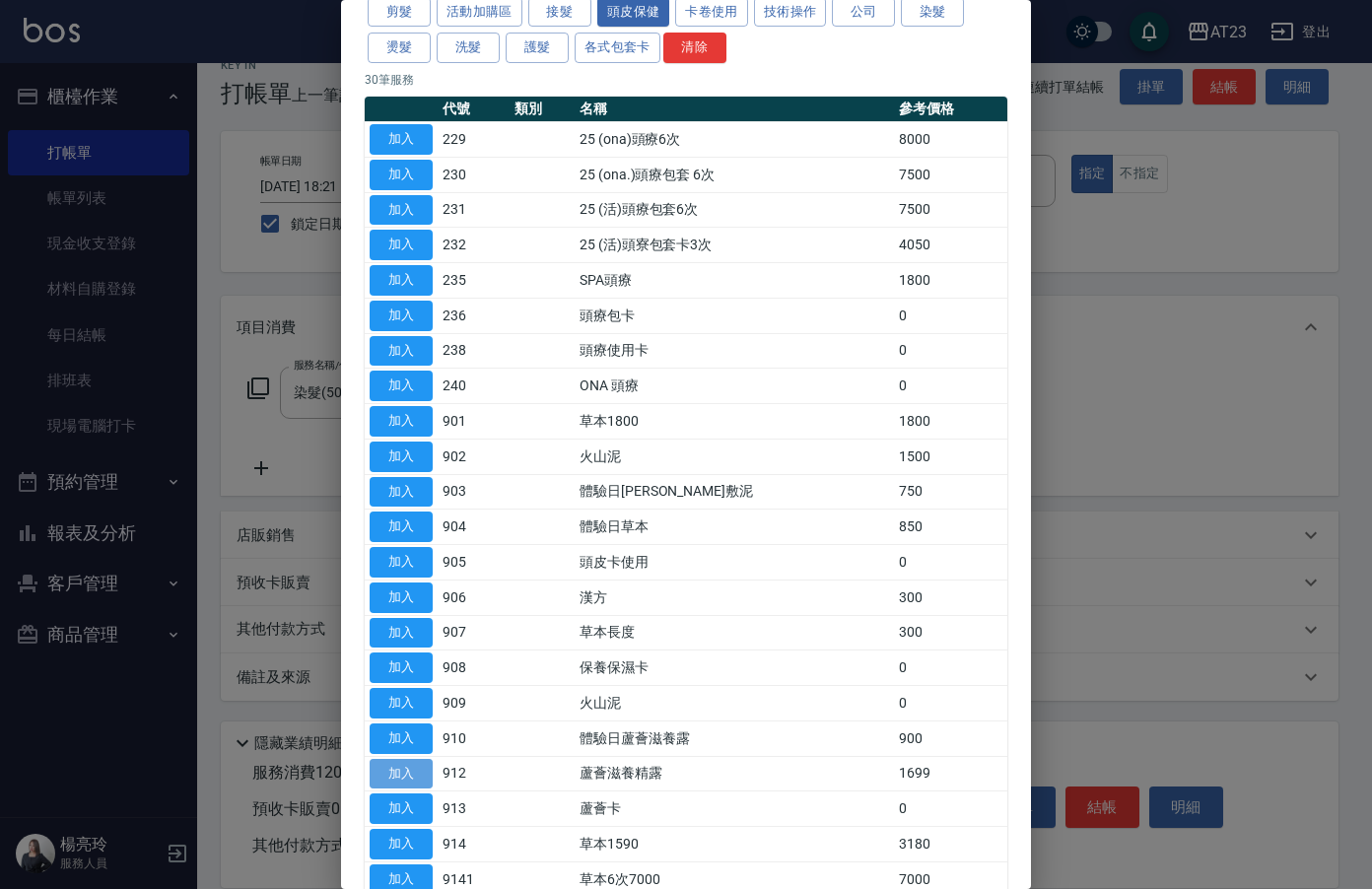
click at [411, 770] on button "加入" at bounding box center [400, 774] width 63 height 31
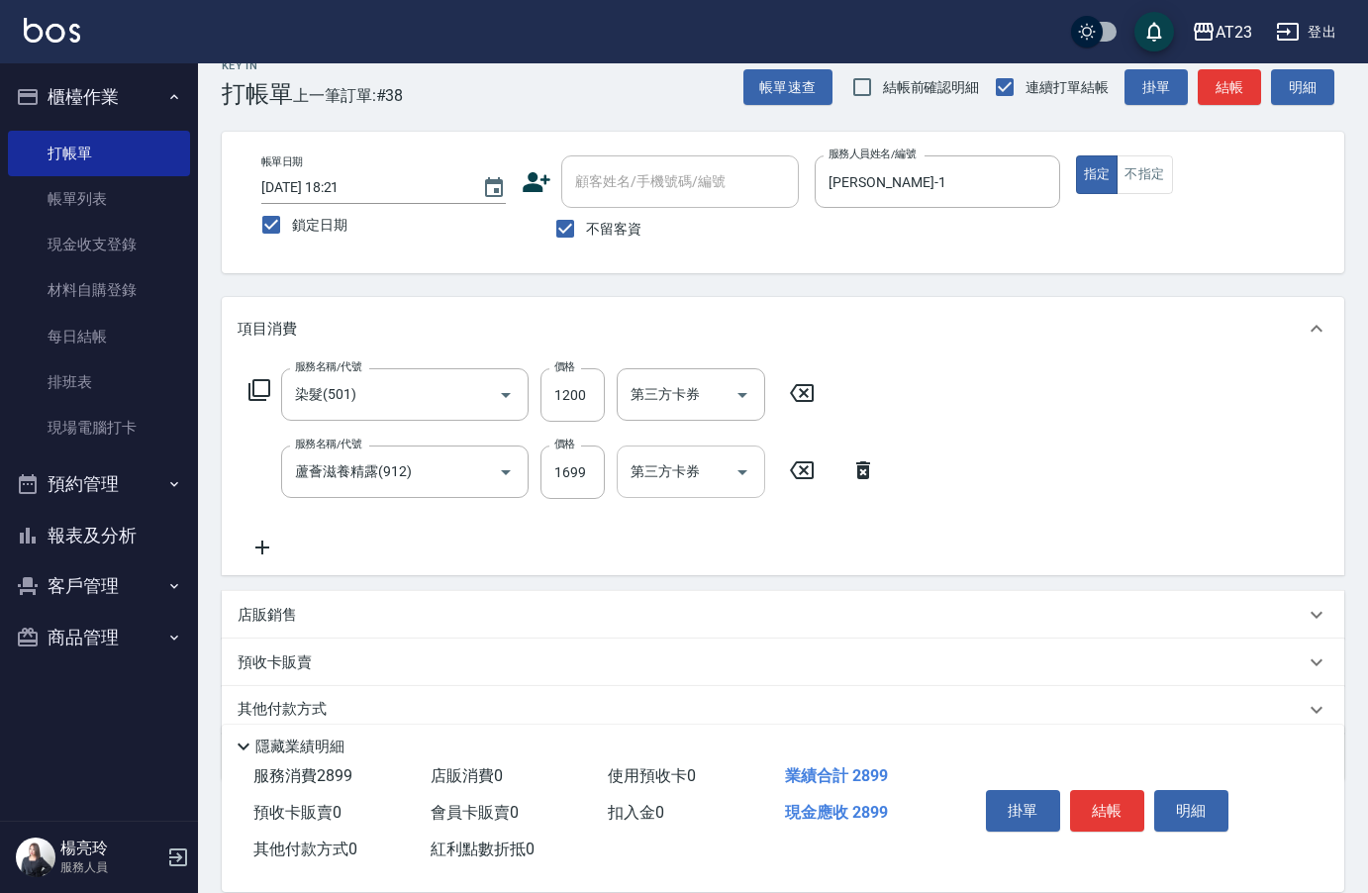
drag, startPoint x: 801, startPoint y: 386, endPoint x: 652, endPoint y: 464, distance: 167.8
click at [702, 443] on div "服務名稱/代號 染髮(501) 服務名稱/代號 價格 1200 價格 第三方卡券 第三方卡券 服務名稱/代號 蘆薈滋養精露(912) 服務名稱/代號 價格 1…" at bounding box center [563, 463] width 650 height 191
click at [559, 471] on input "1699" at bounding box center [572, 471] width 64 height 53
type input "2292"
click at [862, 470] on icon at bounding box center [862, 470] width 49 height 24
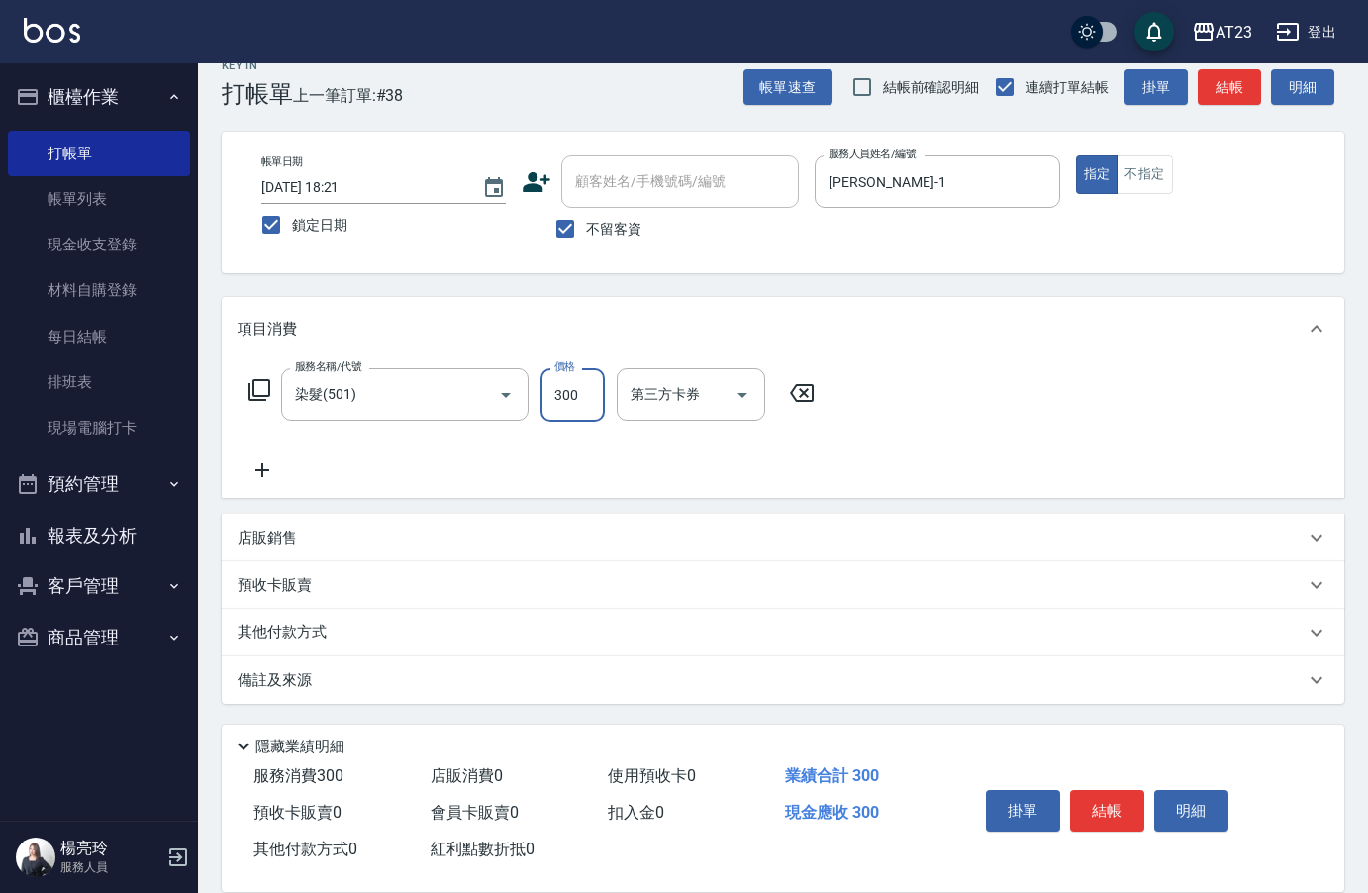
type input "300"
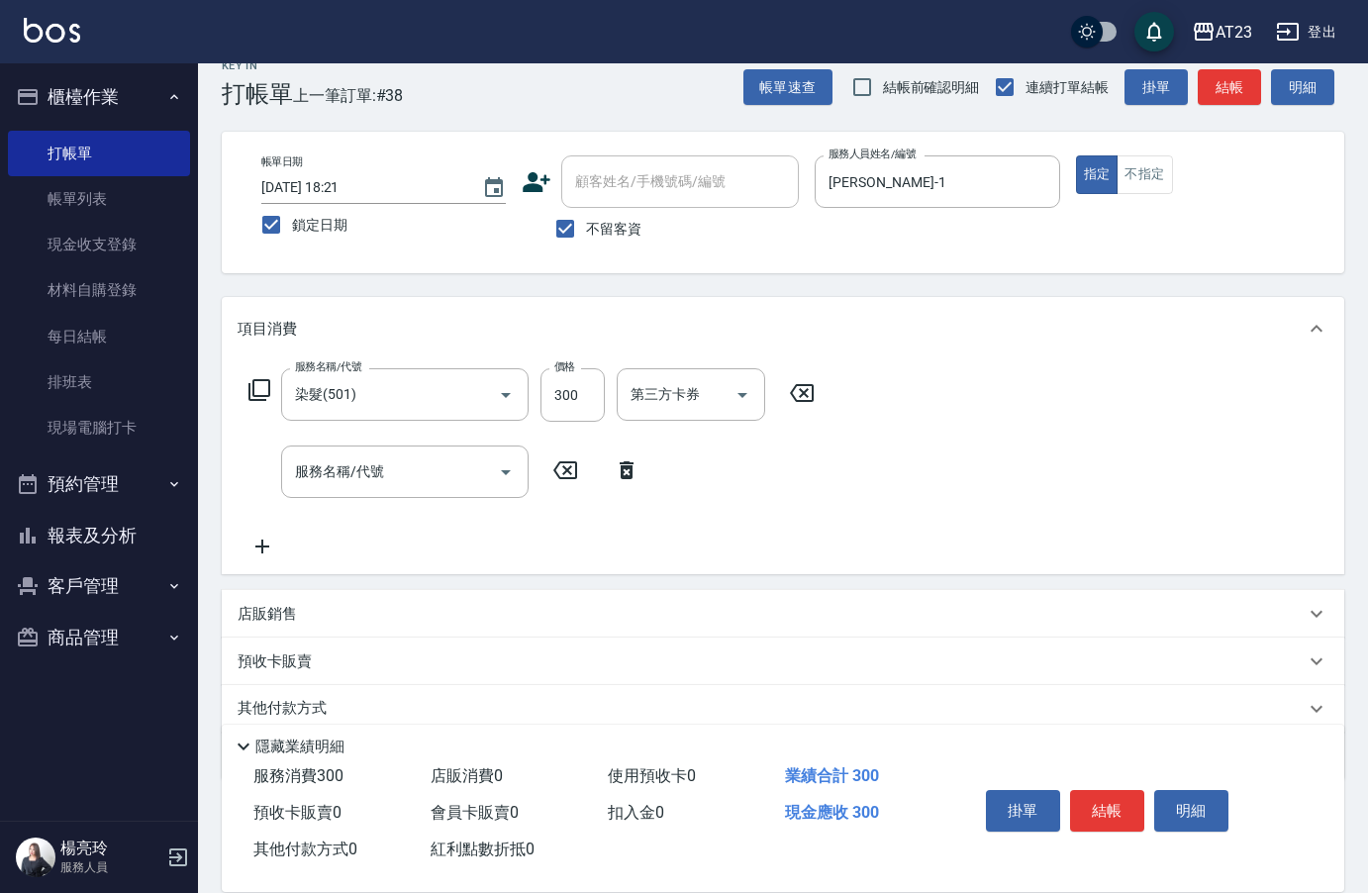
click at [641, 472] on icon at bounding box center [626, 470] width 49 height 24
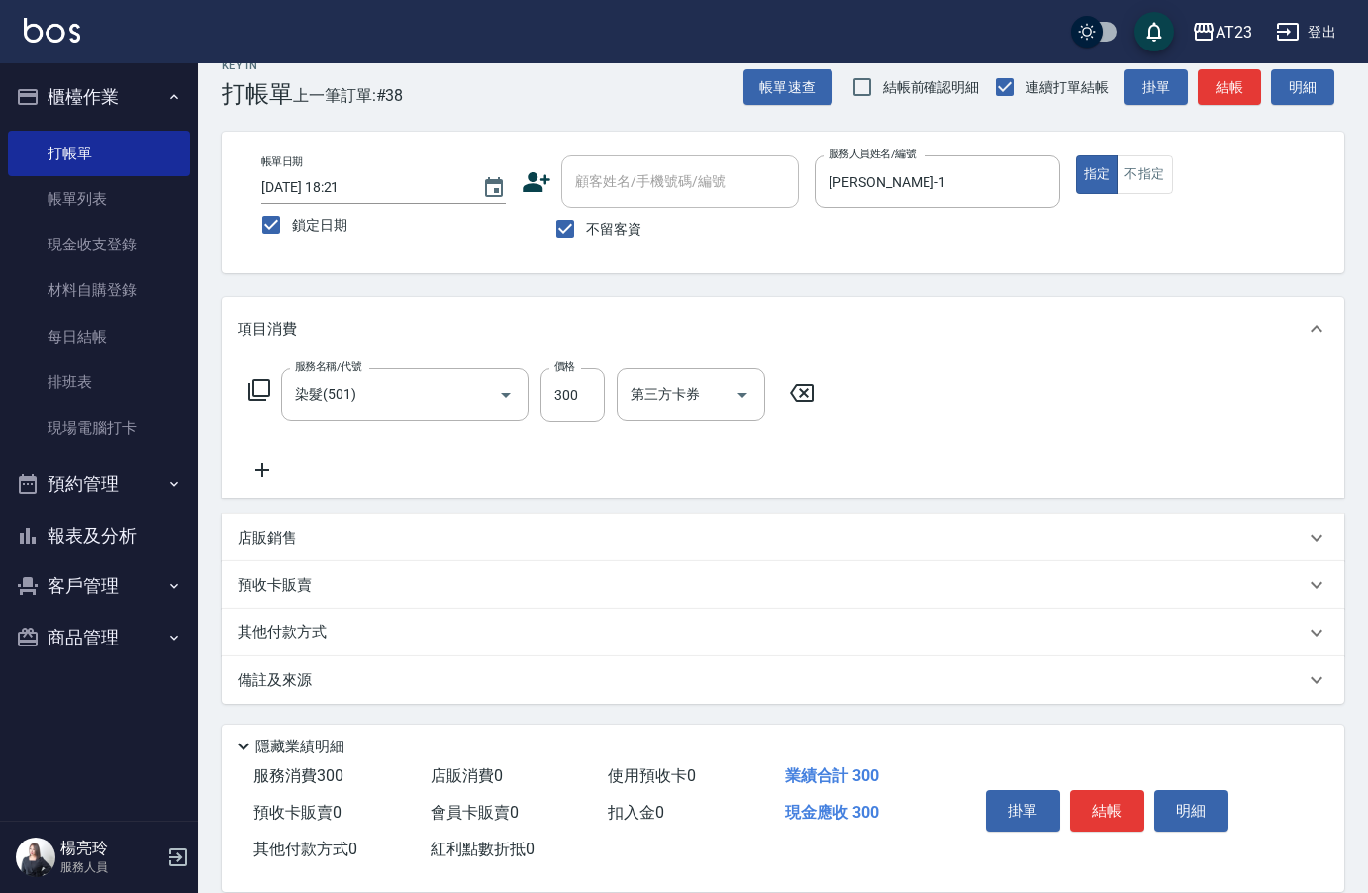
click at [255, 392] on icon at bounding box center [259, 390] width 24 height 24
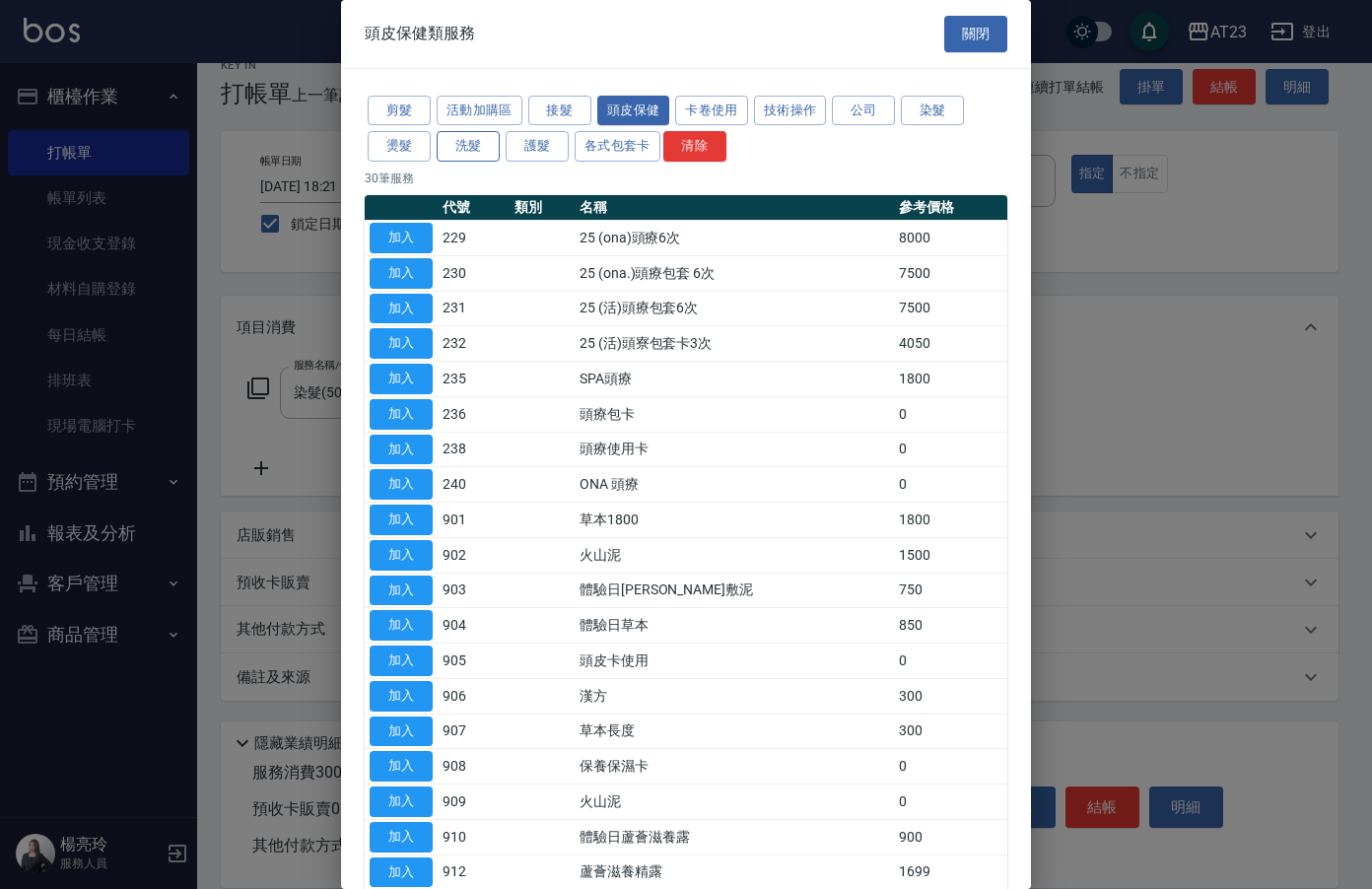
click at [475, 147] on button "洗髮" at bounding box center [467, 146] width 63 height 31
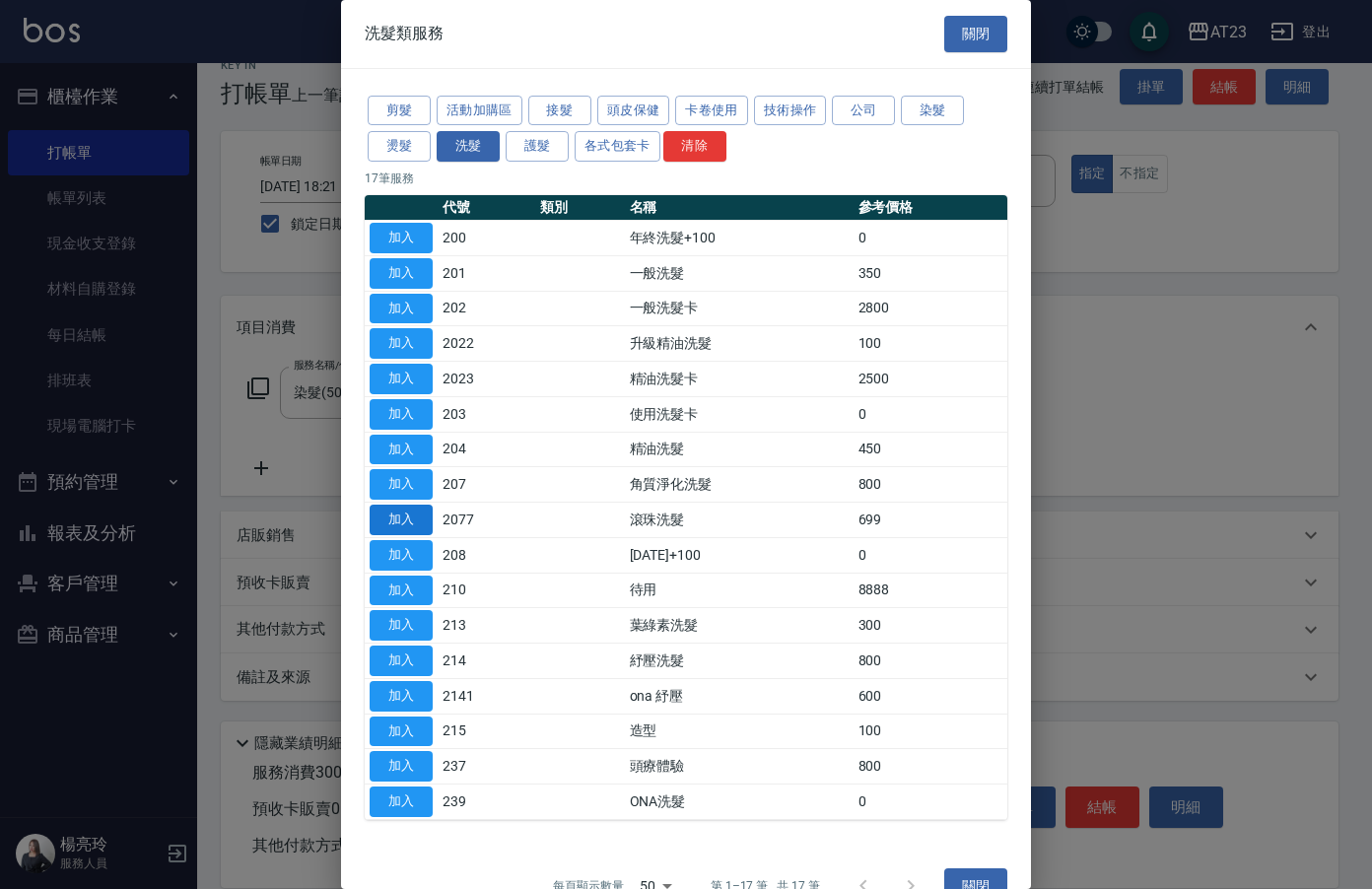
click at [390, 506] on button "加入" at bounding box center [400, 520] width 63 height 31
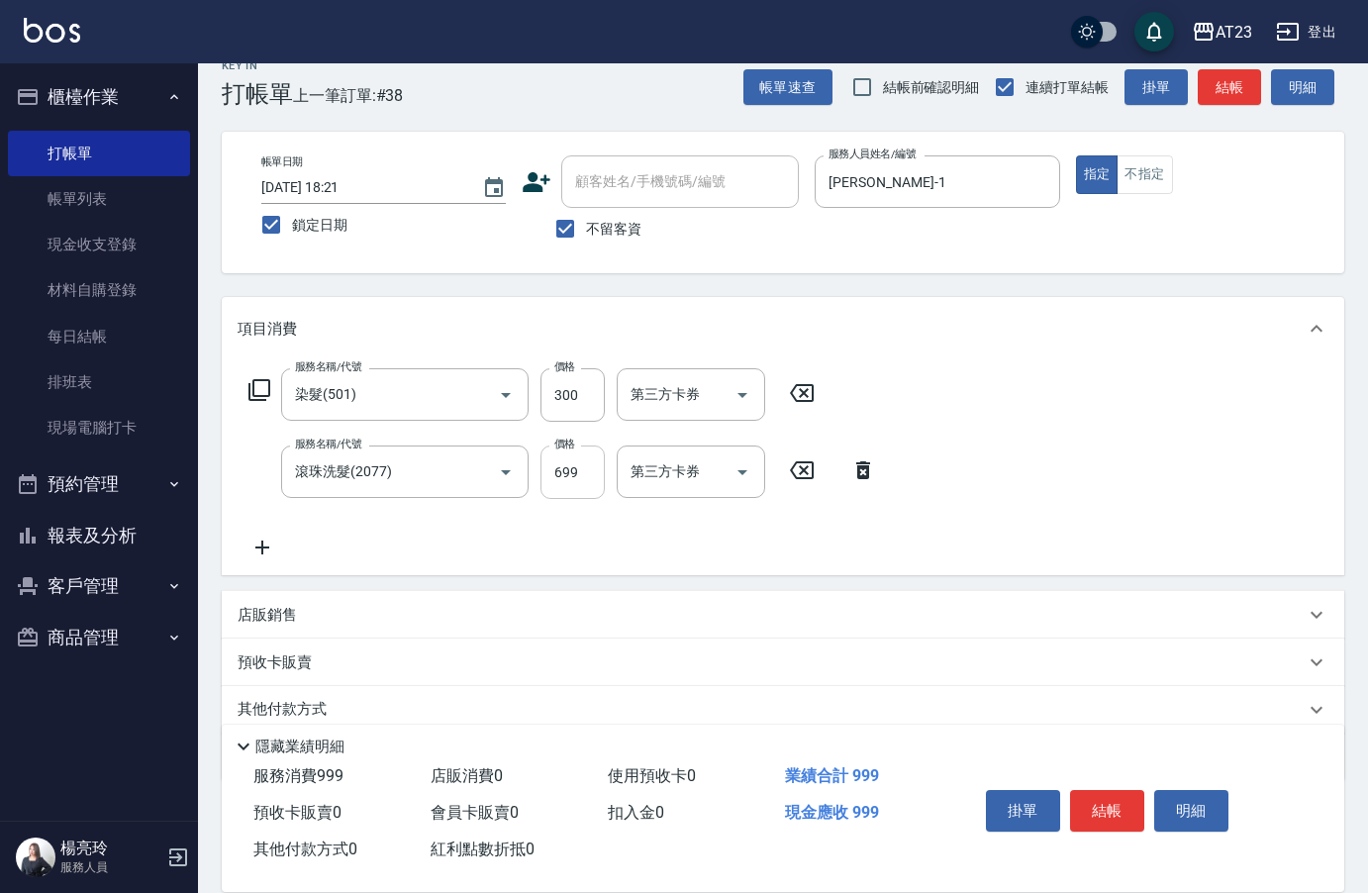
click at [578, 473] on input "699" at bounding box center [572, 471] width 64 height 53
type input "480"
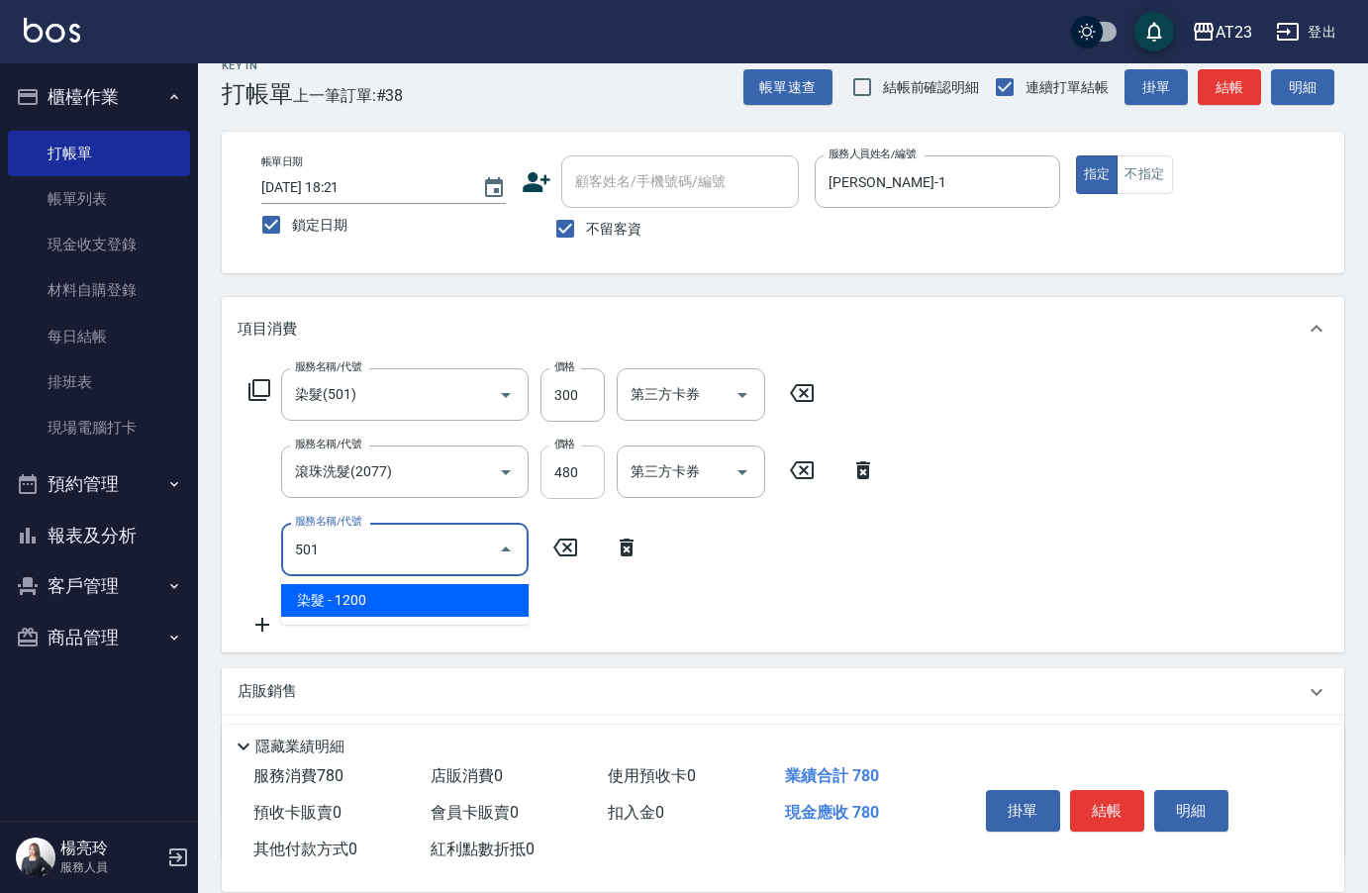
type input "染髮(501)"
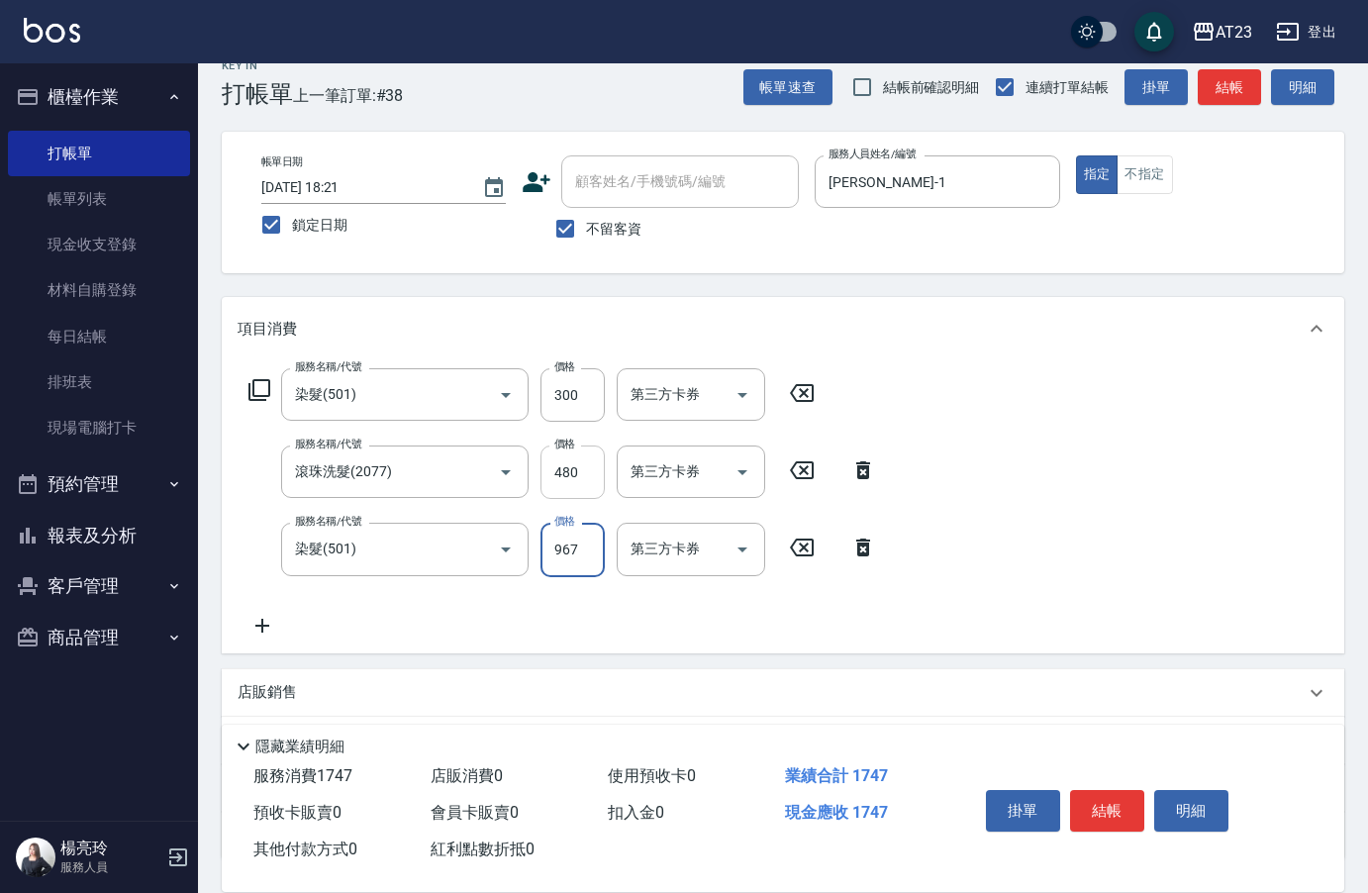
type input "967"
click at [253, 391] on icon at bounding box center [259, 390] width 22 height 22
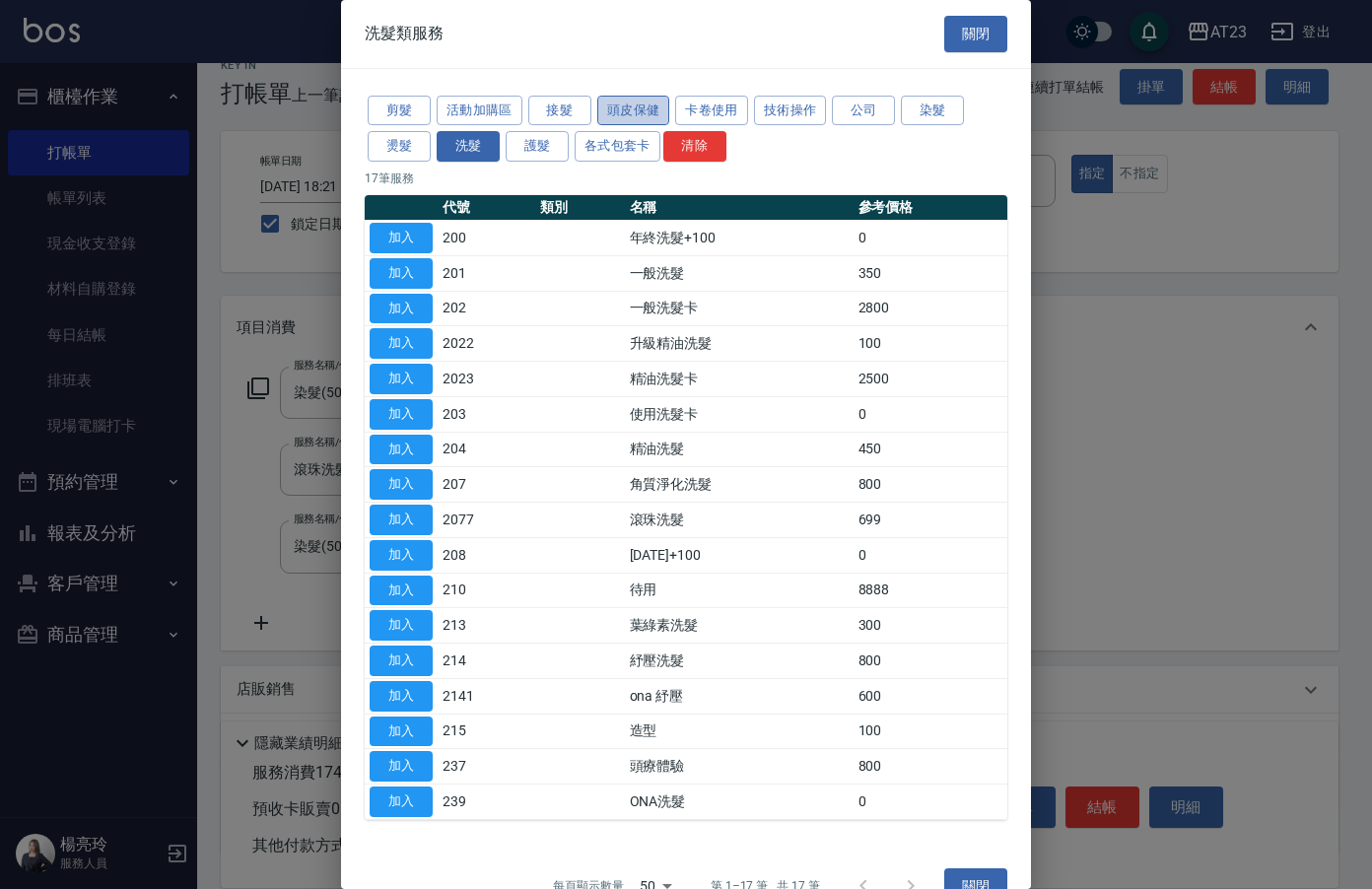
click at [646, 111] on button "頭皮保健" at bounding box center [633, 111] width 73 height 31
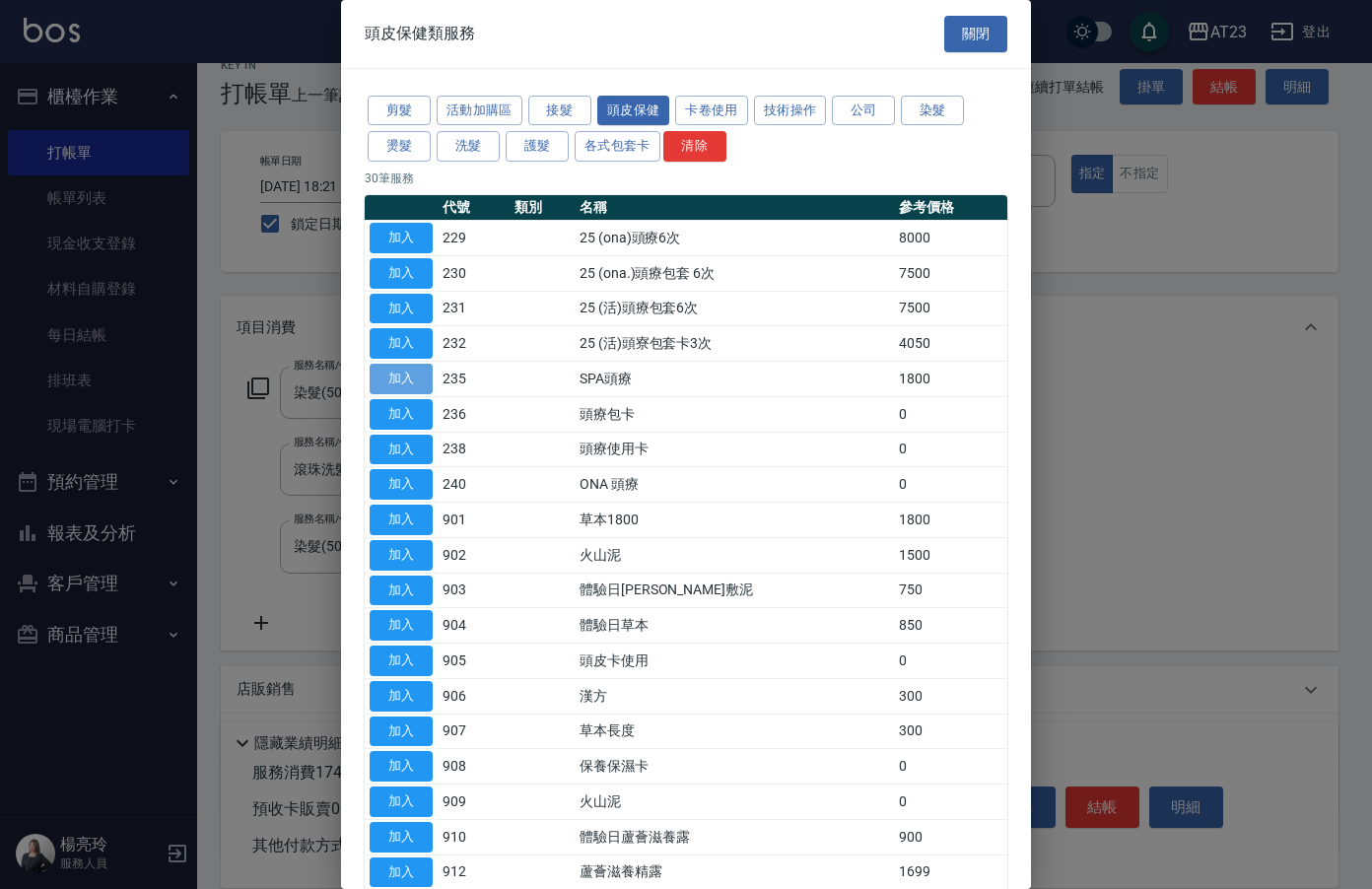
click at [406, 374] on button "加入" at bounding box center [400, 378] width 63 height 31
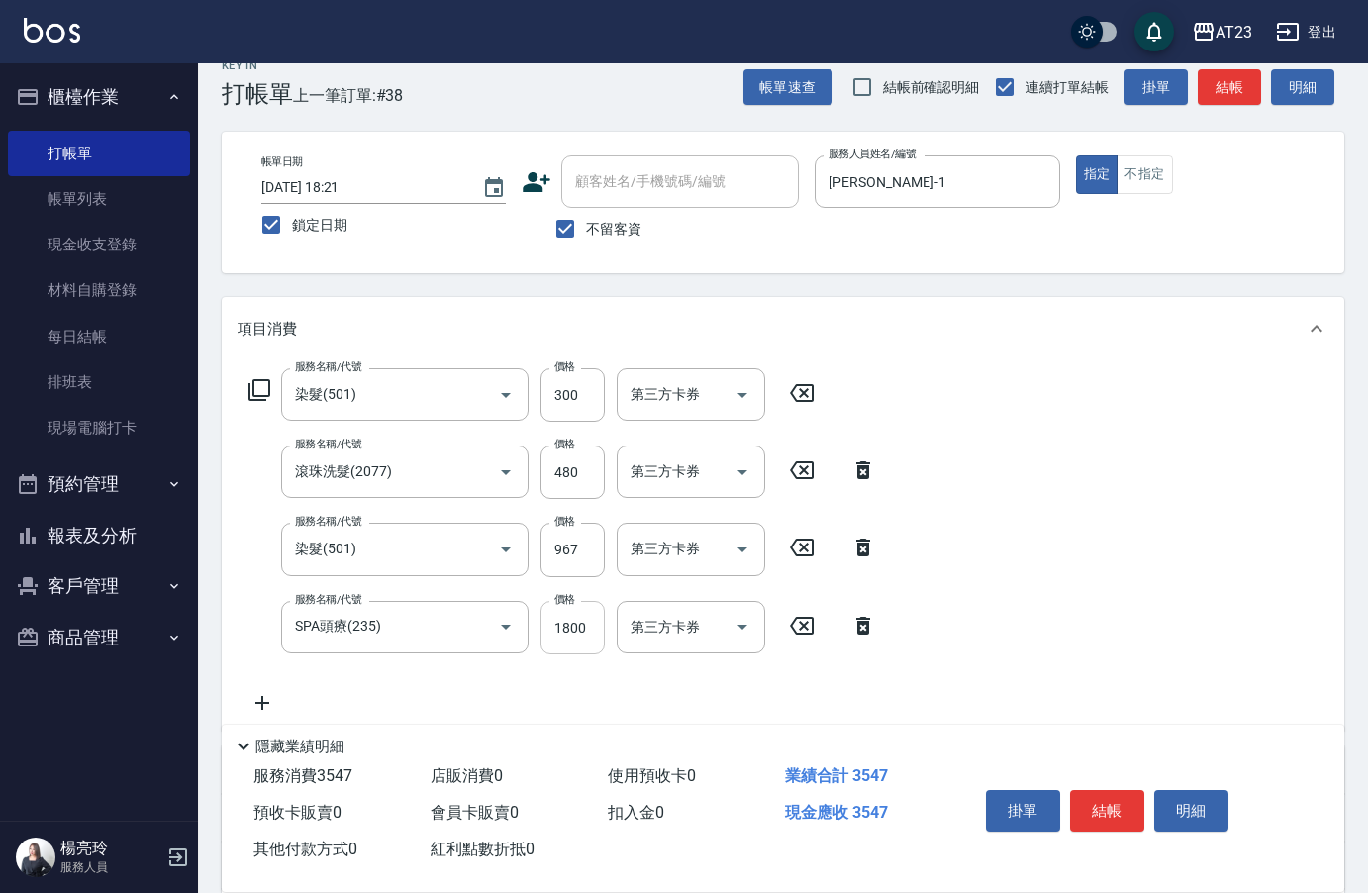
click at [586, 613] on input "1800" at bounding box center [572, 627] width 64 height 53
type input "756"
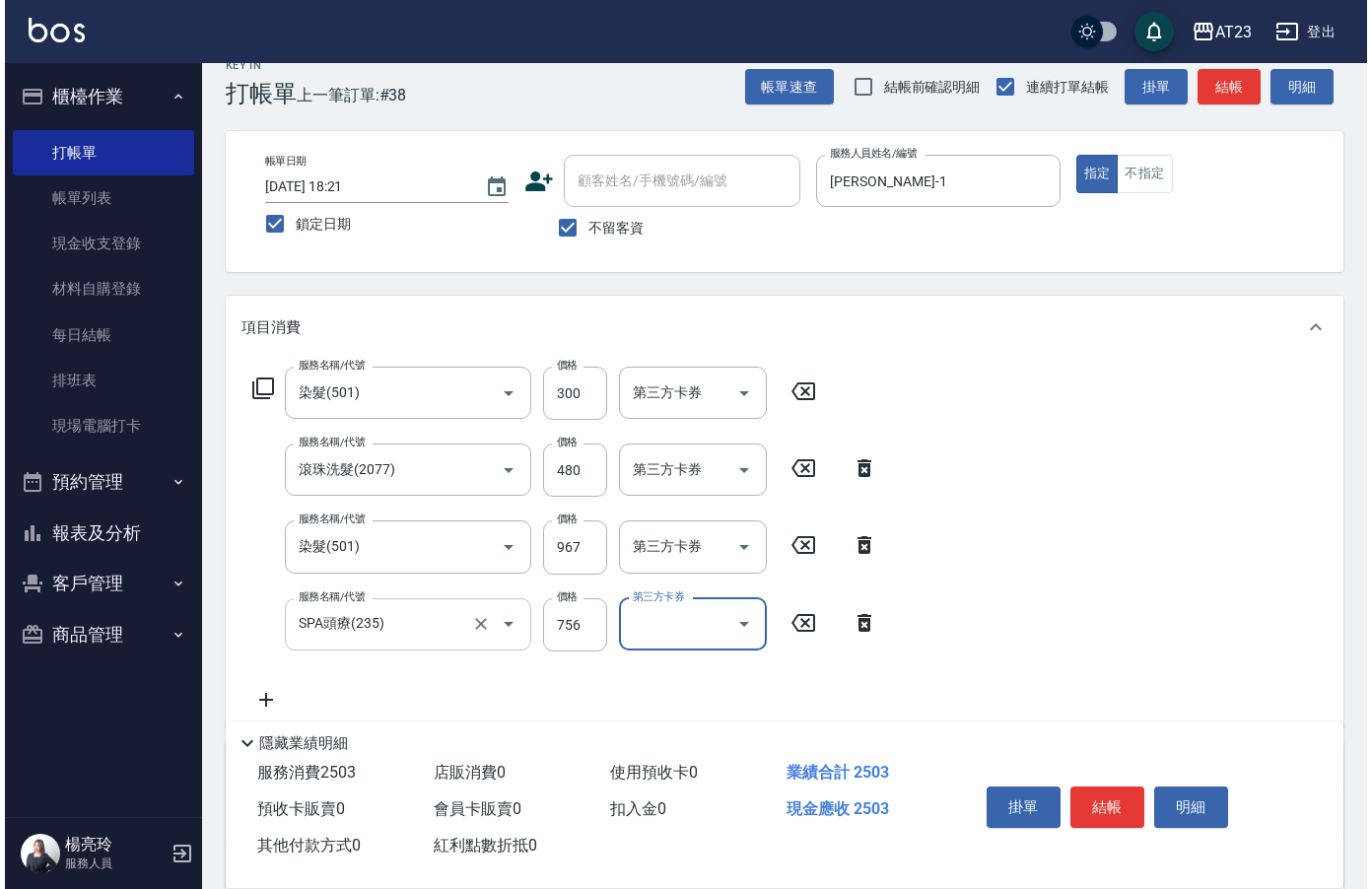
scroll to position [260, 0]
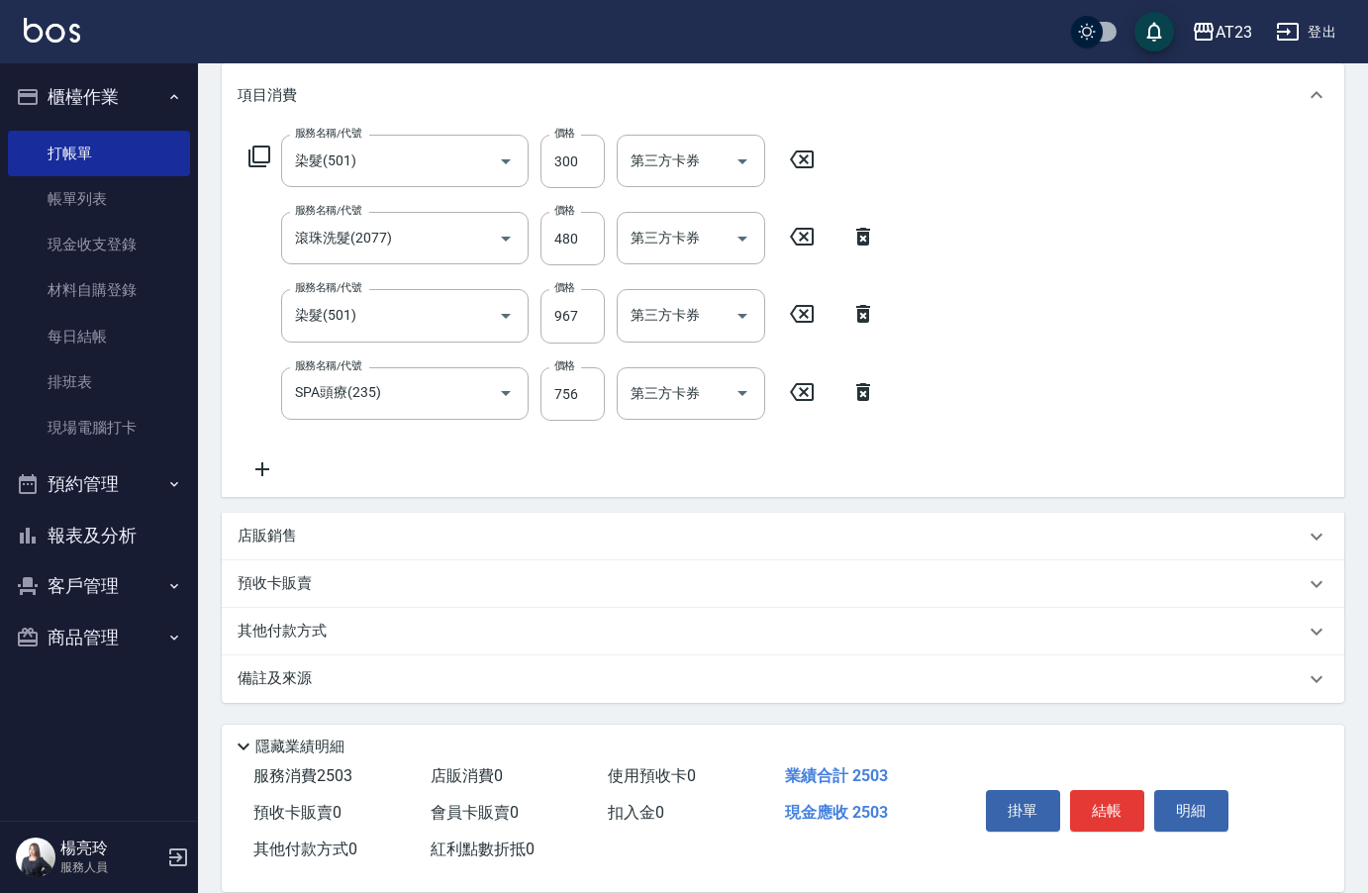
click at [258, 459] on icon at bounding box center [262, 469] width 49 height 24
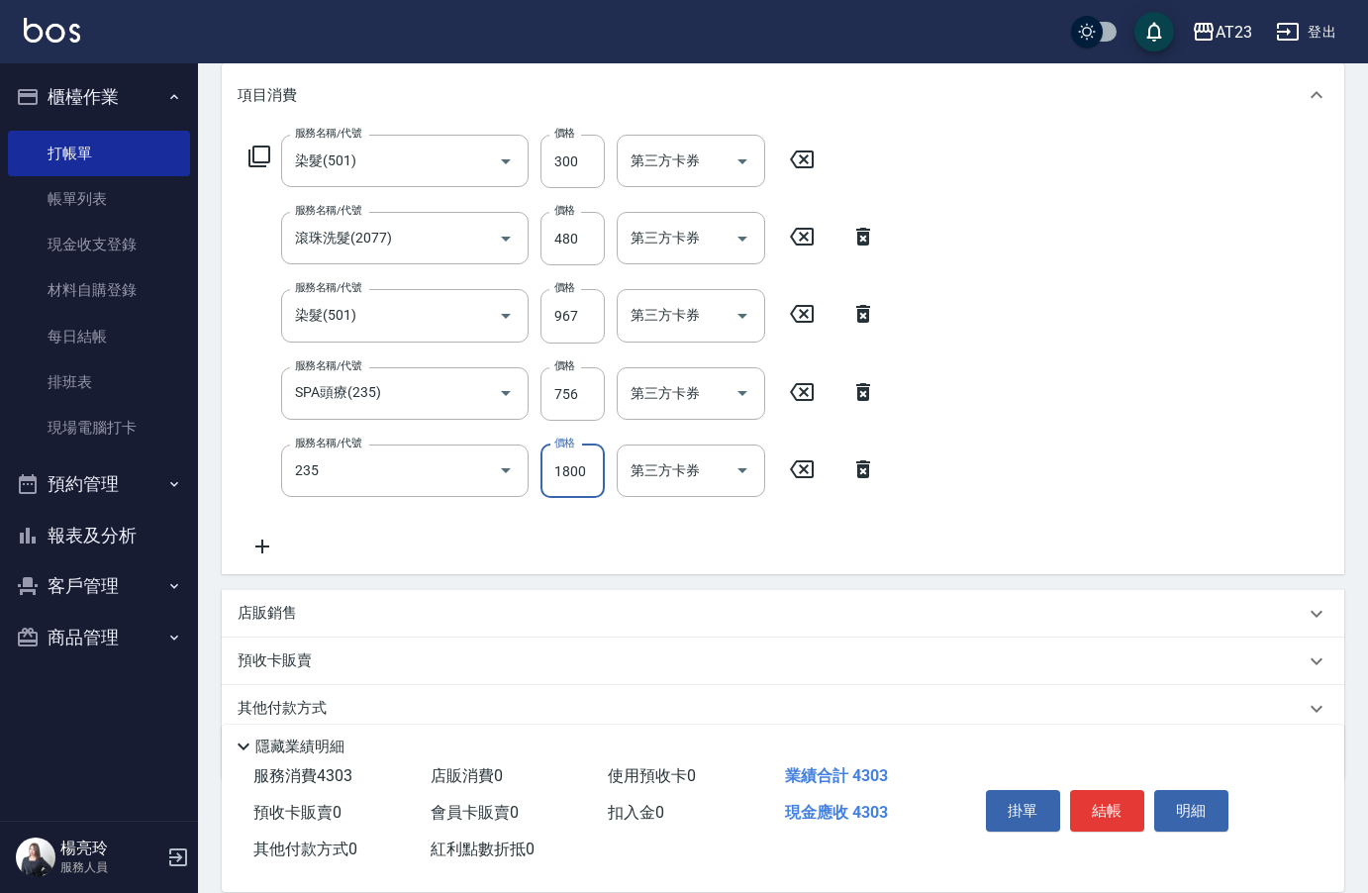
type input "SPA頭療(235)"
type input "756"
click at [260, 161] on icon at bounding box center [259, 157] width 24 height 24
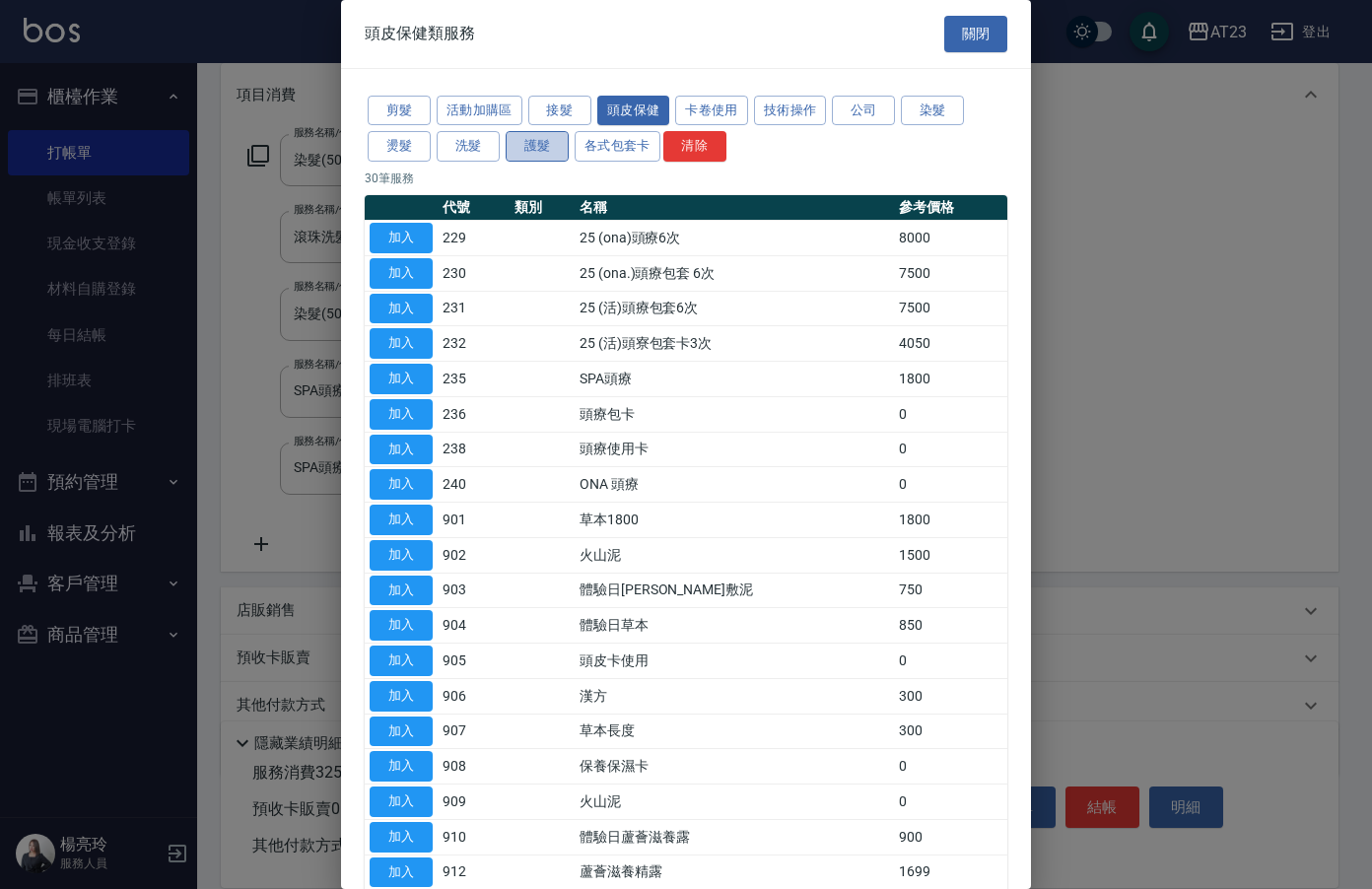
click at [541, 150] on button "護髮" at bounding box center [537, 146] width 63 height 31
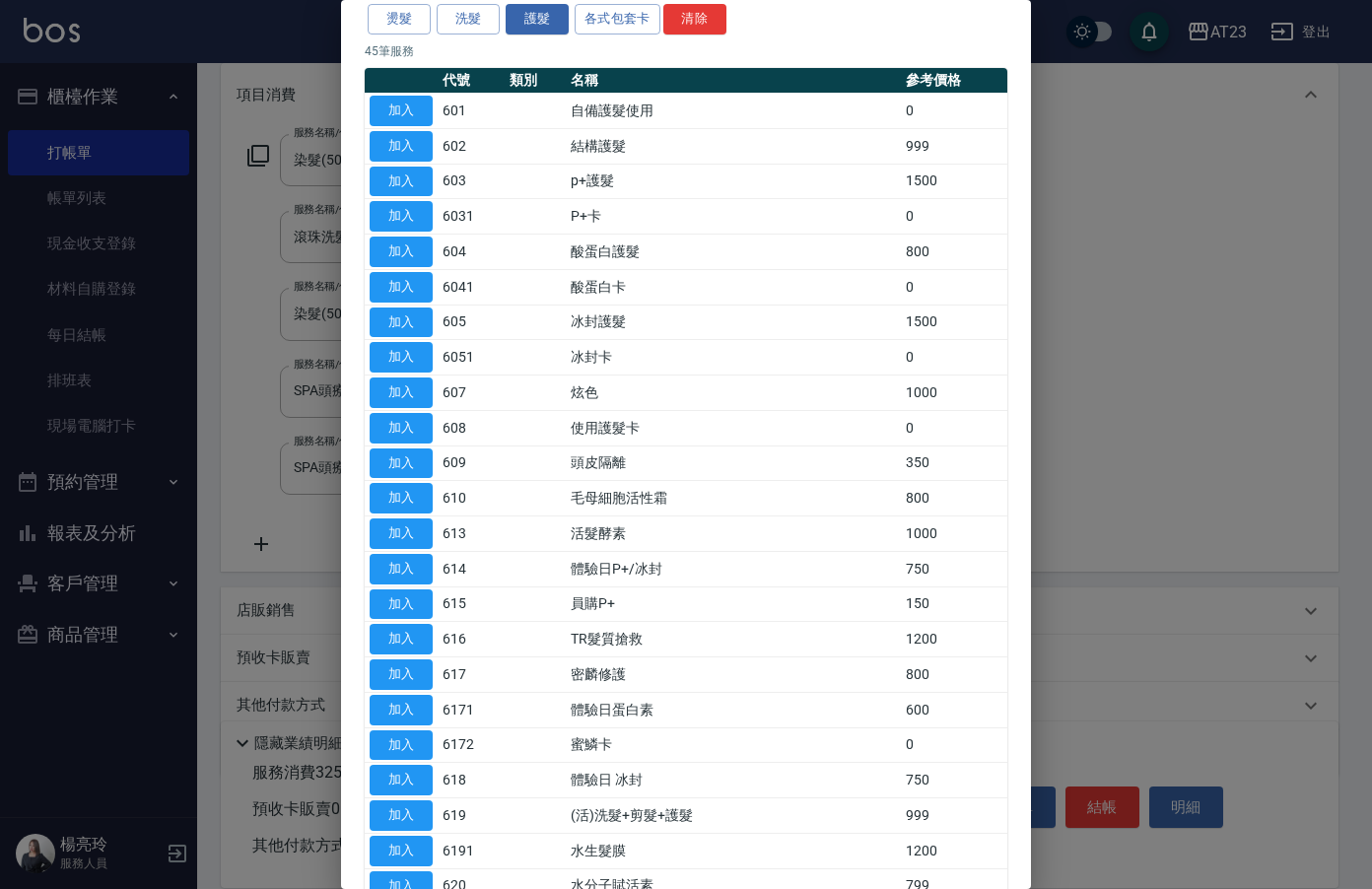
scroll to position [296, 0]
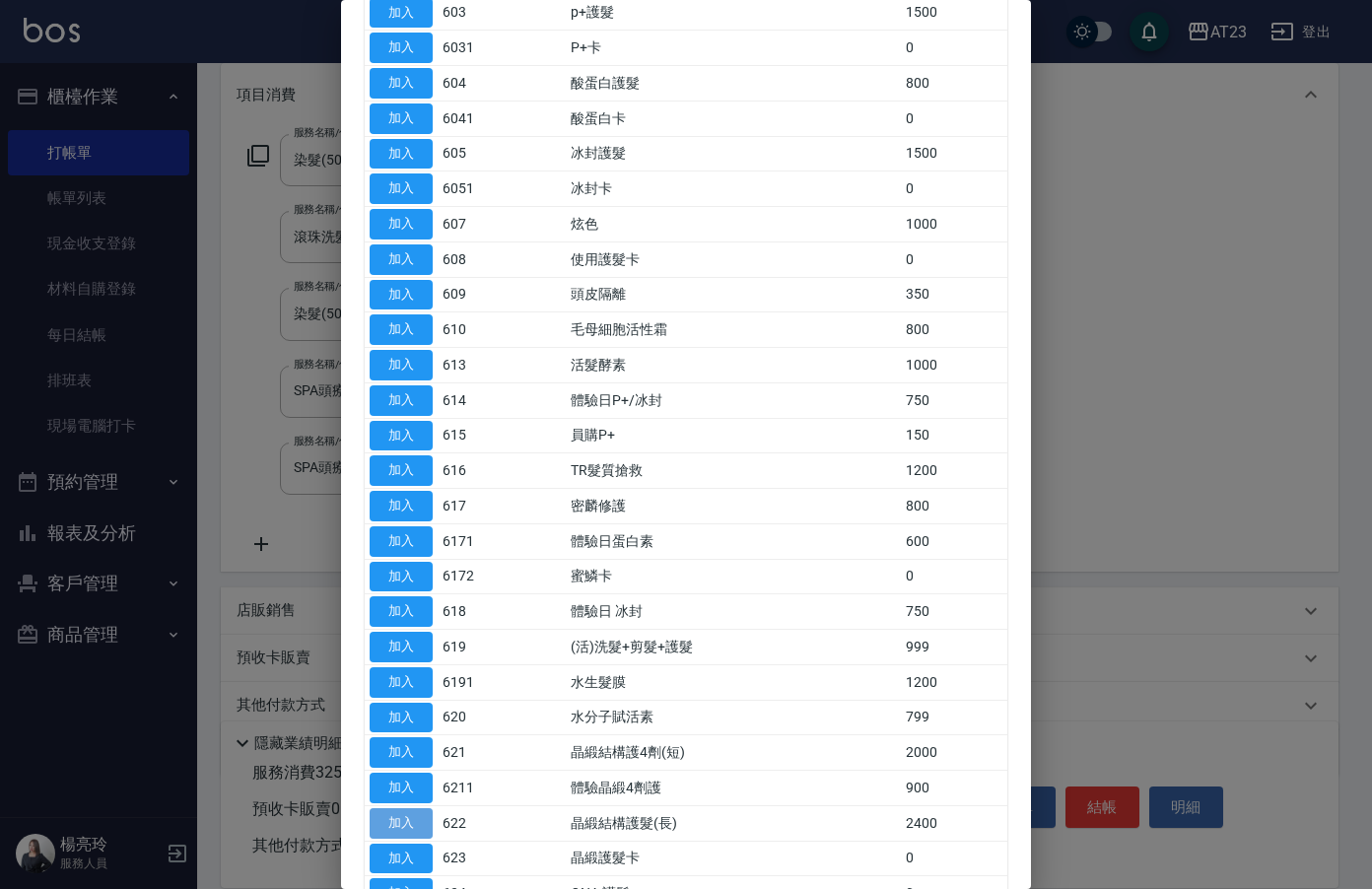
click at [406, 817] on button "加入" at bounding box center [400, 823] width 63 height 31
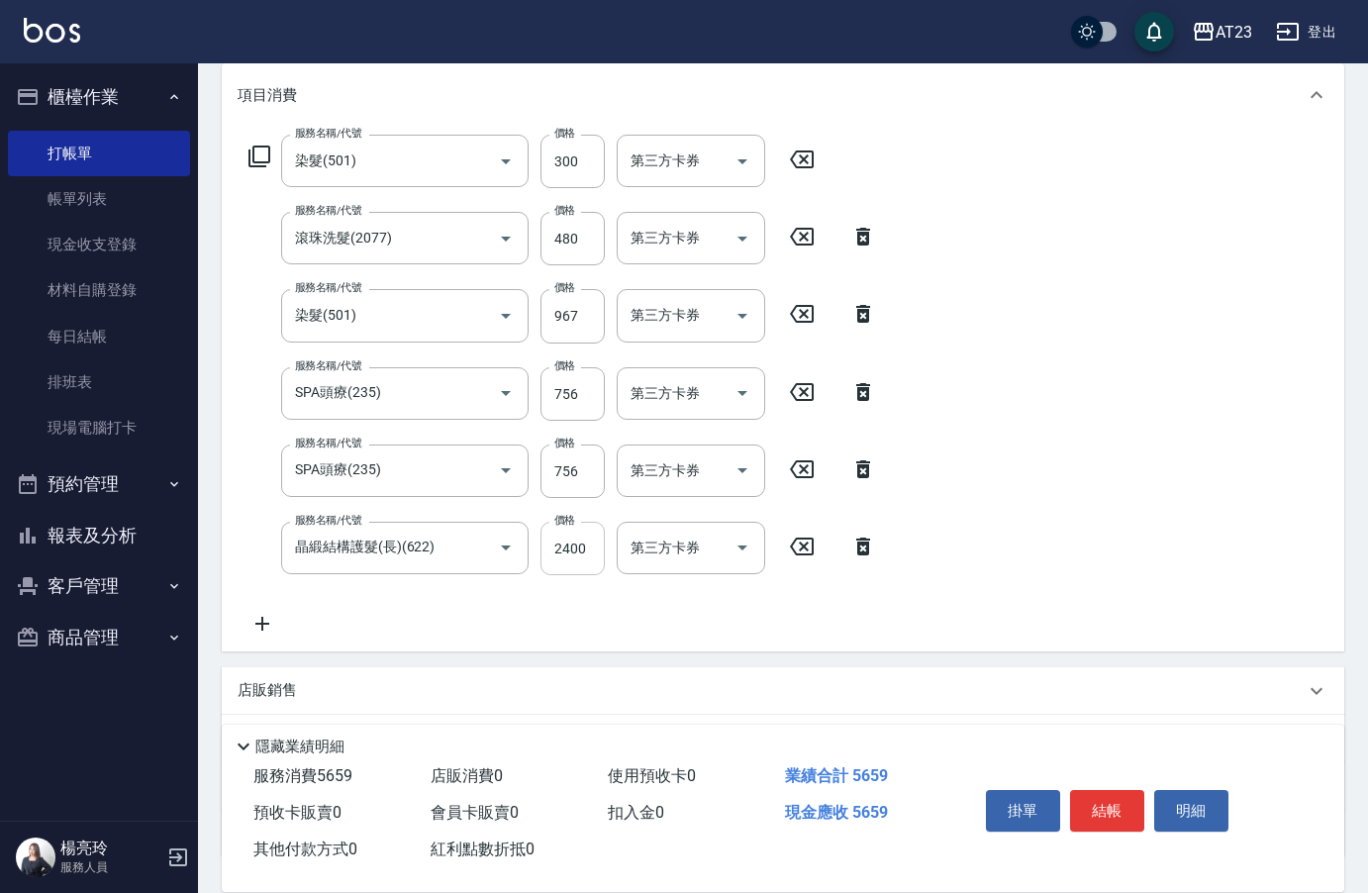
click at [546, 553] on input "2400" at bounding box center [572, 548] width 64 height 53
type input "1010"
click at [267, 159] on icon at bounding box center [259, 157] width 24 height 24
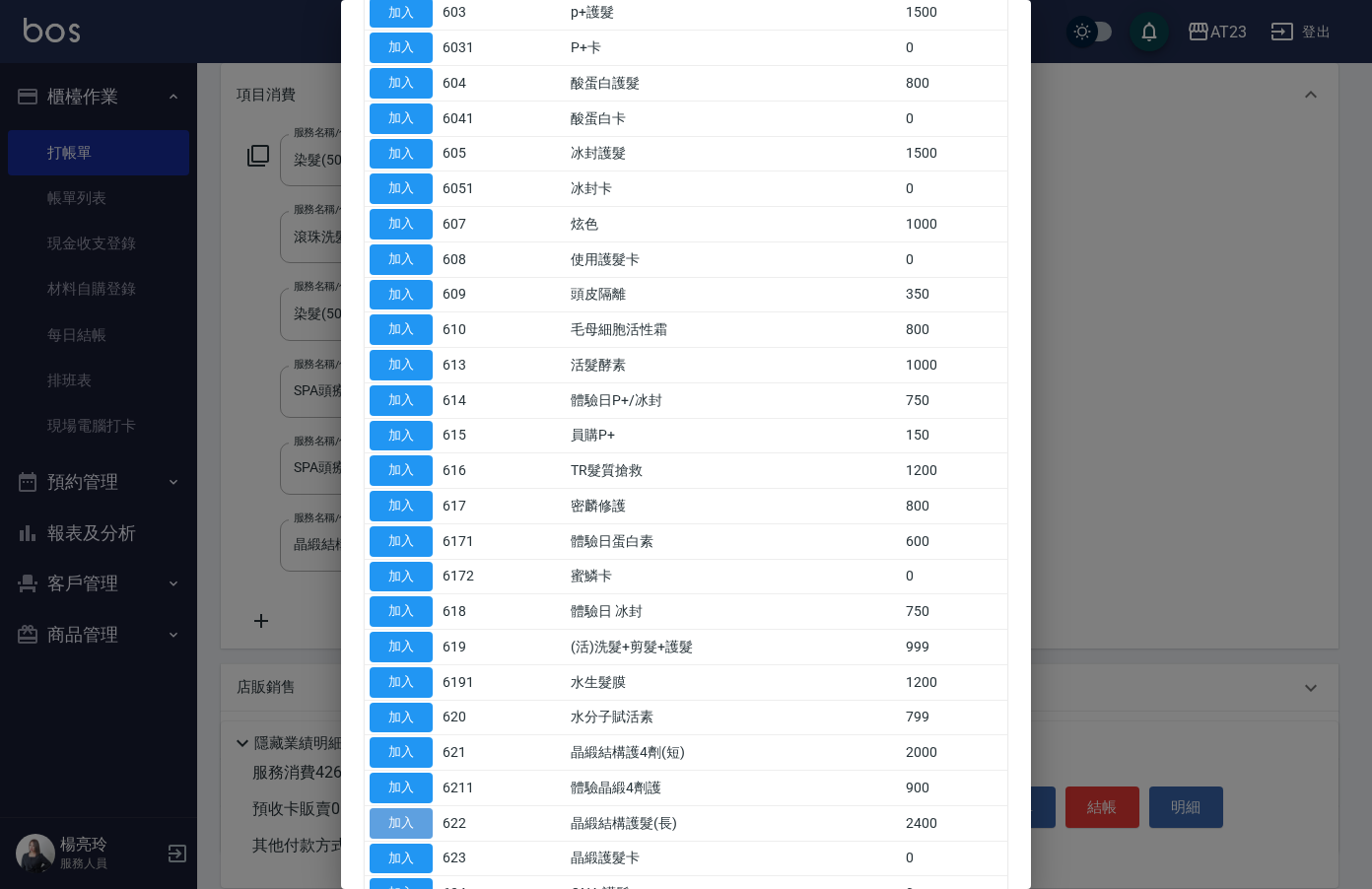
click at [426, 833] on button "加入" at bounding box center [400, 823] width 63 height 31
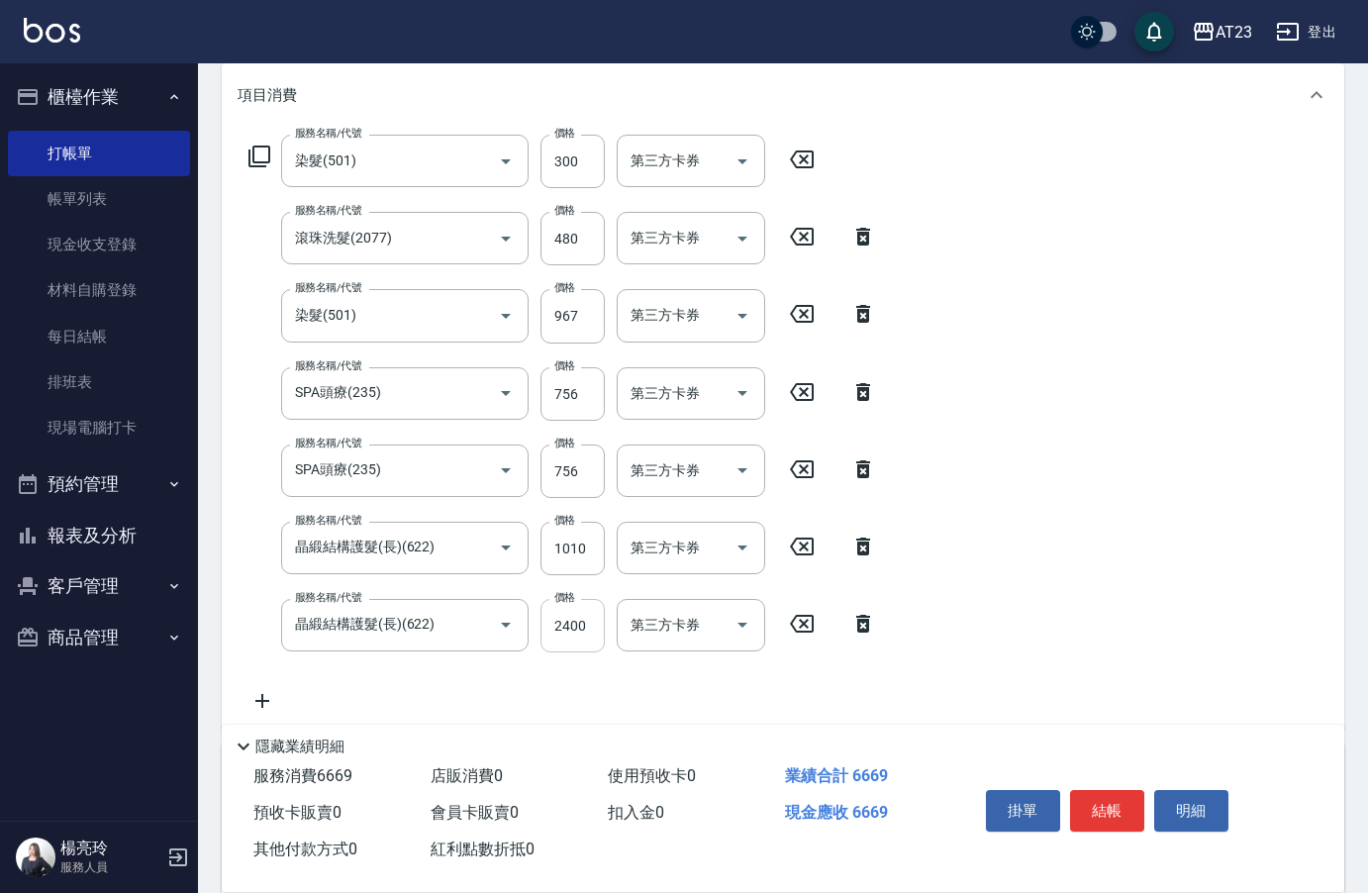
click at [562, 633] on input "2400" at bounding box center [572, 625] width 64 height 53
type input "2292"
click at [1119, 807] on button "結帳" at bounding box center [1107, 811] width 74 height 42
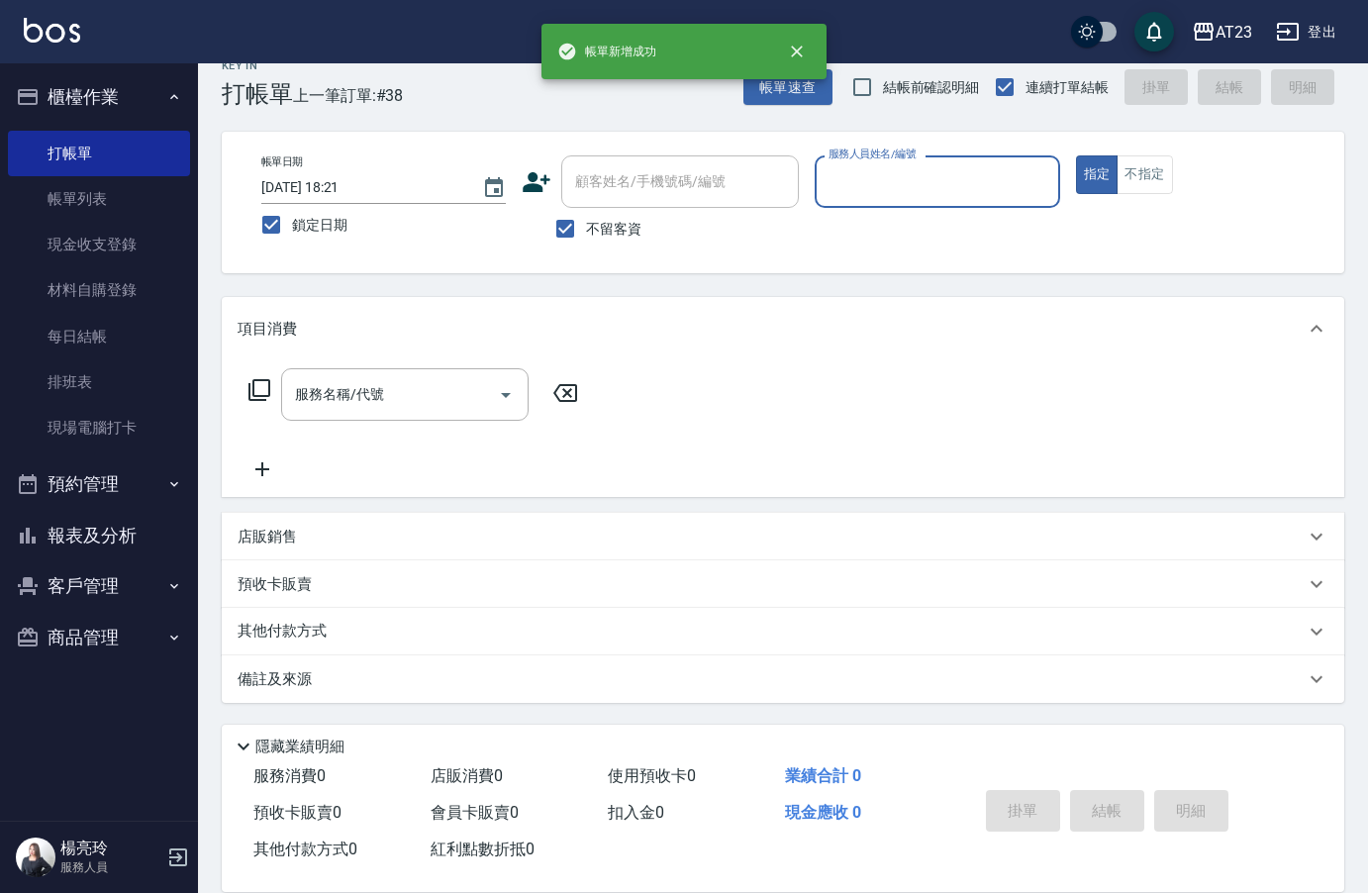
scroll to position [28, 0]
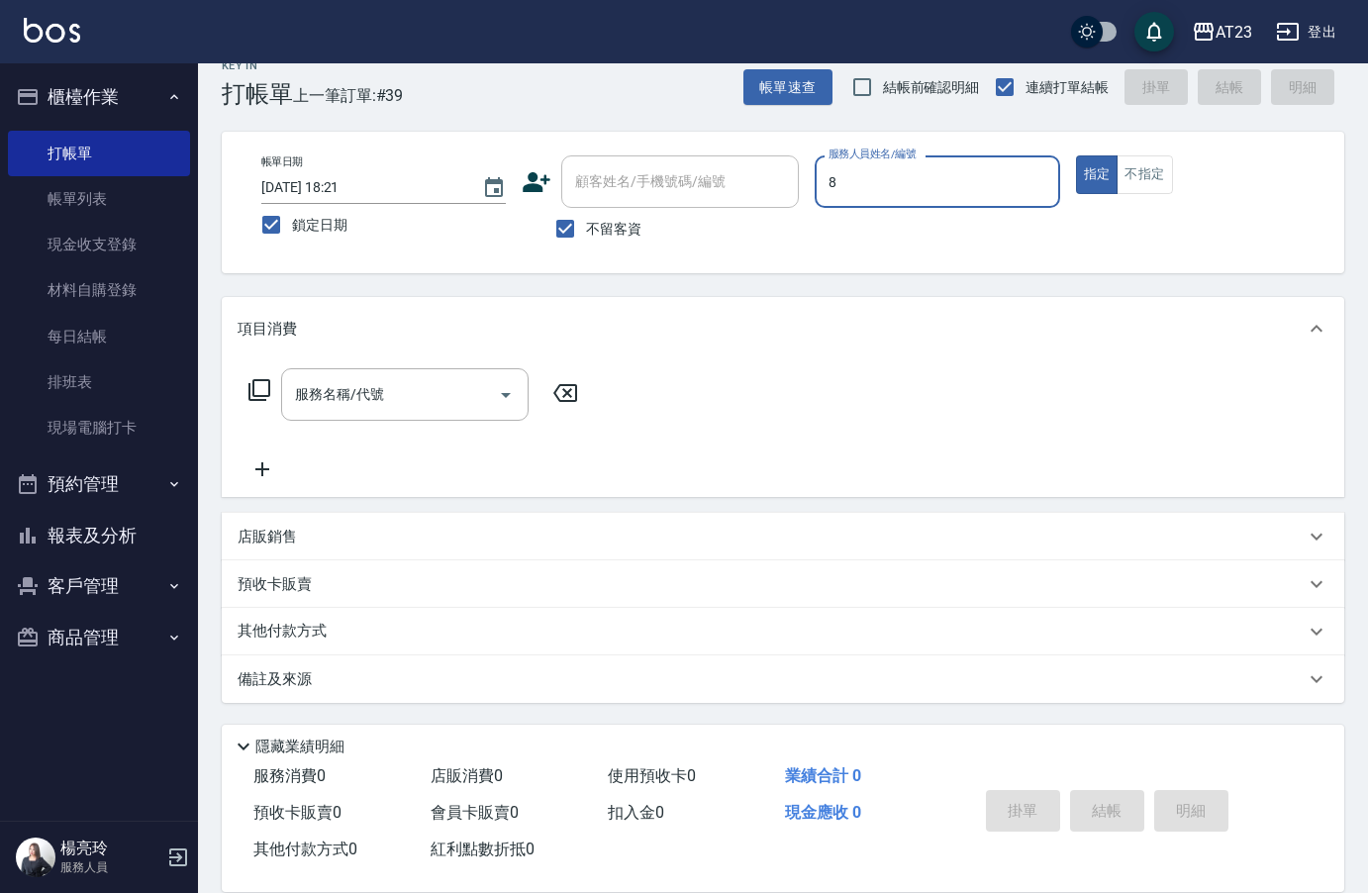
type input "ADA-8"
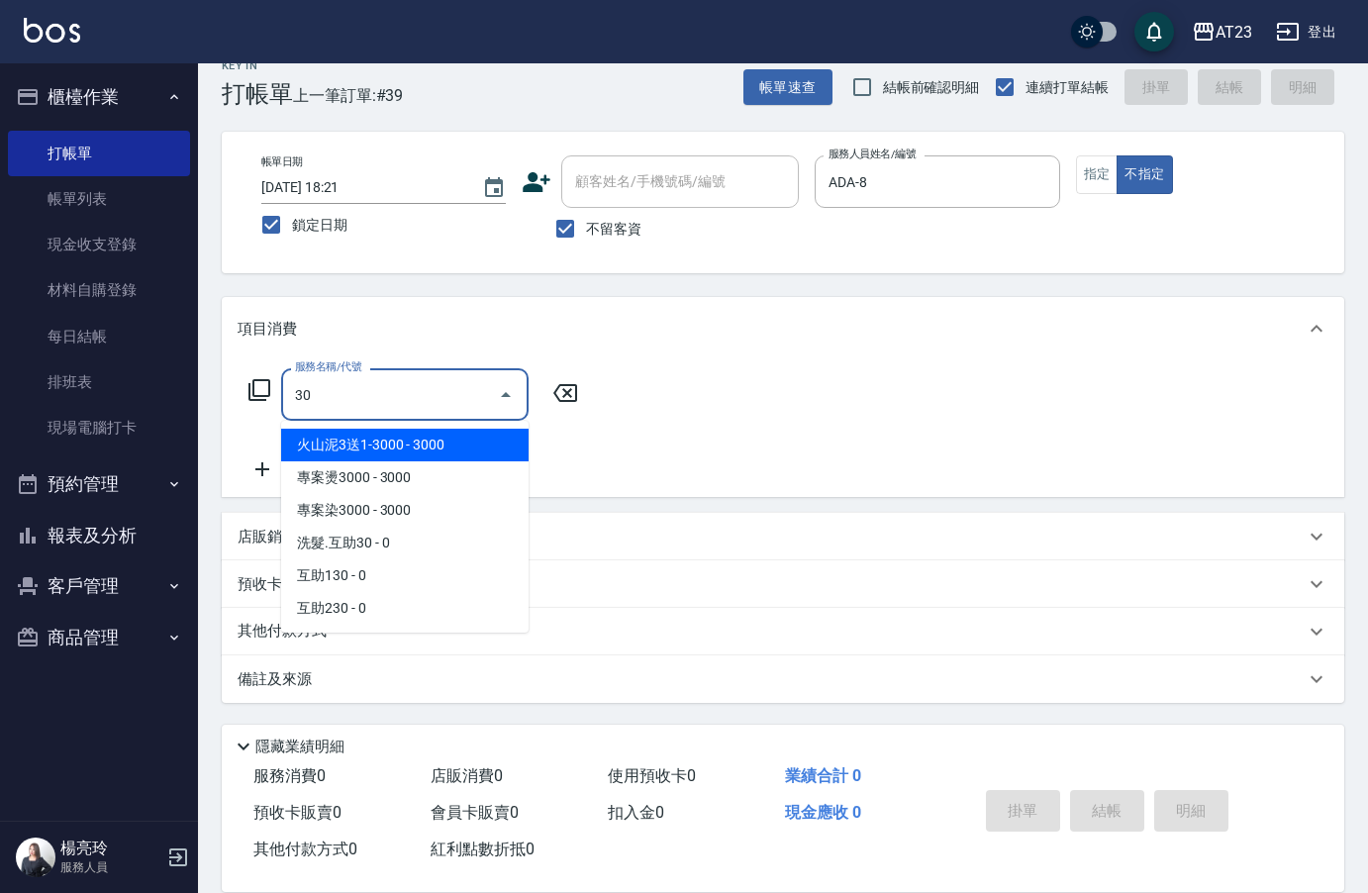
type input "301"
type input "3"
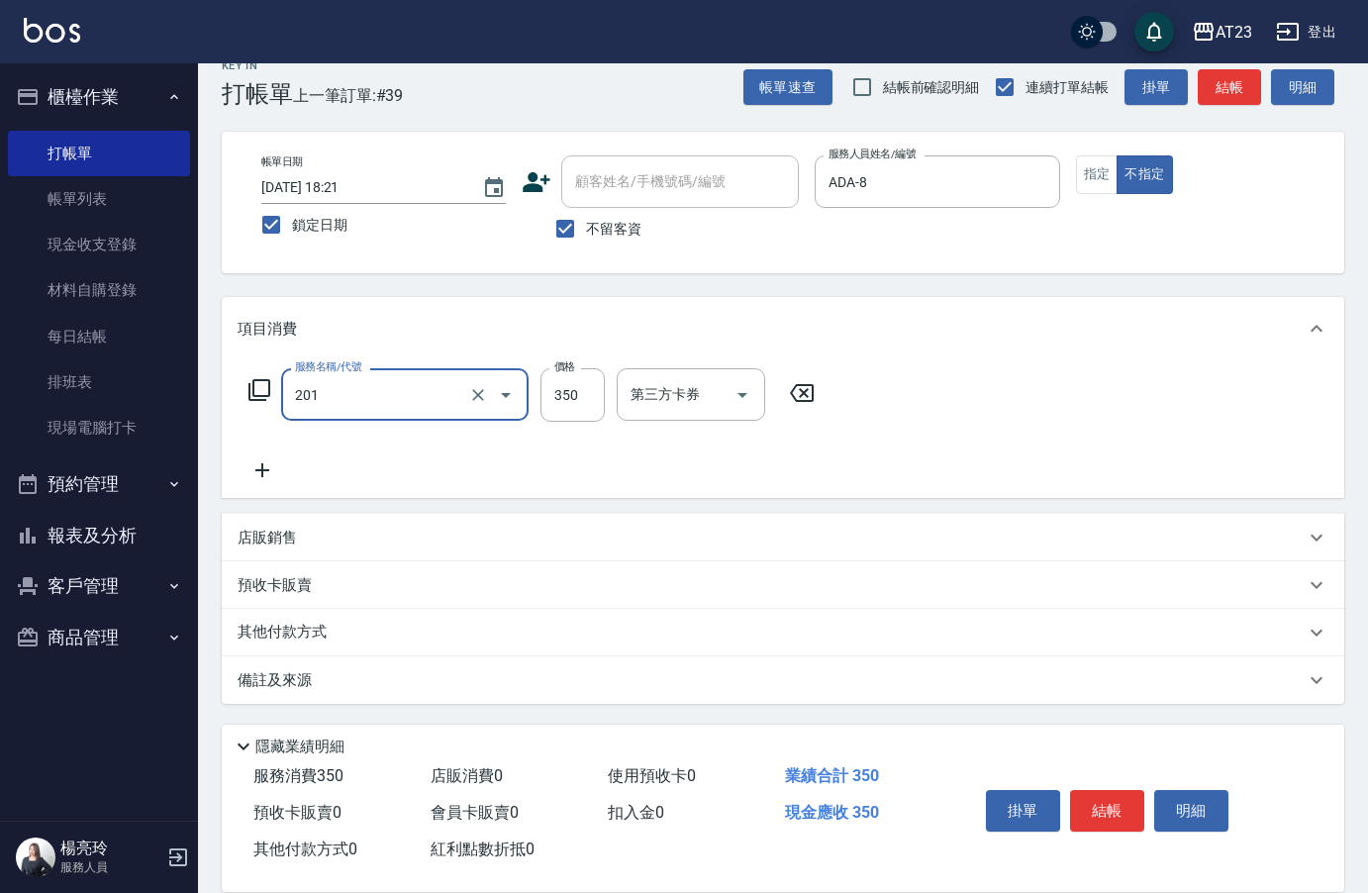
type input "一般洗髮(201)"
type input "300"
drag, startPoint x: 259, startPoint y: 379, endPoint x: 248, endPoint y: 390, distance: 15.4
click at [248, 390] on icon at bounding box center [259, 390] width 24 height 24
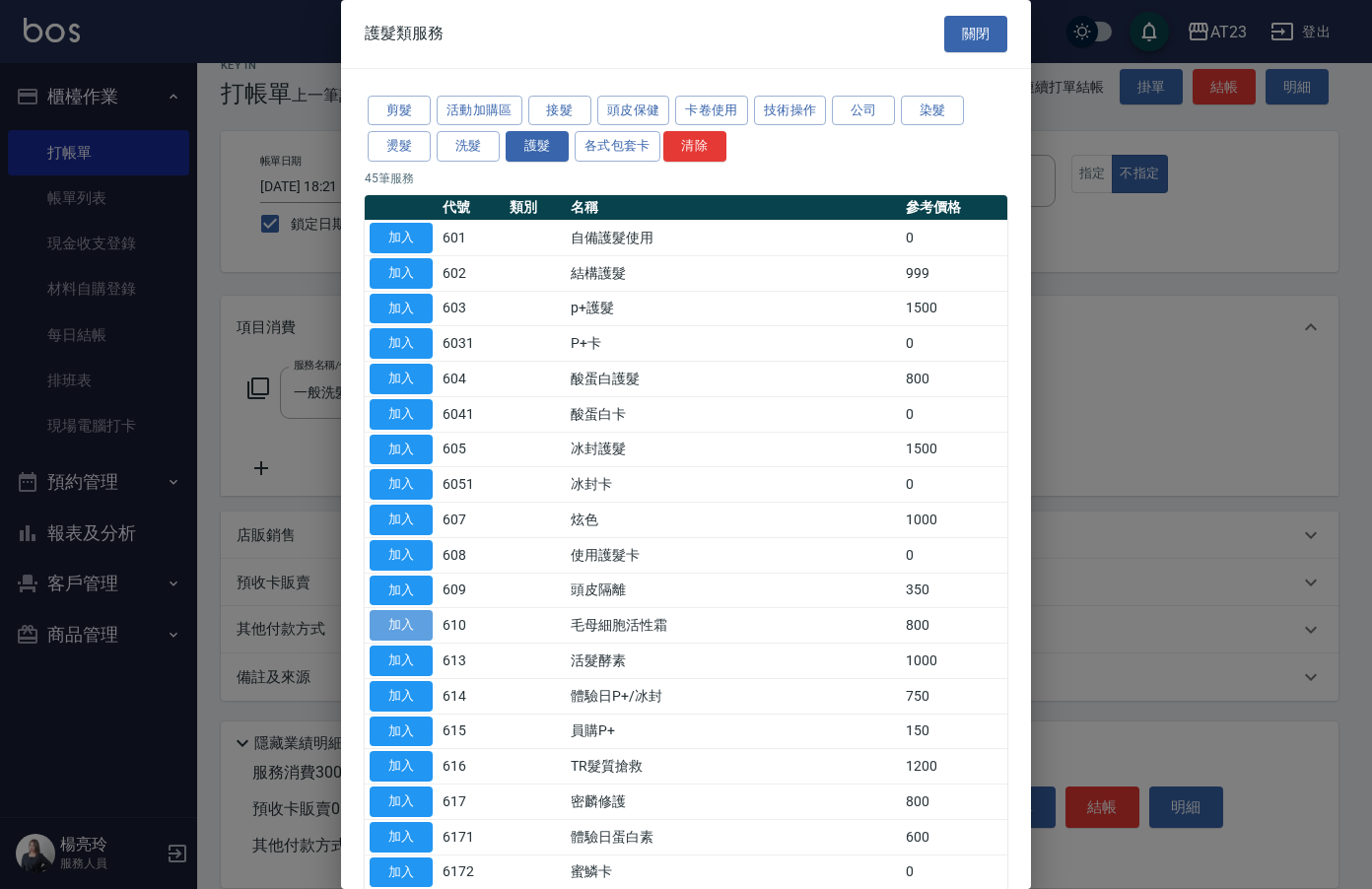
click at [400, 616] on button "加入" at bounding box center [400, 625] width 63 height 31
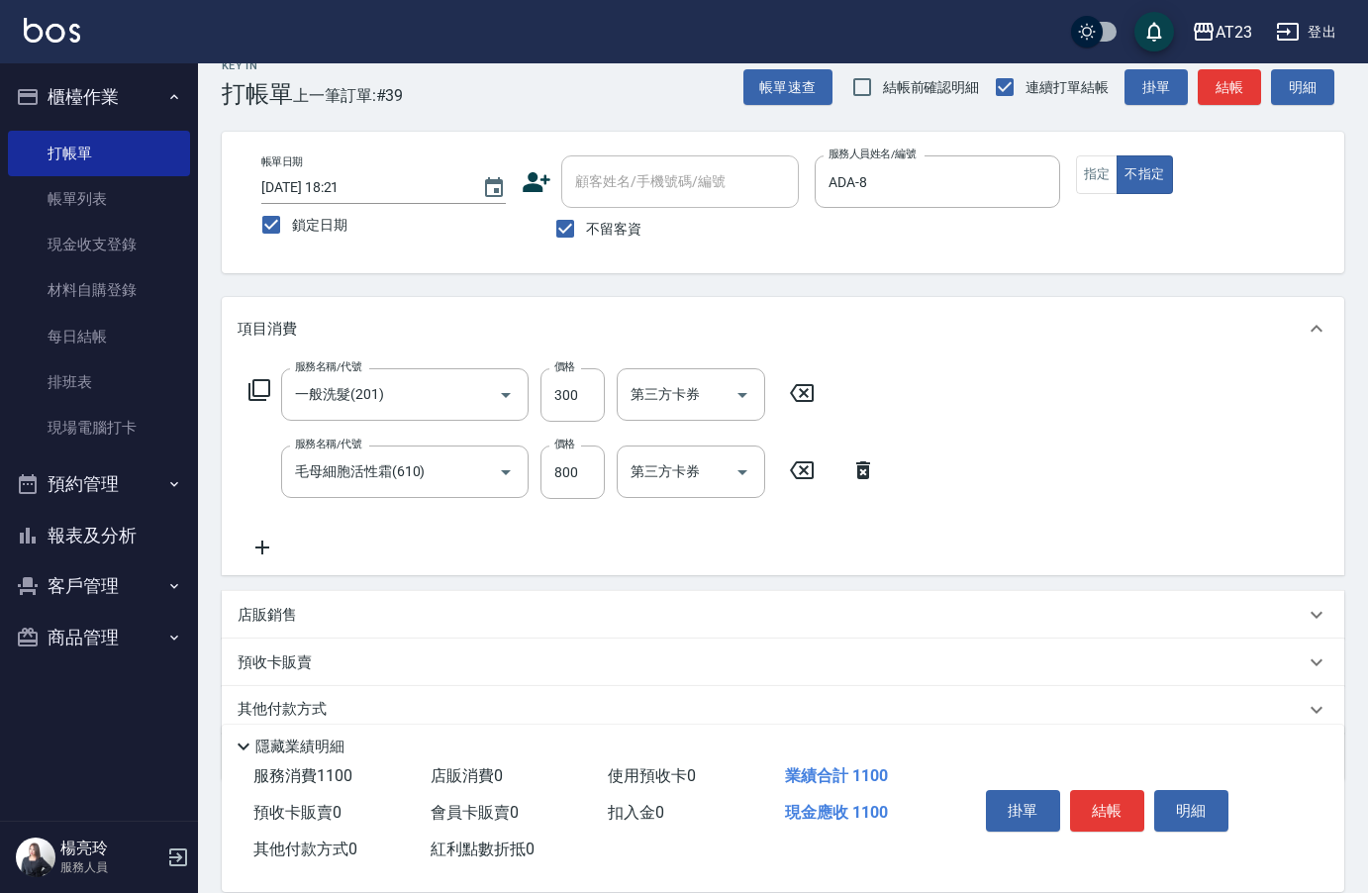
click at [269, 551] on icon at bounding box center [262, 547] width 49 height 24
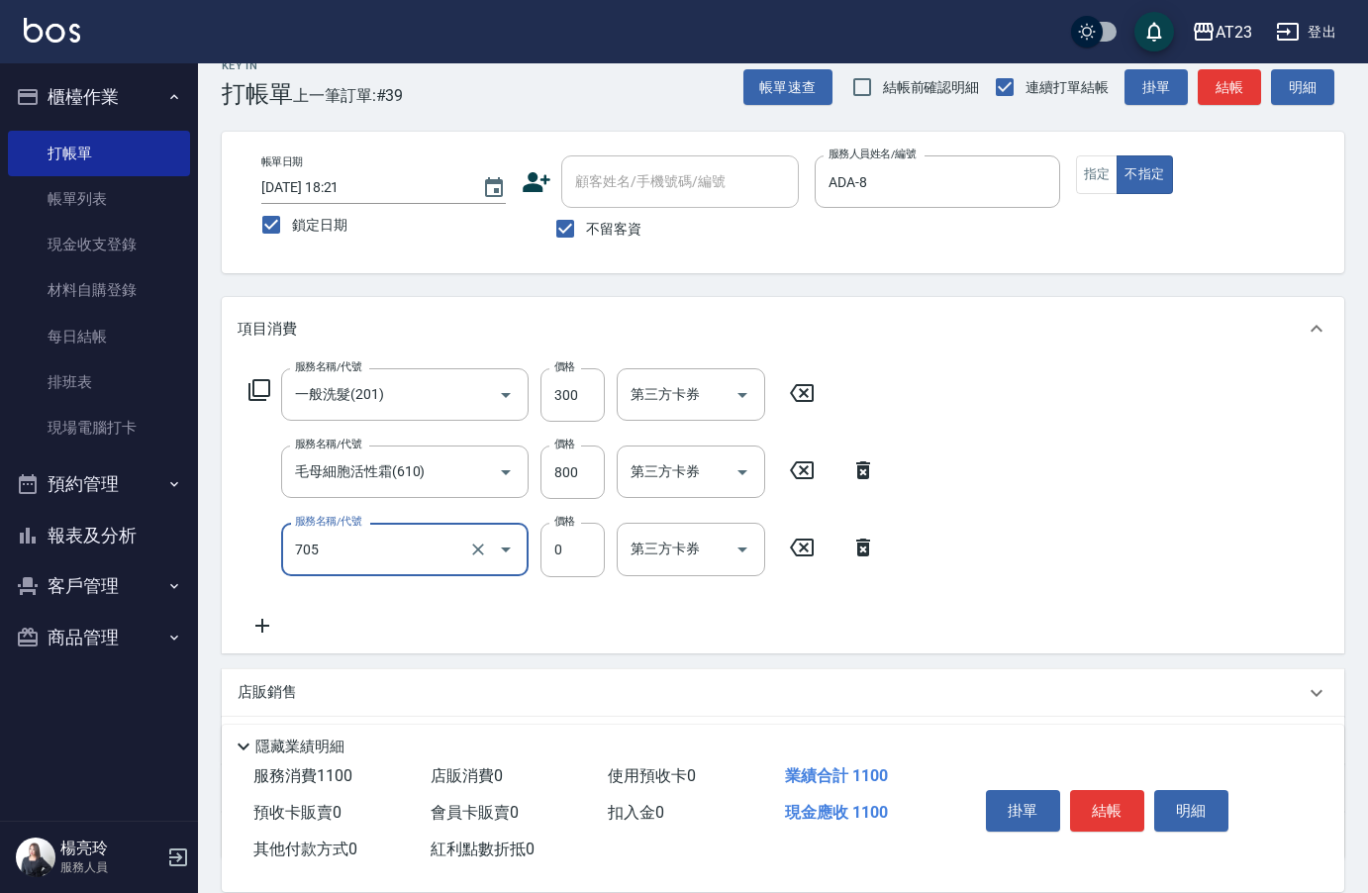
type input "互助50(705)"
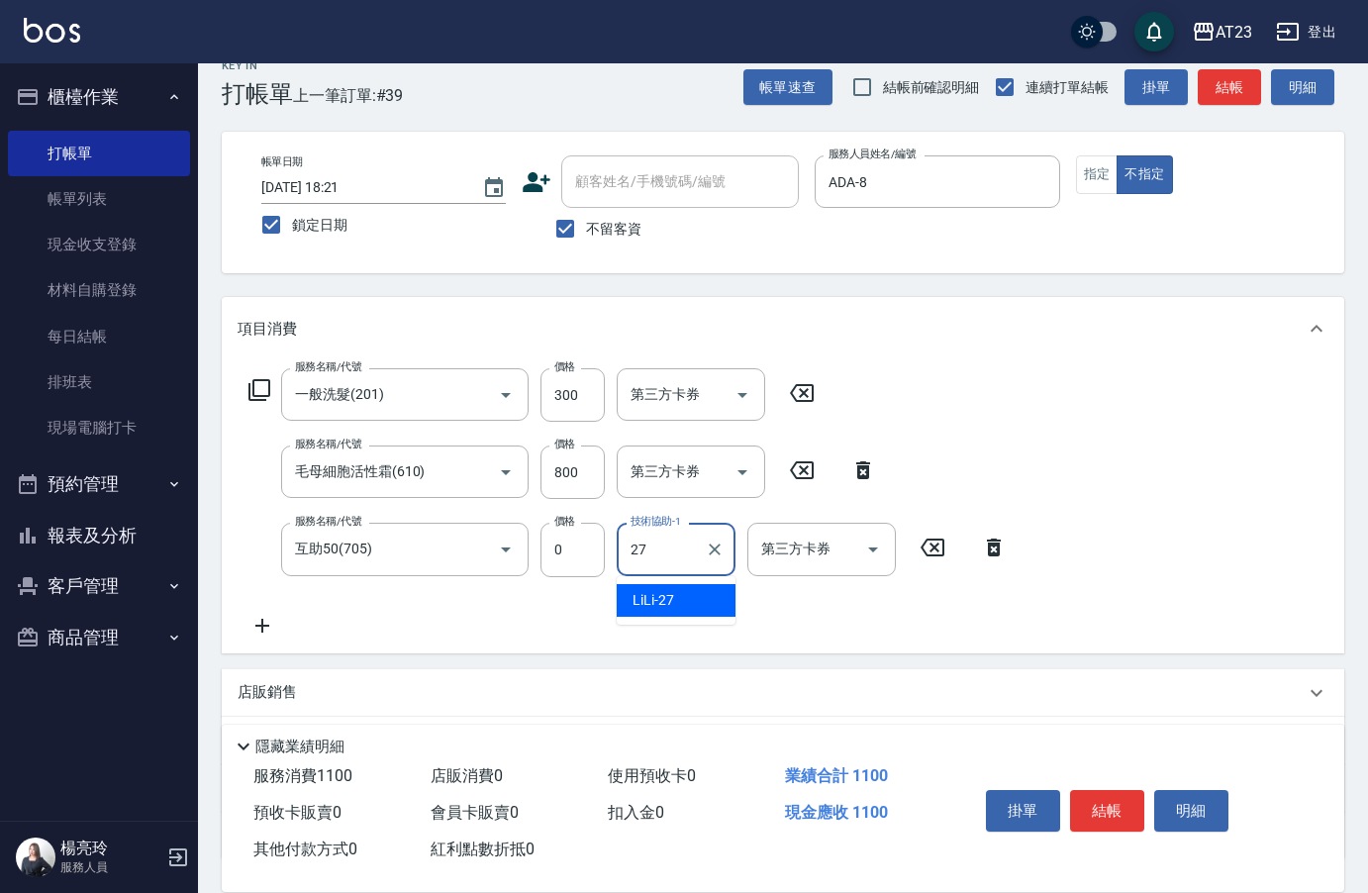
type input "LiLi-27"
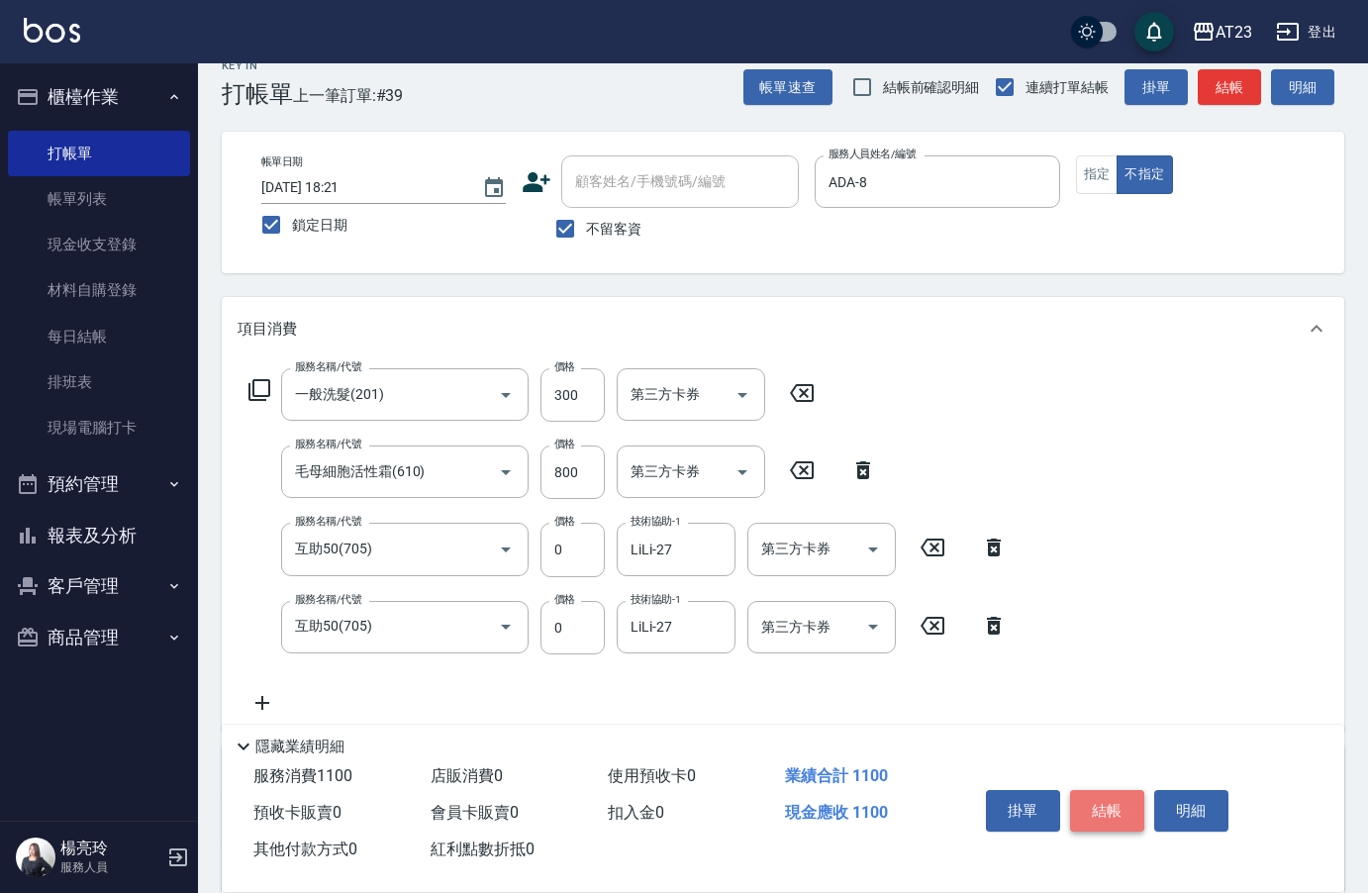
click at [1115, 812] on button "結帳" at bounding box center [1107, 811] width 74 height 42
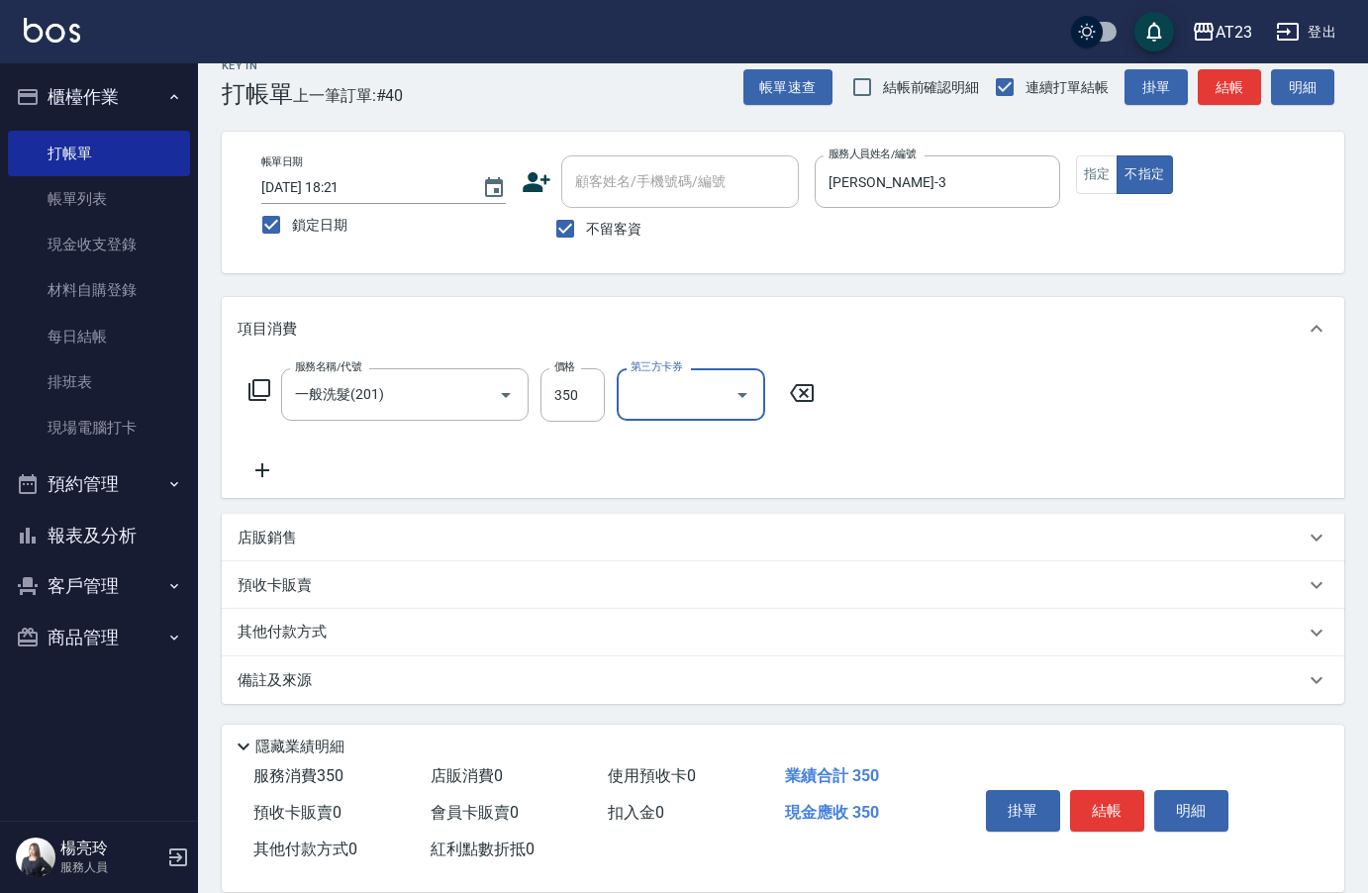
click at [267, 393] on icon at bounding box center [259, 390] width 24 height 24
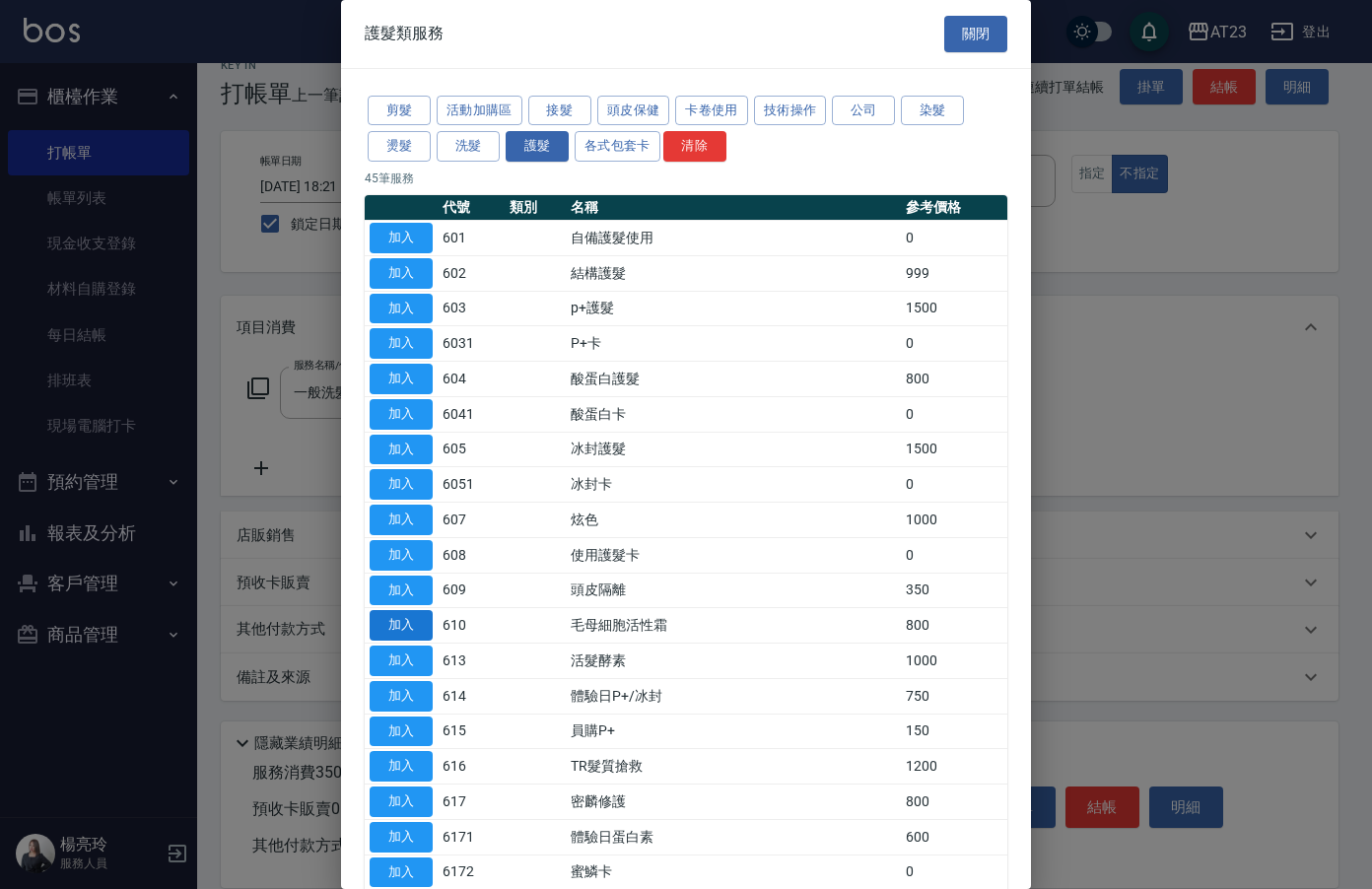
drag, startPoint x: 358, startPoint y: 625, endPoint x: 416, endPoint y: 626, distance: 58.0
click at [416, 626] on button "加入" at bounding box center [400, 625] width 63 height 31
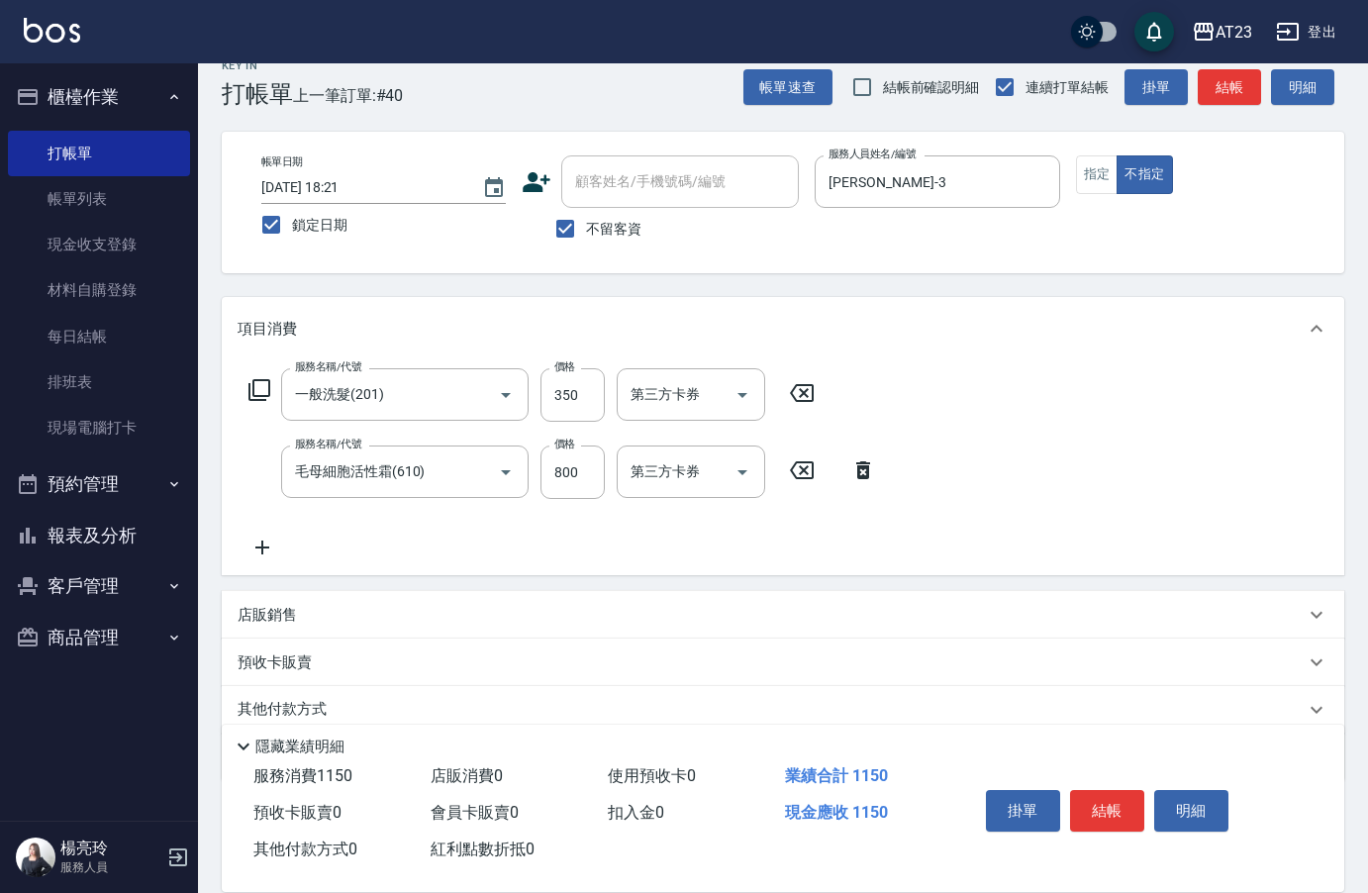
click at [259, 396] on icon at bounding box center [259, 390] width 22 height 22
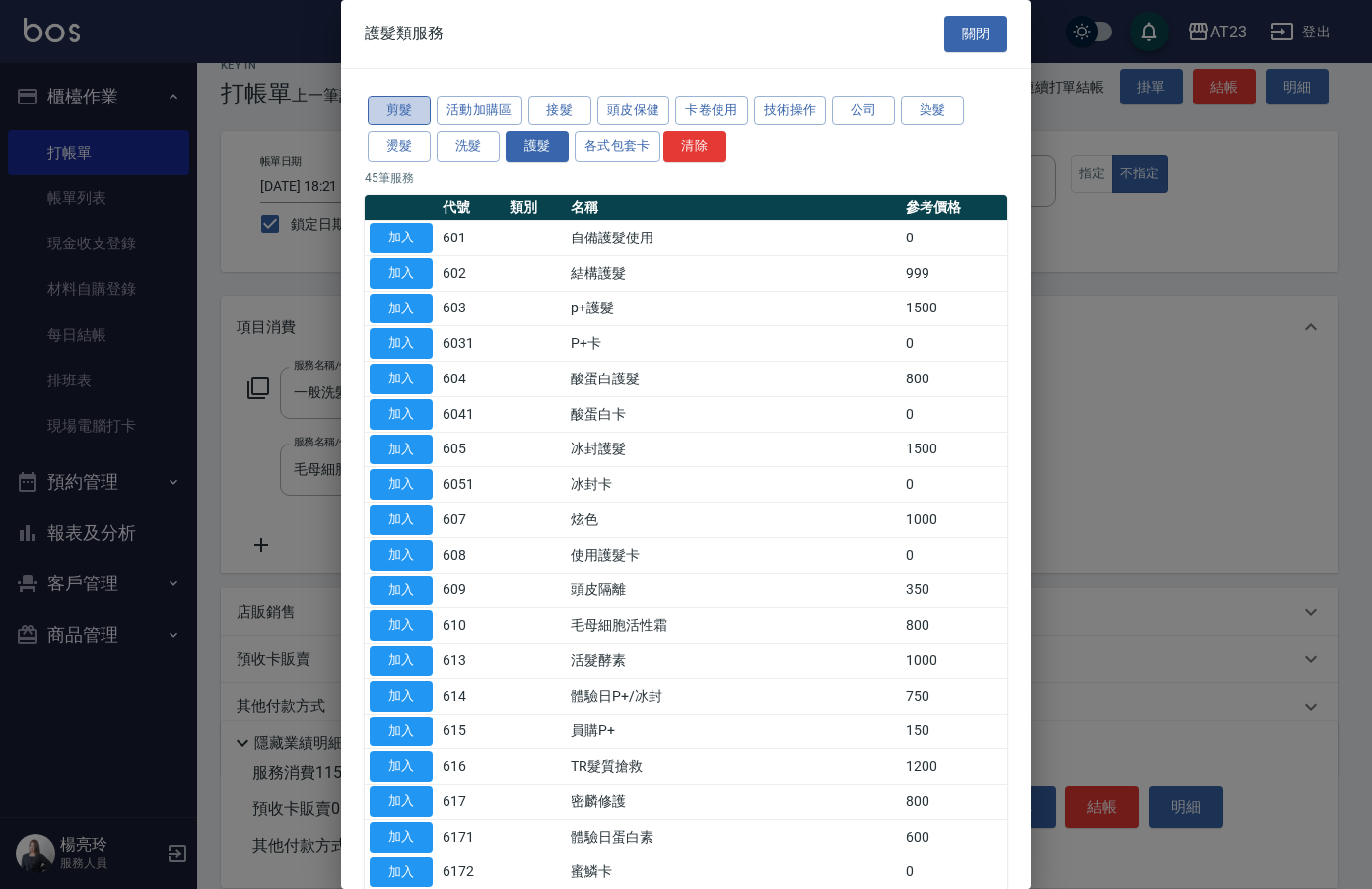
click at [402, 101] on button "剪髮" at bounding box center [398, 111] width 63 height 31
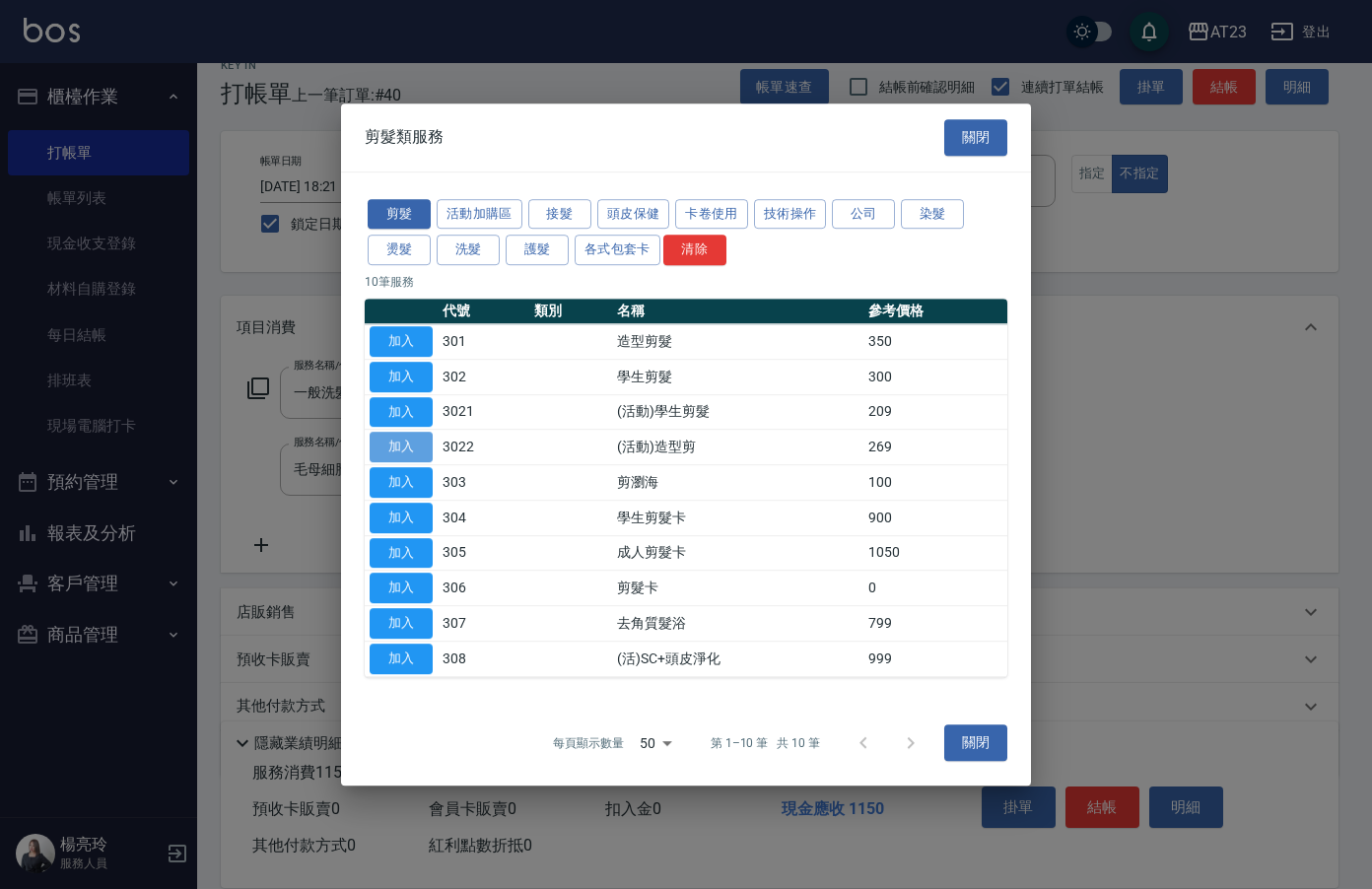
click at [417, 442] on button "加入" at bounding box center [400, 447] width 63 height 31
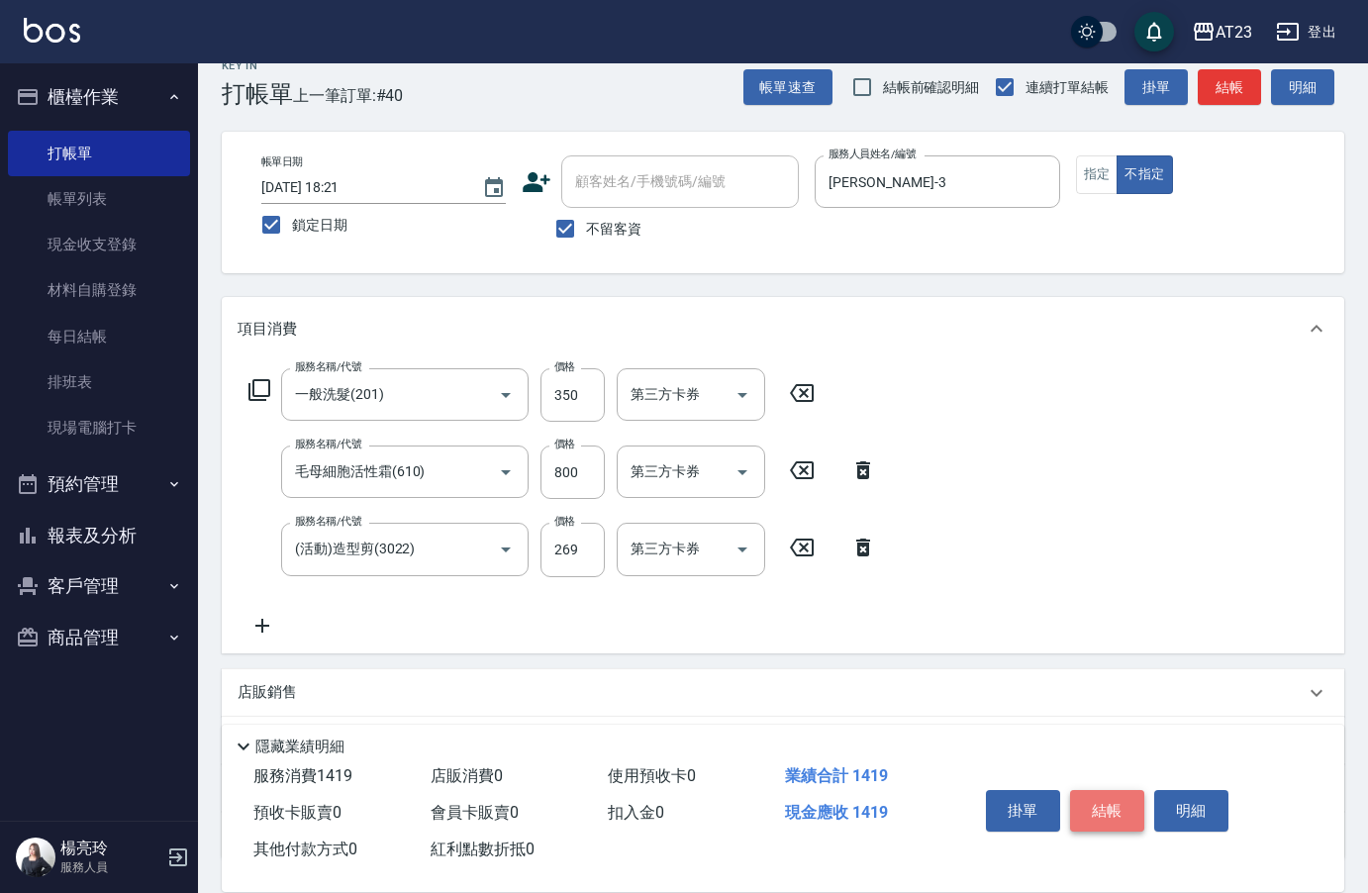
click at [1121, 812] on button "結帳" at bounding box center [1107, 811] width 74 height 42
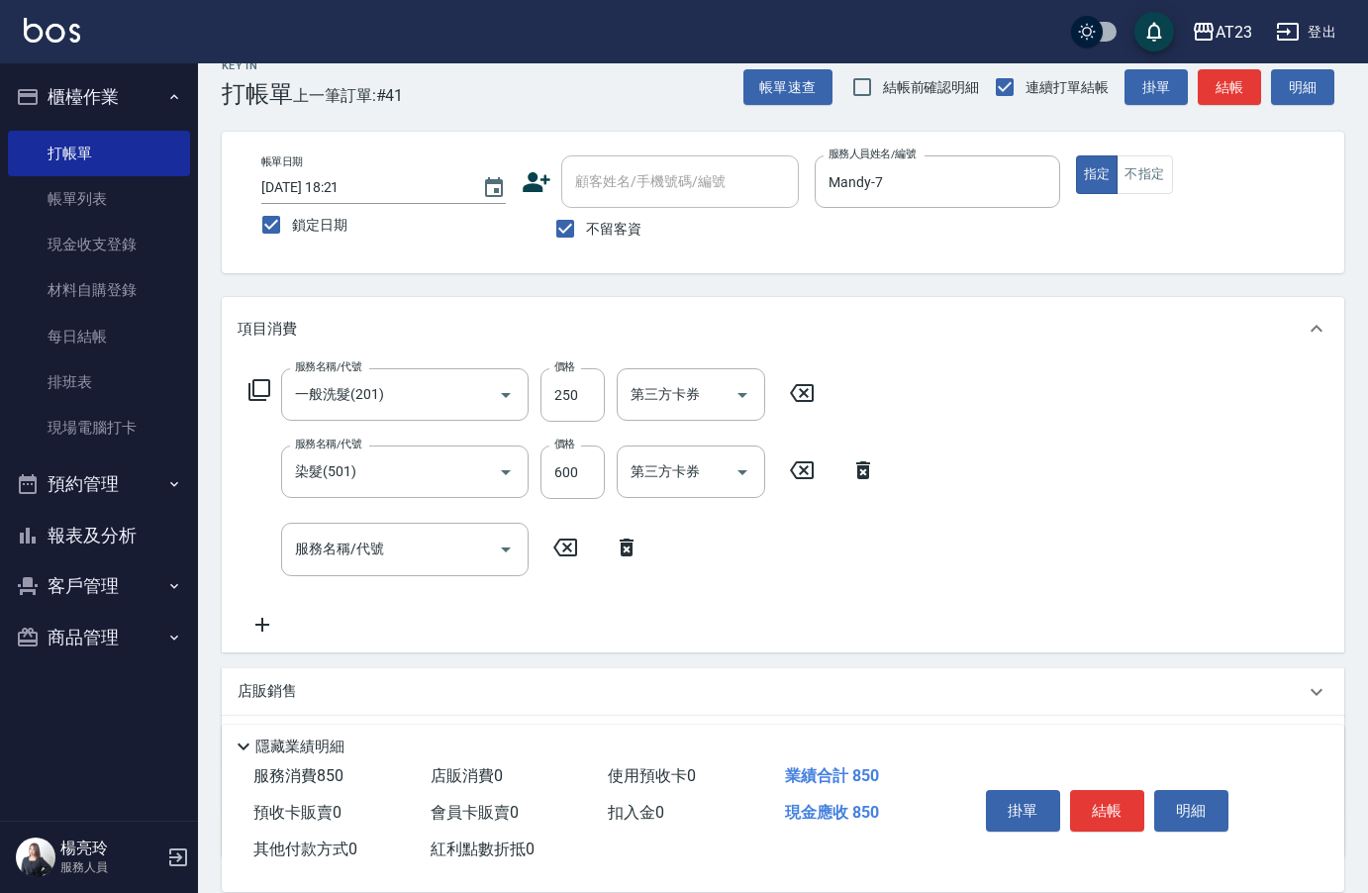
click at [265, 395] on icon at bounding box center [259, 390] width 24 height 24
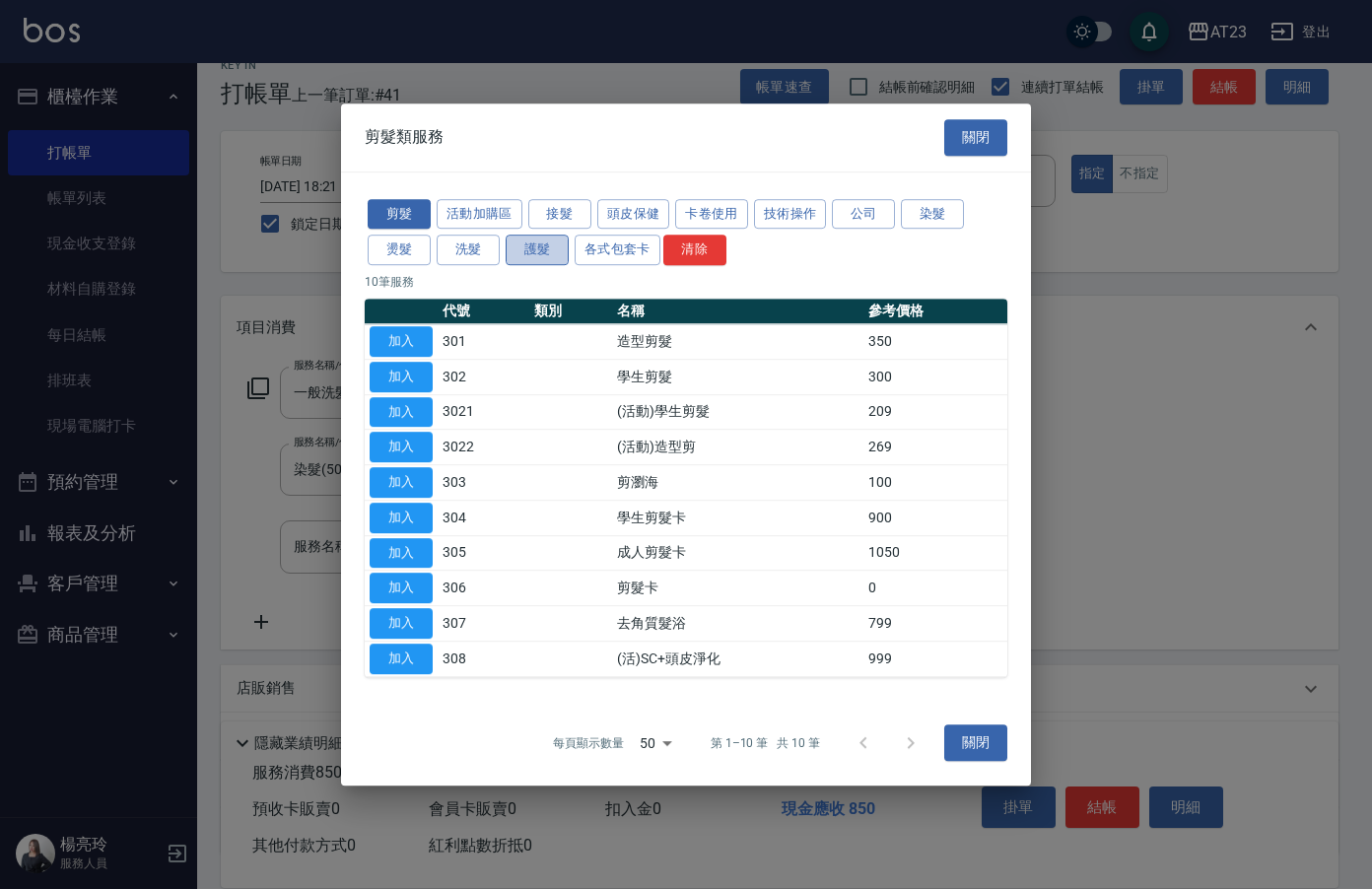
click at [558, 261] on button "護髮" at bounding box center [537, 250] width 63 height 31
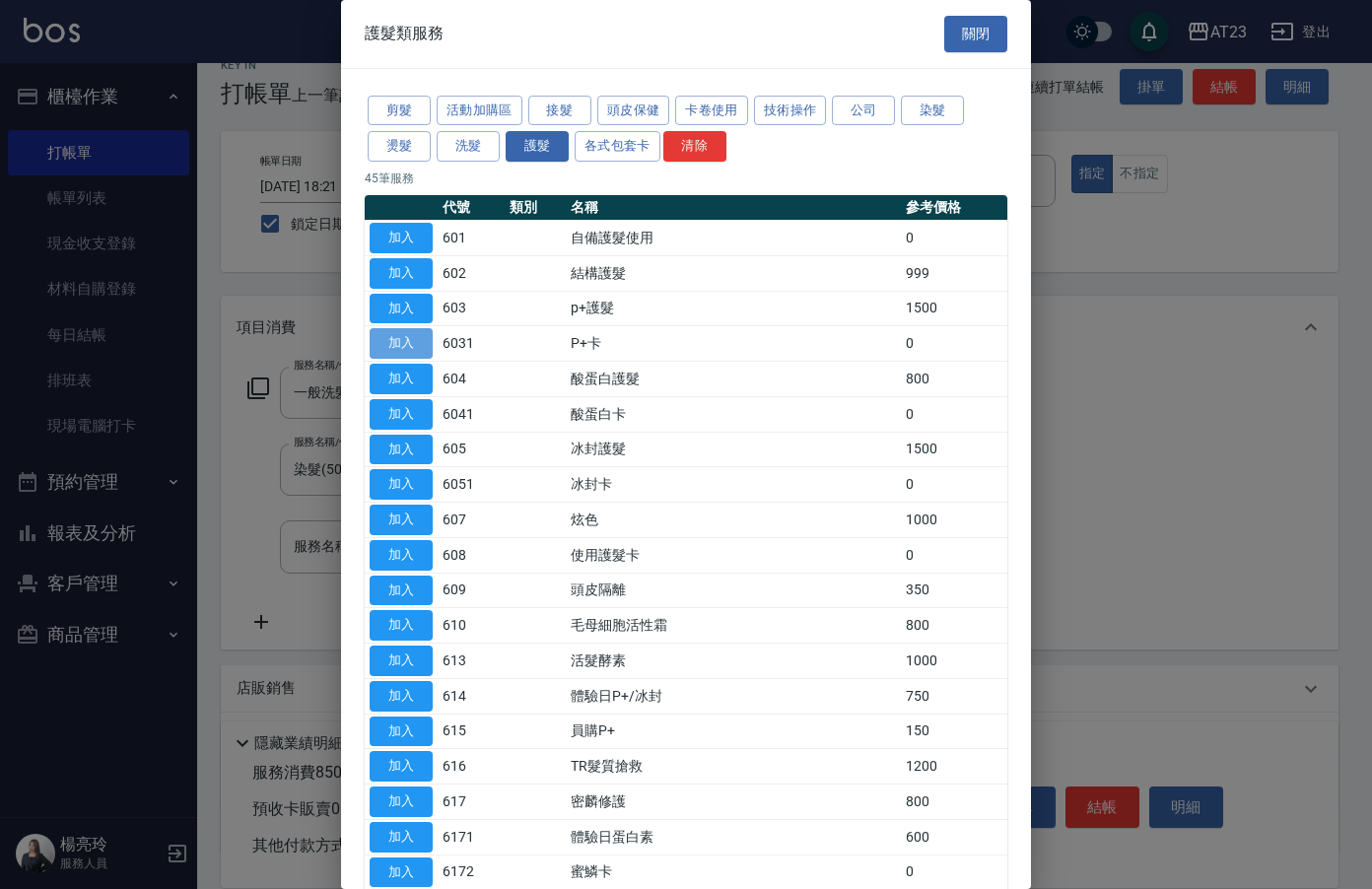
click at [417, 337] on button "加入" at bounding box center [400, 343] width 63 height 31
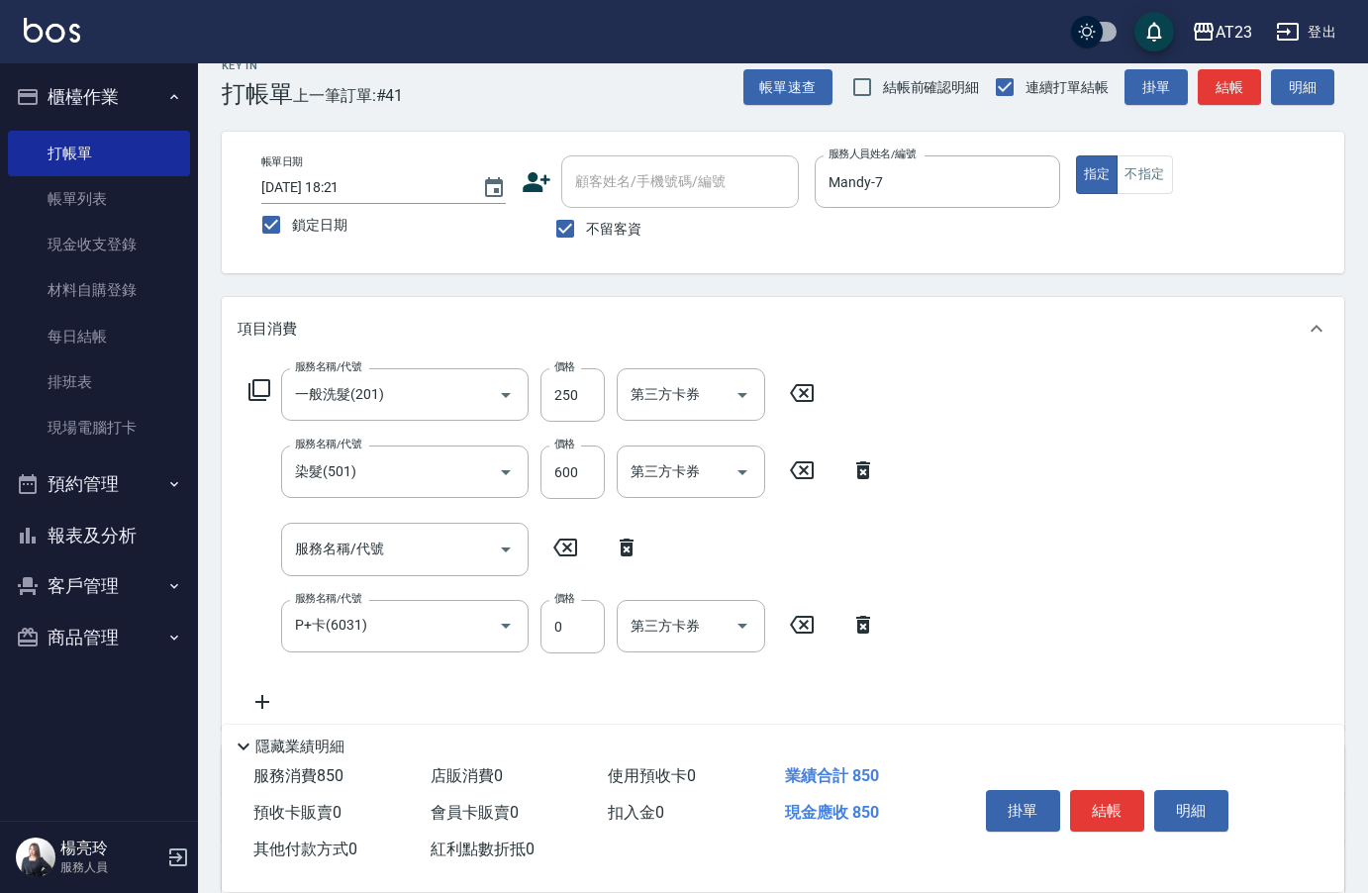
click at [613, 536] on icon at bounding box center [626, 547] width 49 height 24
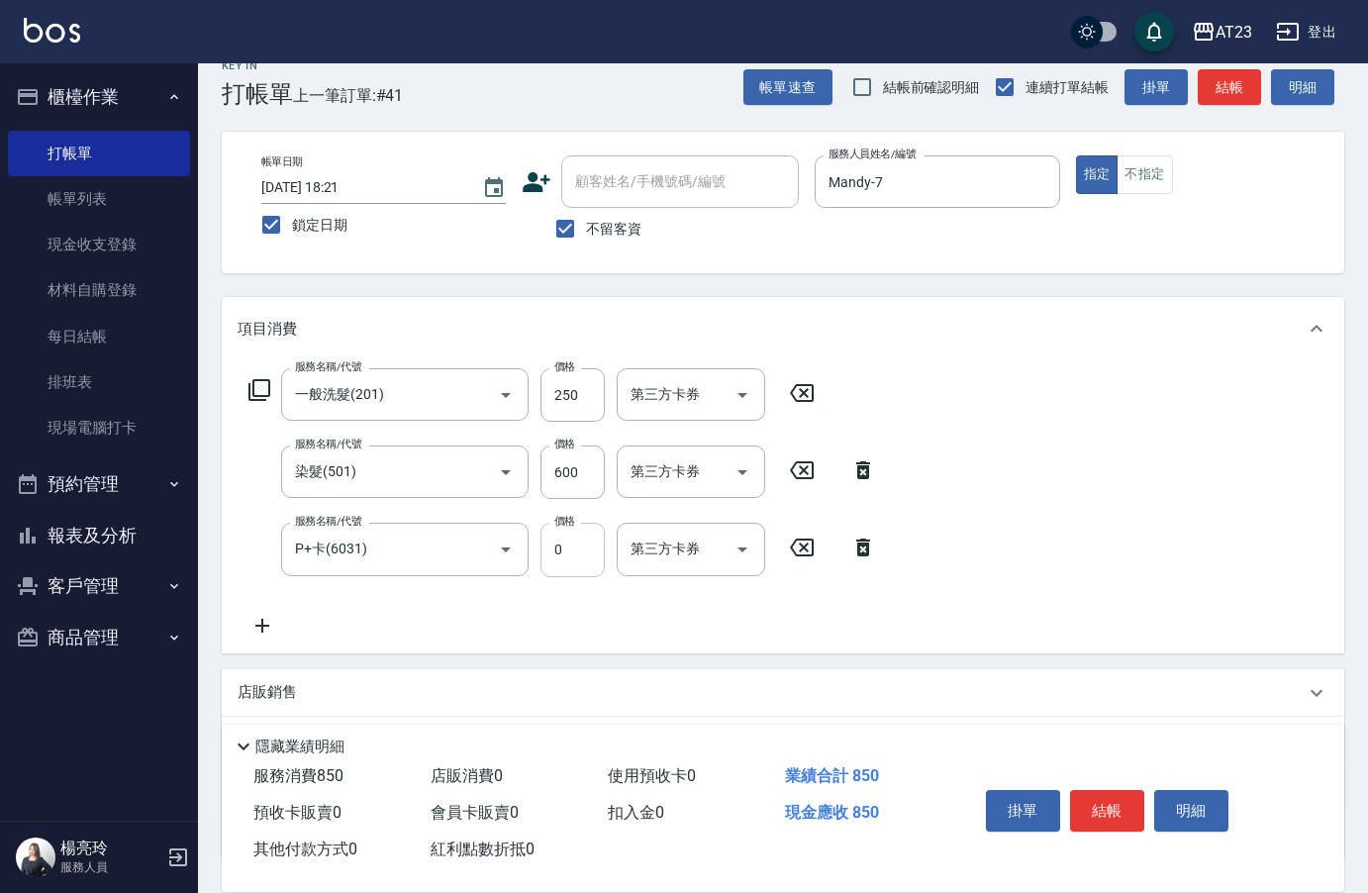
drag, startPoint x: 604, startPoint y: 553, endPoint x: 587, endPoint y: 553, distance: 16.8
click at [599, 554] on div "服務名稱/代號 P+卡(6031) 服務名稱/代號 價格 0 價格 第三方卡券 第三方卡券" at bounding box center [563, 549] width 650 height 53
click at [587, 553] on input "0" at bounding box center [572, 549] width 64 height 53
click at [1097, 793] on button "結帳" at bounding box center [1107, 811] width 74 height 42
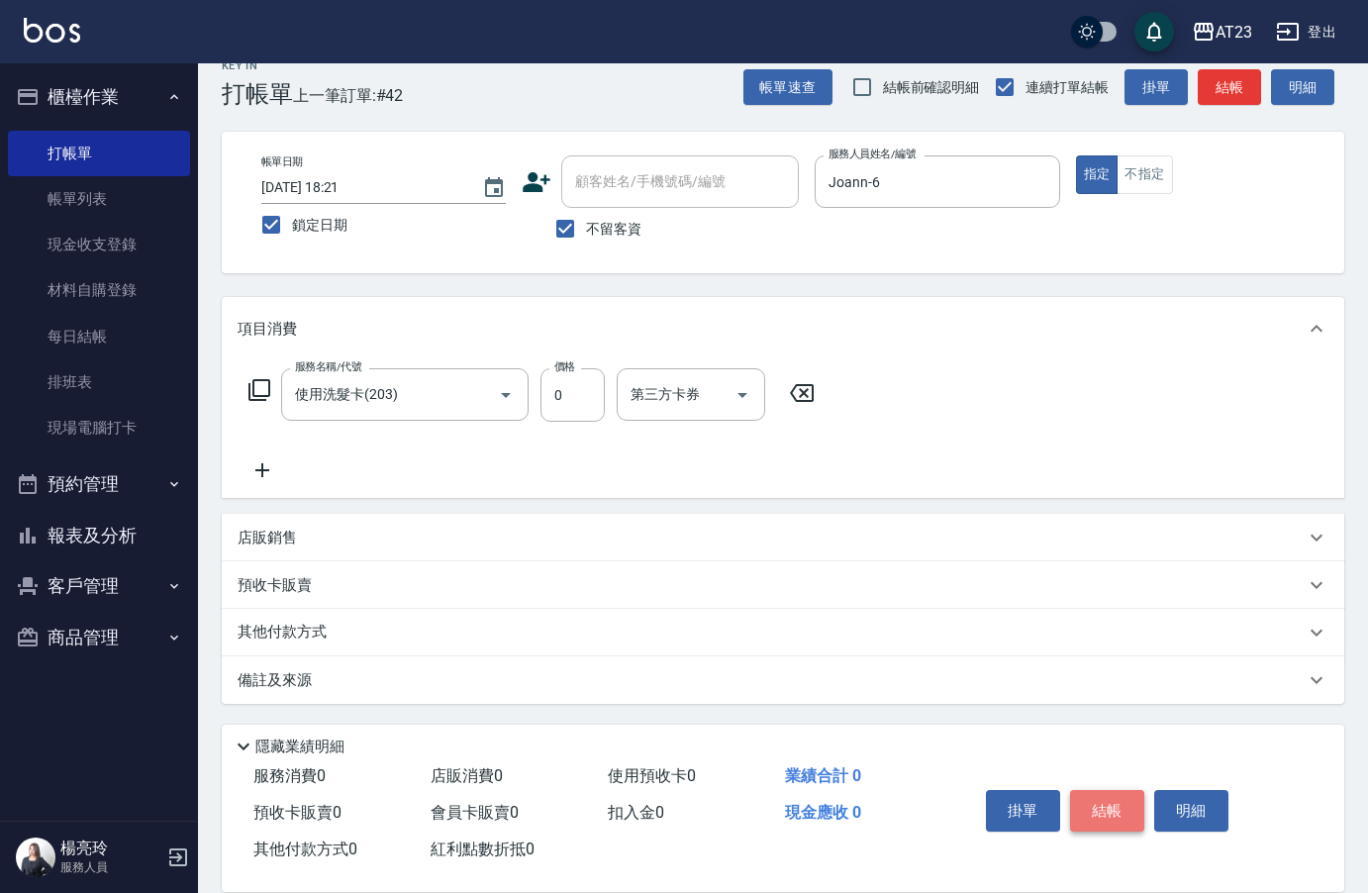
click at [1097, 793] on button "結帳" at bounding box center [1107, 811] width 74 height 42
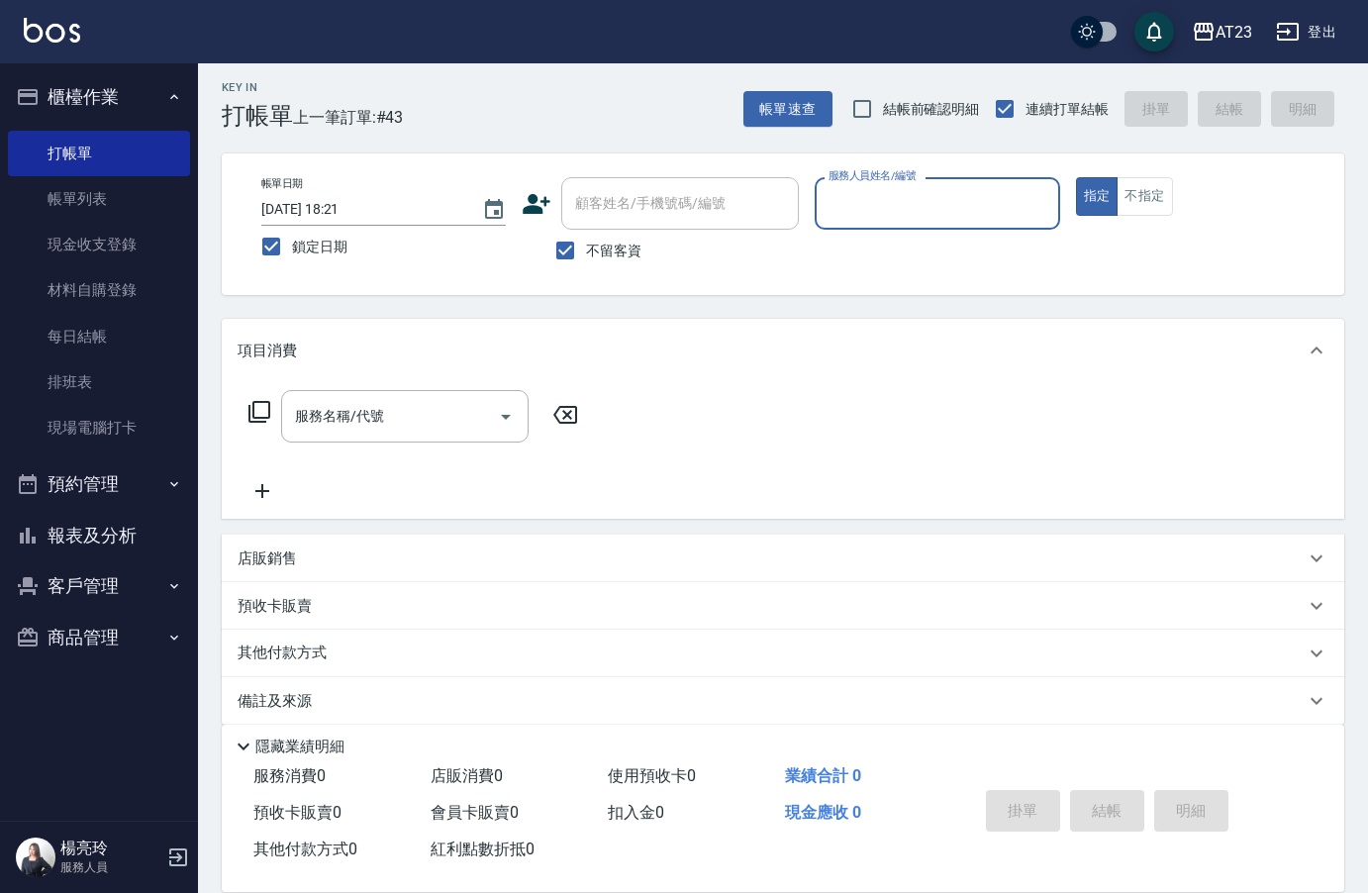
scroll to position [0, 0]
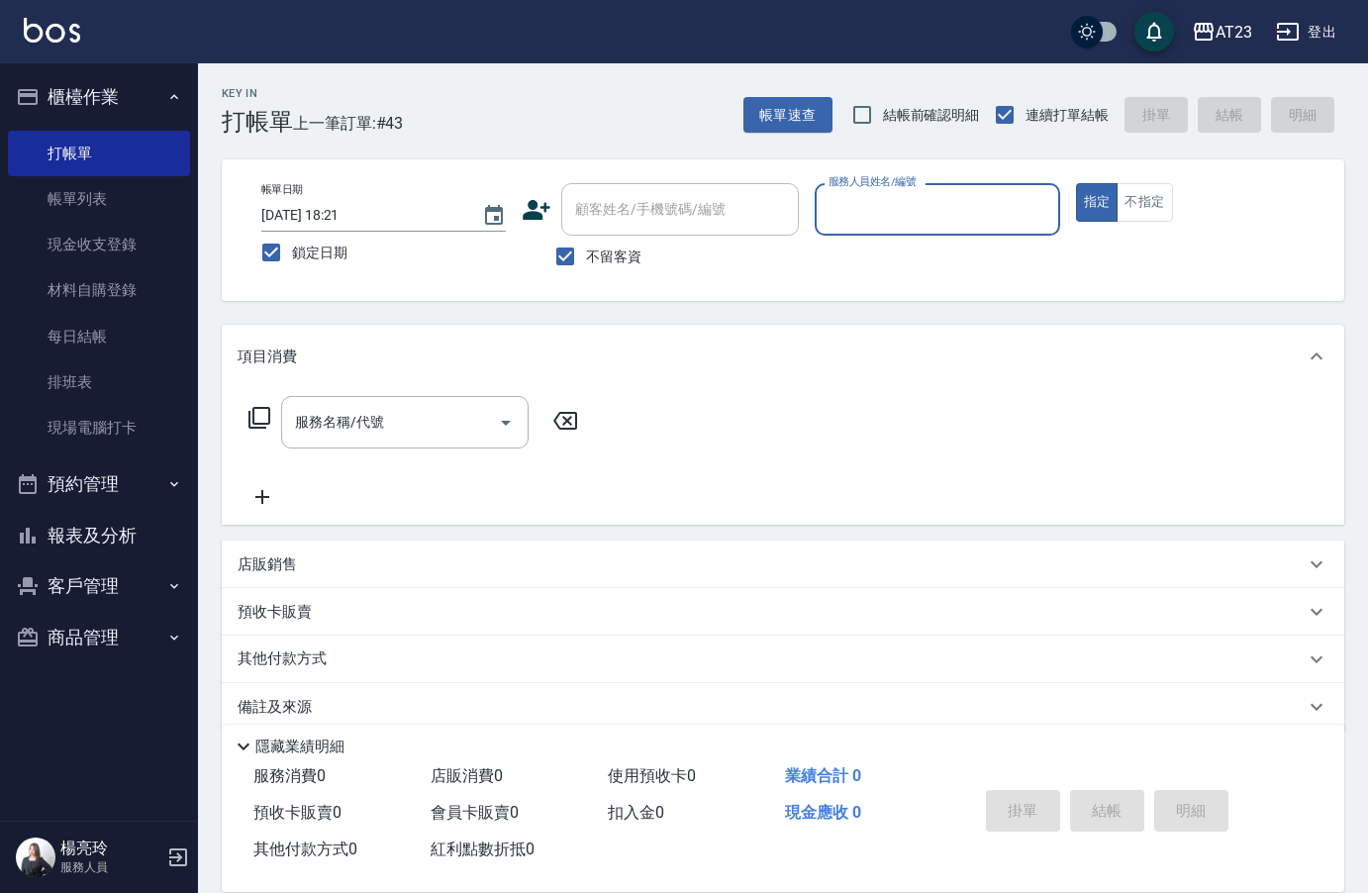
click at [127, 518] on button "報表及分析" at bounding box center [99, 535] width 182 height 51
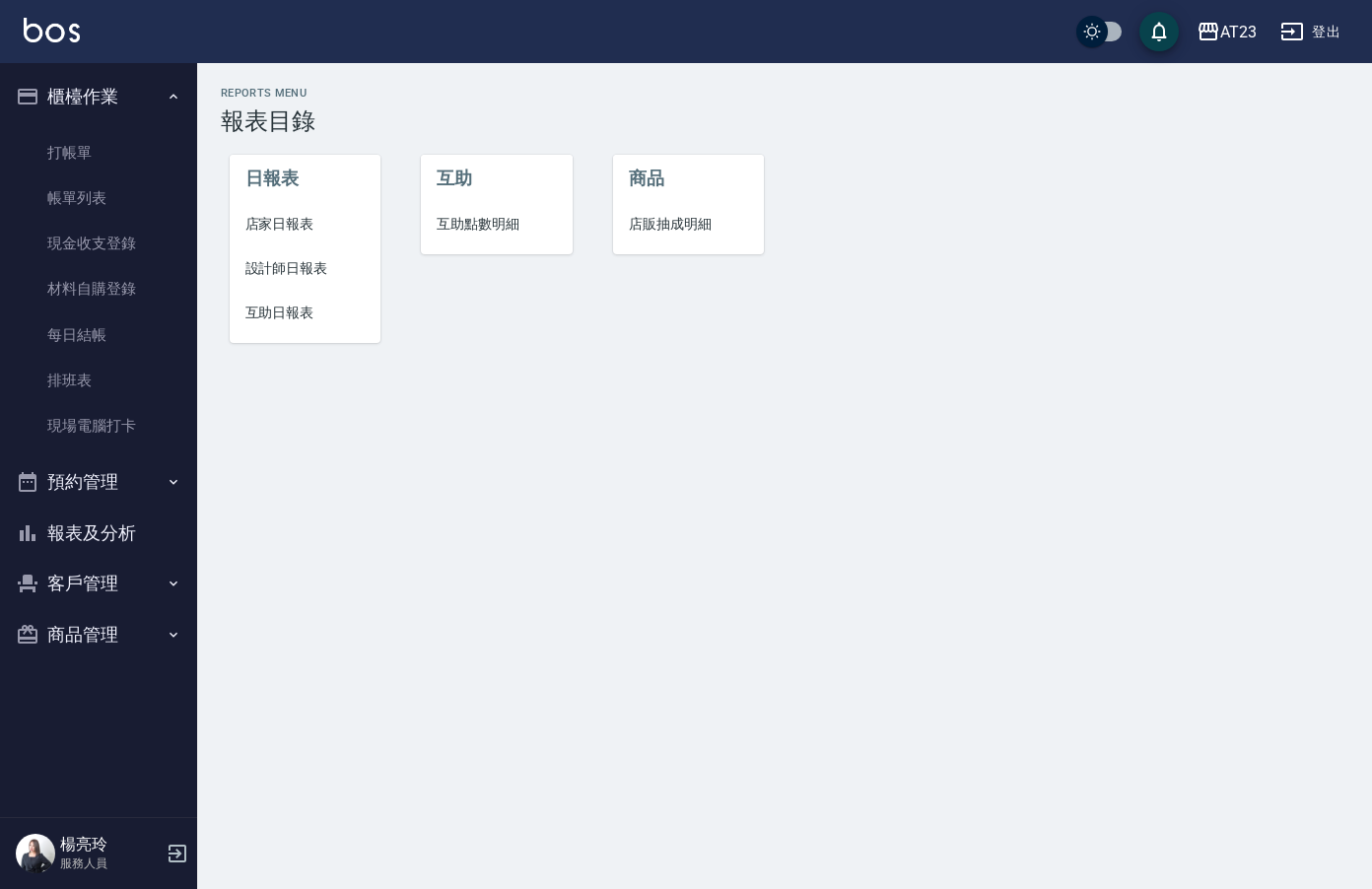
click at [314, 266] on span "設計師日報表" at bounding box center [305, 268] width 120 height 21
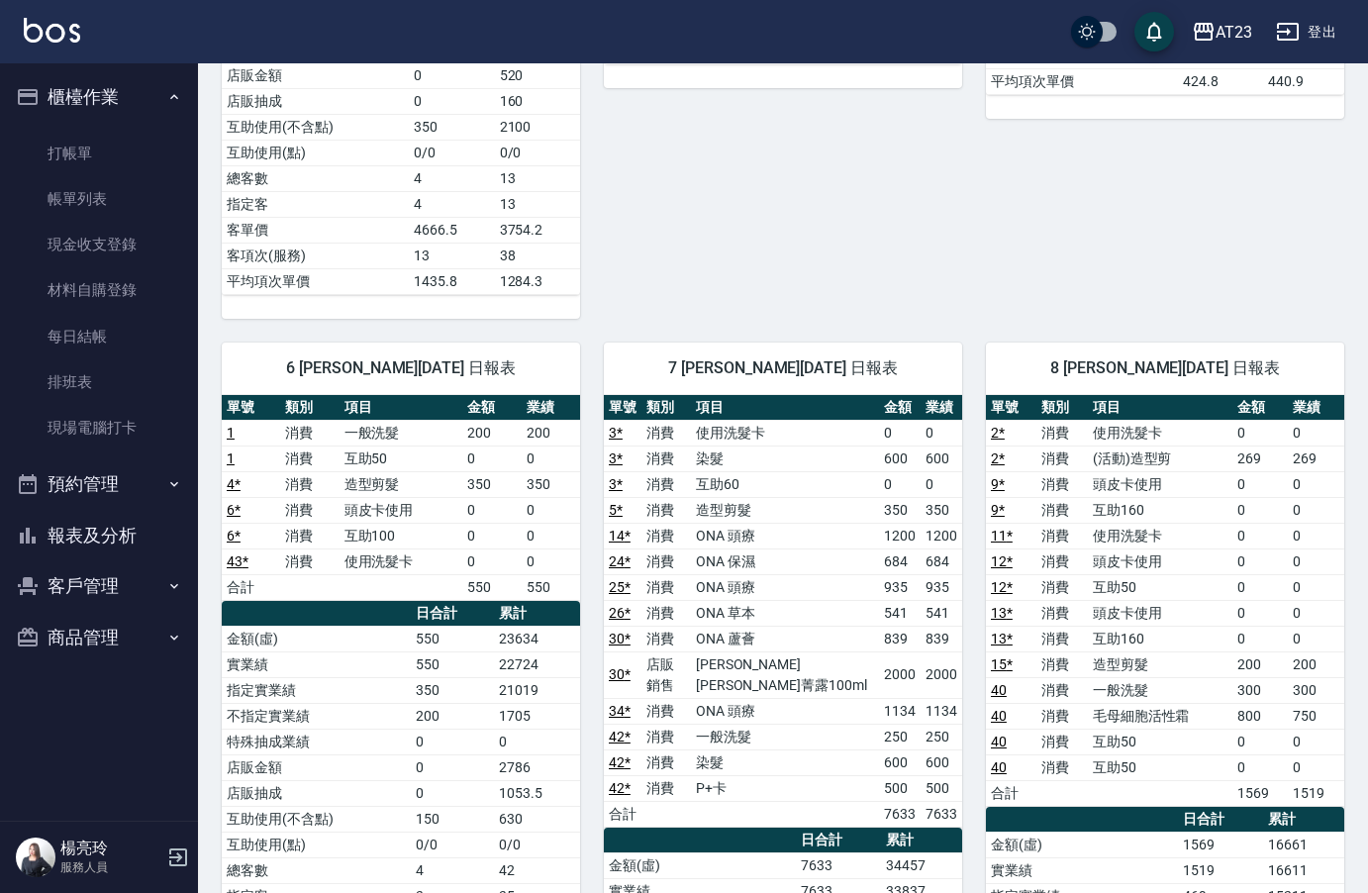
scroll to position [495, 0]
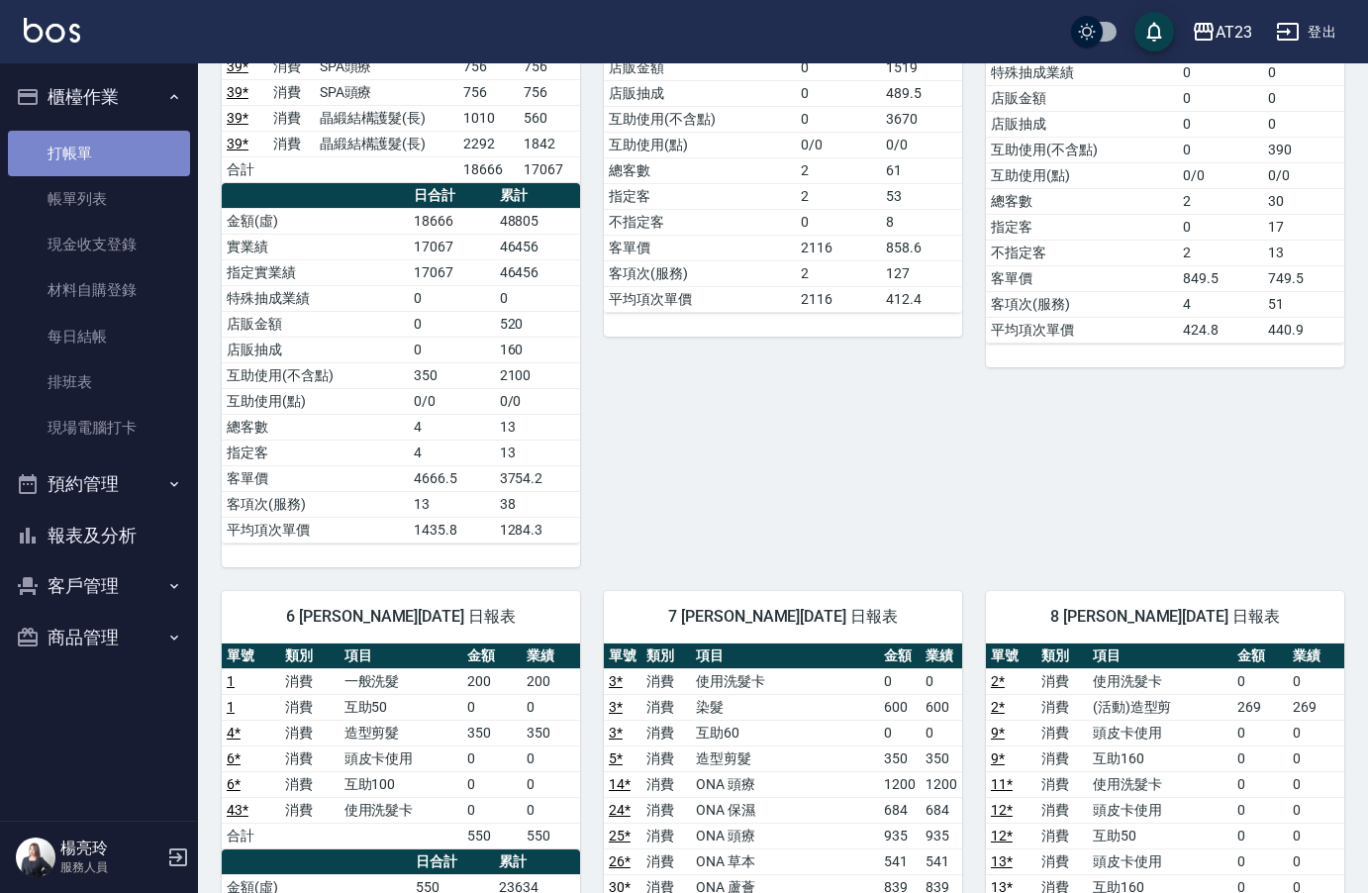
click at [107, 140] on link "打帳單" at bounding box center [99, 154] width 182 height 46
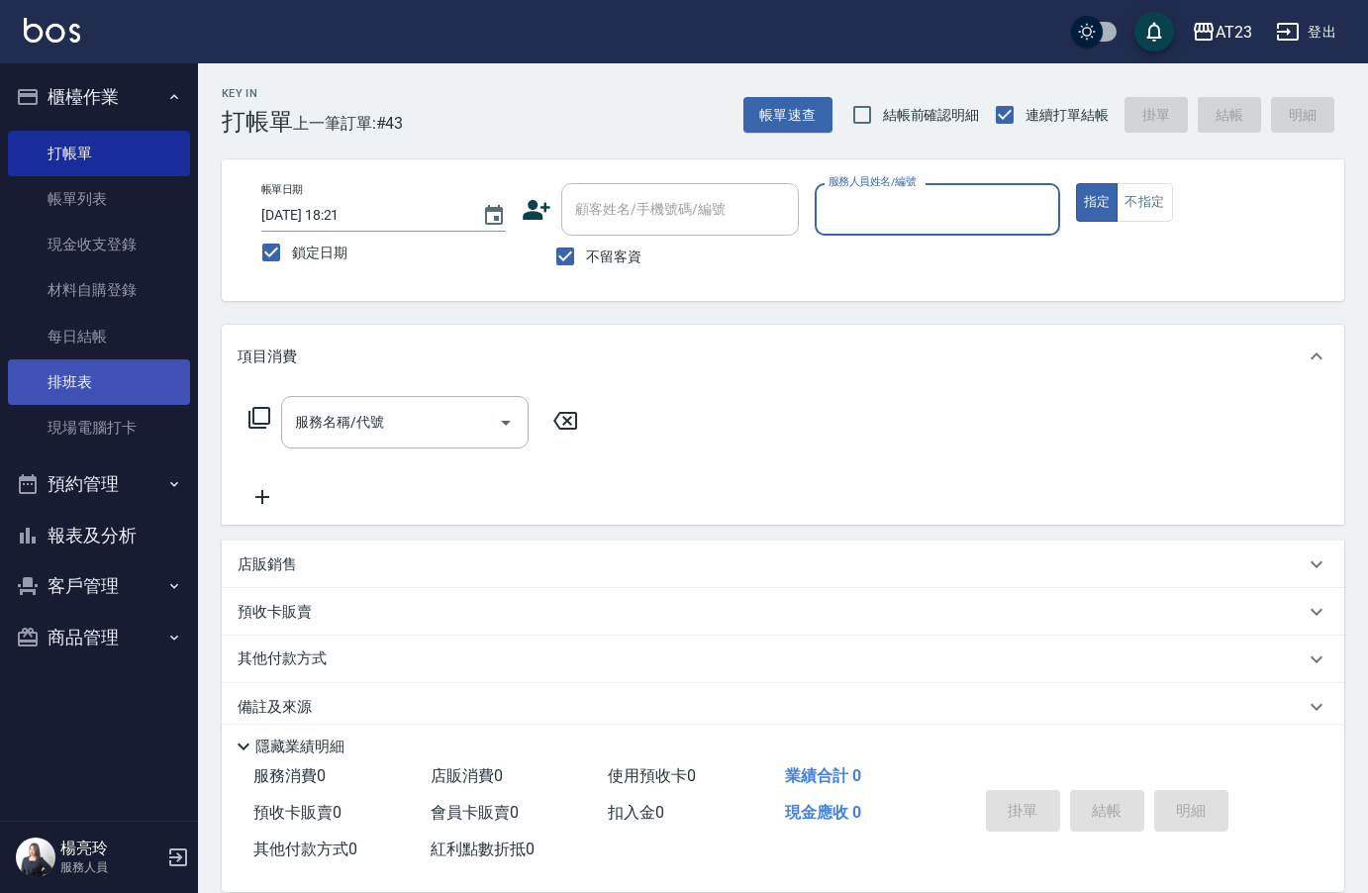
click at [121, 377] on link "排班表" at bounding box center [99, 382] width 182 height 46
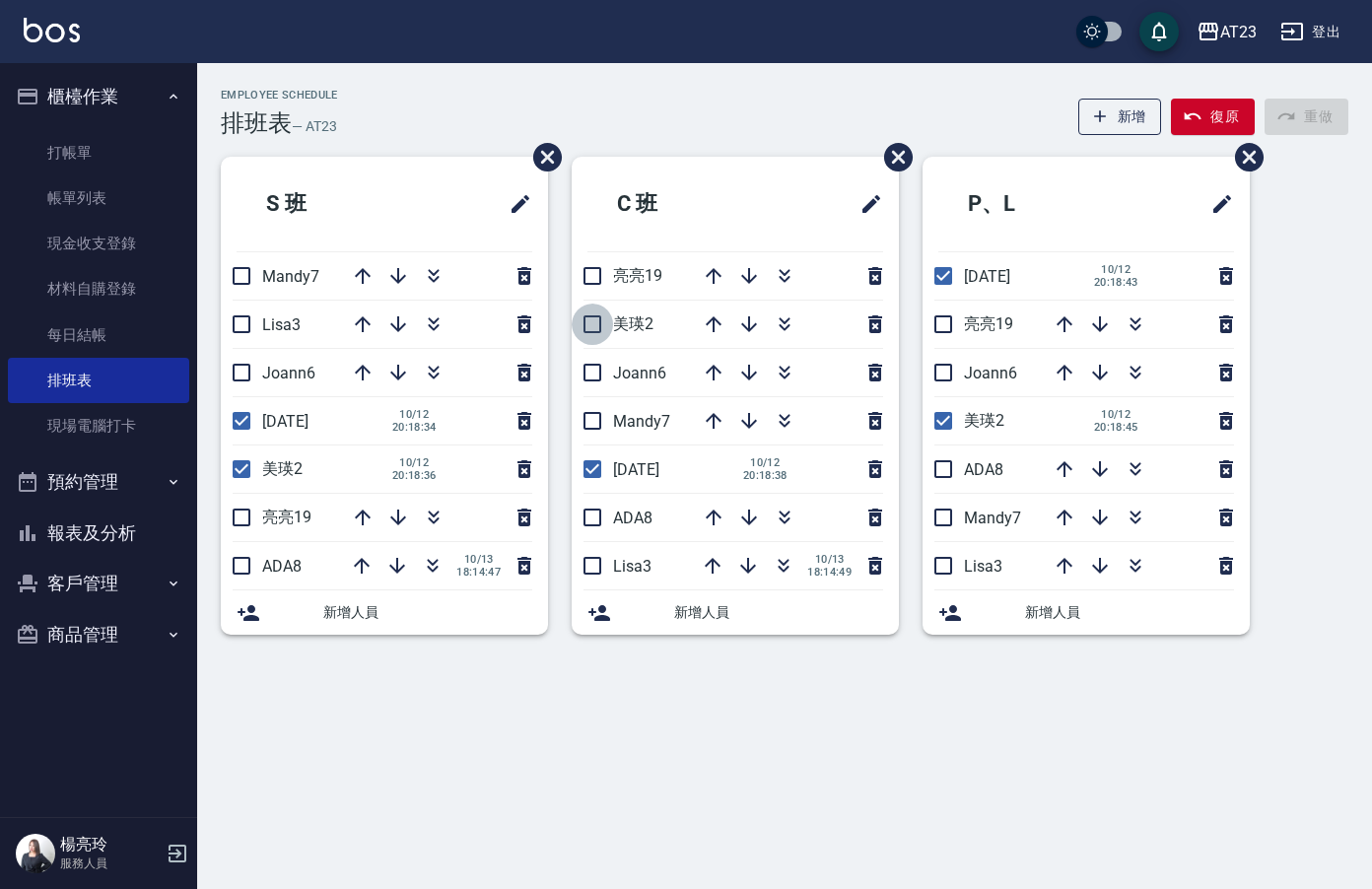
click at [606, 326] on input "checkbox" at bounding box center [592, 325] width 42 height 42
click at [794, 382] on icon "button" at bounding box center [785, 372] width 24 height 24
